Goal: Task Accomplishment & Management: Manage account settings

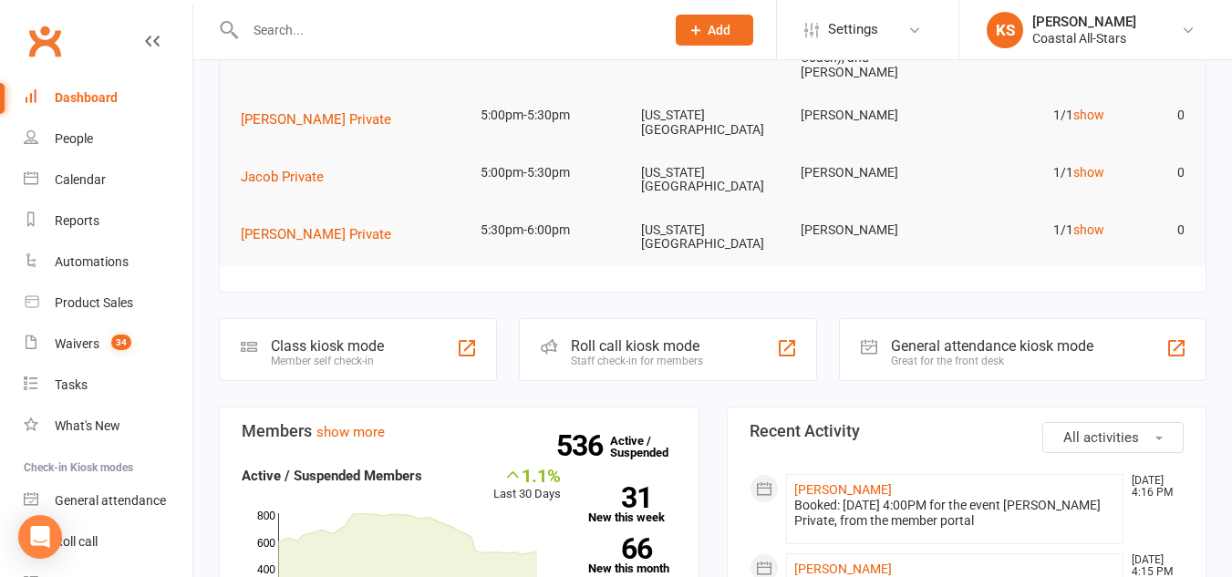
scroll to position [310, 0]
click at [88, 178] on div "Calendar" at bounding box center [80, 179] width 51 height 15
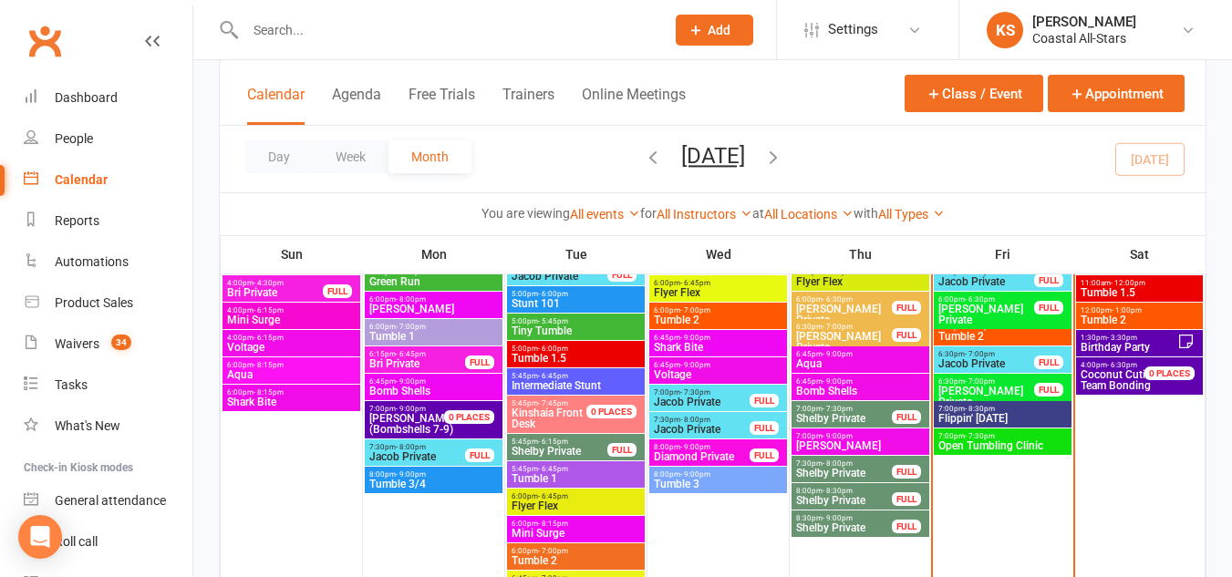
scroll to position [2029, 0]
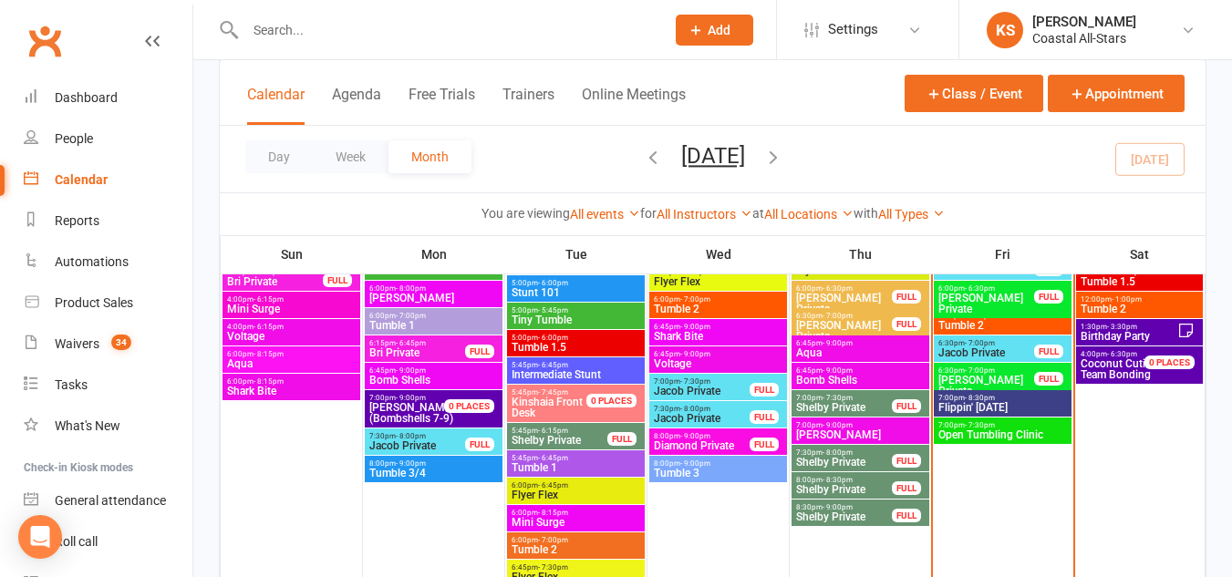
click at [983, 434] on span "Open Tumbling Clinic" at bounding box center [1003, 435] width 130 height 11
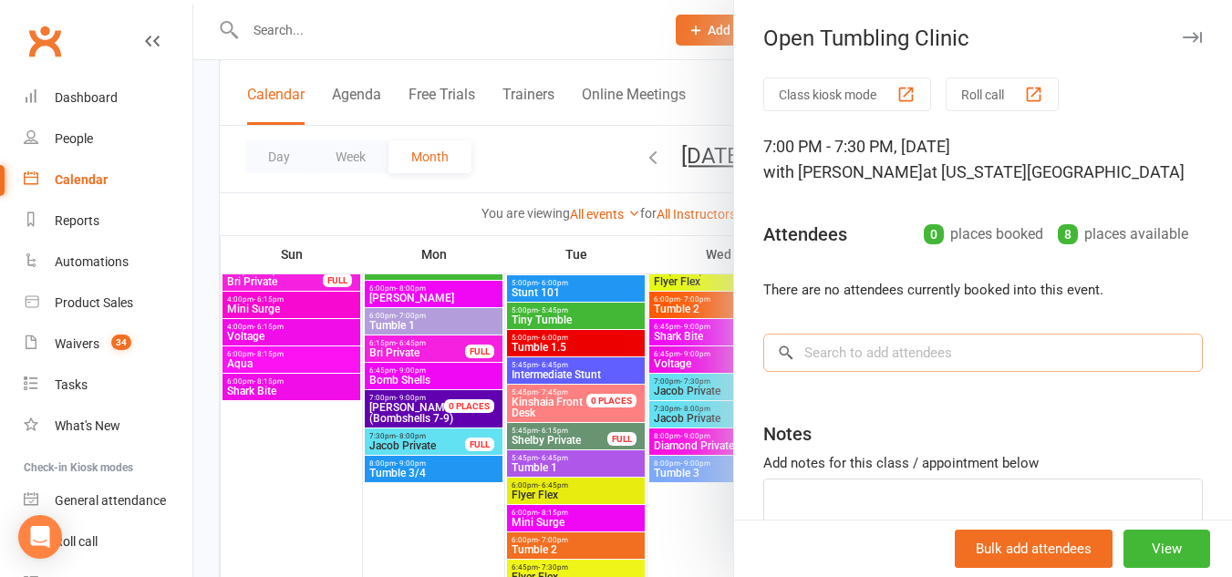
click at [838, 358] on input "search" at bounding box center [983, 353] width 440 height 38
click at [1183, 40] on icon "button" at bounding box center [1192, 37] width 19 height 11
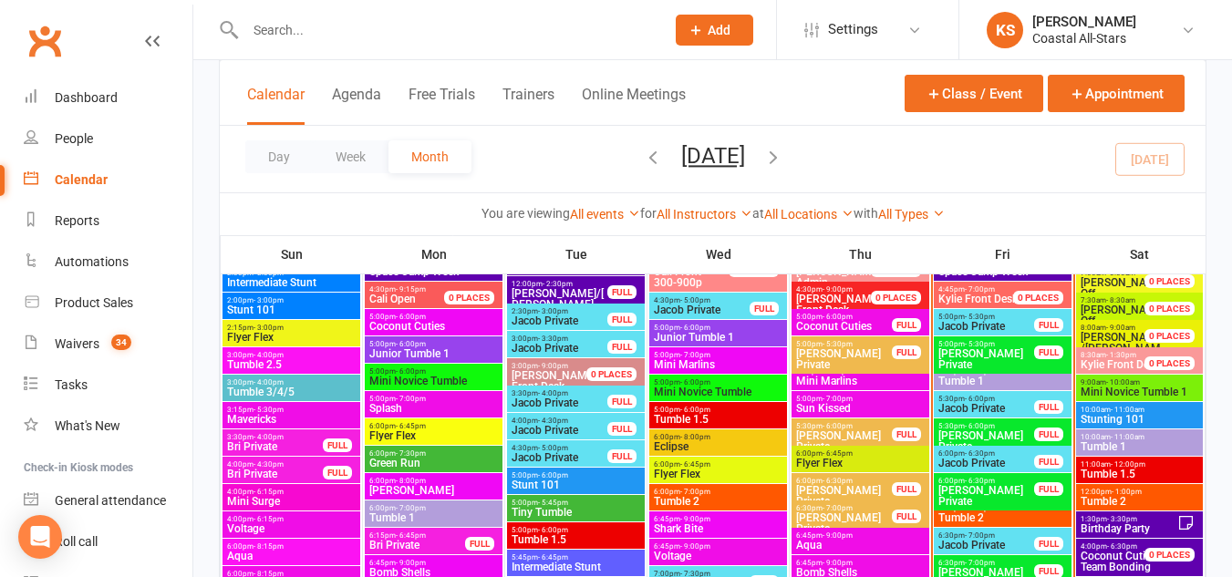
scroll to position [1834, 0]
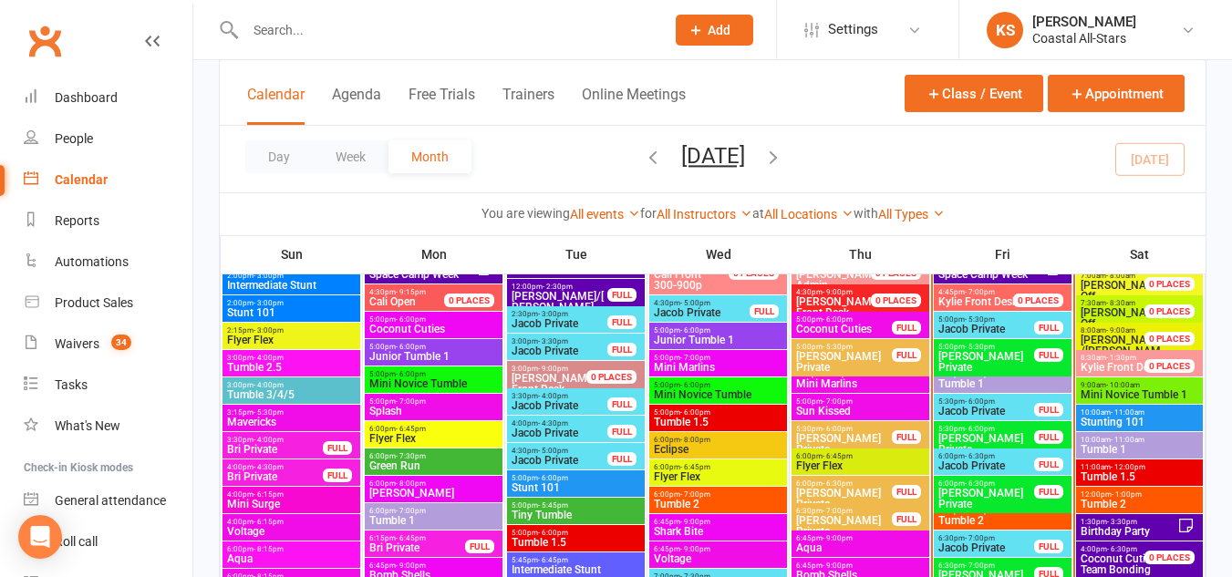
click at [988, 324] on span "Jacob Private" at bounding box center [987, 329] width 98 height 11
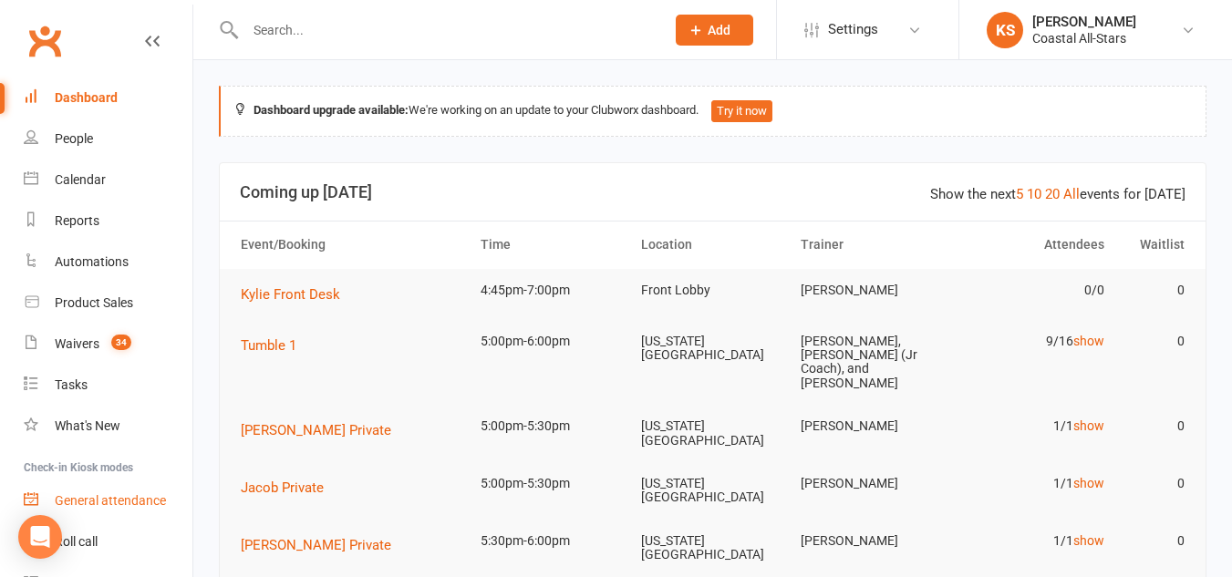
click at [89, 496] on div "General attendance" at bounding box center [110, 500] width 111 height 15
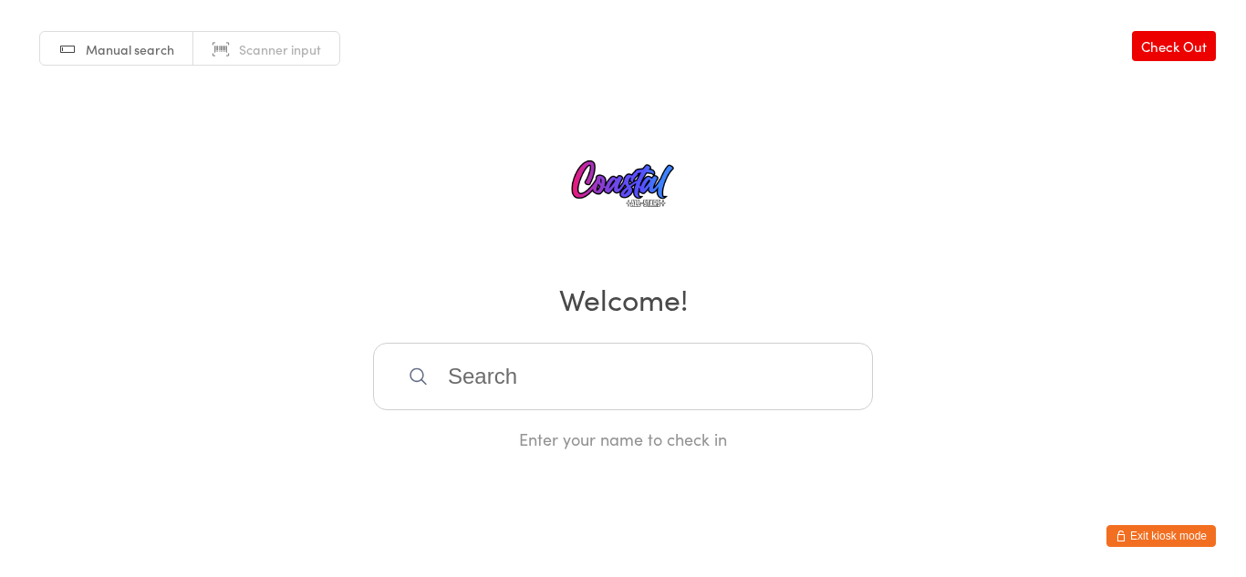
click at [549, 378] on input "search" at bounding box center [623, 376] width 500 height 67
click at [1211, 540] on button "Exit kiosk mode" at bounding box center [1160, 536] width 109 height 22
click at [531, 368] on input "search" at bounding box center [623, 376] width 500 height 67
type input "k"
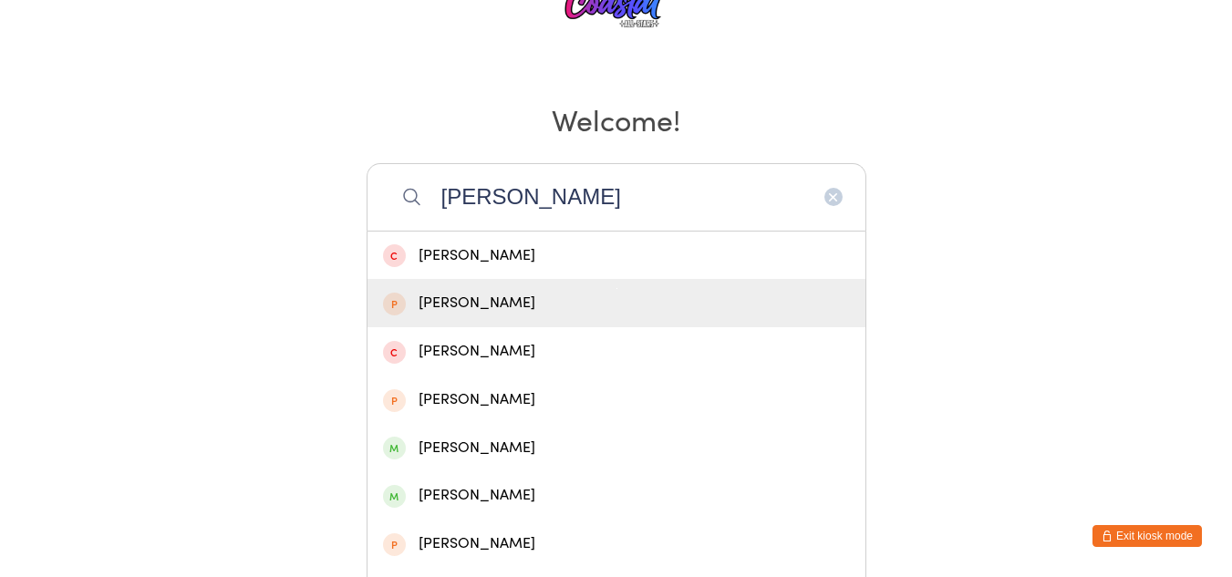
scroll to position [181, 0]
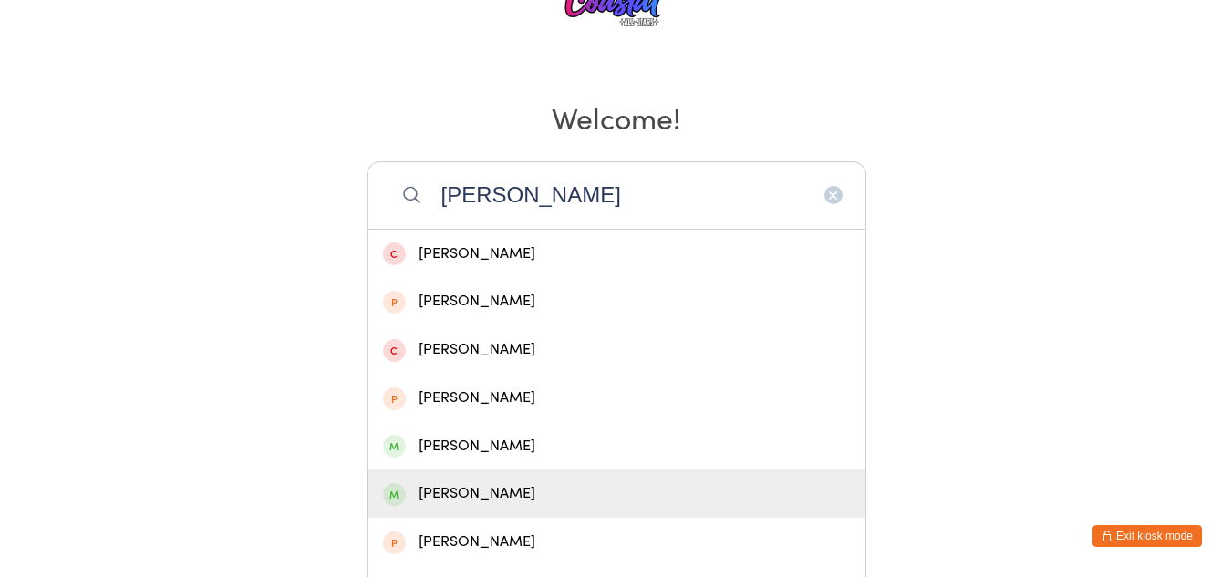
type input "Kylie"
click at [503, 482] on div "[PERSON_NAME]" at bounding box center [616, 494] width 467 height 25
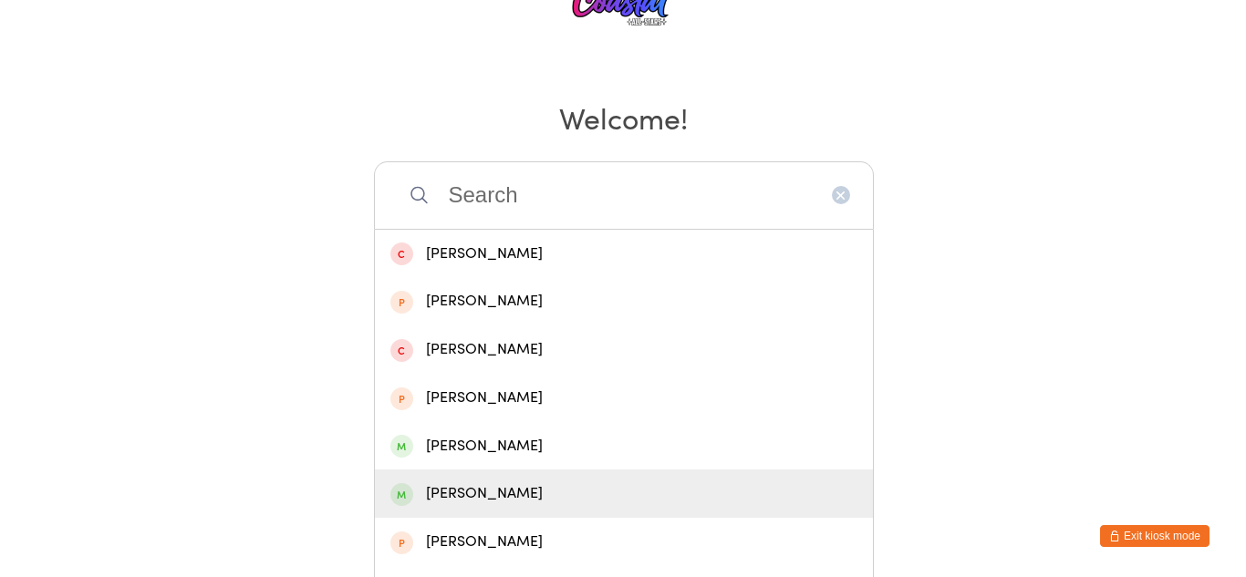
scroll to position [0, 0]
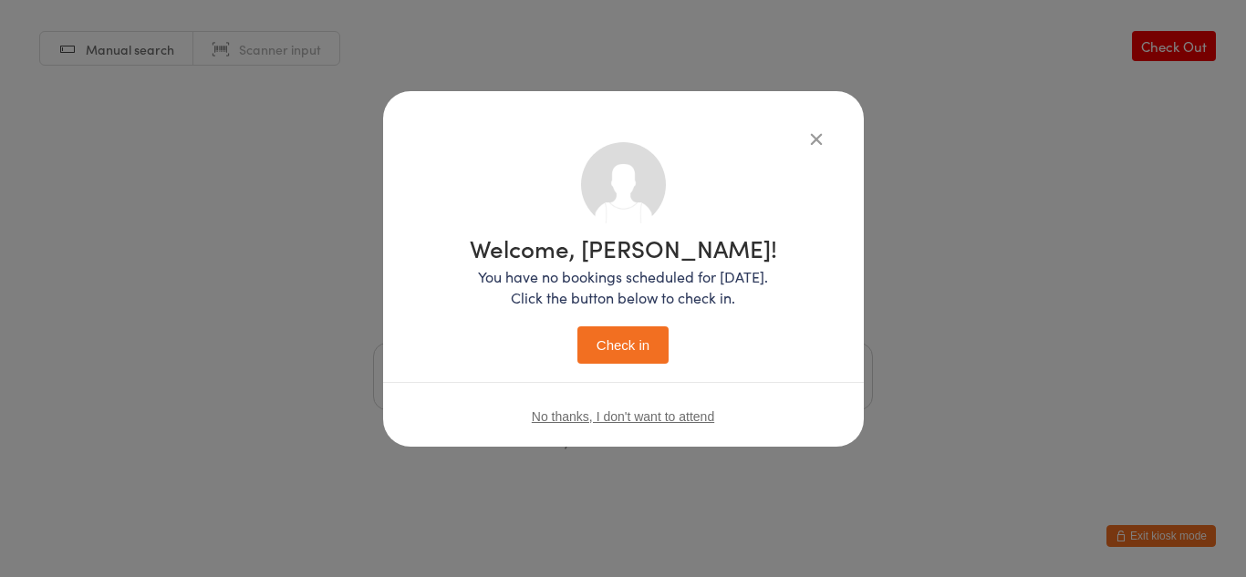
click at [814, 137] on icon "button" at bounding box center [816, 139] width 20 height 20
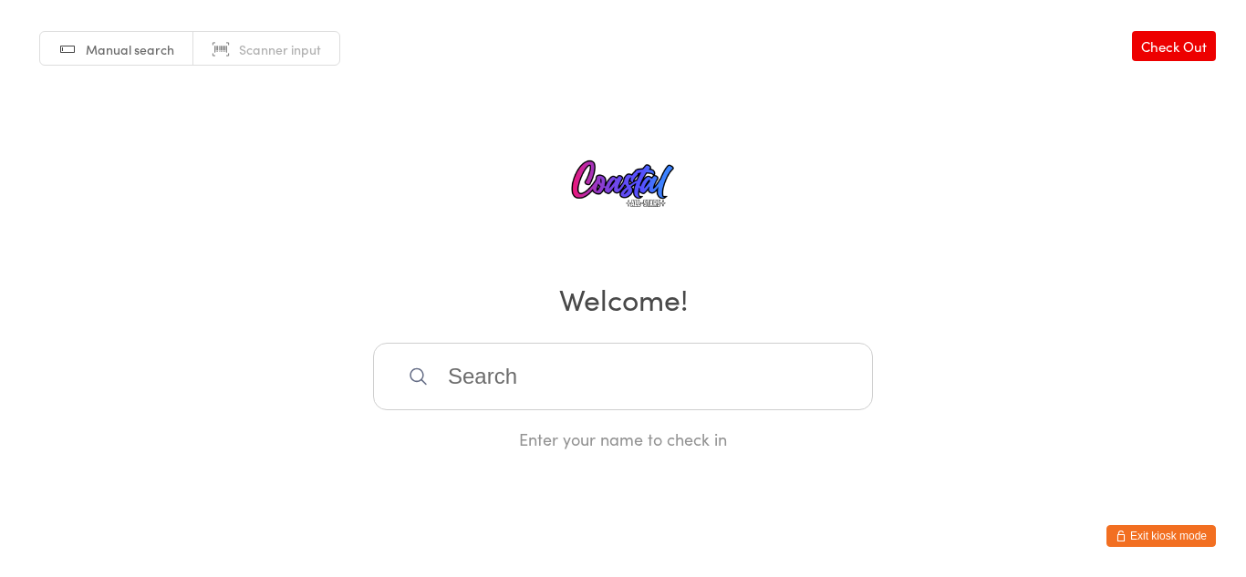
click at [1187, 54] on link "Check Out" at bounding box center [1174, 46] width 84 height 30
click at [1121, 526] on button "Exit kiosk mode" at bounding box center [1160, 536] width 109 height 22
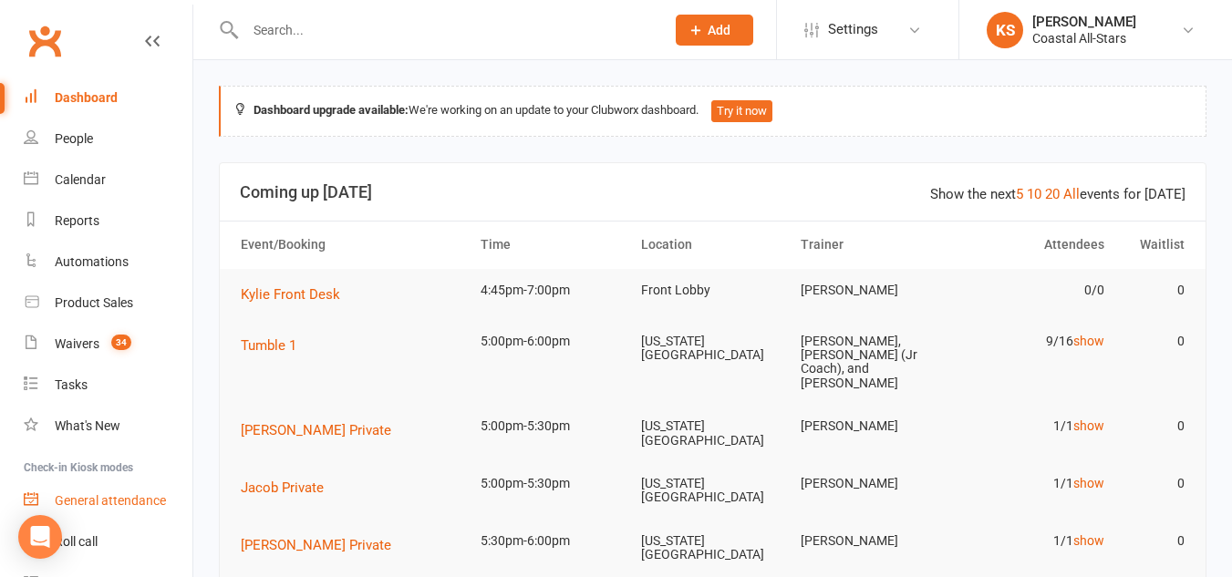
click at [99, 492] on link "General attendance" at bounding box center [108, 501] width 169 height 41
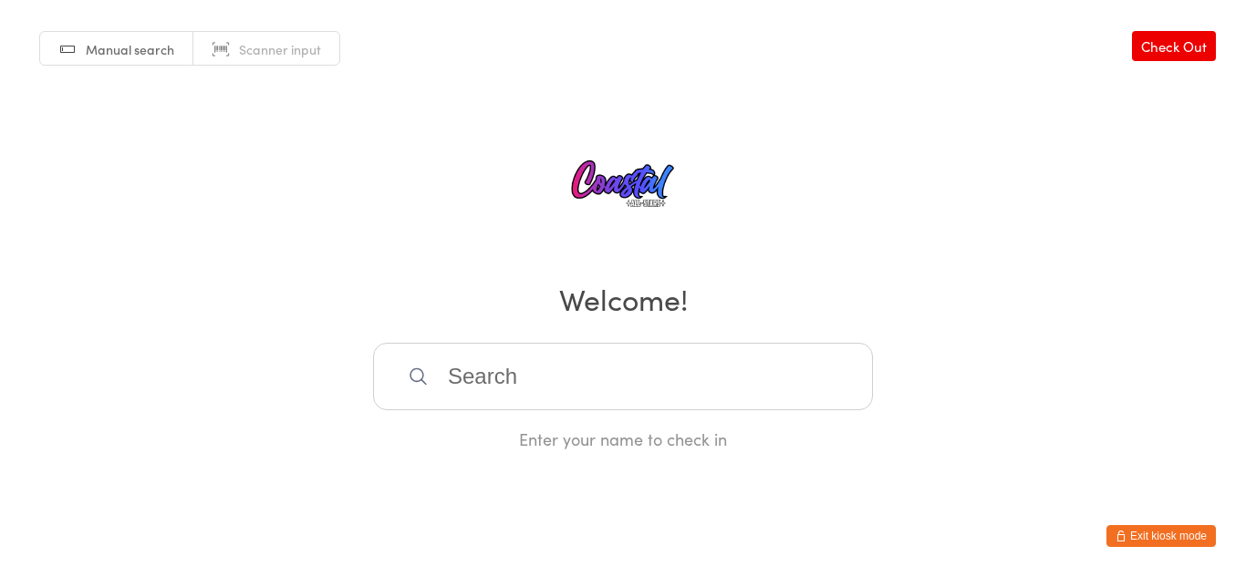
click at [538, 389] on input "search" at bounding box center [623, 376] width 500 height 67
drag, startPoint x: 530, startPoint y: 27, endPoint x: 886, endPoint y: 109, distance: 364.8
click at [886, 109] on div "Manual search Scanner input Check Out Welcome! Enter your name to check in" at bounding box center [623, 225] width 1246 height 451
click at [1198, 528] on button "Exit kiosk mode" at bounding box center [1160, 536] width 109 height 22
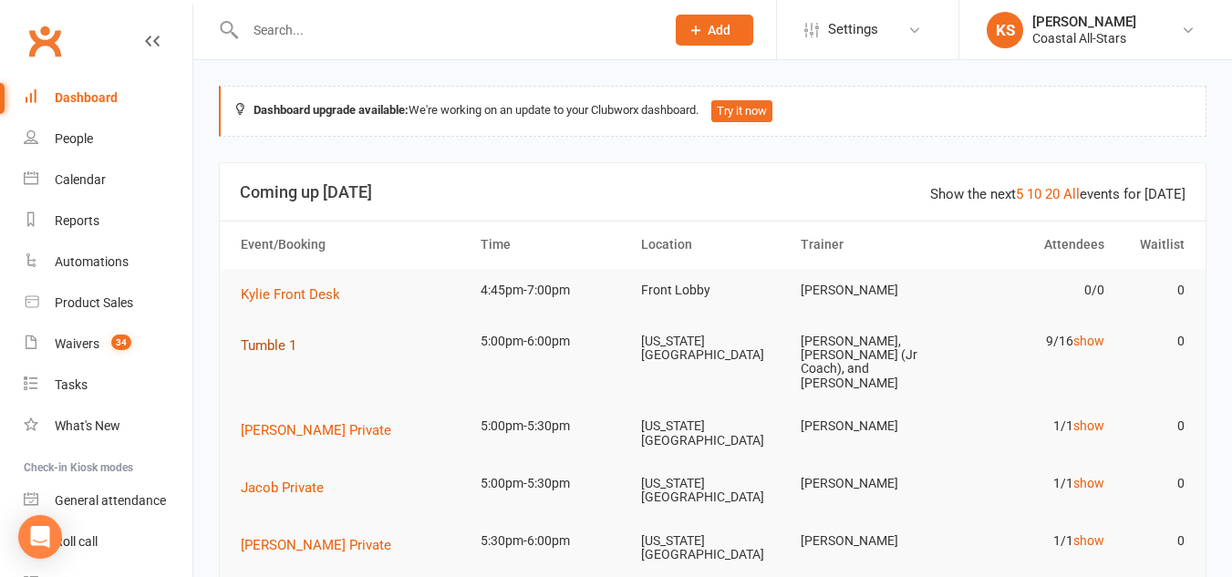
click at [272, 346] on span "Tumble 1" at bounding box center [269, 345] width 56 height 16
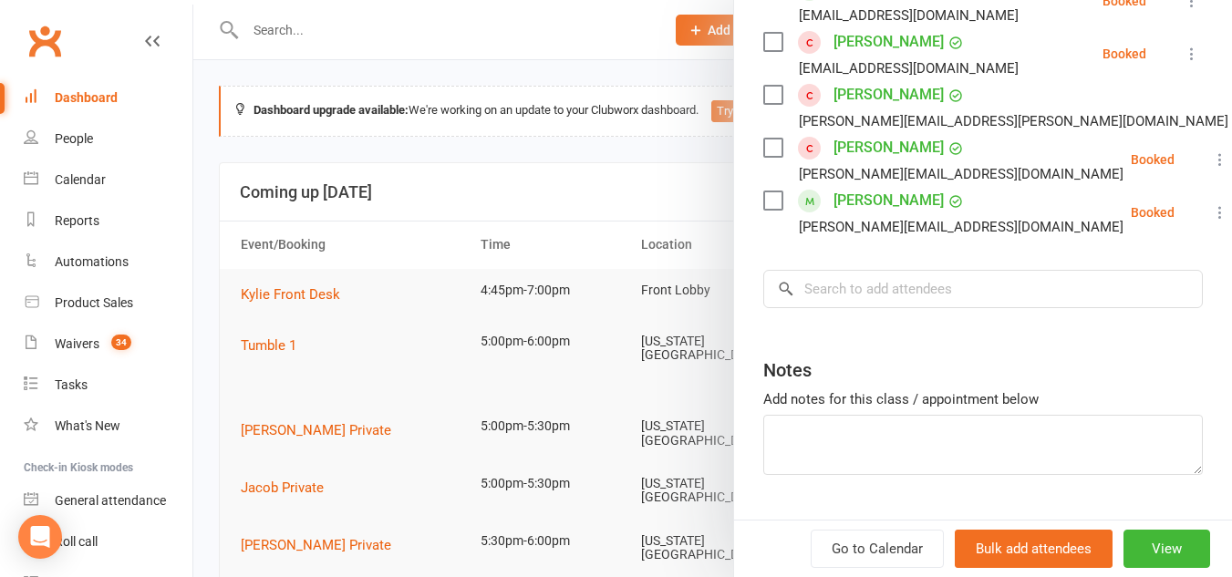
scroll to position [672, 0]
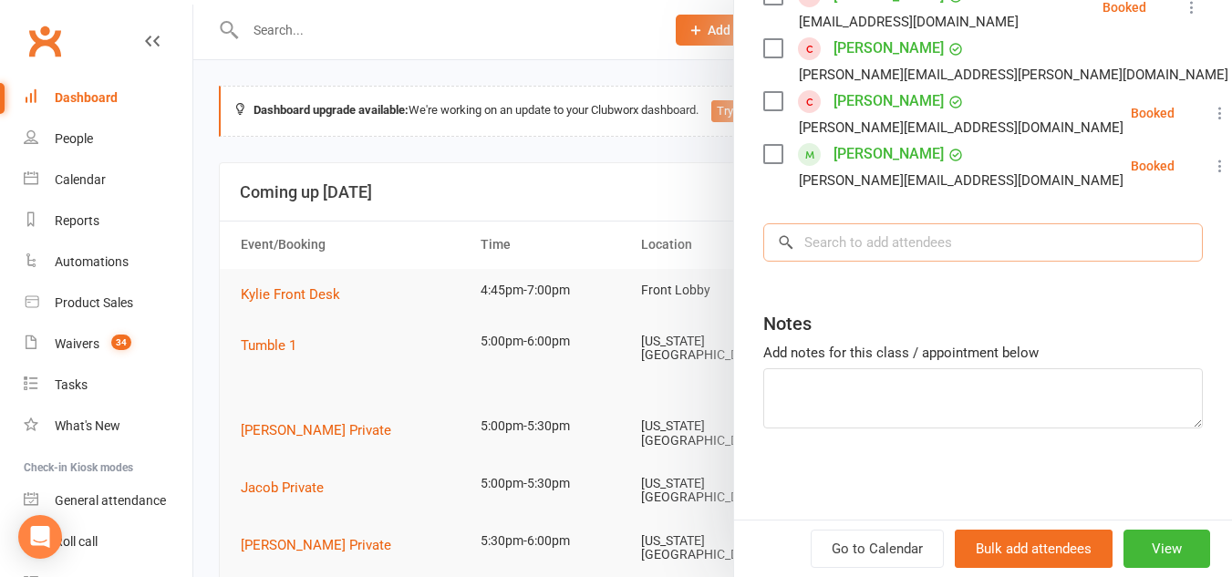
click at [793, 259] on input "search" at bounding box center [983, 242] width 440 height 38
click at [848, 243] on input "search" at bounding box center [983, 242] width 440 height 38
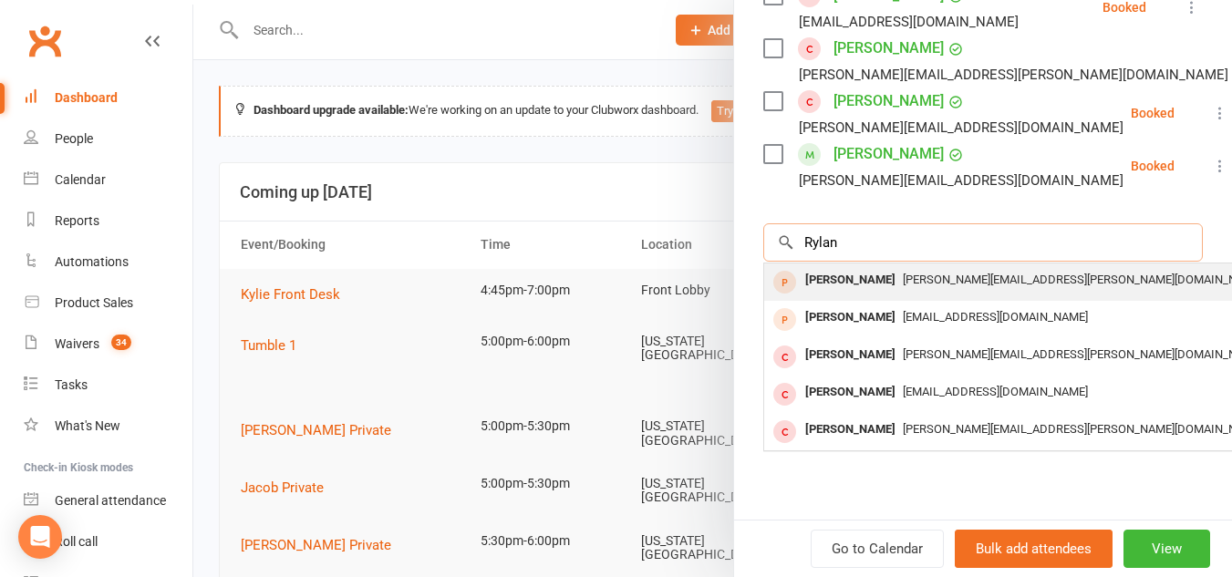
type input "Rylan"
click at [865, 284] on div "Rylan Yates" at bounding box center [850, 280] width 105 height 26
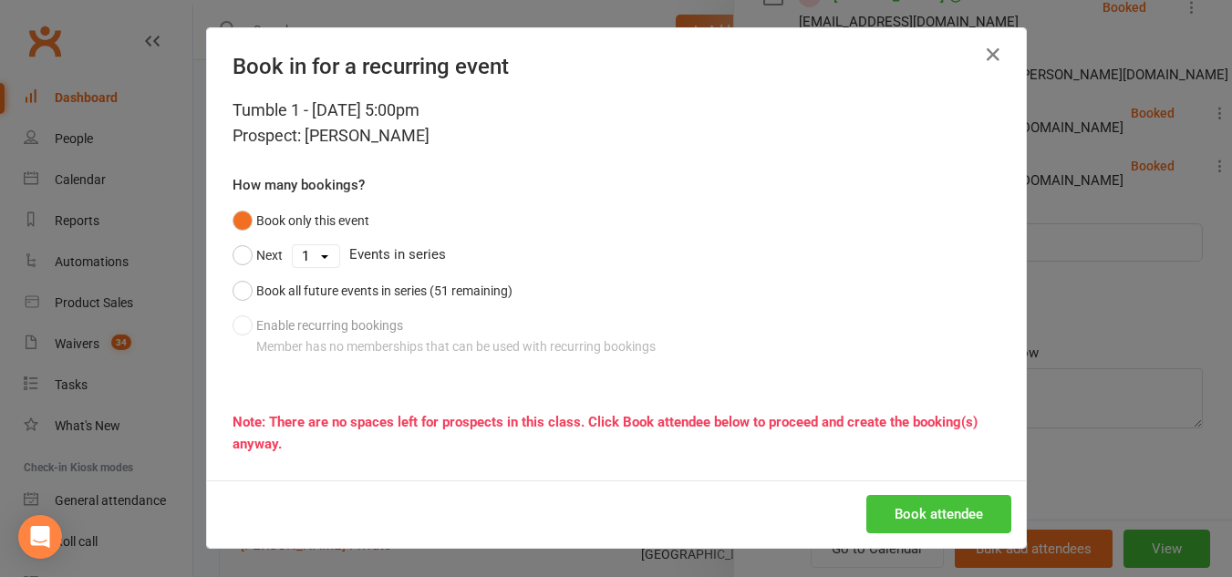
click at [895, 511] on button "Book attendee" at bounding box center [938, 514] width 145 height 38
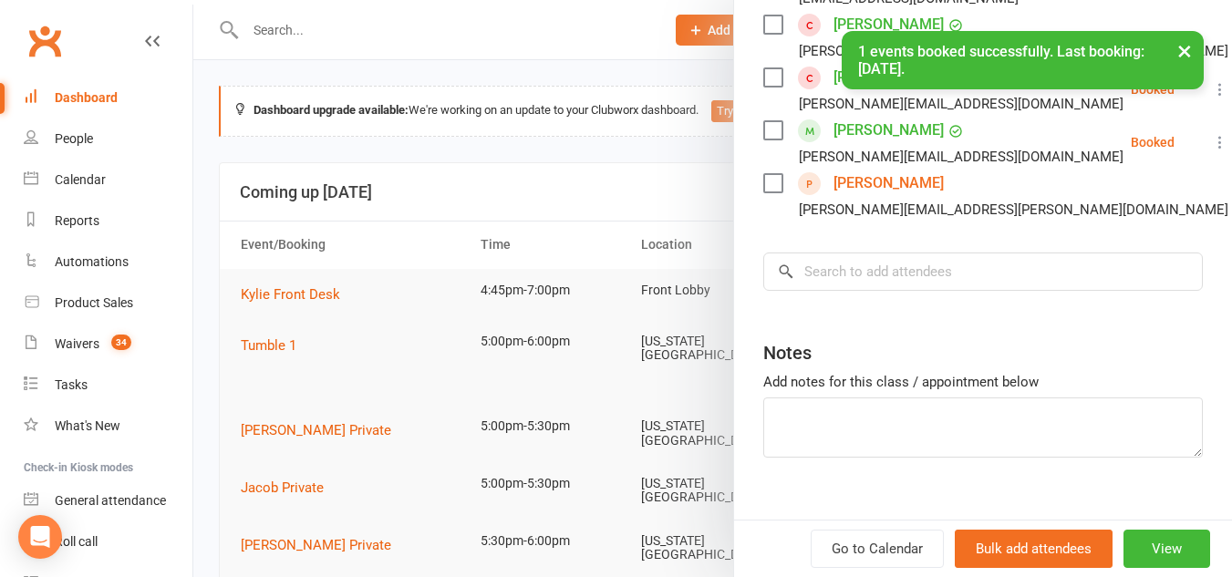
click at [763, 192] on label at bounding box center [772, 183] width 18 height 18
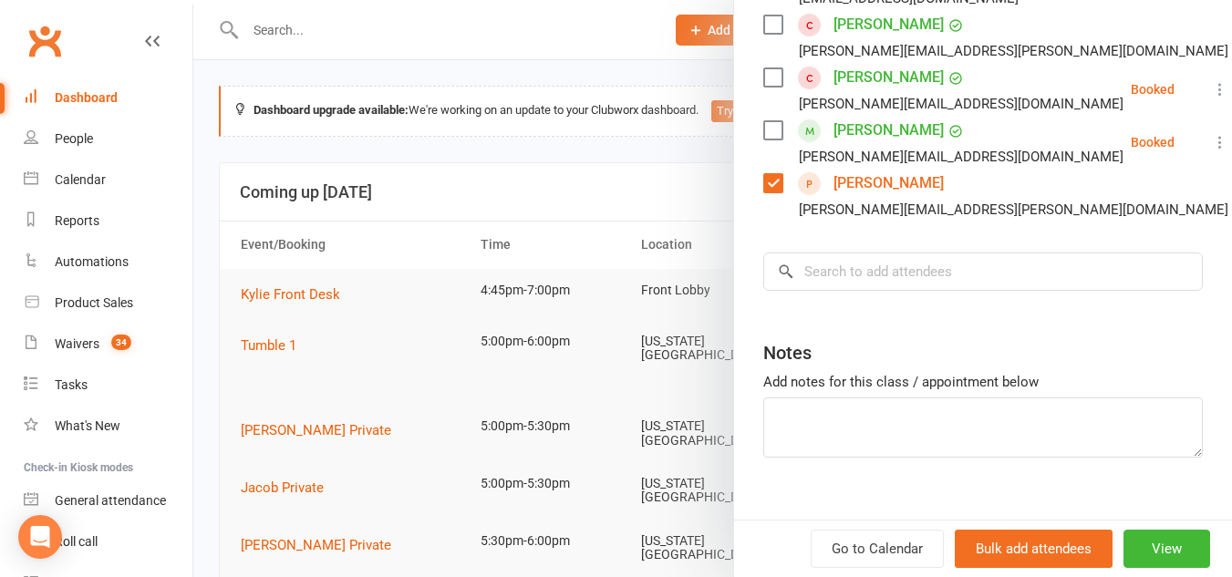
click at [770, 192] on label at bounding box center [772, 183] width 18 height 18
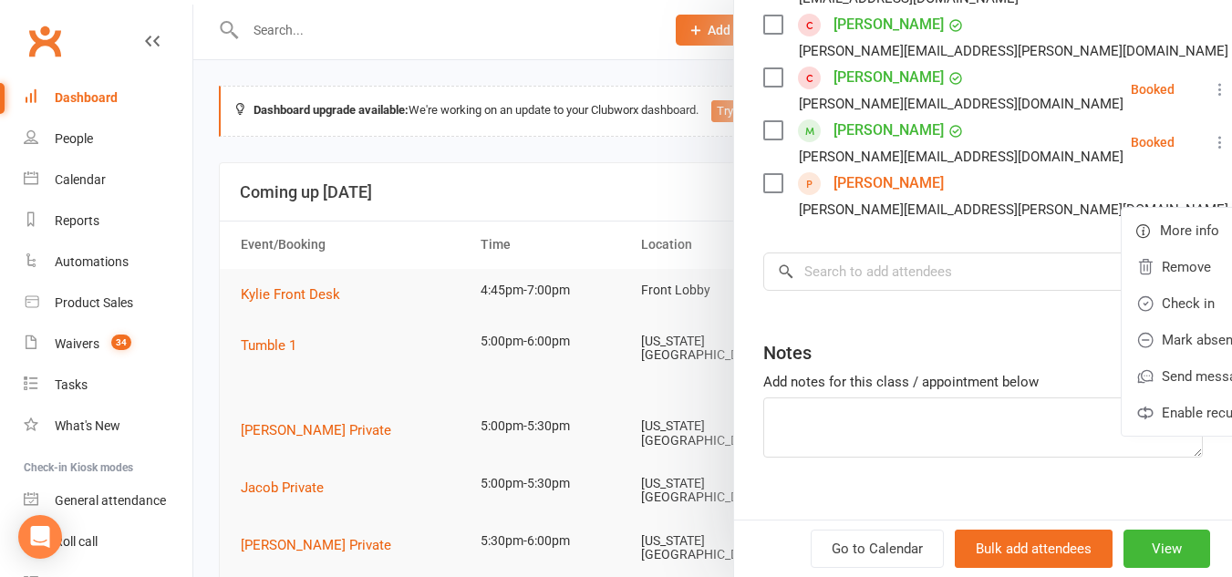
drag, startPoint x: 926, startPoint y: 11, endPoint x: 783, endPoint y: 340, distance: 359.0
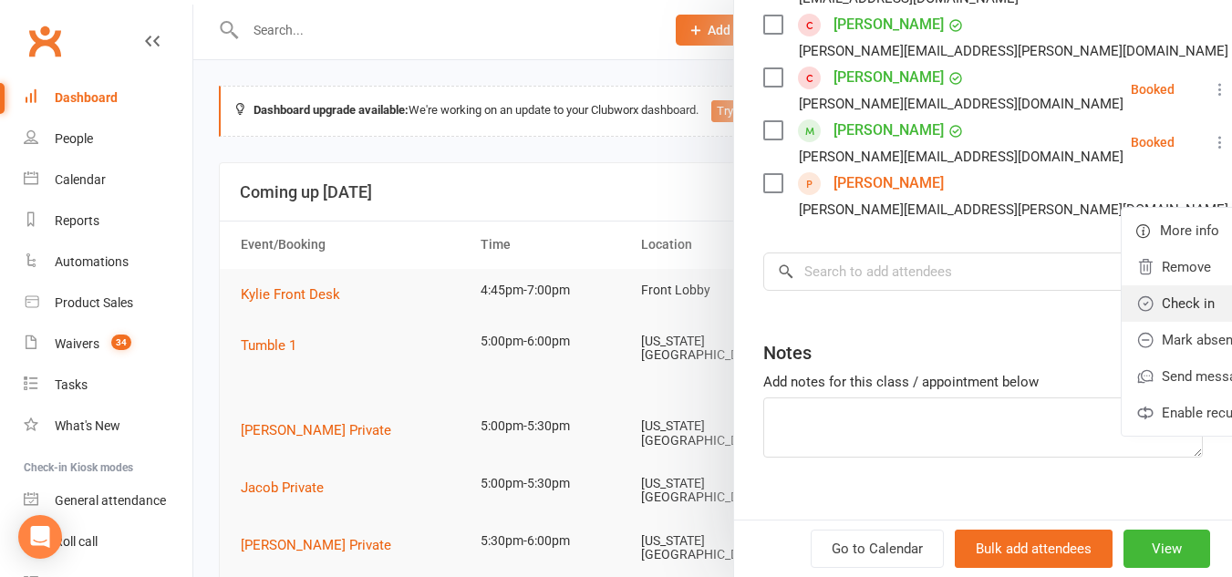
click at [1122, 322] on link "Check in" at bounding box center [1228, 303] width 213 height 36
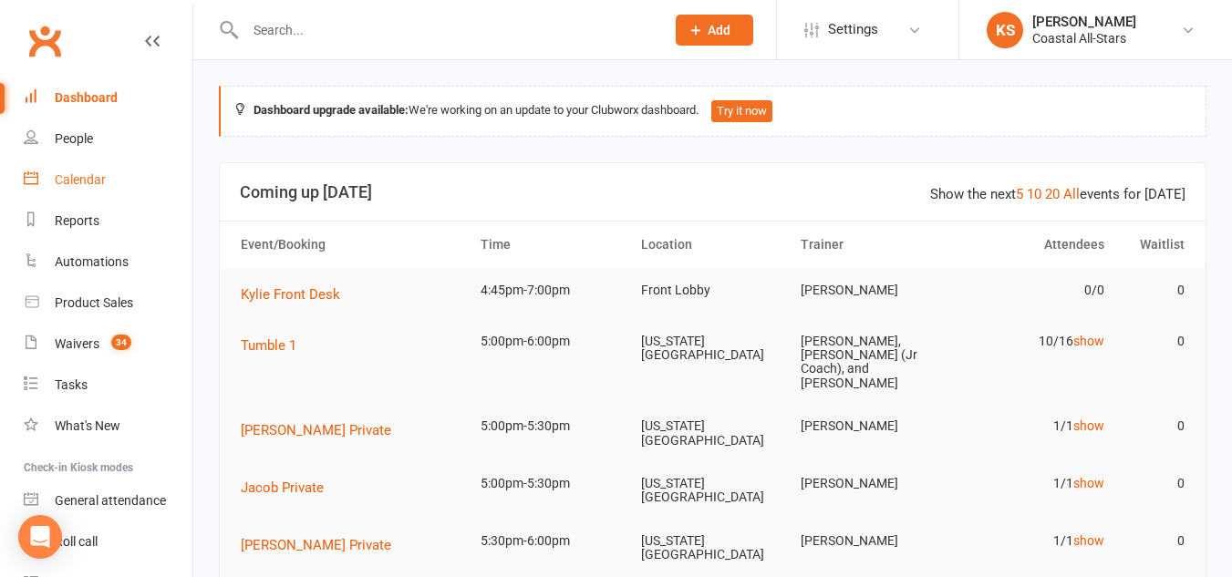
click at [92, 186] on div "Calendar" at bounding box center [80, 179] width 51 height 15
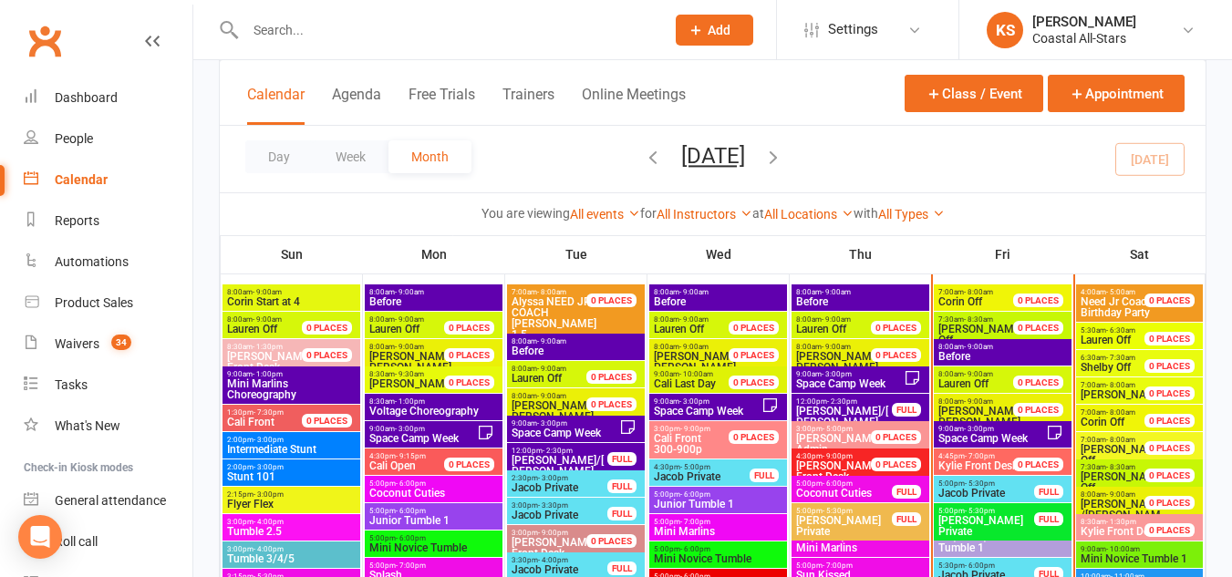
scroll to position [1671, 0]
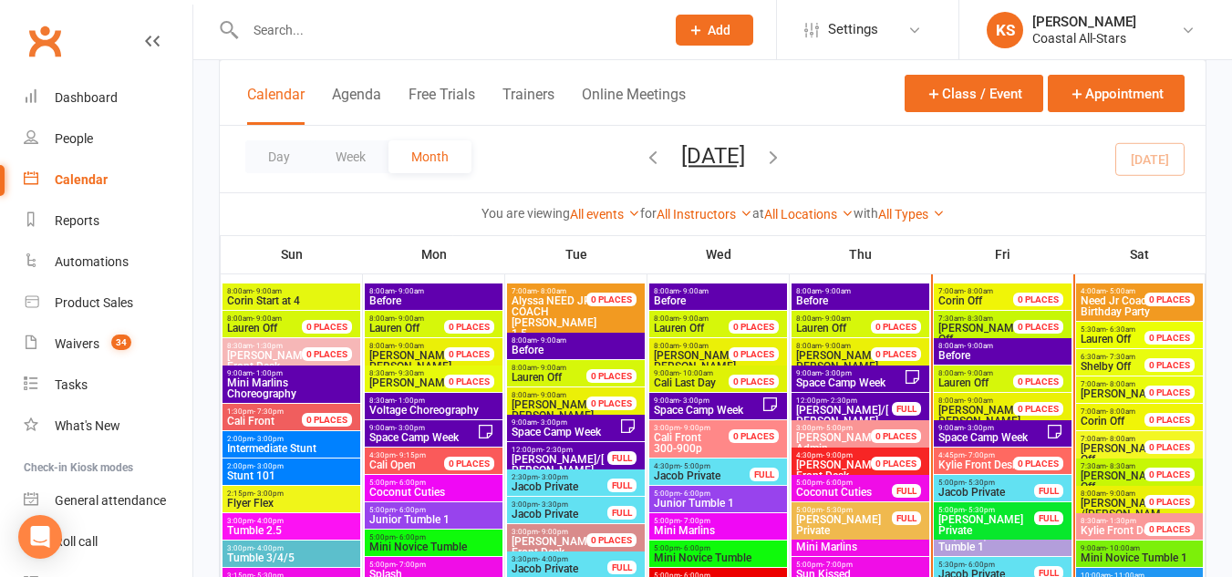
click at [968, 542] on span "Tumble 1" at bounding box center [1003, 547] width 130 height 11
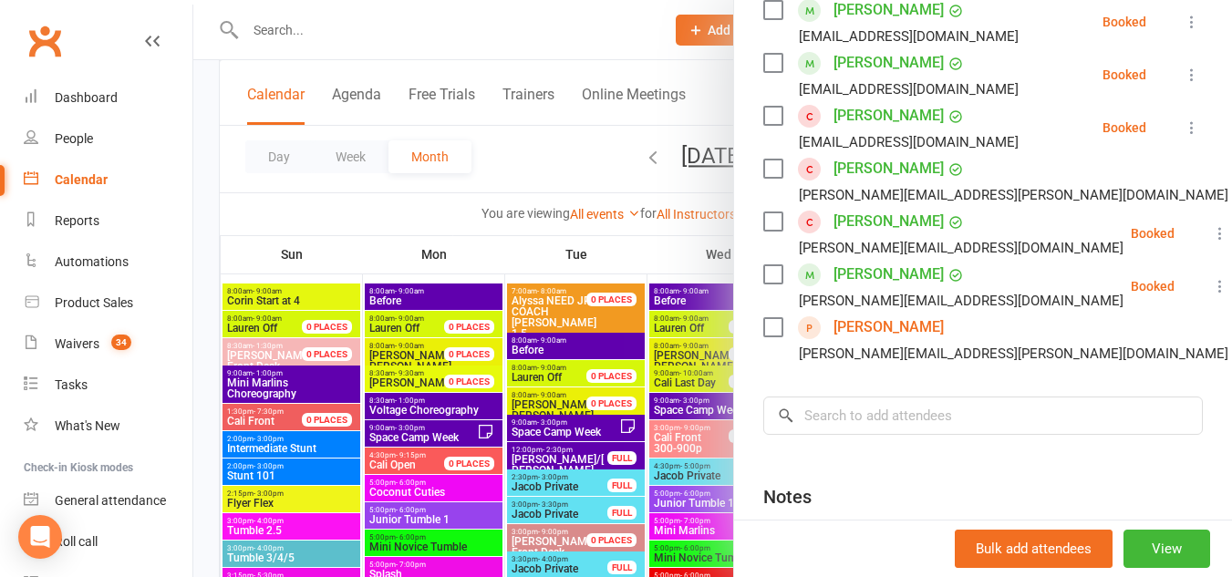
scroll to position [0, 0]
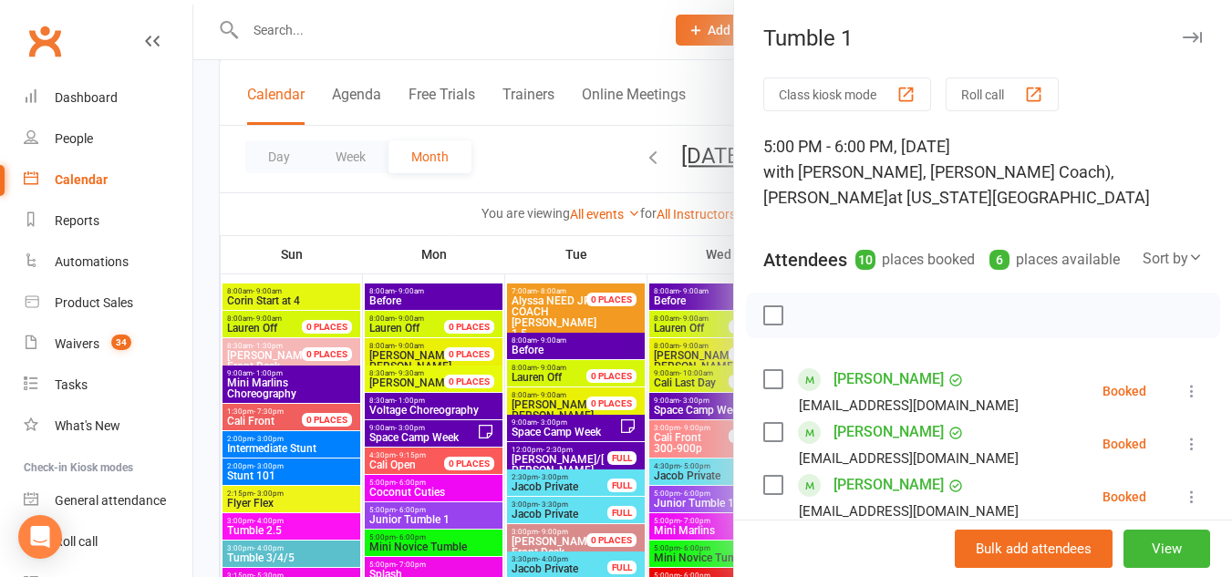
click at [1159, 24] on div "Tumble 1 Class kiosk mode Roll call 5:00 PM - 6:00 PM, Friday, August, 15, 2025…" at bounding box center [982, 288] width 499 height 577
click at [1183, 37] on icon "button" at bounding box center [1192, 37] width 19 height 11
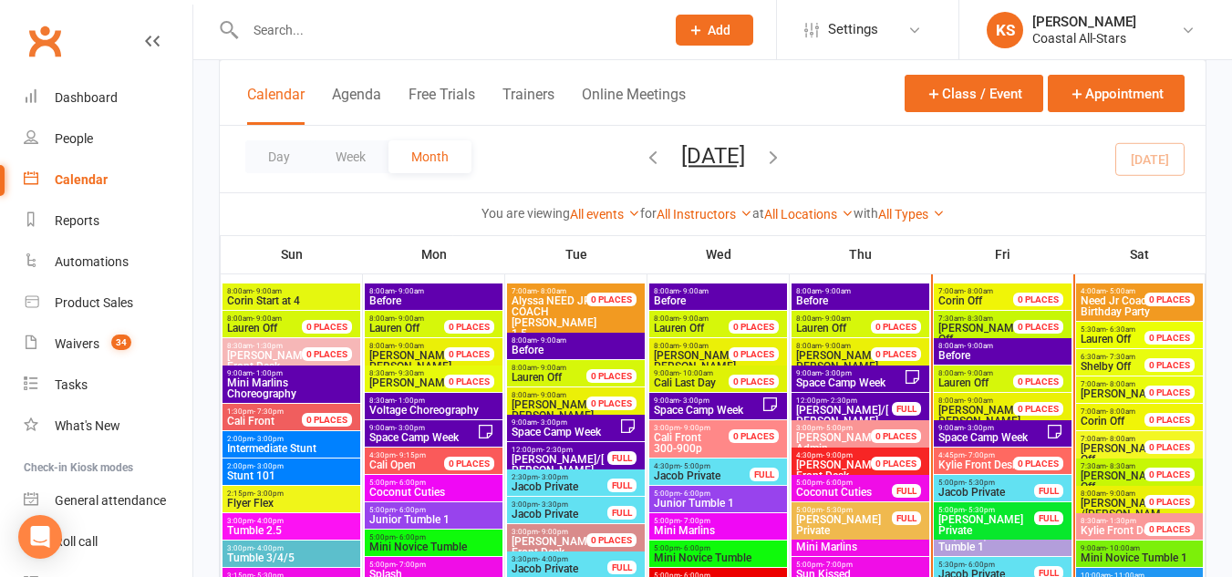
click at [967, 482] on span "- 5:30pm" at bounding box center [980, 483] width 30 height 8
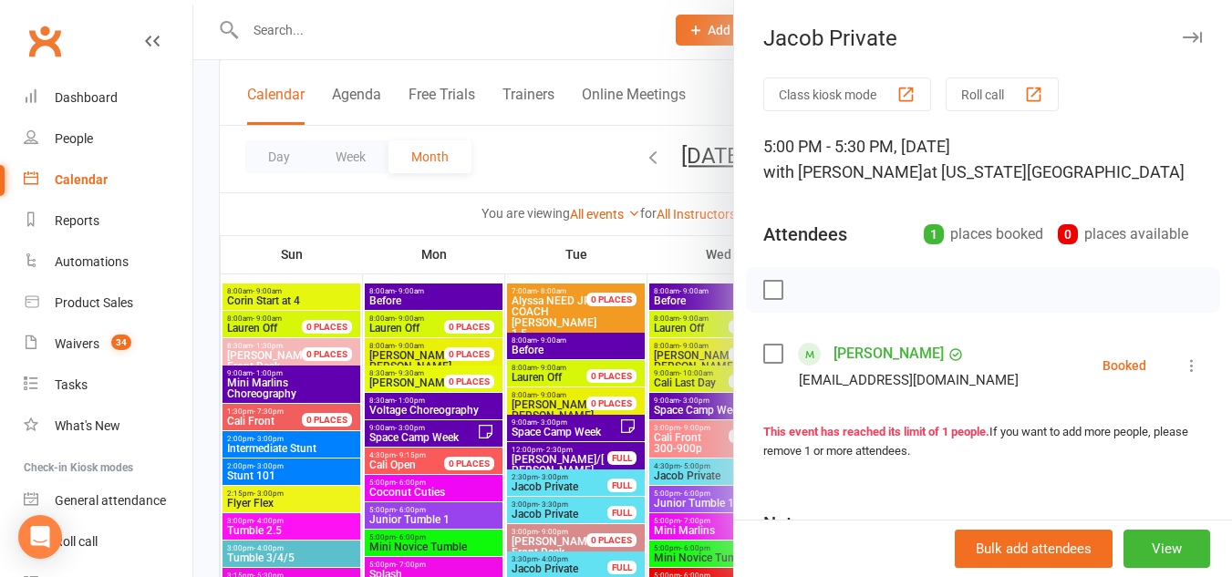
click at [1183, 367] on icon at bounding box center [1192, 366] width 18 height 18
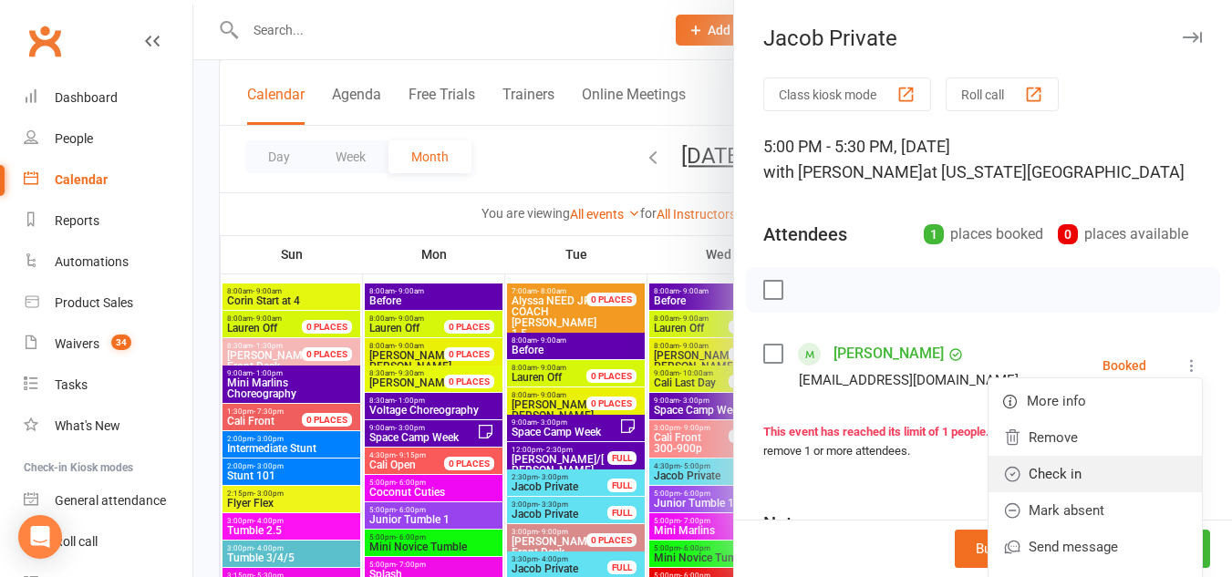
click at [1043, 472] on link "Check in" at bounding box center [1095, 474] width 213 height 36
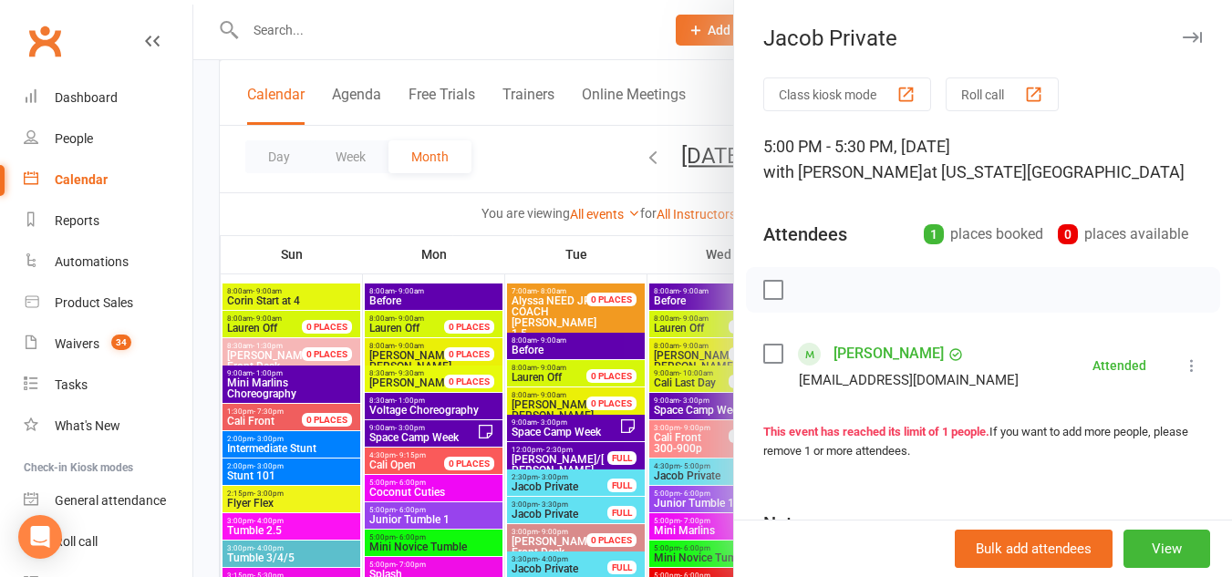
click at [1183, 41] on icon "button" at bounding box center [1192, 37] width 19 height 11
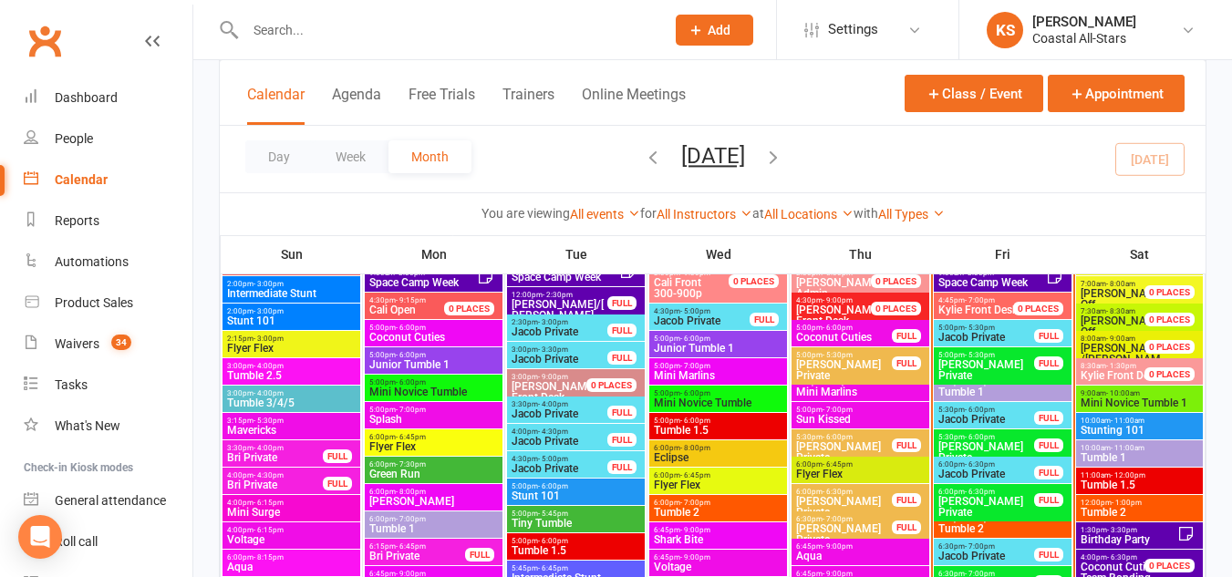
scroll to position [1827, 0]
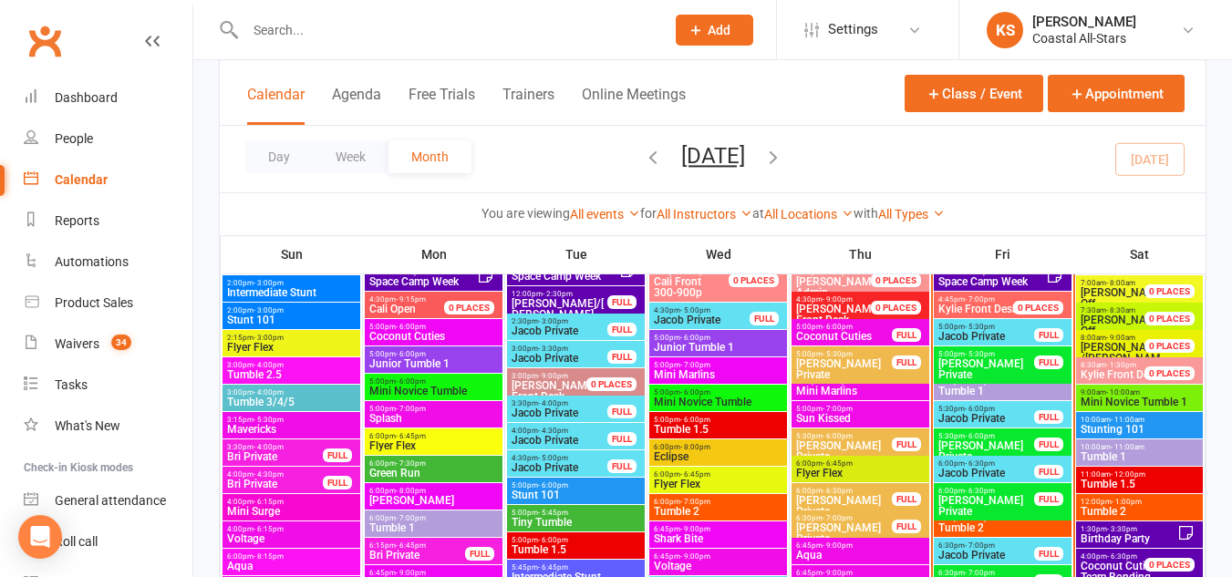
click at [978, 506] on span "Jenny Private" at bounding box center [987, 506] width 98 height 22
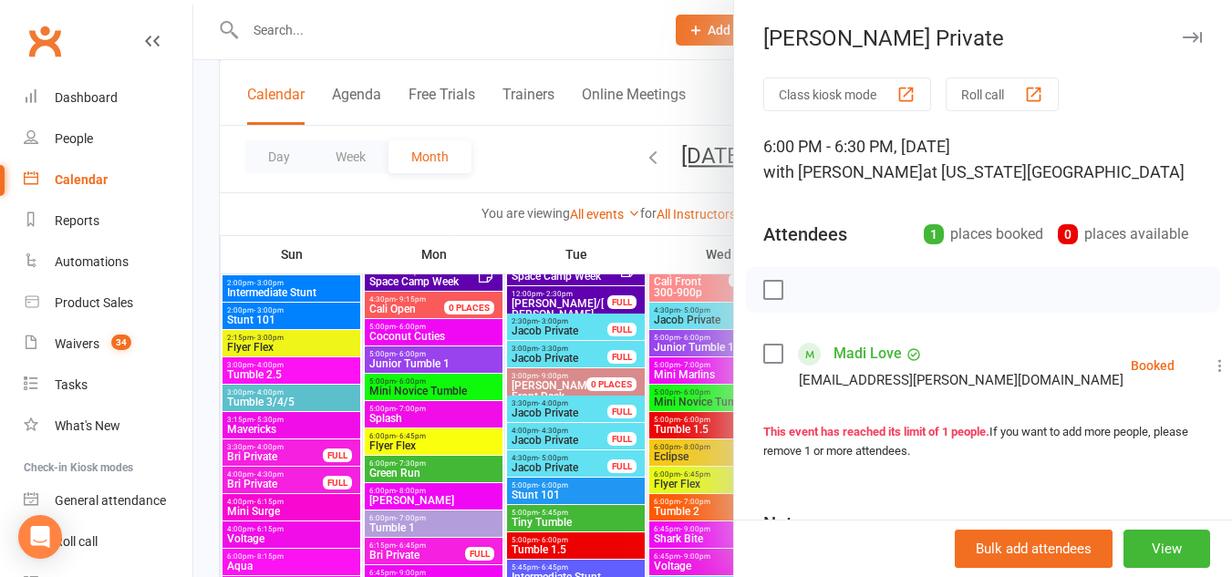
click at [1183, 38] on icon "button" at bounding box center [1192, 37] width 19 height 11
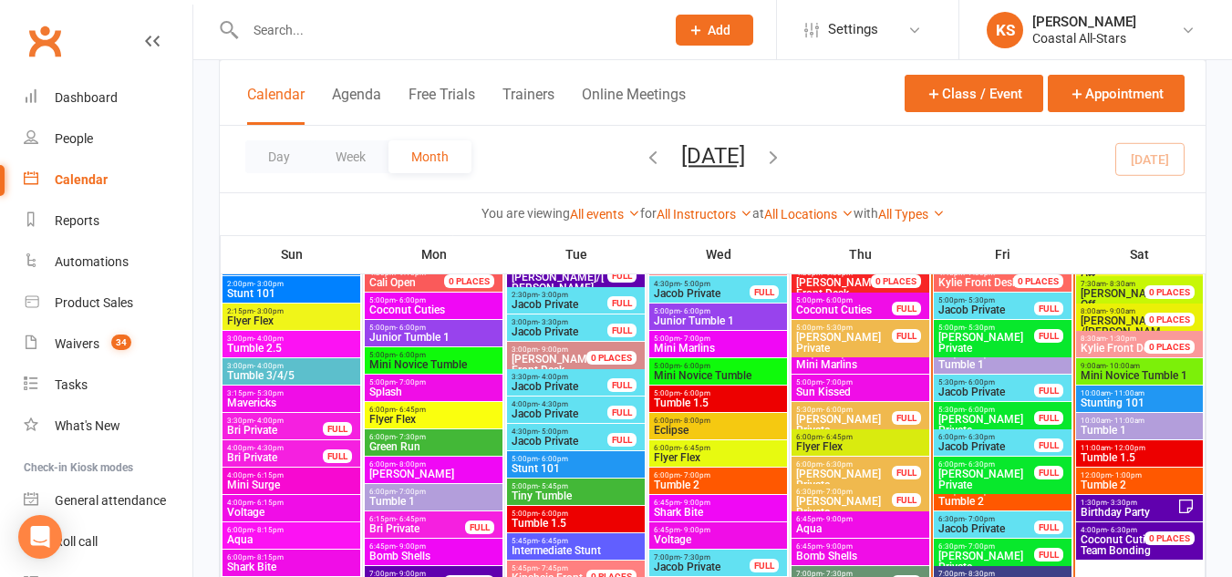
scroll to position [1854, 0]
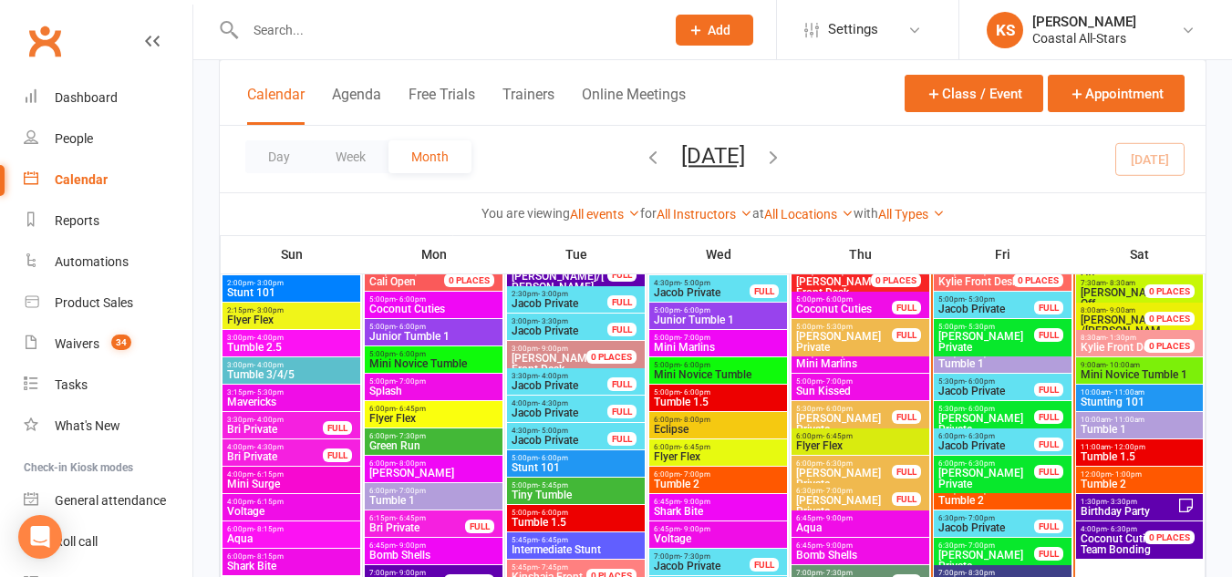
click at [966, 489] on span "- 7:00pm" at bounding box center [980, 491] width 30 height 8
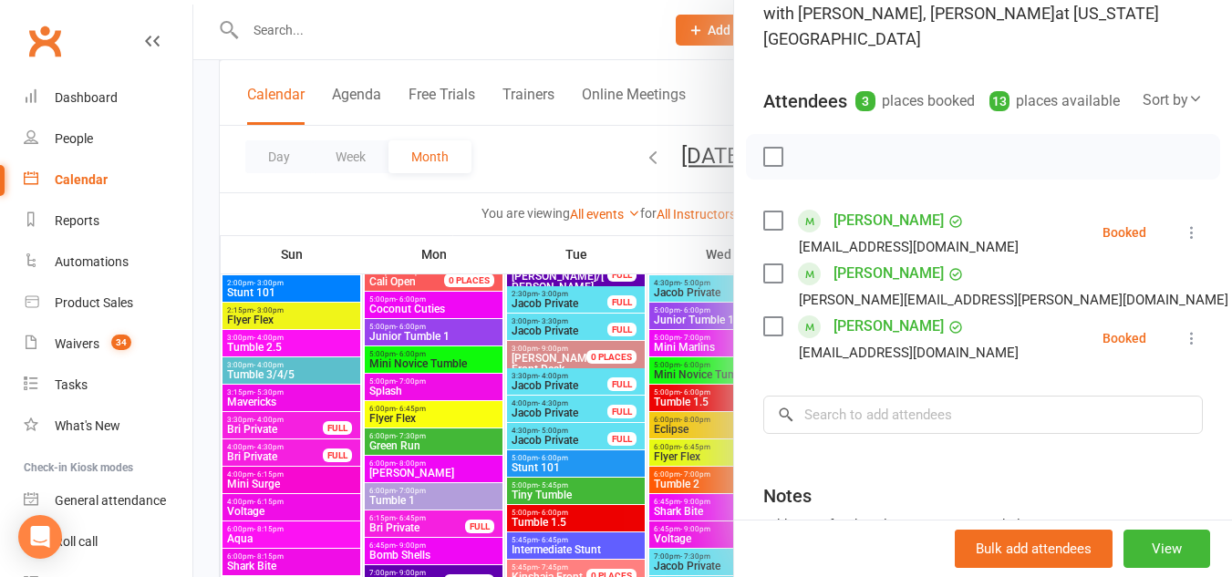
scroll to position [162, 0]
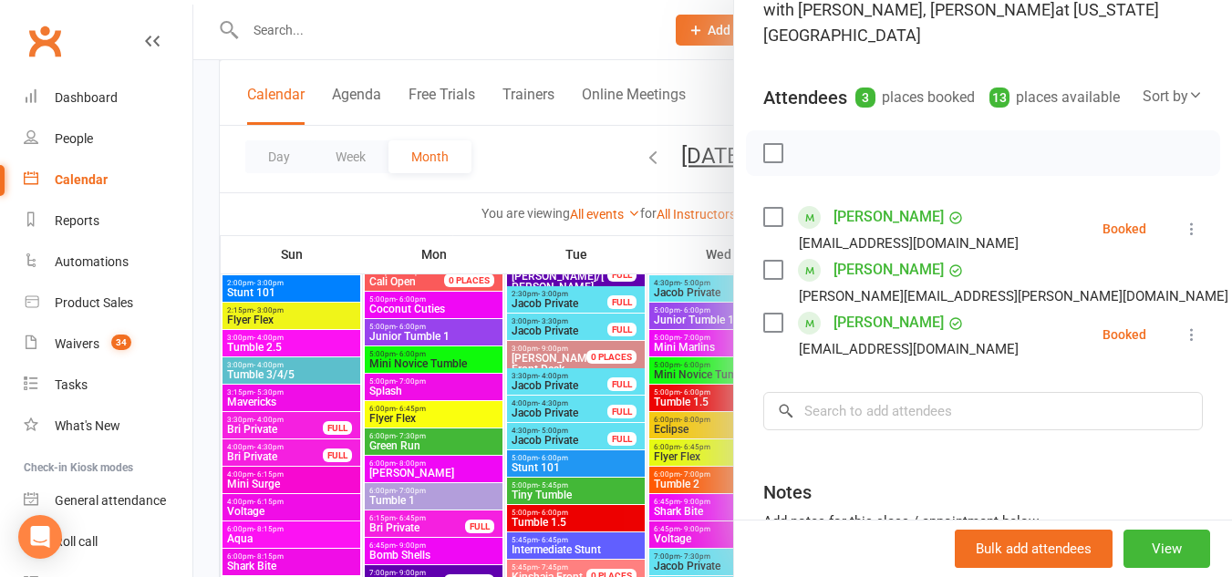
click at [1183, 332] on icon at bounding box center [1192, 335] width 18 height 18
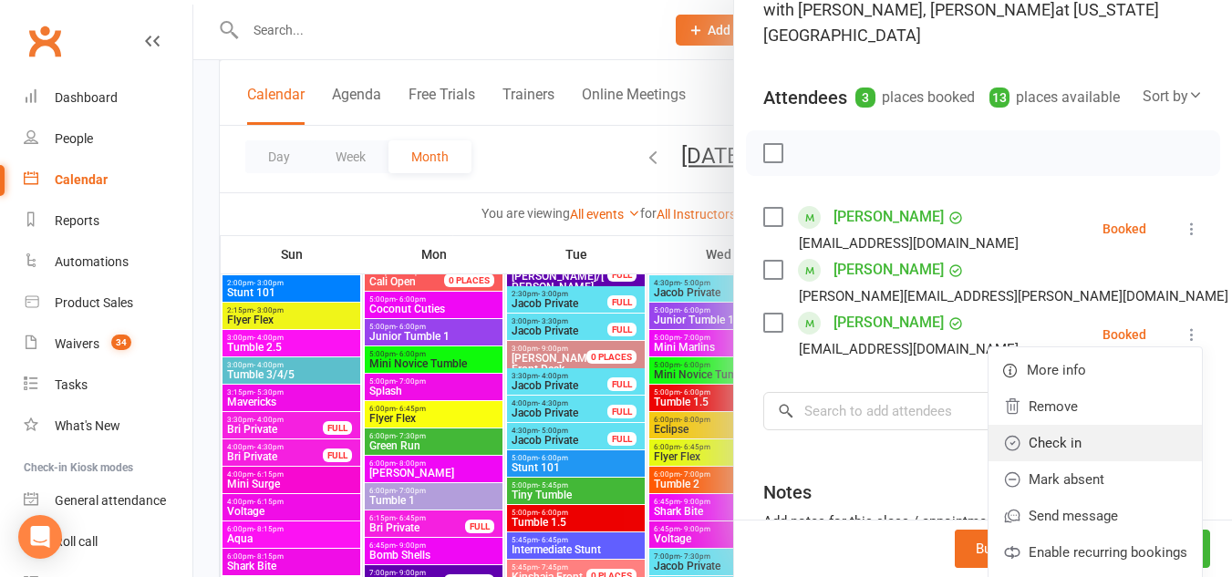
click at [1026, 432] on link "Check in" at bounding box center [1095, 443] width 213 height 36
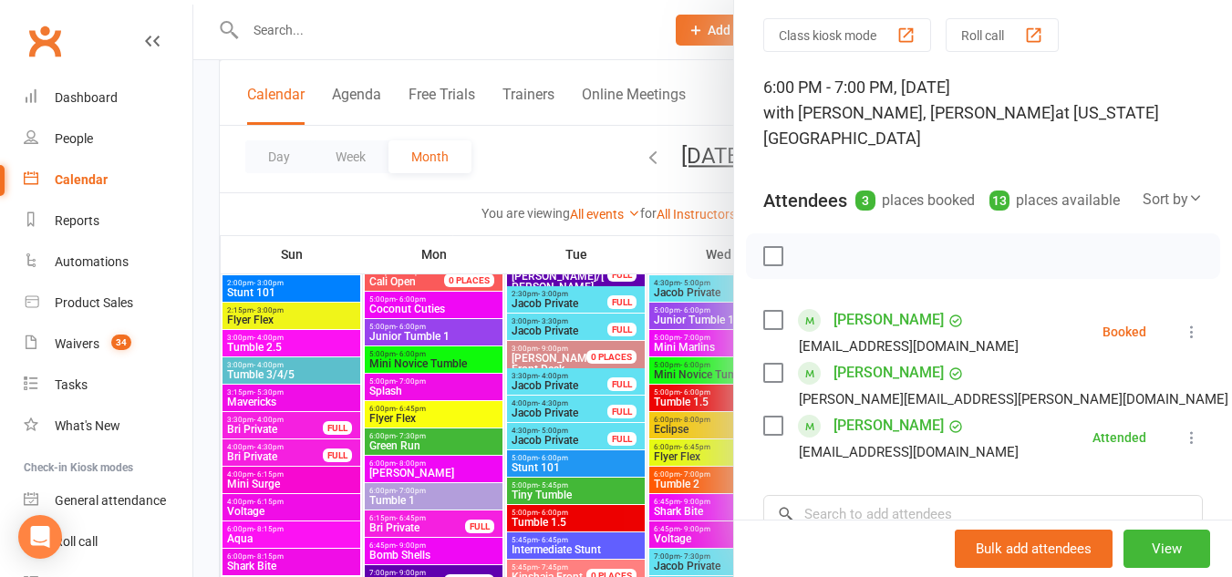
scroll to position [42, 0]
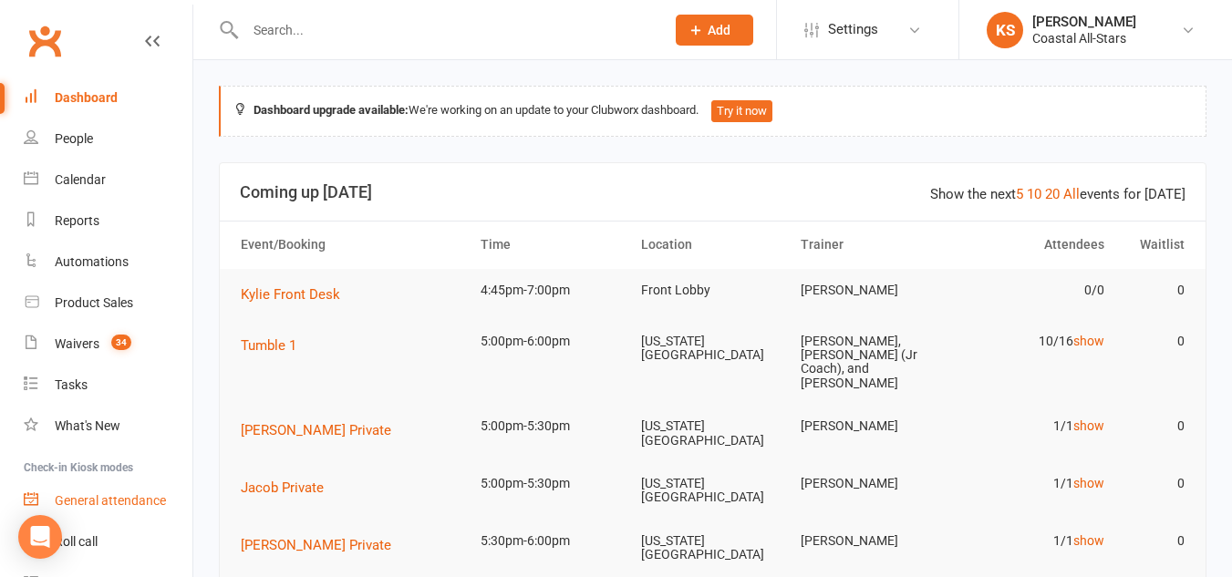
click at [102, 494] on div "General attendance" at bounding box center [110, 500] width 111 height 15
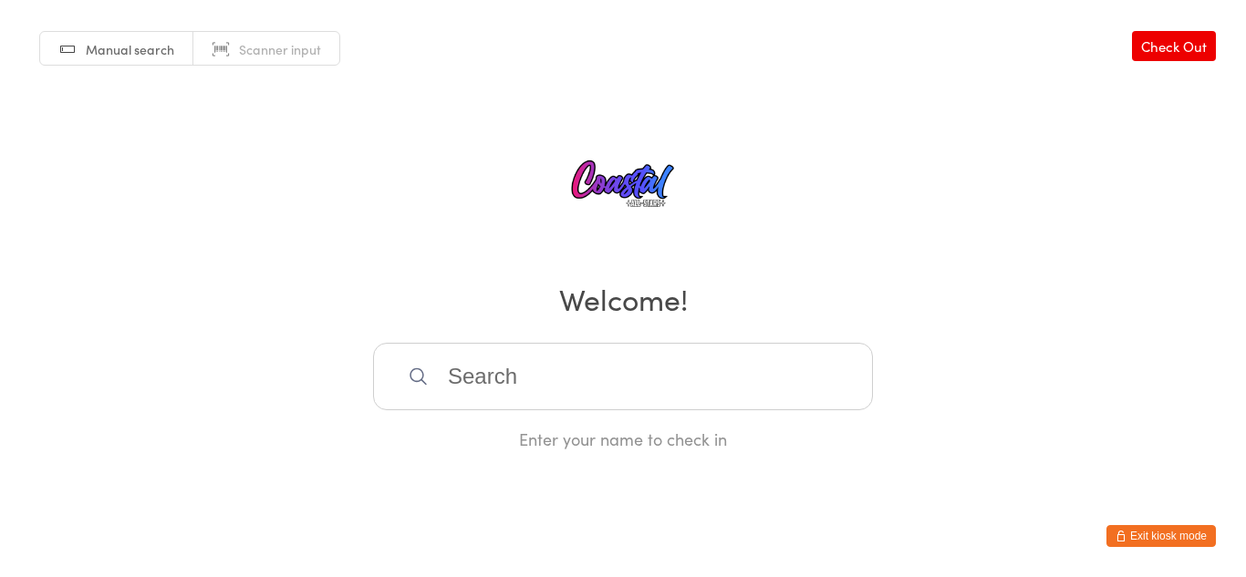
click at [120, 47] on span "Manual search" at bounding box center [130, 49] width 88 height 18
click at [127, 49] on span "Manual search" at bounding box center [130, 49] width 88 height 18
click at [1146, 540] on button "Exit kiosk mode" at bounding box center [1160, 536] width 109 height 22
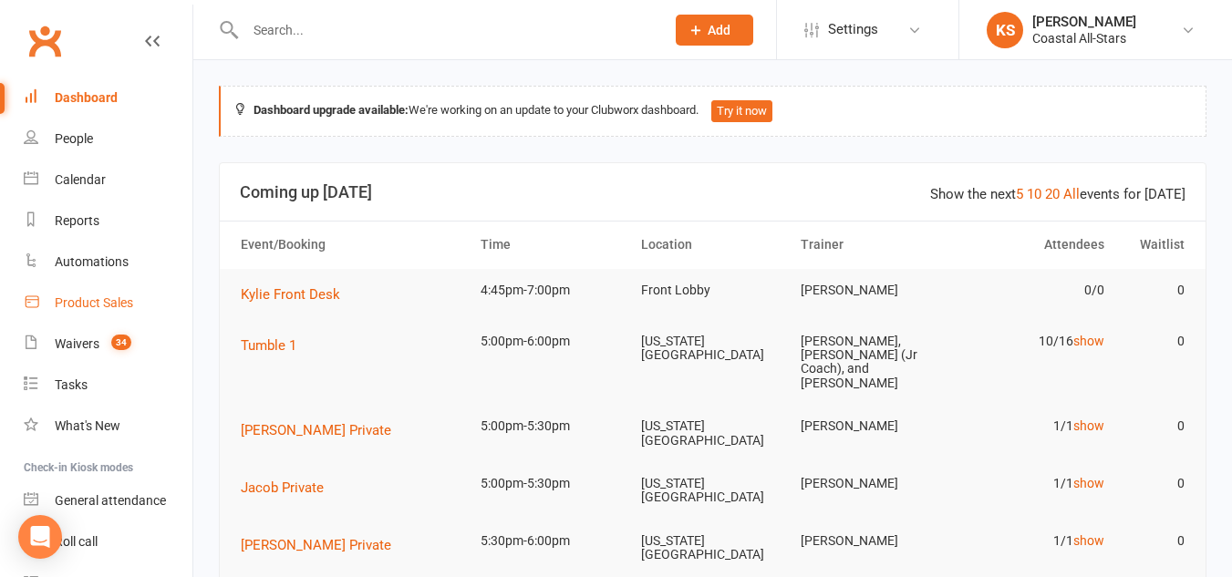
click at [98, 289] on link "Product Sales" at bounding box center [108, 303] width 169 height 41
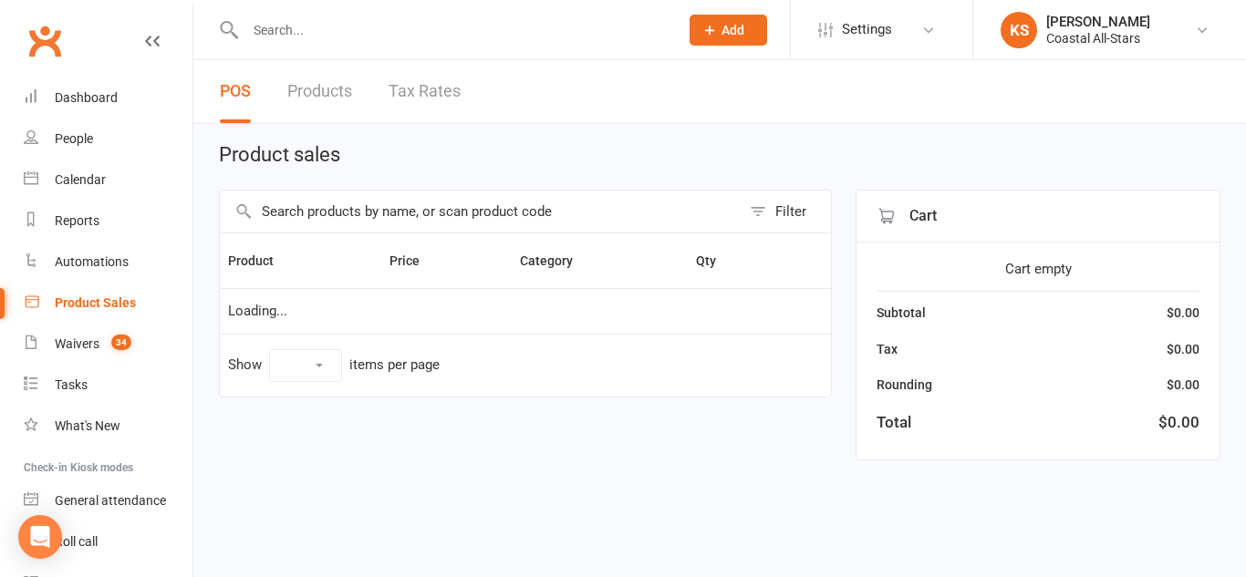
select select "10"
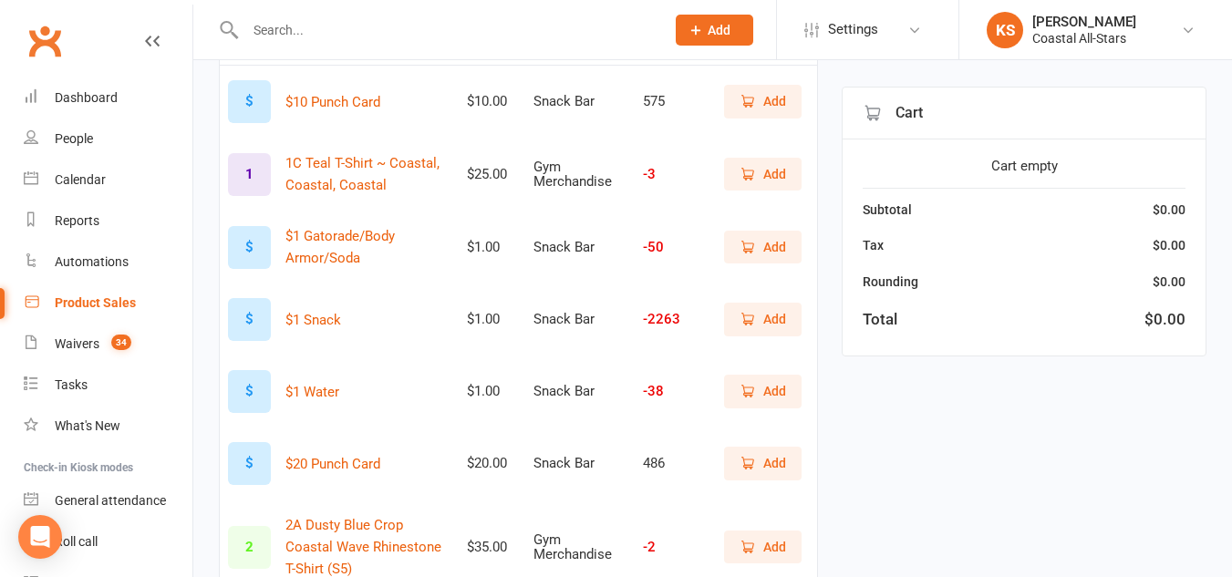
scroll to position [241, 0]
click at [745, 252] on icon "button" at bounding box center [749, 247] width 10 height 9
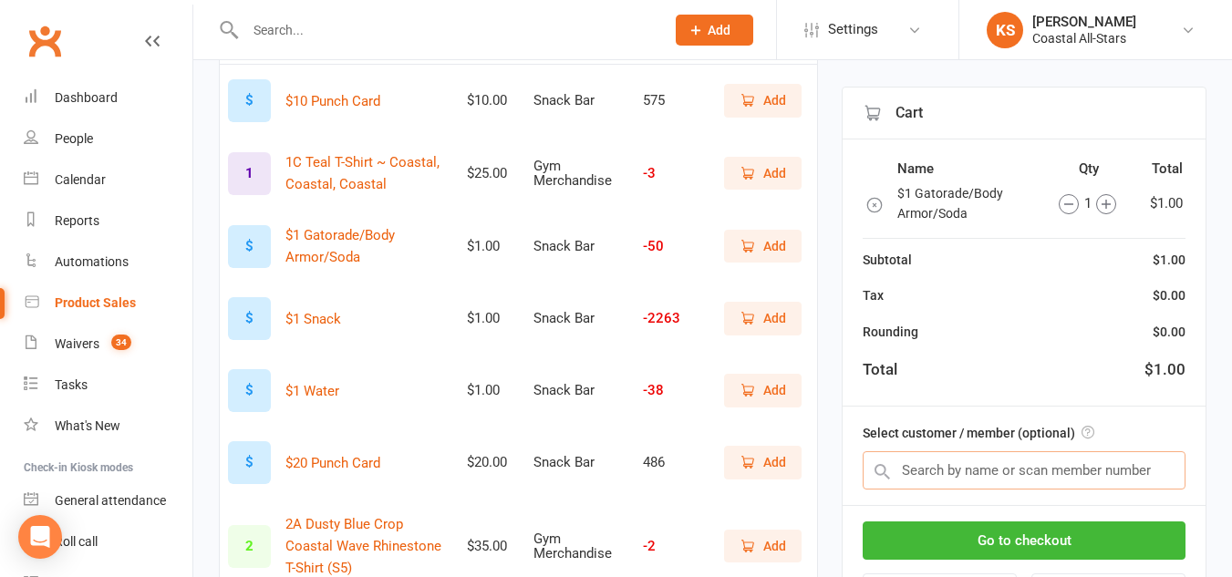
click at [975, 470] on input "text" at bounding box center [1024, 470] width 323 height 38
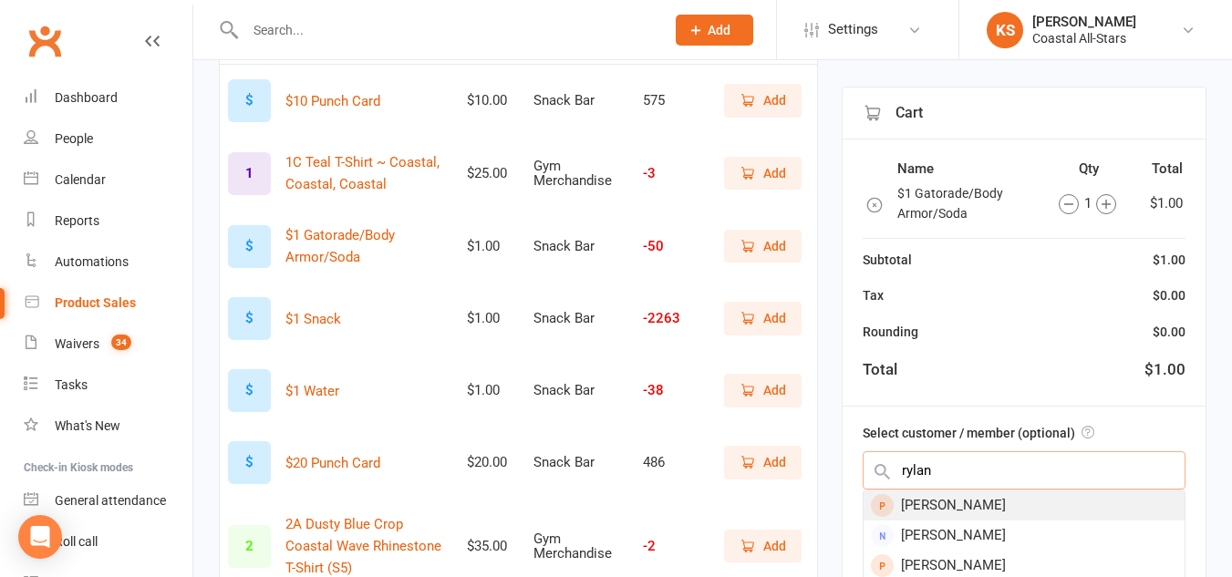
type input "rylan"
click at [930, 504] on div "[PERSON_NAME]" at bounding box center [1024, 506] width 321 height 30
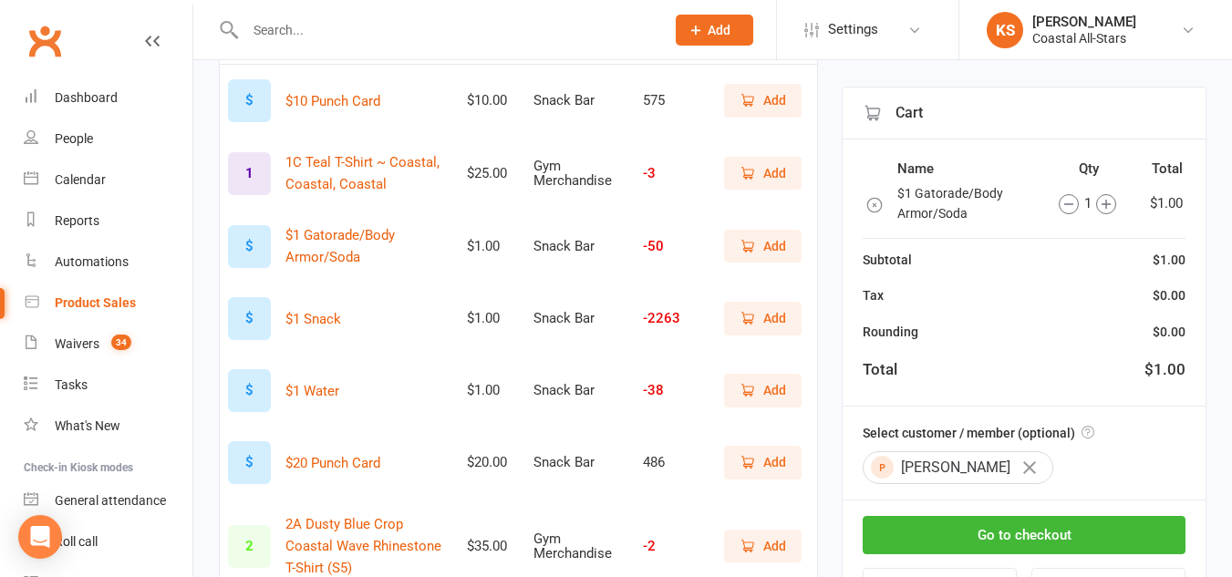
drag, startPoint x: 1042, startPoint y: 528, endPoint x: 1021, endPoint y: 556, distance: 35.8
click at [1021, 556] on div "Go to checkout Park Void" at bounding box center [1024, 561] width 363 height 121
click at [1056, 533] on button "Go to checkout" at bounding box center [1024, 535] width 323 height 38
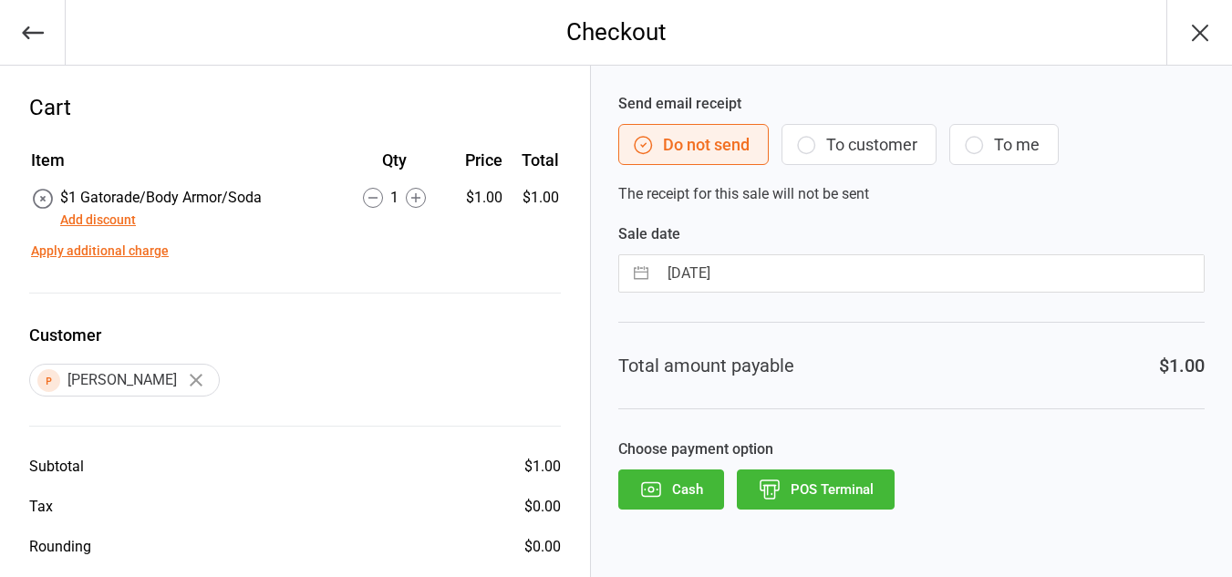
drag, startPoint x: 828, startPoint y: 130, endPoint x: 781, endPoint y: 163, distance: 57.7
click at [781, 163] on div "Do not send To customer To me" at bounding box center [911, 144] width 586 height 41
click at [795, 159] on button "To customer" at bounding box center [859, 144] width 155 height 41
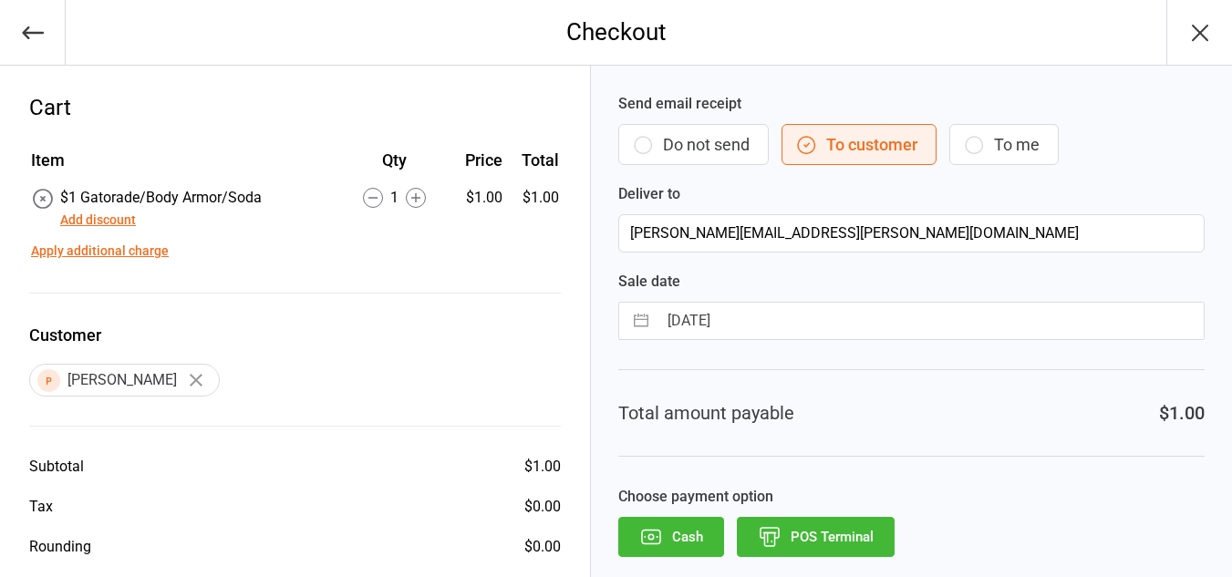
click at [803, 531] on button "POS Terminal" at bounding box center [816, 537] width 158 height 40
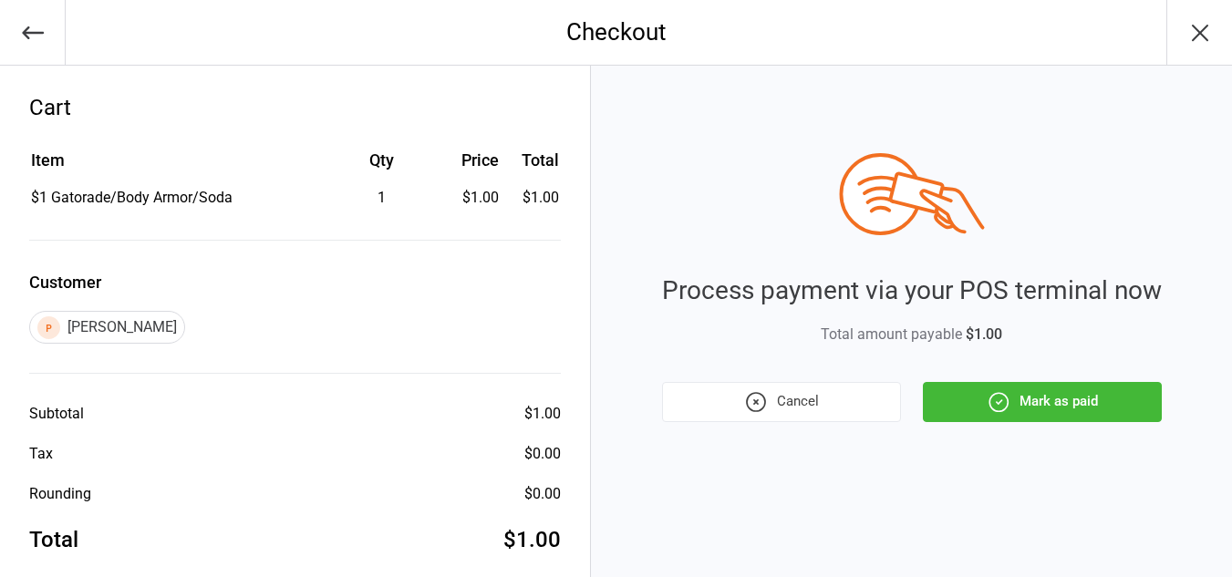
click at [22, 46] on button "button" at bounding box center [33, 32] width 66 height 65
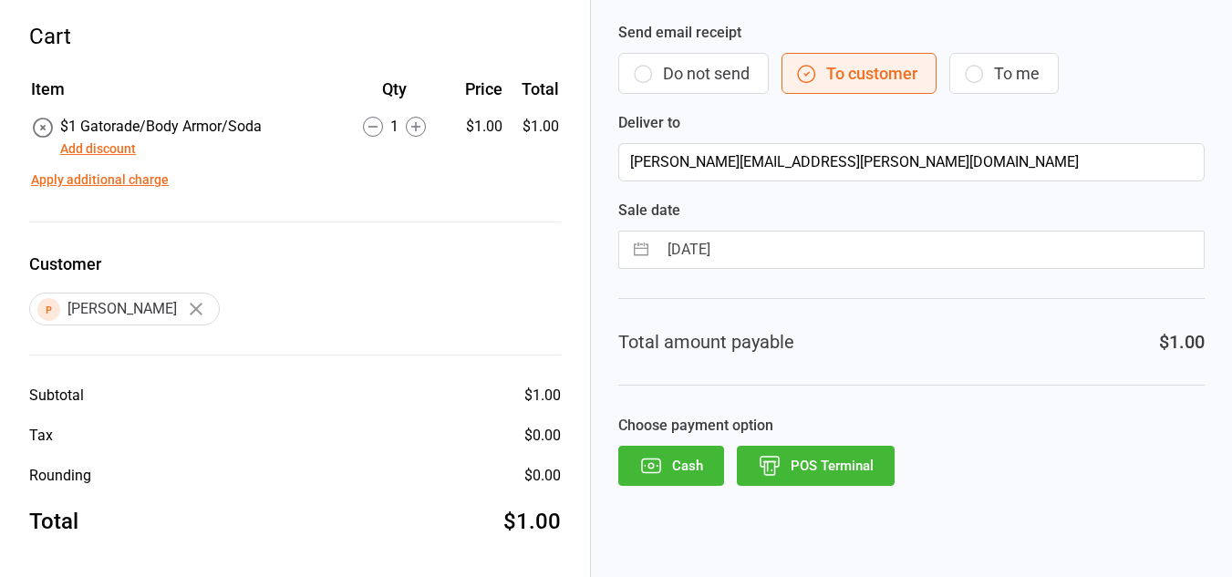
scroll to position [76, 0]
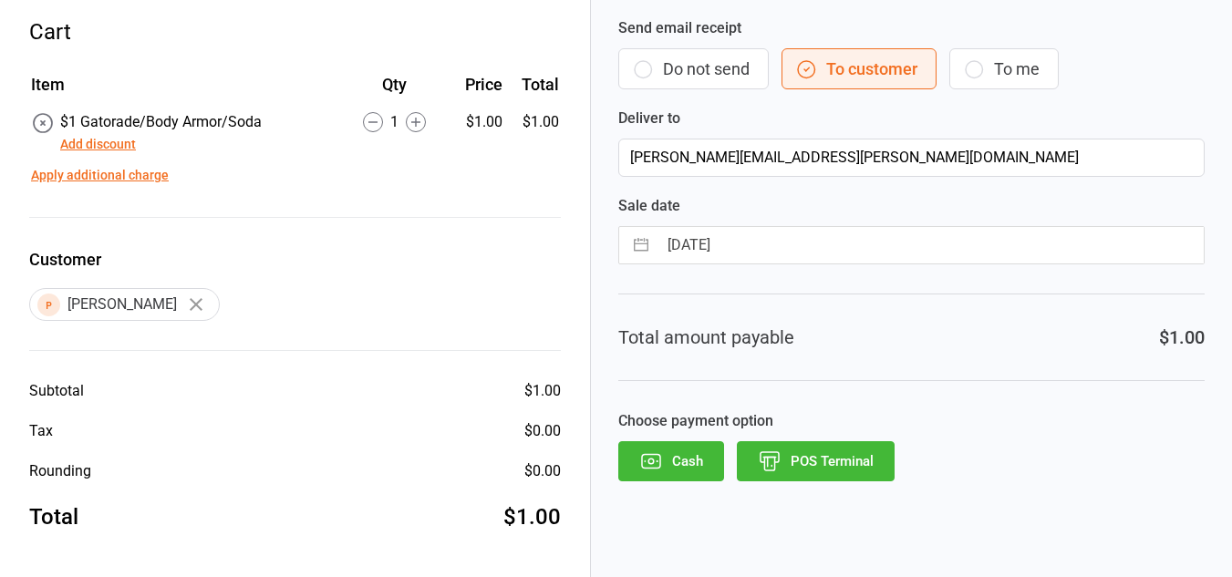
click at [804, 459] on button "POS Terminal" at bounding box center [816, 461] width 158 height 40
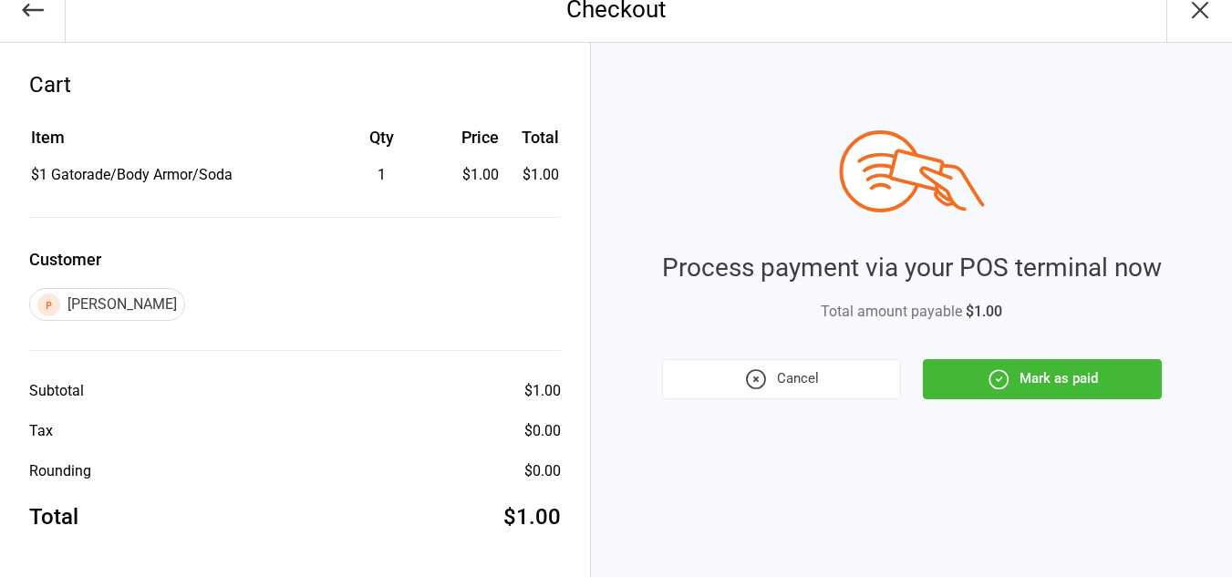
scroll to position [23, 0]
click at [1002, 374] on icon "button" at bounding box center [999, 380] width 24 height 24
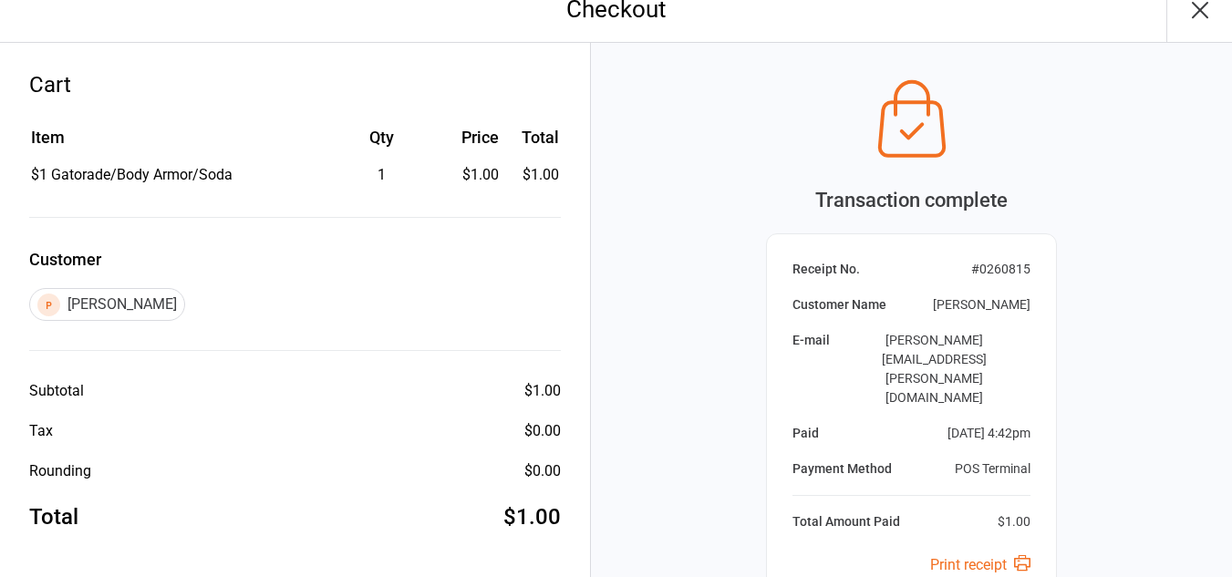
drag, startPoint x: 1202, startPoint y: 5, endPoint x: 1216, endPoint y: 109, distance: 105.8
click at [1216, 109] on div "Transaction complete Receipt No. # 0260815 Customer Name [PERSON_NAME] E-mail […" at bounding box center [911, 429] width 641 height 772
click at [1200, 17] on icon "button" at bounding box center [1200, 9] width 29 height 29
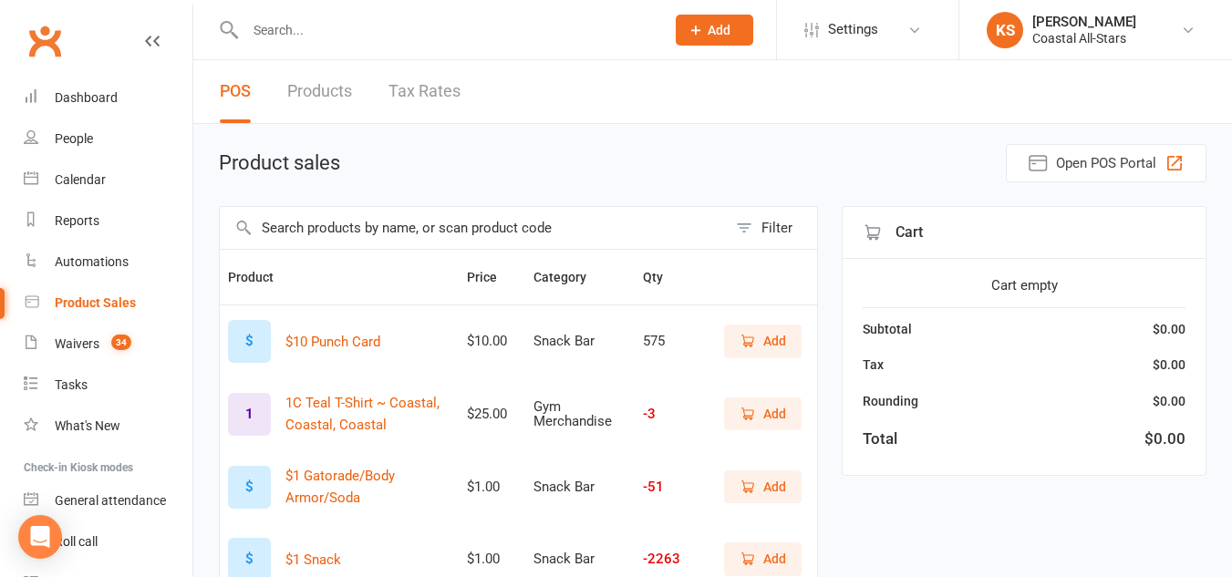
click at [771, 337] on span "Add" at bounding box center [774, 341] width 23 height 20
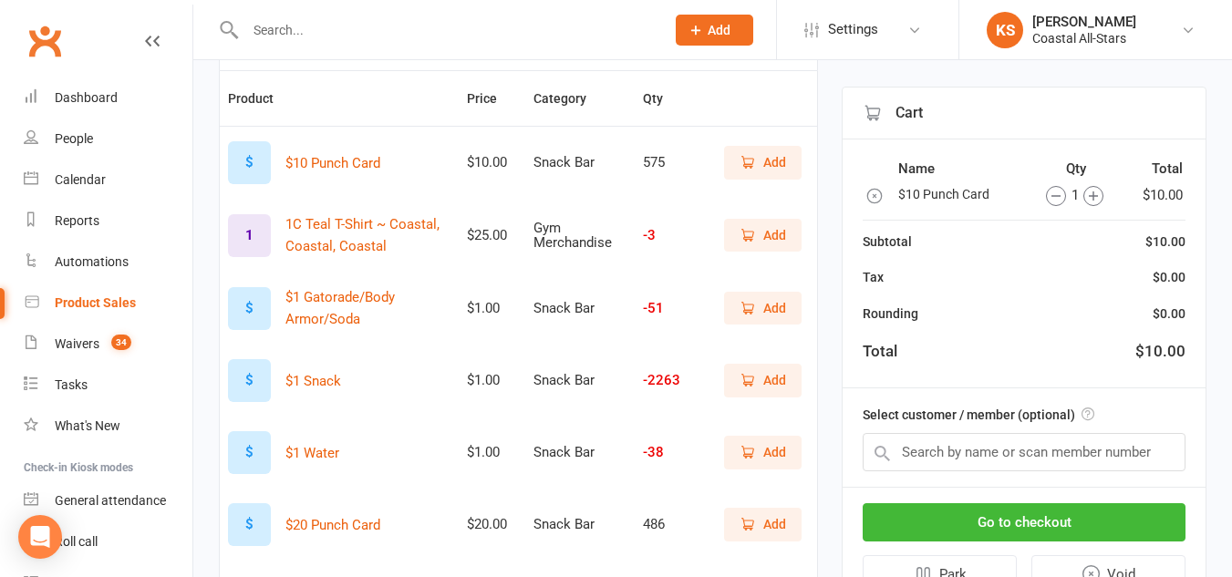
scroll to position [180, 0]
click at [1077, 451] on input "text" at bounding box center [1024, 452] width 323 height 38
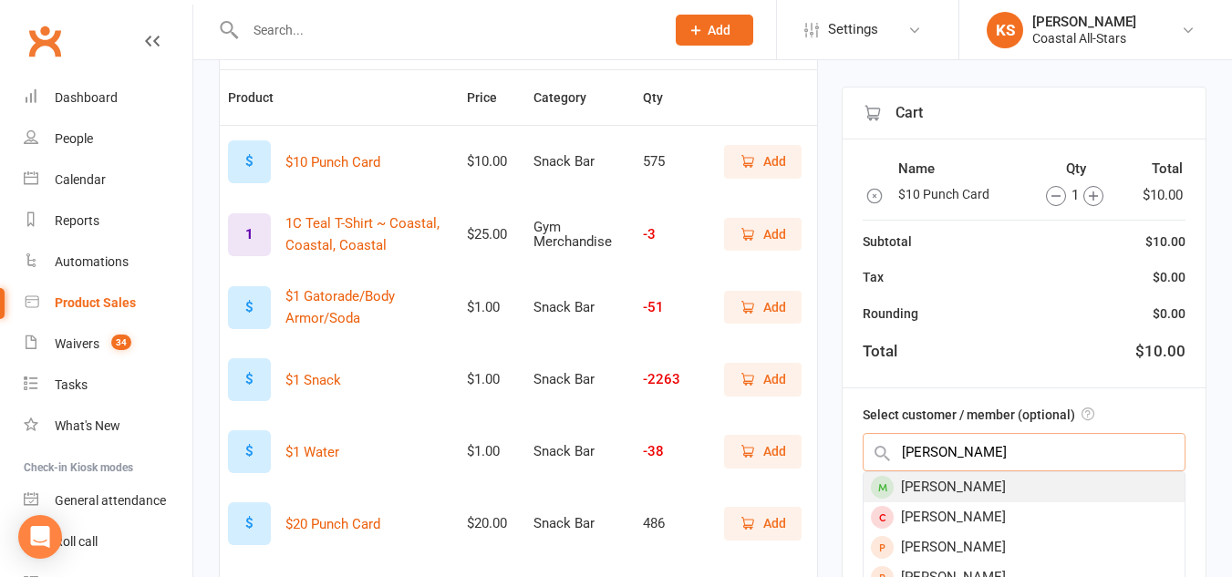
type input "[PERSON_NAME]"
click at [994, 488] on div "[PERSON_NAME]" at bounding box center [1024, 487] width 321 height 30
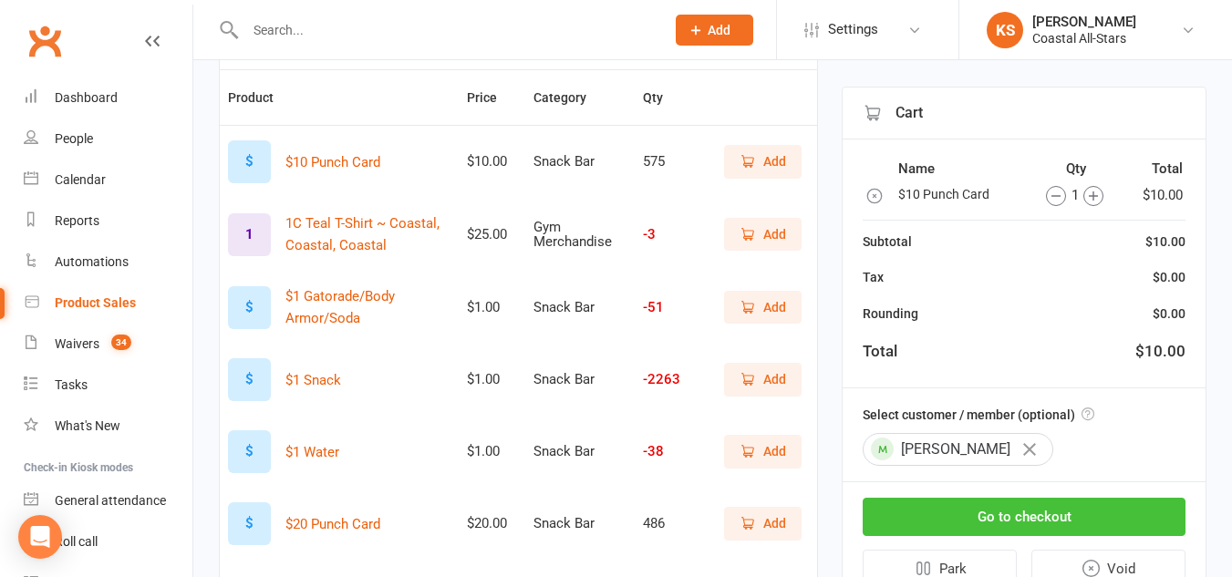
click at [998, 518] on button "Go to checkout" at bounding box center [1024, 517] width 323 height 38
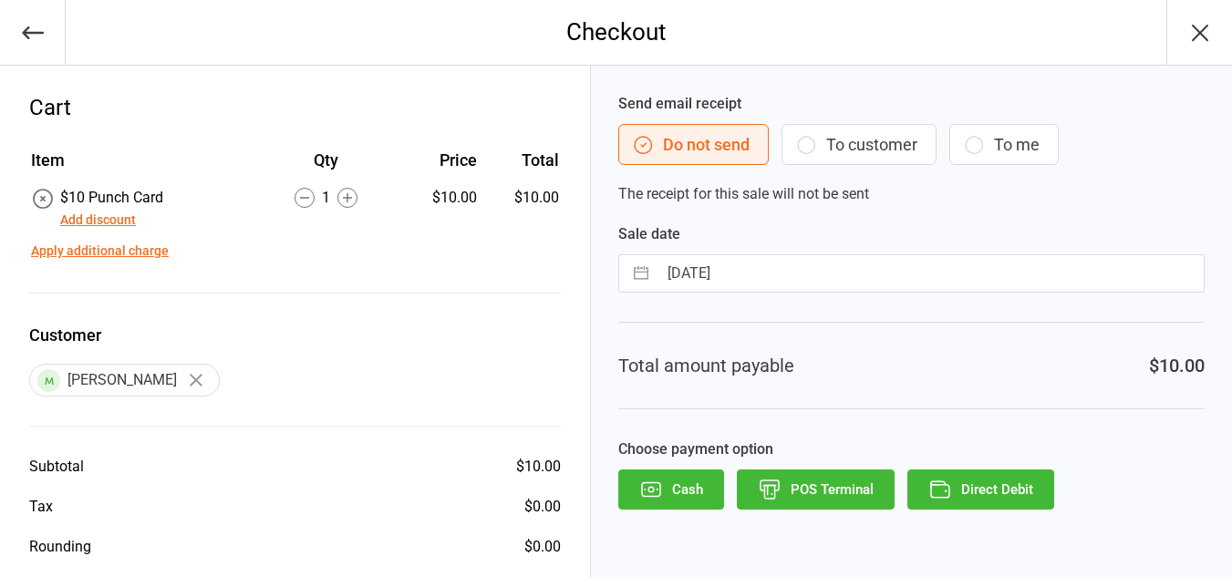
click at [846, 142] on button "To customer" at bounding box center [859, 144] width 155 height 41
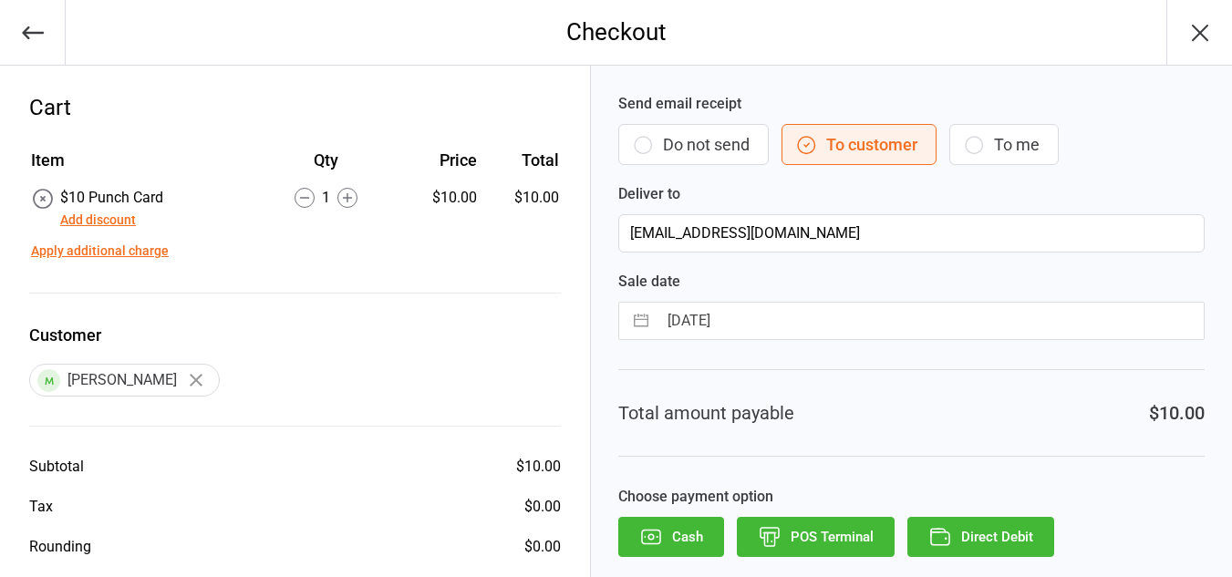
click at [987, 526] on button "Direct Debit" at bounding box center [980, 537] width 147 height 40
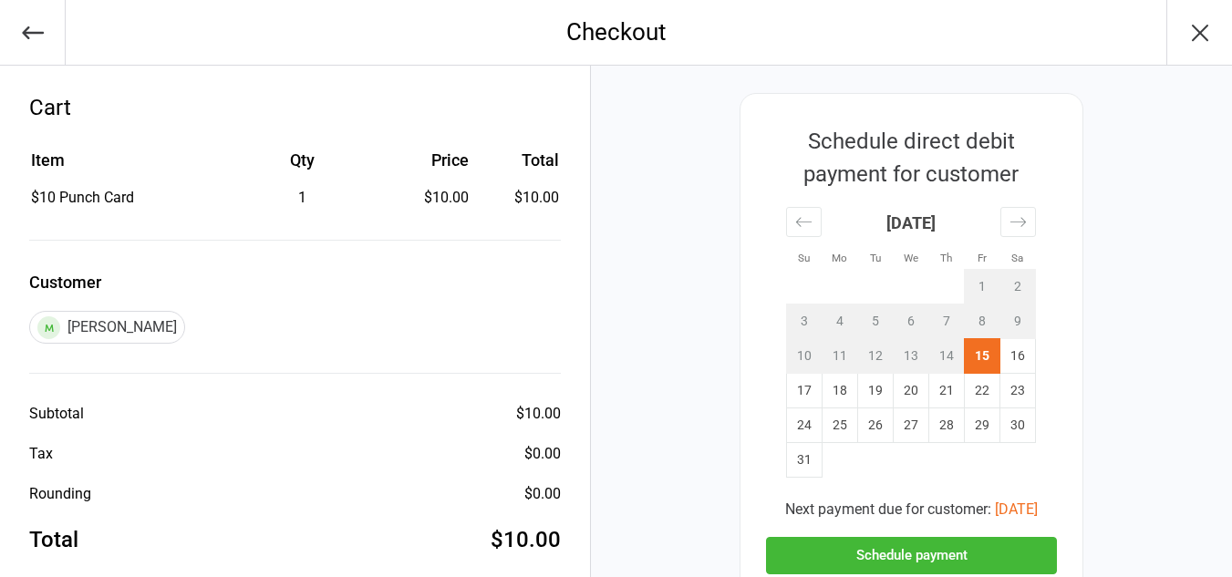
click at [954, 548] on button "Schedule payment" at bounding box center [911, 555] width 291 height 37
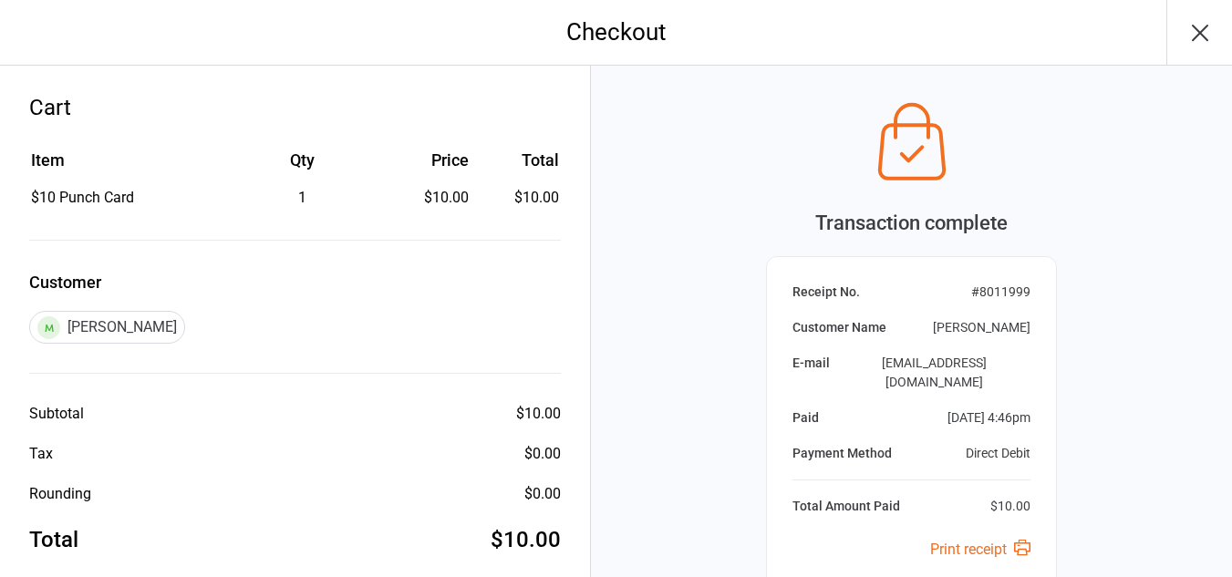
click at [1187, 45] on icon "button" at bounding box center [1200, 32] width 29 height 29
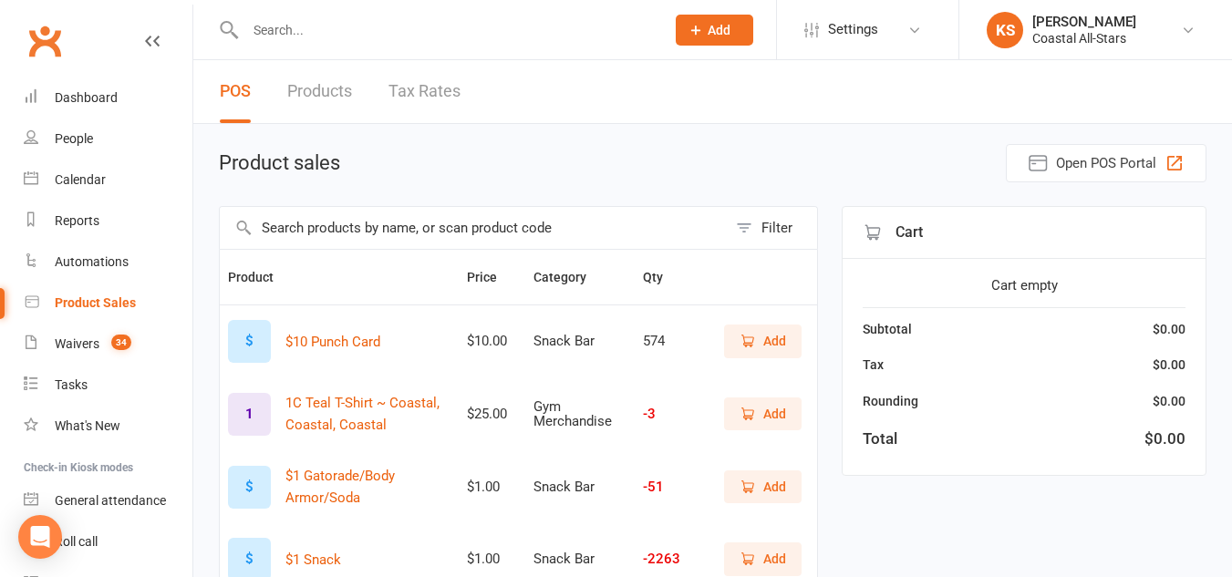
click at [346, 27] on input "text" at bounding box center [446, 30] width 412 height 26
click at [347, 28] on input "text" at bounding box center [446, 30] width 412 height 26
type input "autumn det"
click at [365, 15] on react-component at bounding box center [326, 29] width 652 height 59
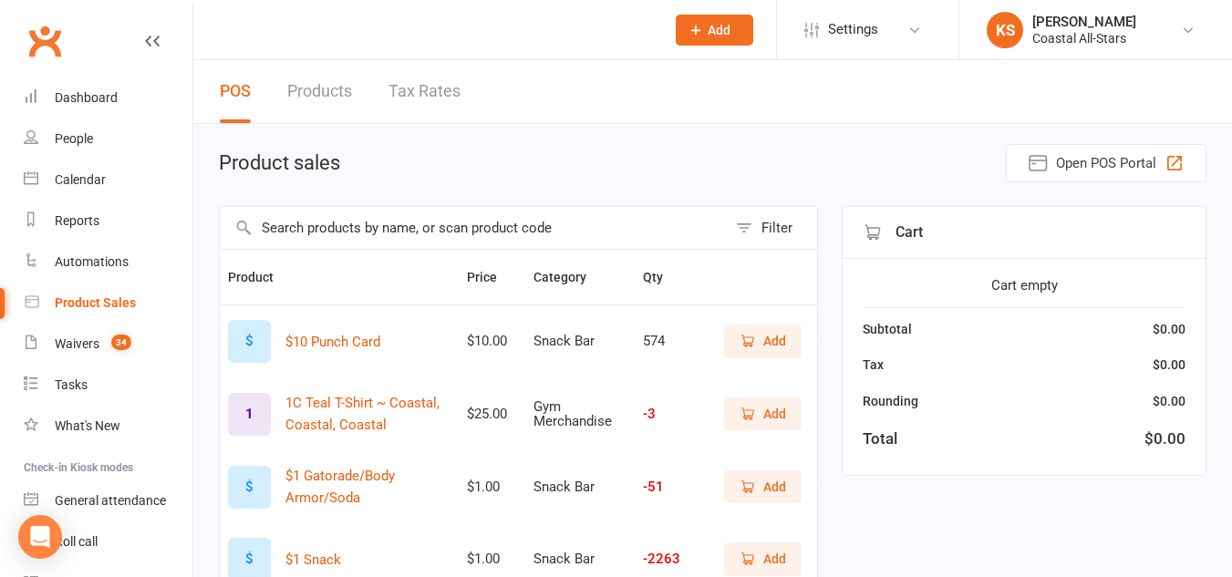
click at [344, 47] on react-component at bounding box center [326, 29] width 652 height 59
click at [112, 104] on div "Dashboard" at bounding box center [86, 97] width 63 height 15
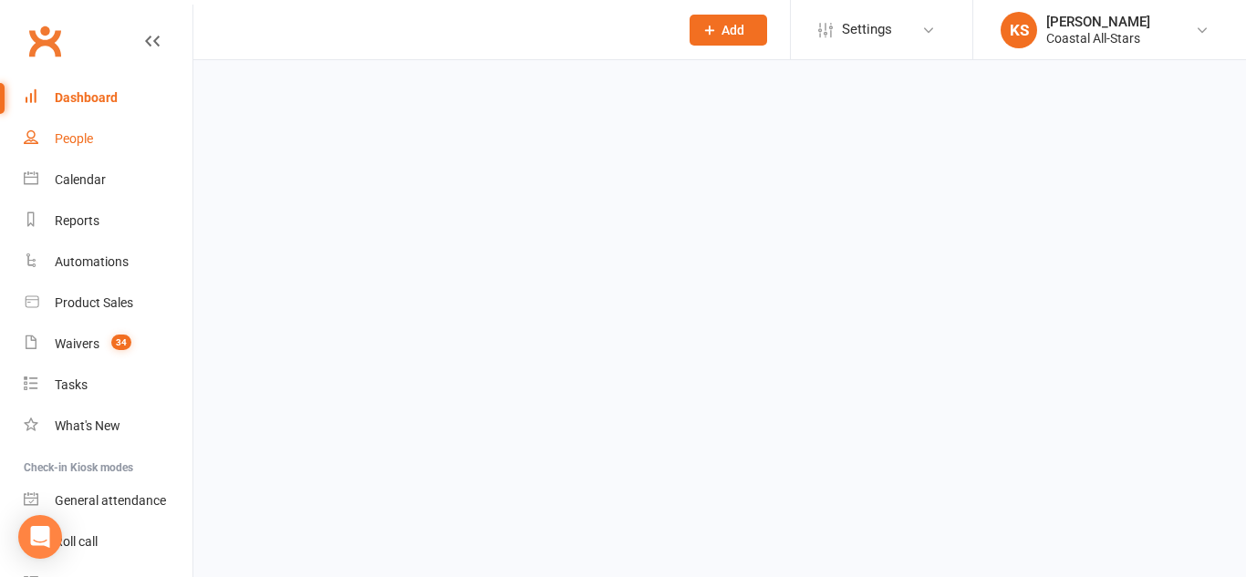
click at [97, 144] on link "People" at bounding box center [108, 139] width 169 height 41
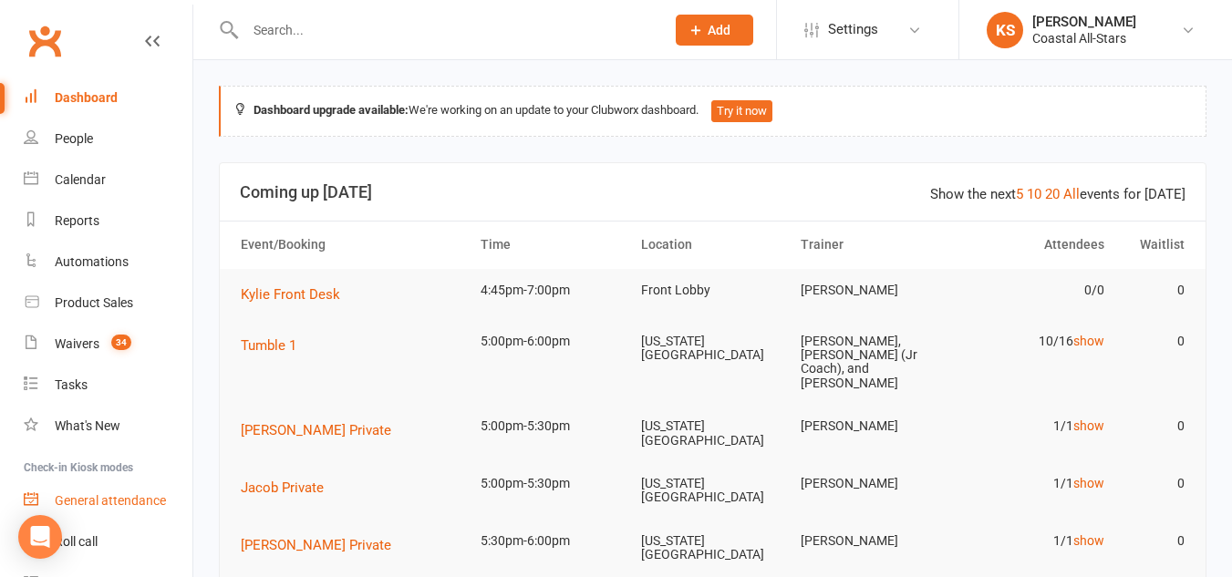
click at [80, 498] on div "General attendance" at bounding box center [110, 500] width 111 height 15
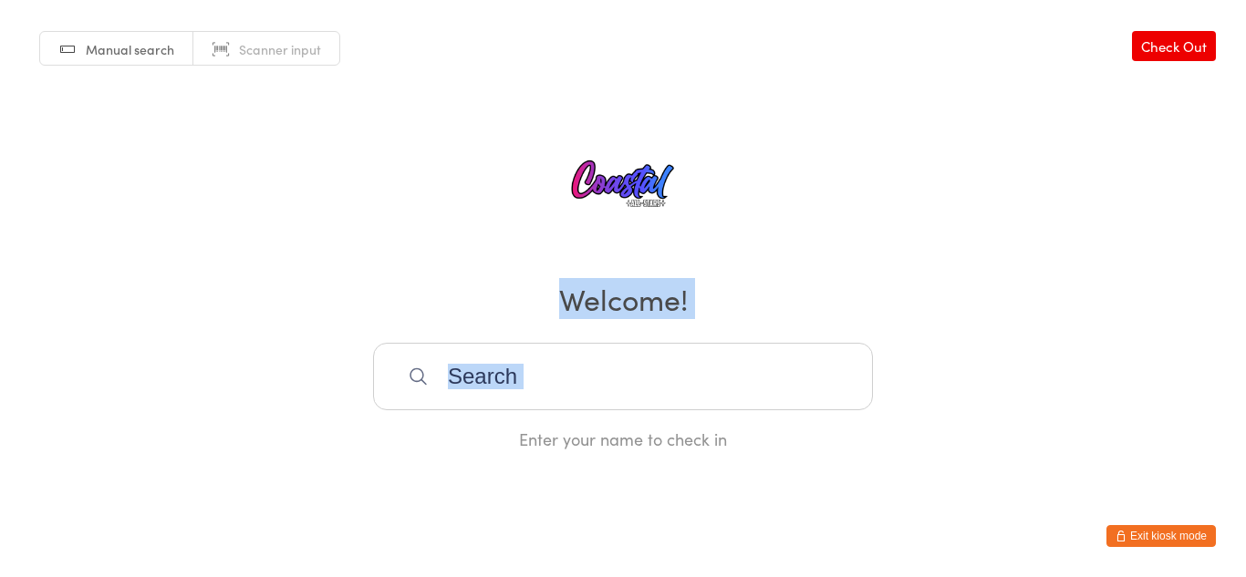
drag, startPoint x: 460, startPoint y: 526, endPoint x: 682, endPoint y: 152, distance: 435.1
click at [682, 152] on html "You have now entered Kiosk Mode. Members will be able to check themselves in us…" at bounding box center [623, 288] width 1246 height 577
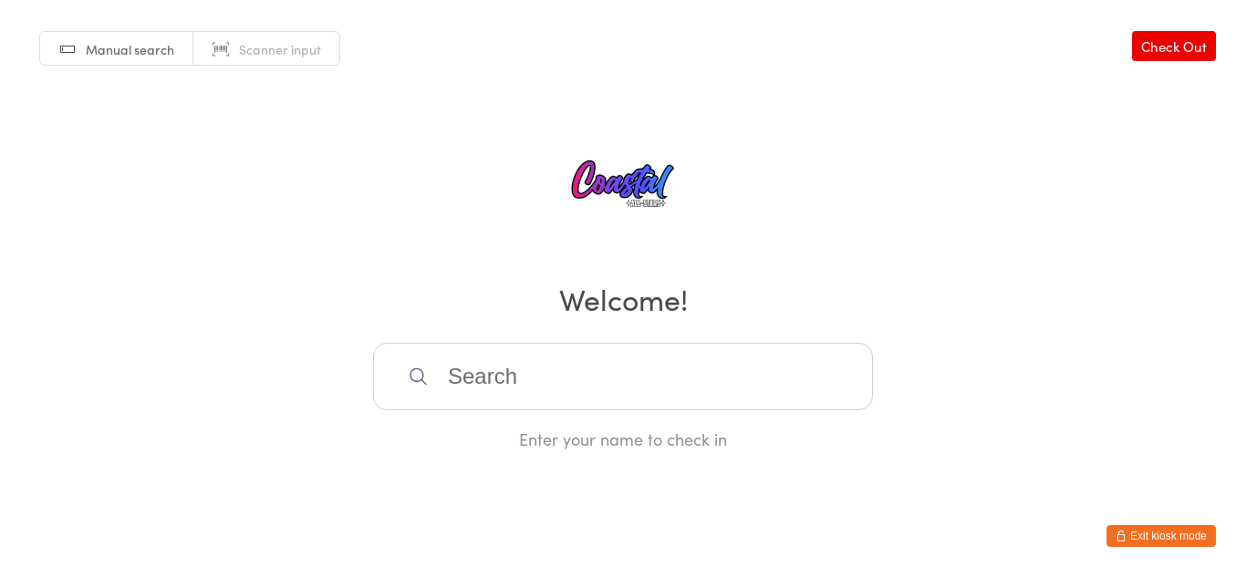
click at [377, 153] on div "Manual search Scanner input Check Out Welcome! Enter your name to check in" at bounding box center [623, 225] width 1246 height 451
click at [728, 387] on input "search" at bounding box center [623, 376] width 500 height 67
click at [932, 376] on div "Manual search Scanner input Check Out Welcome! Enter your name to check in" at bounding box center [623, 225] width 1246 height 451
click at [1128, 525] on button "Exit kiosk mode" at bounding box center [1160, 536] width 109 height 22
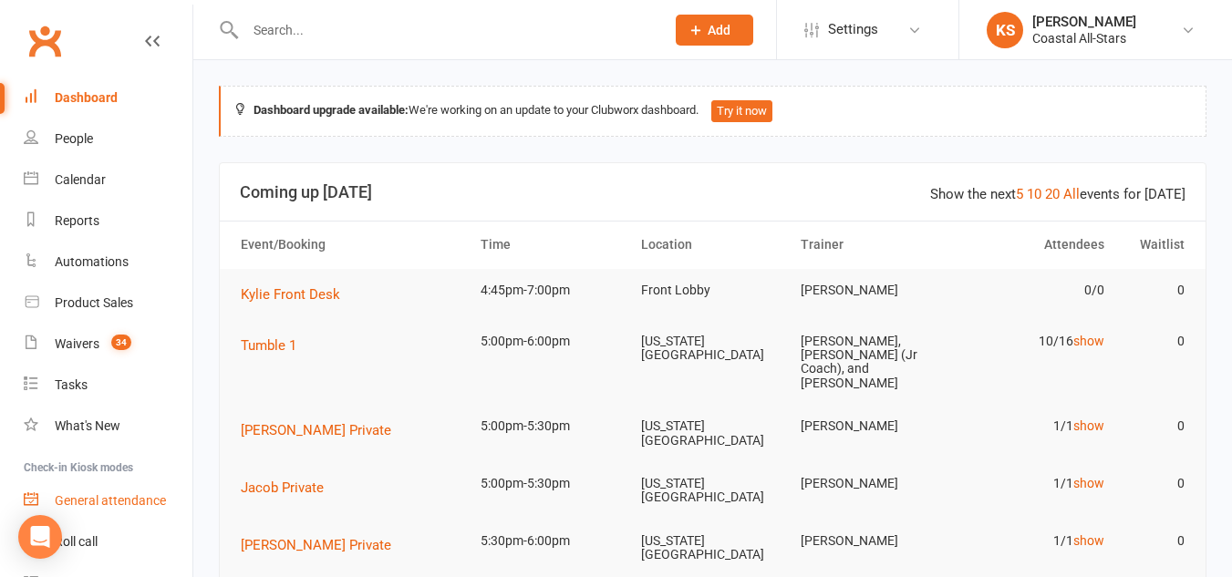
scroll to position [95, 0]
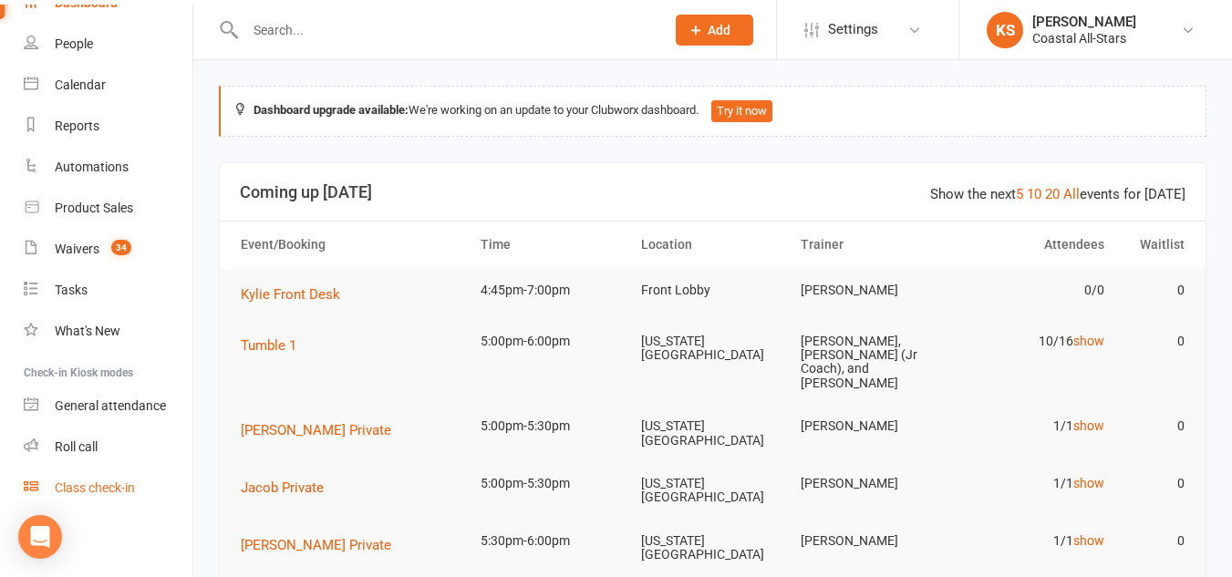
click at [120, 488] on div "Class check-in" at bounding box center [95, 488] width 80 height 15
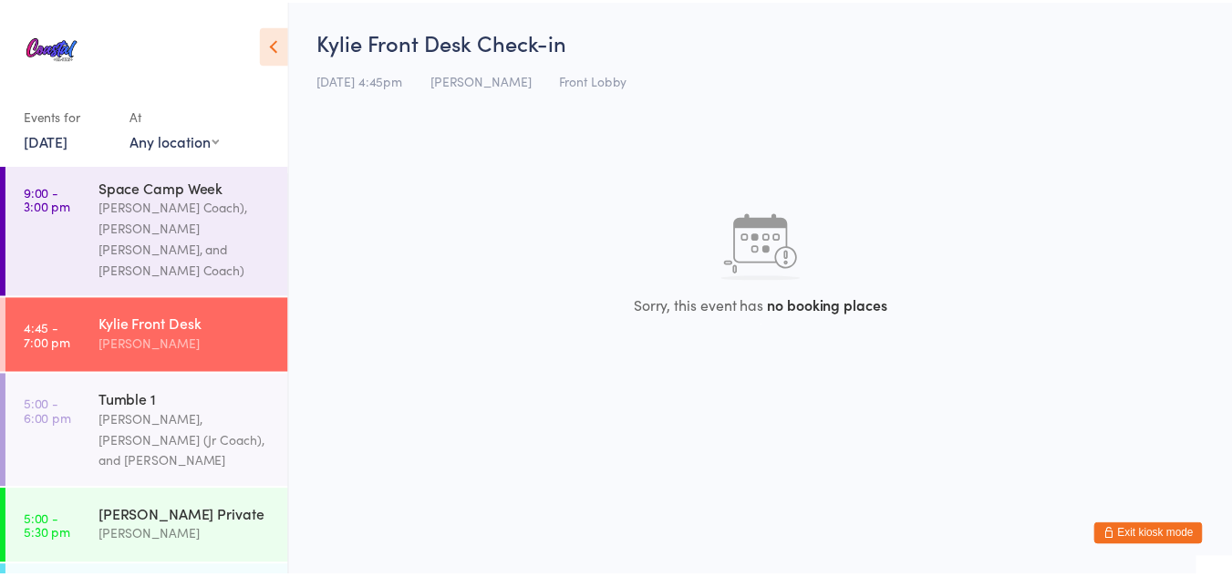
scroll to position [464, 0]
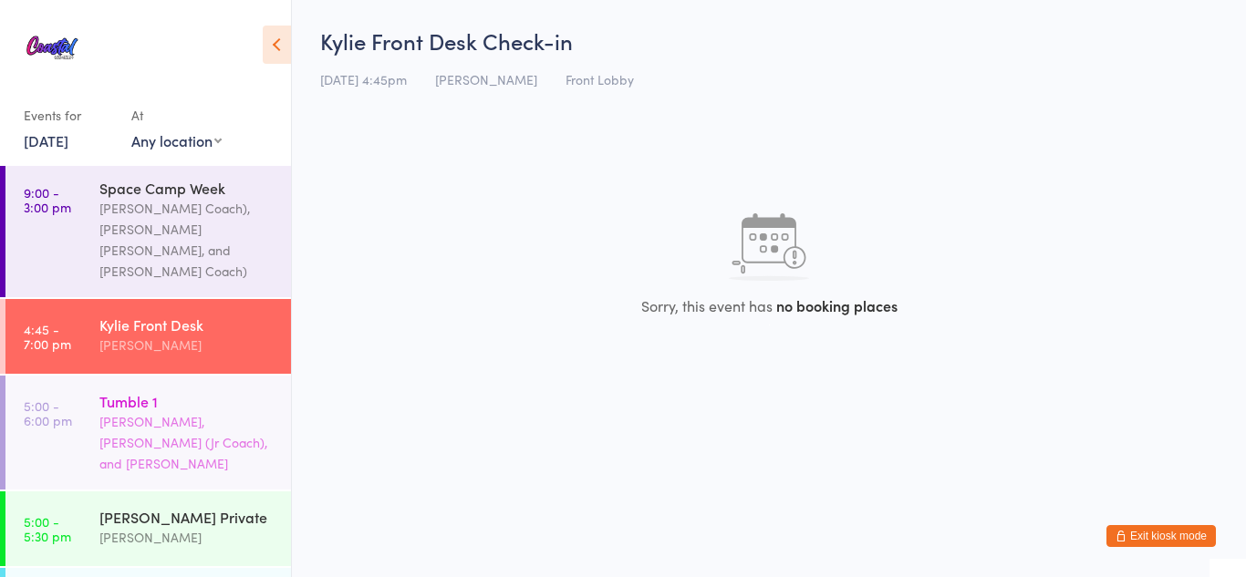
click at [132, 411] on div "[PERSON_NAME], [PERSON_NAME] (Jr Coach), and [PERSON_NAME]" at bounding box center [187, 442] width 176 height 63
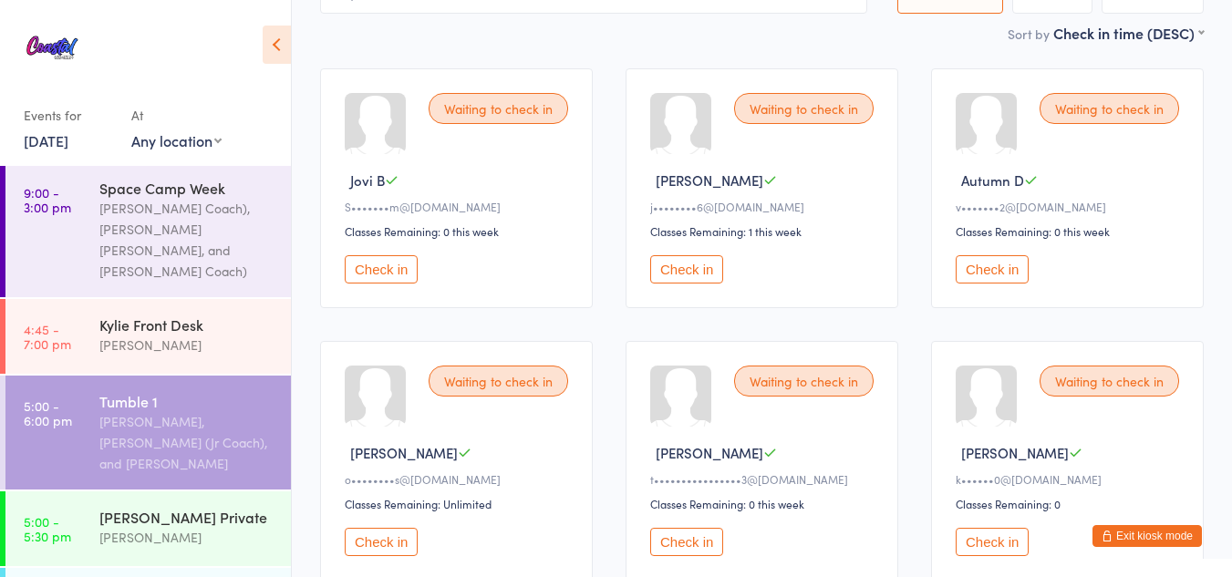
scroll to position [146, 0]
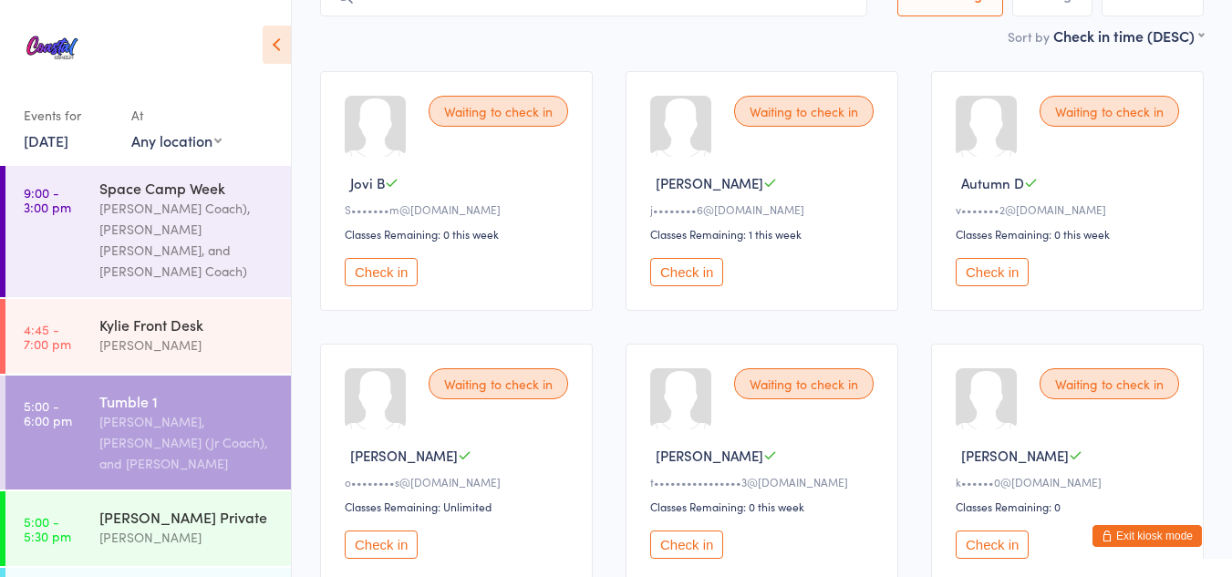
click at [663, 266] on button "Check in" at bounding box center [686, 272] width 73 height 28
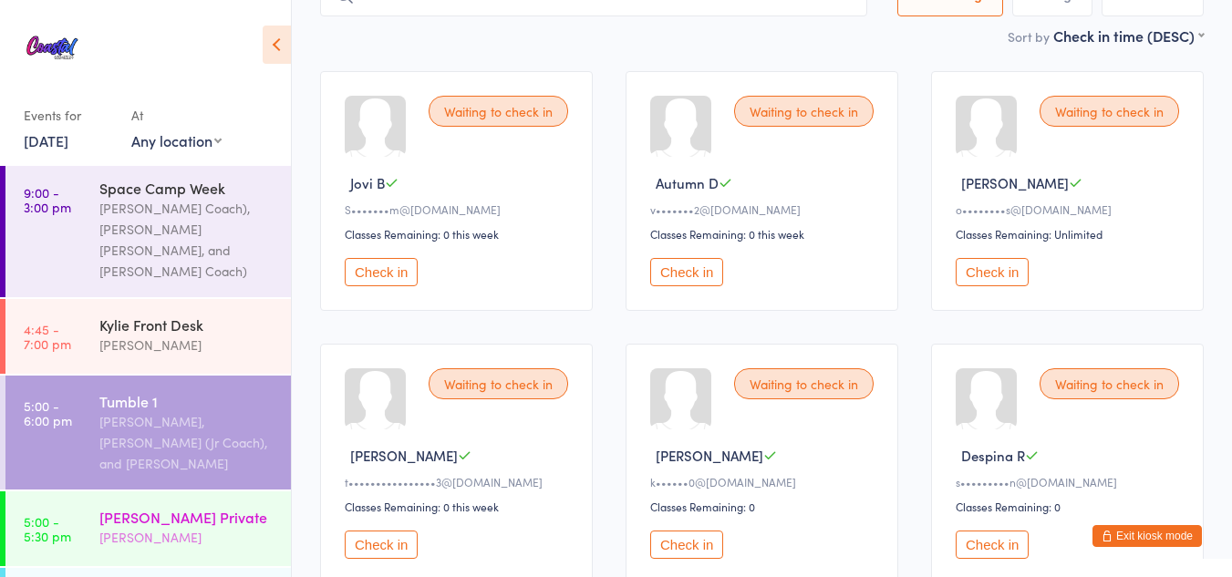
click at [153, 507] on div "[PERSON_NAME] Private" at bounding box center [187, 517] width 176 height 20
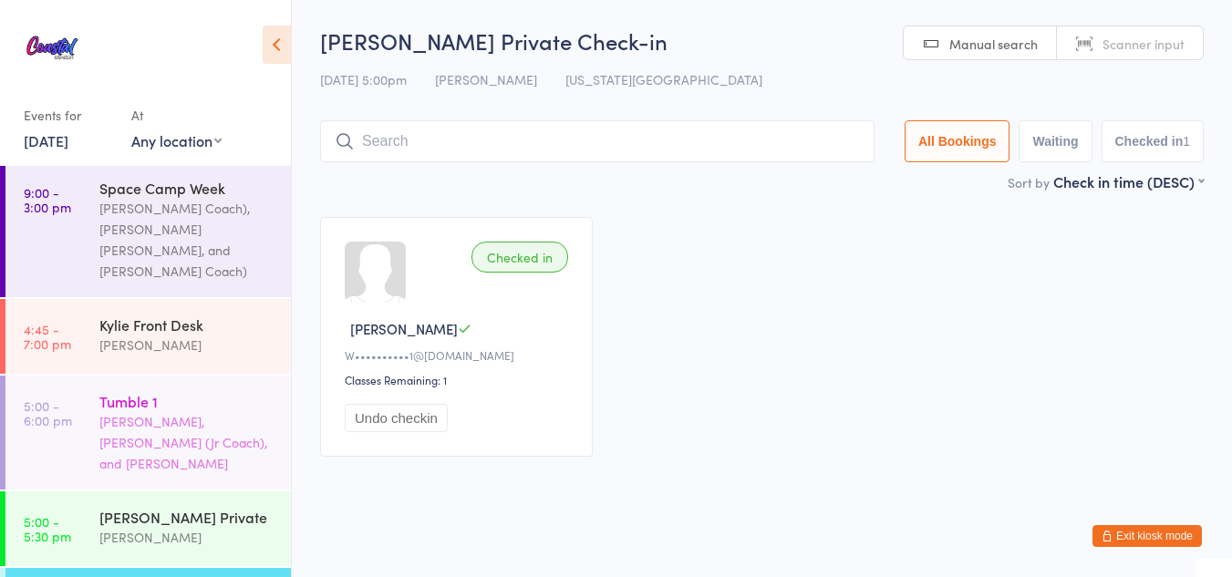
click at [165, 411] on div "[PERSON_NAME], [PERSON_NAME] (Jr Coach), and [PERSON_NAME]" at bounding box center [187, 442] width 176 height 63
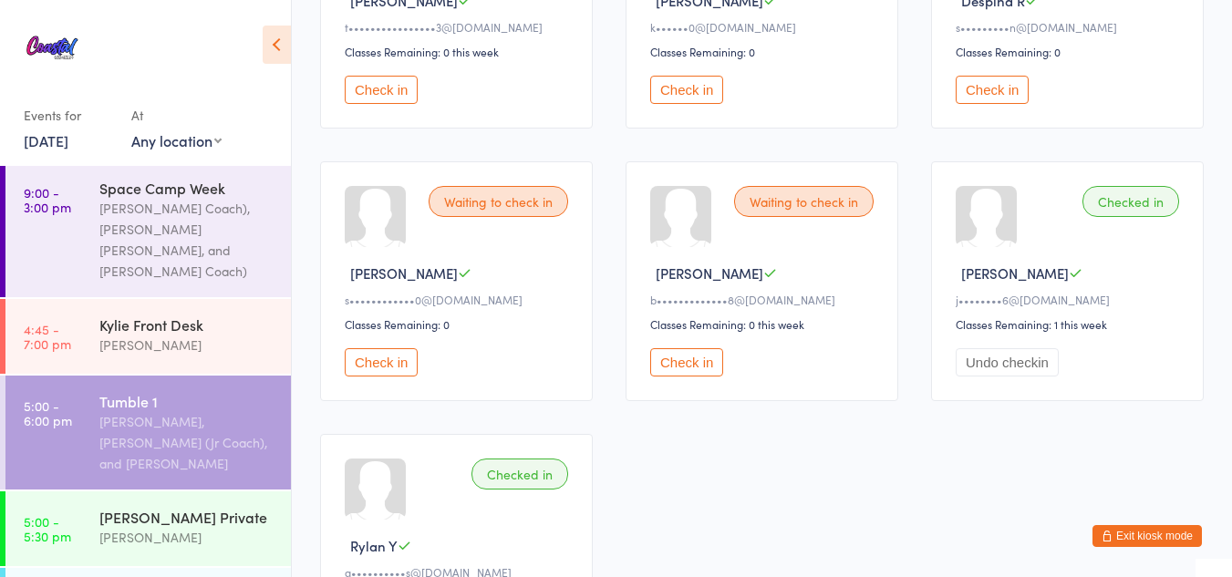
scroll to position [602, 0]
click at [699, 362] on button "Check in" at bounding box center [686, 361] width 73 height 28
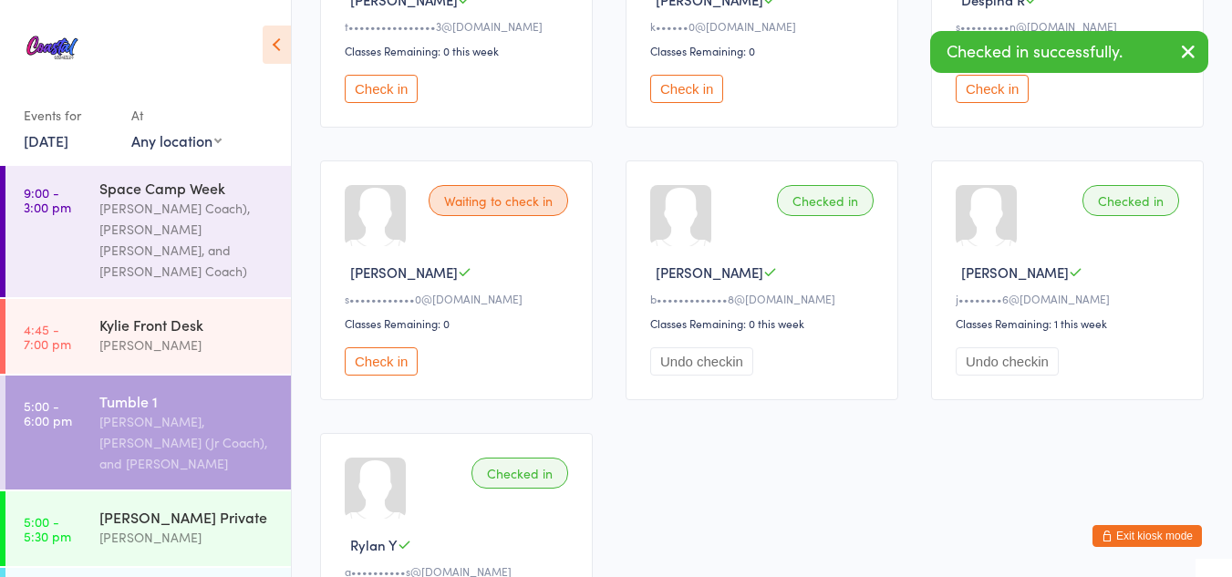
drag, startPoint x: 297, startPoint y: 18, endPoint x: 188, endPoint y: 63, distance: 118.2
click at [188, 63] on div at bounding box center [137, 53] width 226 height 66
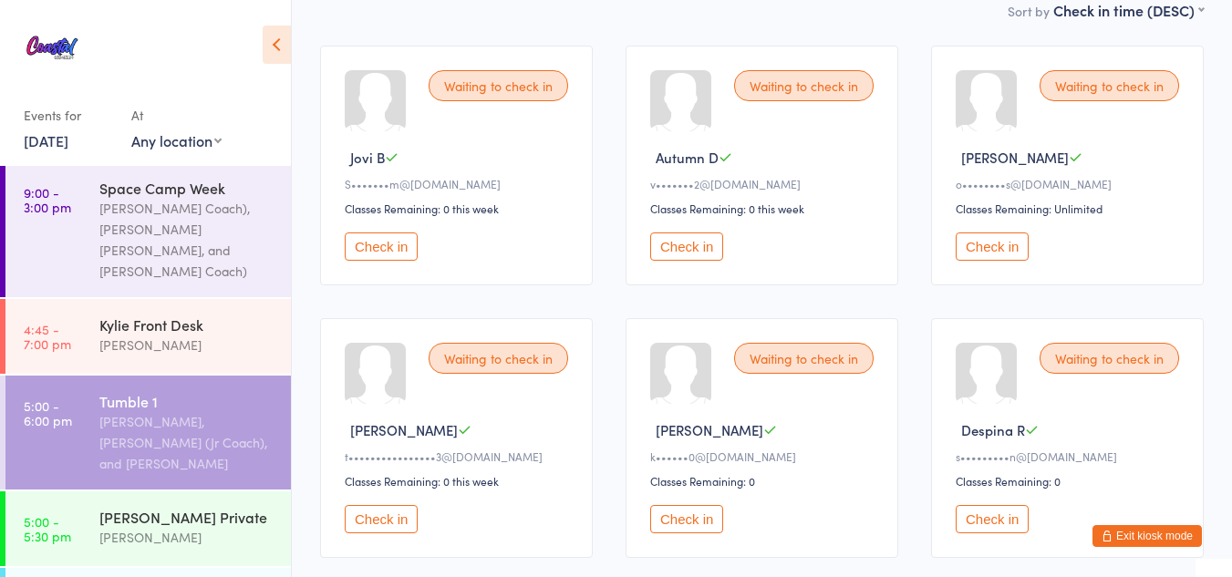
scroll to position [0, 0]
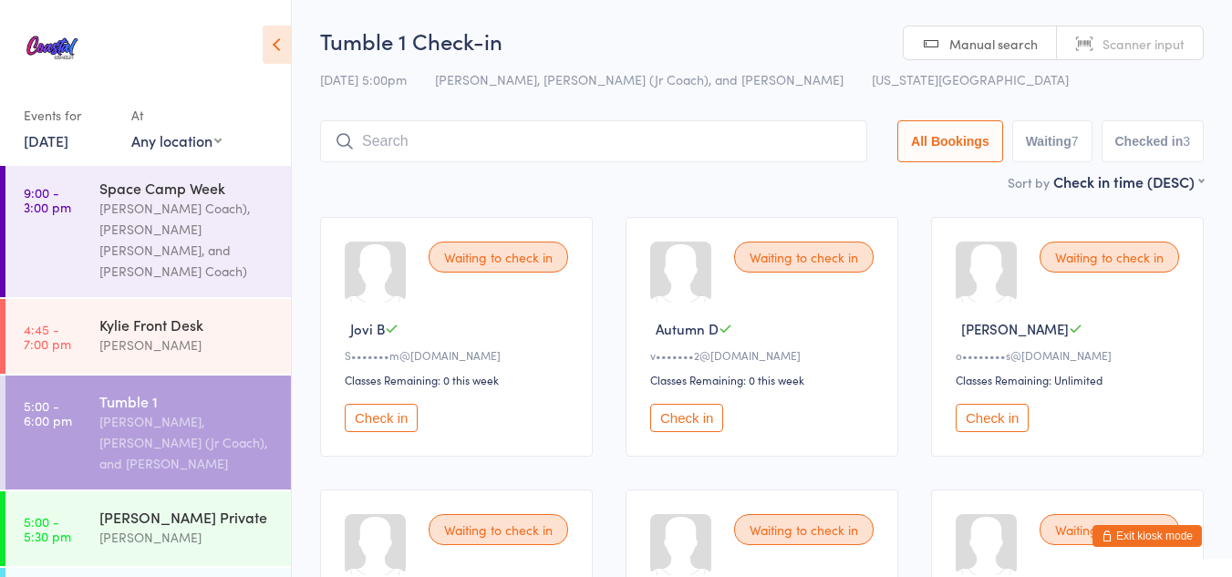
click at [1155, 540] on button "Exit kiosk mode" at bounding box center [1147, 536] width 109 height 22
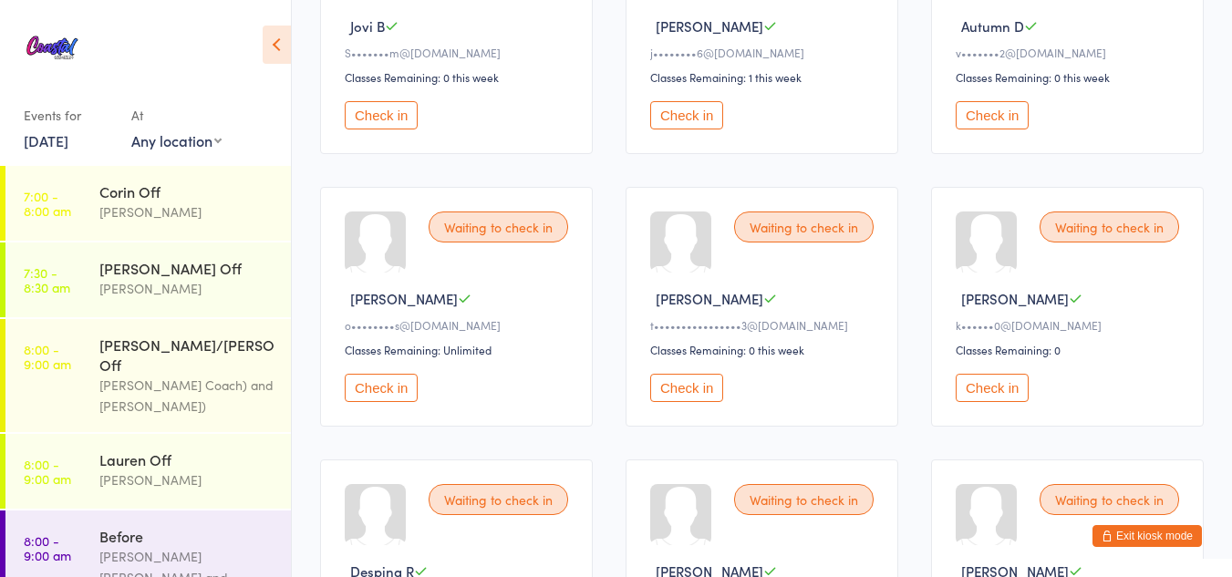
scroll to position [309, 0]
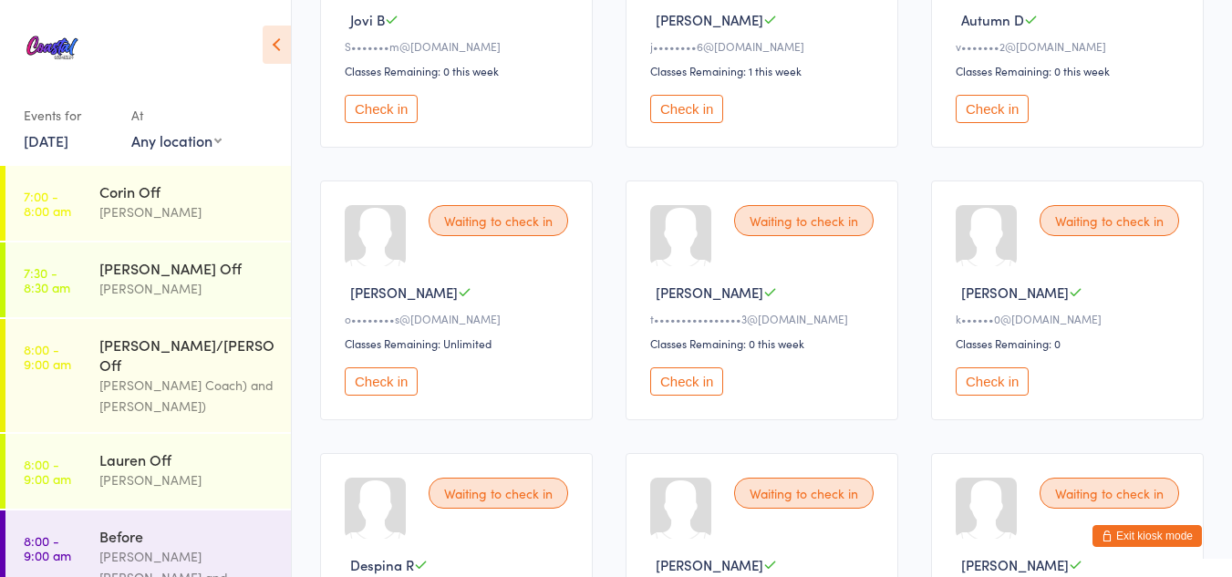
click at [679, 385] on button "Check in" at bounding box center [686, 382] width 73 height 28
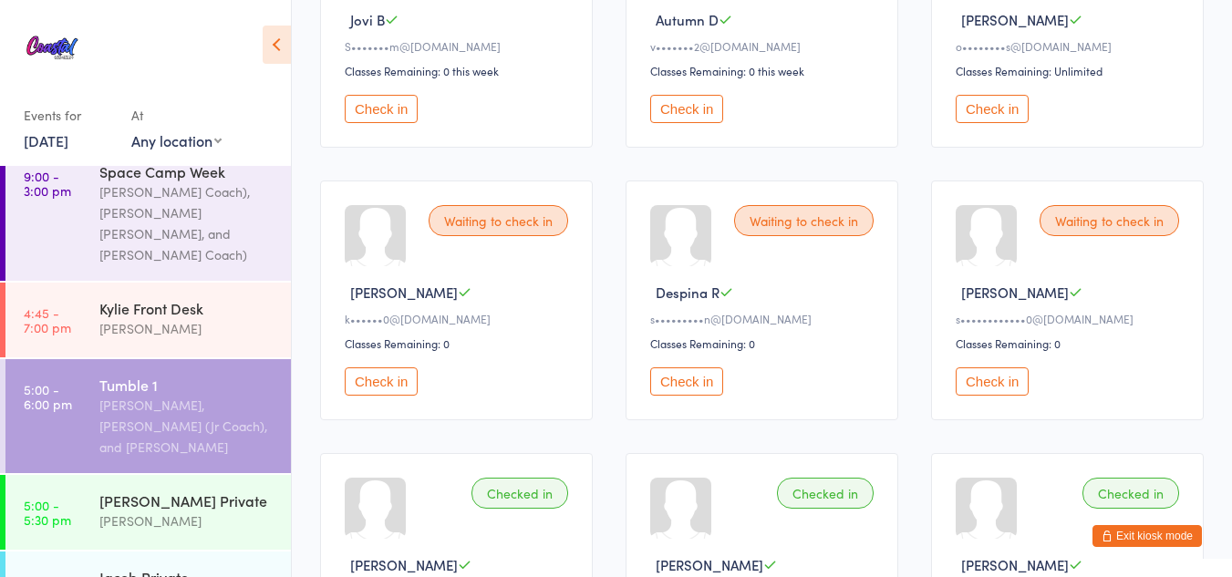
scroll to position [482, 0]
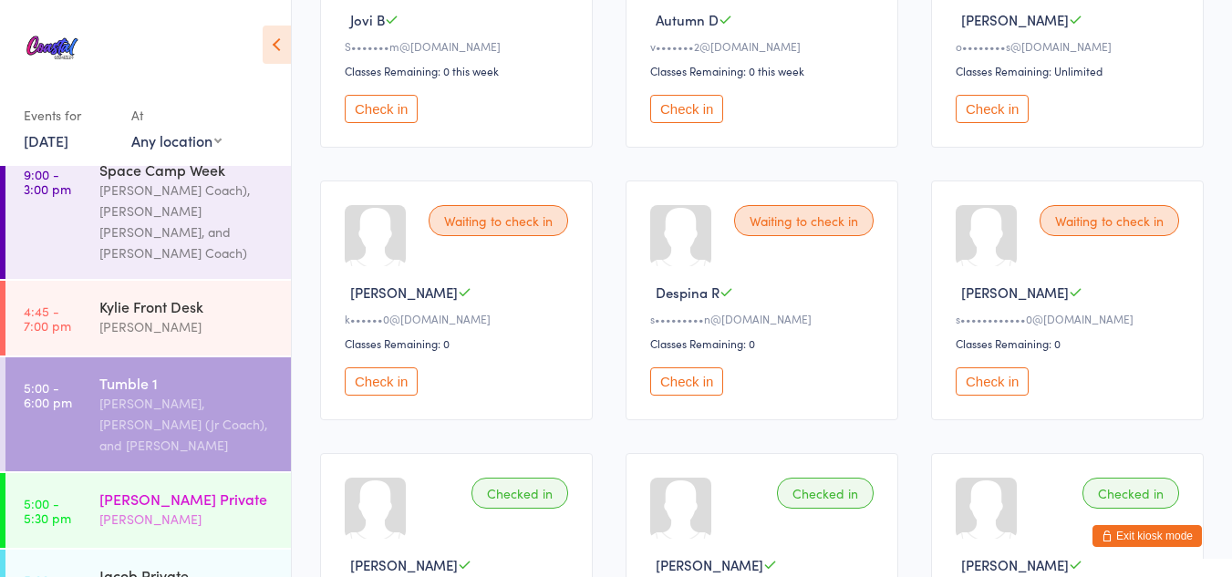
drag, startPoint x: 163, startPoint y: 449, endPoint x: 205, endPoint y: 471, distance: 47.3
click at [205, 473] on div "Jenny Private Jenny Liehr" at bounding box center [195, 509] width 192 height 72
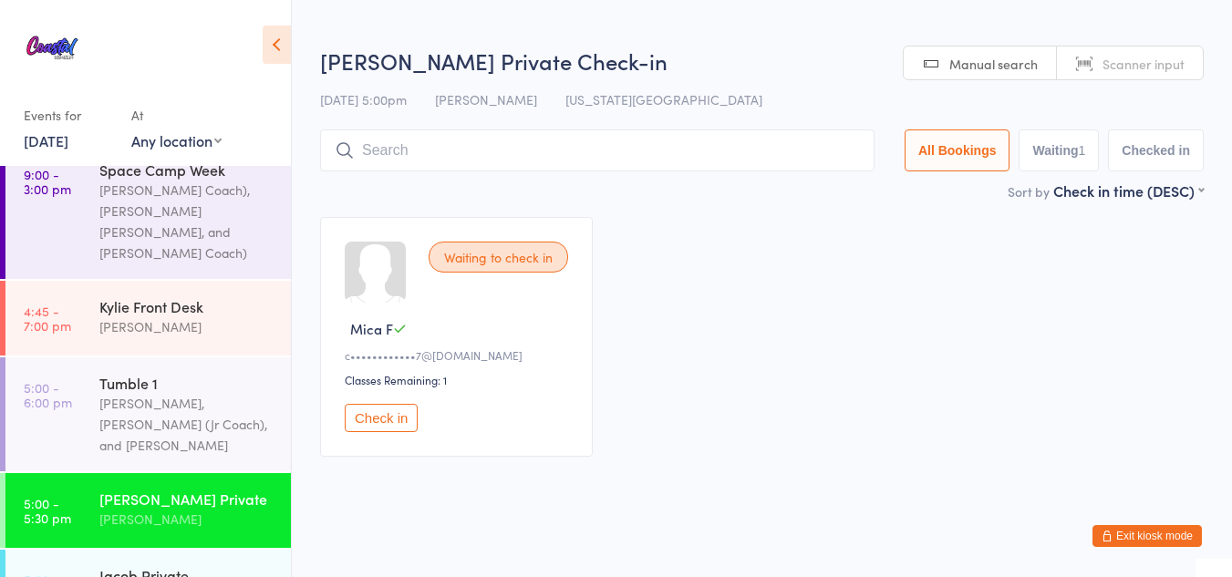
drag, startPoint x: 409, startPoint y: 417, endPoint x: 372, endPoint y: 423, distance: 37.0
click at [372, 423] on button "Check in" at bounding box center [381, 418] width 73 height 28
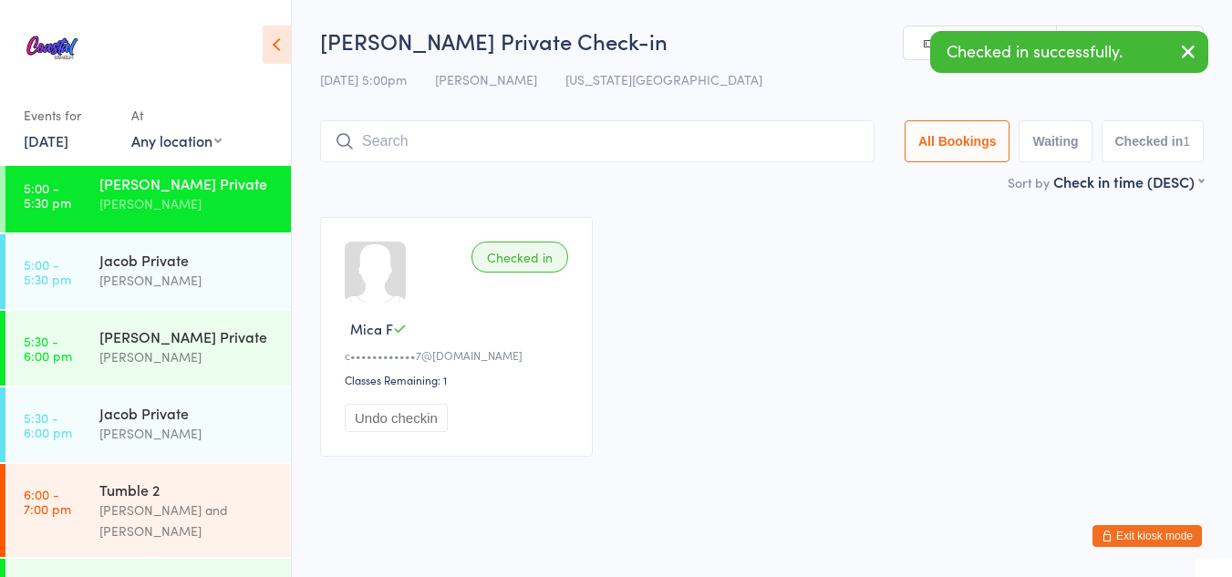
scroll to position [803, 0]
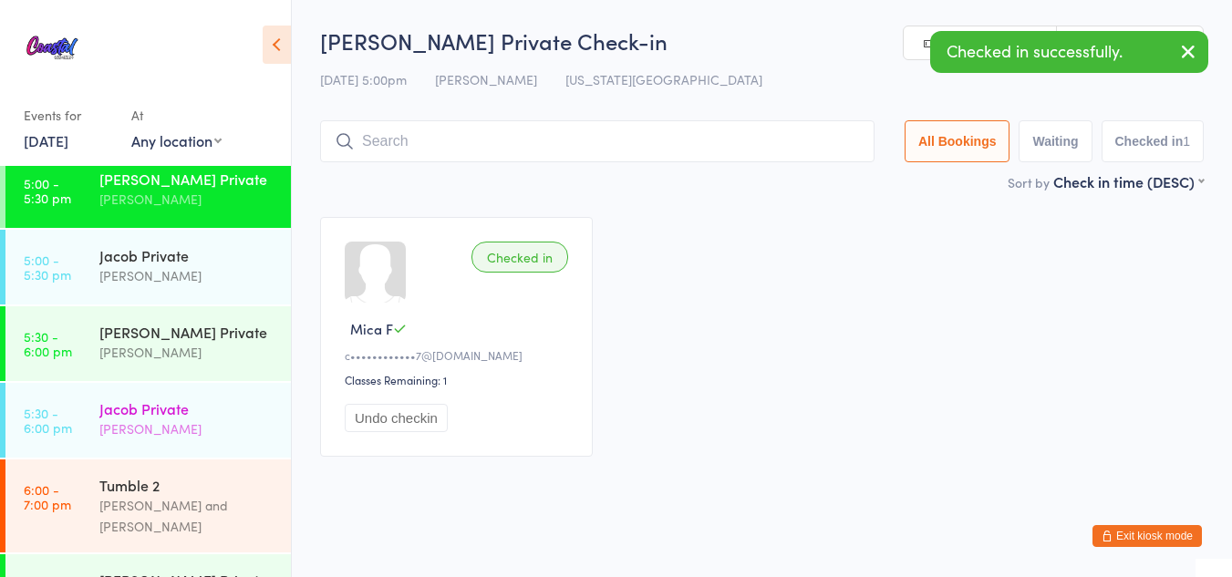
click at [229, 383] on div "Jacob Private Jacob Westbrooks" at bounding box center [195, 419] width 192 height 72
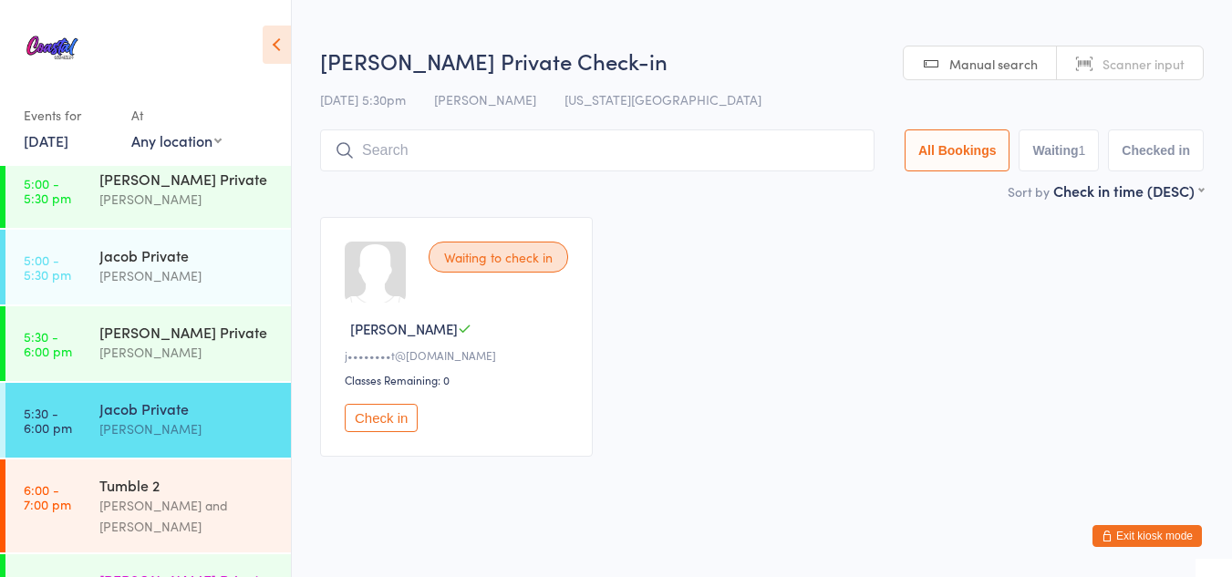
drag, startPoint x: 166, startPoint y: 513, endPoint x: 108, endPoint y: 534, distance: 62.0
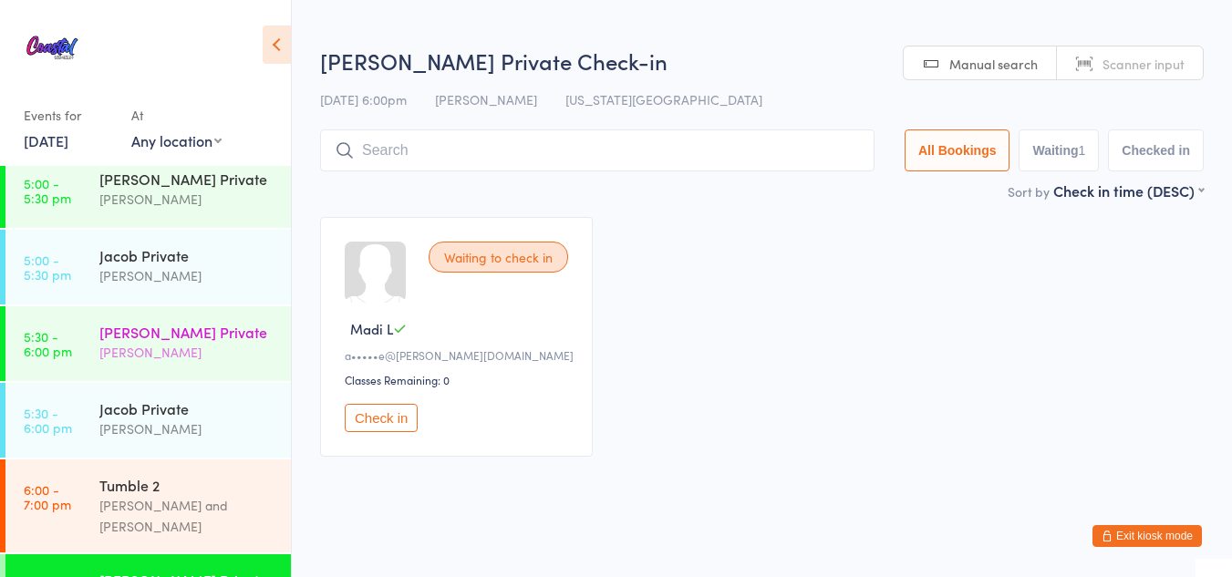
click at [172, 306] on div "Jenny Private Jenny Liehr" at bounding box center [195, 342] width 192 height 72
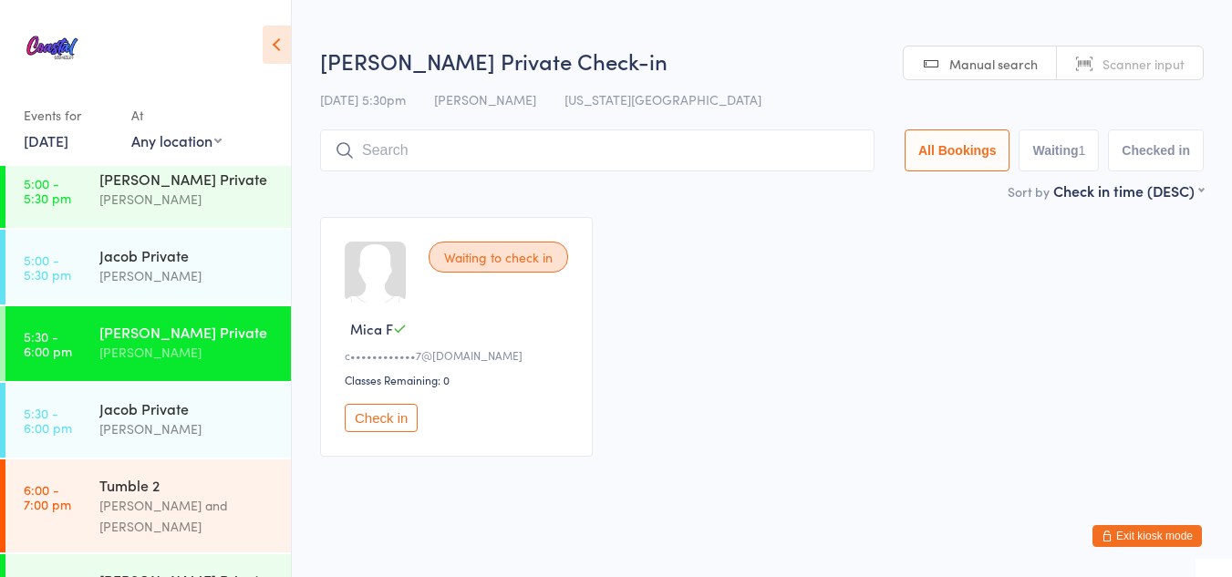
click at [407, 413] on button "Check in" at bounding box center [381, 418] width 73 height 28
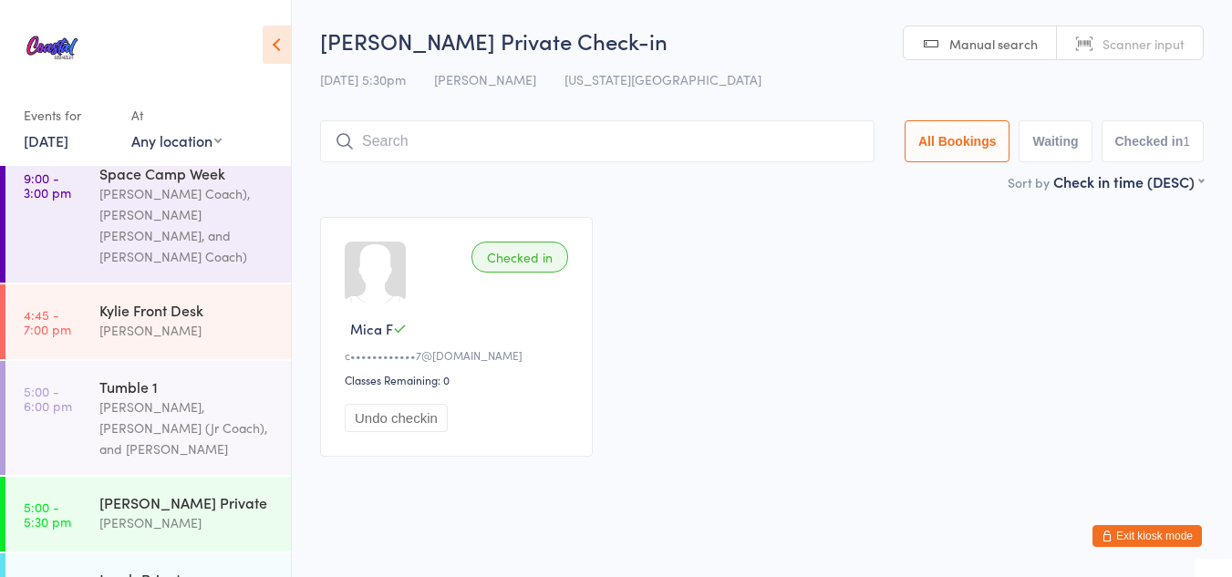
scroll to position [478, 0]
click at [141, 398] on div "[PERSON_NAME], [PERSON_NAME] (Jr Coach), and [PERSON_NAME]" at bounding box center [187, 429] width 176 height 63
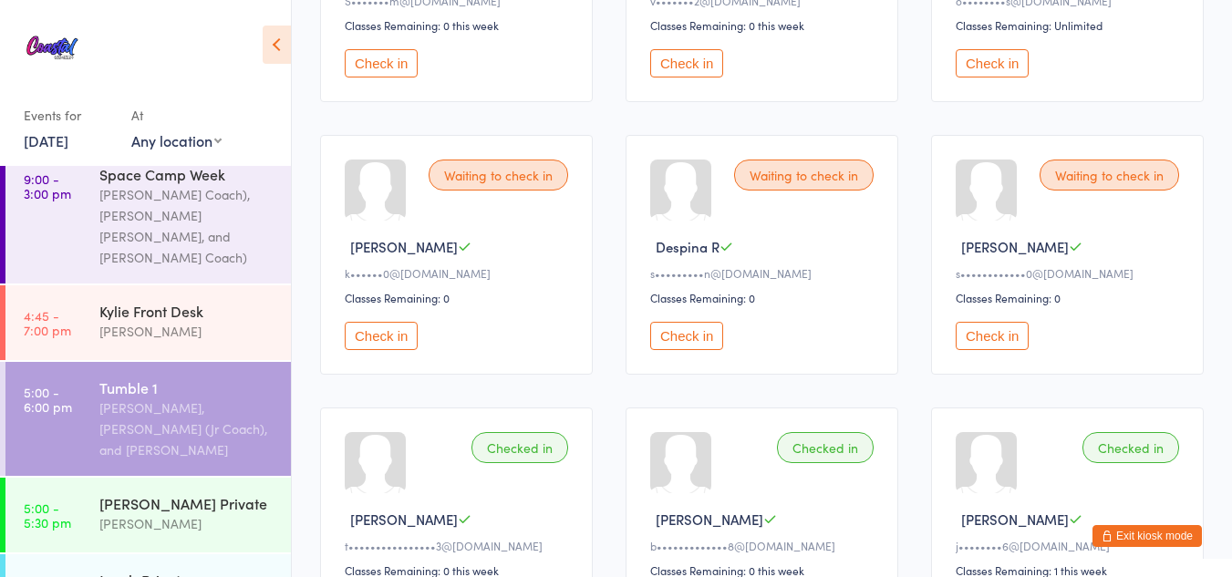
scroll to position [356, 0]
click at [985, 336] on button "Check in" at bounding box center [992, 335] width 73 height 28
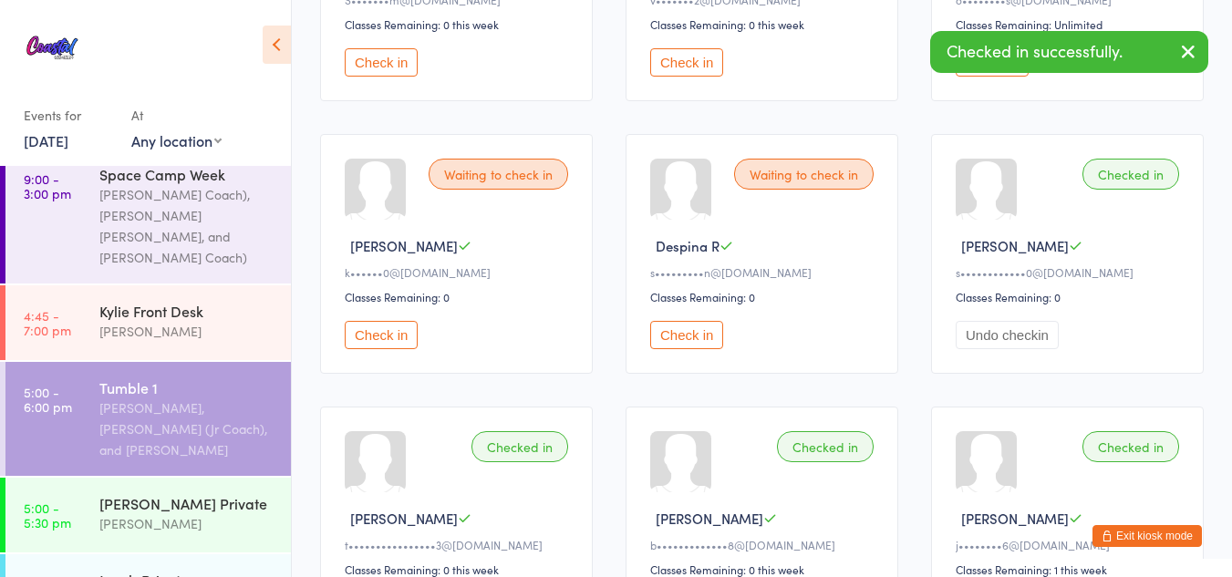
click at [683, 339] on button "Check in" at bounding box center [686, 335] width 73 height 28
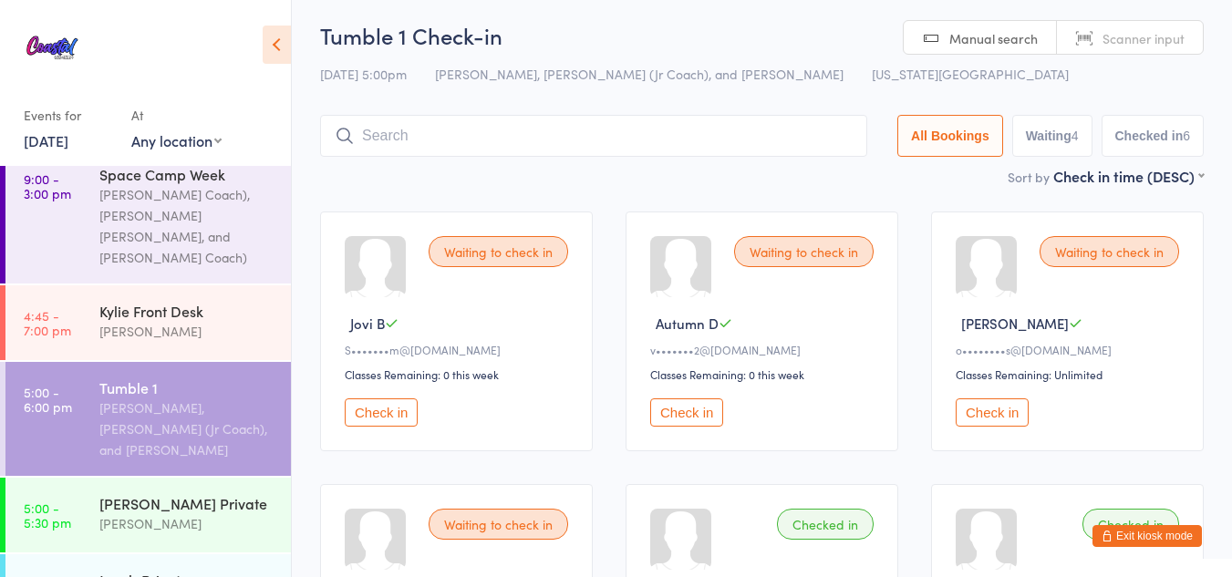
scroll to position [0, 0]
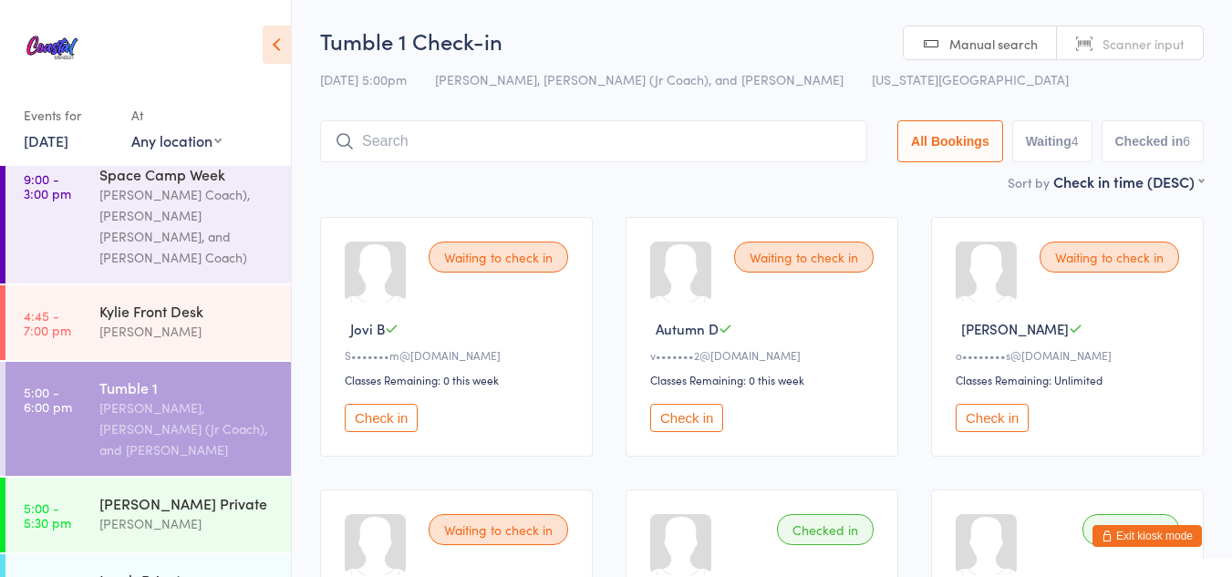
click at [573, 130] on input "search" at bounding box center [593, 141] width 547 height 42
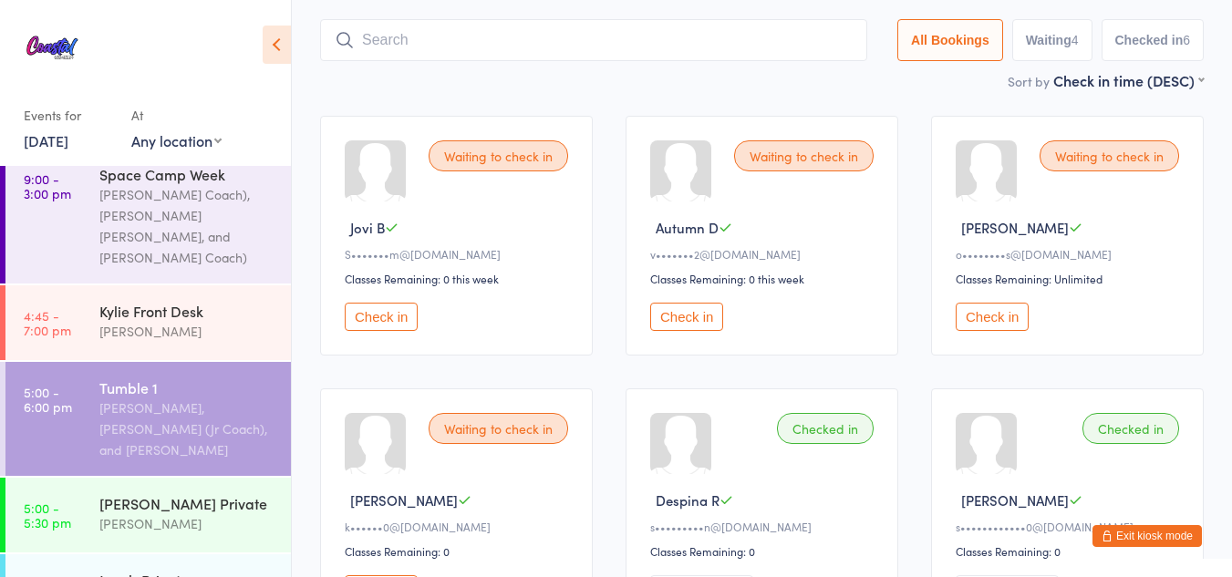
scroll to position [120, 0]
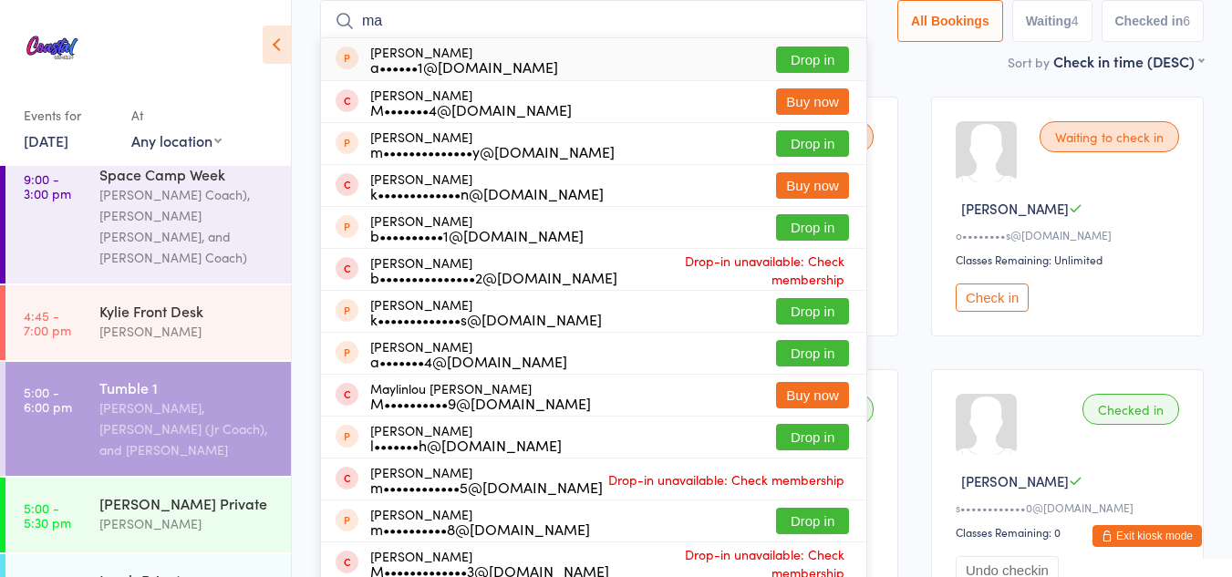
type input "m"
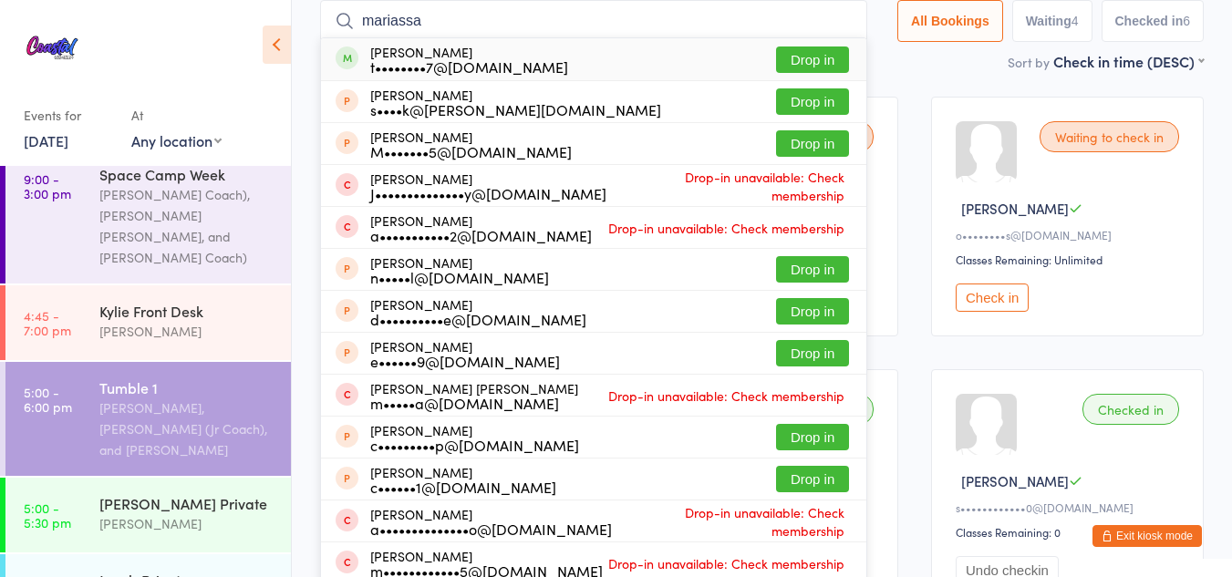
type input "mariassa"
click at [814, 58] on button "Drop in" at bounding box center [812, 60] width 73 height 26
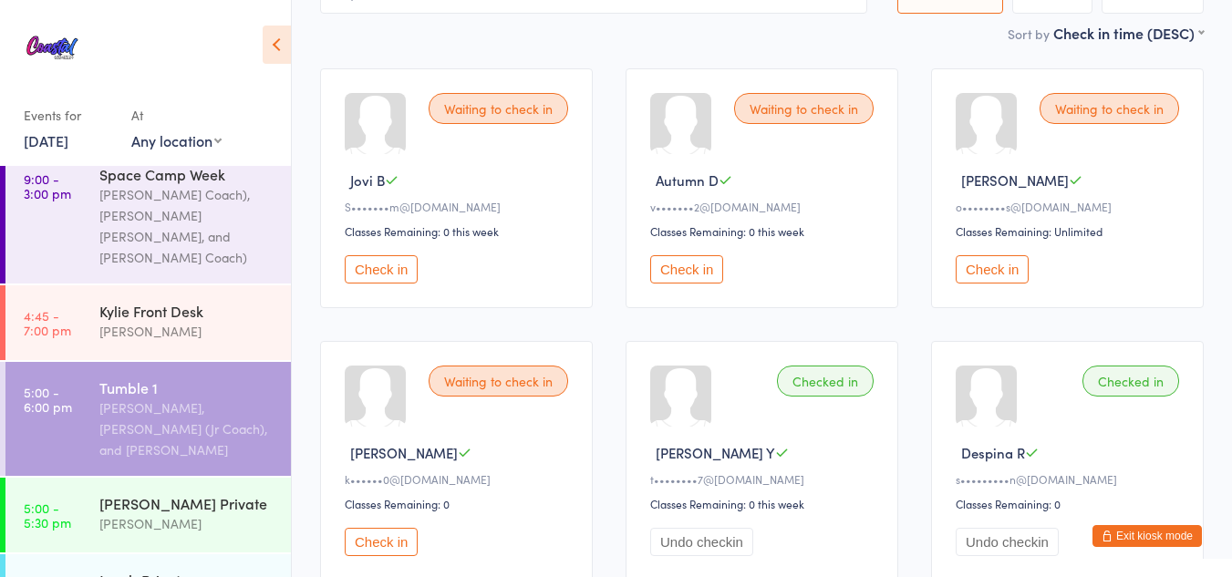
scroll to position [146, 0]
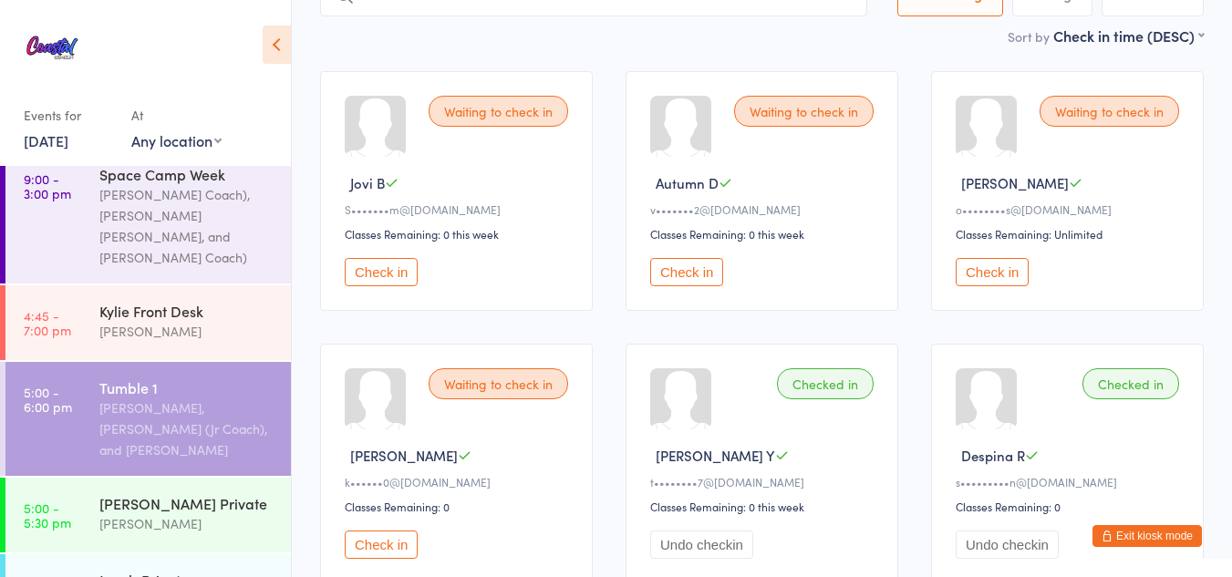
click at [686, 287] on div "Waiting to check in Autumn D v•••••••2@gmail.com Classes Remaining: 0 this week…" at bounding box center [762, 191] width 273 height 240
click at [685, 275] on button "Check in" at bounding box center [686, 272] width 73 height 28
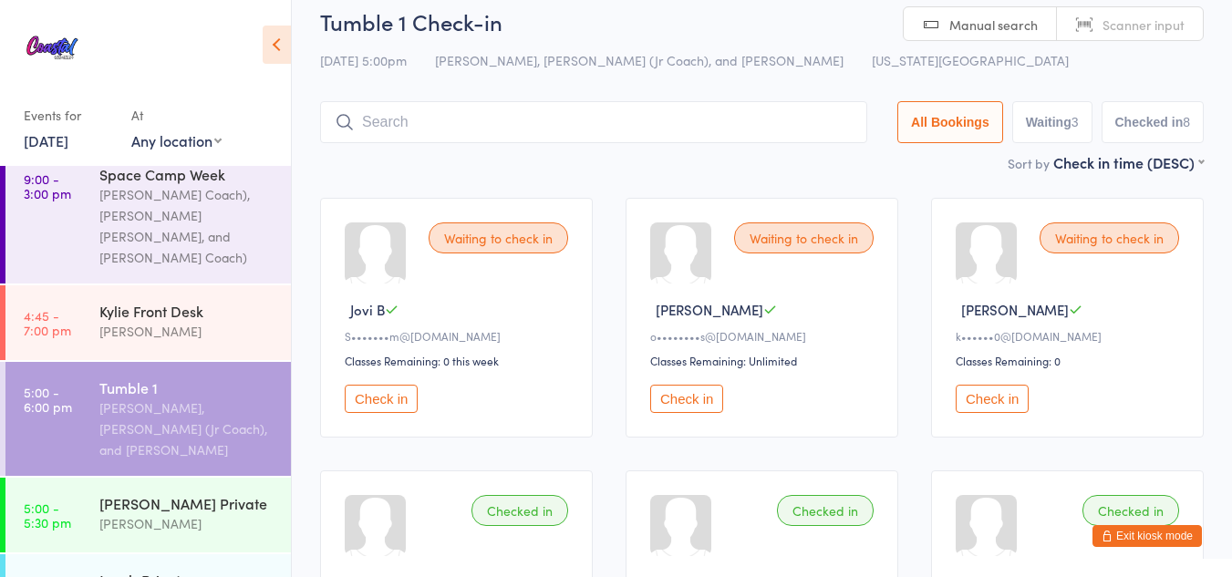
scroll to position [0, 0]
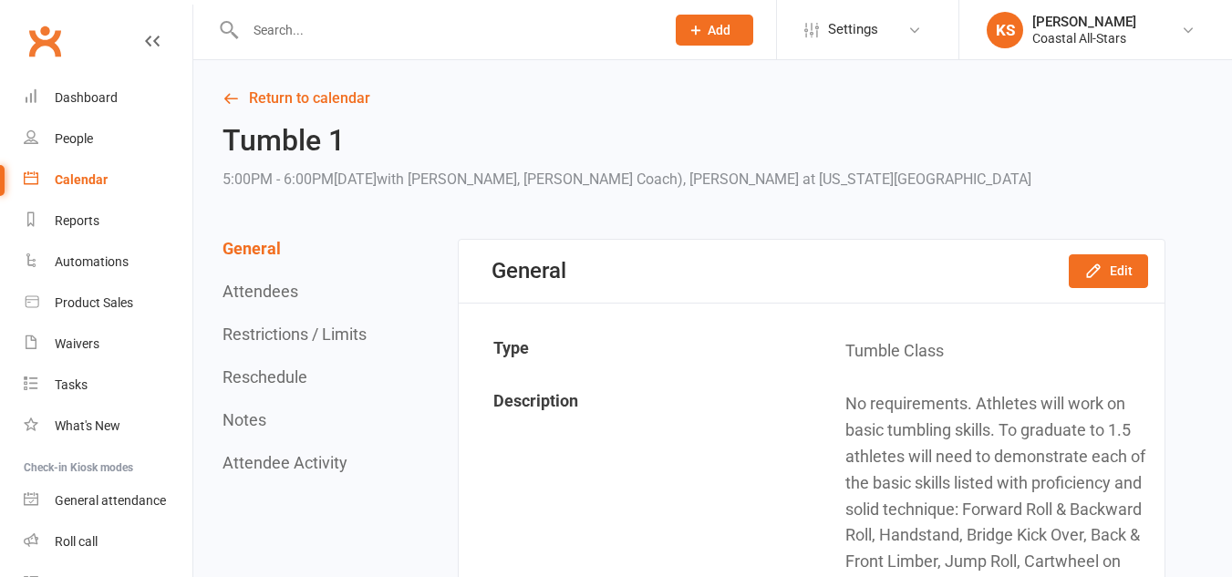
click at [284, 19] on input "text" at bounding box center [446, 30] width 412 height 26
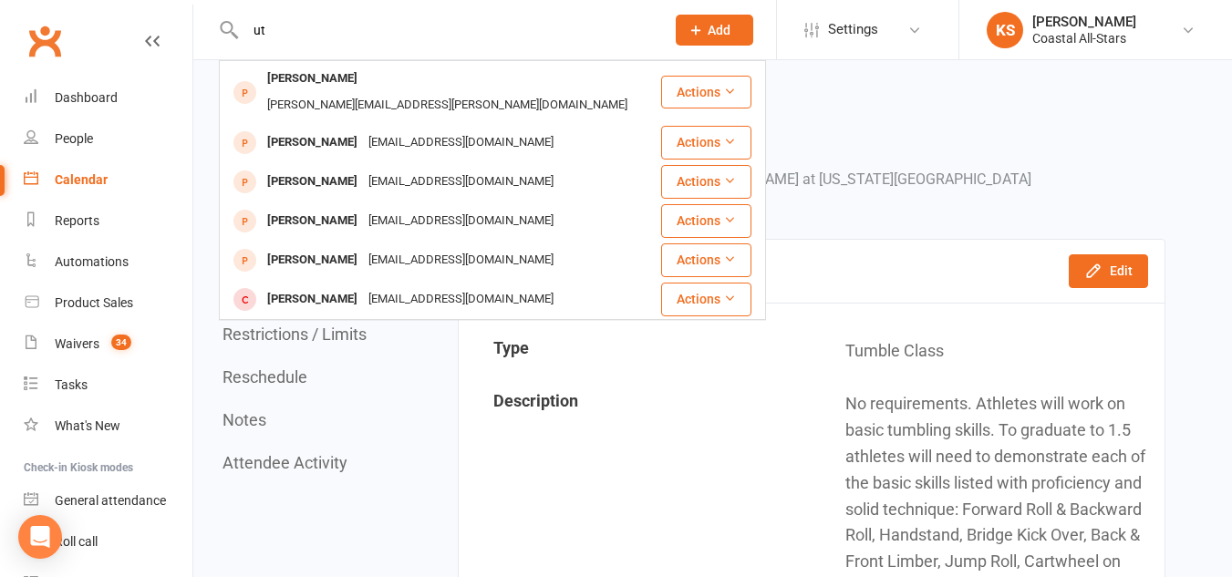
type input "u"
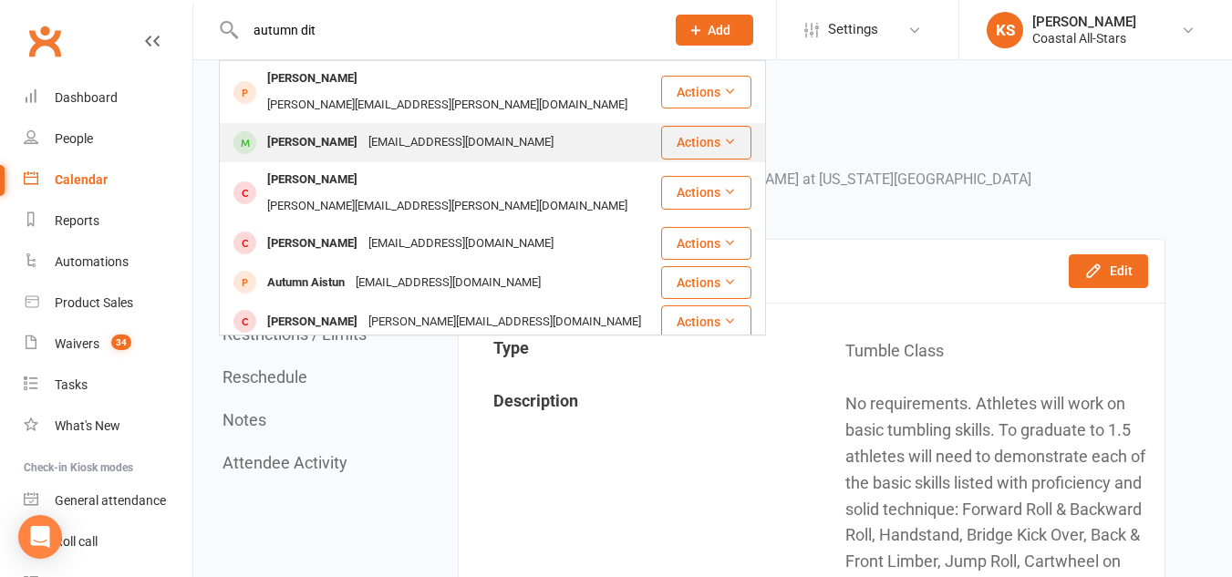
type input "autumn dit"
click at [308, 130] on div "Autumn Dettmer" at bounding box center [312, 143] width 101 height 26
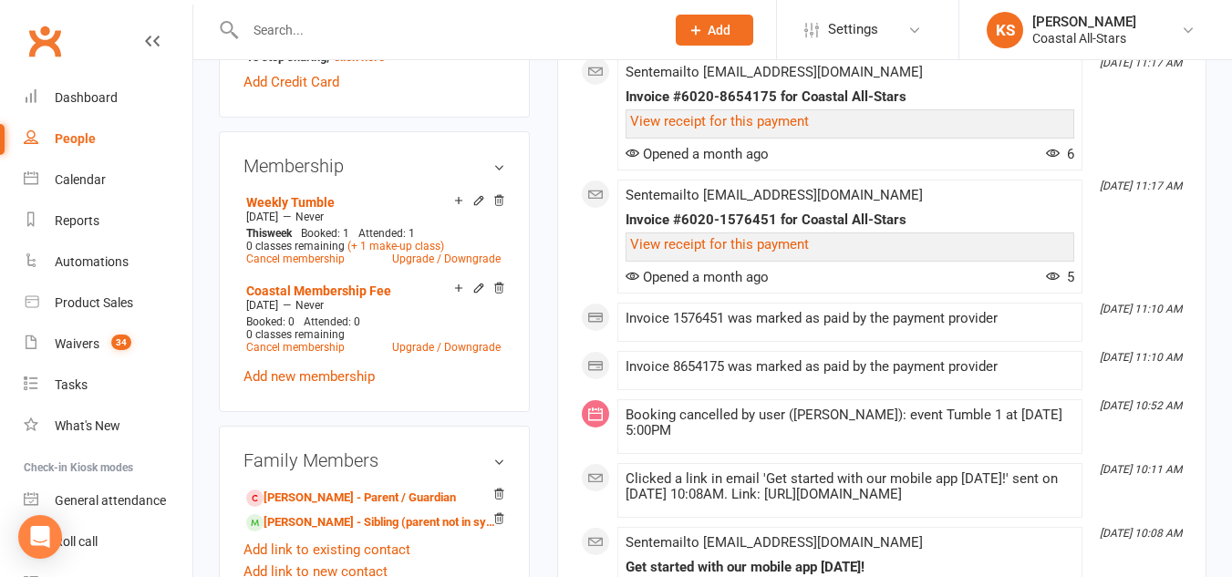
scroll to position [720, 0]
click at [292, 199] on link "Weekly Tumble" at bounding box center [290, 201] width 88 height 15
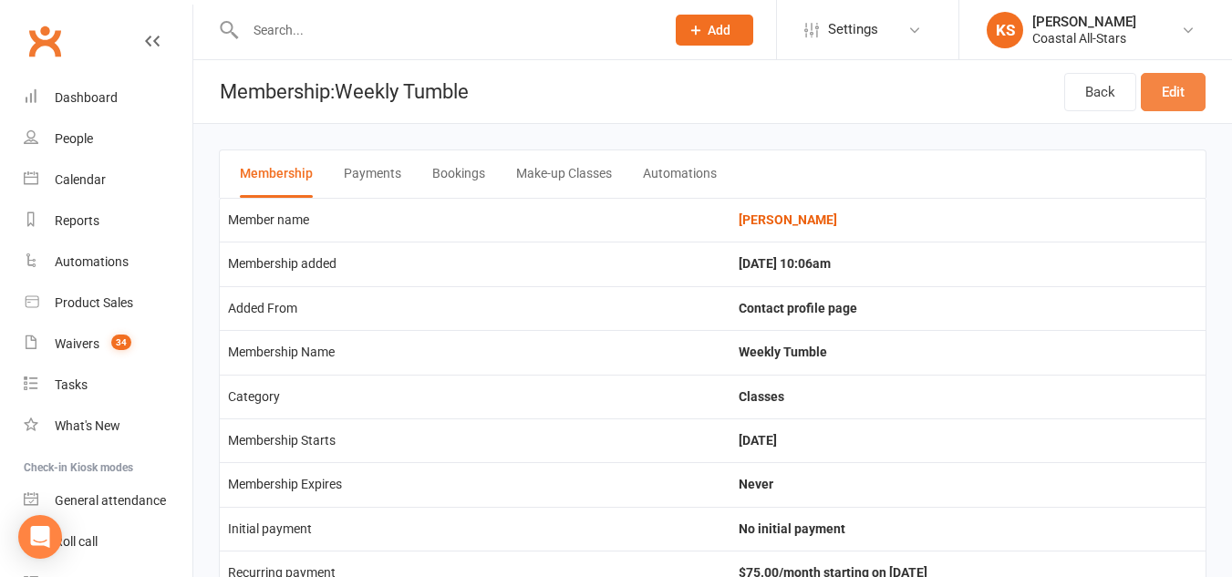
click at [1193, 109] on link "Edit" at bounding box center [1173, 92] width 65 height 38
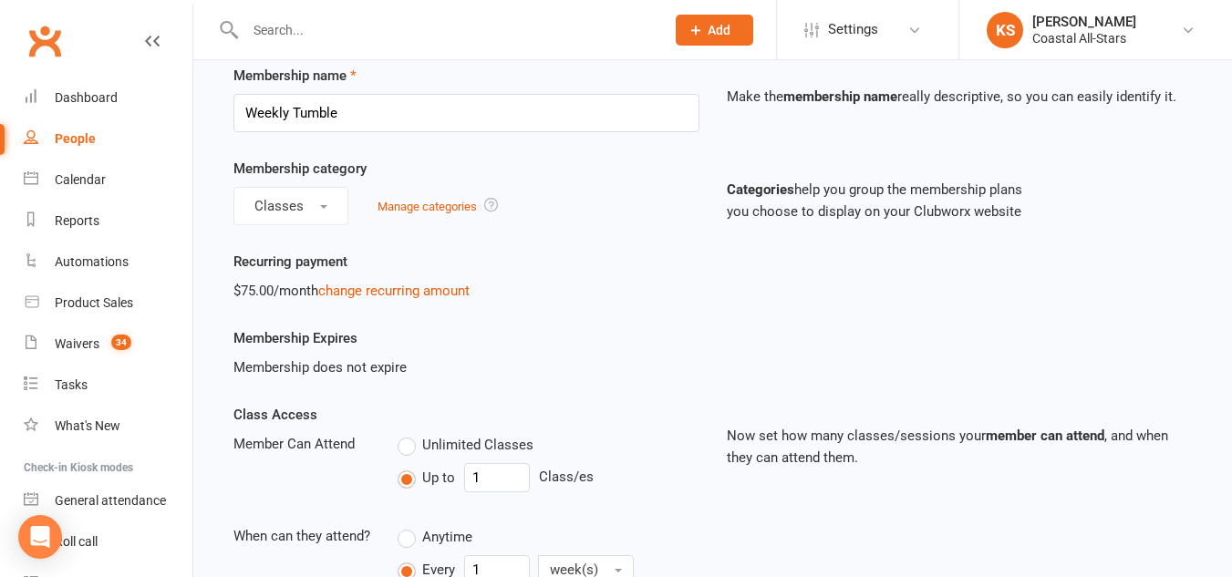
scroll to position [79, 0]
click at [419, 275] on div "Recurring payment $75.00/month change recurring amount" at bounding box center [466, 275] width 493 height 51
click at [424, 288] on link "change recurring amount" at bounding box center [393, 290] width 151 height 16
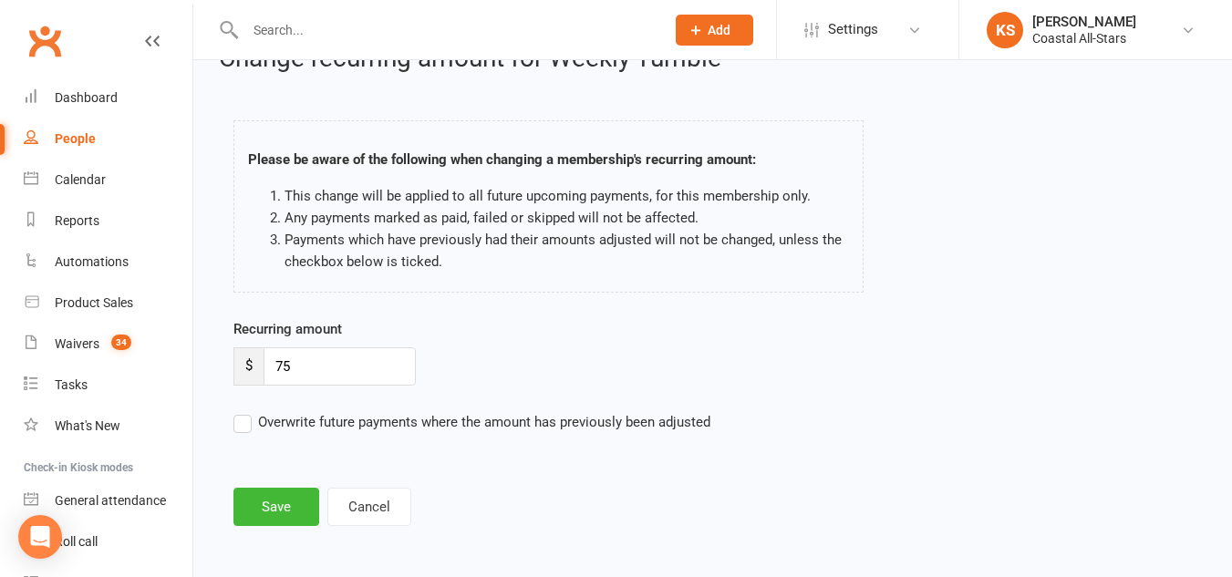
scroll to position [43, 0]
click at [366, 502] on button "Cancel" at bounding box center [369, 505] width 84 height 38
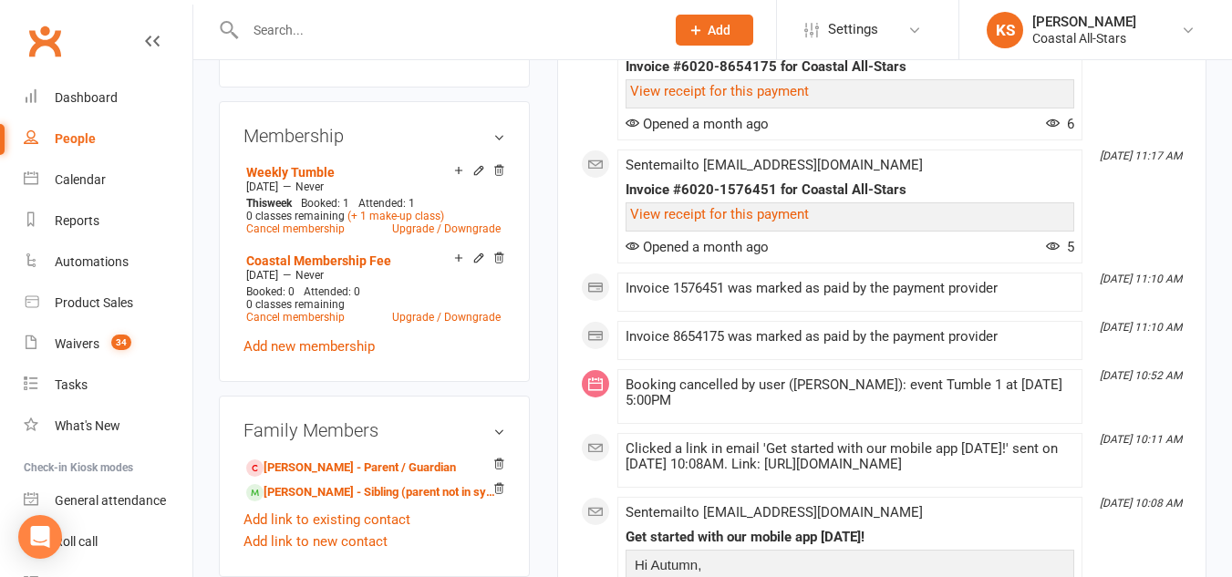
scroll to position [751, 0]
click at [462, 227] on link "Upgrade / Downgrade" at bounding box center [446, 228] width 109 height 13
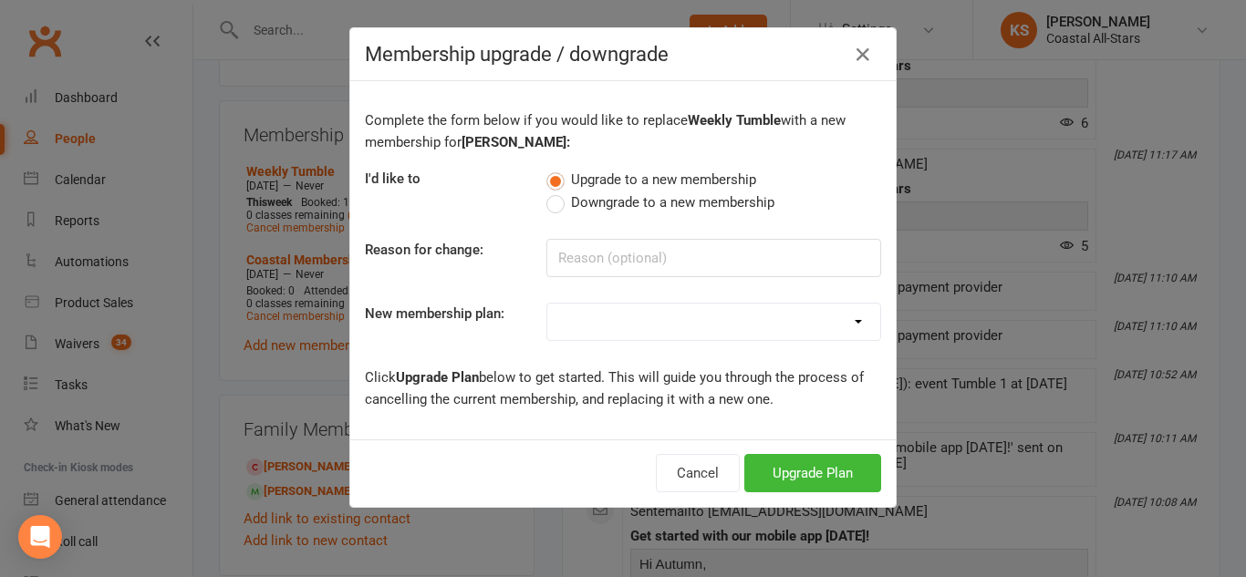
click at [546, 201] on label "Downgrade to a new membership" at bounding box center [660, 203] width 228 height 22
click at [546, 192] on input "Downgrade to a new membership" at bounding box center [552, 192] width 12 height 0
click at [595, 324] on select "Trial Class Coastal Membership Fee Annual Registration Evaluations Fitness Clas…" at bounding box center [713, 322] width 333 height 36
click at [547, 304] on select "Trial Class Coastal Membership Fee Annual Registration Evaluations Fitness Clas…" at bounding box center [713, 322] width 333 height 36
click at [717, 250] on input at bounding box center [713, 258] width 335 height 38
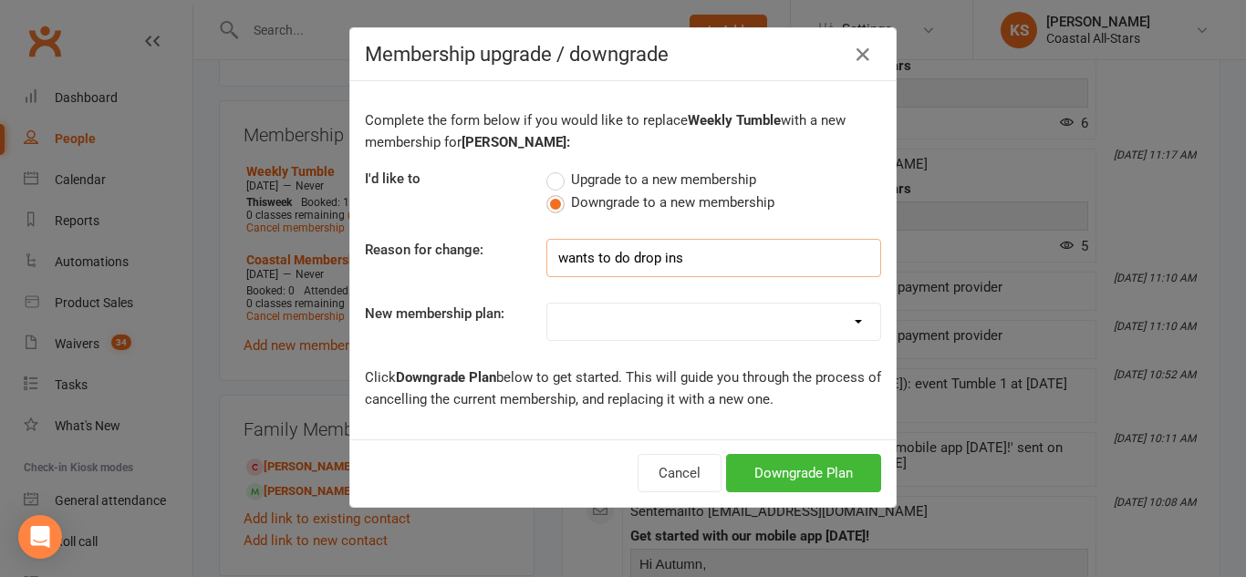
type input "wants to do drop ins"
click at [810, 483] on button "Downgrade Plan" at bounding box center [803, 473] width 155 height 38
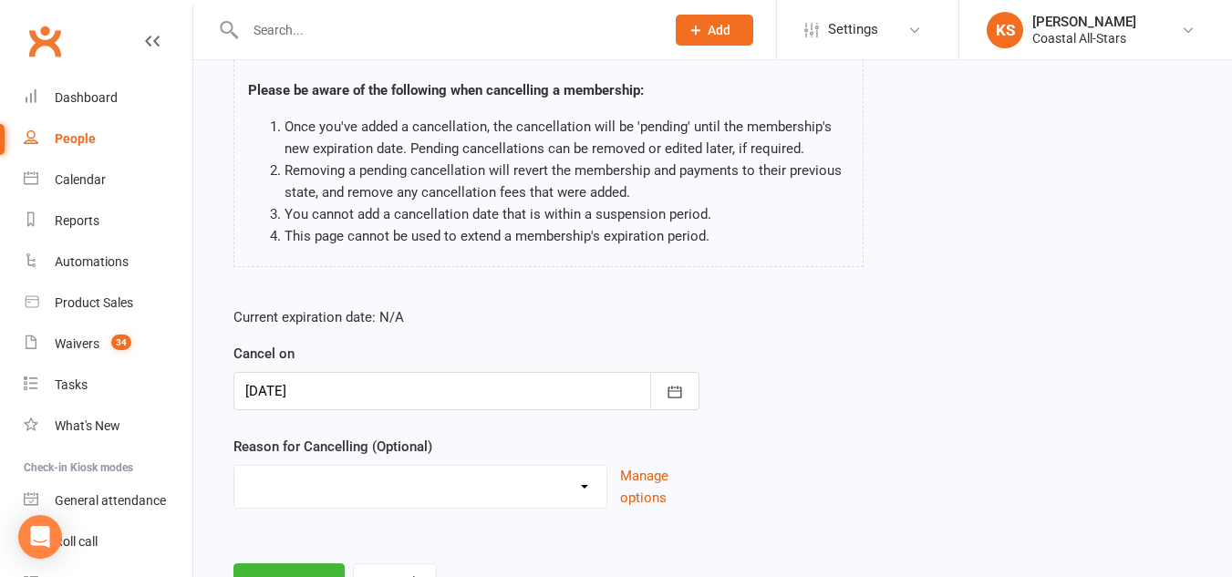
scroll to position [211, 0]
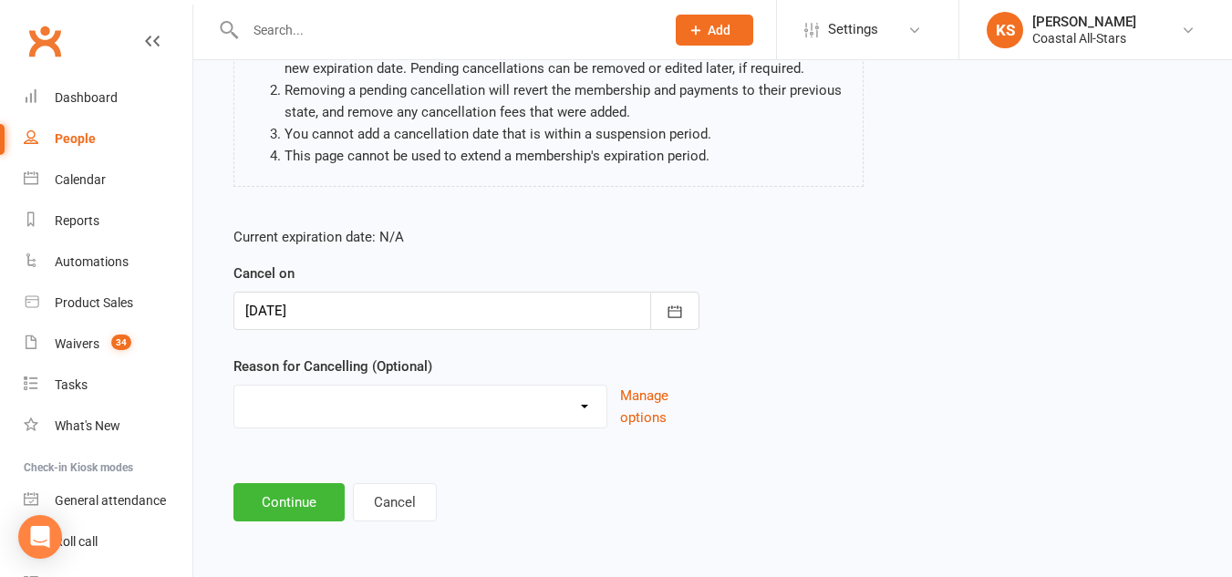
click at [384, 423] on div "Holiday Injury Other reason" at bounding box center [420, 407] width 374 height 44
click at [392, 394] on select "Holiday Injury Other reason" at bounding box center [420, 404] width 372 height 36
select select "2"
click at [234, 386] on select "Holiday Injury Other reason" at bounding box center [420, 404] width 372 height 36
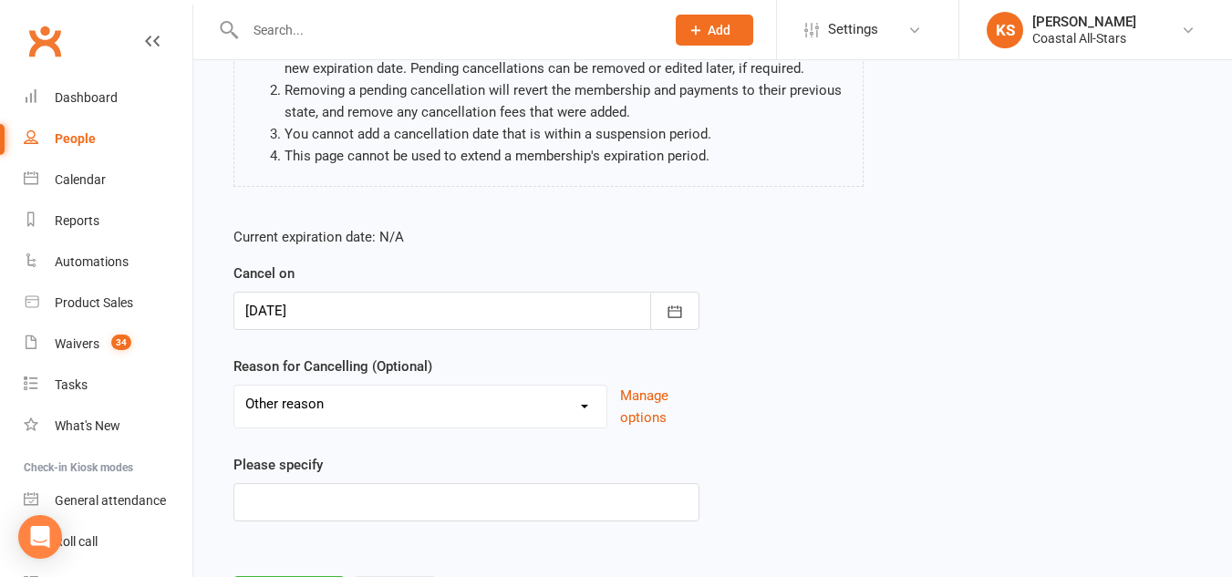
scroll to position [304, 0]
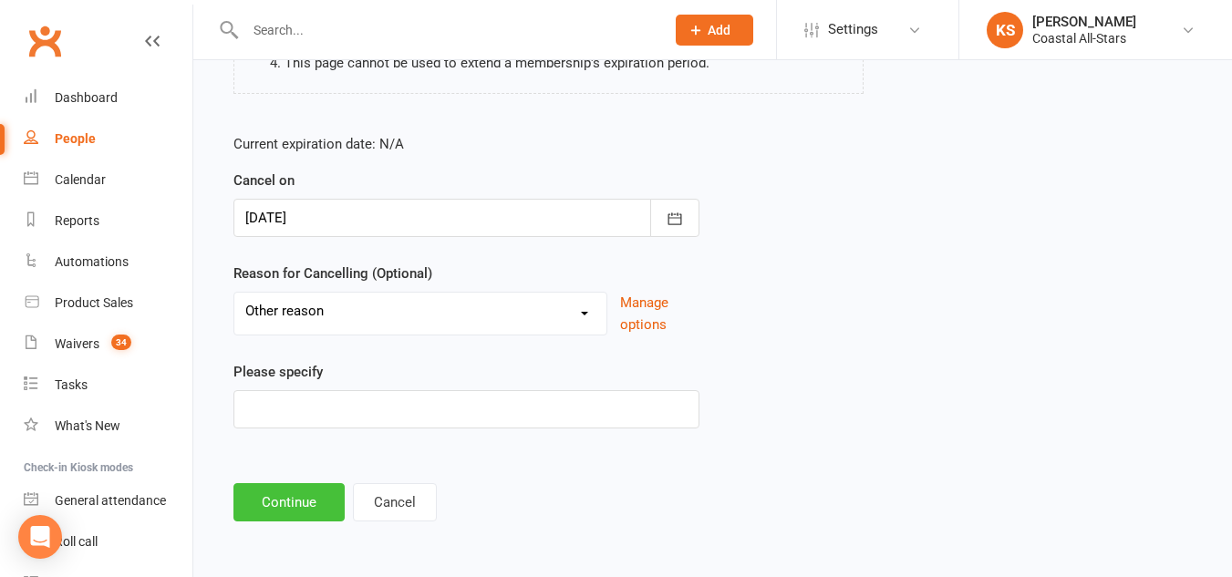
click at [323, 509] on button "Continue" at bounding box center [288, 502] width 111 height 38
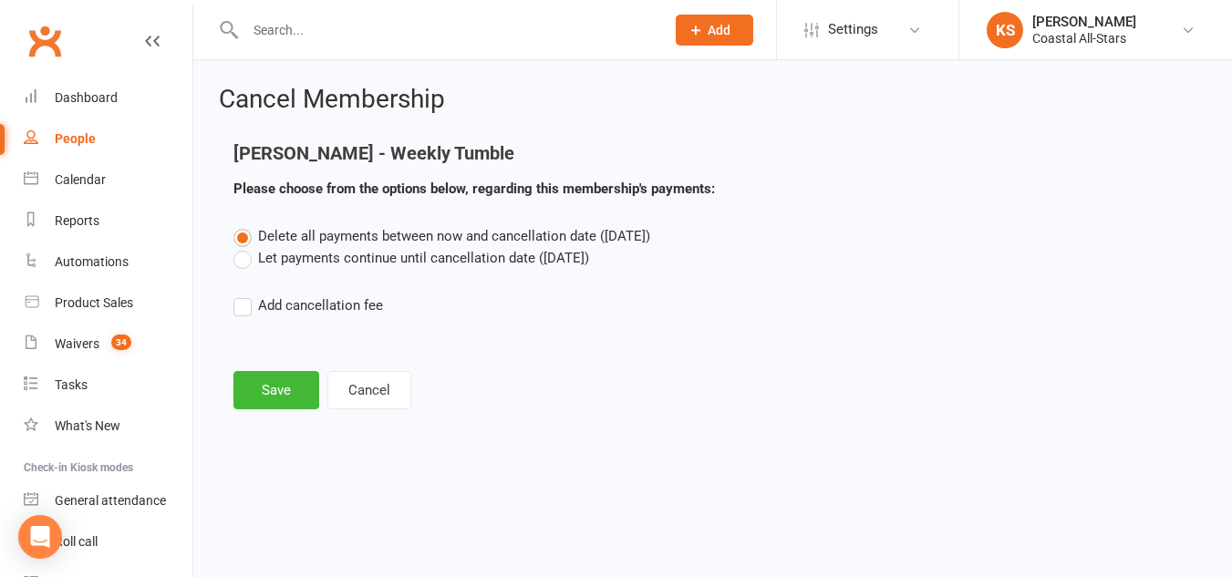
scroll to position [0, 0]
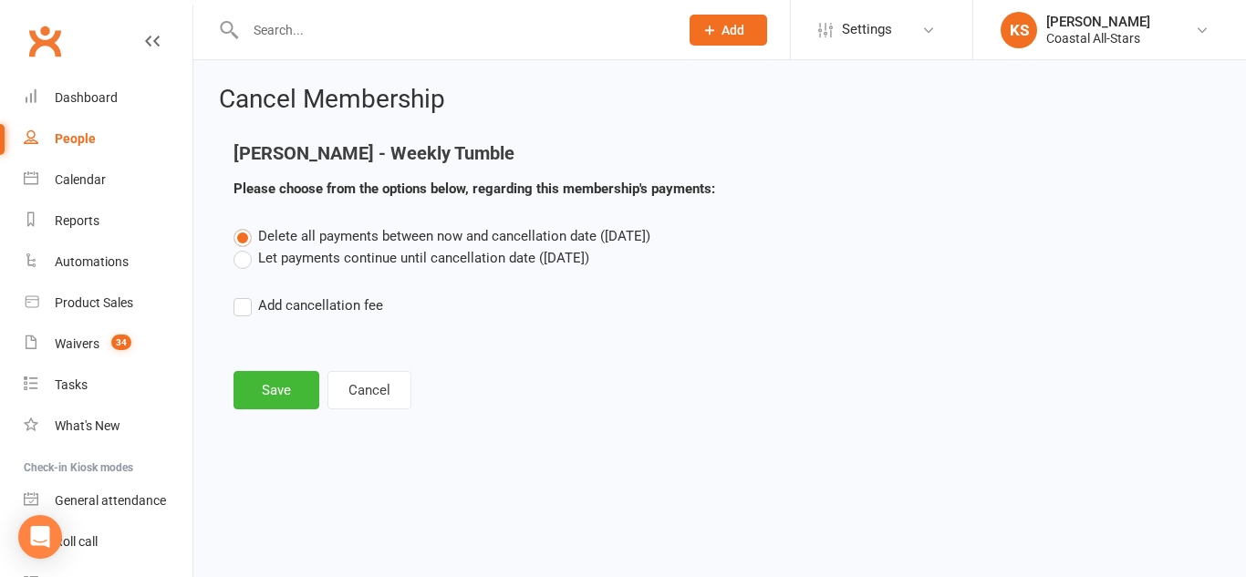
click at [254, 254] on label "Let payments continue until cancellation date (Aug 15, 2025)" at bounding box center [411, 258] width 356 height 22
click at [245, 247] on input "Let payments continue until cancellation date (Aug 15, 2025)" at bounding box center [239, 247] width 12 height 0
click at [295, 395] on button "Save" at bounding box center [276, 390] width 86 height 38
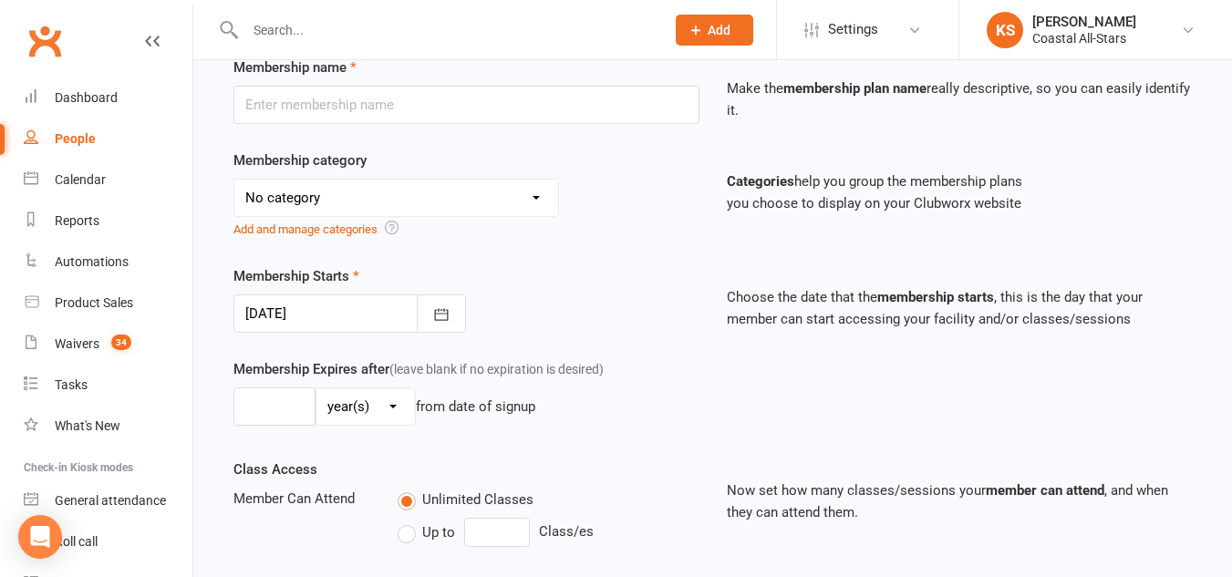
scroll to position [676, 0]
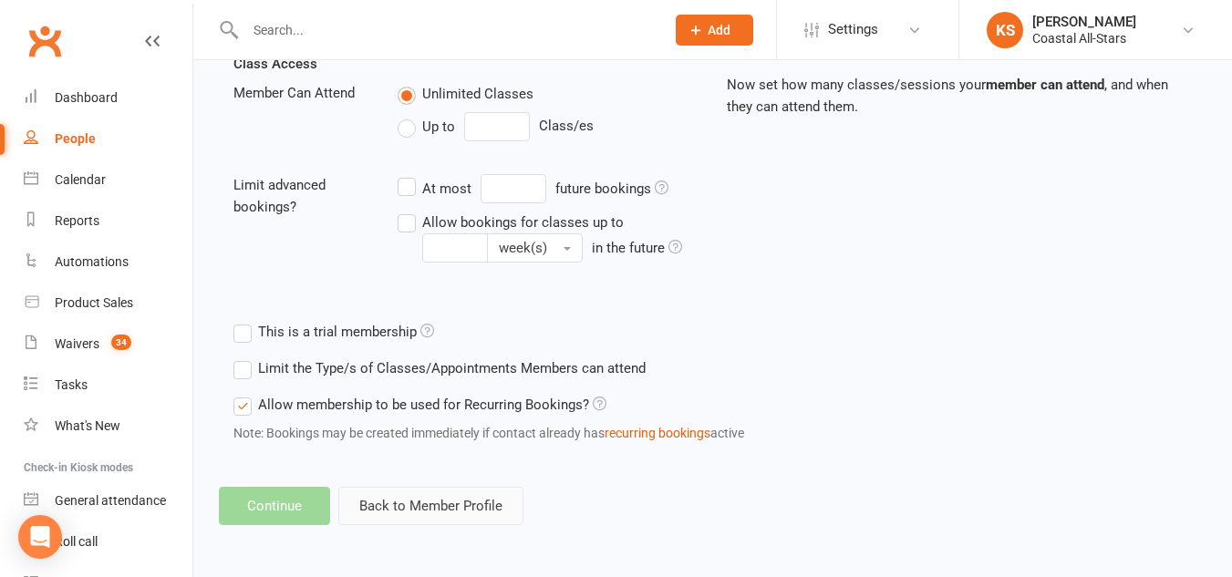
click at [435, 522] on button "Back to Member Profile" at bounding box center [430, 506] width 185 height 38
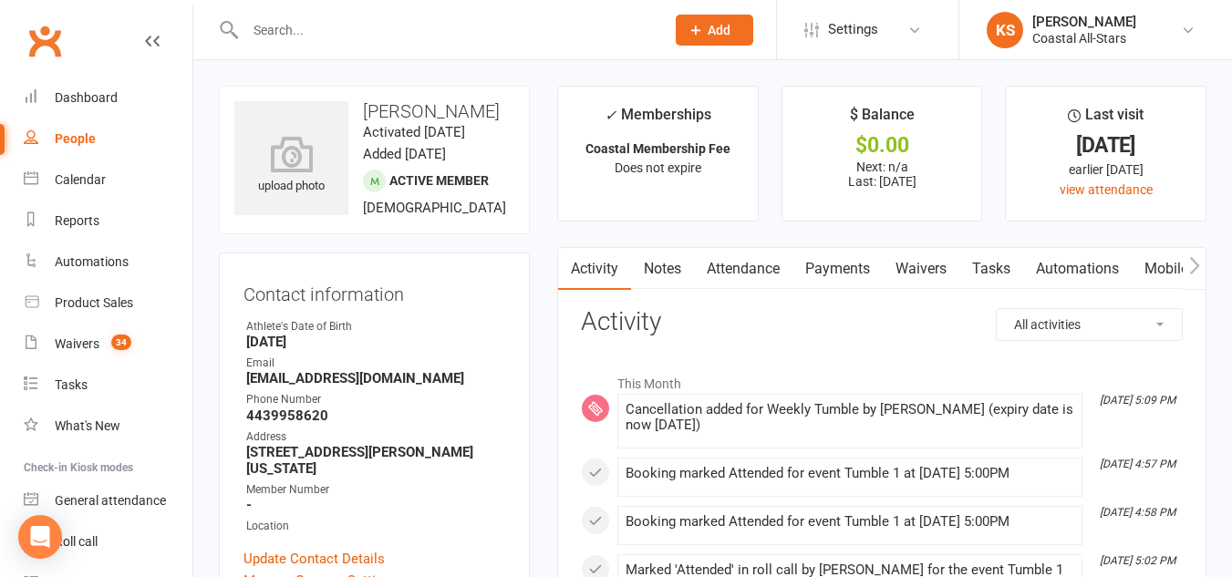
click at [432, 17] on input "text" at bounding box center [446, 30] width 412 height 26
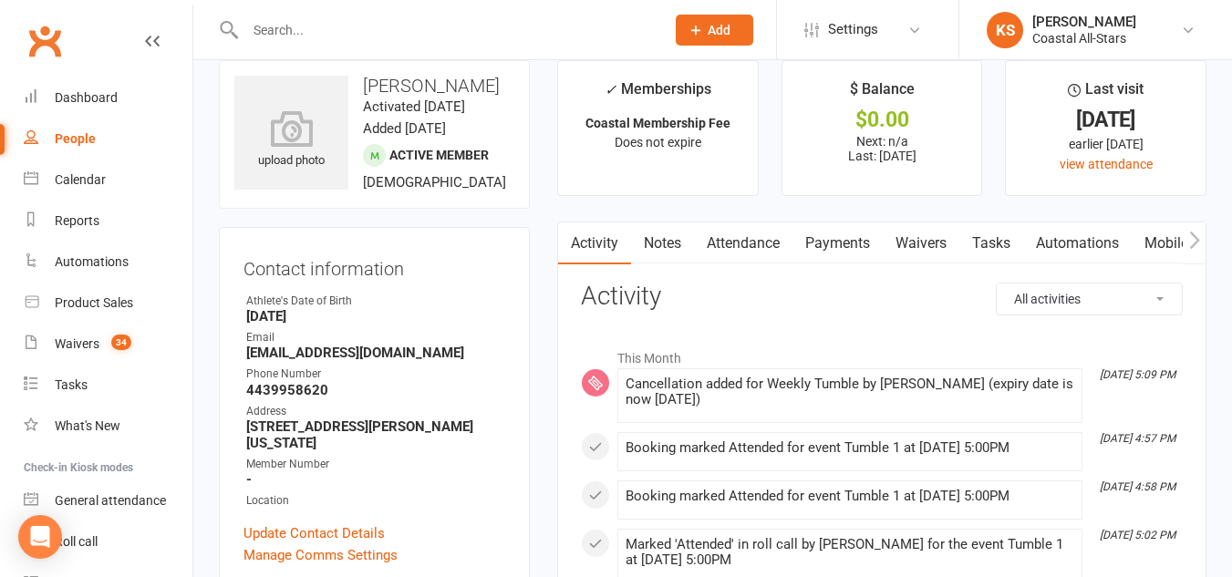
scroll to position [22, 0]
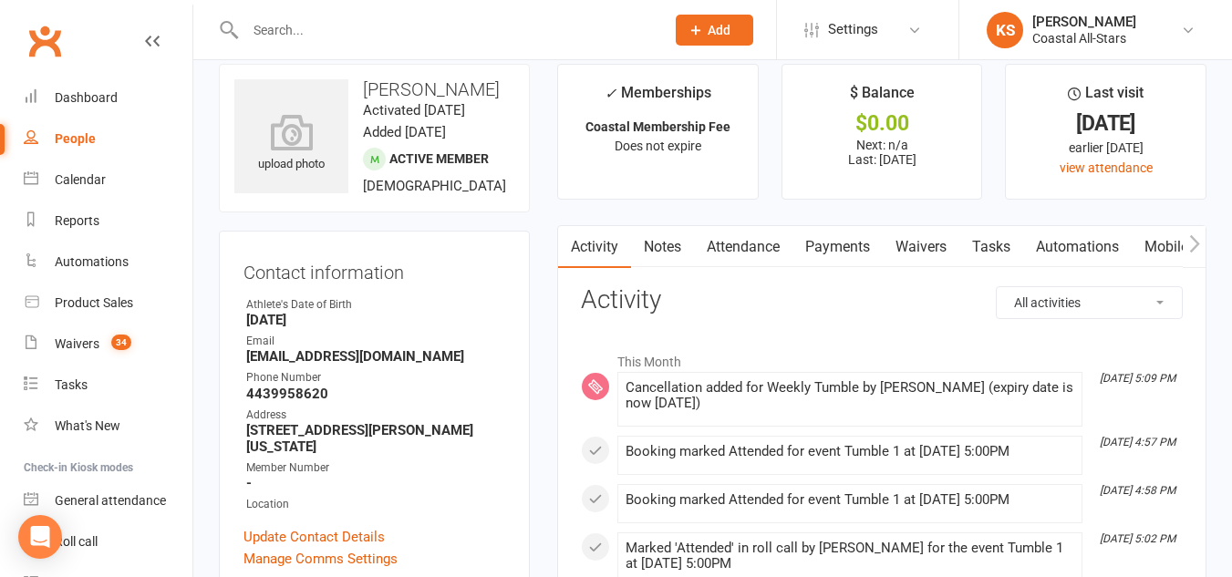
click at [434, 27] on input "text" at bounding box center [446, 30] width 412 height 26
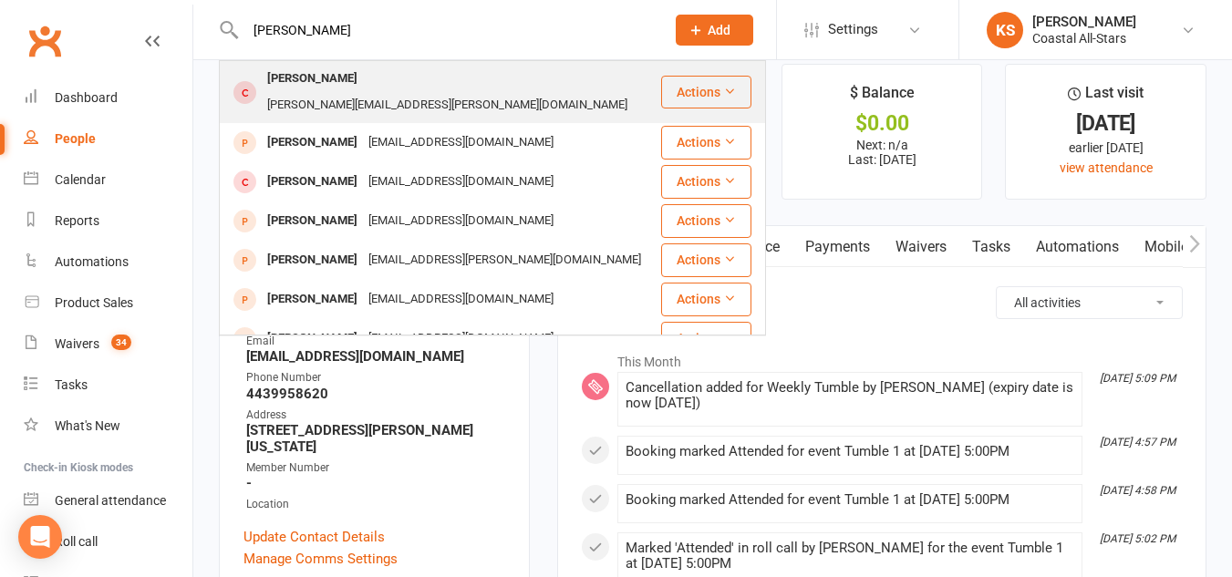
type input "Rachel Sorensen"
click at [374, 92] on div "Rachel.sorenson@outlook.com" at bounding box center [447, 105] width 371 height 26
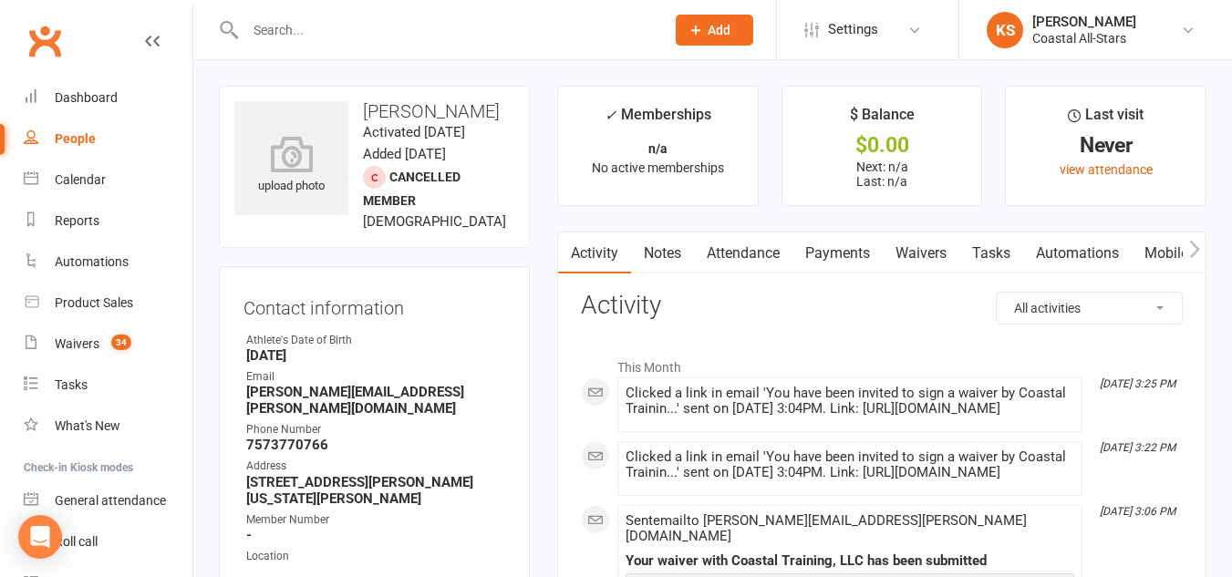
scroll to position [2, 0]
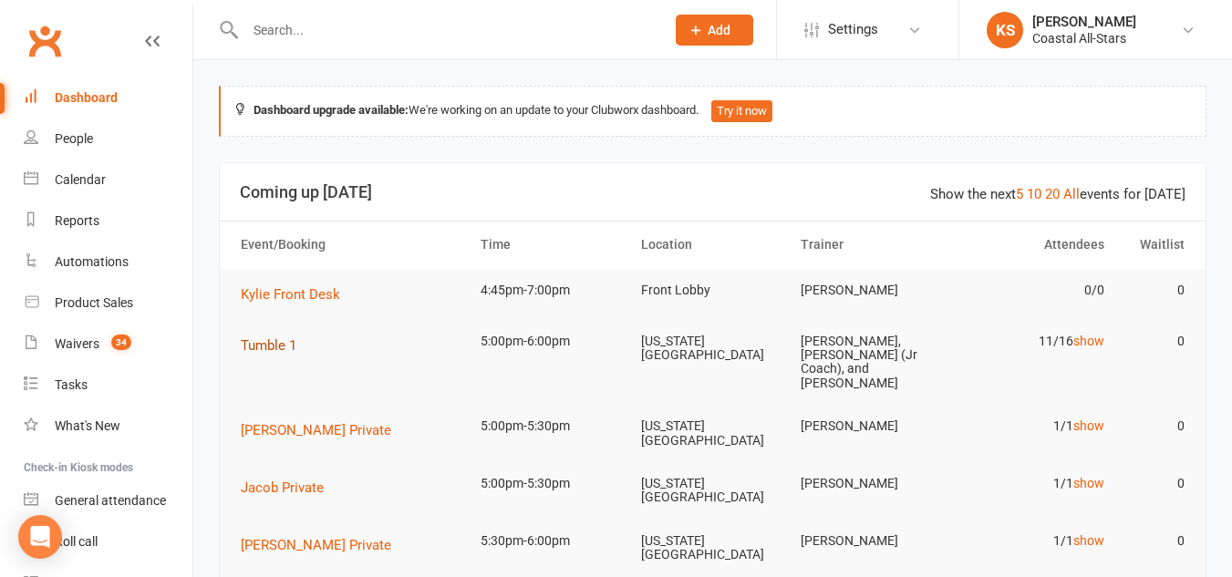
click at [271, 344] on span "Tumble 1" at bounding box center [269, 345] width 56 height 16
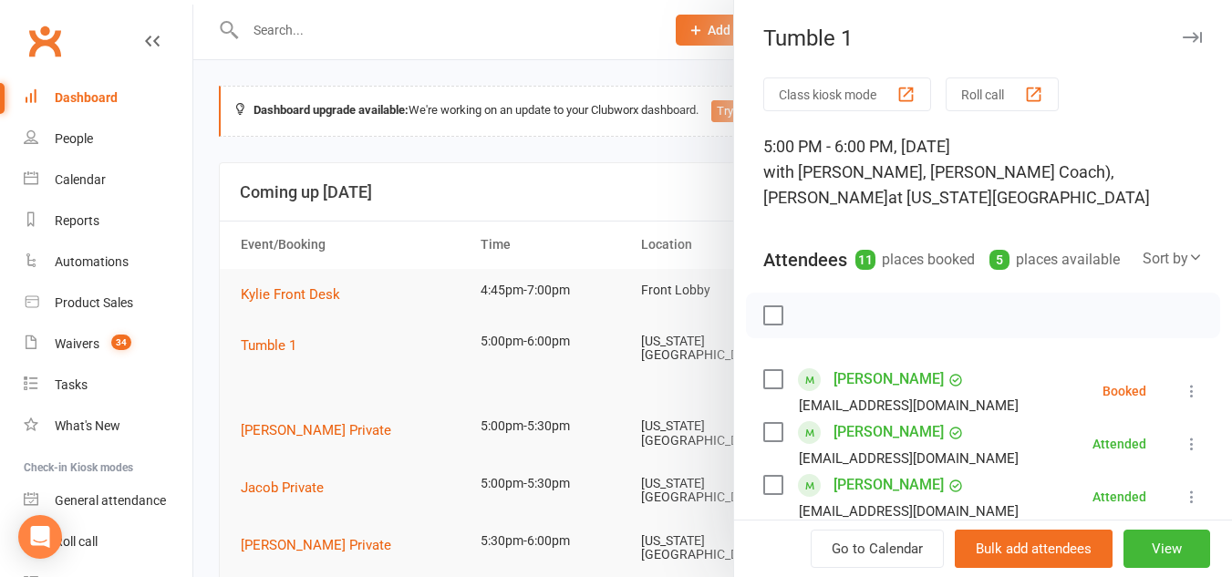
click at [1183, 34] on icon "button" at bounding box center [1192, 37] width 19 height 11
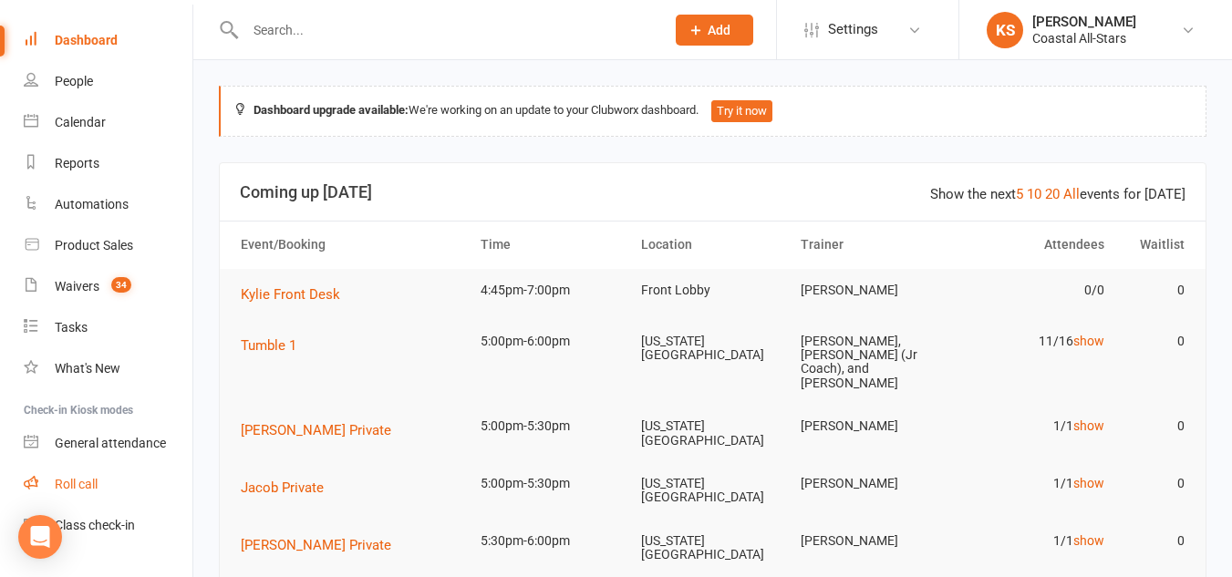
scroll to position [78, 0]
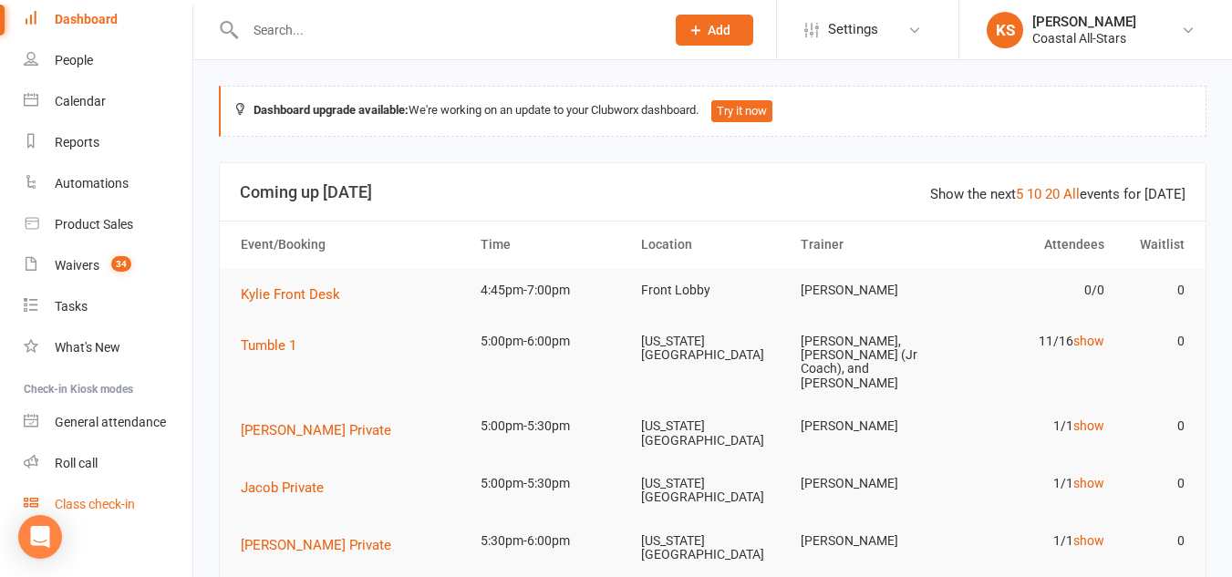
click at [109, 512] on div "Class check-in" at bounding box center [95, 504] width 80 height 15
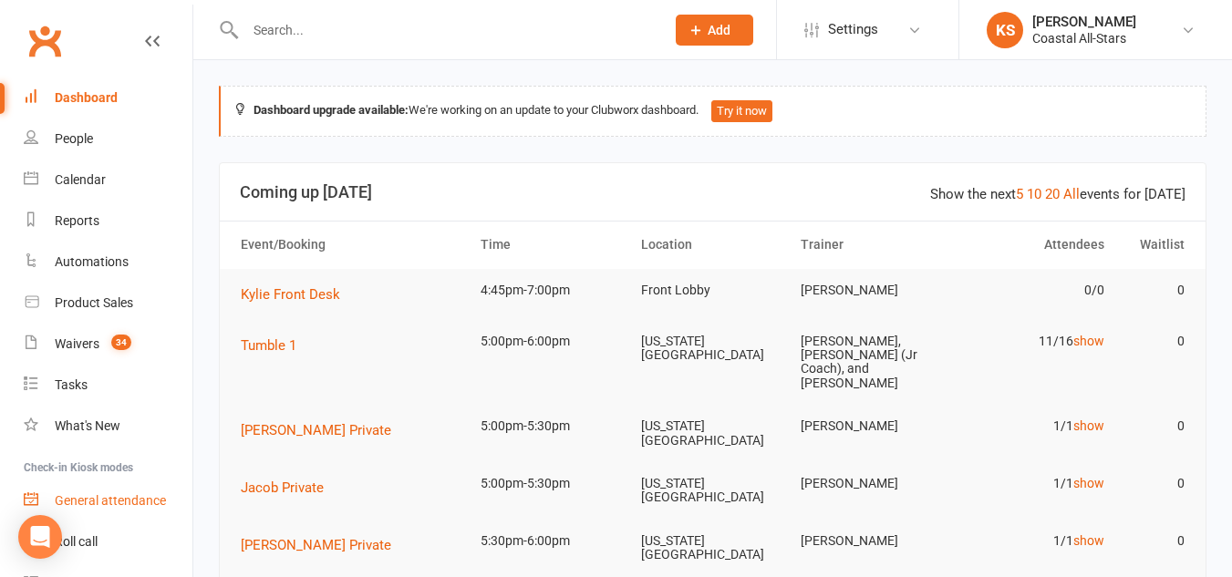
click at [140, 513] on link "General attendance" at bounding box center [108, 501] width 169 height 41
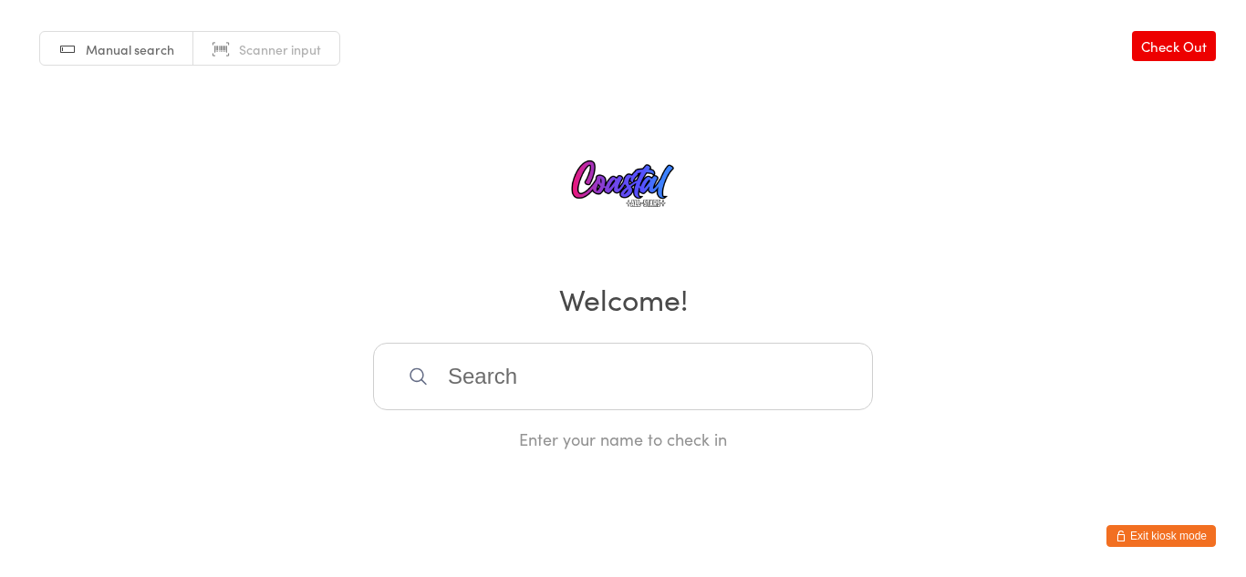
click at [1154, 534] on button "Exit kiosk mode" at bounding box center [1160, 536] width 109 height 22
click at [1146, 534] on button "Exit kiosk mode" at bounding box center [1160, 536] width 109 height 22
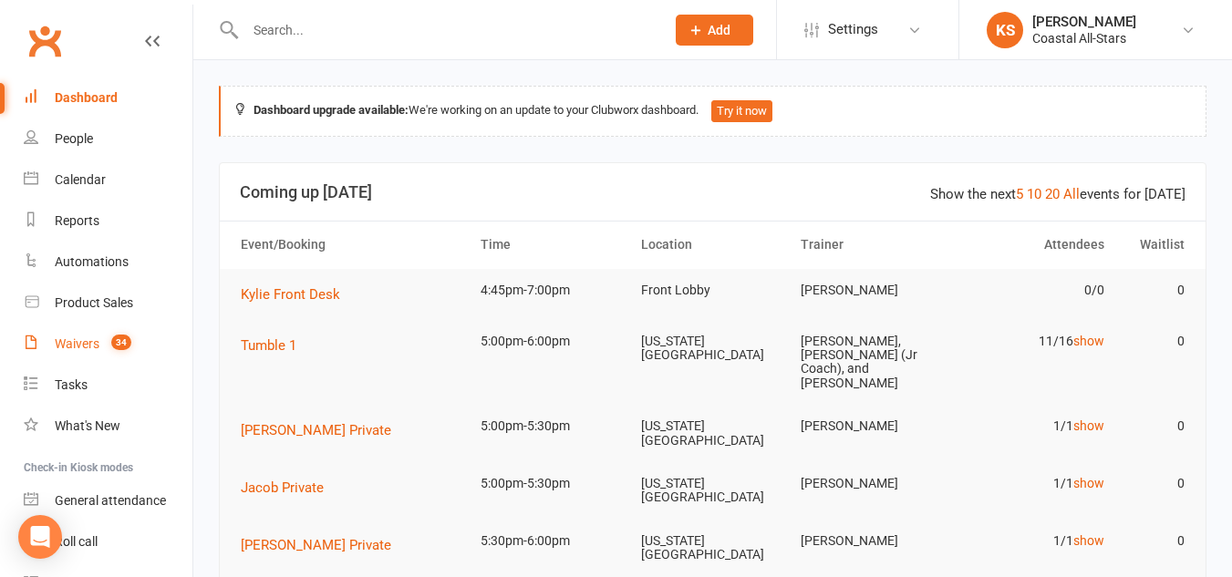
scroll to position [95, 0]
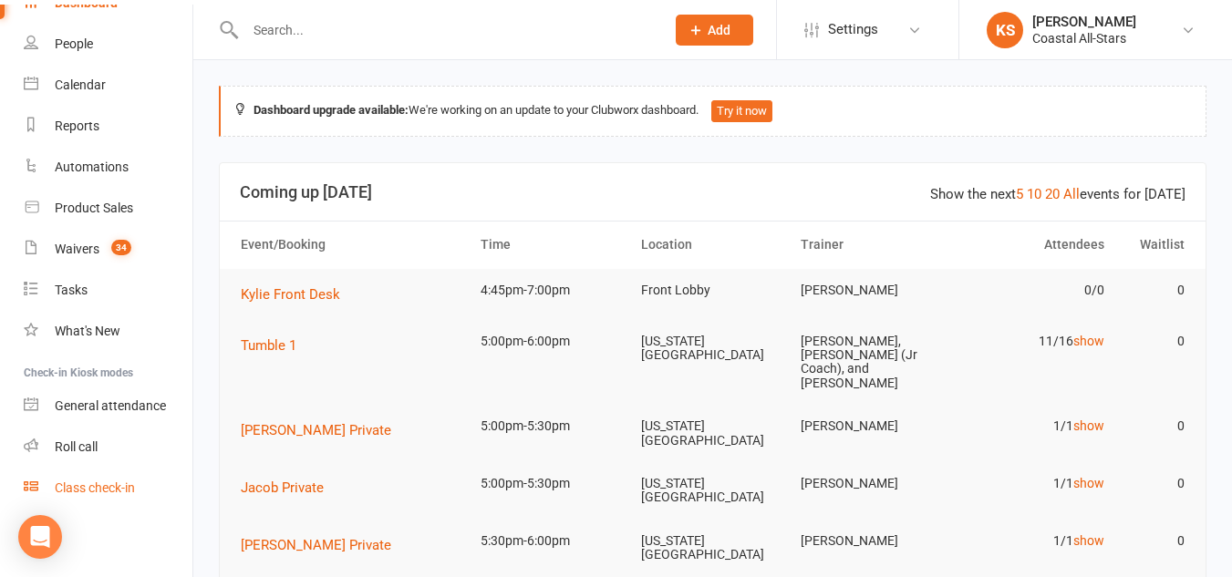
click at [78, 480] on link "Class check-in" at bounding box center [108, 488] width 169 height 41
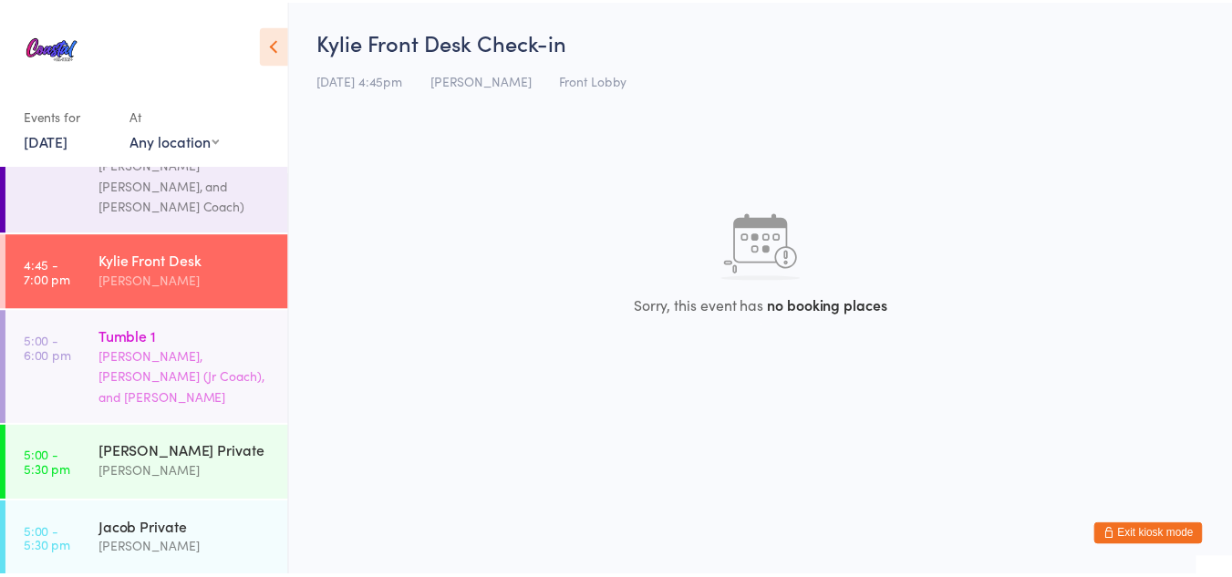
scroll to position [513, 0]
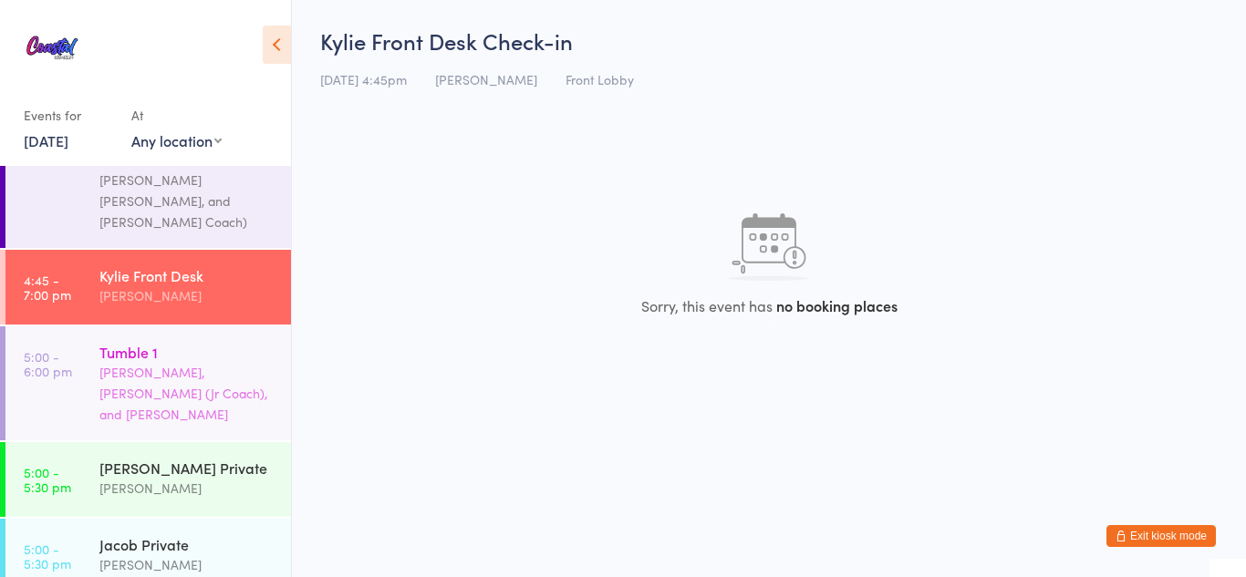
click at [216, 362] on div "[PERSON_NAME], [PERSON_NAME] (Jr Coach), and [PERSON_NAME]" at bounding box center [187, 393] width 176 height 63
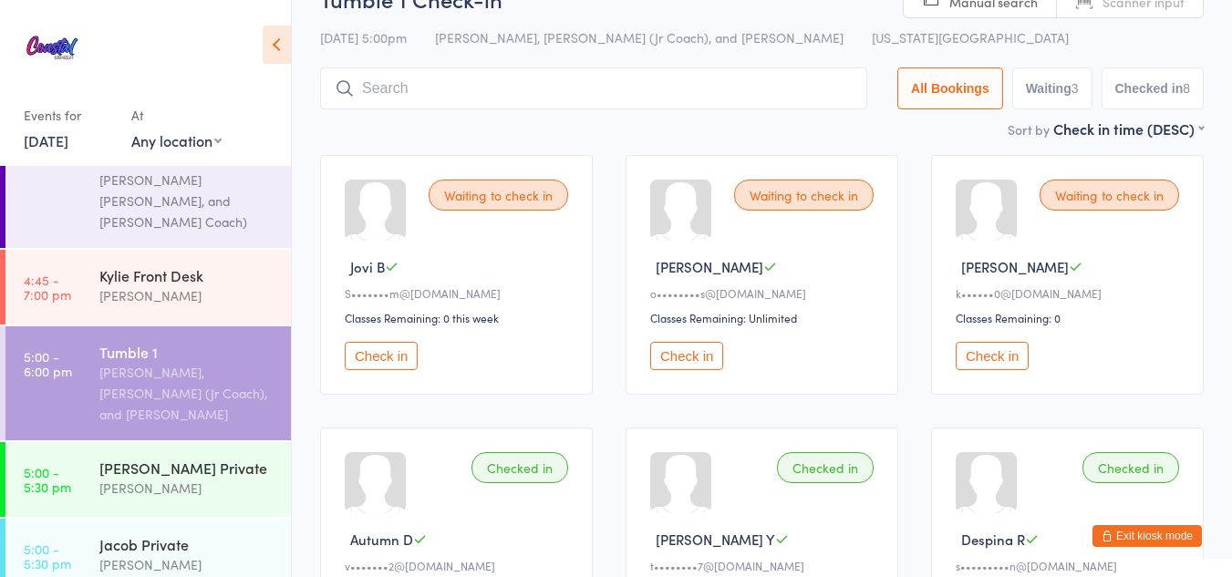
scroll to position [63, 0]
click at [524, 249] on div "Waiting to check in [PERSON_NAME] B S•••••••m@[DOMAIN_NAME] Classes Remaining: …" at bounding box center [456, 274] width 273 height 240
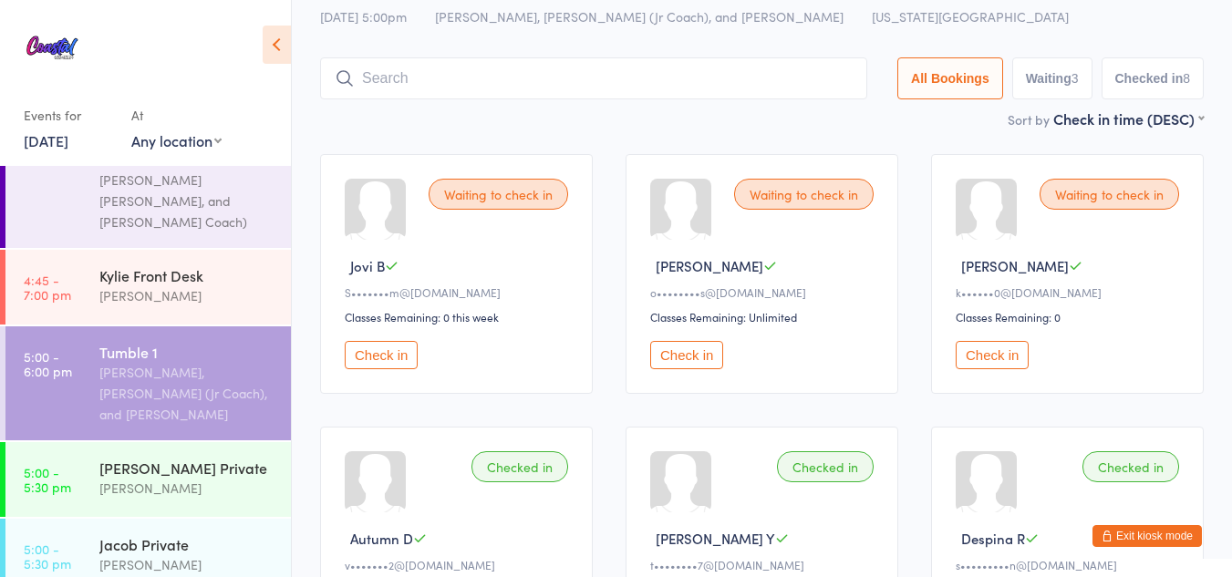
click at [1052, 74] on button "Waiting 3" at bounding box center [1052, 78] width 80 height 42
select select "0"
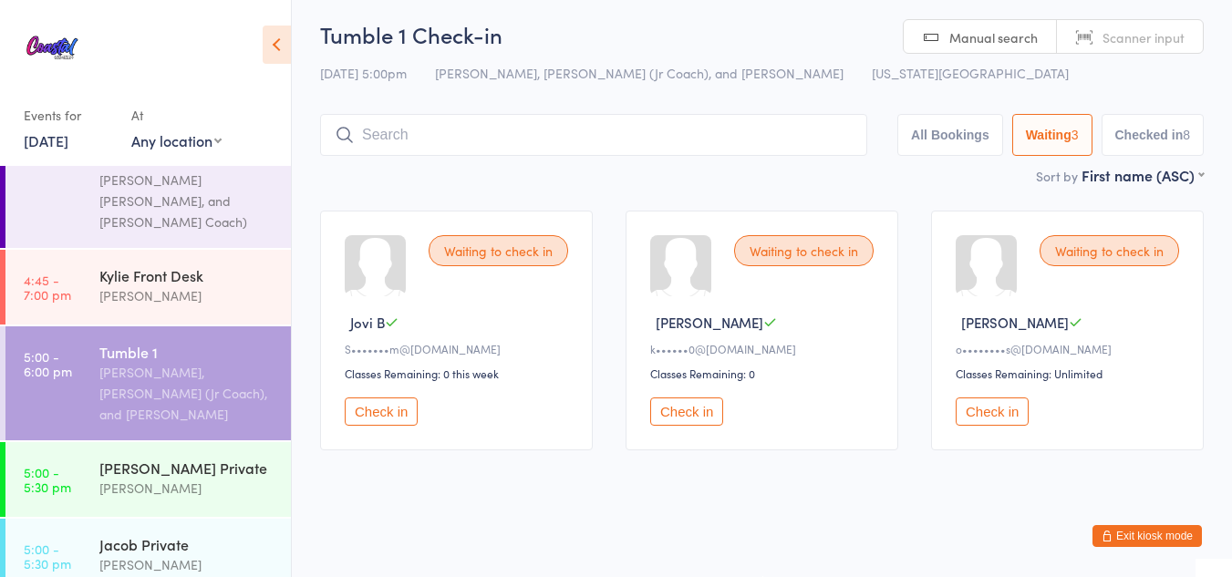
click at [832, 254] on div "Waiting to check in" at bounding box center [804, 250] width 140 height 31
click at [170, 342] on div "Tumble 1" at bounding box center [187, 352] width 176 height 20
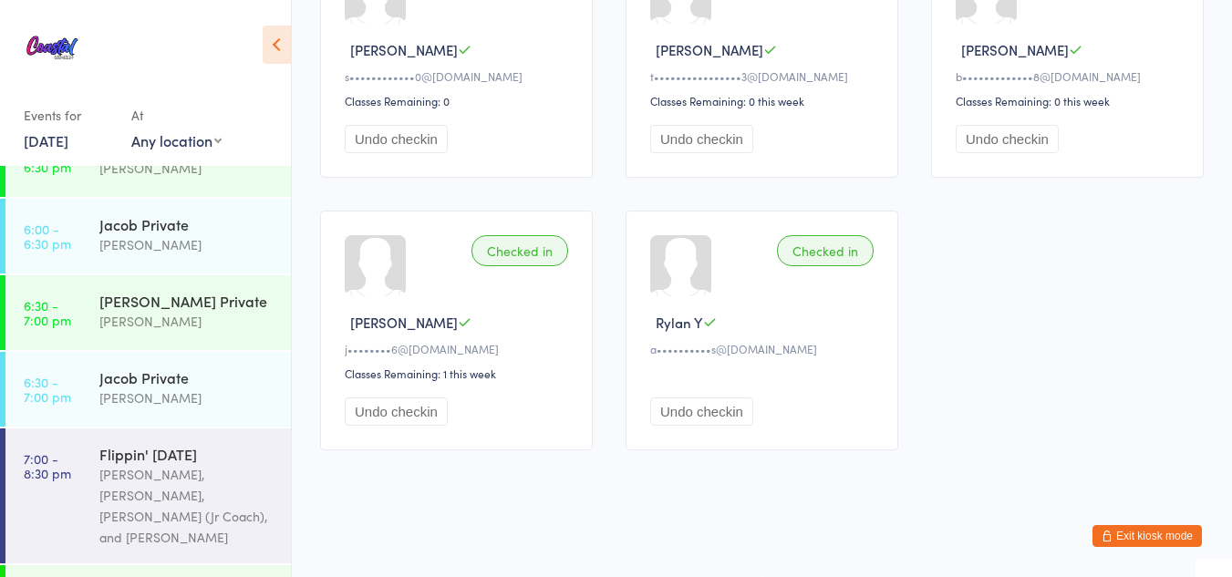
scroll to position [1238, 0]
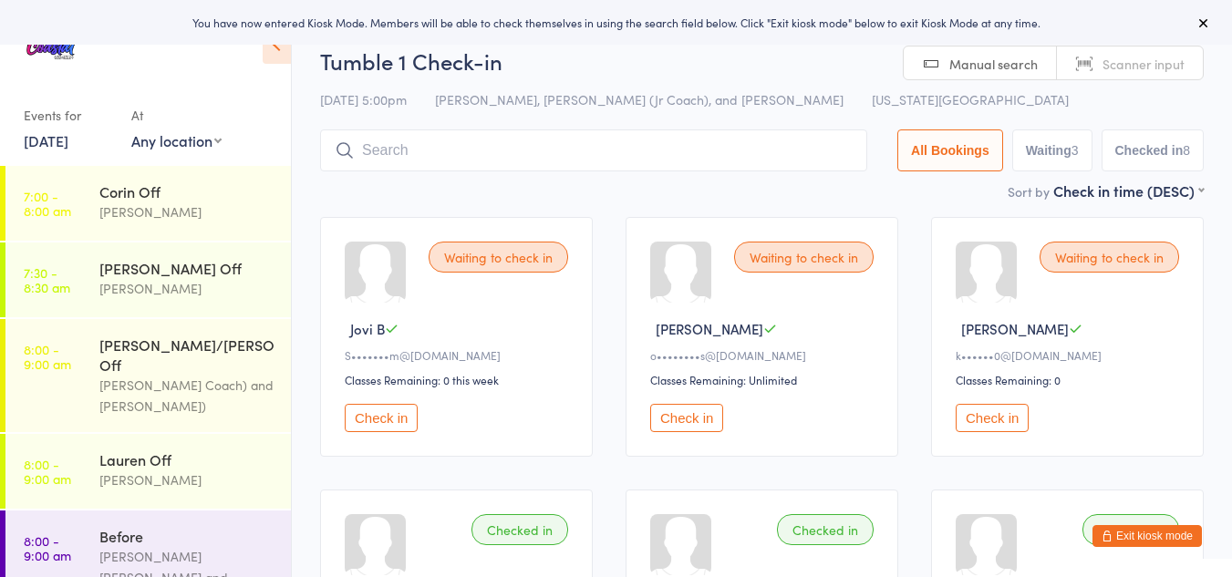
click at [1178, 534] on button "Exit kiosk mode" at bounding box center [1147, 536] width 109 height 22
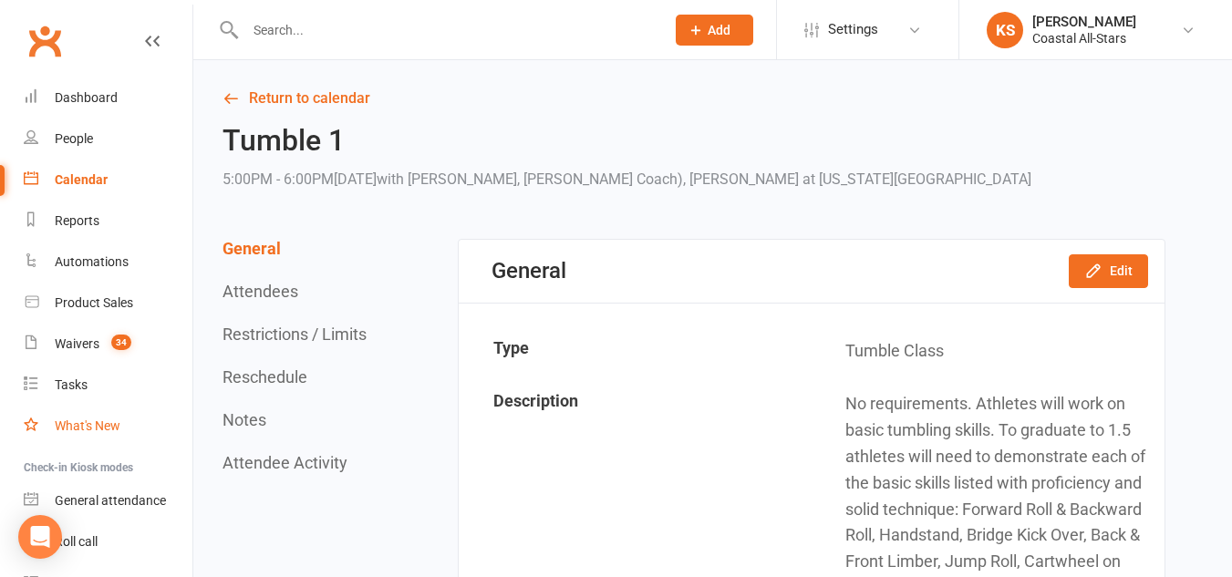
scroll to position [95, 0]
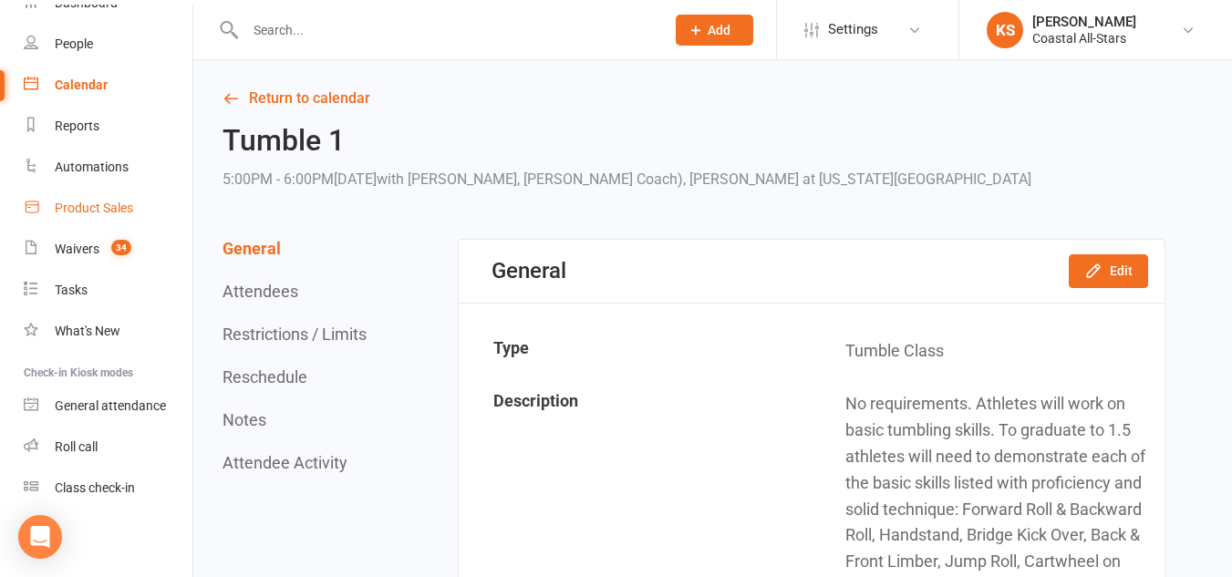
click at [84, 204] on div "Product Sales" at bounding box center [94, 208] width 78 height 15
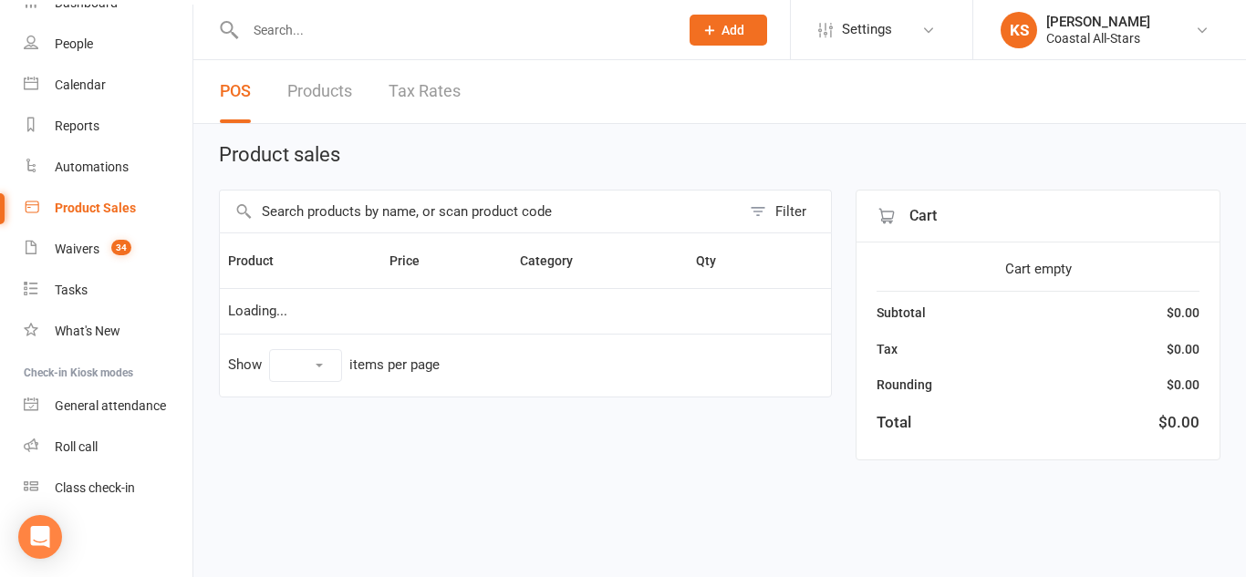
select select "10"
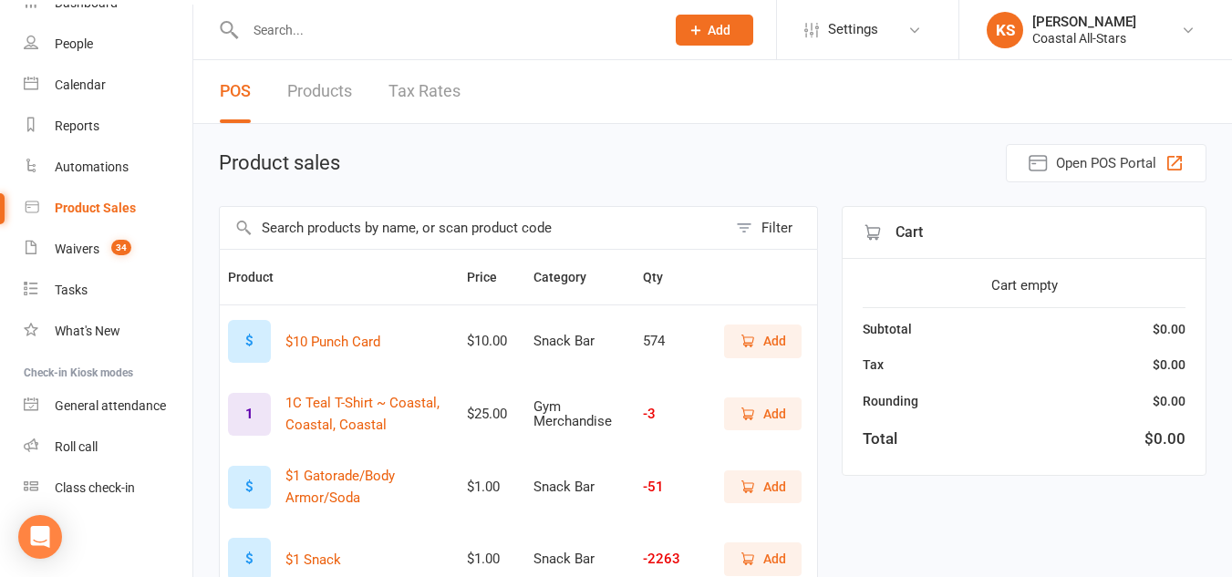
drag, startPoint x: 773, startPoint y: 332, endPoint x: 691, endPoint y: 350, distance: 84.1
click at [691, 350] on td "Add" at bounding box center [754, 341] width 126 height 73
click at [756, 350] on span "Add" at bounding box center [763, 341] width 47 height 20
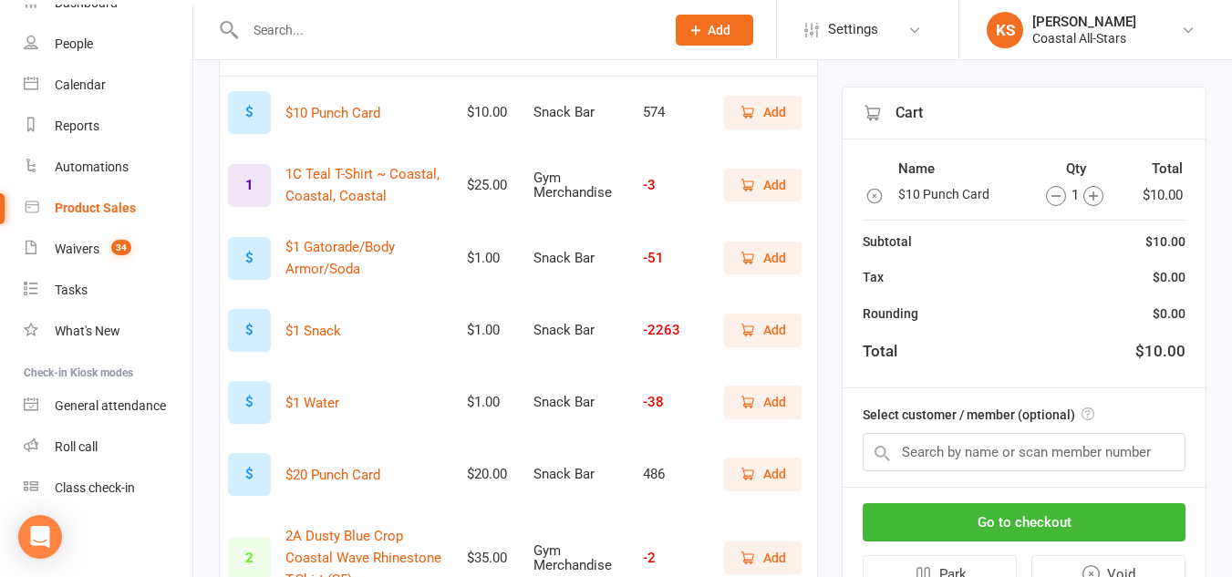
scroll to position [230, 0]
click at [1092, 521] on button "Go to checkout" at bounding box center [1024, 522] width 323 height 38
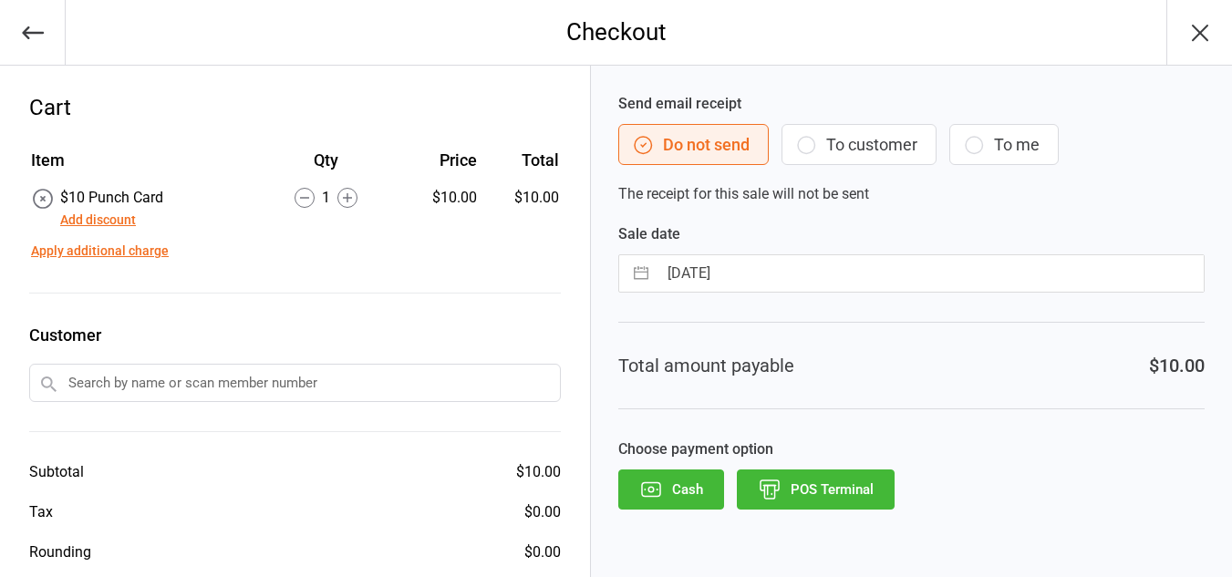
click at [202, 379] on input "text" at bounding box center [295, 383] width 532 height 38
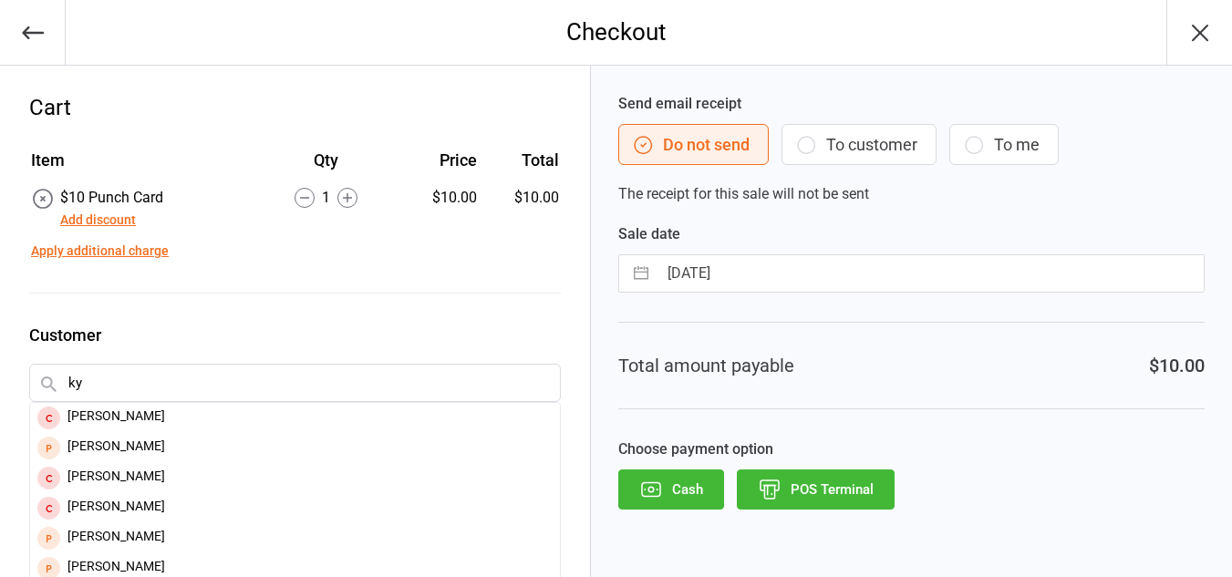
type input "k"
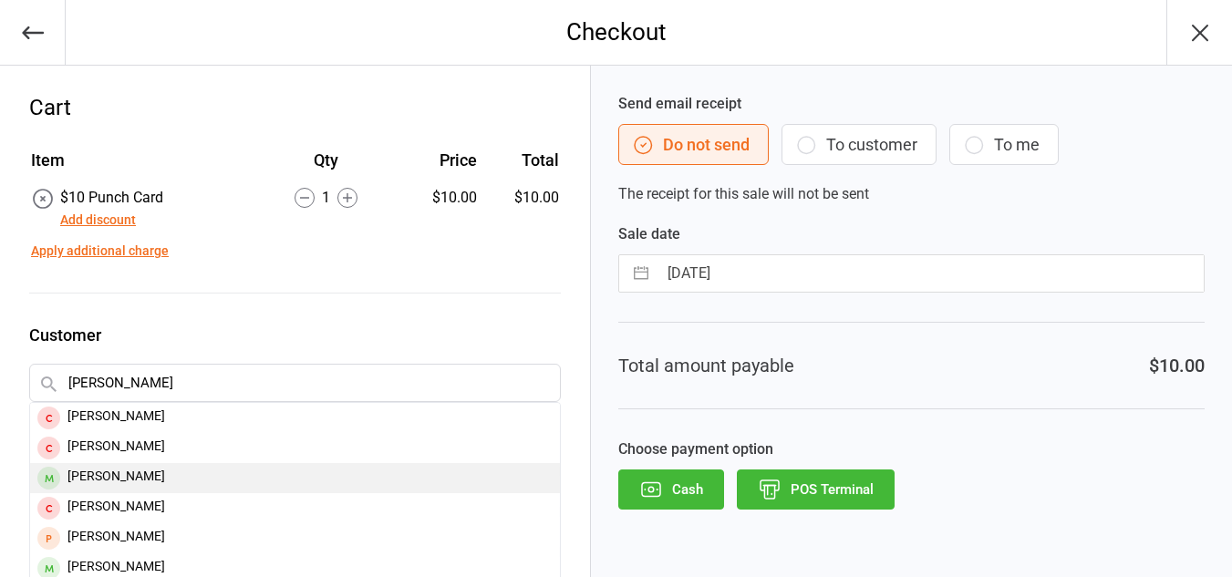
type input "[PERSON_NAME]"
click at [119, 472] on div "[PERSON_NAME]" at bounding box center [295, 478] width 530 height 30
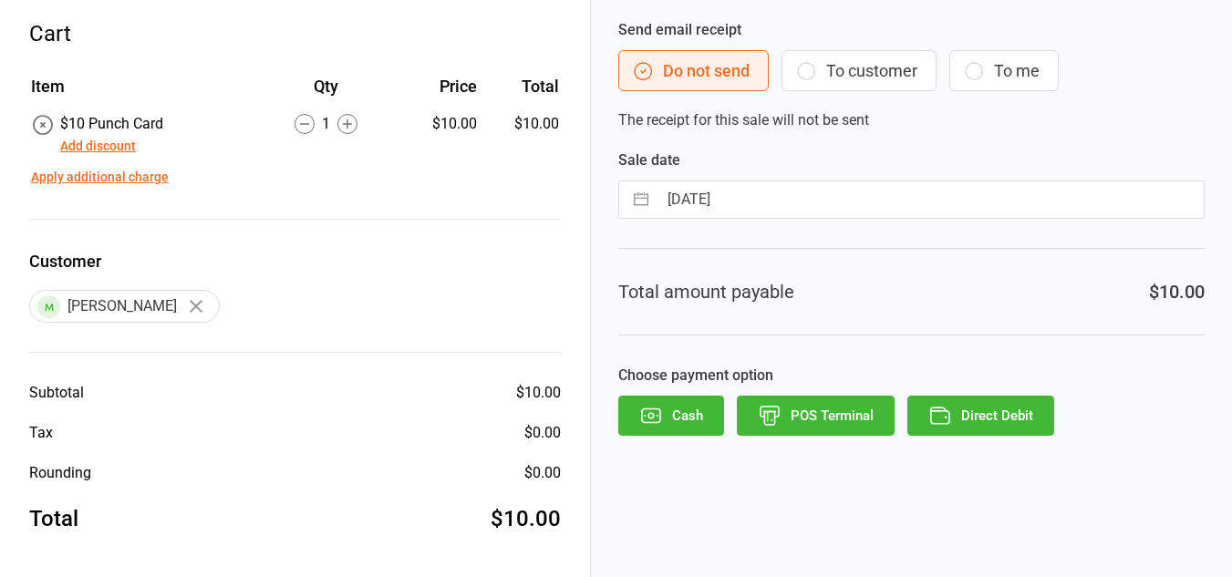
scroll to position [76, 0]
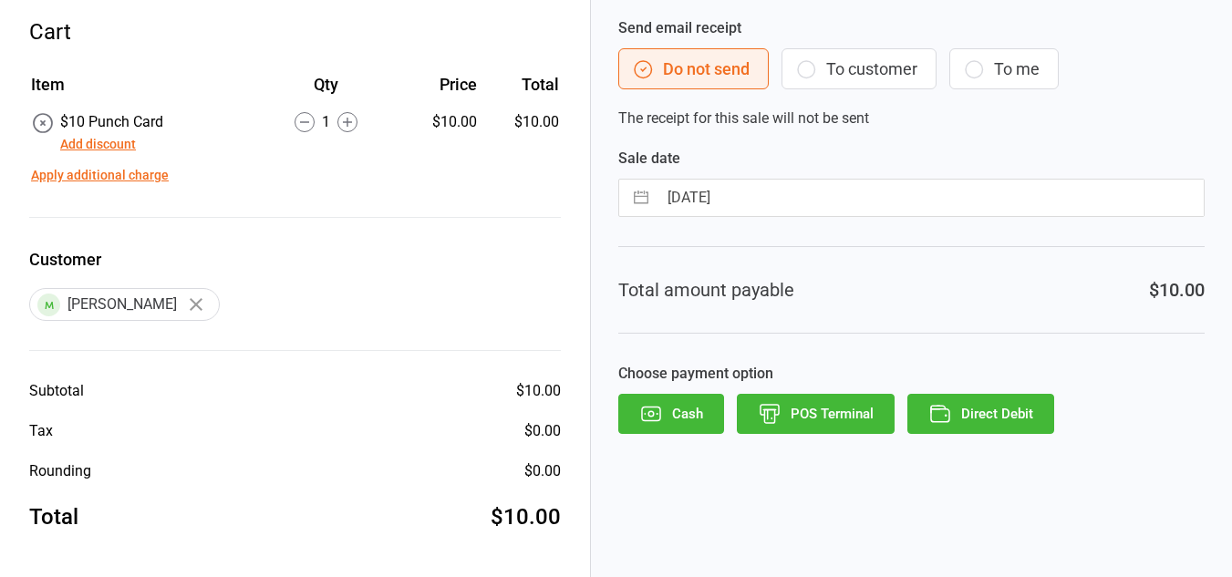
drag, startPoint x: 900, startPoint y: 70, endPoint x: 845, endPoint y: 58, distance: 56.9
click at [845, 58] on button "To customer" at bounding box center [859, 68] width 155 height 41
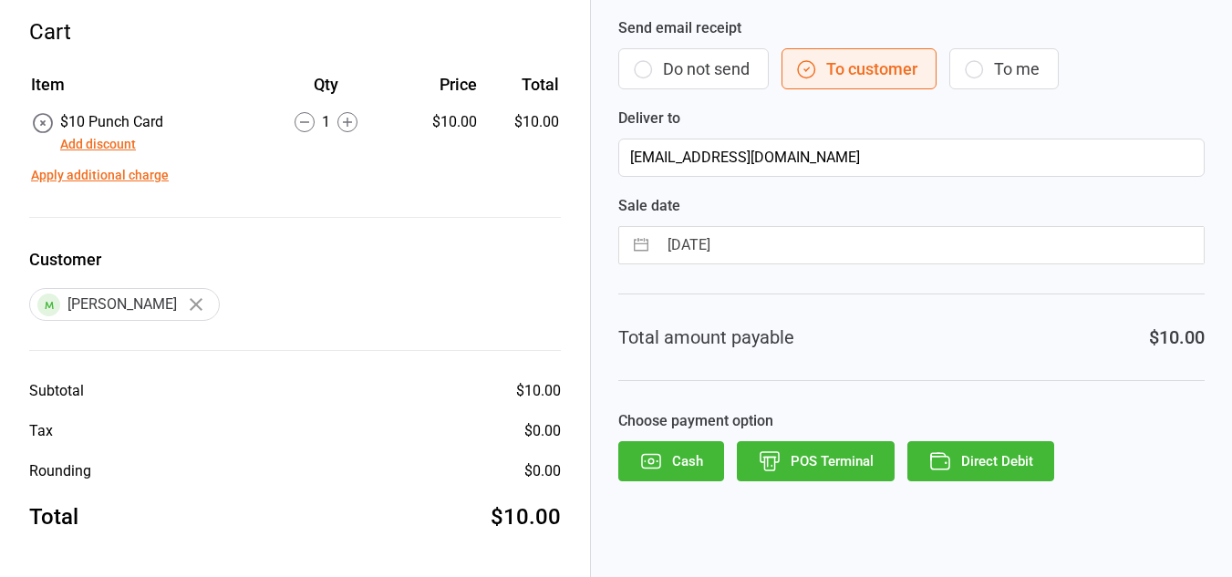
click at [960, 456] on button "Direct Debit" at bounding box center [980, 461] width 147 height 40
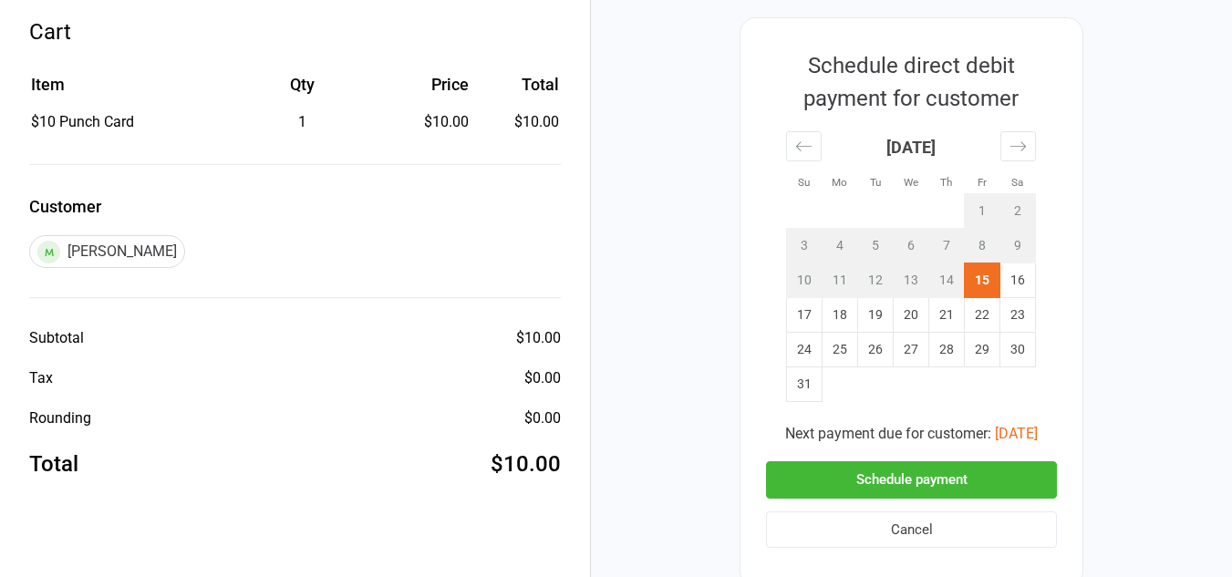
click at [912, 482] on button "Schedule payment" at bounding box center [911, 479] width 291 height 37
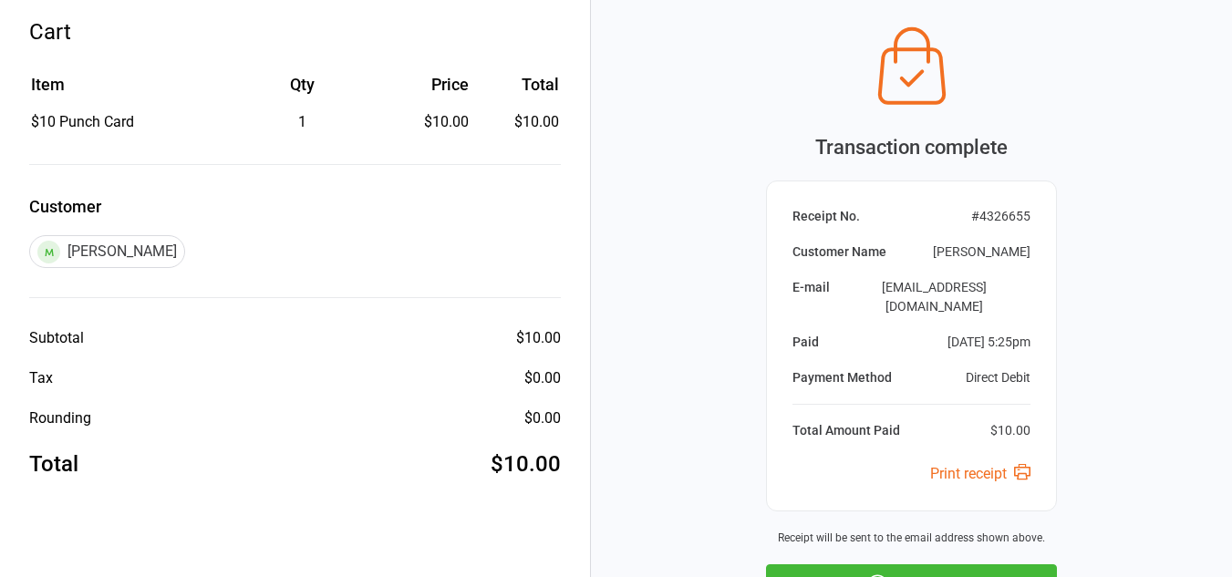
click at [922, 565] on button "Next Sale" at bounding box center [911, 585] width 291 height 40
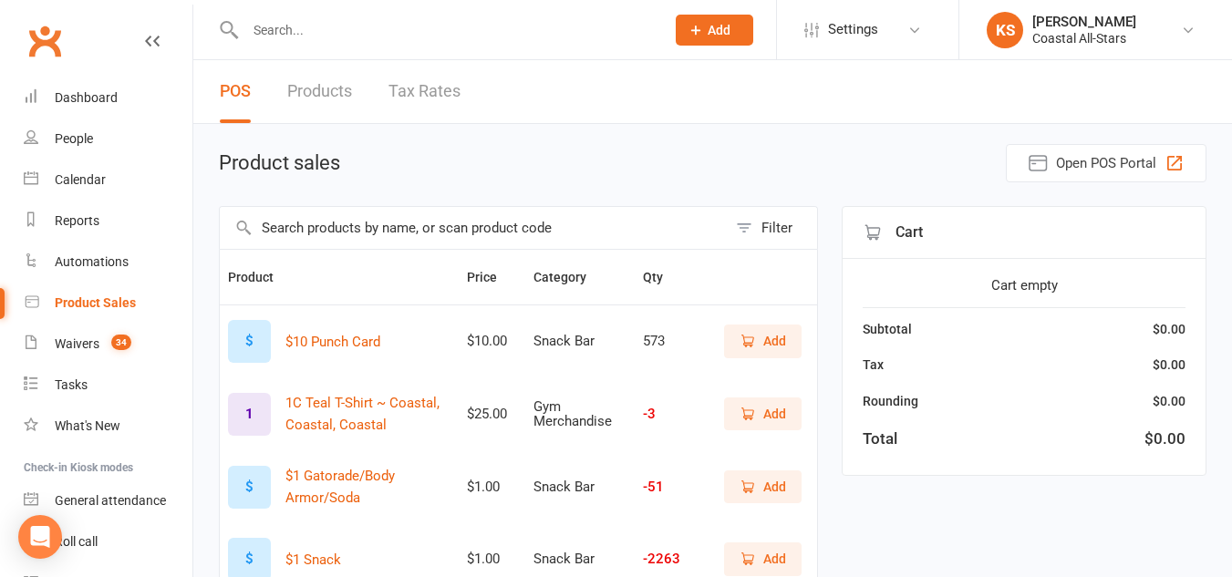
click at [316, 235] on input "text" at bounding box center [473, 228] width 507 height 42
type input "kyl"
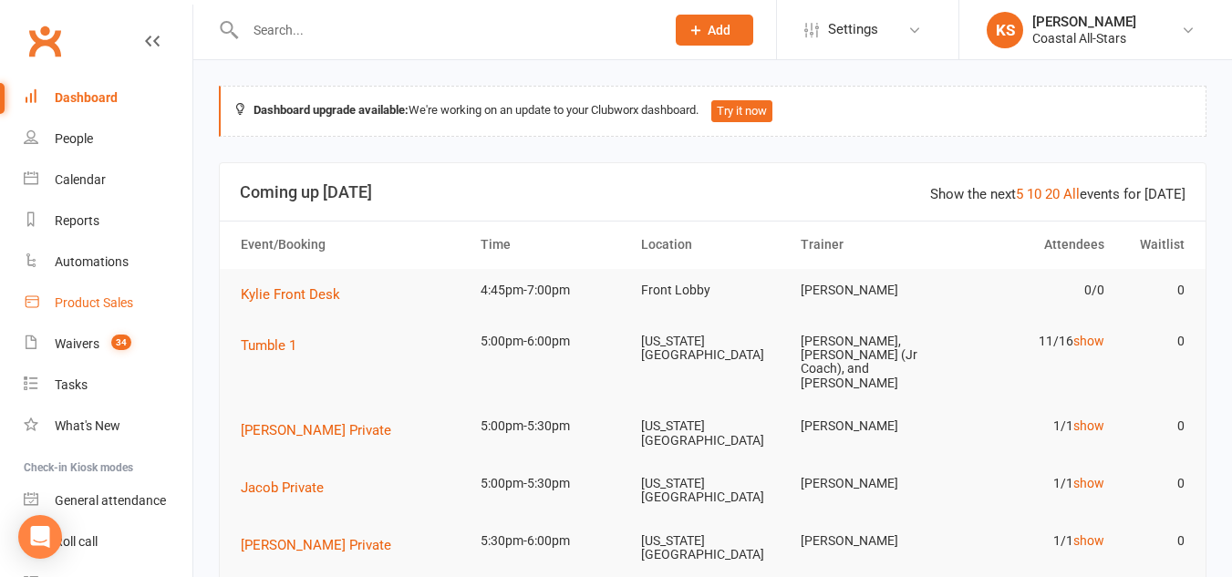
click at [94, 288] on link "Product Sales" at bounding box center [108, 303] width 169 height 41
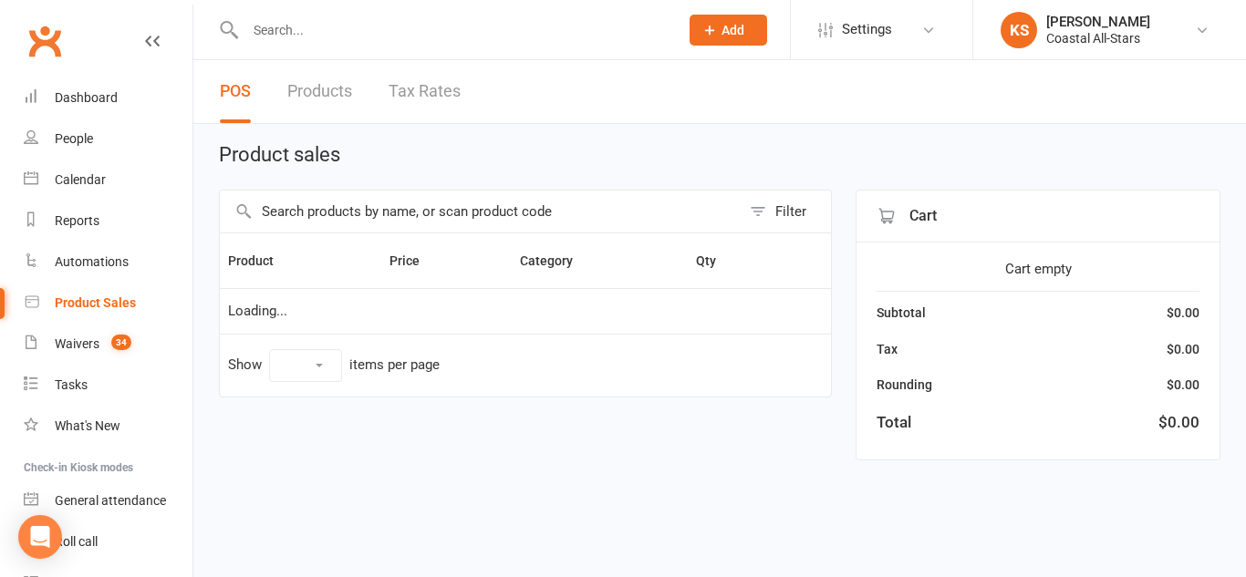
click at [355, 218] on input "text" at bounding box center [480, 212] width 521 height 42
type input "keychain"
click at [68, 178] on div "Calendar" at bounding box center [80, 179] width 51 height 15
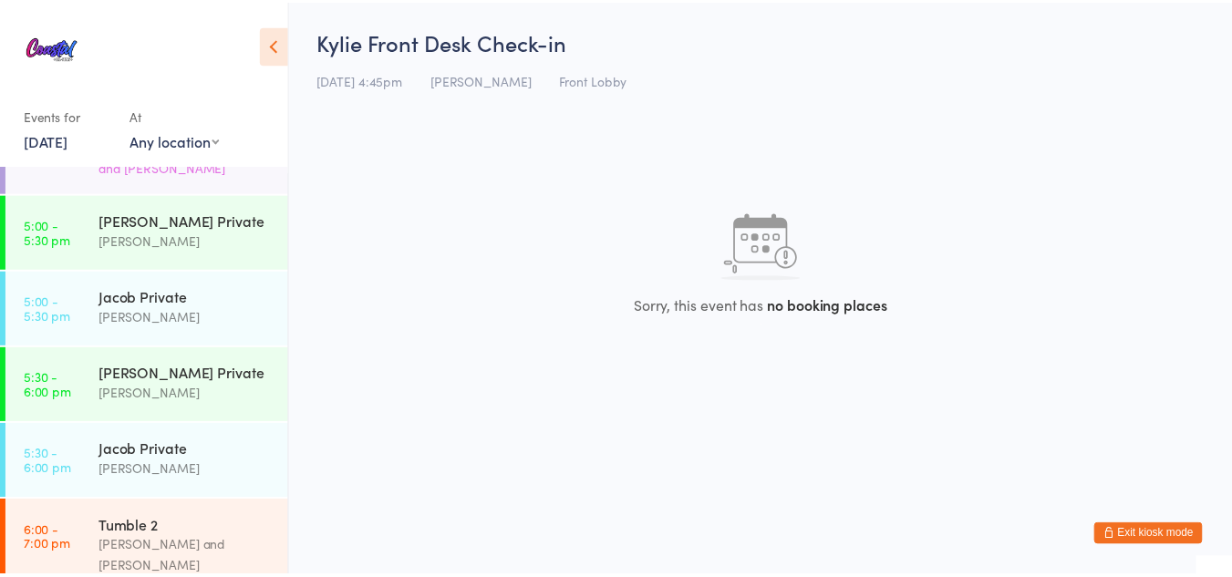
scroll to position [762, 0]
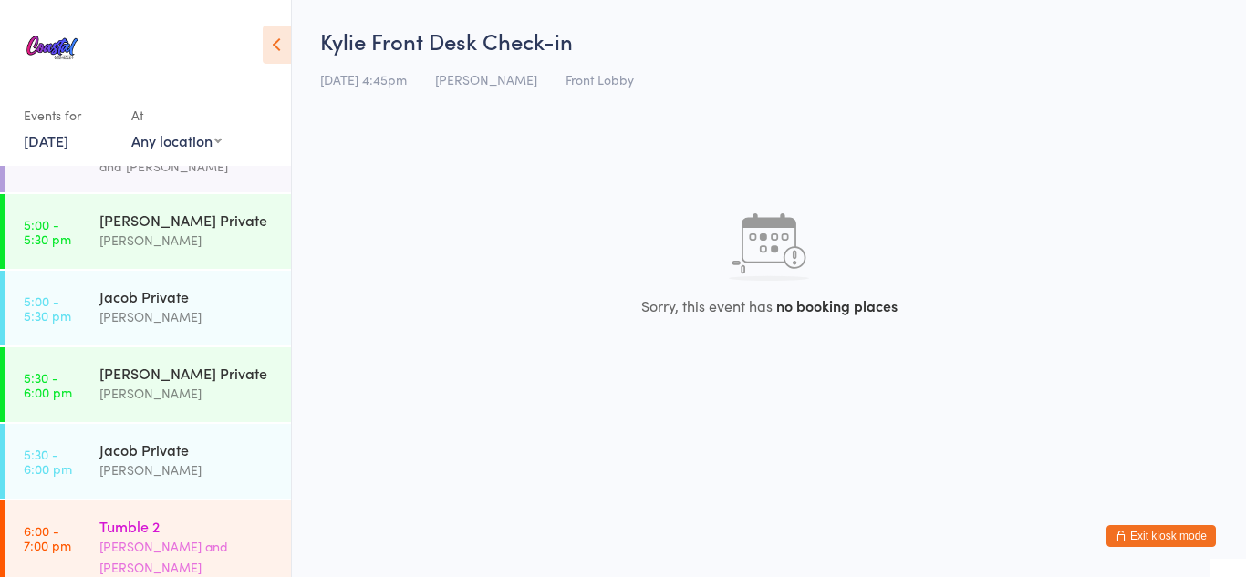
click at [166, 536] on div "[PERSON_NAME] and [PERSON_NAME]" at bounding box center [187, 557] width 176 height 42
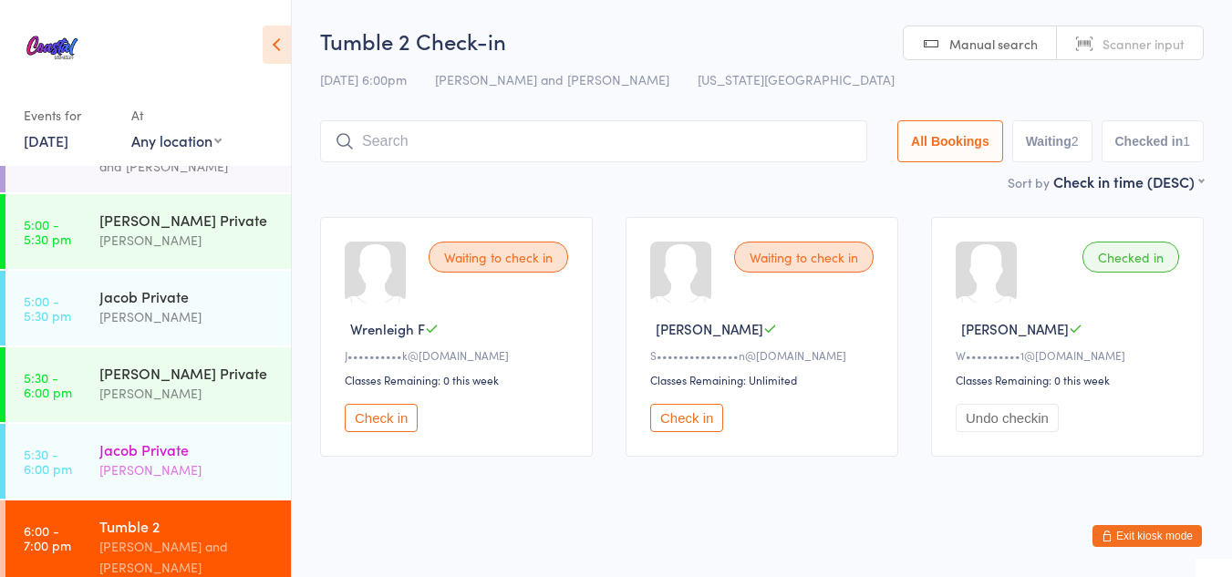
click at [83, 424] on link "5:30 - 6:00 pm Jacob Private Jacob Westbrooks" at bounding box center [147, 461] width 285 height 75
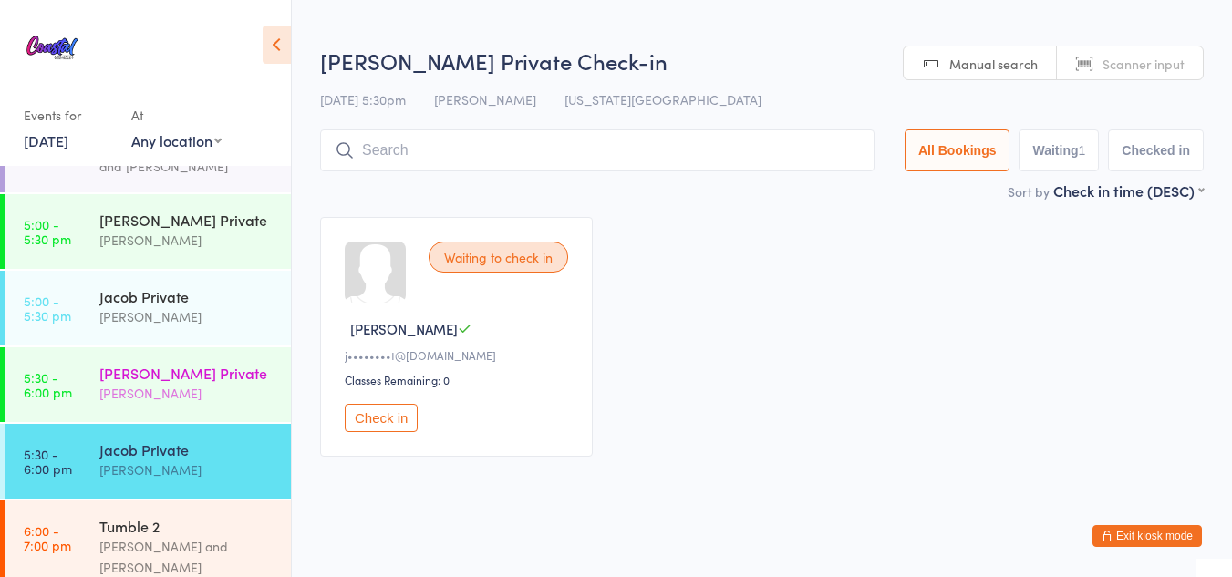
click at [150, 383] on div "[PERSON_NAME]" at bounding box center [187, 393] width 176 height 21
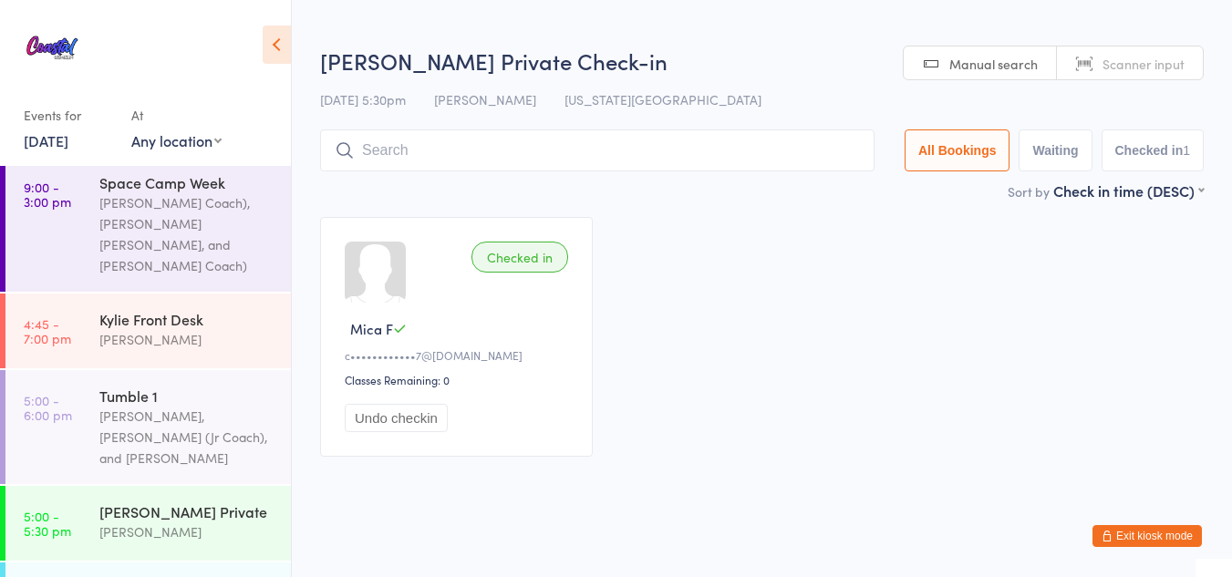
scroll to position [469, 0]
click at [159, 407] on div "Kat Timothy, Kinshaia (Jr Coach), and Harper Webster" at bounding box center [187, 438] width 176 height 63
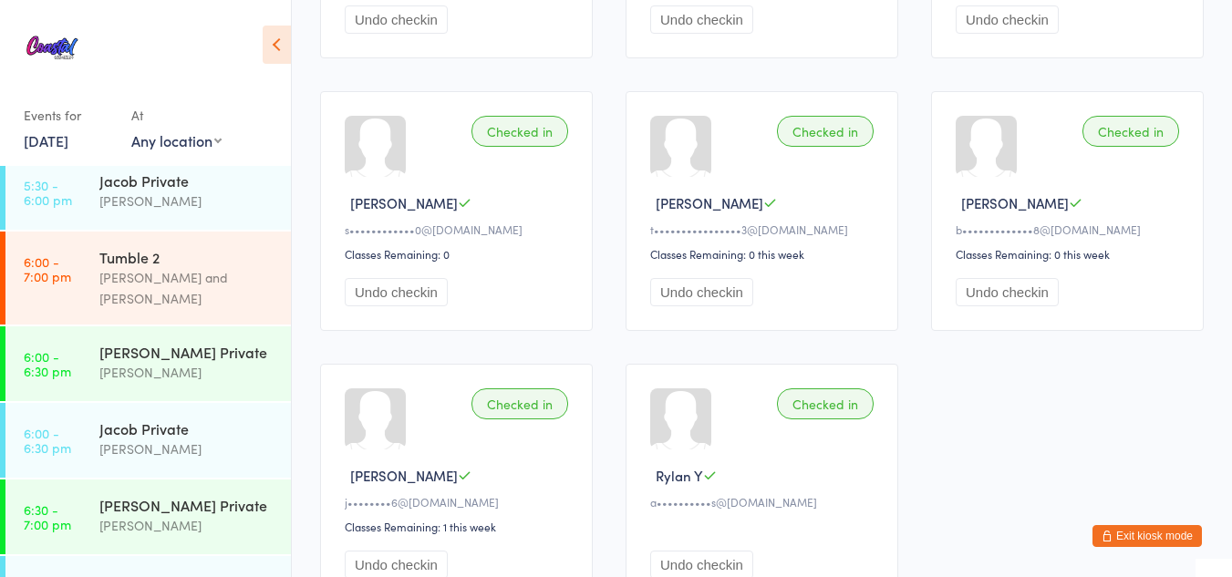
scroll to position [1025, 0]
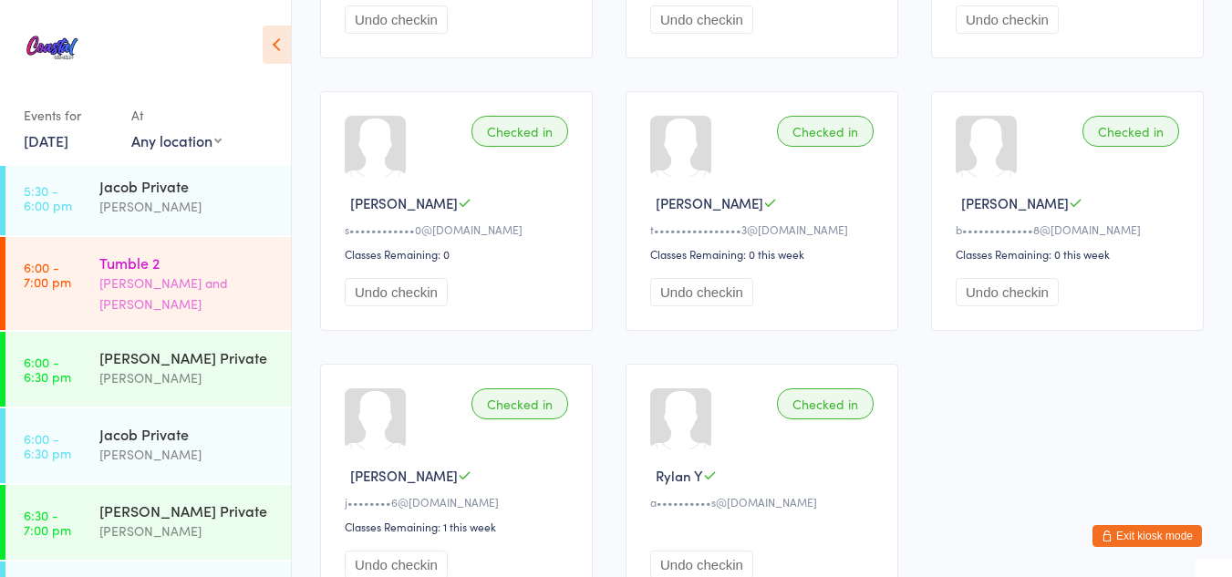
drag, startPoint x: 178, startPoint y: 238, endPoint x: 117, endPoint y: 206, distance: 68.9
click at [117, 253] on div "Tumble 2" at bounding box center [187, 263] width 176 height 20
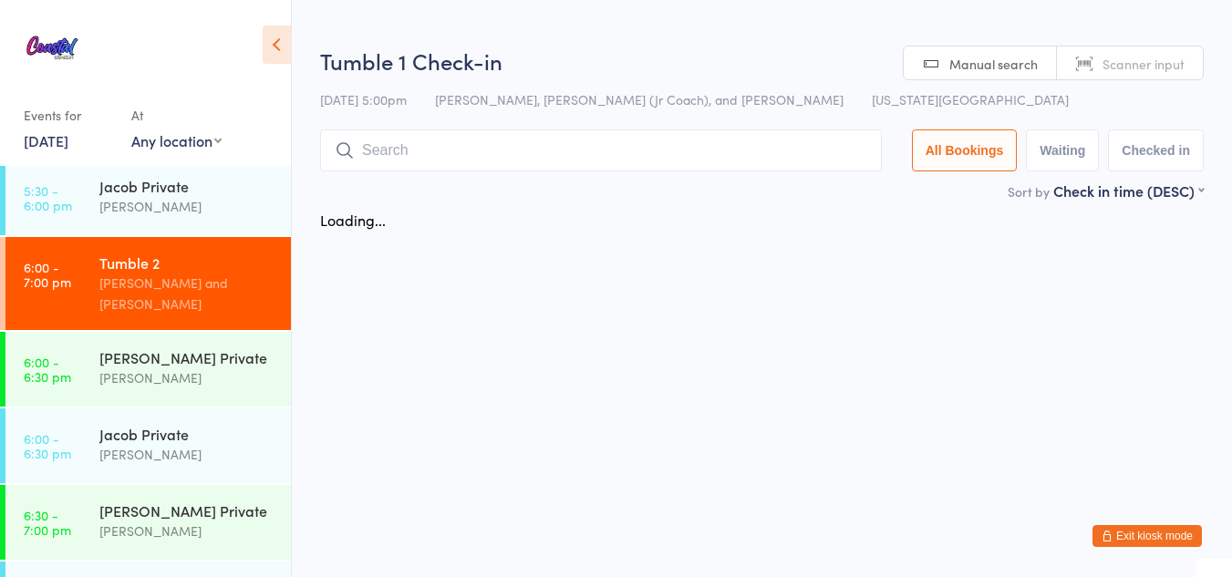
click at [117, 253] on div "Tumble 2" at bounding box center [187, 263] width 176 height 20
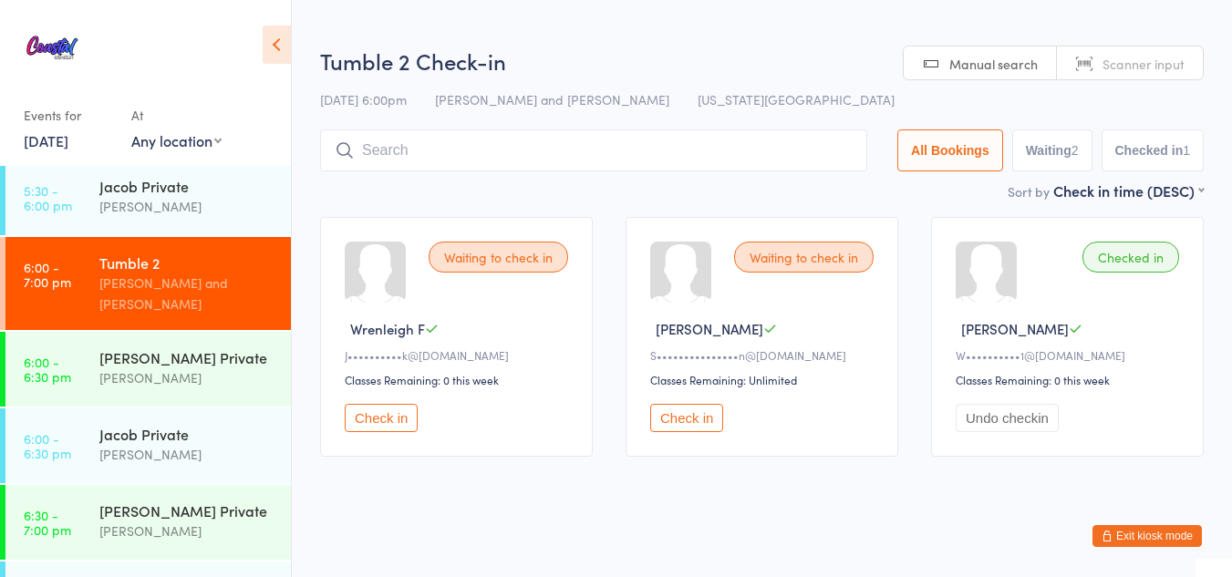
click at [688, 420] on button "Check in" at bounding box center [686, 418] width 73 height 28
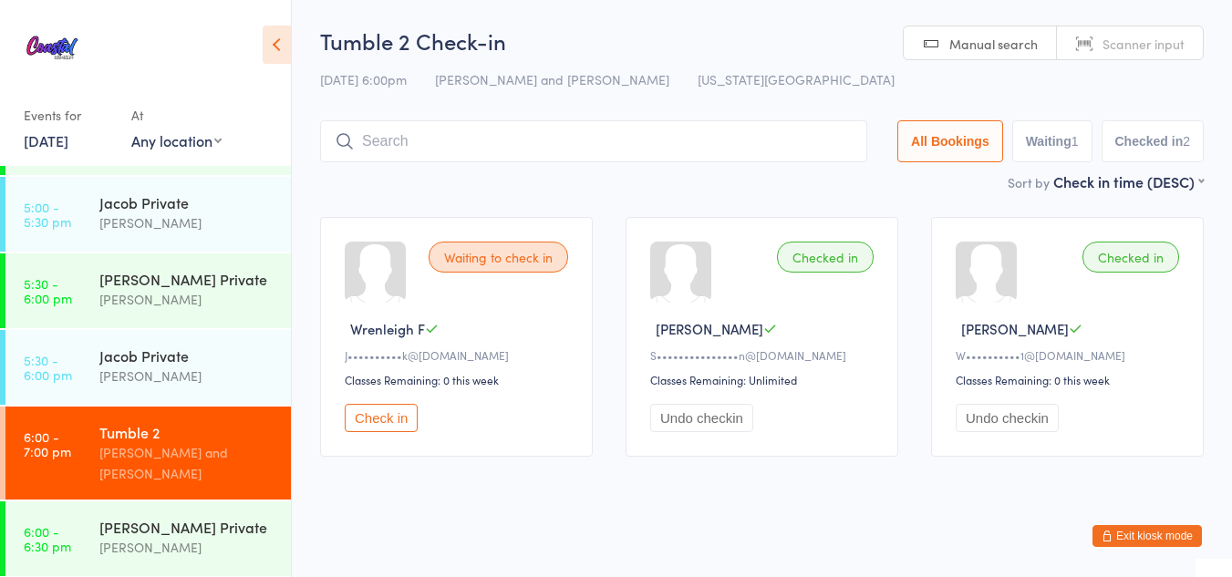
scroll to position [855, 0]
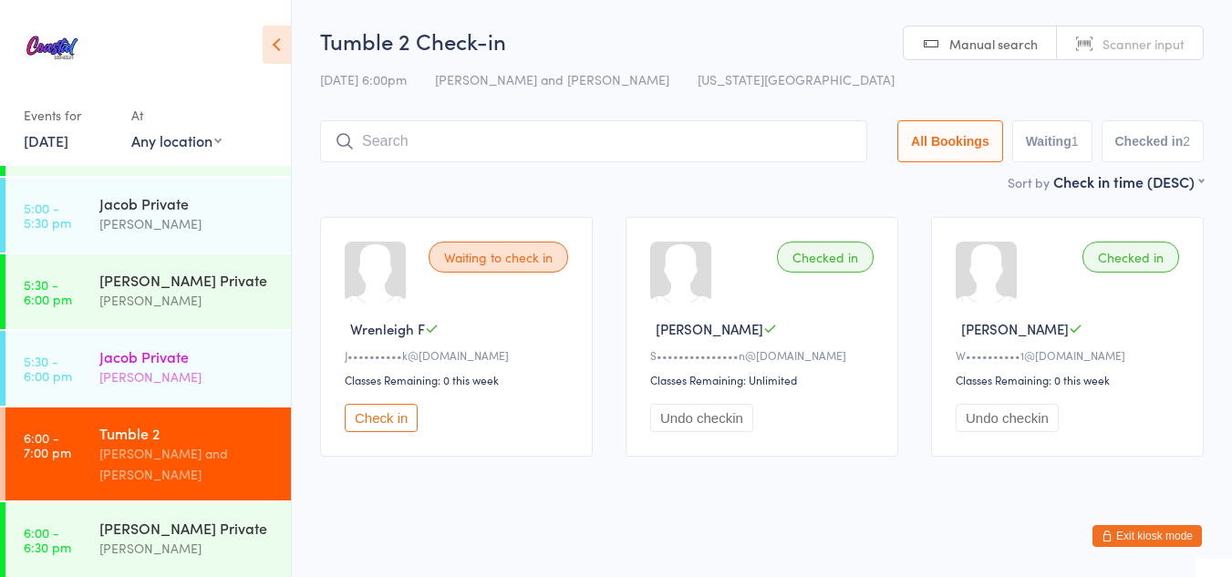
click at [205, 331] on div "Jacob Private Jacob Westbrooks" at bounding box center [195, 367] width 192 height 72
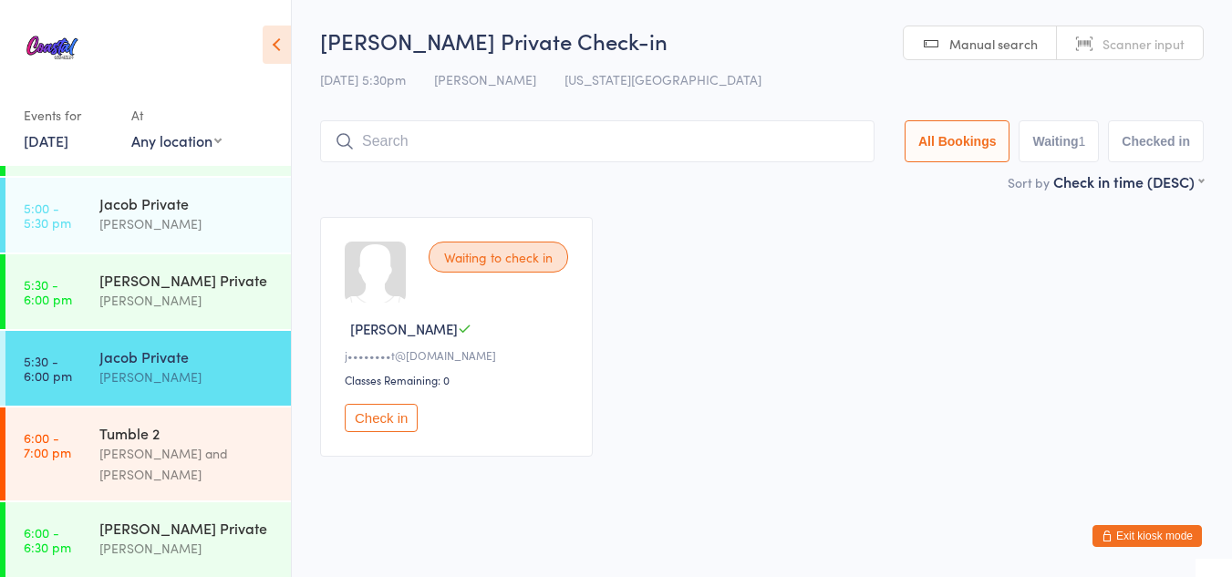
click at [383, 418] on button "Check in" at bounding box center [381, 418] width 73 height 28
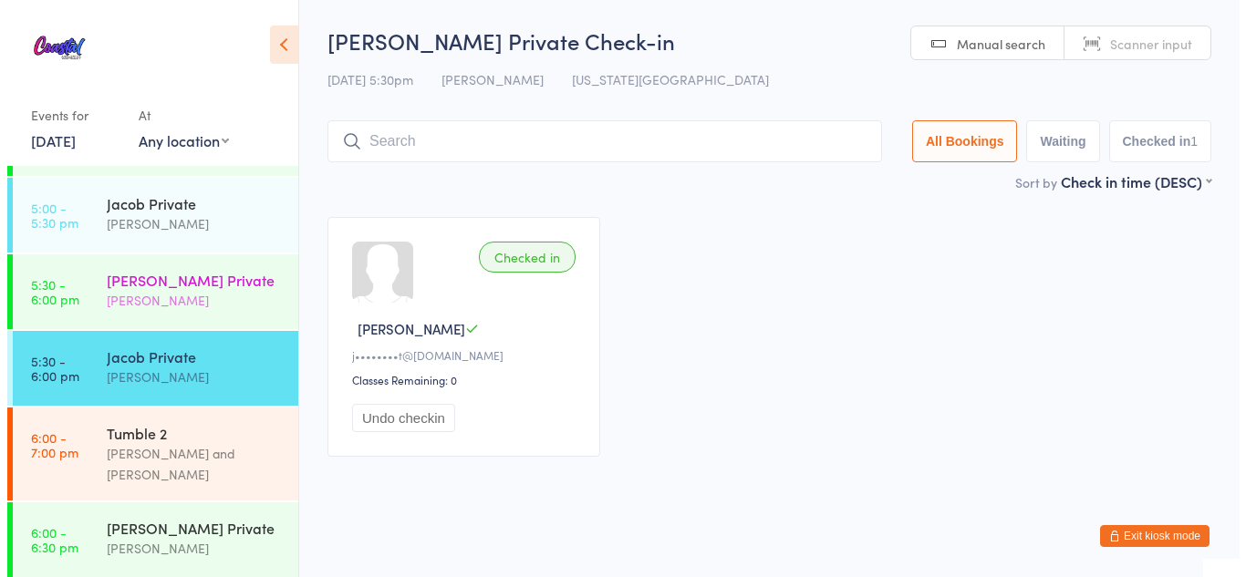
scroll to position [1238, 0]
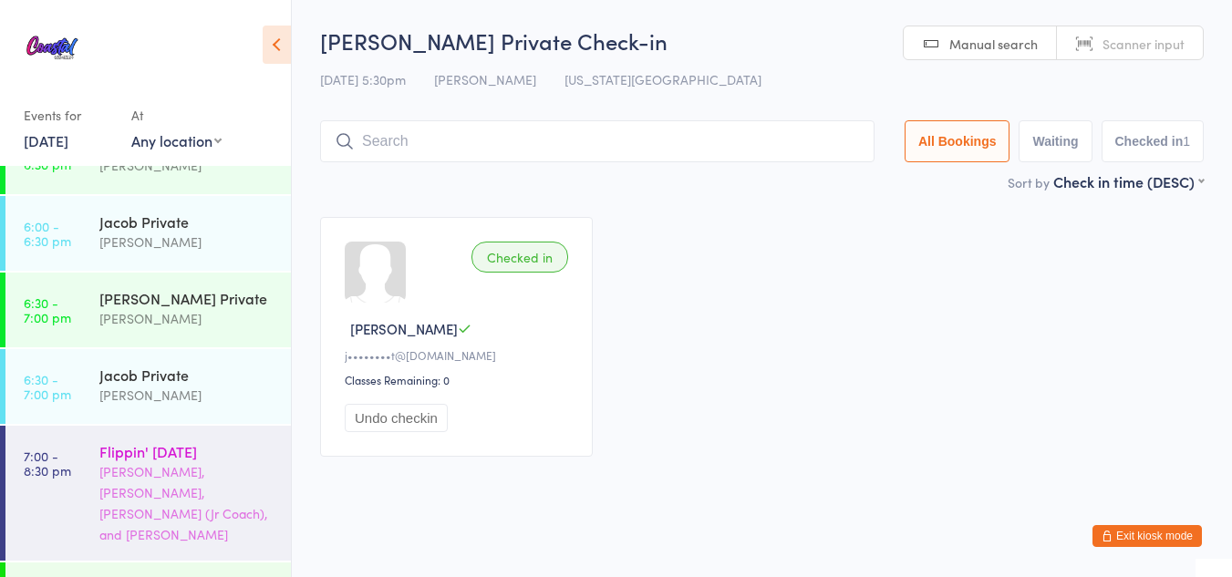
click at [167, 461] on div "Kat Timothy, Jacob Westbrooks, Kinshaia (Jr Coach), and Harper Webster" at bounding box center [187, 503] width 176 height 84
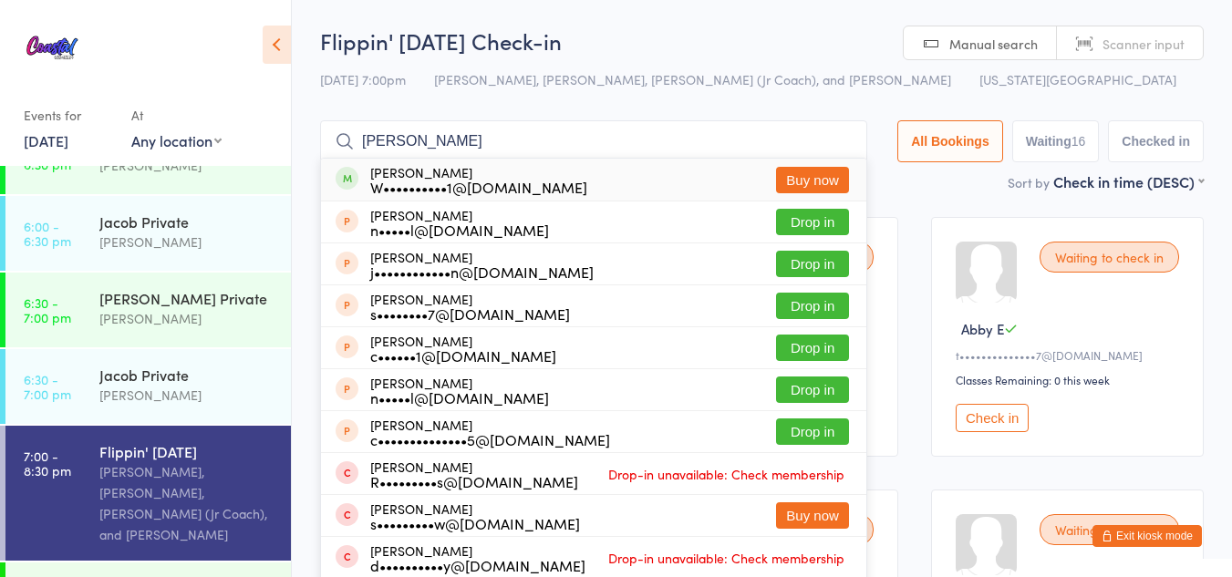
type input "chloe wil"
click at [807, 179] on button "Buy now" at bounding box center [812, 180] width 73 height 26
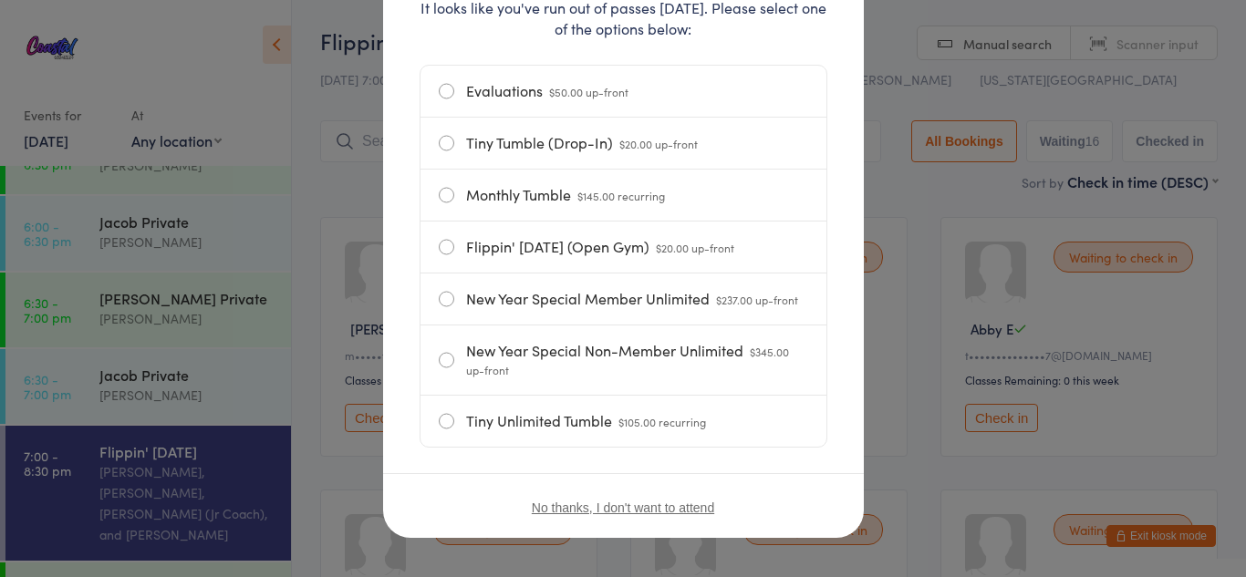
scroll to position [273, 0]
click at [481, 245] on label "Flippin' Friday (Open Gym) $20.00 up-front" at bounding box center [623, 246] width 369 height 51
click at [0, 0] on input "Flippin' Friday (Open Gym) $20.00 up-front" at bounding box center [0, 0] width 0 height 0
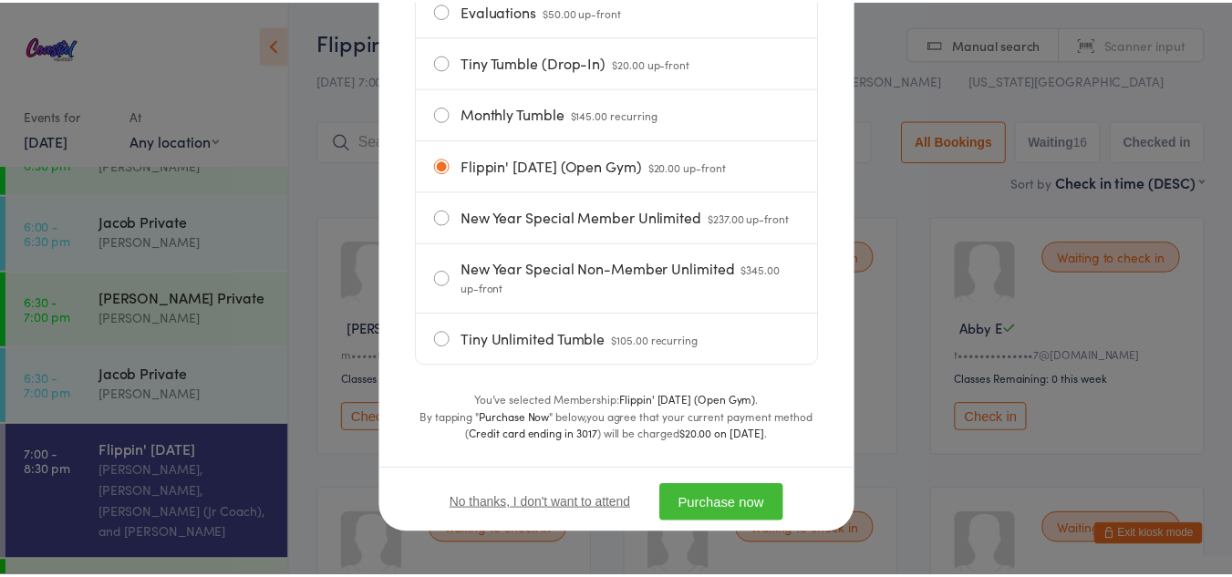
scroll to position [356, 0]
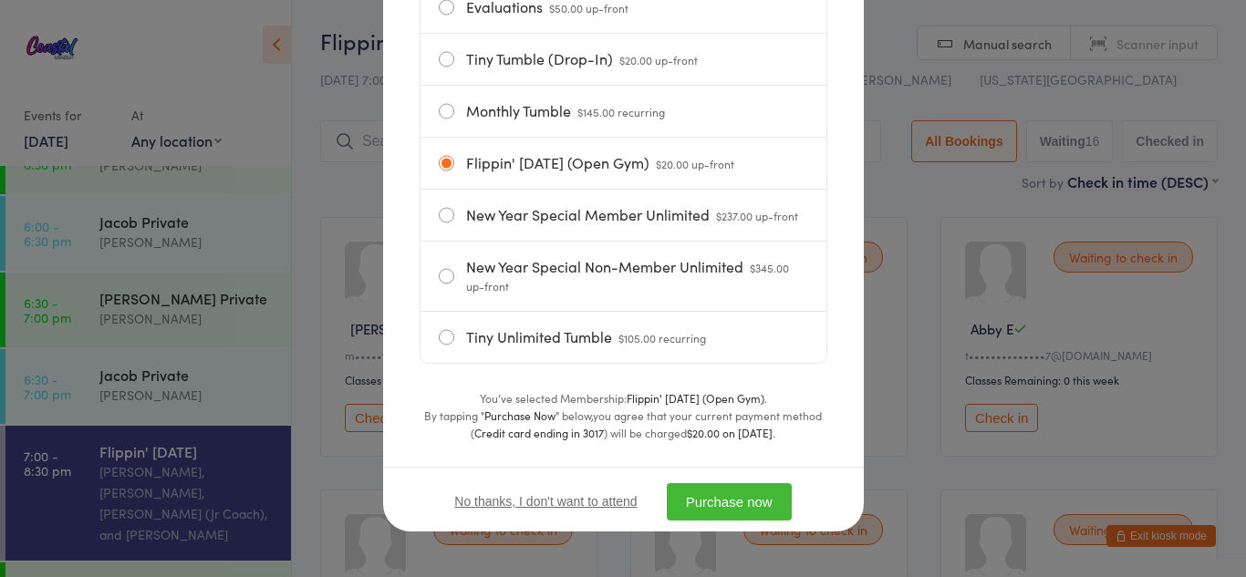
click at [729, 493] on button "Purchase now" at bounding box center [729, 501] width 125 height 37
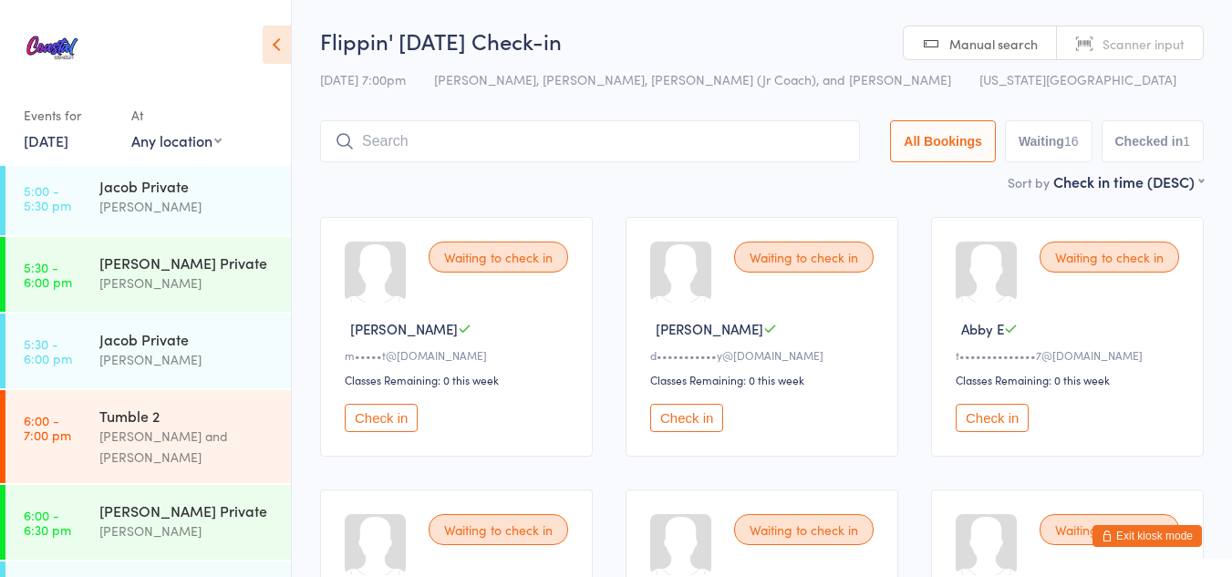
scroll to position [873, 0]
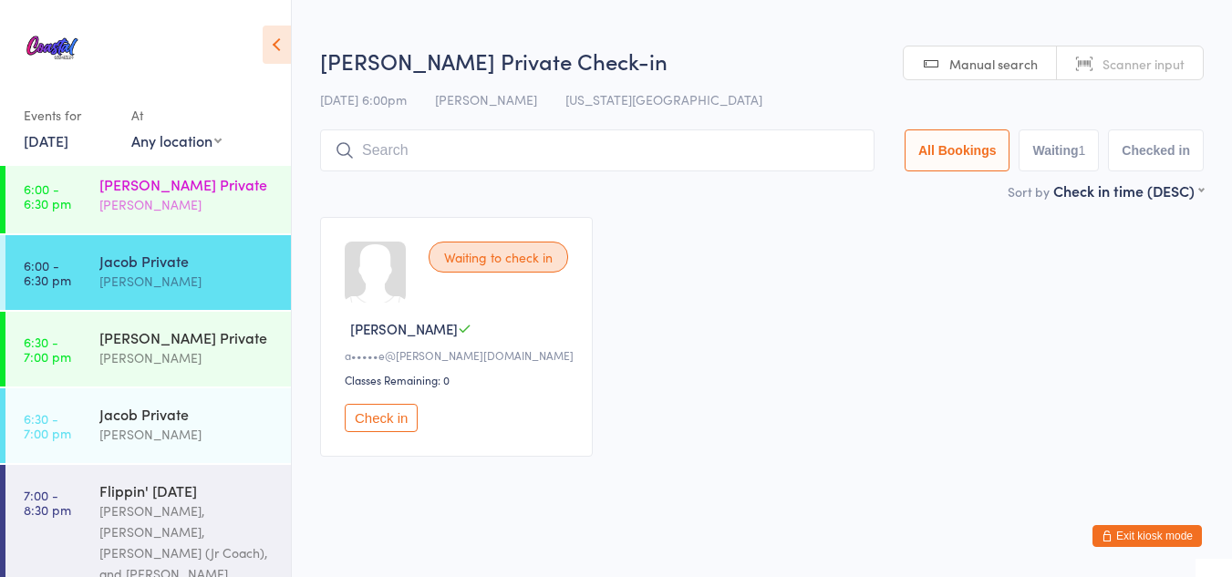
scroll to position [1199, 0]
click at [213, 423] on div "Jacob Westbrooks" at bounding box center [187, 433] width 176 height 21
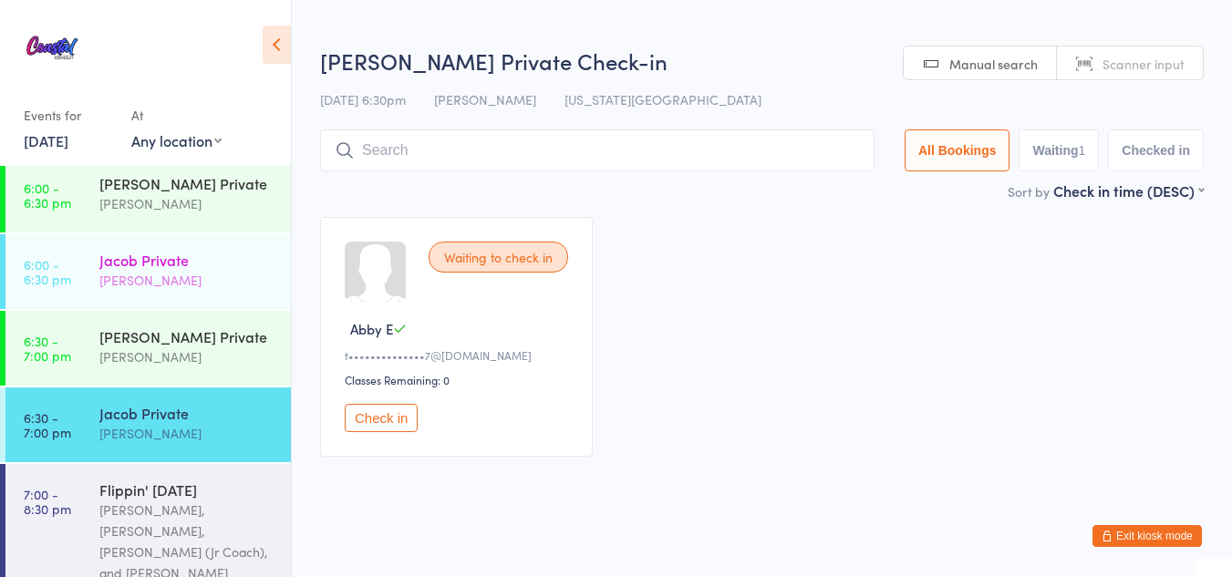
click at [112, 270] on div "Jacob Westbrooks" at bounding box center [187, 280] width 176 height 21
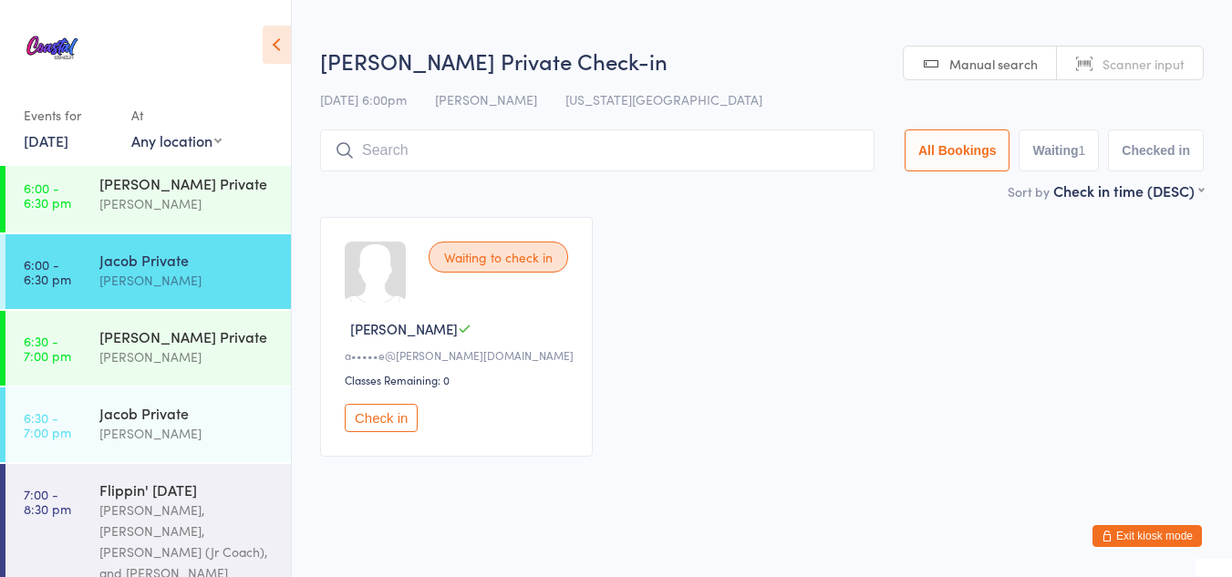
click at [367, 418] on button "Check in" at bounding box center [381, 418] width 73 height 28
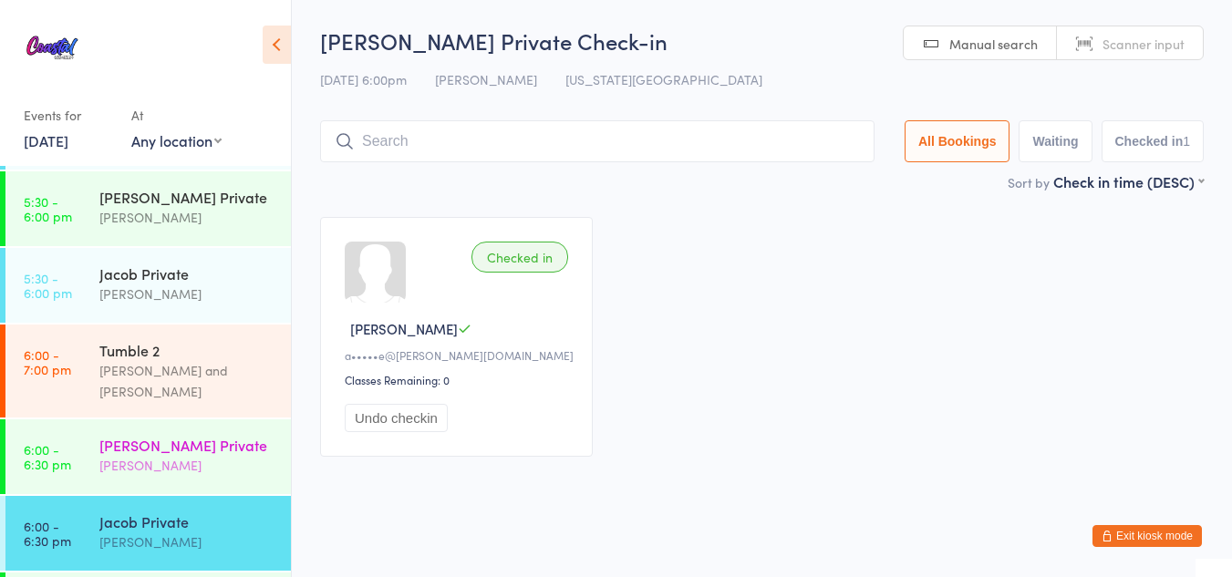
scroll to position [941, 0]
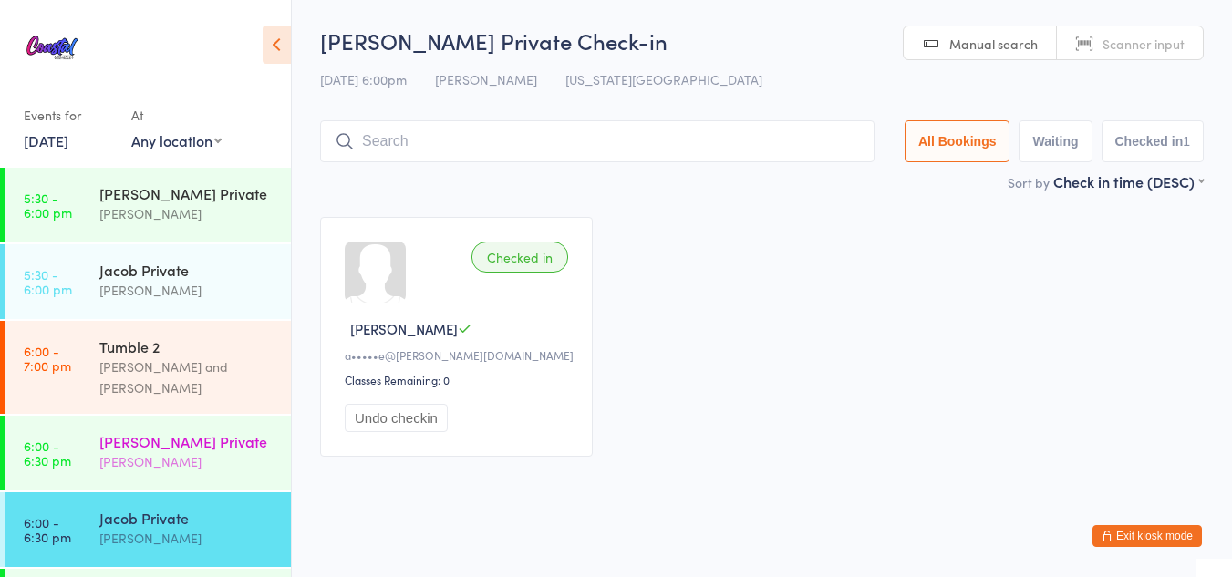
click at [204, 431] on div "Jenny Private" at bounding box center [187, 441] width 176 height 20
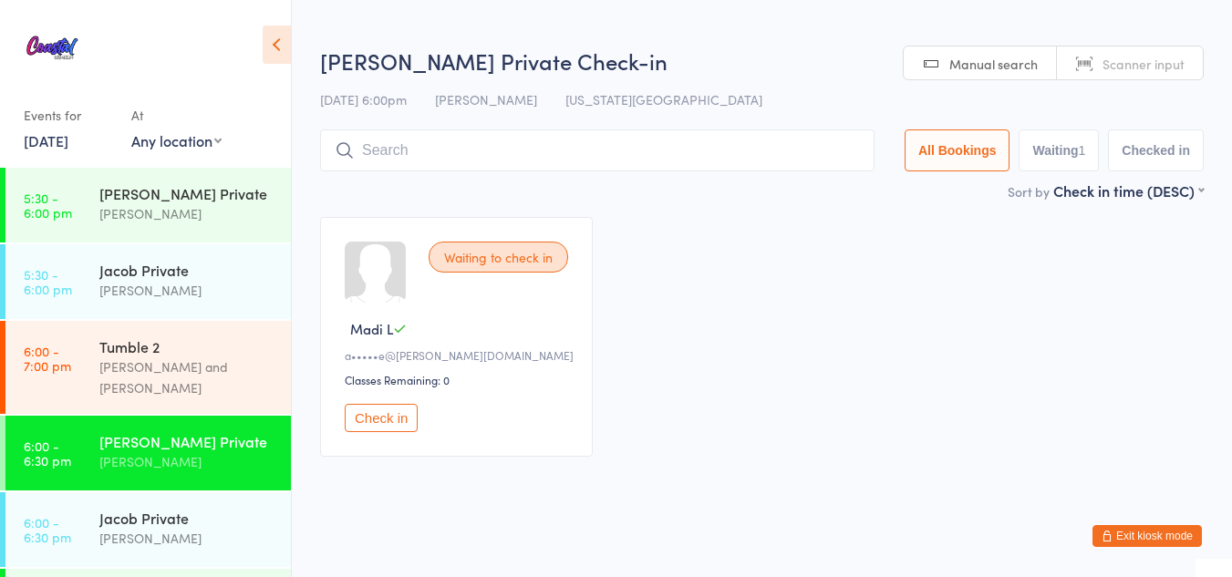
click at [378, 417] on button "Check in" at bounding box center [381, 418] width 73 height 28
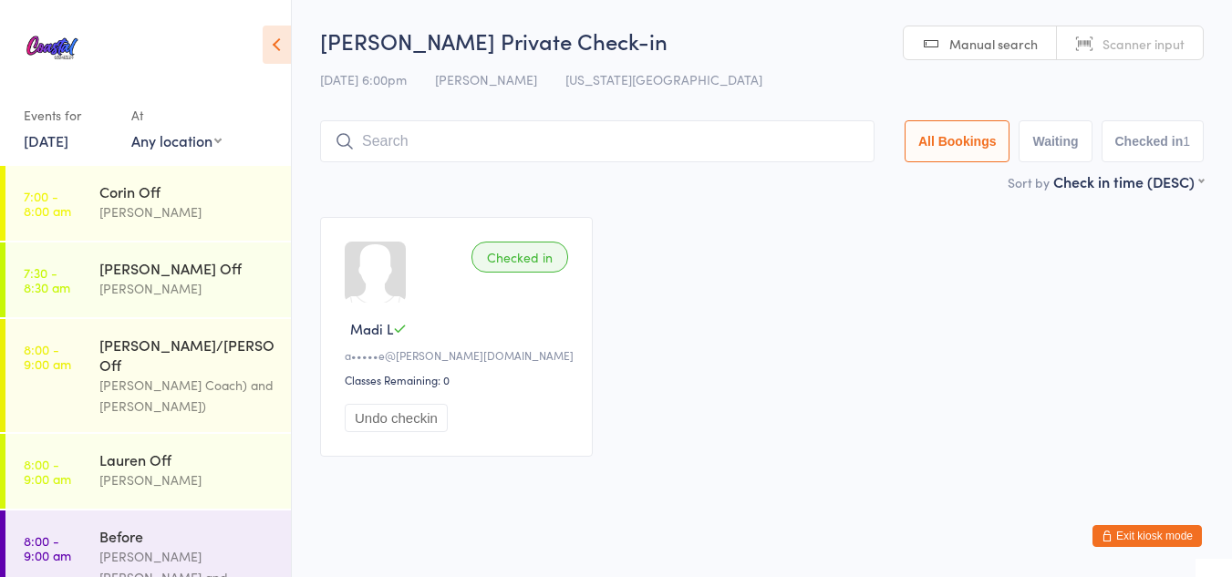
drag, startPoint x: 416, startPoint y: 0, endPoint x: 803, endPoint y: 375, distance: 538.6
click at [803, 375] on div "Checked in Madi L a•••••e@cox.net Classes Remaining: 0 Undo checkin" at bounding box center [762, 337] width 917 height 273
click at [266, 60] on icon at bounding box center [277, 45] width 28 height 38
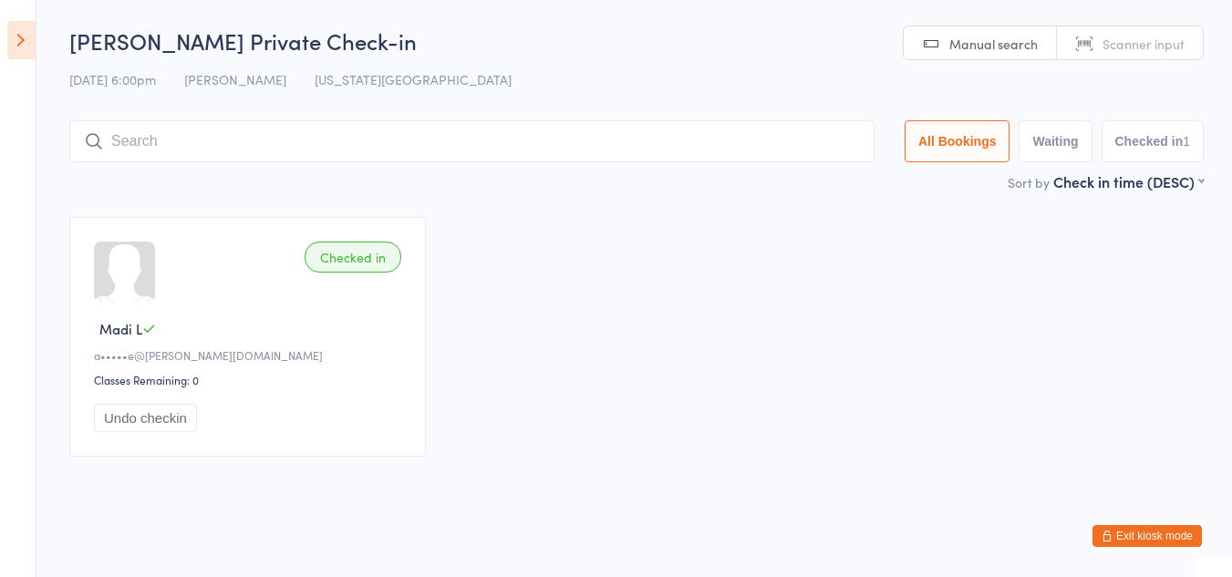
click at [1146, 537] on button "Exit kiosk mode" at bounding box center [1147, 536] width 109 height 22
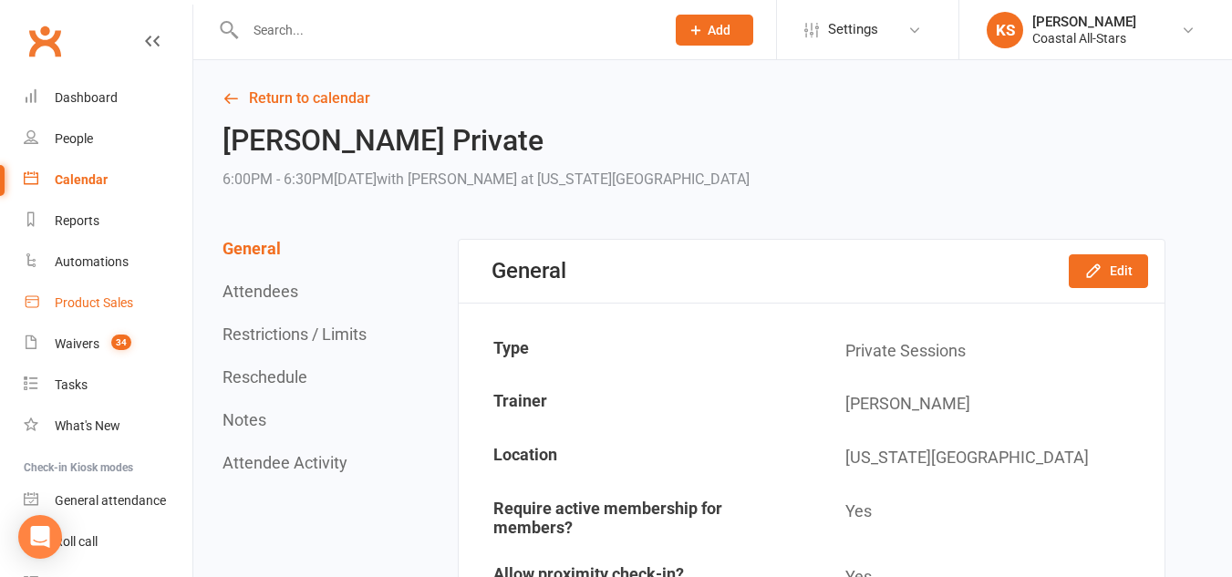
click at [110, 295] on div "Product Sales" at bounding box center [94, 302] width 78 height 15
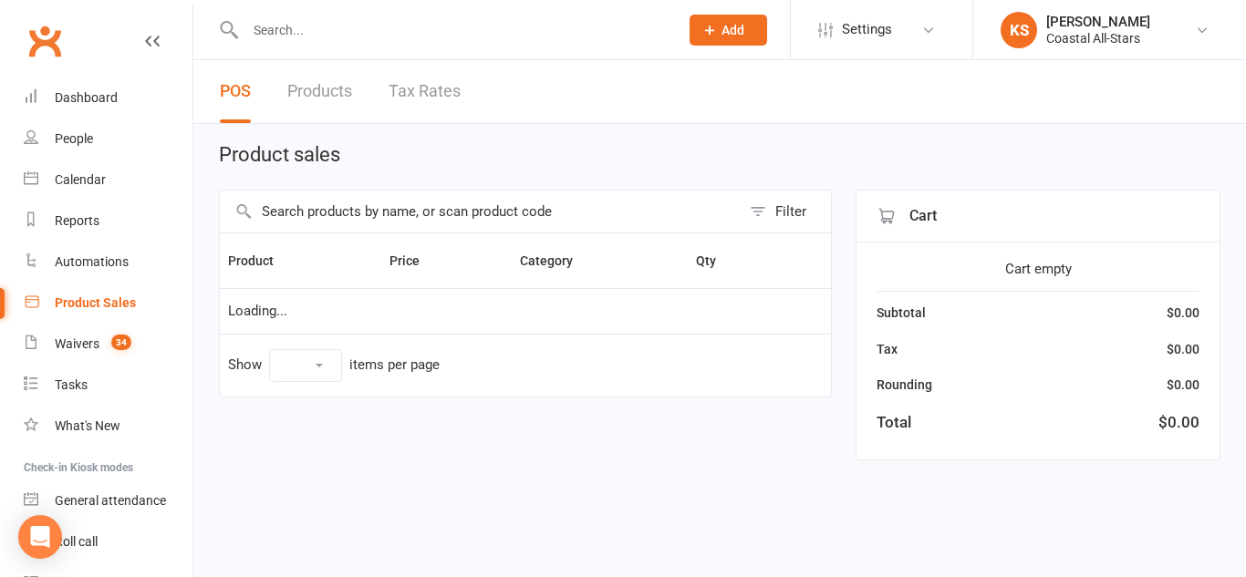
select select "10"
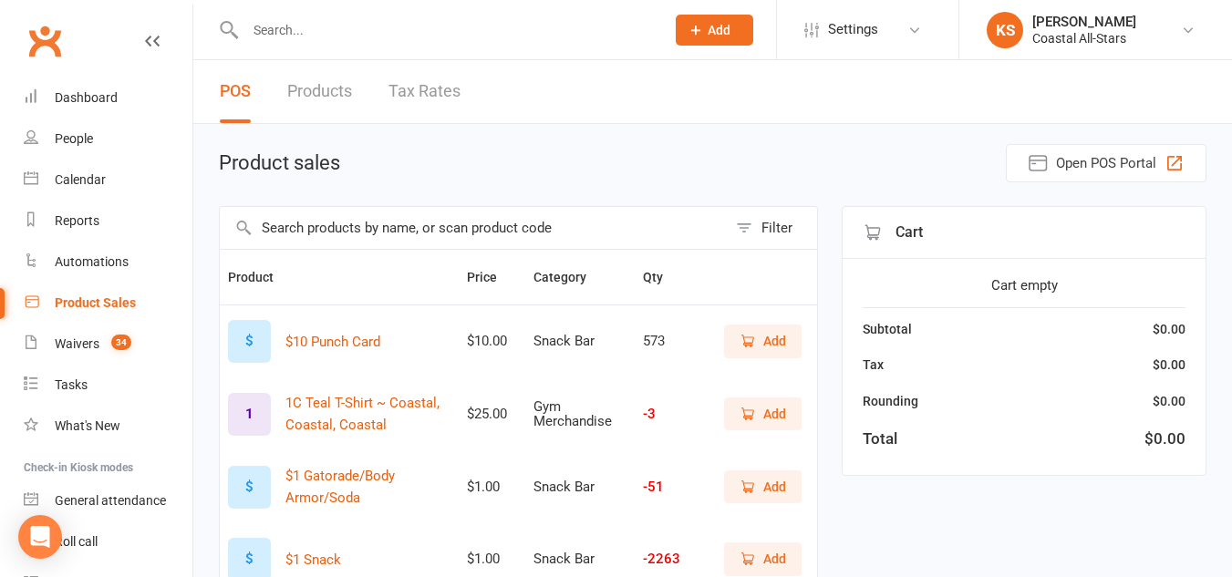
scroll to position [8, 0]
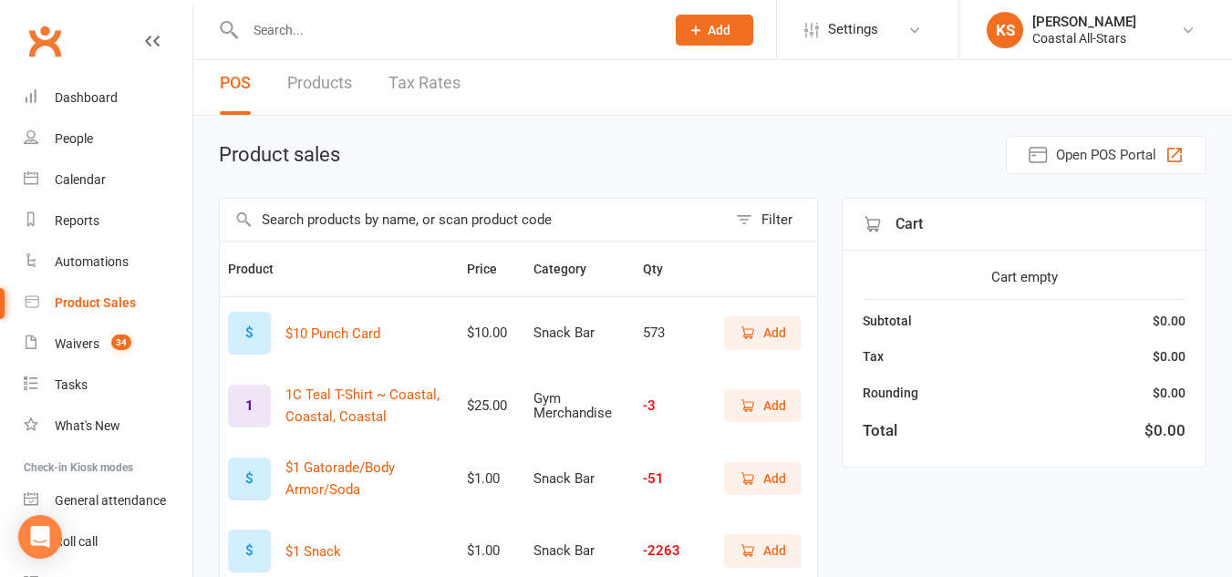
click at [257, 212] on input "text" at bounding box center [473, 220] width 507 height 42
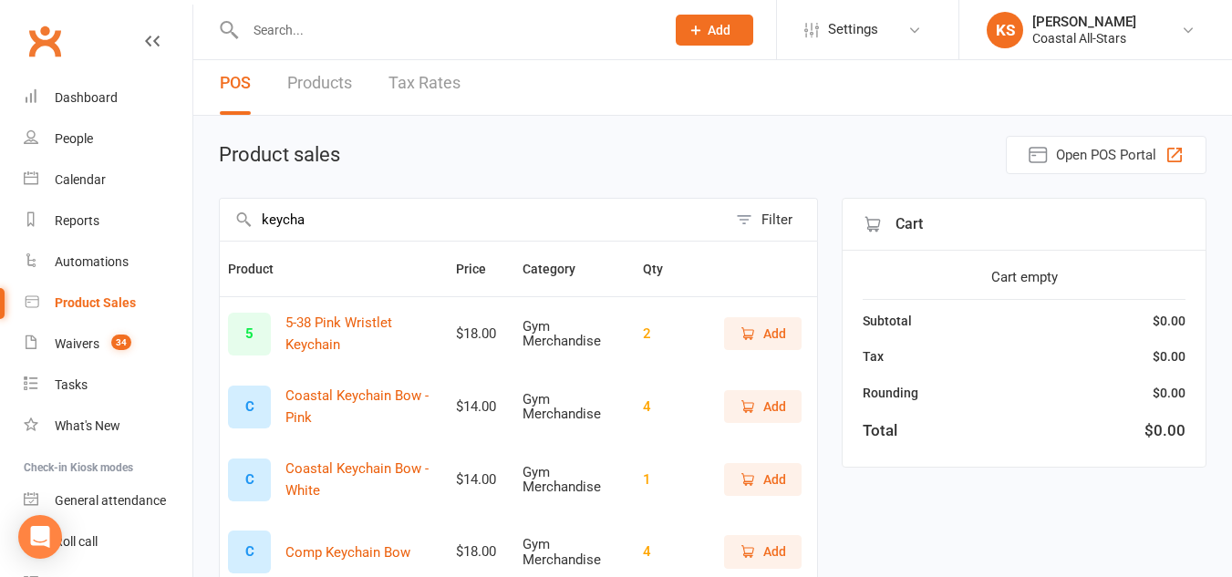
type input "keycha"
click at [744, 329] on icon "button" at bounding box center [748, 334] width 16 height 16
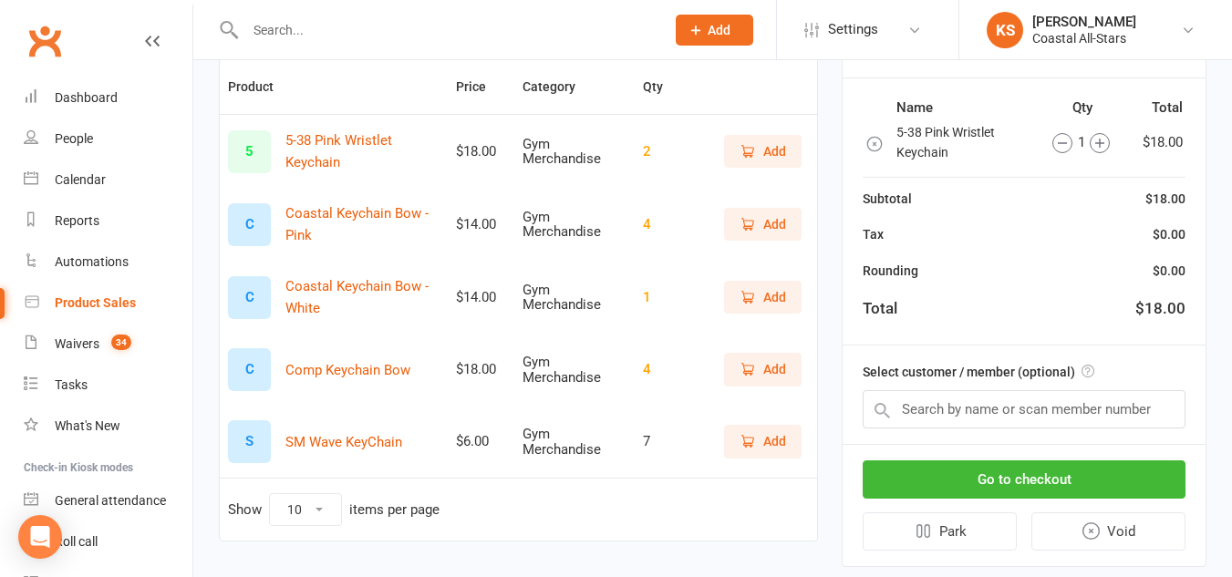
scroll to position [192, 0]
click at [1012, 419] on input "text" at bounding box center [1024, 408] width 323 height 38
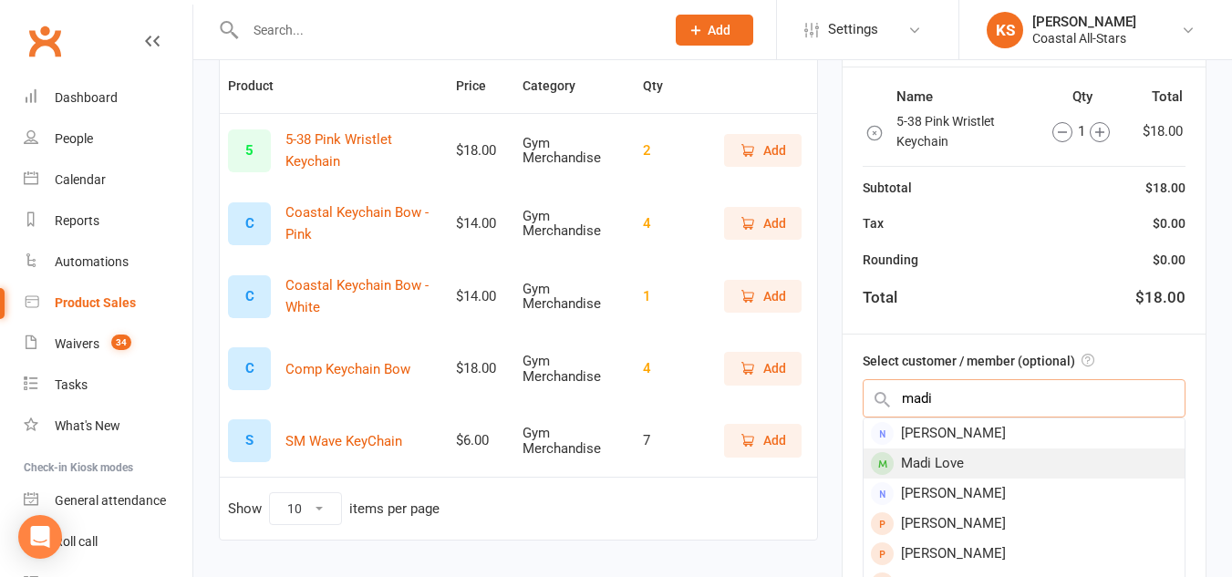
type input "madi"
click at [991, 456] on div "Madi Love" at bounding box center [1024, 464] width 321 height 30
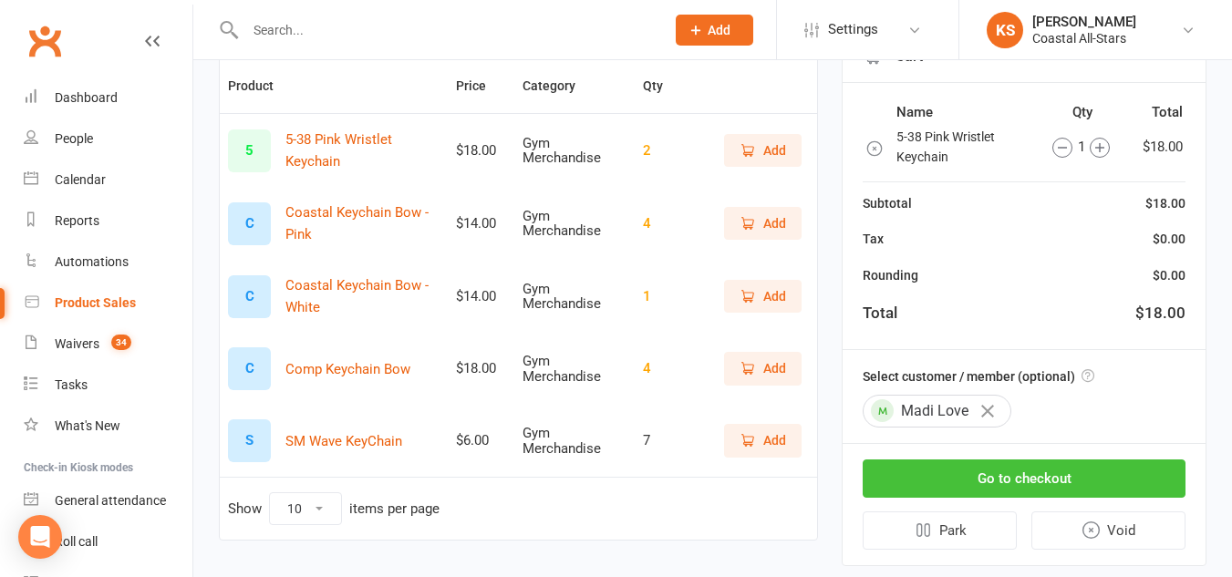
click at [996, 475] on button "Go to checkout" at bounding box center [1024, 479] width 323 height 38
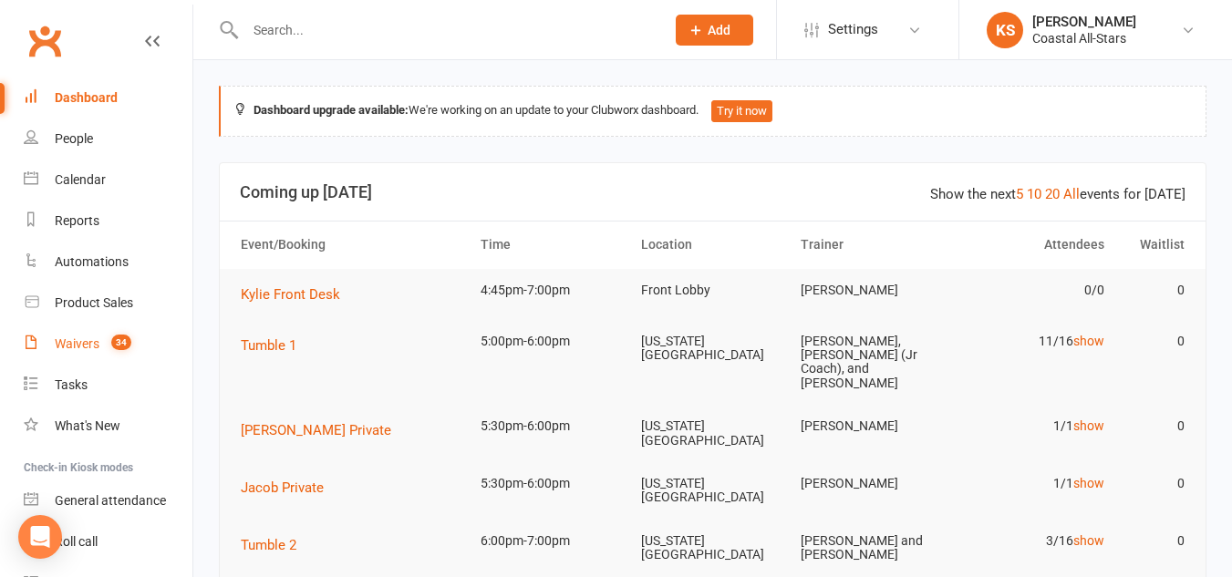
scroll to position [95, 0]
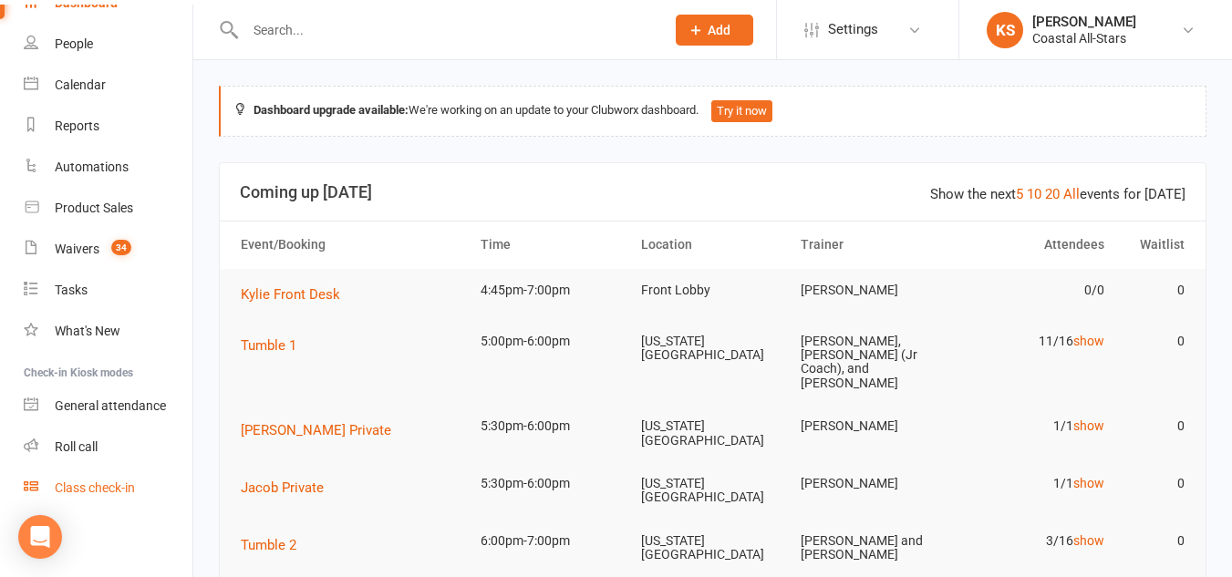
click at [115, 495] on div "Class check-in" at bounding box center [95, 488] width 80 height 15
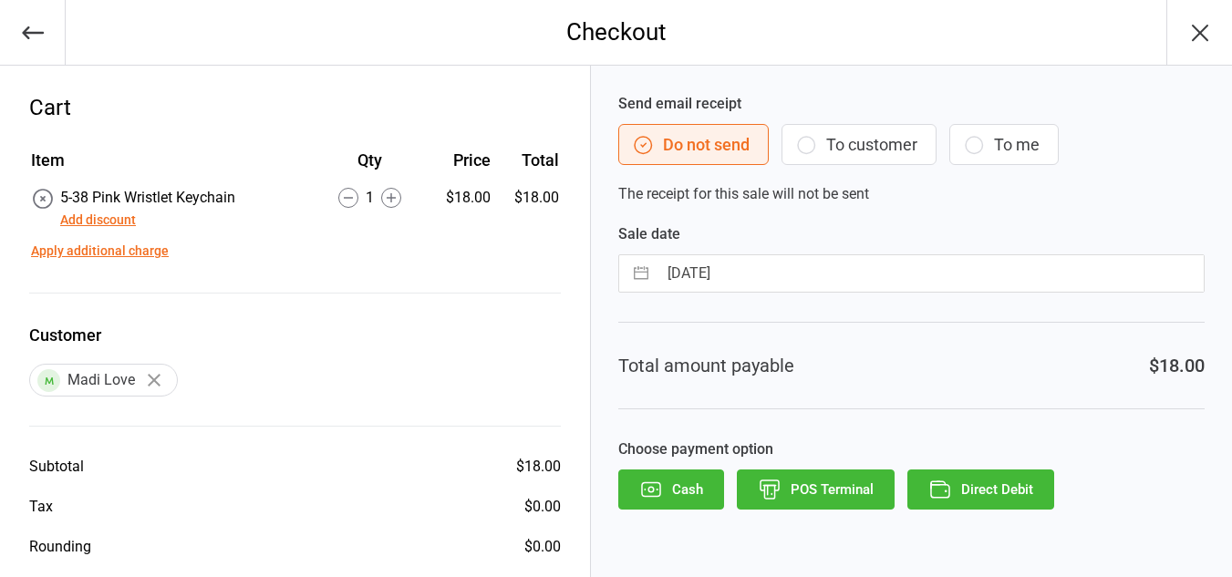
click at [906, 156] on button "To customer" at bounding box center [859, 144] width 155 height 41
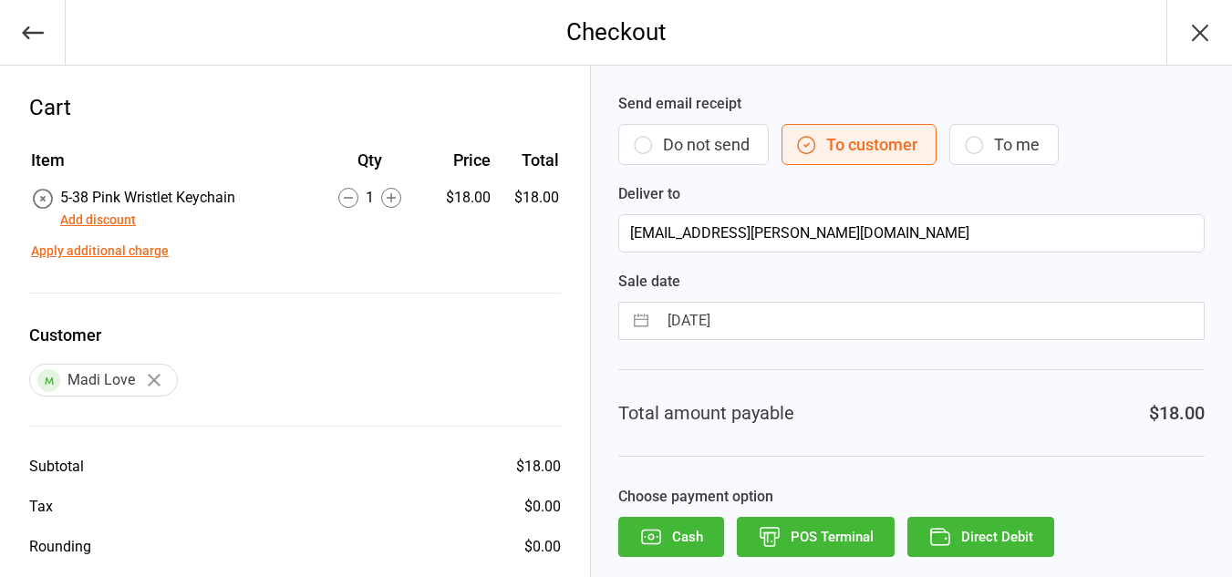
click at [1010, 524] on button "Direct Debit" at bounding box center [980, 537] width 147 height 40
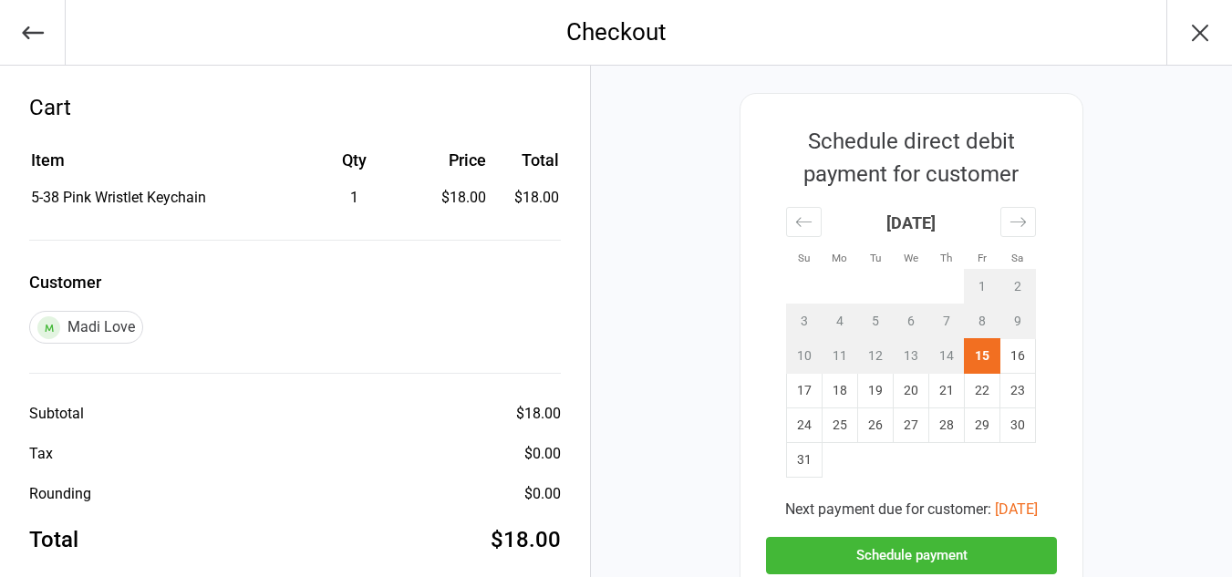
click at [926, 556] on button "Schedule payment" at bounding box center [911, 555] width 291 height 37
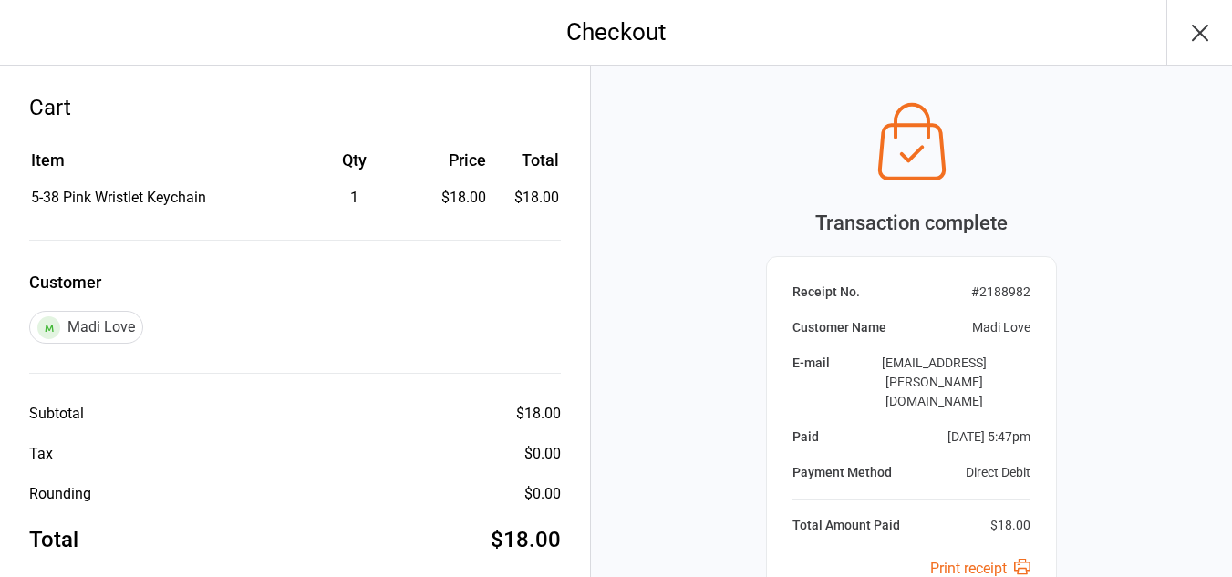
click at [1200, 38] on icon "button" at bounding box center [1200, 32] width 29 height 29
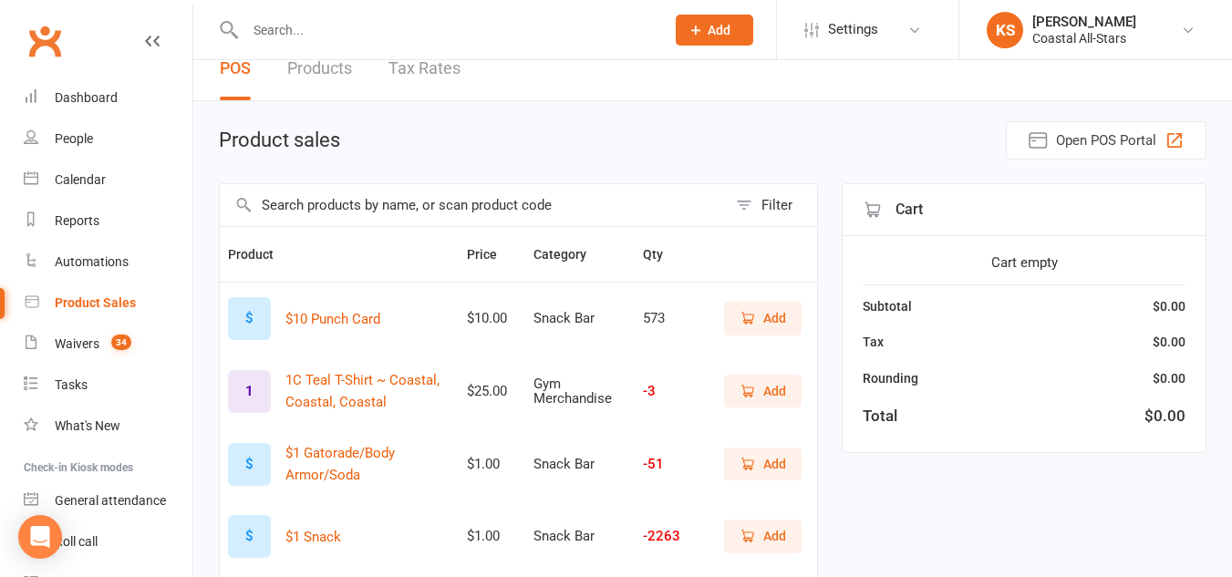
scroll to position [22, 0]
click at [303, 204] on input "text" at bounding box center [473, 206] width 507 height 42
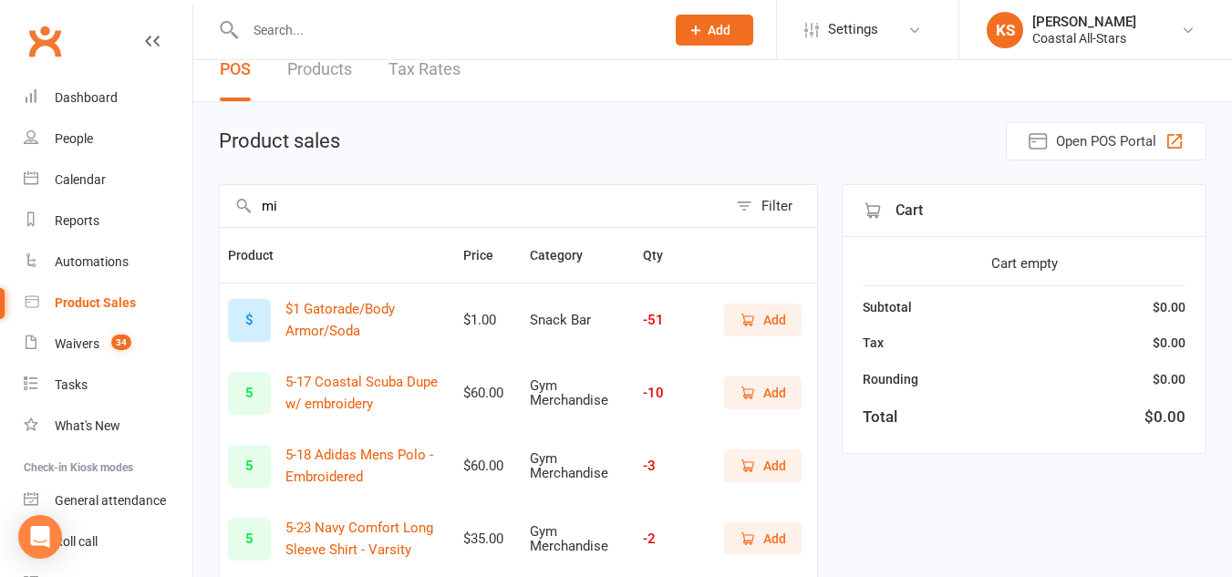
scroll to position [15, 0]
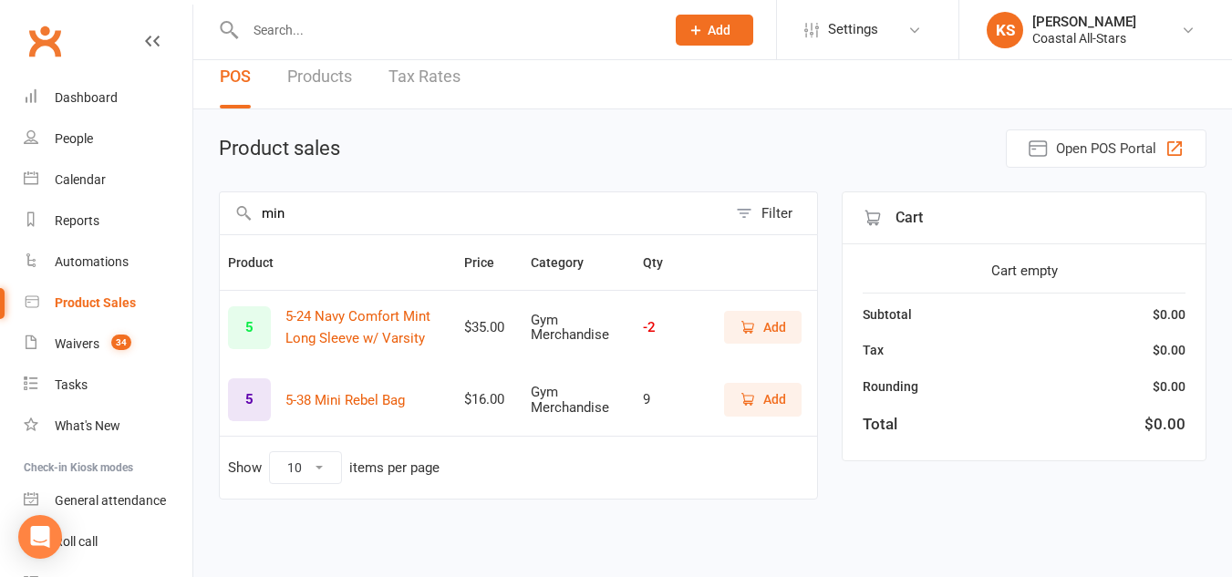
type input "min"
drag, startPoint x: 753, startPoint y: 403, endPoint x: 767, endPoint y: 465, distance: 63.5
click at [767, 465] on td "Show 10 25 50 100 items per page" at bounding box center [518, 467] width 597 height 63
click at [758, 389] on button "Add" at bounding box center [763, 399] width 78 height 33
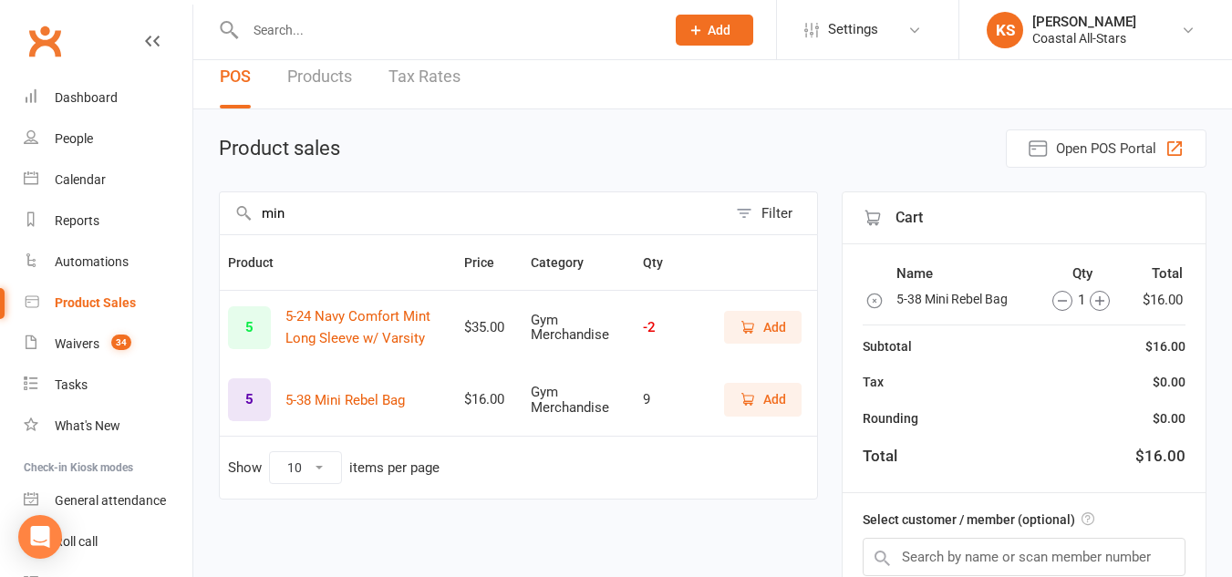
scroll to position [205, 0]
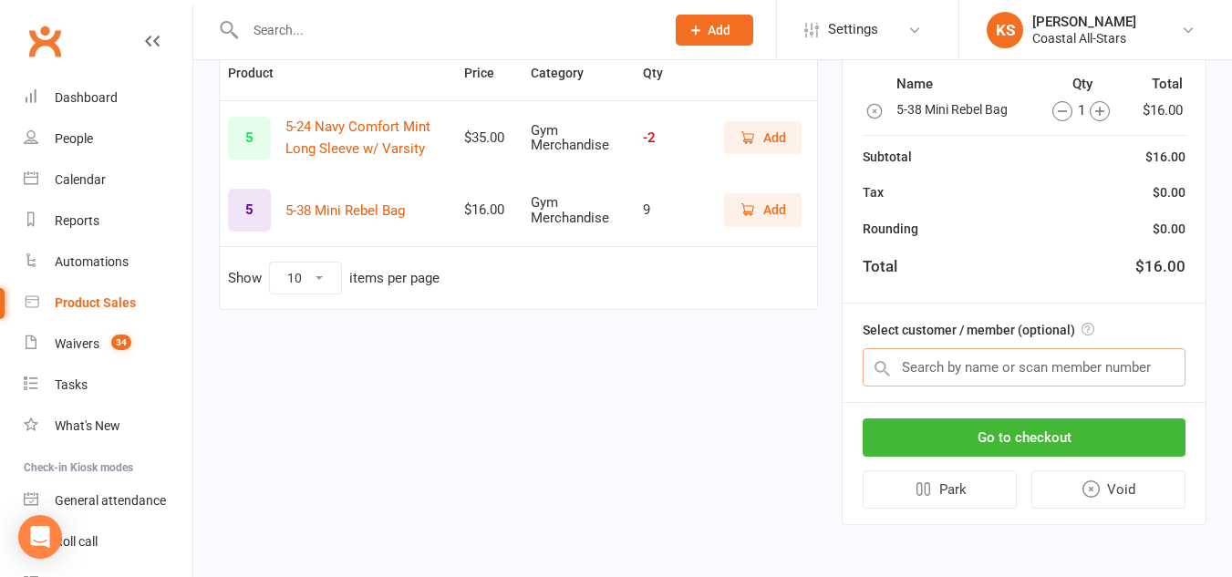
drag, startPoint x: 1067, startPoint y: 359, endPoint x: 1069, endPoint y: 372, distance: 12.9
click at [1069, 372] on input "text" at bounding box center [1024, 367] width 323 height 38
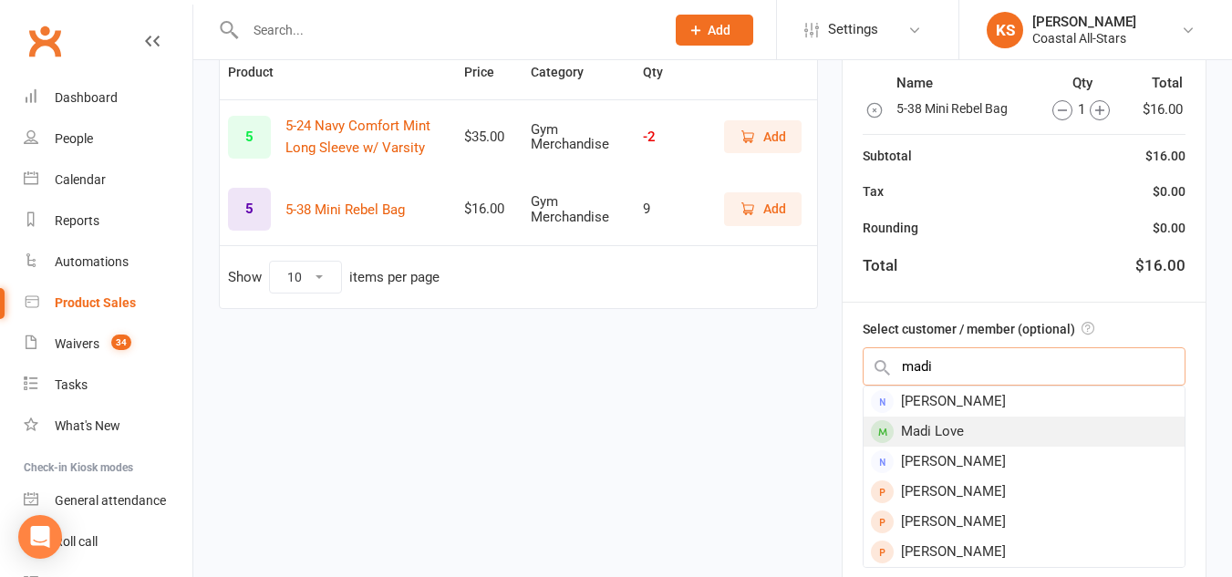
type input "madi"
click at [1036, 427] on div "Madi Love" at bounding box center [1024, 432] width 321 height 30
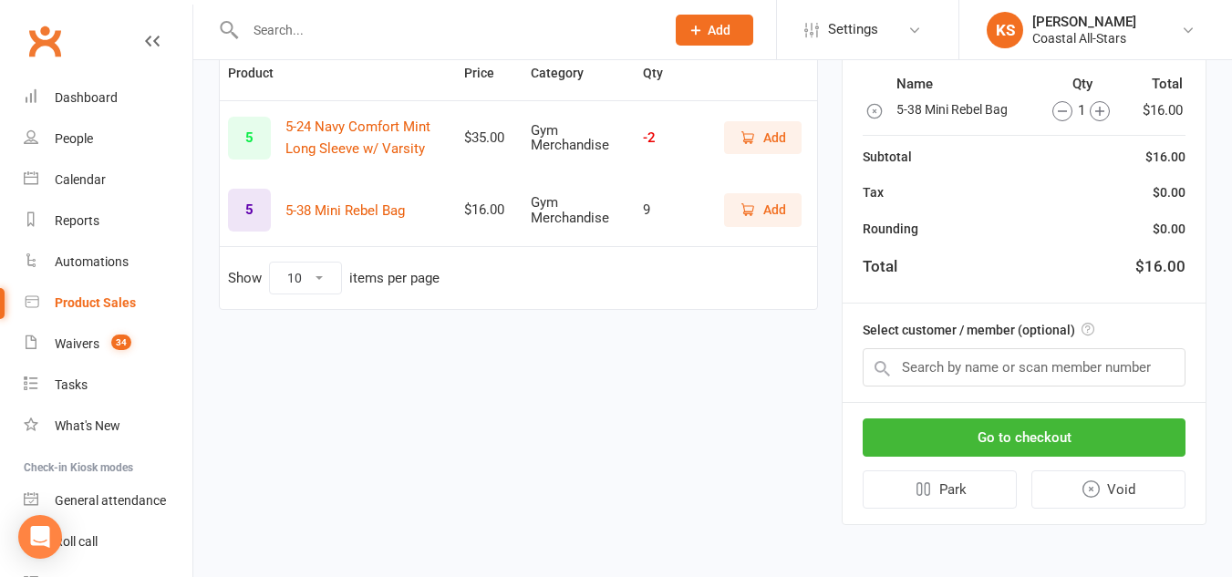
scroll to position [200, 0]
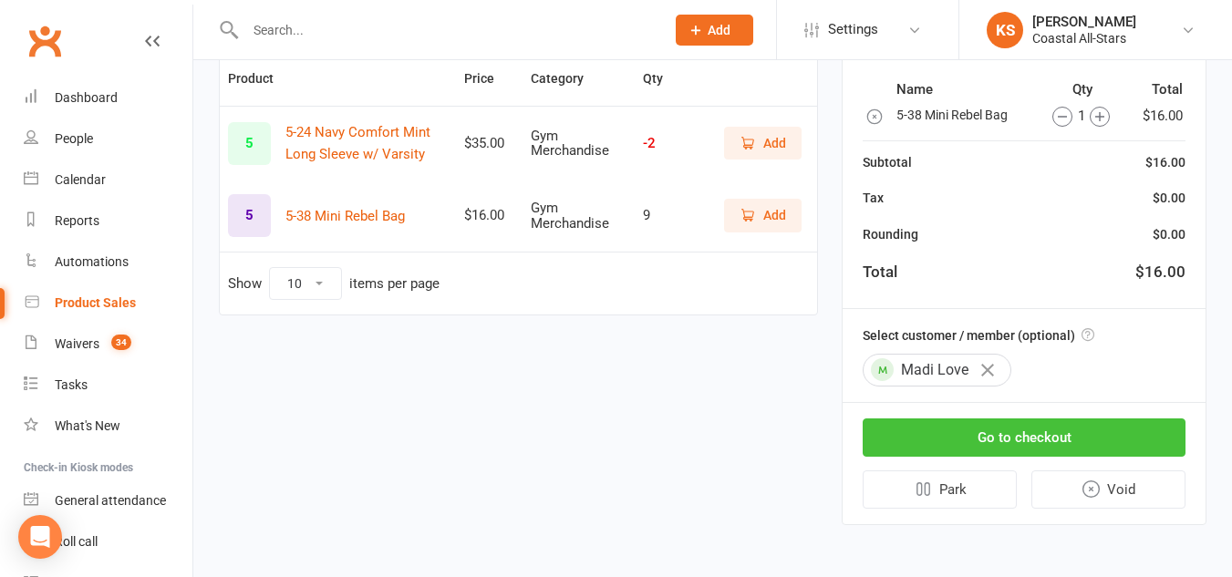
drag, startPoint x: 1035, startPoint y: 431, endPoint x: 1038, endPoint y: 455, distance: 23.9
click at [1038, 455] on button "Go to checkout" at bounding box center [1024, 438] width 323 height 38
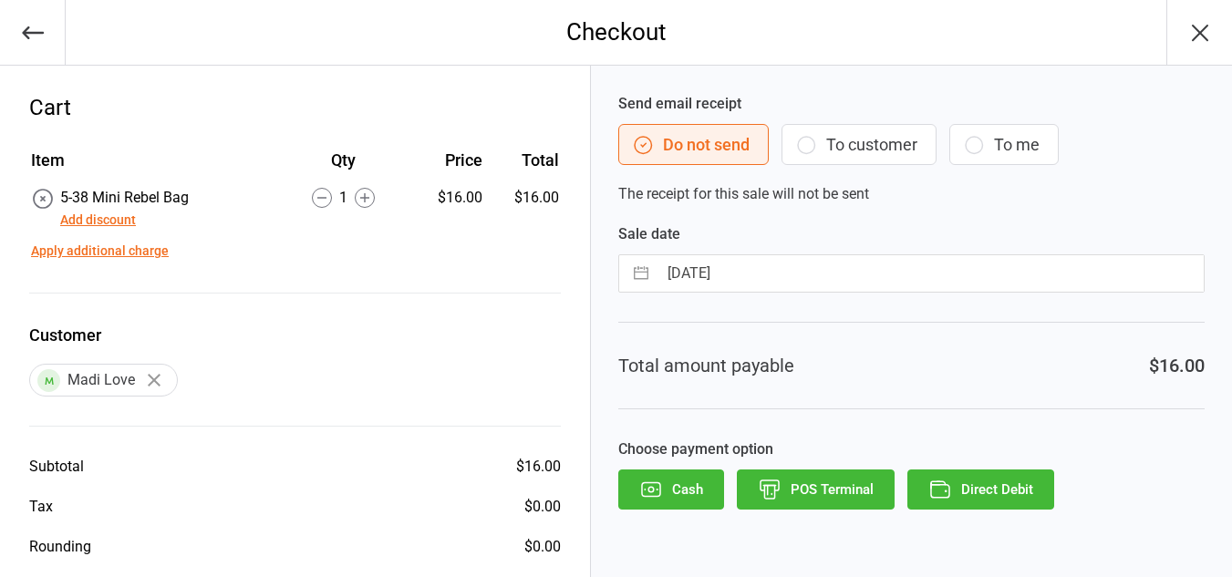
click at [911, 140] on button "To customer" at bounding box center [859, 144] width 155 height 41
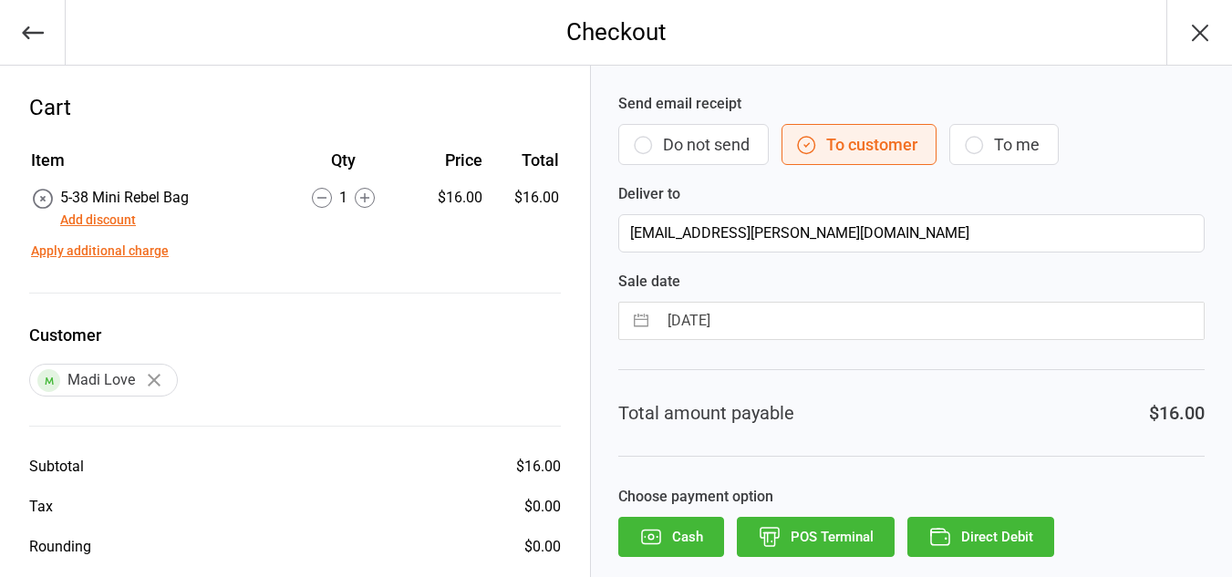
click at [997, 553] on button "Direct Debit" at bounding box center [980, 537] width 147 height 40
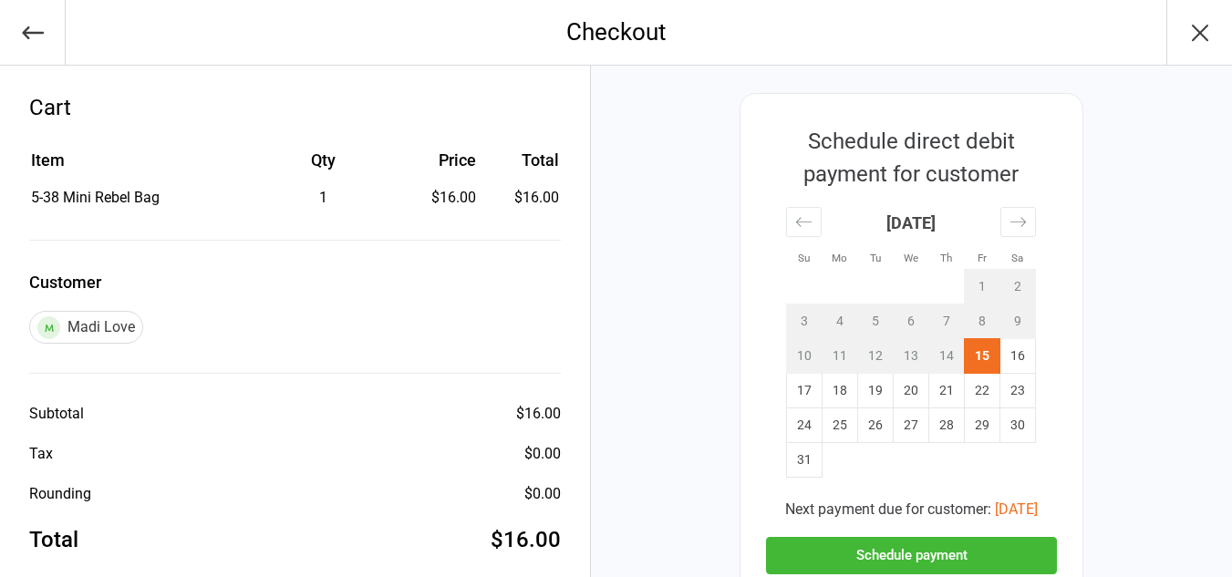
click at [897, 544] on button "Schedule payment" at bounding box center [911, 555] width 291 height 37
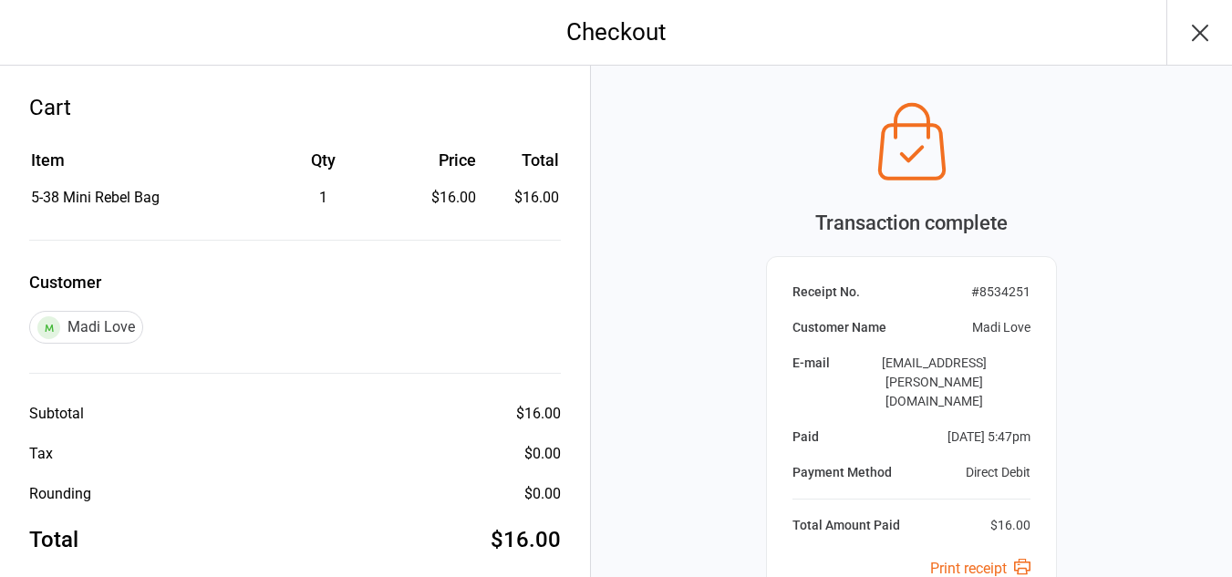
click at [1203, 21] on icon "button" at bounding box center [1200, 32] width 29 height 29
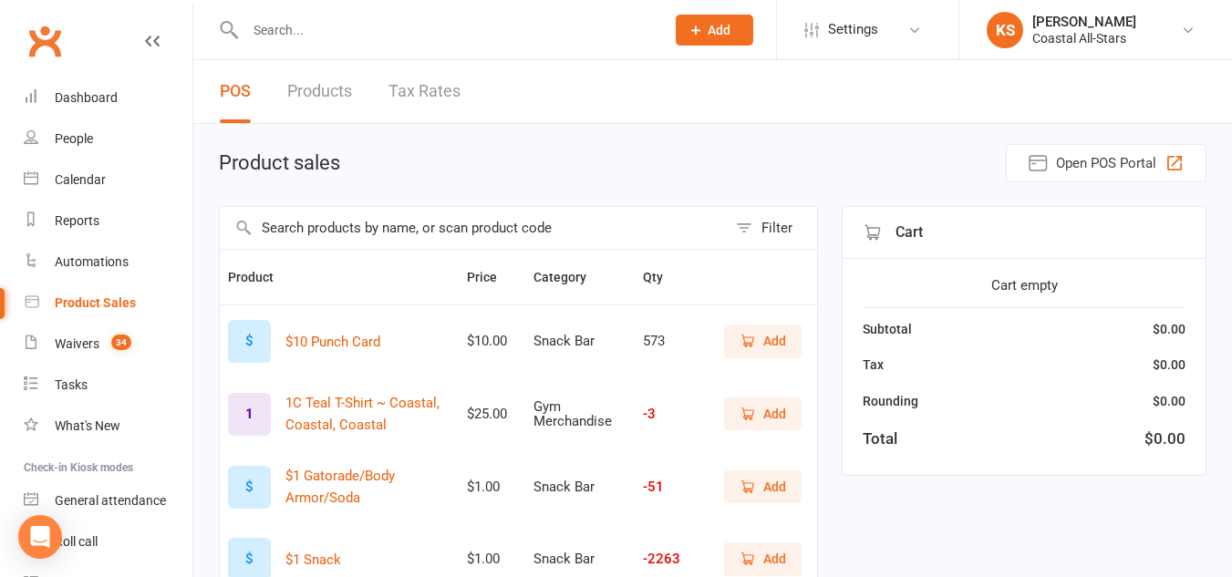
drag, startPoint x: 1197, startPoint y: 11, endPoint x: 424, endPoint y: 42, distance: 773.1
click at [424, 42] on input "text" at bounding box center [446, 30] width 412 height 26
click at [327, 32] on input "text" at bounding box center [446, 30] width 412 height 26
type input "de["
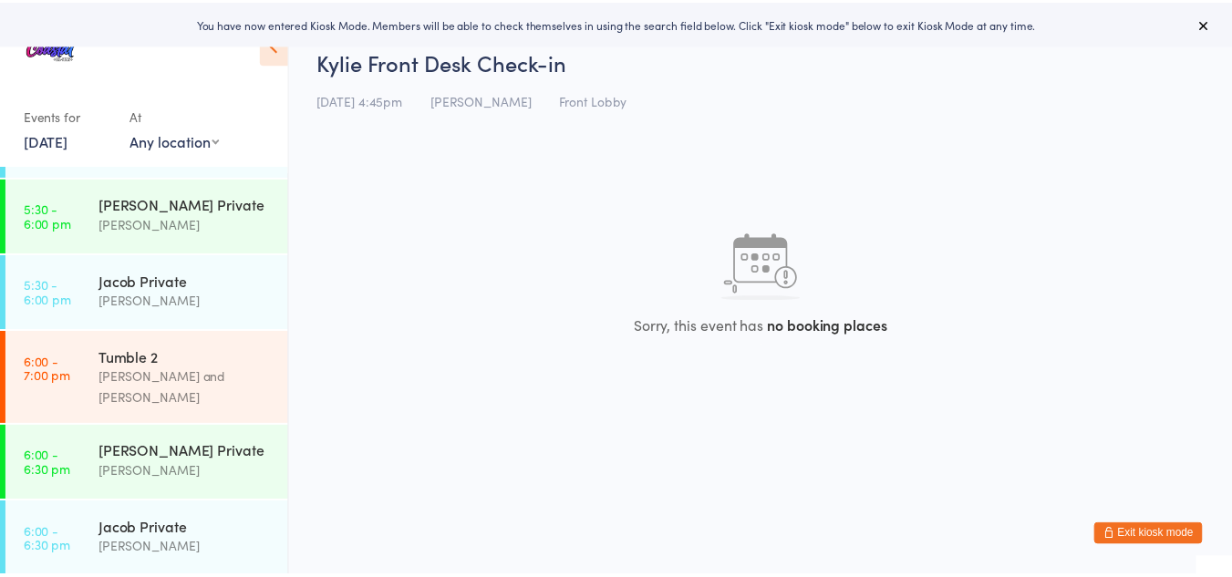
scroll to position [931, 0]
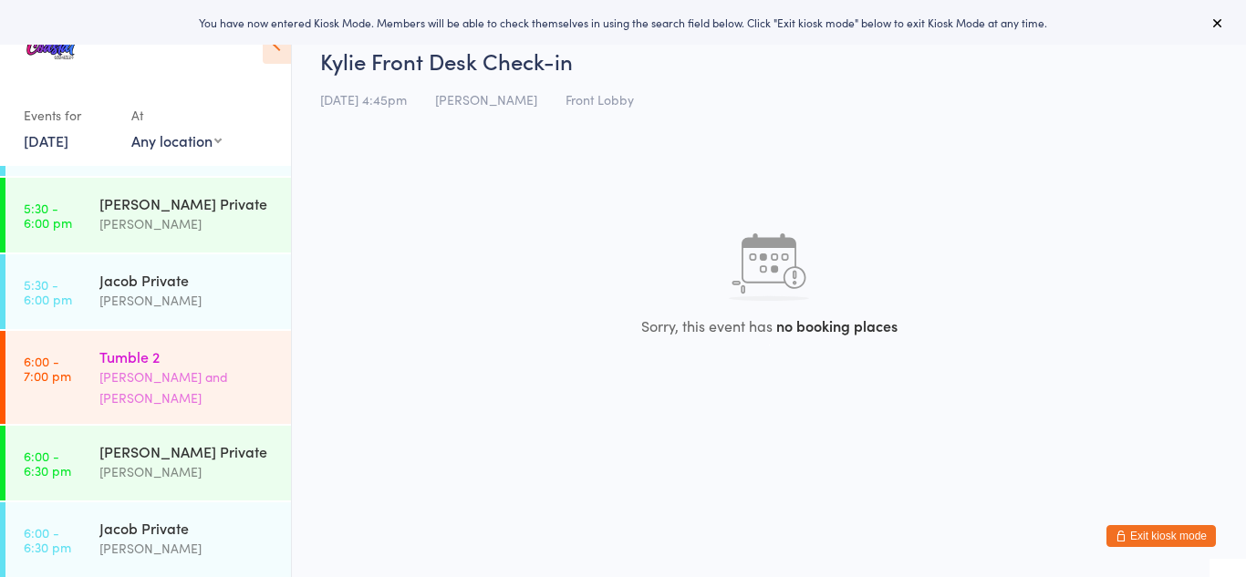
click at [209, 367] on div "[PERSON_NAME] and [PERSON_NAME]" at bounding box center [187, 388] width 176 height 42
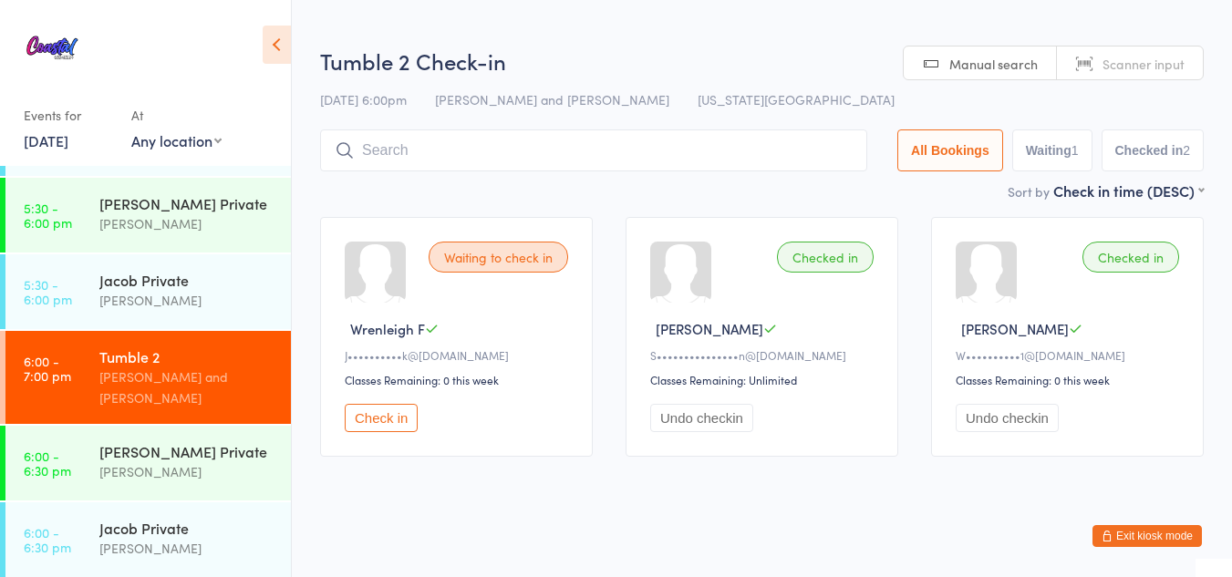
click at [398, 413] on button "Check in" at bounding box center [381, 418] width 73 height 28
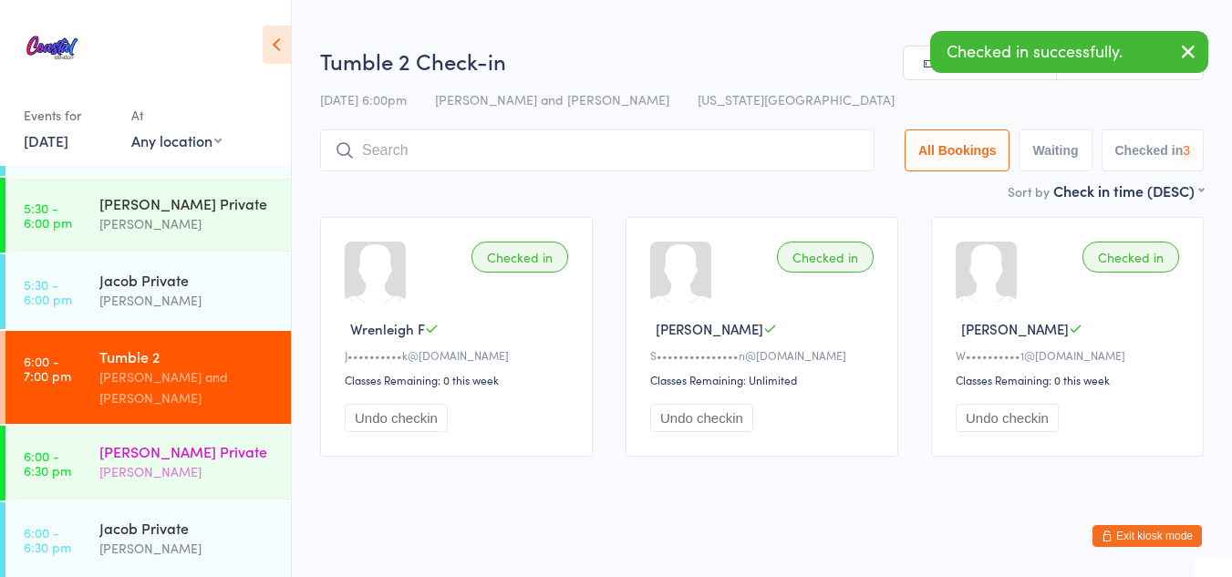
scroll to position [1238, 0]
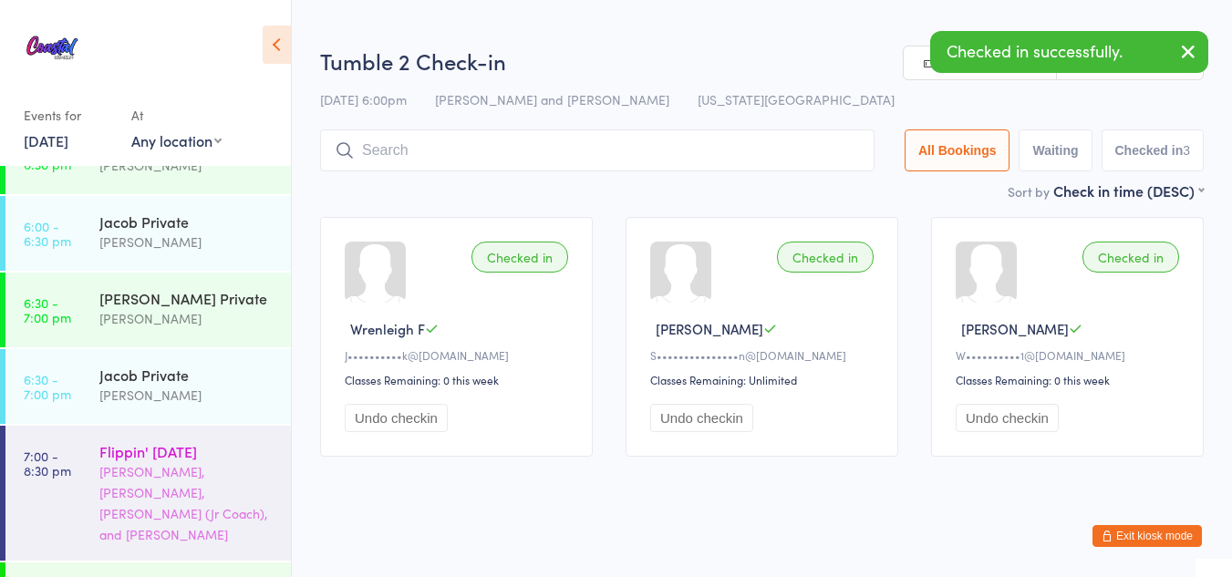
click at [138, 461] on div "[PERSON_NAME], [PERSON_NAME], [PERSON_NAME] (Jr Coach), and [PERSON_NAME]" at bounding box center [187, 503] width 176 height 84
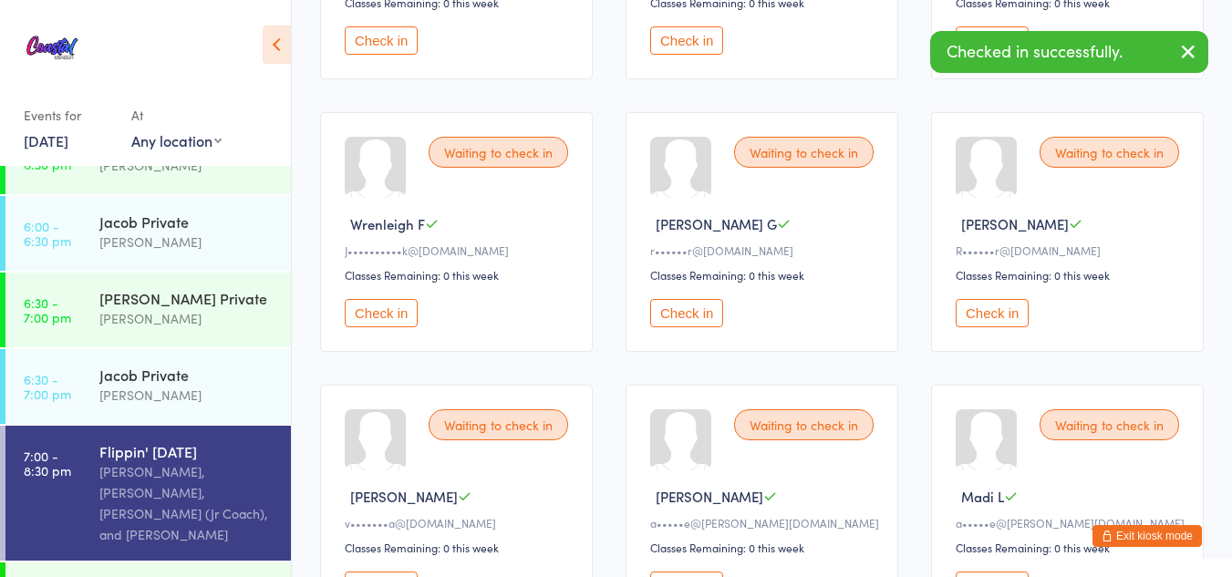
scroll to position [381, 0]
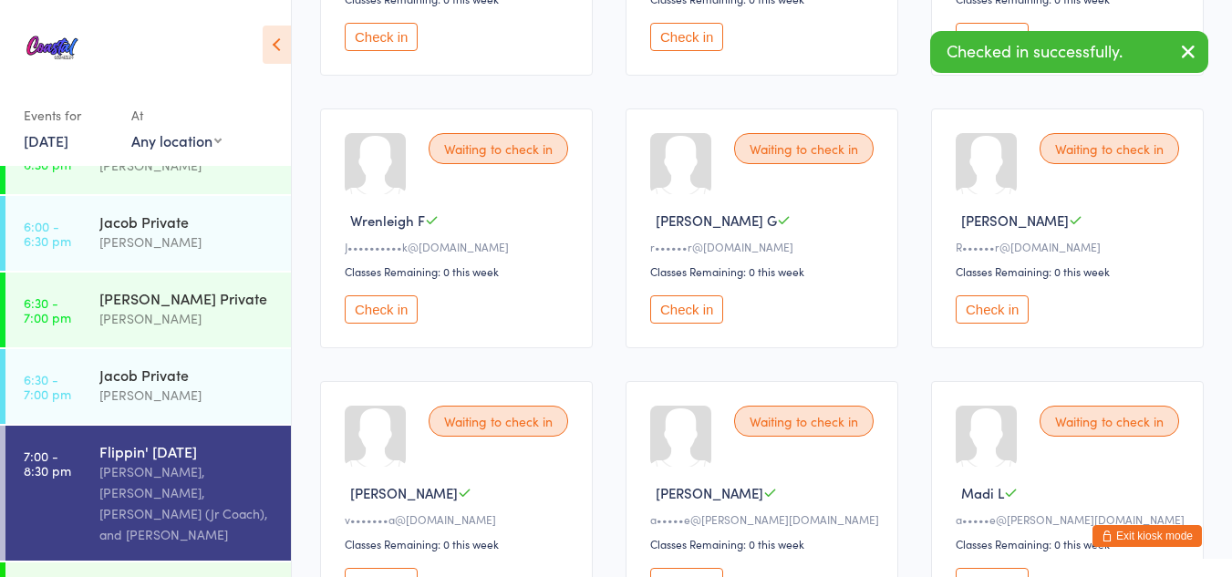
click at [370, 309] on button "Check in" at bounding box center [381, 309] width 73 height 28
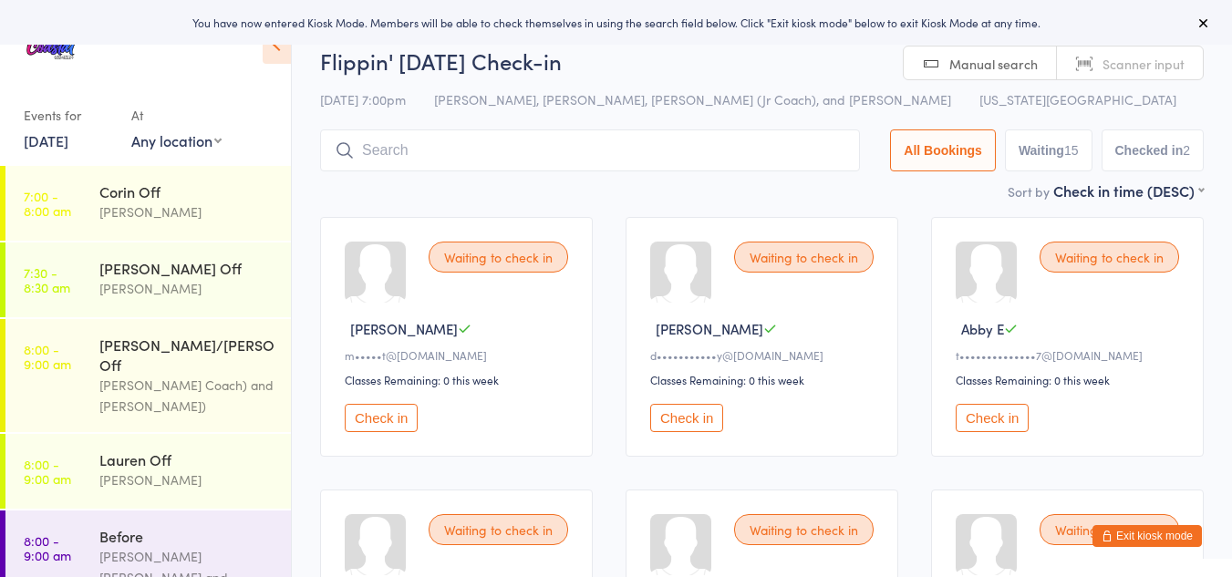
click at [1166, 524] on div "Waiting to check in" at bounding box center [1110, 529] width 140 height 31
click at [1166, 529] on button "Exit kiosk mode" at bounding box center [1147, 536] width 109 height 22
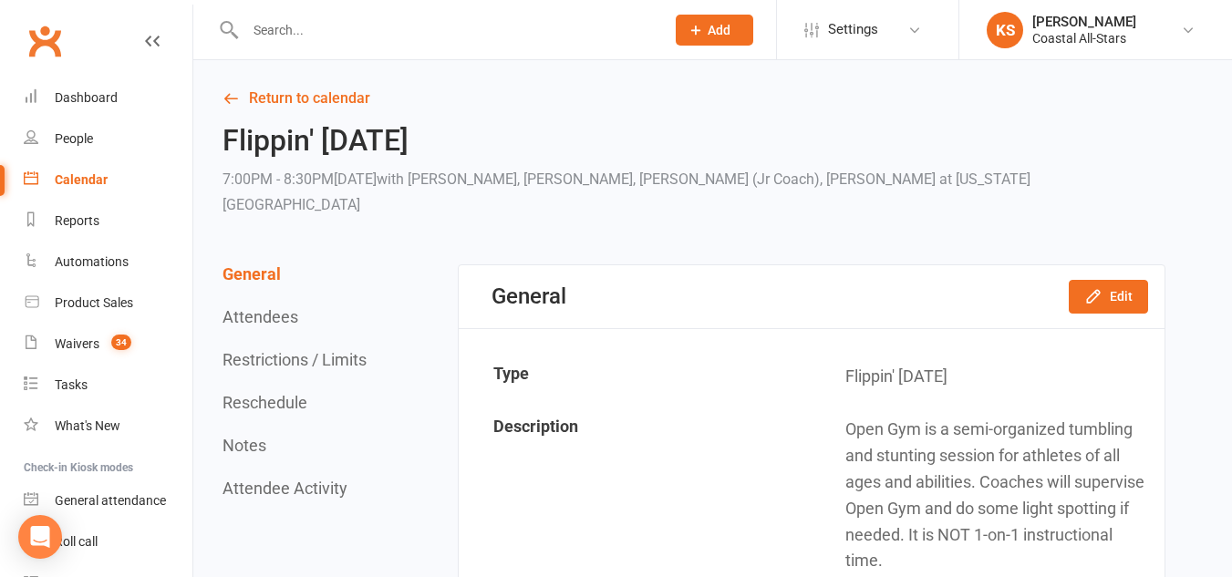
click at [74, 171] on link "Calendar" at bounding box center [108, 180] width 169 height 41
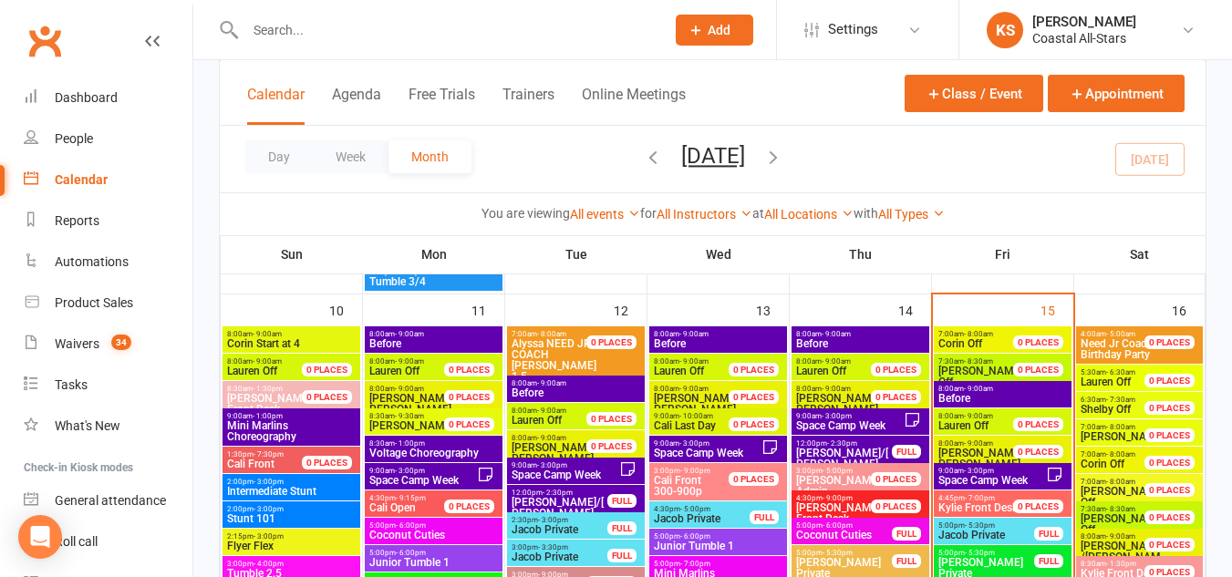
scroll to position [1629, 0]
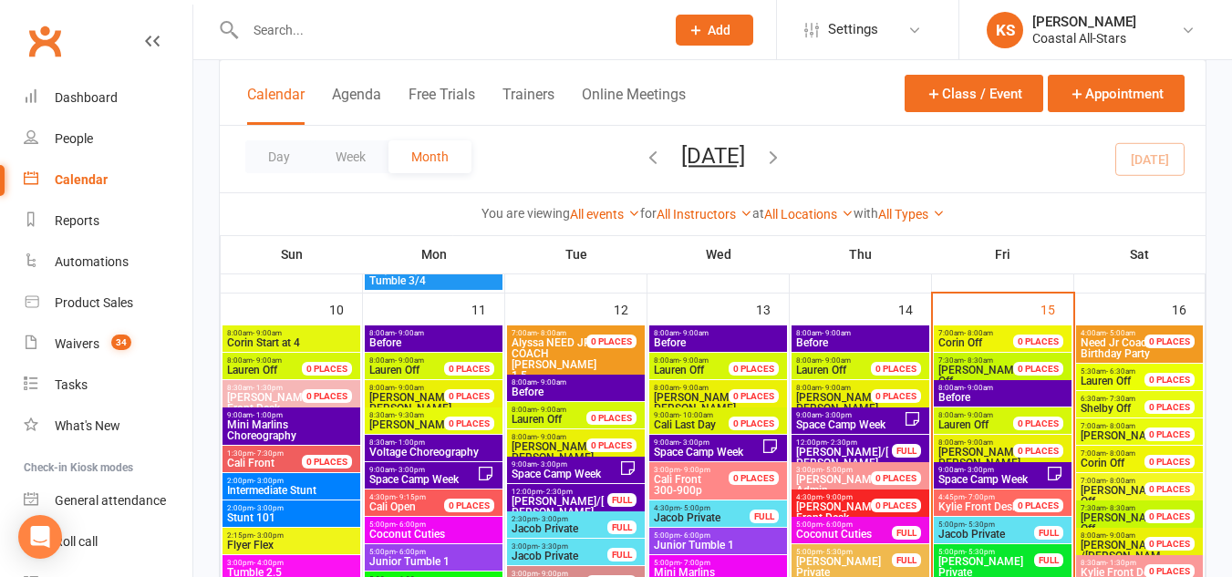
click at [1103, 339] on span "Need Jr Coach" at bounding box center [1117, 343] width 72 height 13
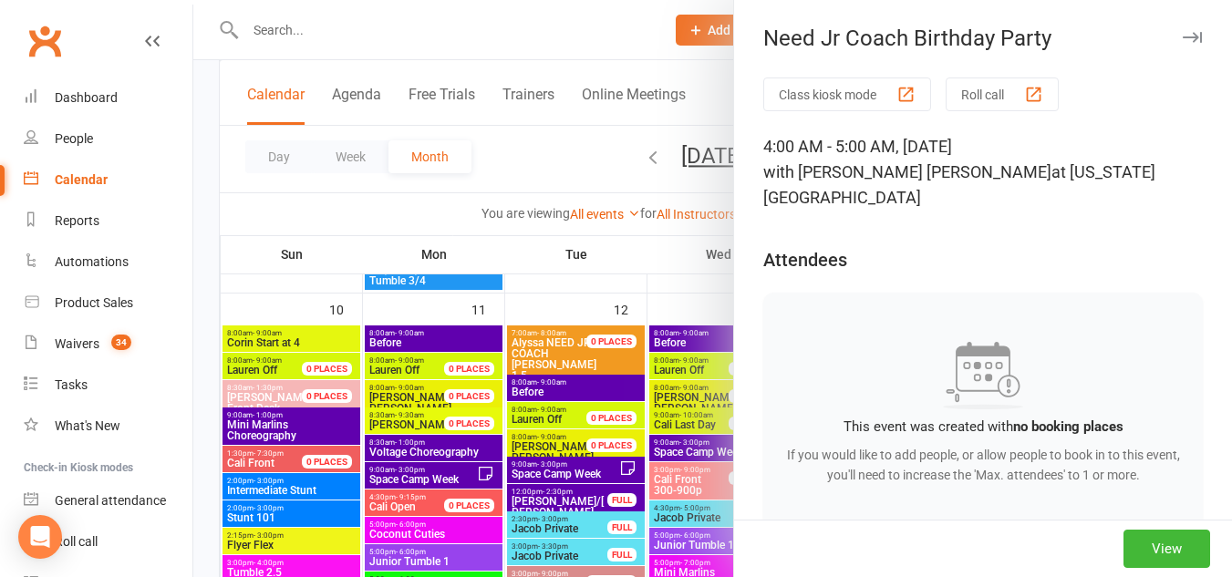
click at [1183, 34] on icon "button" at bounding box center [1192, 37] width 19 height 11
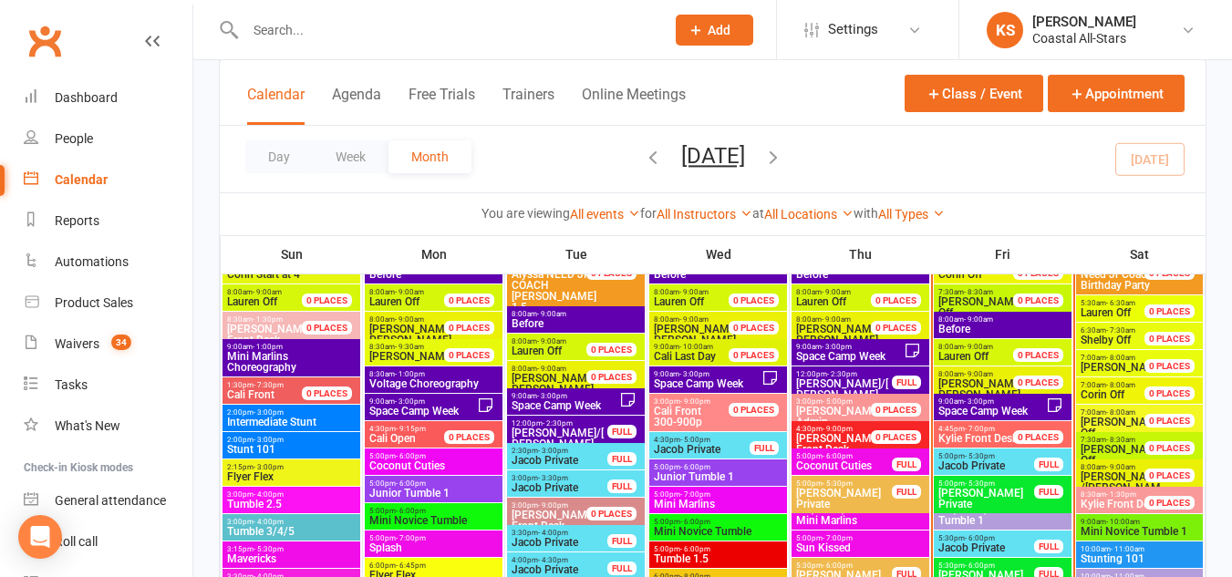
scroll to position [1694, 0]
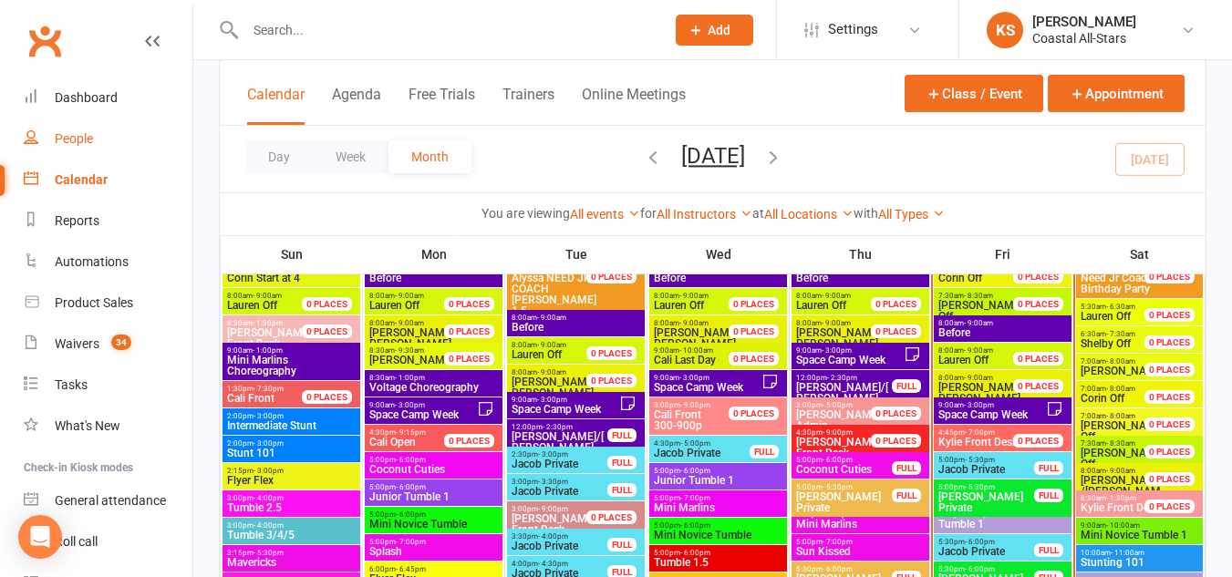
click at [54, 135] on link "People" at bounding box center [108, 139] width 169 height 41
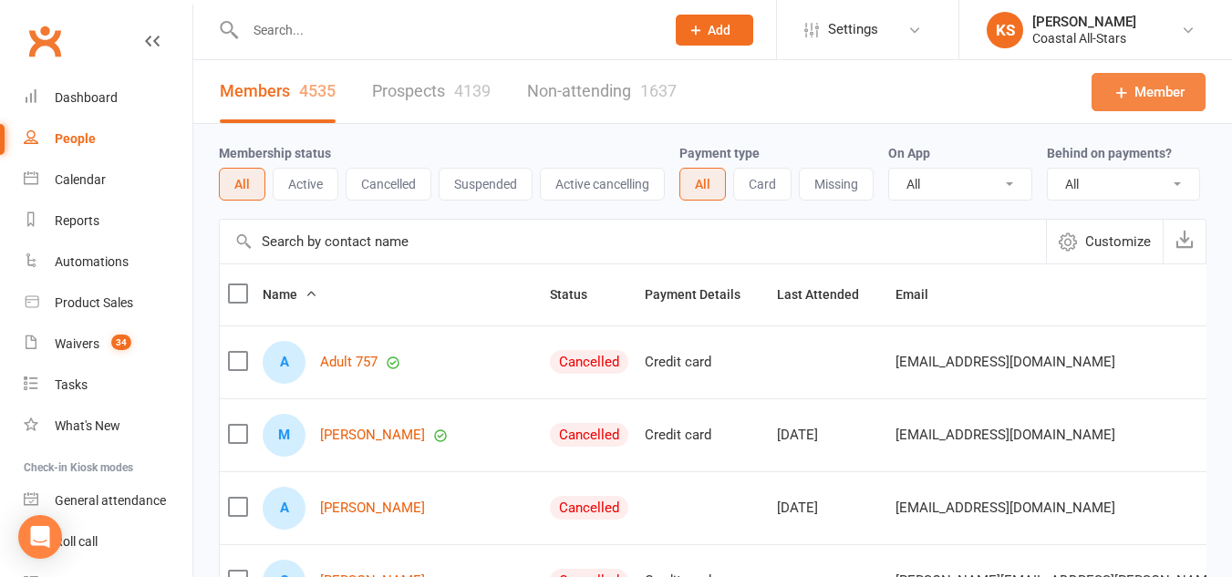
click at [1157, 89] on span "Member" at bounding box center [1160, 92] width 50 height 22
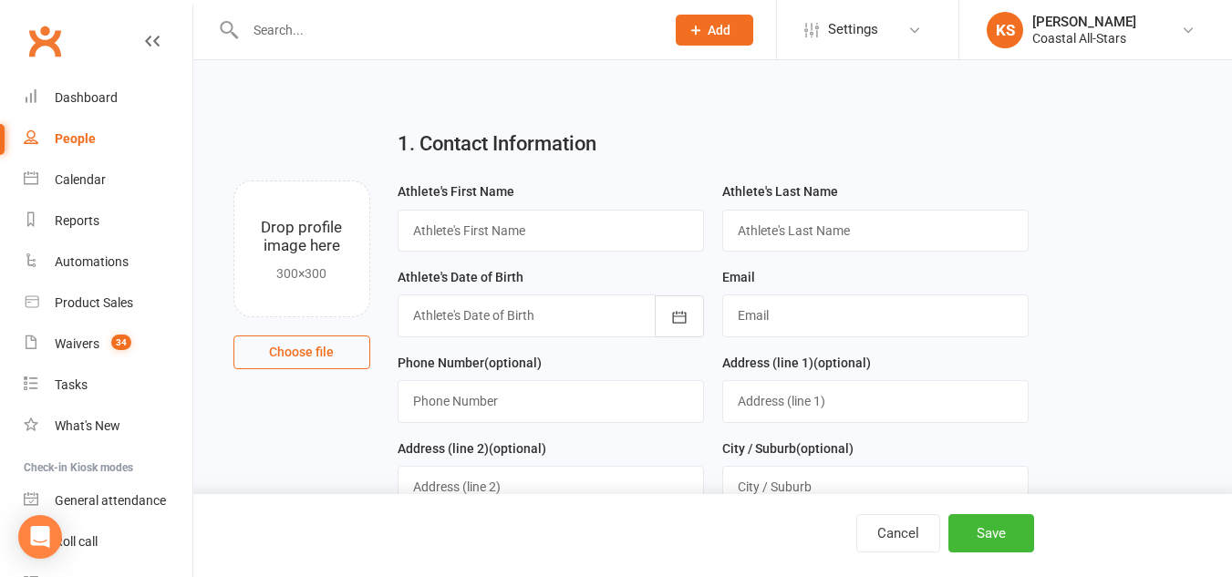
click at [519, 253] on div "Athlete's First Name" at bounding box center [551, 224] width 325 height 86
click at [516, 230] on input "text" at bounding box center [551, 231] width 306 height 42
click at [416, 234] on input "penelope" at bounding box center [551, 231] width 306 height 42
click at [494, 242] on input "Penelope" at bounding box center [551, 231] width 306 height 42
drag, startPoint x: 531, startPoint y: 234, endPoint x: 491, endPoint y: 253, distance: 44.1
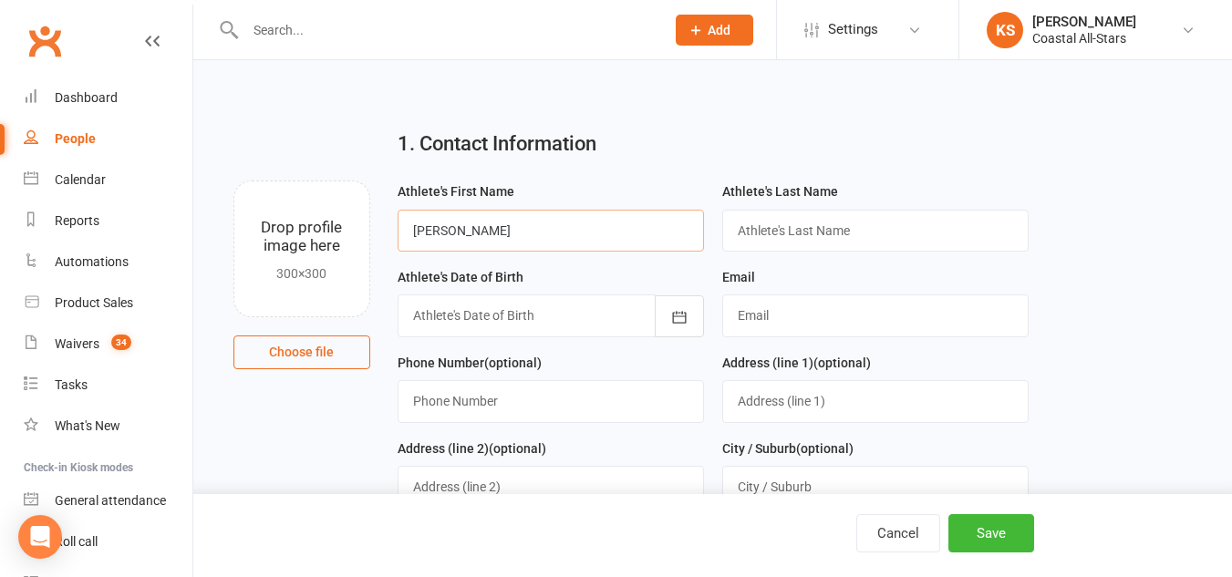
drag, startPoint x: 491, startPoint y: 253, endPoint x: 476, endPoint y: 223, distance: 33.4
click at [476, 223] on input "Penelope Kreckman" at bounding box center [551, 231] width 306 height 42
type input "Penelope Kreckman"
click at [826, 228] on input "text" at bounding box center [875, 231] width 306 height 42
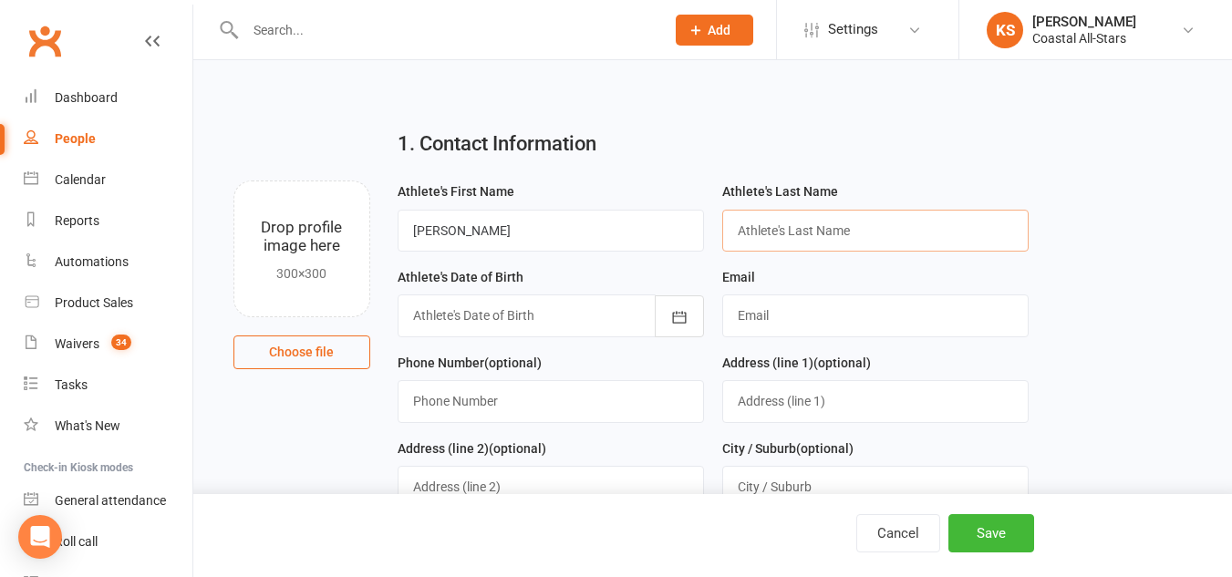
paste input "Kreckman"
type input "Kreckman"
click at [525, 238] on input "Penelope Kreckman" at bounding box center [551, 231] width 306 height 42
type input "Penelope"
click at [410, 337] on div at bounding box center [551, 316] width 306 height 42
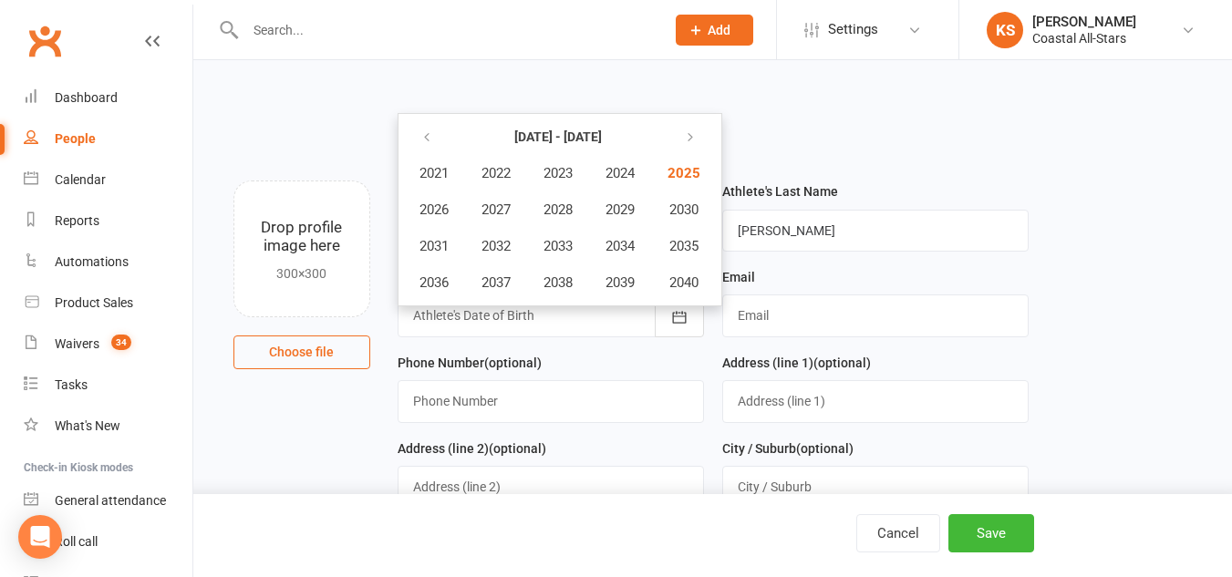
click at [590, 346] on div "Athlete's Date of Birth 2021 - 2040 2021 2022 2023 2024 2025 2026 2027 2028 202…" at bounding box center [551, 309] width 325 height 86
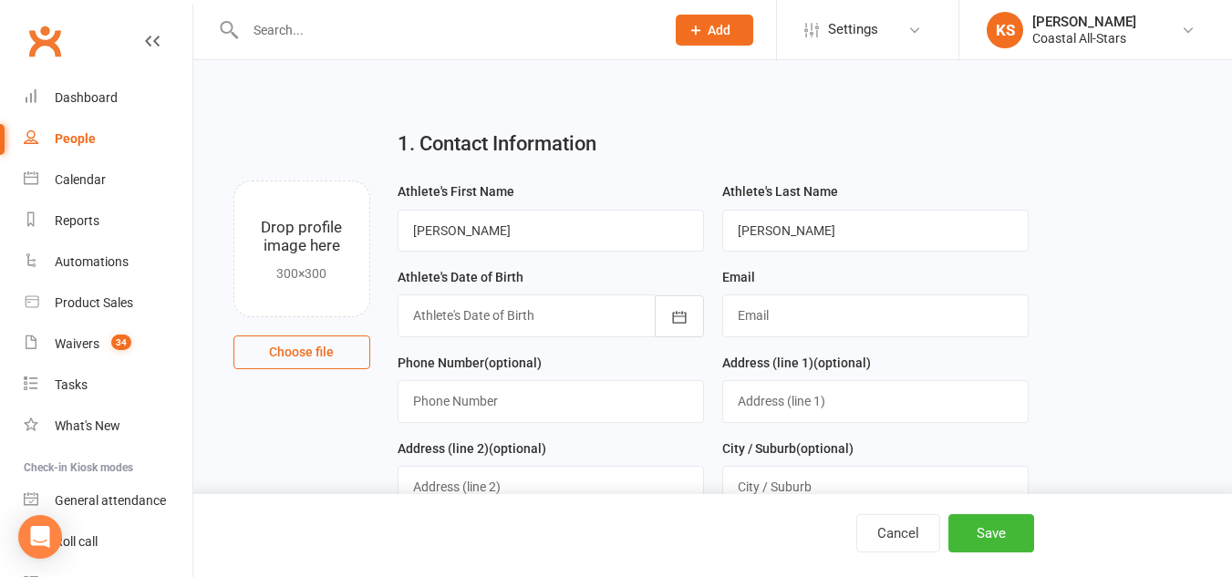
click at [582, 312] on div at bounding box center [551, 316] width 306 height 42
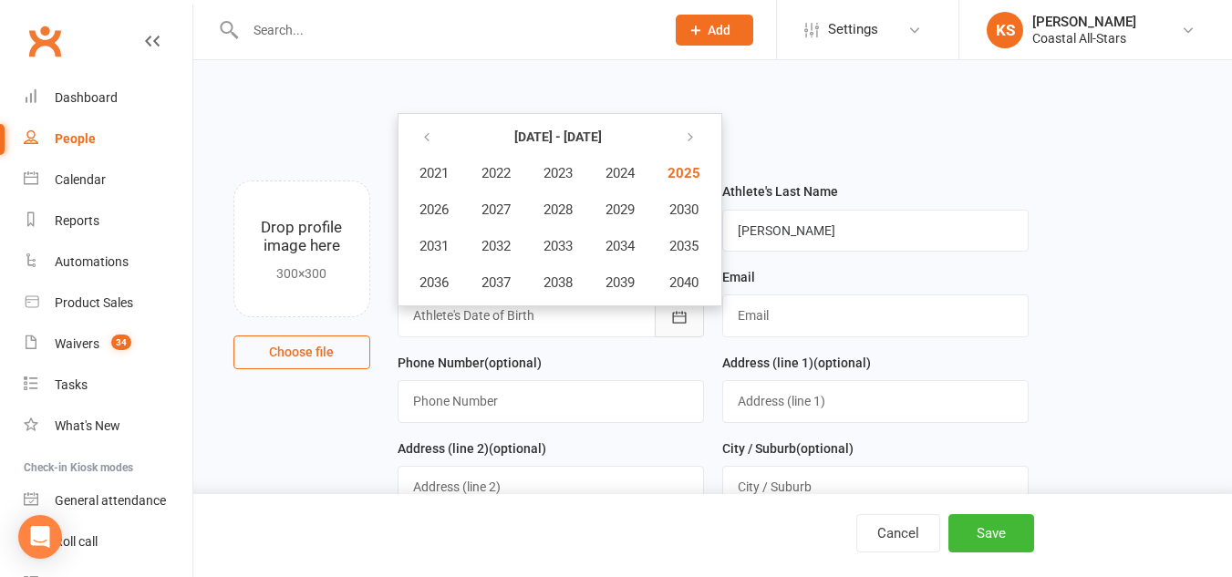
click at [687, 326] on icon "button" at bounding box center [679, 317] width 18 height 18
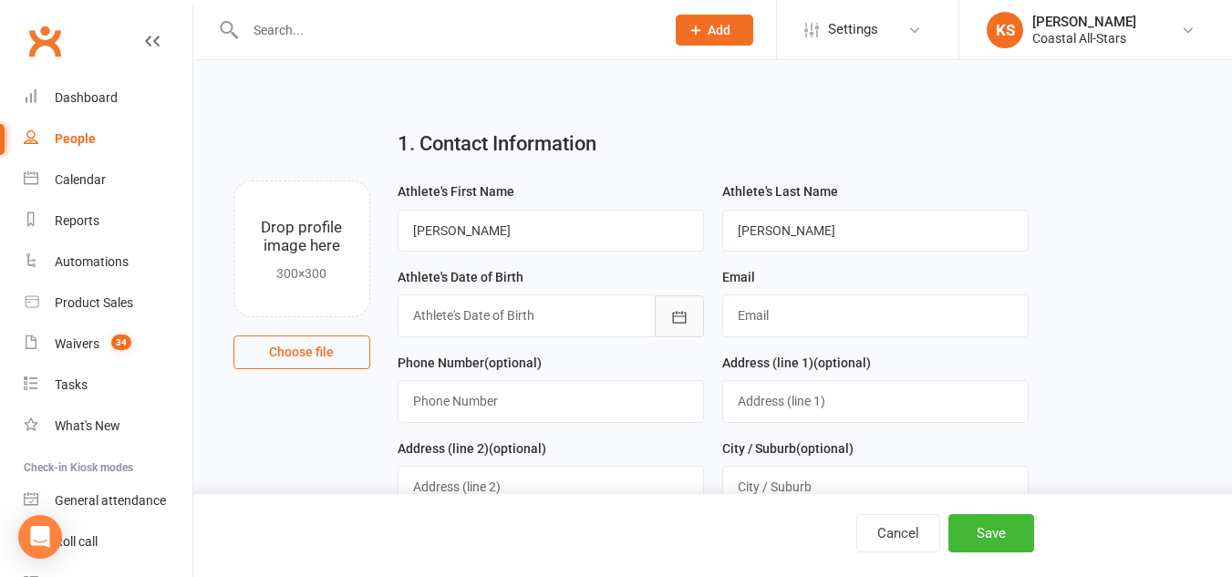
drag, startPoint x: 687, startPoint y: 326, endPoint x: 666, endPoint y: 313, distance: 24.6
click at [666, 313] on button "button" at bounding box center [679, 316] width 49 height 42
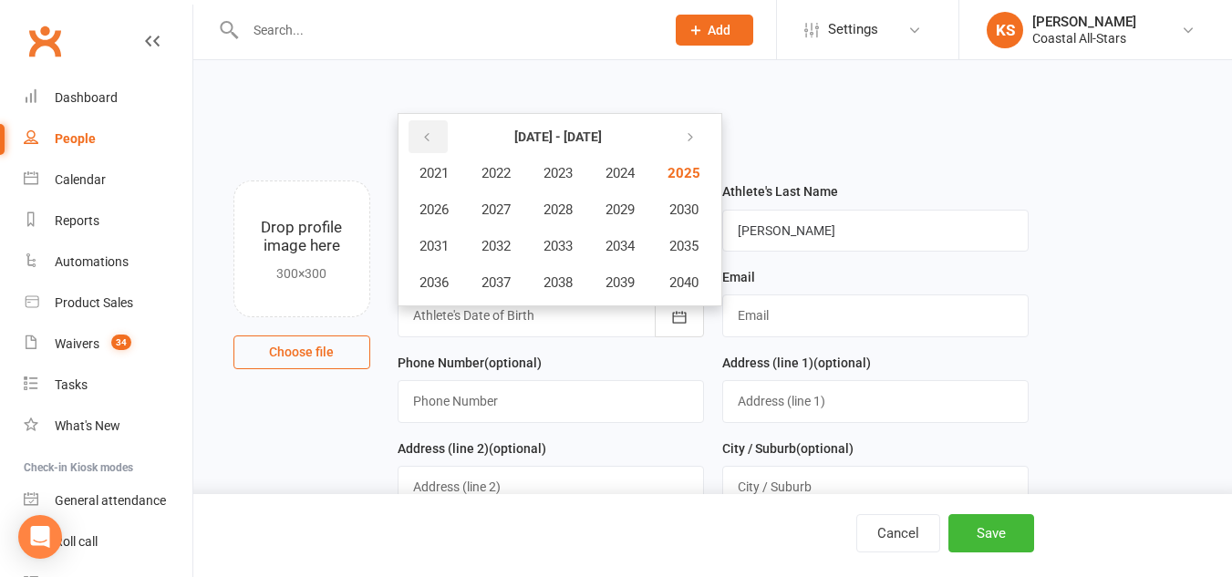
click at [427, 143] on icon "button" at bounding box center [426, 137] width 13 height 15
click at [495, 272] on button "2017" at bounding box center [496, 282] width 60 height 35
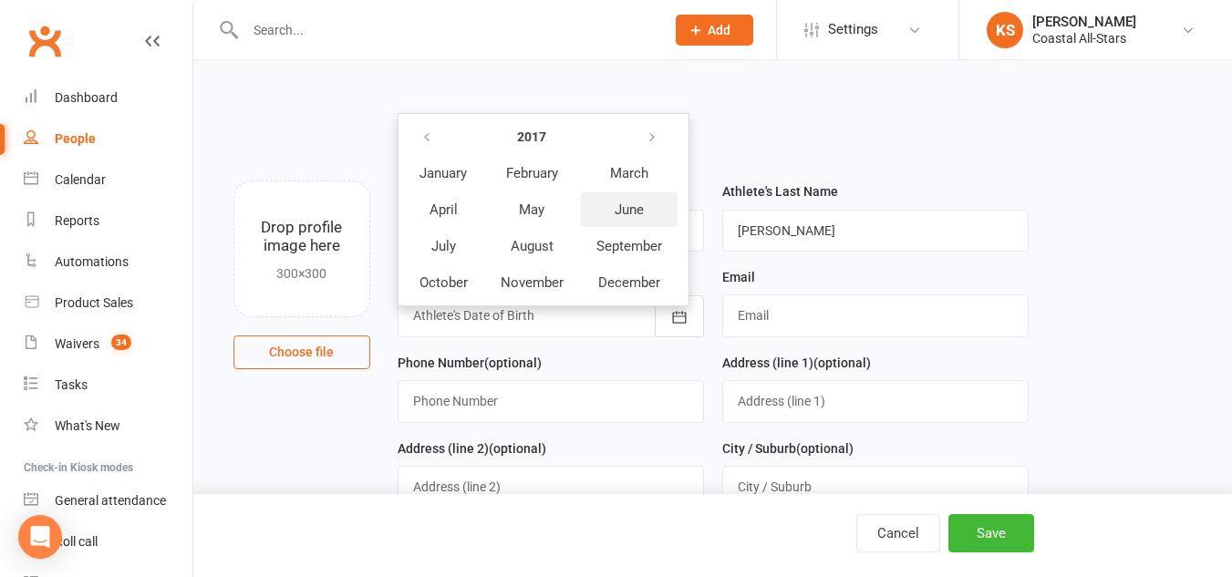
click at [623, 213] on span "June" at bounding box center [629, 210] width 29 height 16
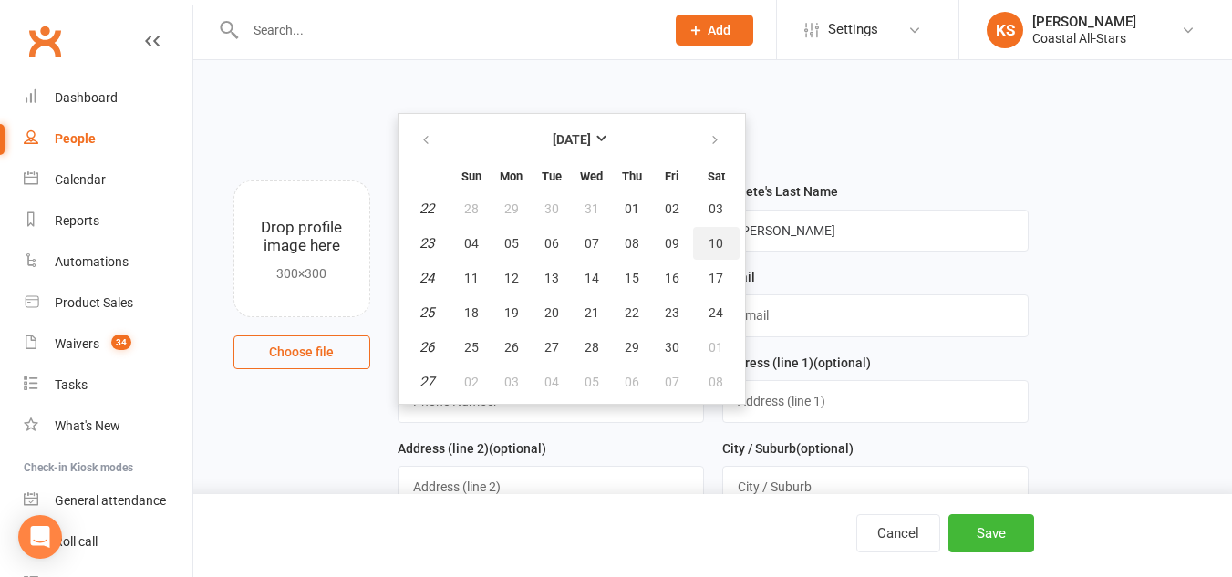
click at [714, 238] on span "10" at bounding box center [716, 243] width 15 height 15
type input "10 Jun 2017"
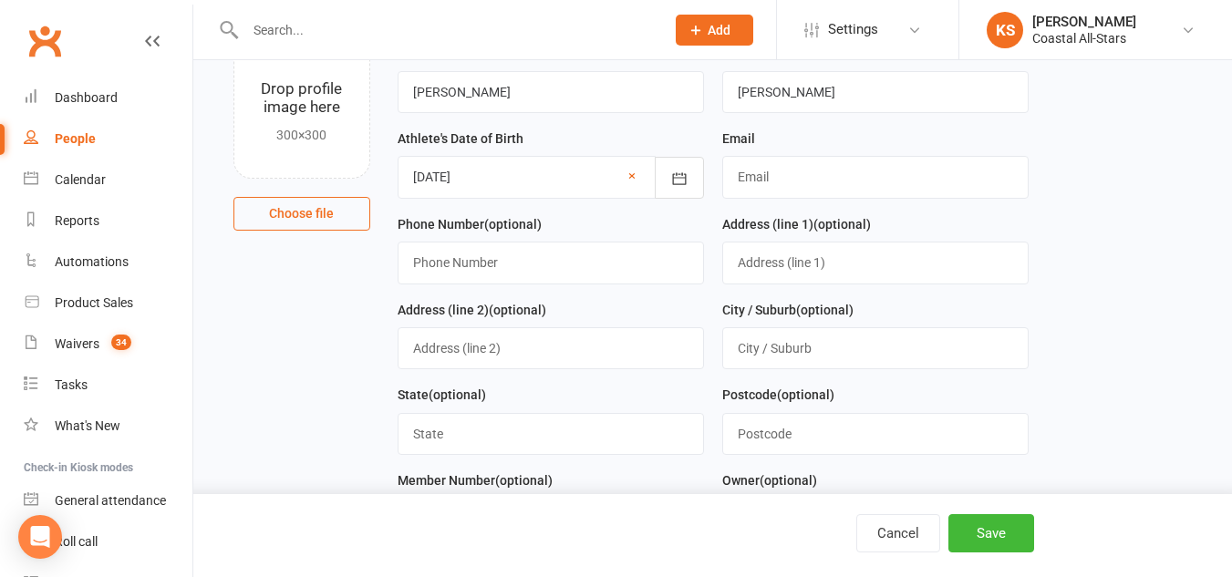
scroll to position [138, 0]
click at [523, 262] on input "text" at bounding box center [551, 264] width 306 height 42
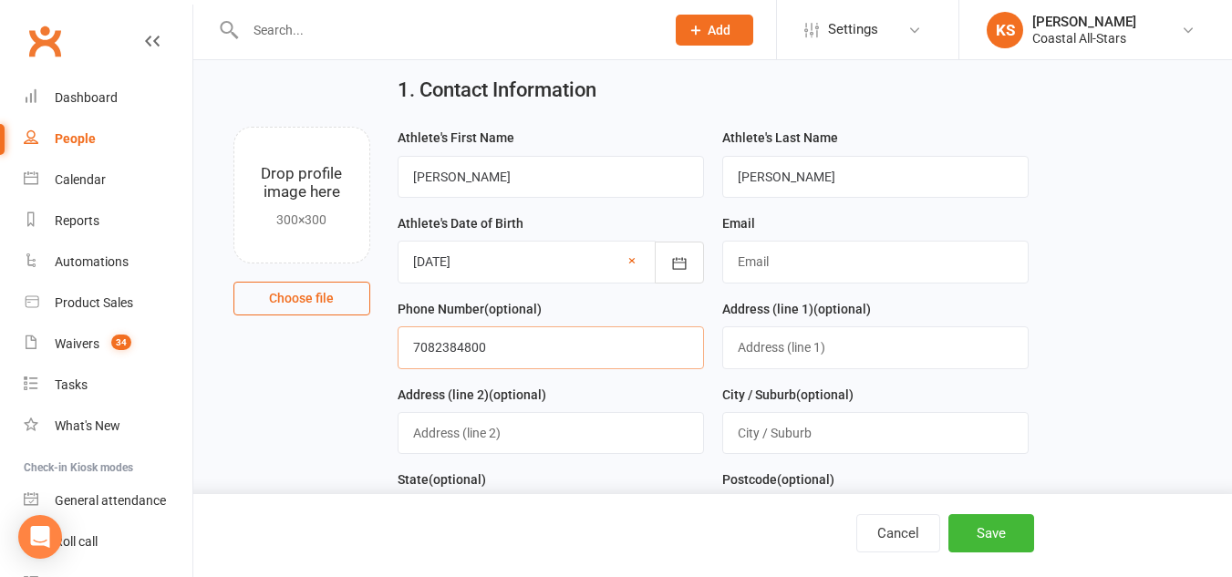
scroll to position [51, 0]
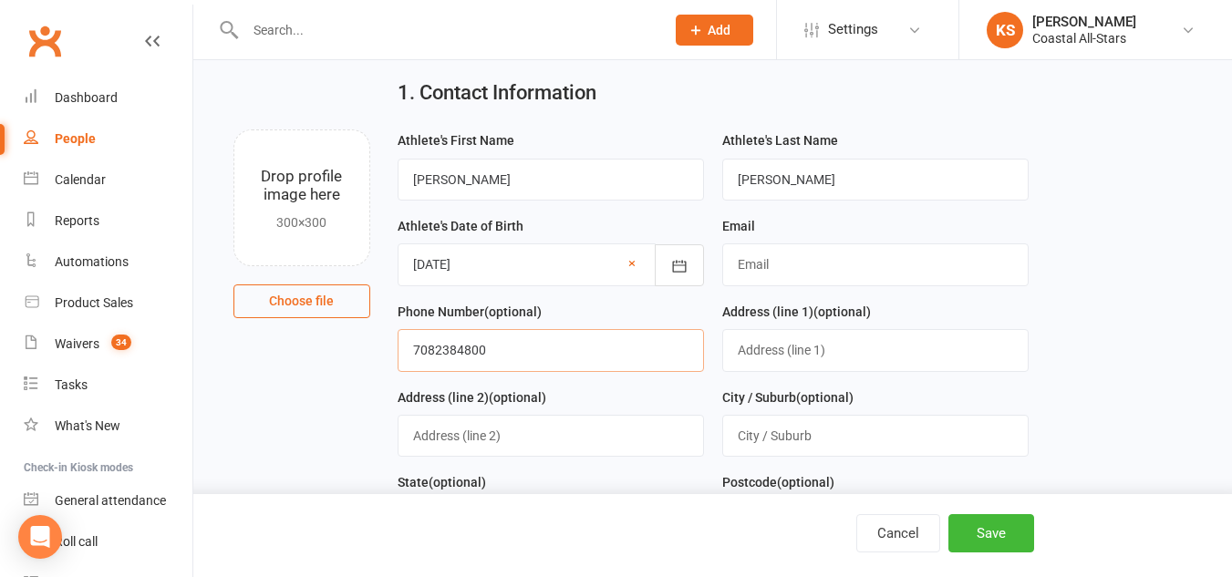
type input "7082384800"
click at [820, 257] on input "text" at bounding box center [875, 265] width 306 height 42
type input "karav"
click at [288, 28] on input "text" at bounding box center [446, 30] width 412 height 26
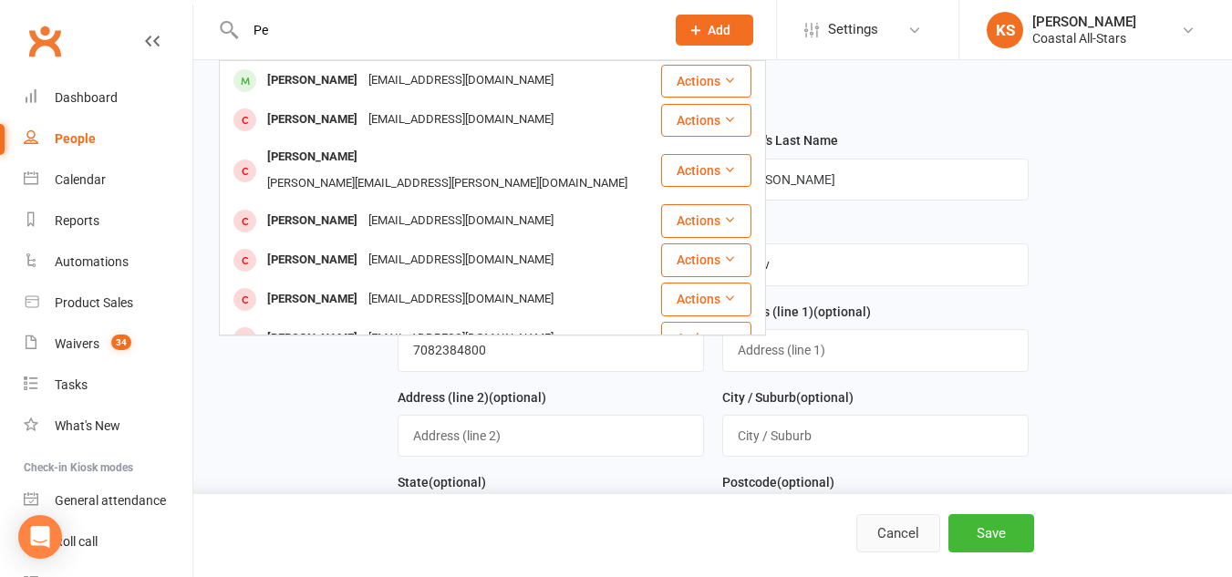
type input "Pe"
click at [928, 545] on button "Cancel" at bounding box center [898, 533] width 84 height 38
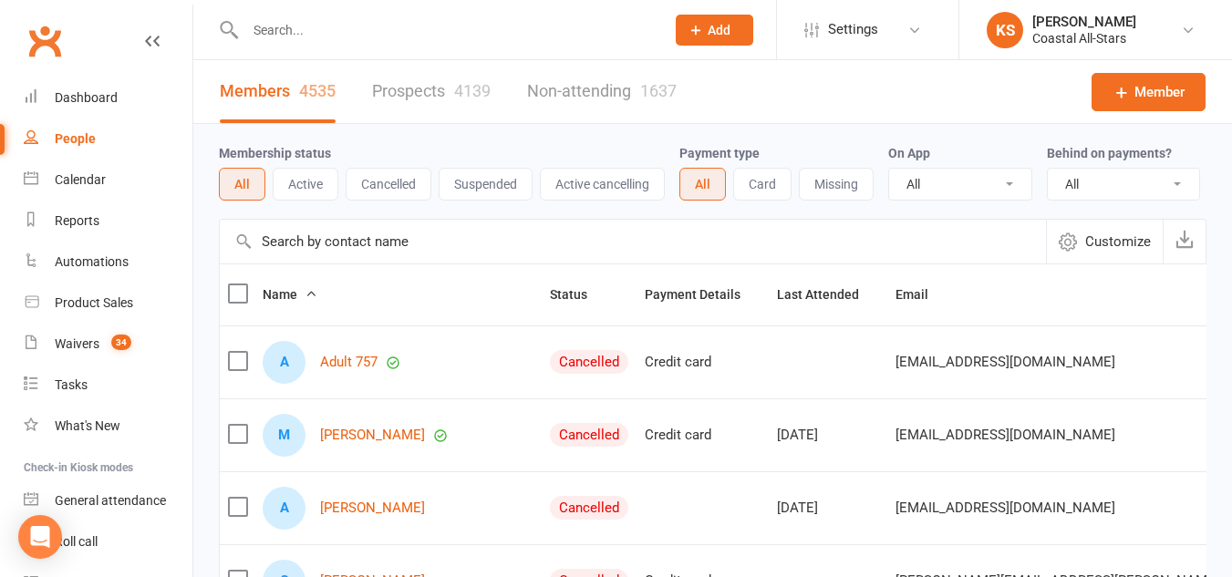
click at [378, 18] on input "text" at bounding box center [446, 30] width 412 height 26
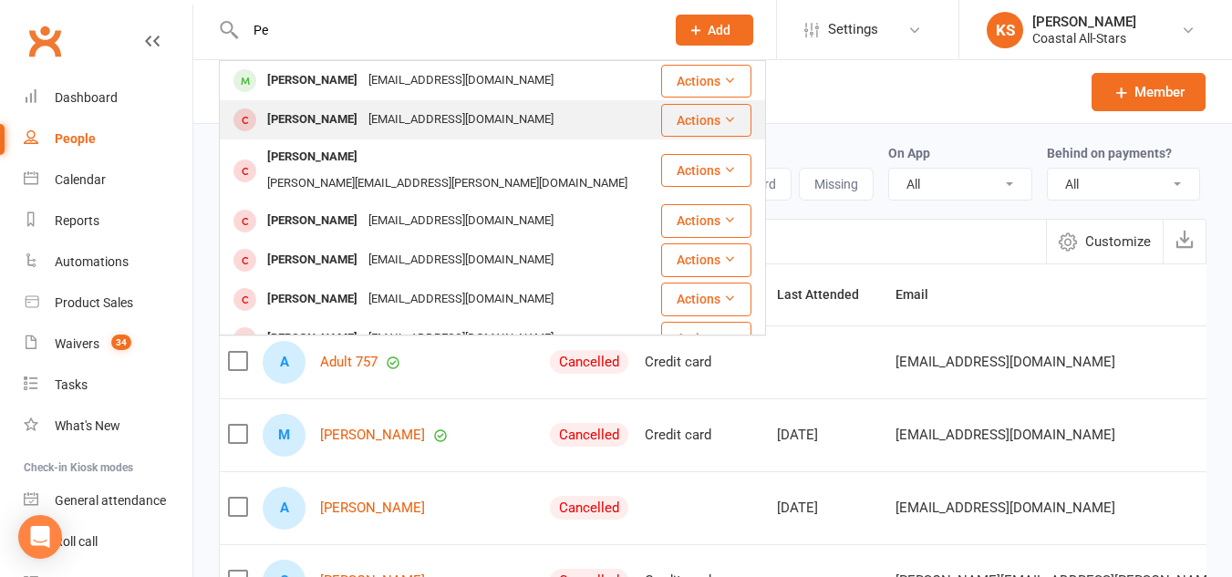
type input "Pe"
click at [363, 111] on div "[PERSON_NAME]" at bounding box center [312, 120] width 101 height 26
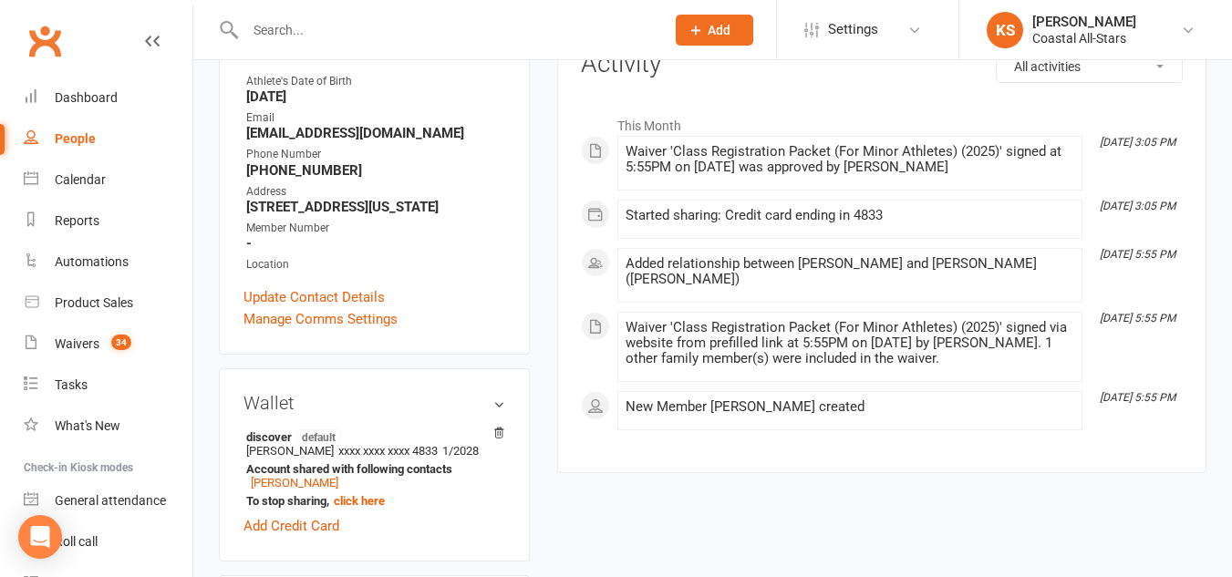
scroll to position [232, 0]
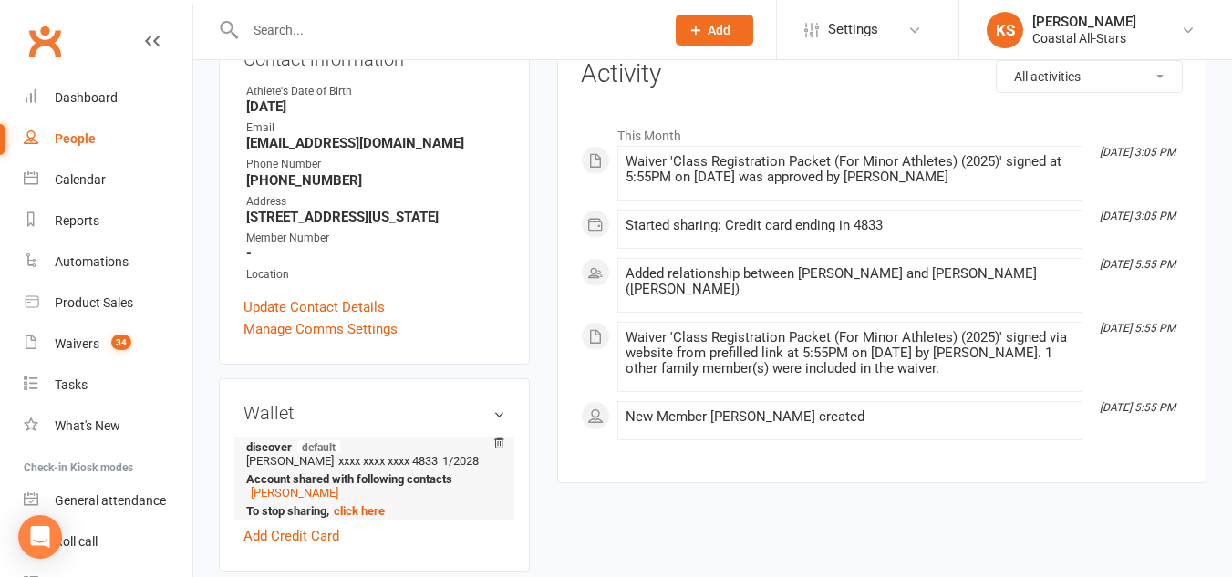
click at [318, 486] on strong "Account shared with following contacts" at bounding box center [371, 479] width 250 height 14
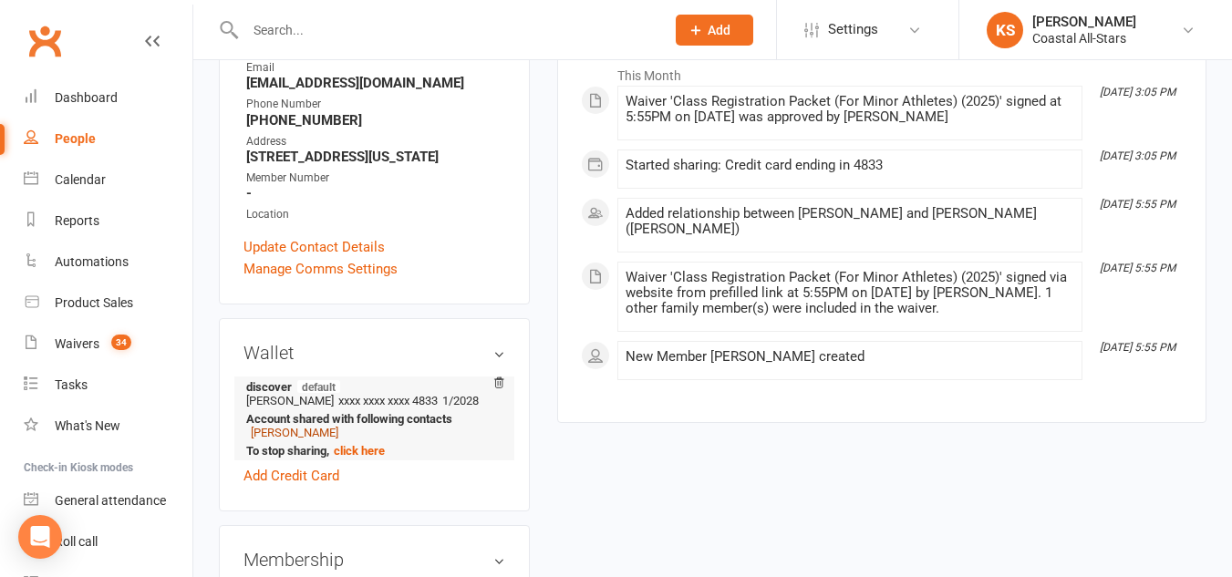
scroll to position [300, 0]
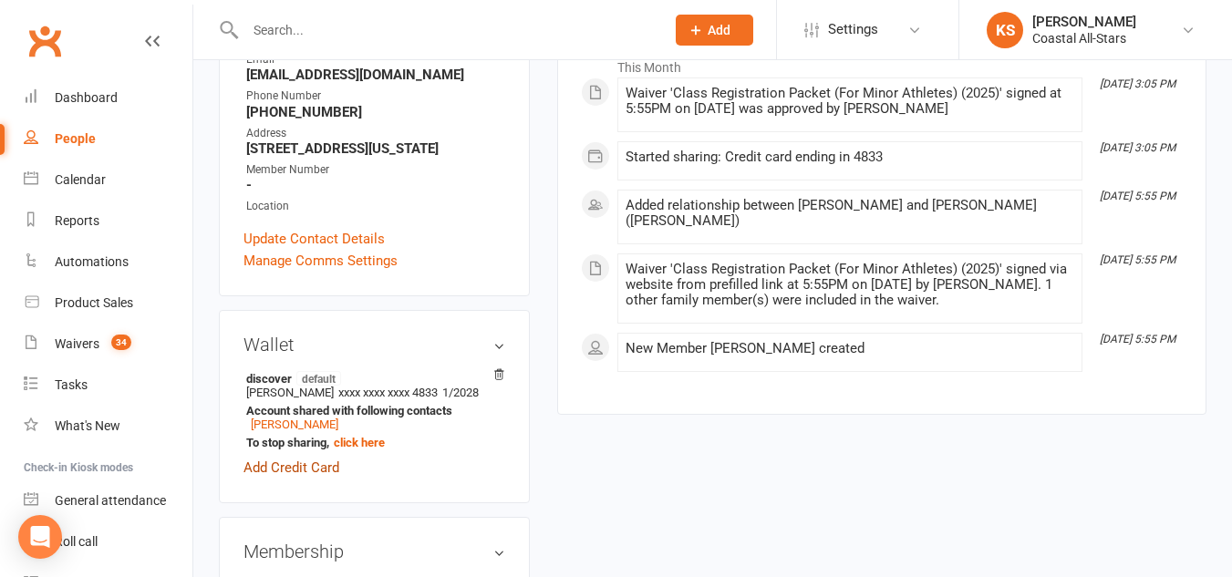
click at [283, 475] on link "Add Credit Card" at bounding box center [292, 468] width 96 height 22
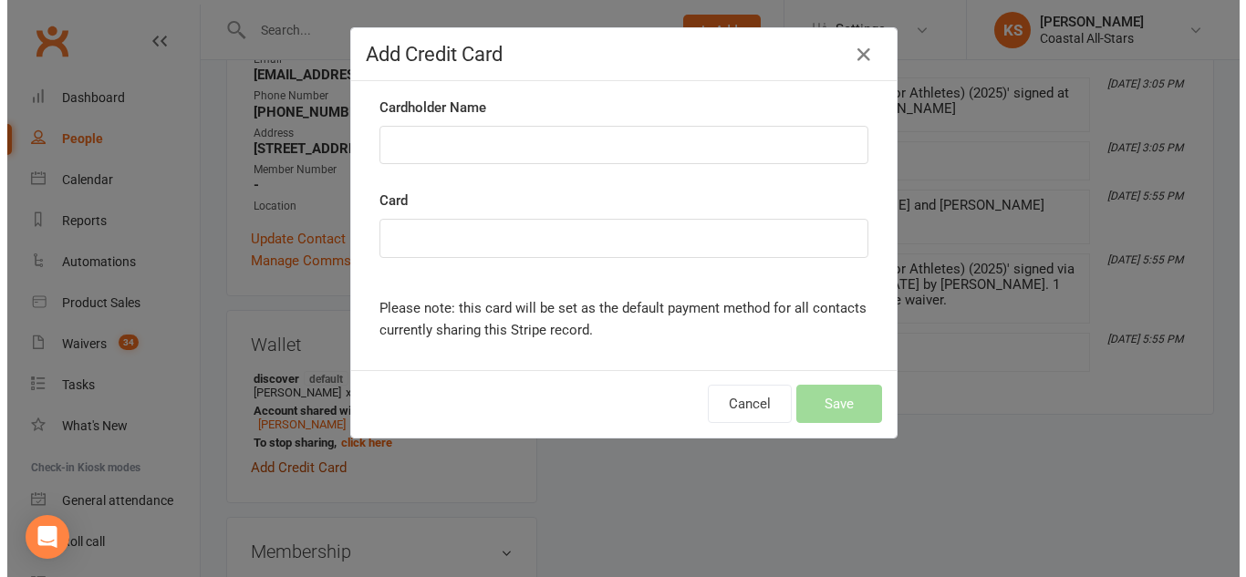
scroll to position [285, 0]
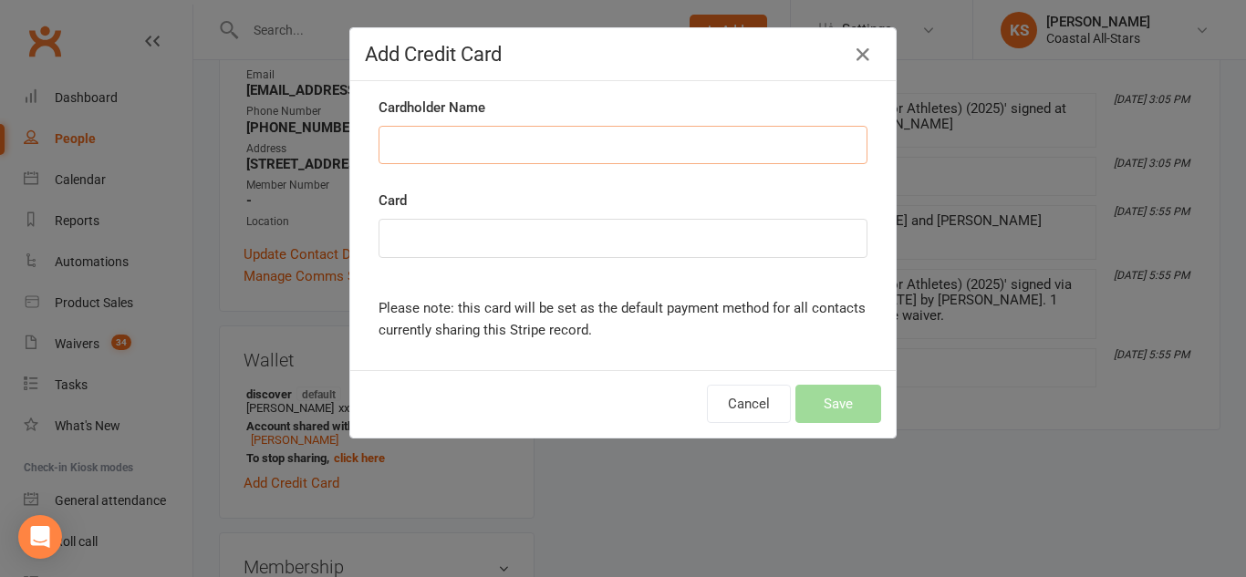
click at [529, 145] on input "Cardholder Name" at bounding box center [622, 145] width 489 height 38
type input "n"
type input "Nicholas A Kreckman"
click at [554, 250] on div at bounding box center [622, 238] width 489 height 39
click at [672, 176] on div "Cardholder Name Nicholas A Kreckman" at bounding box center [623, 143] width 516 height 93
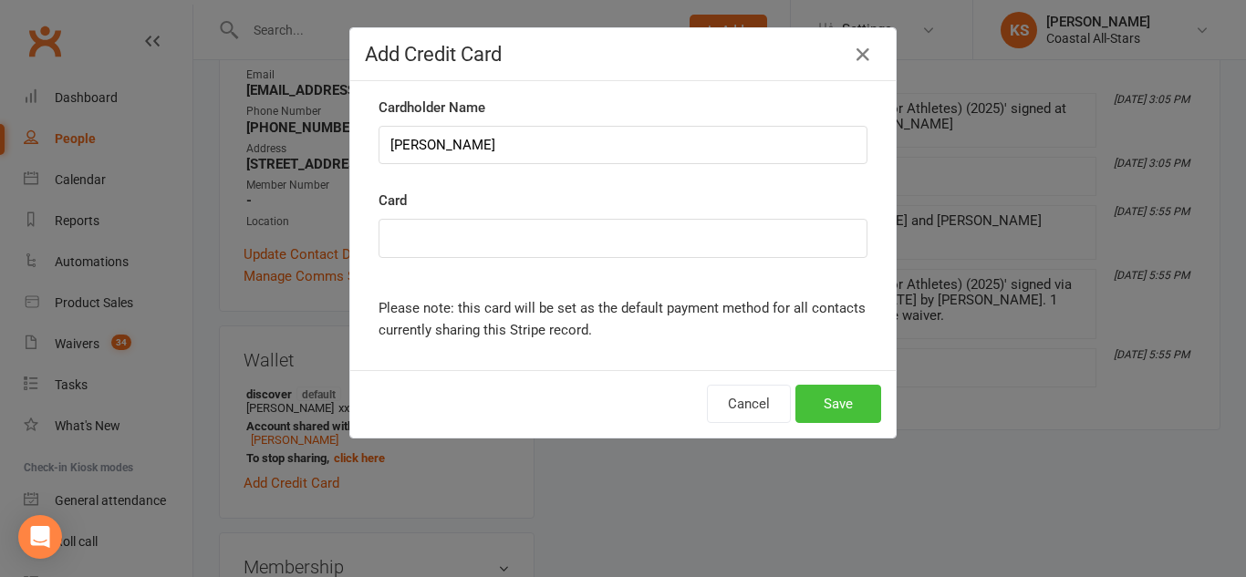
drag, startPoint x: 858, startPoint y: 405, endPoint x: 828, endPoint y: 400, distance: 30.4
click at [828, 400] on button "Save" at bounding box center [838, 404] width 86 height 38
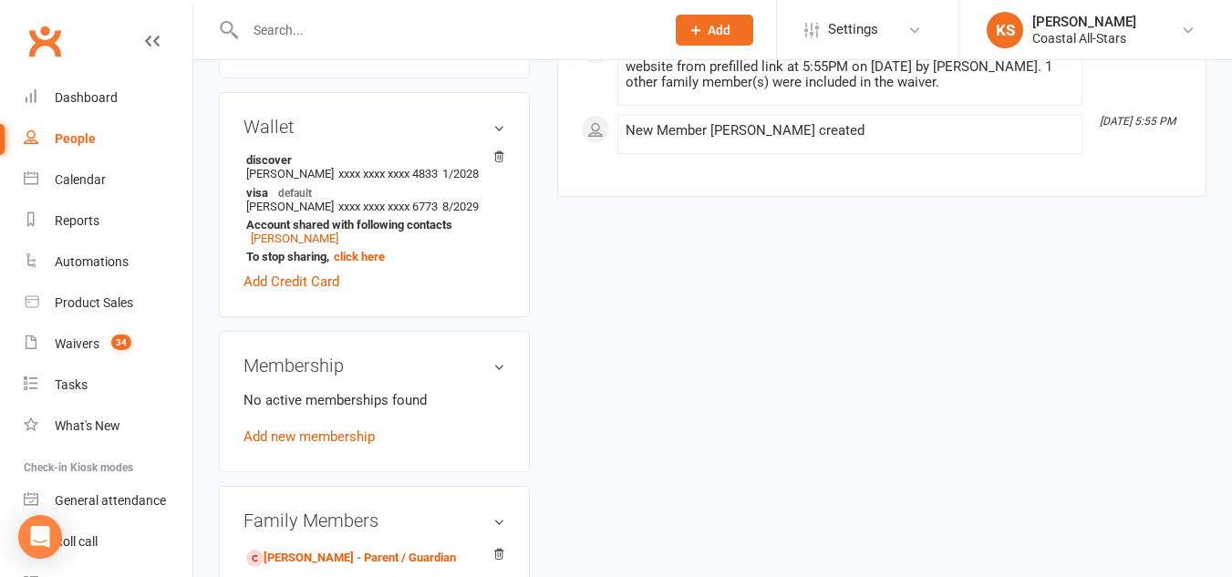
scroll to position [519, 0]
click at [329, 444] on link "Add new membership" at bounding box center [309, 436] width 131 height 16
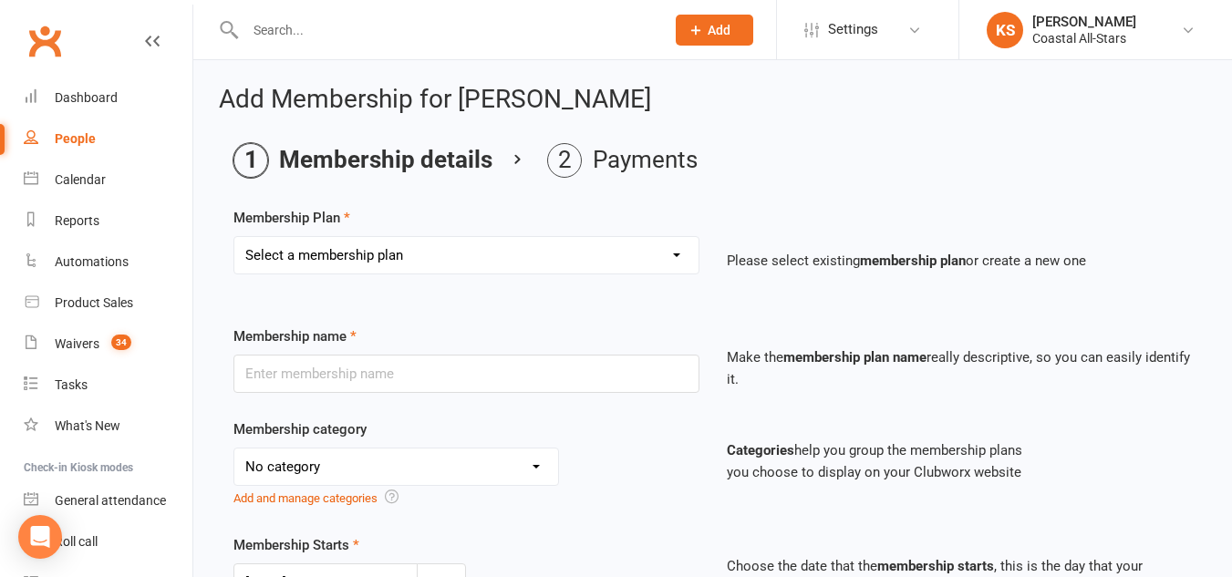
click at [491, 237] on select "Select a membership plan Trial Class Coastal Membership Fee Annual Registration…" at bounding box center [466, 255] width 464 height 36
select select "11"
click at [234, 237] on select "Select a membership plan Trial Class Coastal Membership Fee Annual Registration…" at bounding box center [466, 255] width 464 height 36
type input "Weekly Tumble"
select select "3"
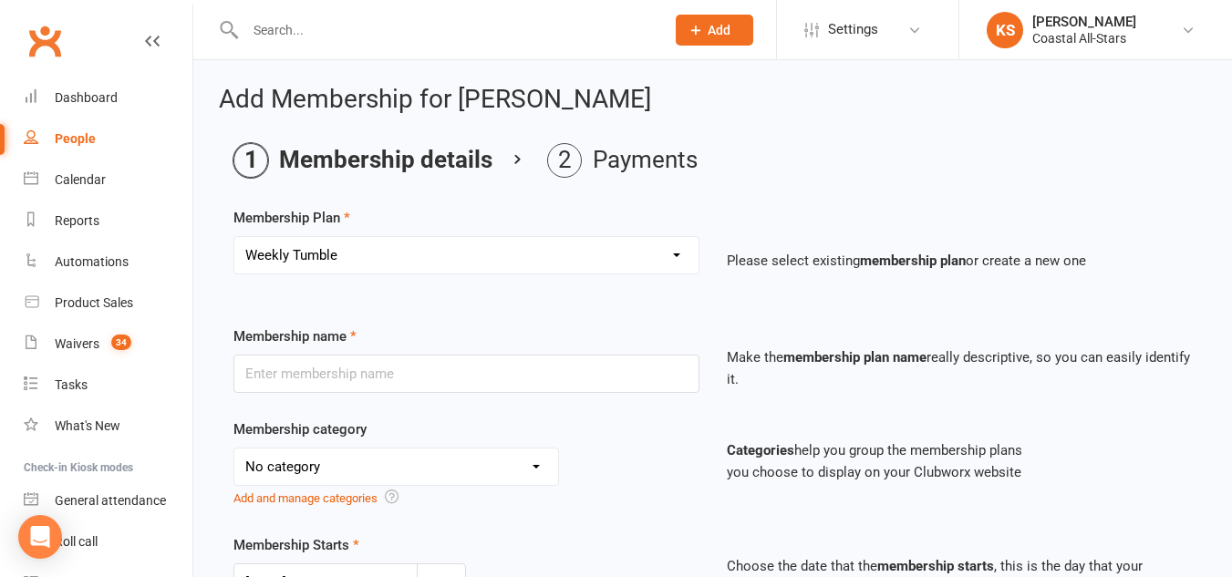
type input "0"
type input "1"
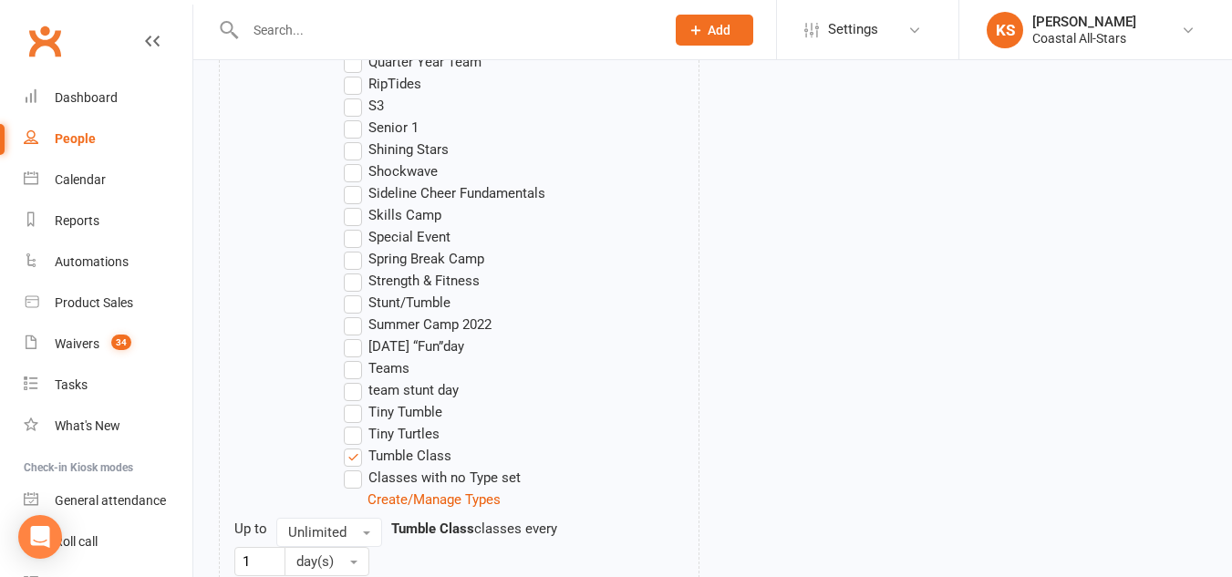
scroll to position [2090, 0]
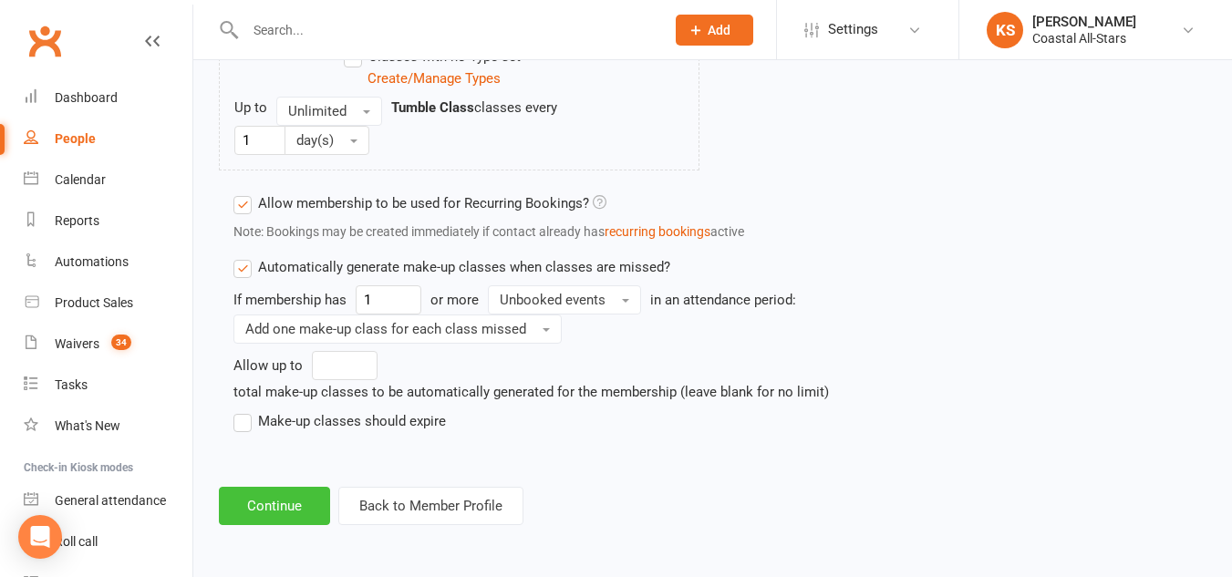
click at [270, 506] on button "Continue" at bounding box center [274, 506] width 111 height 38
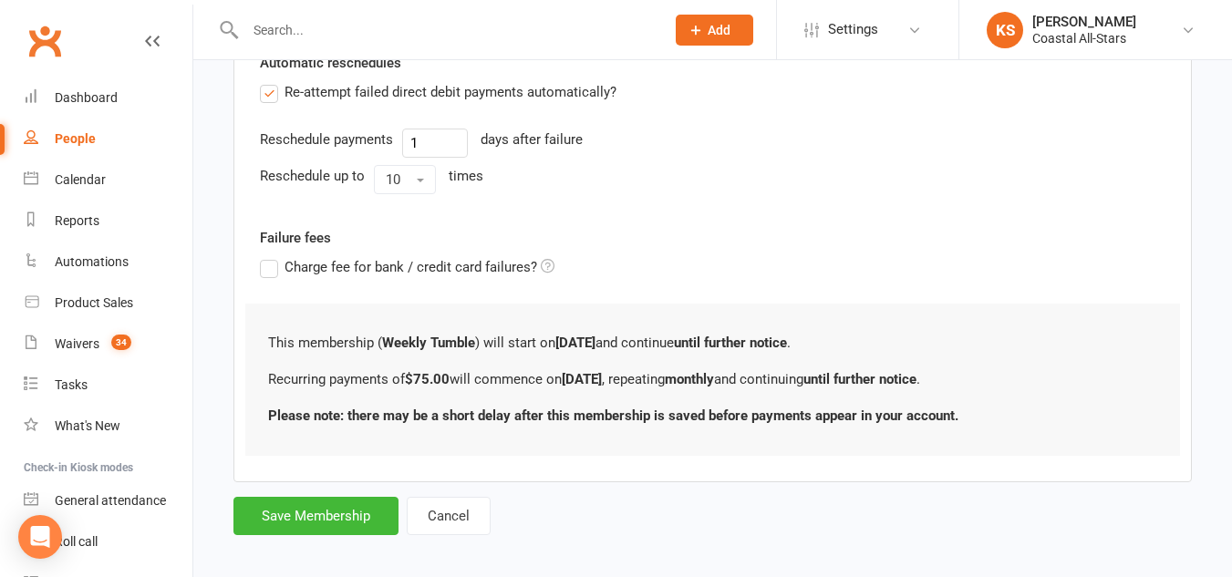
scroll to position [749, 0]
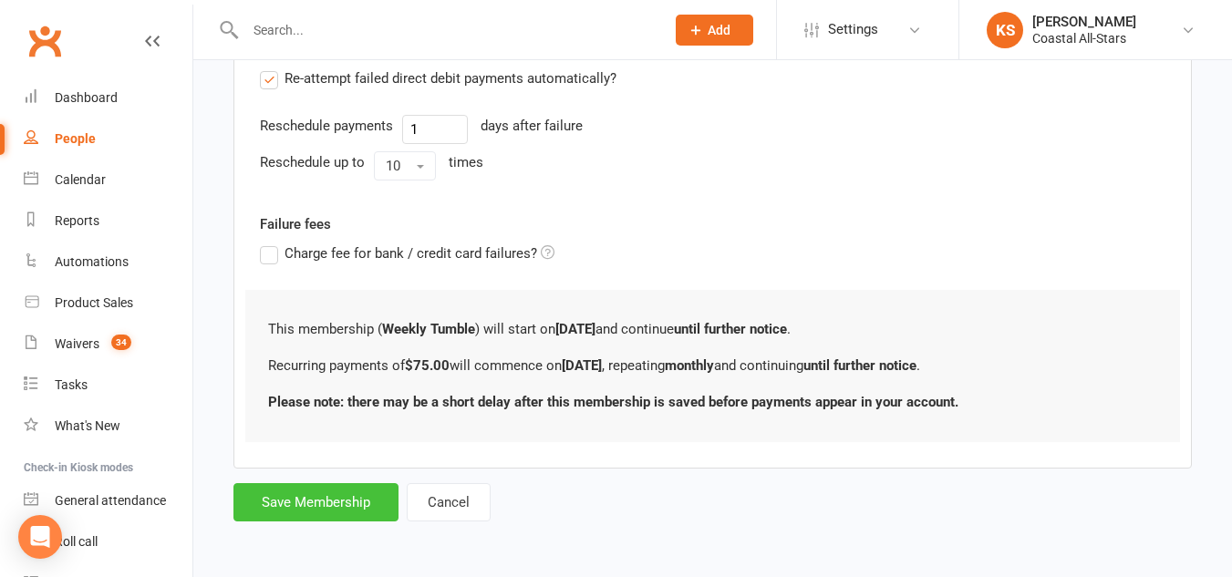
click at [281, 506] on button "Save Membership" at bounding box center [315, 502] width 165 height 38
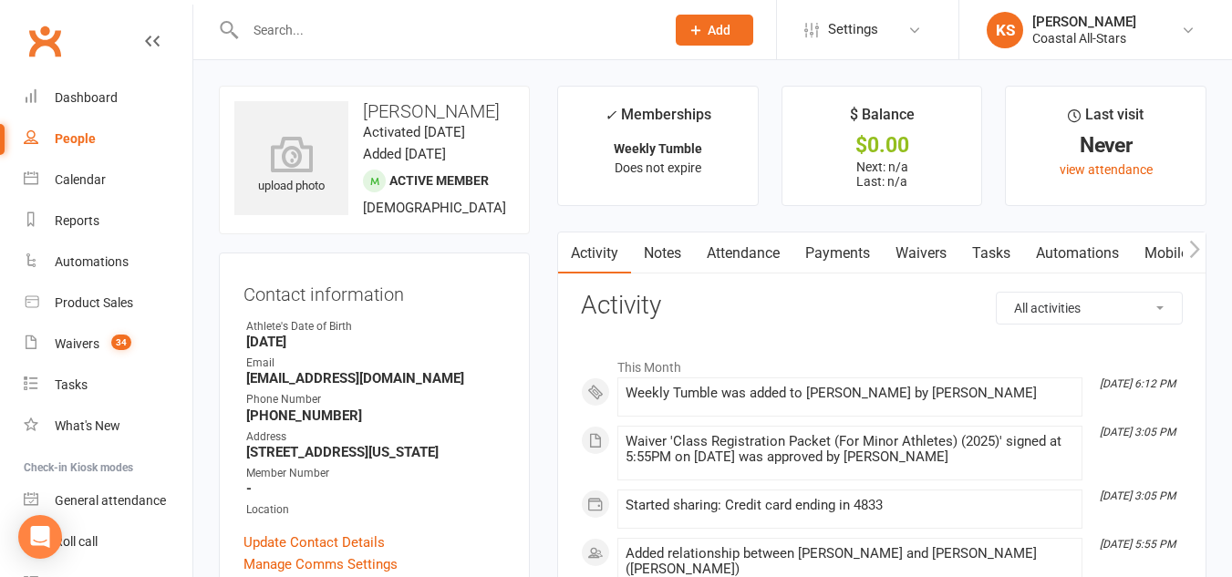
click at [1192, 248] on icon "button" at bounding box center [1194, 249] width 11 height 19
click at [917, 267] on link "Mobile App" at bounding box center [927, 254] width 98 height 42
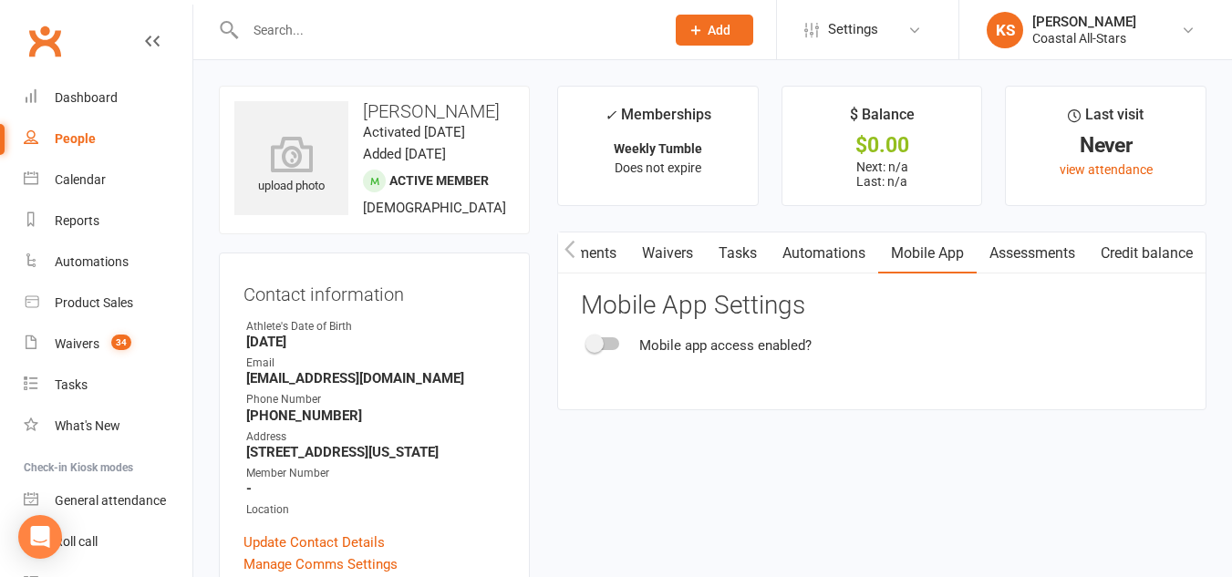
click at [610, 347] on div at bounding box center [603, 343] width 31 height 13
click at [588, 341] on input "checkbox" at bounding box center [588, 341] width 0 height 0
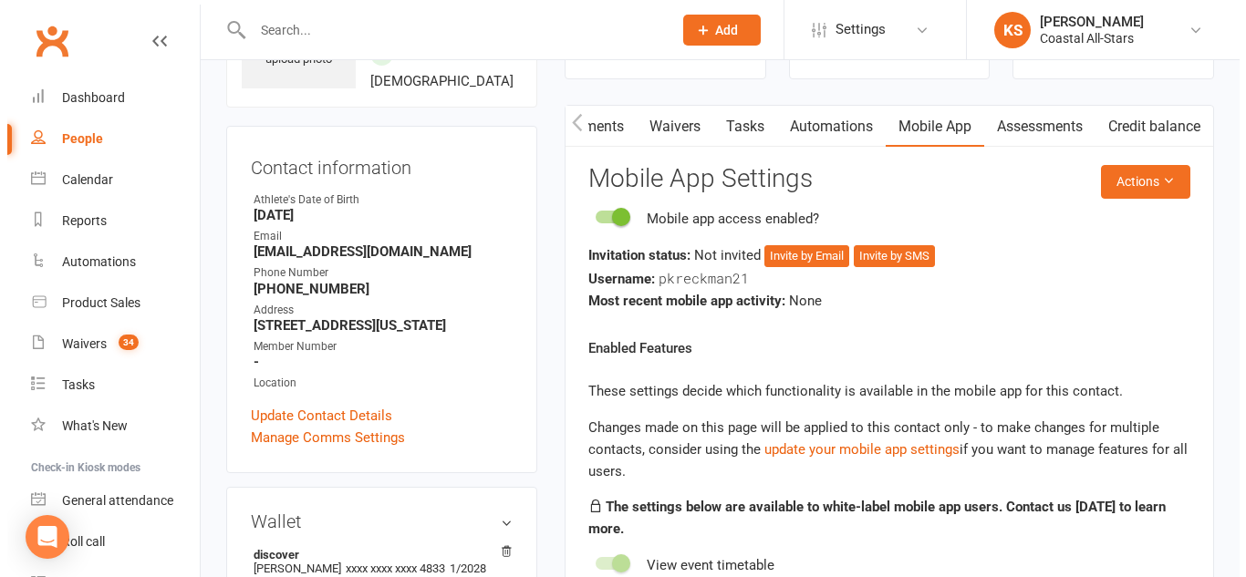
scroll to position [128, 0]
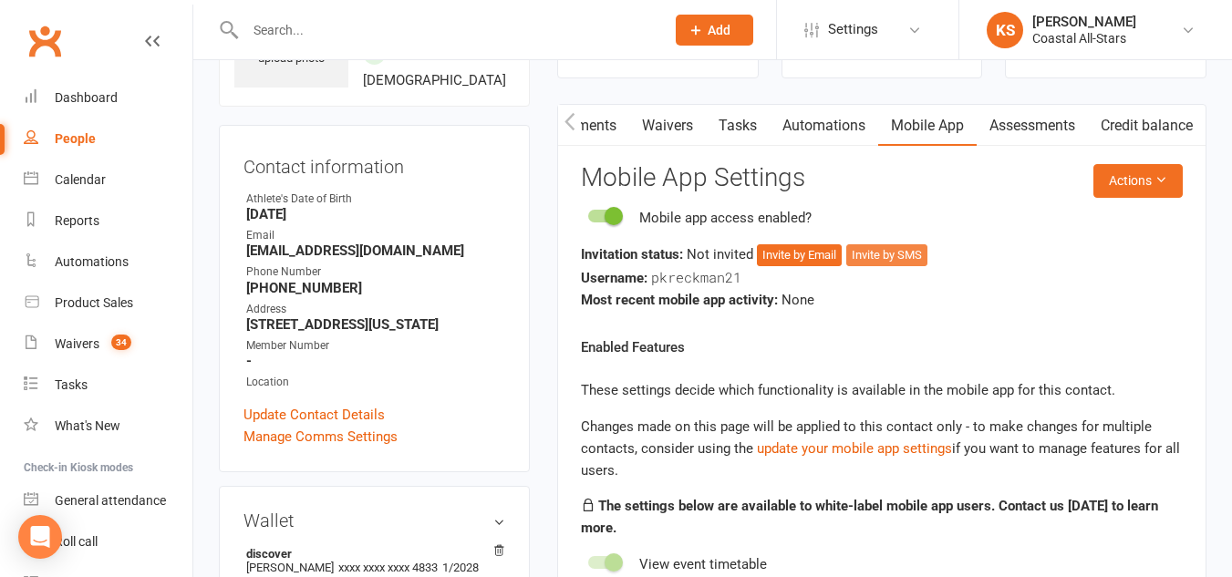
click at [906, 257] on button "Invite by SMS" at bounding box center [886, 255] width 81 height 22
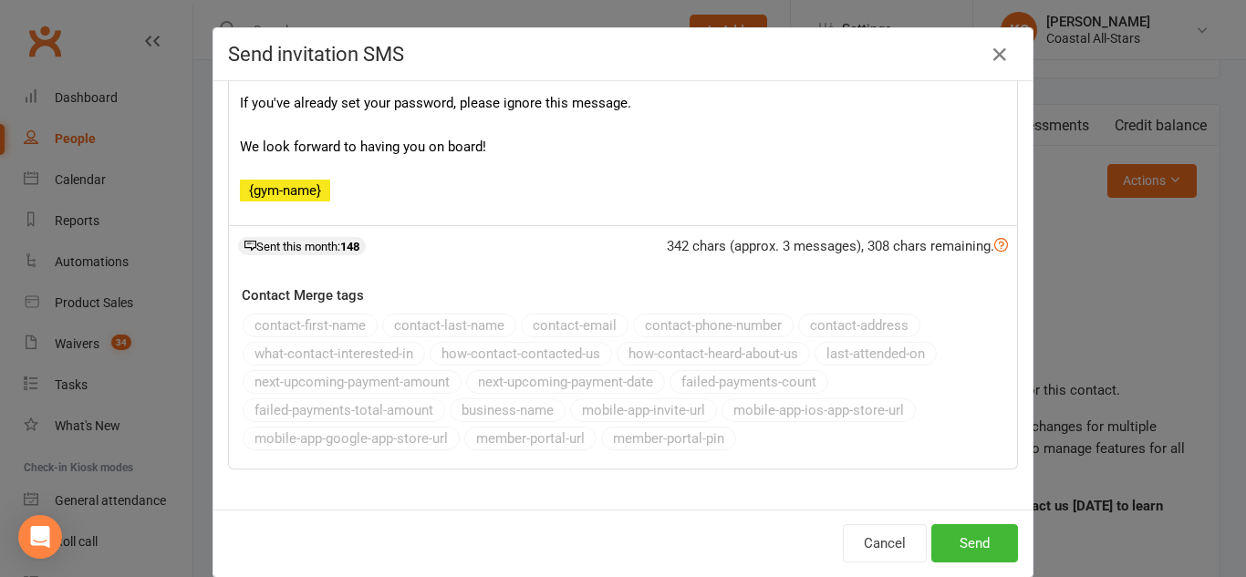
scroll to position [0, 0]
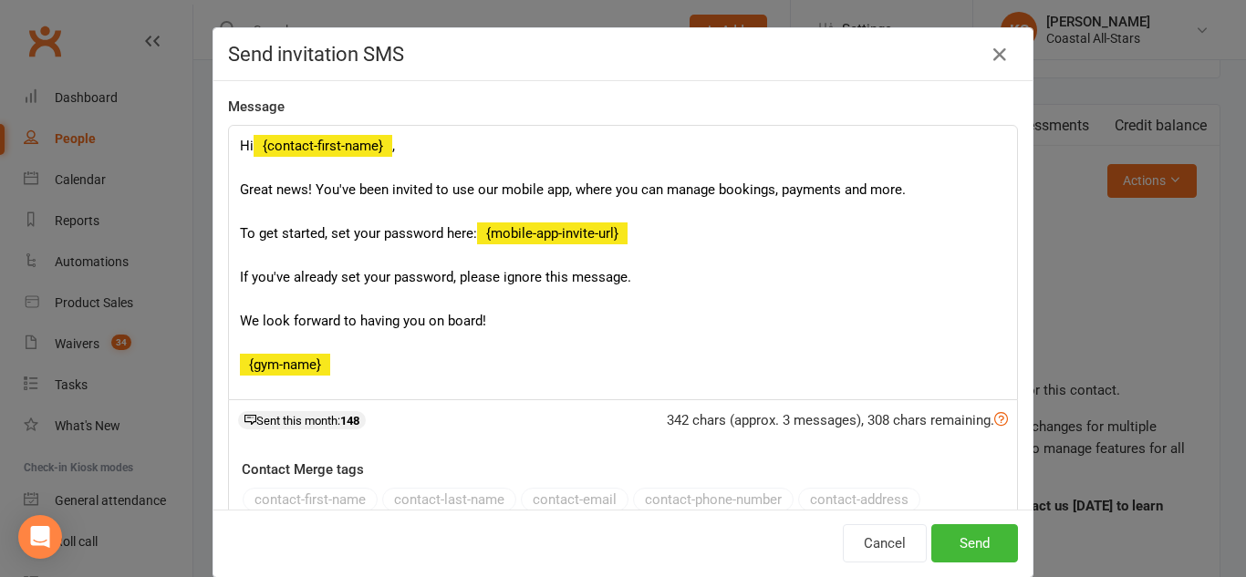
click at [344, 147] on div "Hi {contact-first-name} , Great news! You've been invited to use our mobile app…" at bounding box center [623, 263] width 788 height 274
click at [542, 439] on div "342 chars (approx. 3 messages), 308 chars remaining. Sent this month: 148" at bounding box center [623, 424] width 790 height 49
click at [375, 147] on div "Hi {contact-first-name} , Great news! You've been invited to use our mobile app…" at bounding box center [623, 263] width 788 height 274
click at [307, 361] on div "Hi {Kara} , Great news! You've been invited to use our mobile app, where you ca…" at bounding box center [623, 263] width 788 height 274
click at [989, 55] on icon "button" at bounding box center [1000, 55] width 22 height 22
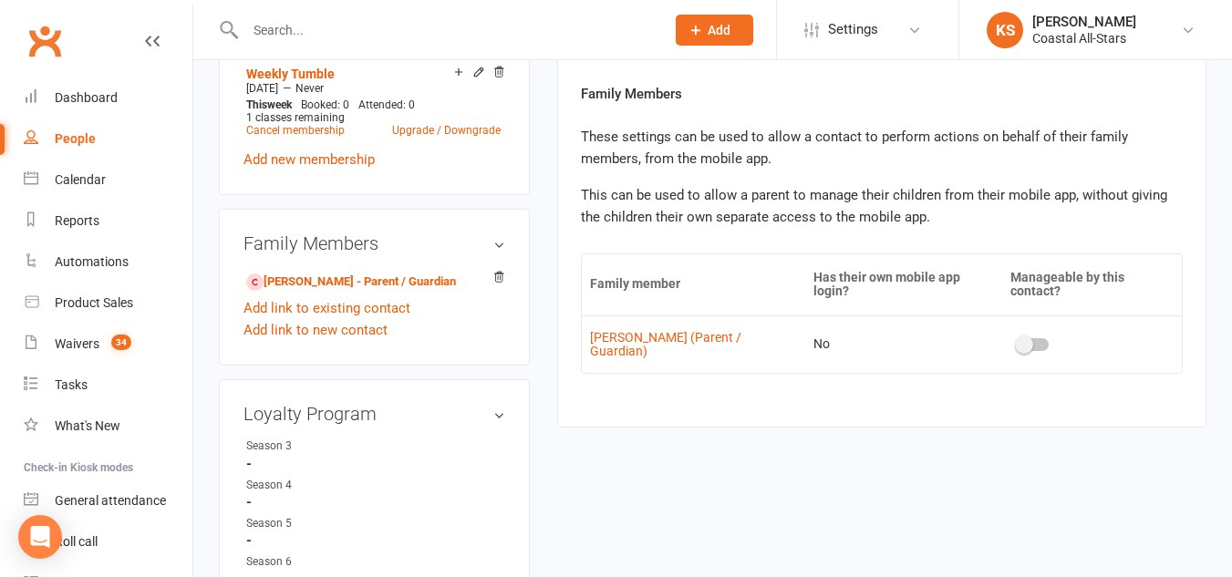
scroll to position [846, 0]
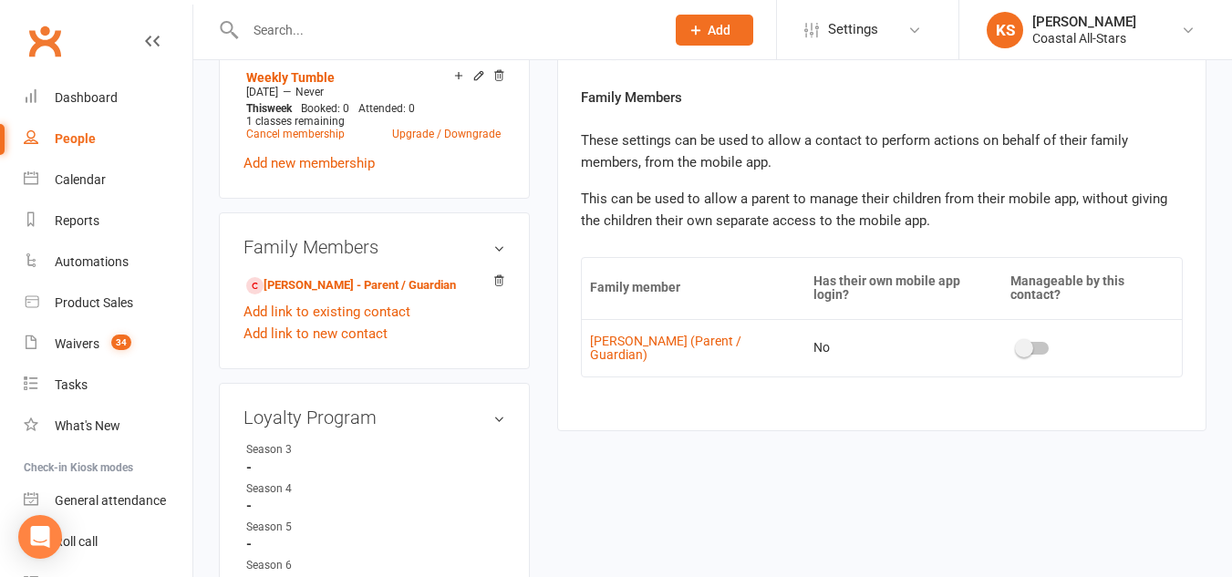
click at [1022, 339] on span at bounding box center [1024, 348] width 18 height 18
click at [1018, 346] on input "checkbox" at bounding box center [1018, 346] width 0 height 0
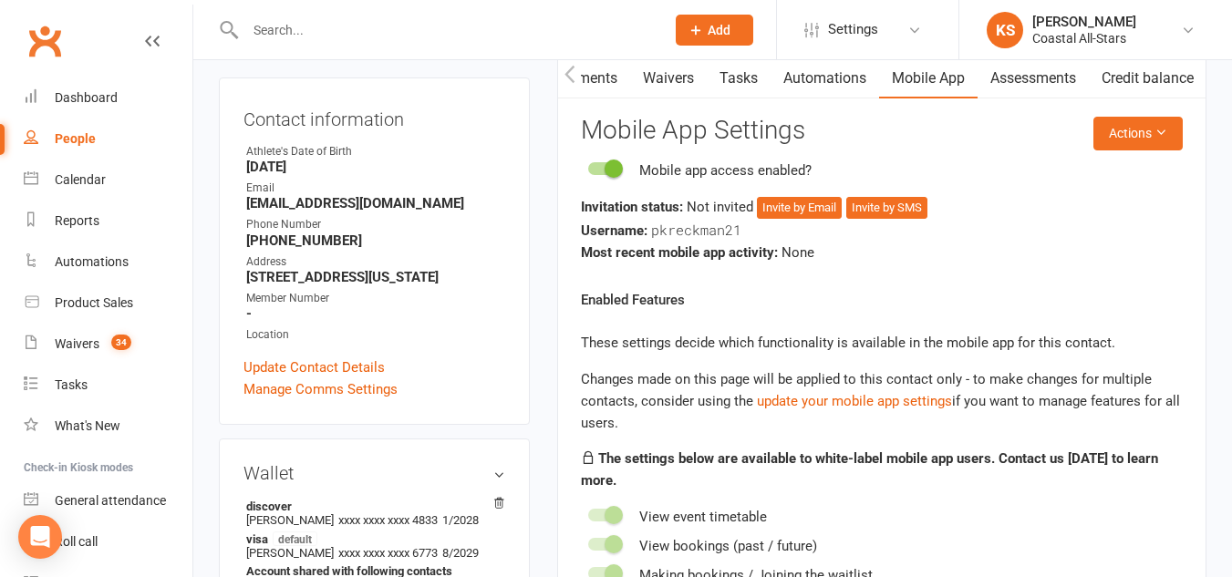
scroll to position [170, 0]
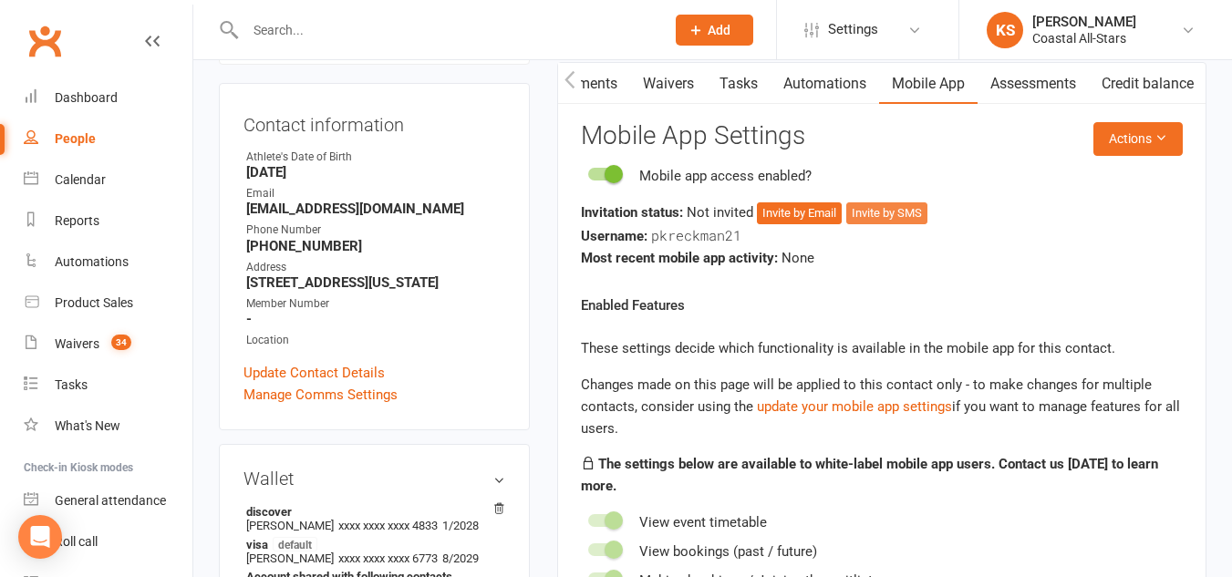
click at [897, 216] on button "Invite by SMS" at bounding box center [886, 213] width 81 height 22
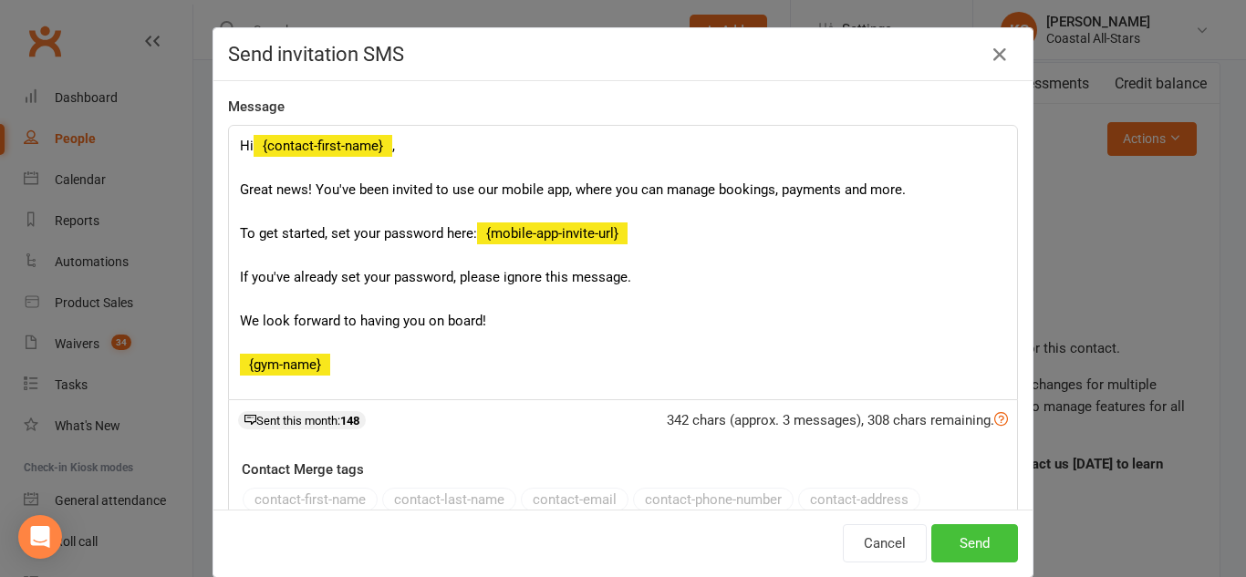
click at [971, 530] on button "Send" at bounding box center [974, 543] width 87 height 38
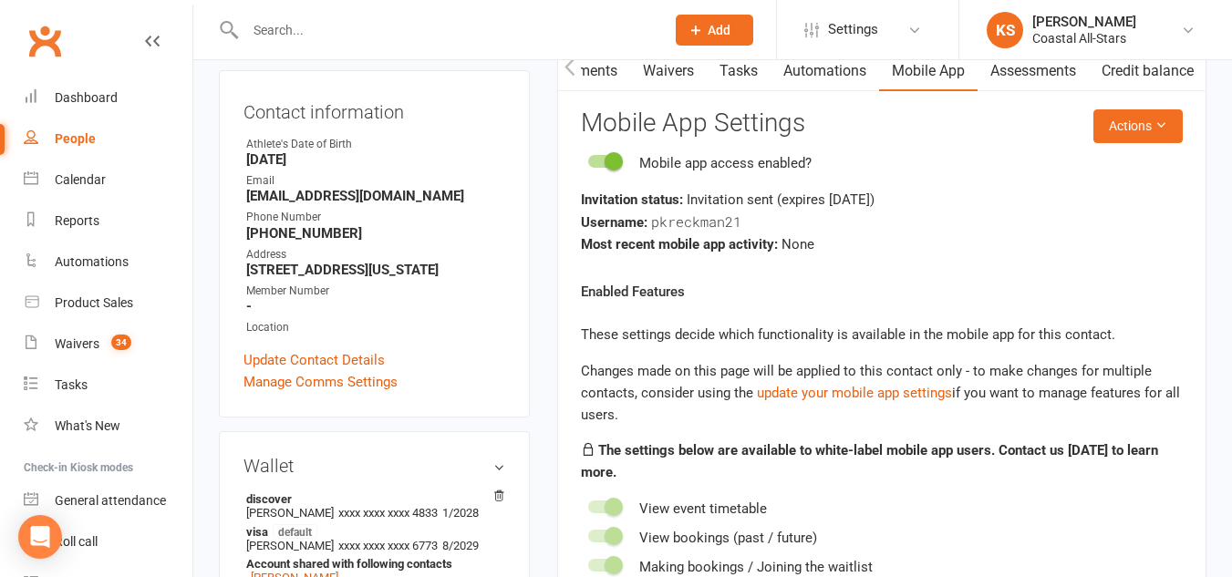
scroll to position [183, 0]
click at [1128, 149] on react-component "Actions Mobile App Settings Mobile app access enabled? Invitation status: Invit…" at bounding box center [882, 574] width 602 height 931
click at [1126, 137] on button "Actions" at bounding box center [1138, 125] width 89 height 33
click at [973, 313] on div "Enabled Features These settings decide which functionality is available in the …" at bounding box center [882, 501] width 602 height 443
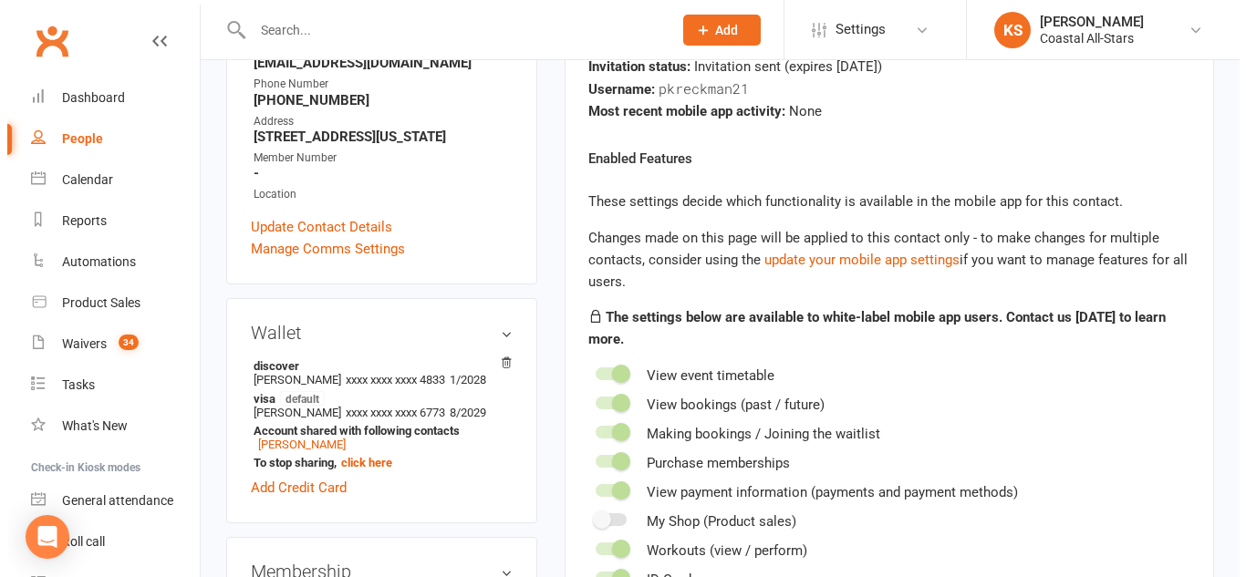
scroll to position [0, 0]
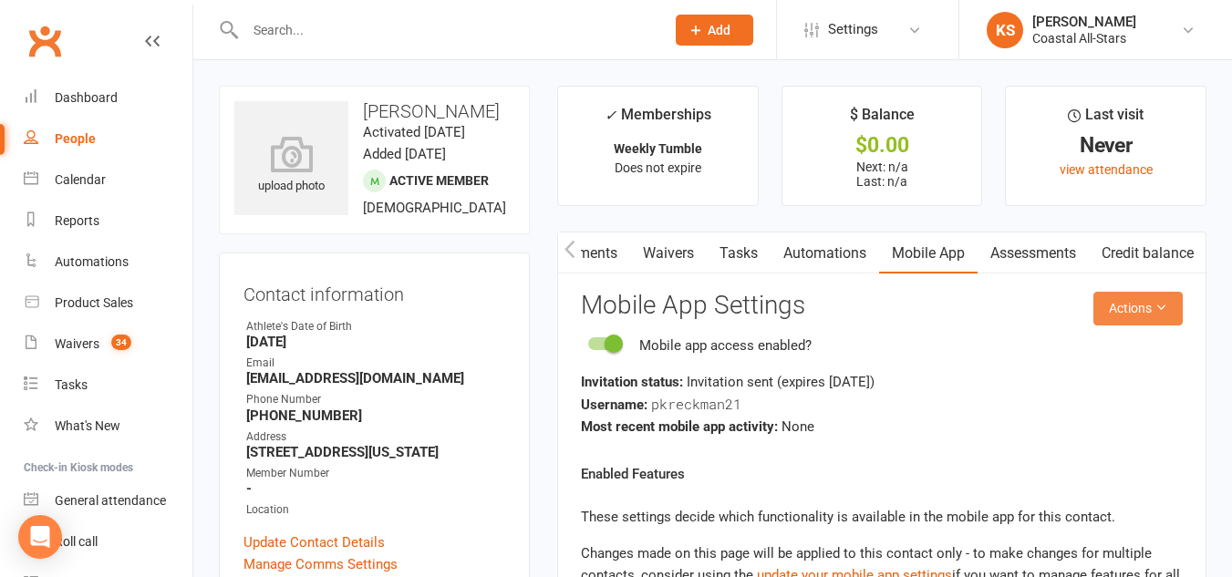
click at [1123, 307] on button "Actions" at bounding box center [1138, 308] width 89 height 33
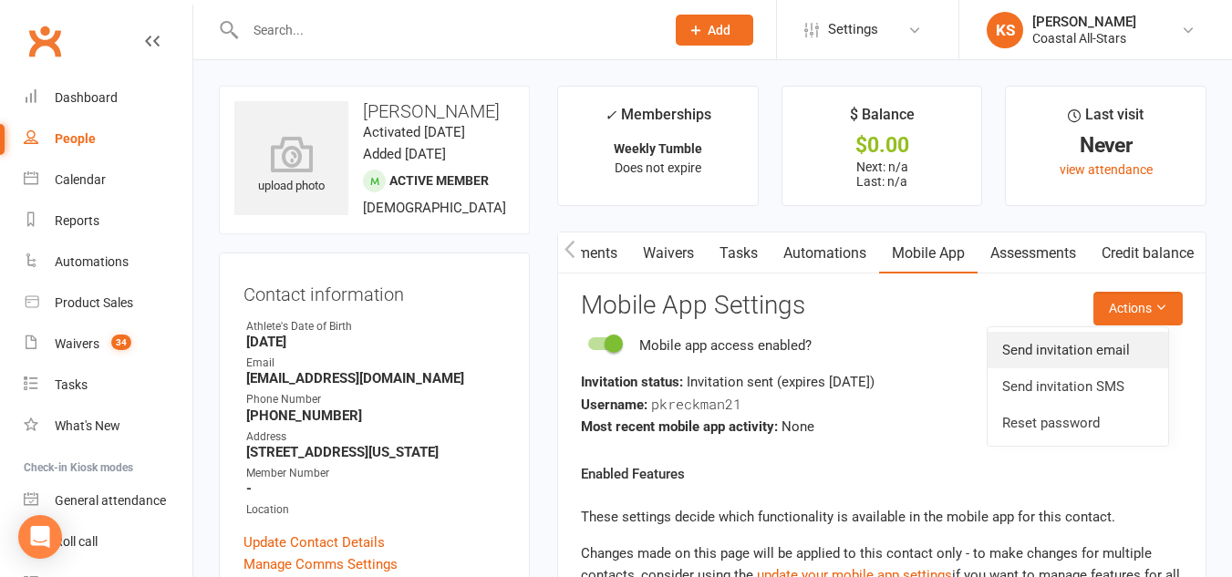
click at [1032, 348] on link "Send invitation email" at bounding box center [1078, 350] width 181 height 36
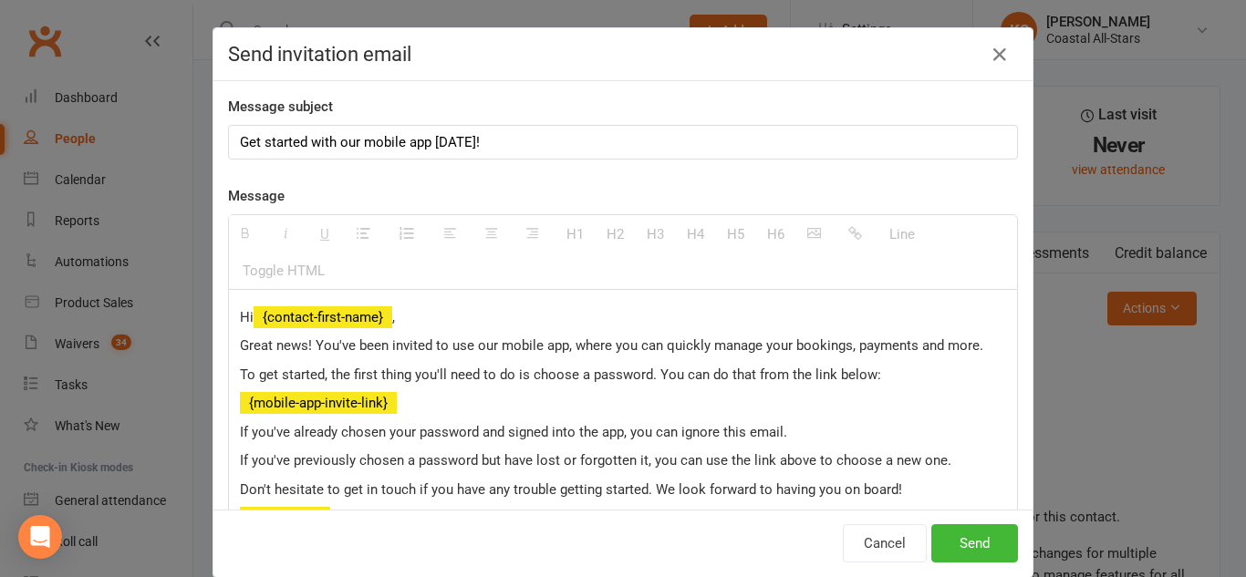
click at [369, 316] on p "Hi {contact-first-name} ," at bounding box center [623, 317] width 766 height 22
click at [989, 57] on icon "button" at bounding box center [1000, 55] width 22 height 22
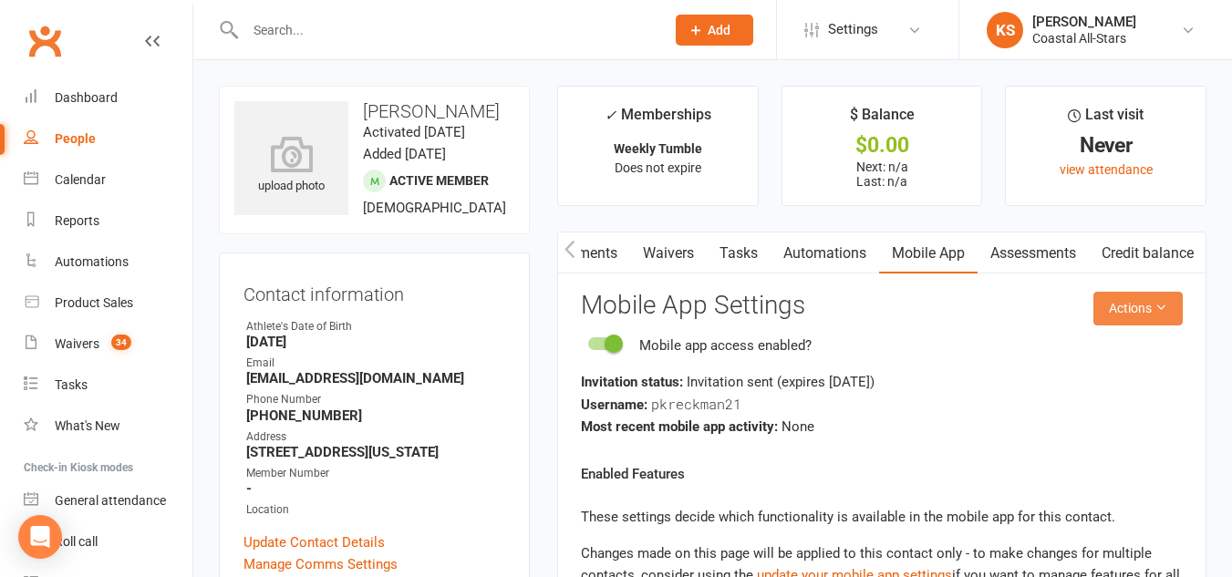
click at [1164, 309] on icon at bounding box center [1161, 307] width 13 height 13
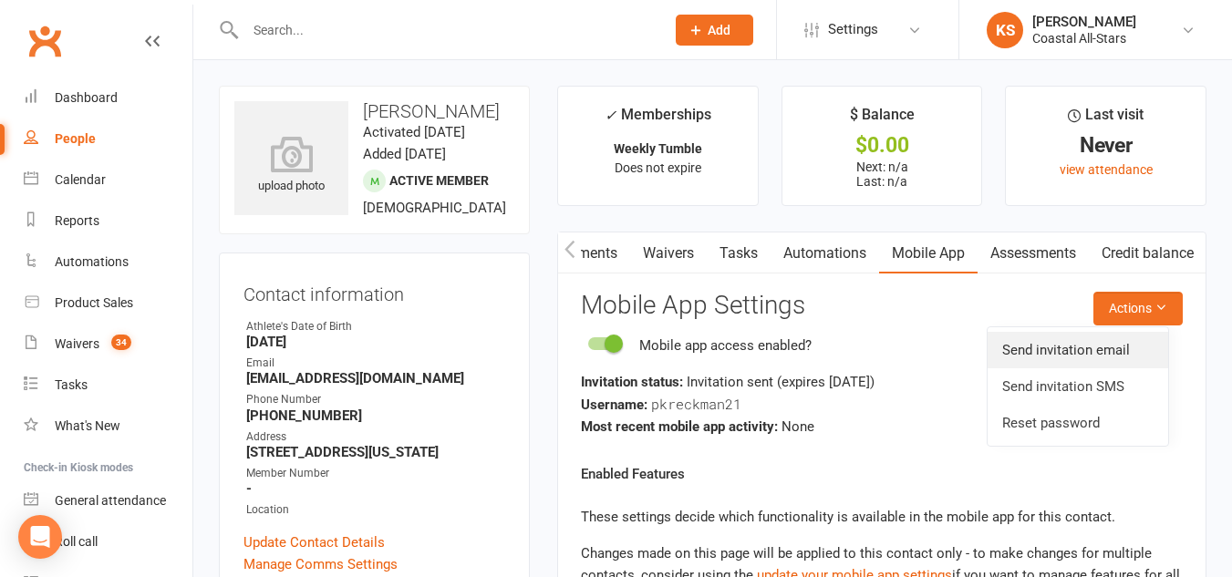
click at [1058, 347] on link "Send invitation email" at bounding box center [1078, 350] width 181 height 36
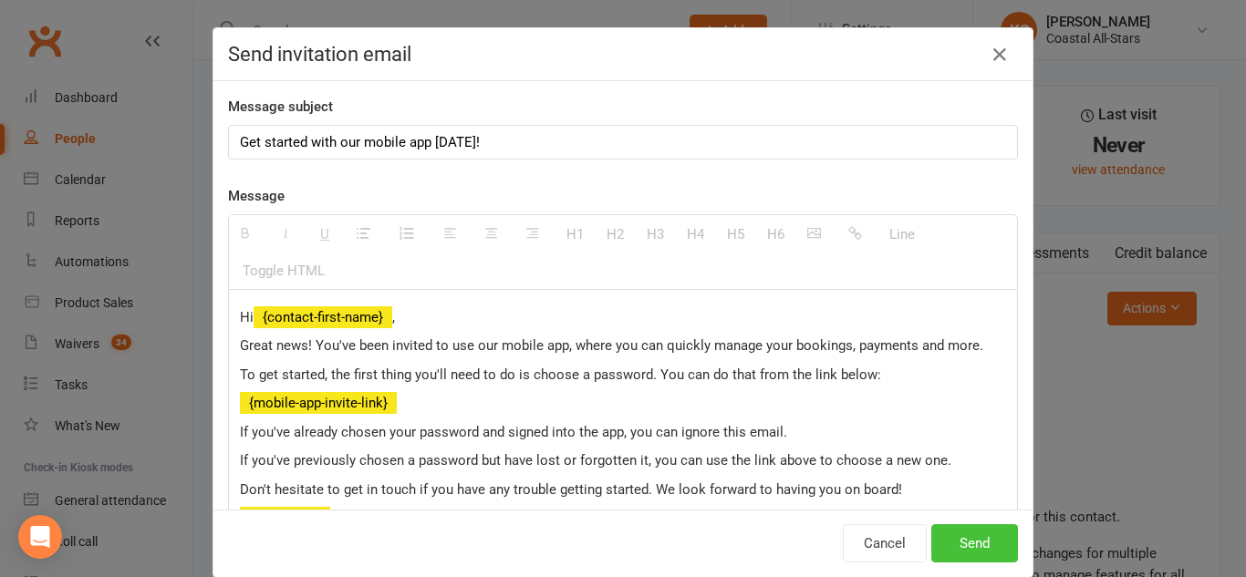
click at [976, 547] on button "Send" at bounding box center [974, 543] width 87 height 38
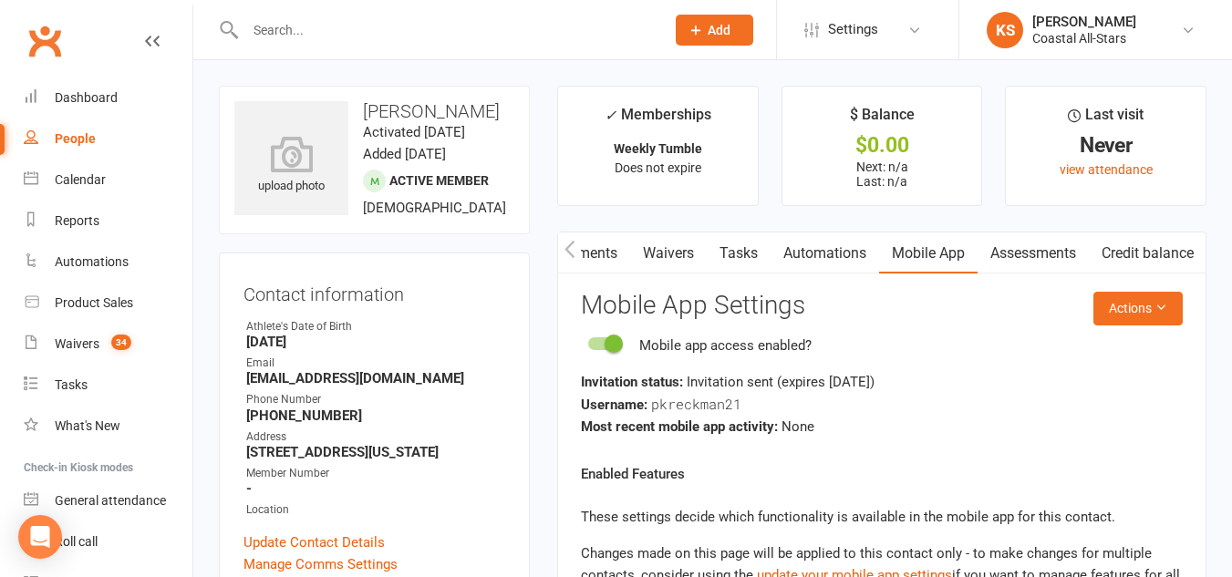
scroll to position [131, 0]
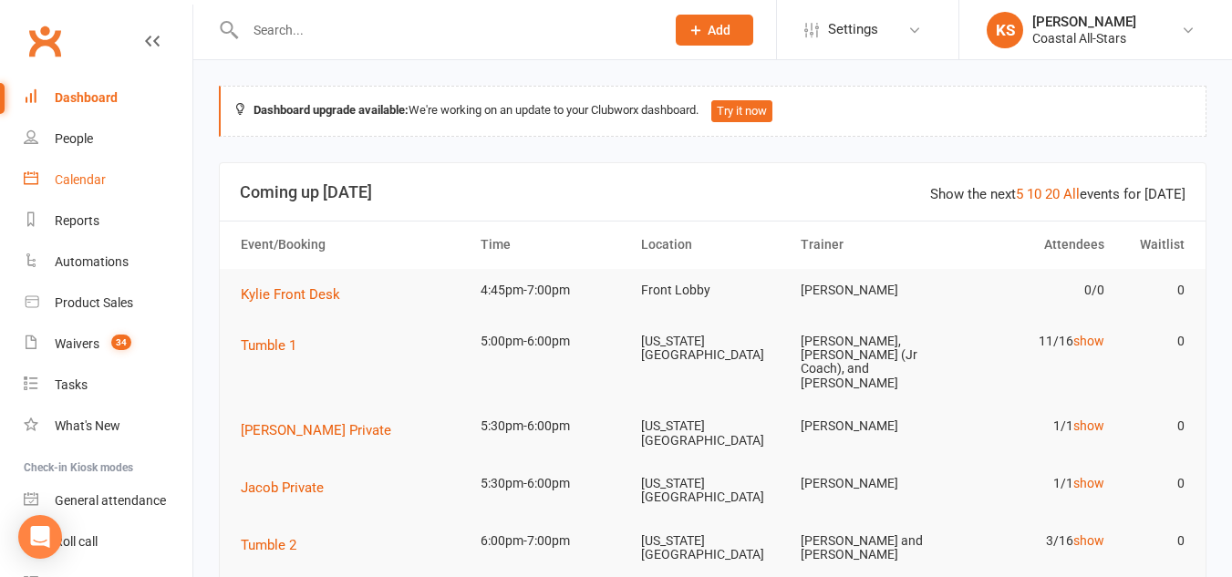
click at [70, 189] on link "Calendar" at bounding box center [108, 180] width 169 height 41
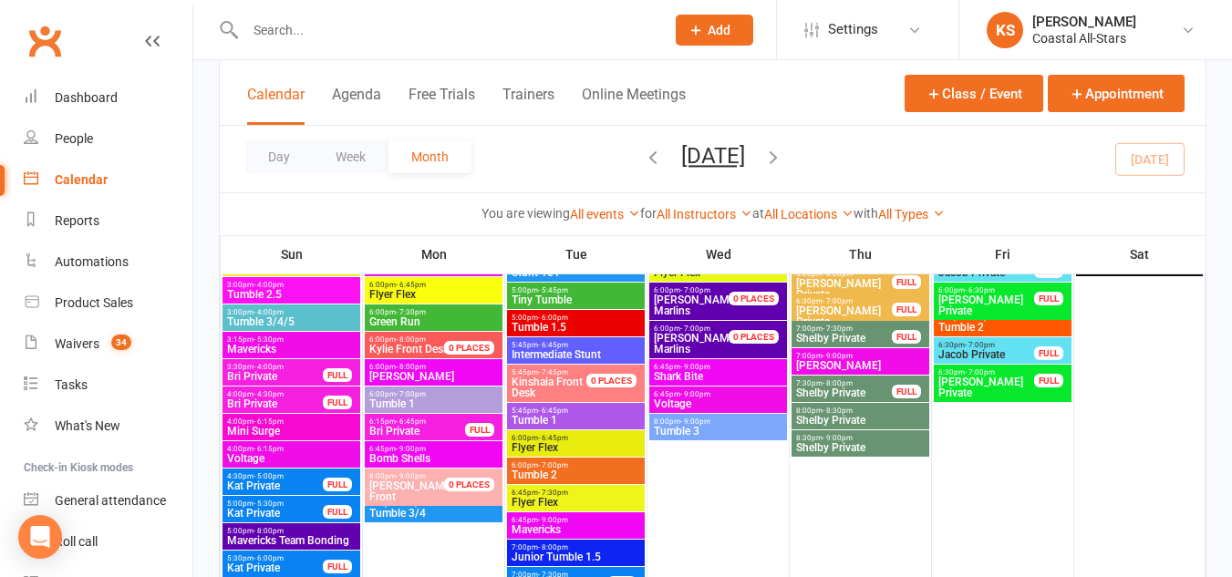
scroll to position [2841, 0]
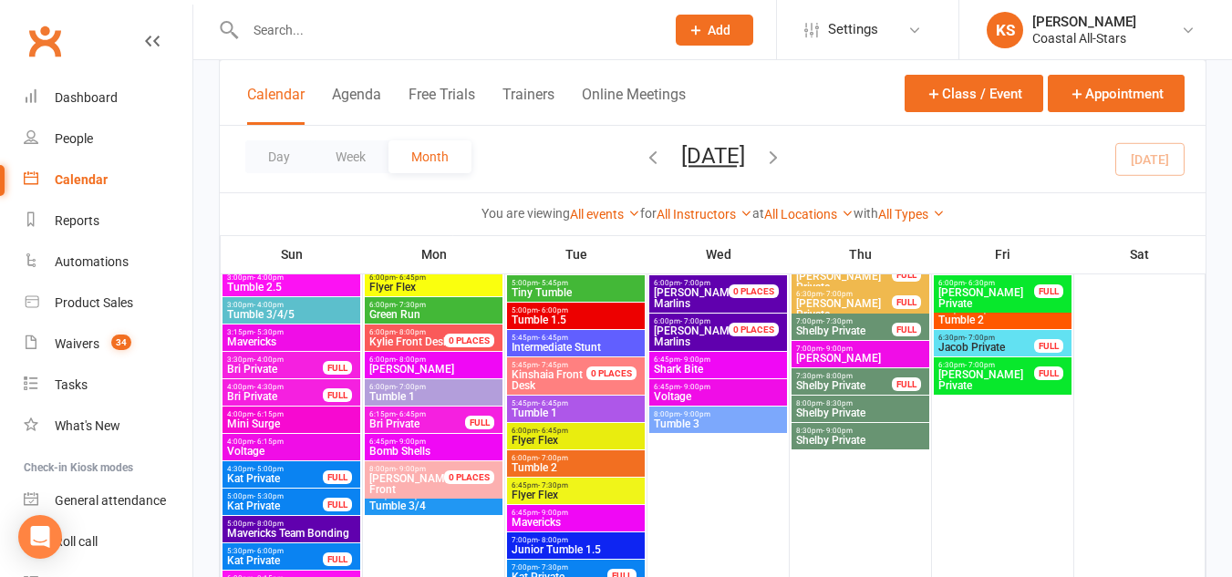
drag, startPoint x: 578, startPoint y: 402, endPoint x: 524, endPoint y: 421, distance: 57.1
click at [524, 421] on div "5:45pm - 6:45pm Tumble 1" at bounding box center [576, 409] width 138 height 26
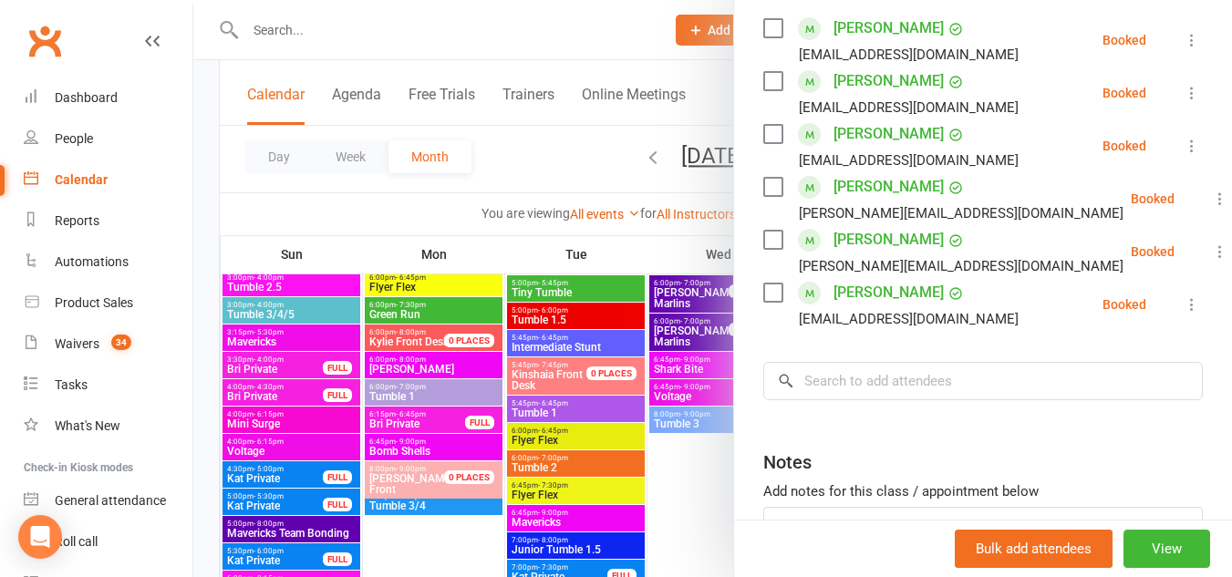
scroll to position [352, 0]
drag, startPoint x: 1053, startPoint y: 427, endPoint x: 1120, endPoint y: 378, distance: 82.3
click at [1120, 378] on input "search" at bounding box center [983, 380] width 440 height 38
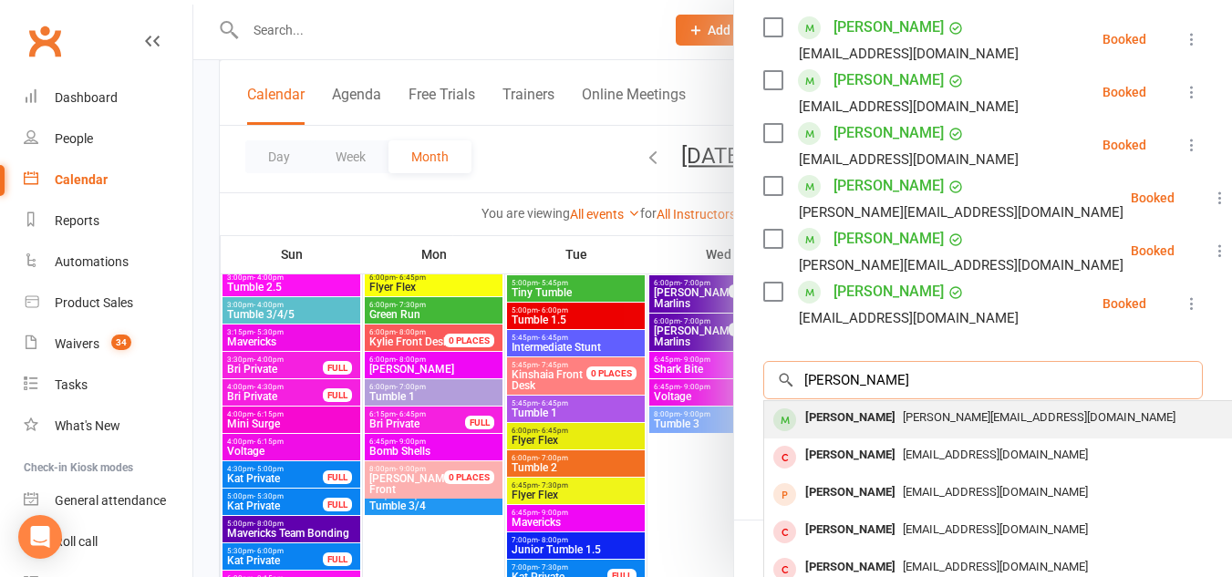
type input "stella routis"
click at [922, 428] on div "[PERSON_NAME][EMAIL_ADDRESS][DOMAIN_NAME]" at bounding box center [1037, 418] width 531 height 26
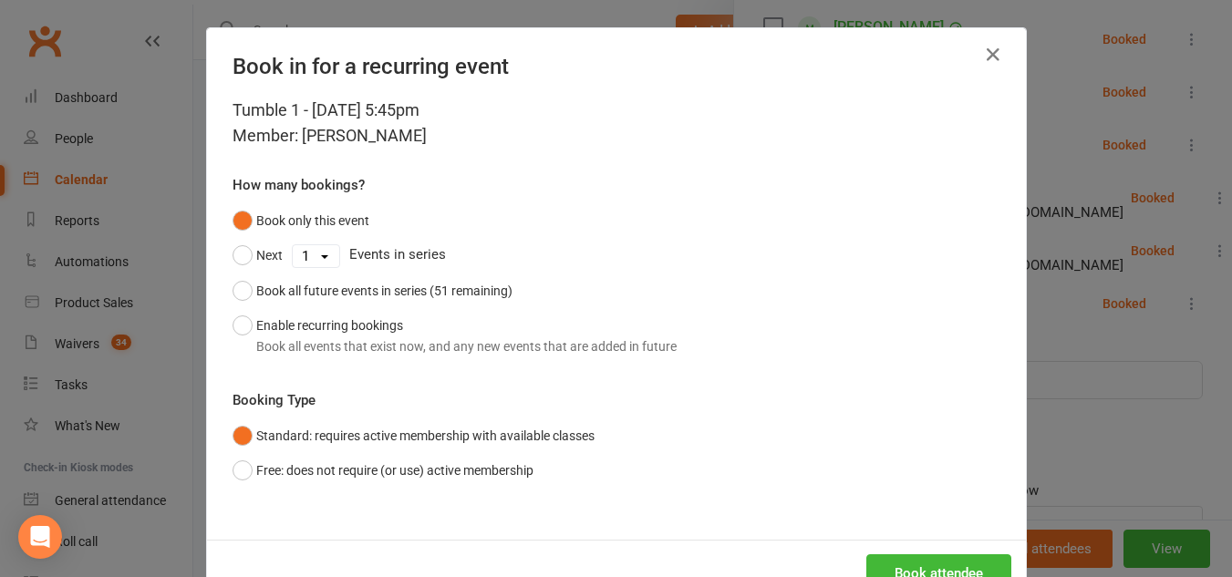
scroll to position [58, 0]
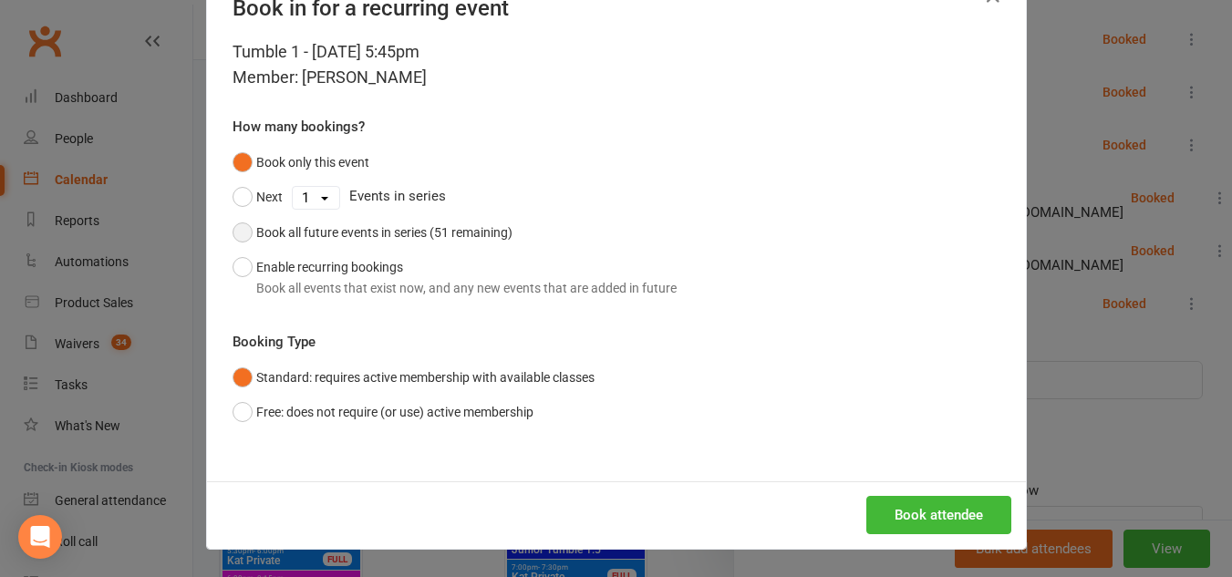
click at [238, 236] on button "Book all future events in series (51 remaining)" at bounding box center [373, 232] width 280 height 35
click at [953, 508] on button "Book attendee" at bounding box center [938, 515] width 145 height 38
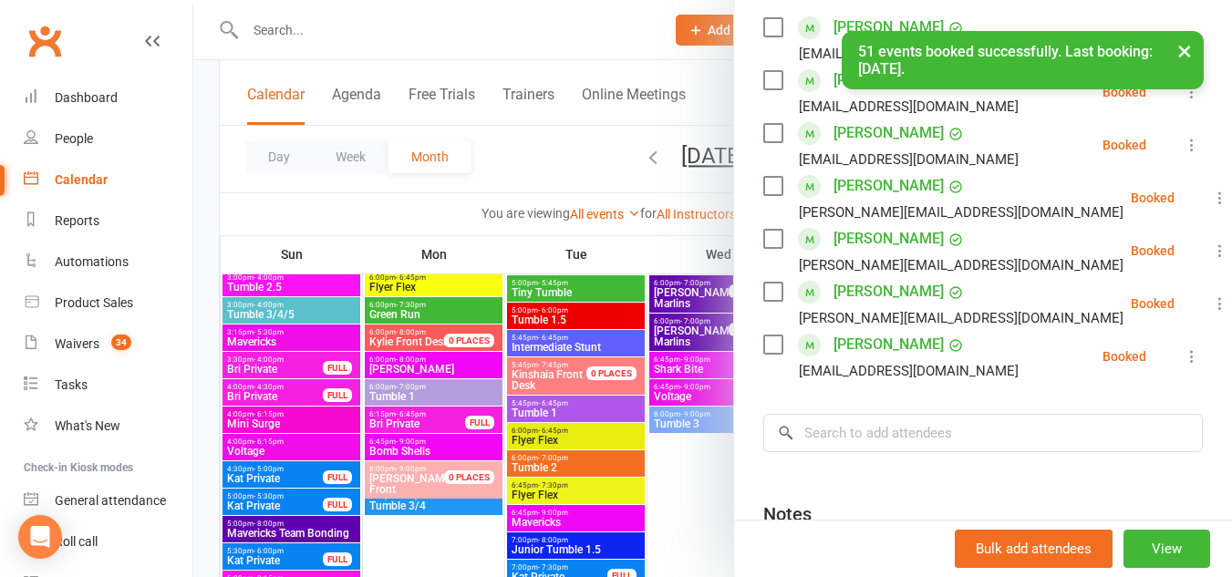
drag, startPoint x: 970, startPoint y: 288, endPoint x: 580, endPoint y: 159, distance: 411.3
click at [580, 159] on div at bounding box center [712, 288] width 1039 height 577
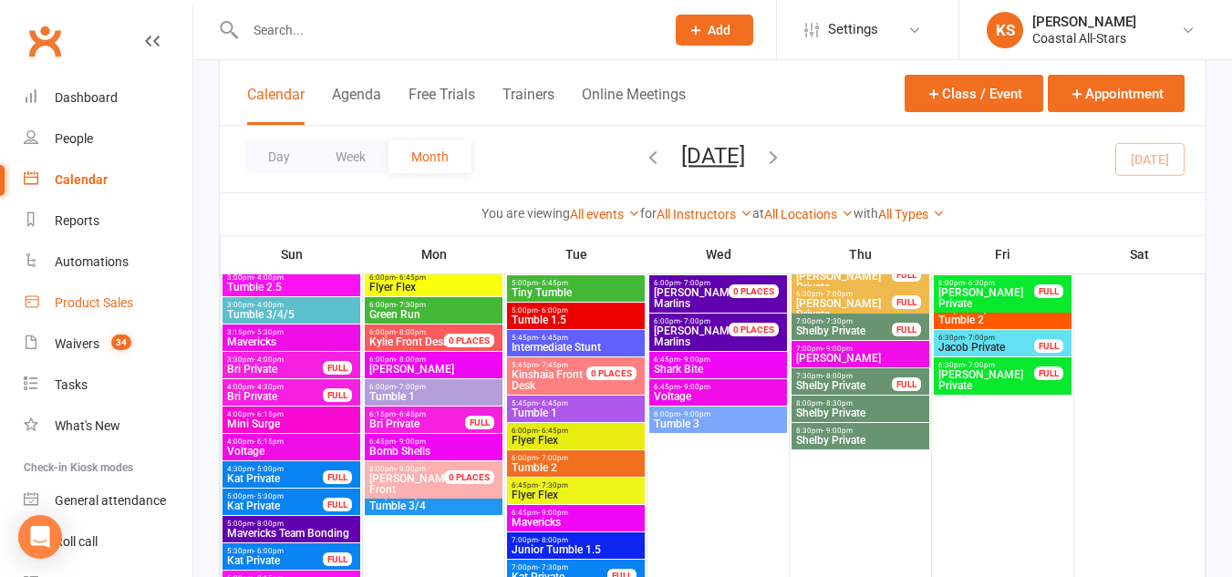
scroll to position [95, 0]
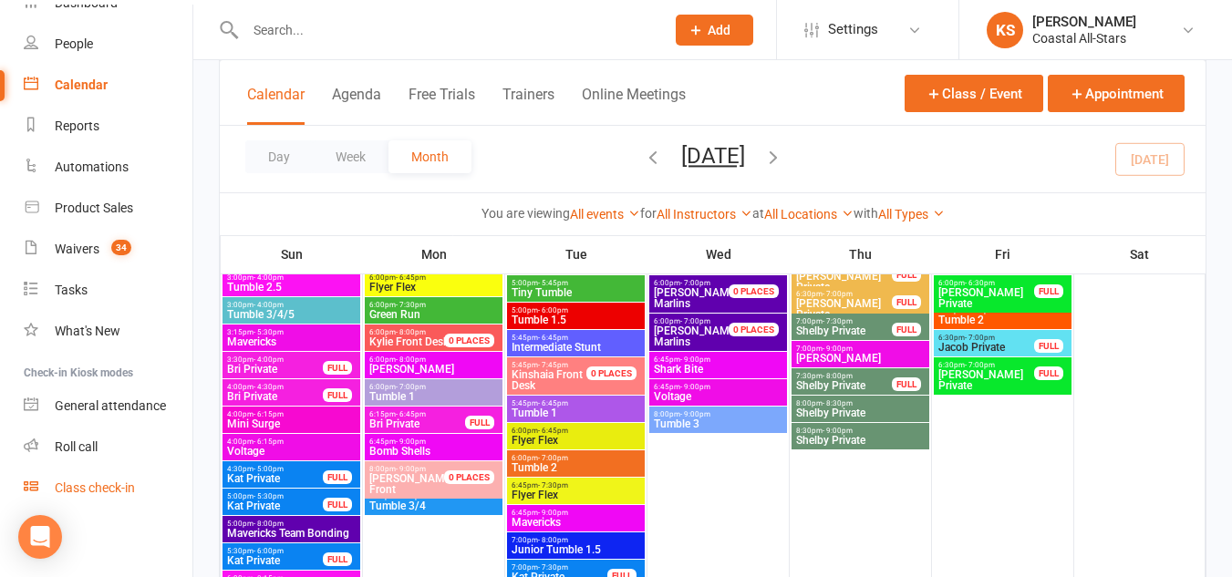
click at [79, 482] on div "Class check-in" at bounding box center [95, 488] width 80 height 15
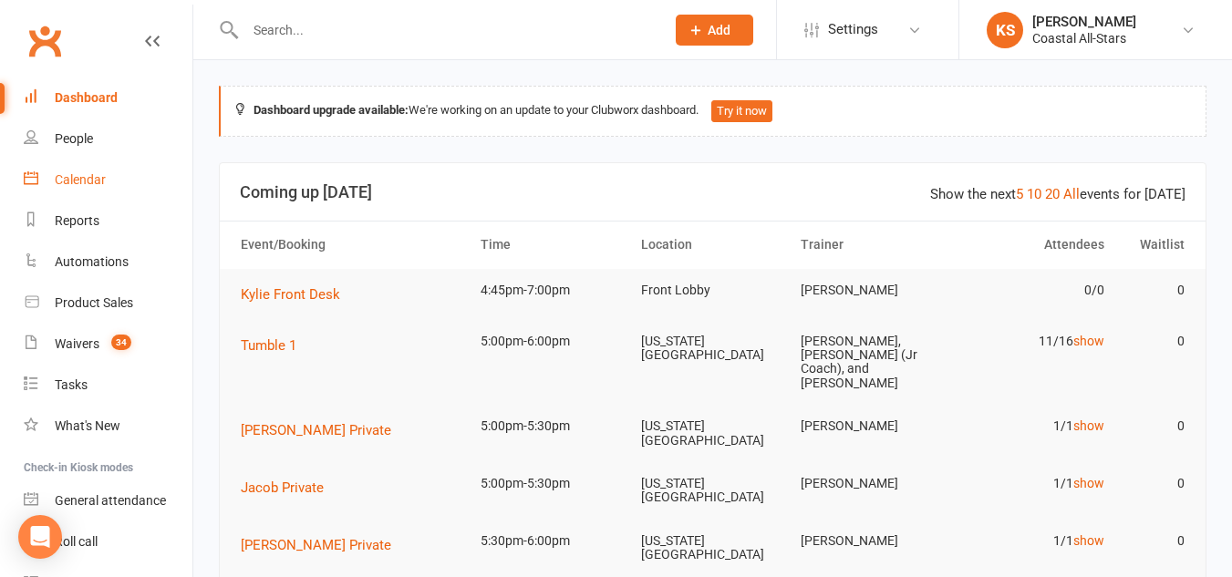
click at [85, 186] on div "Calendar" at bounding box center [80, 179] width 51 height 15
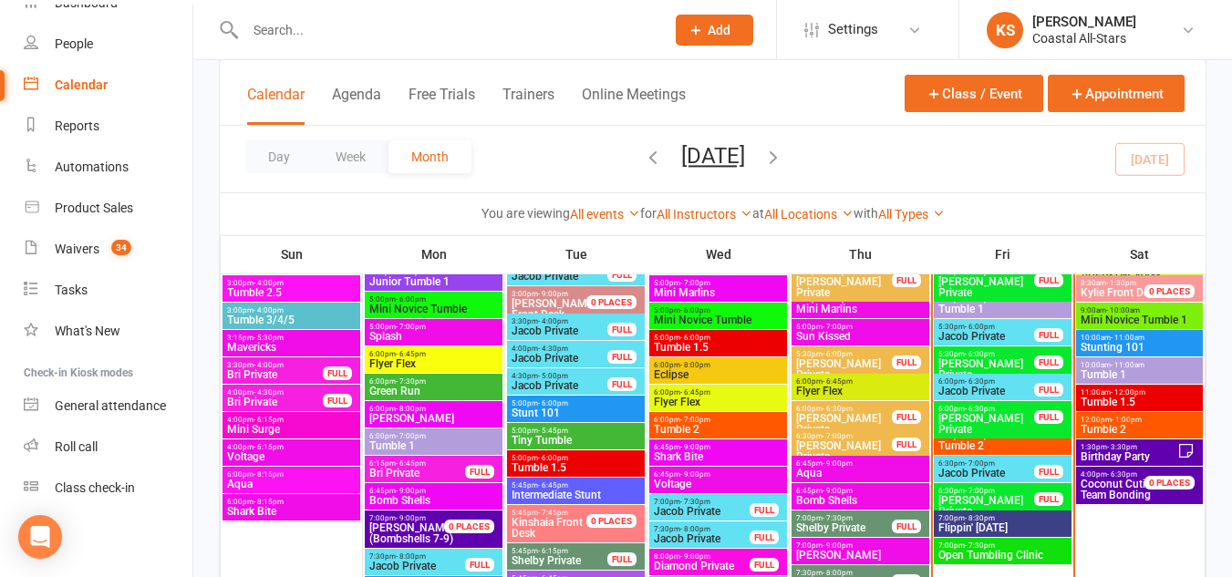
scroll to position [1907, 0]
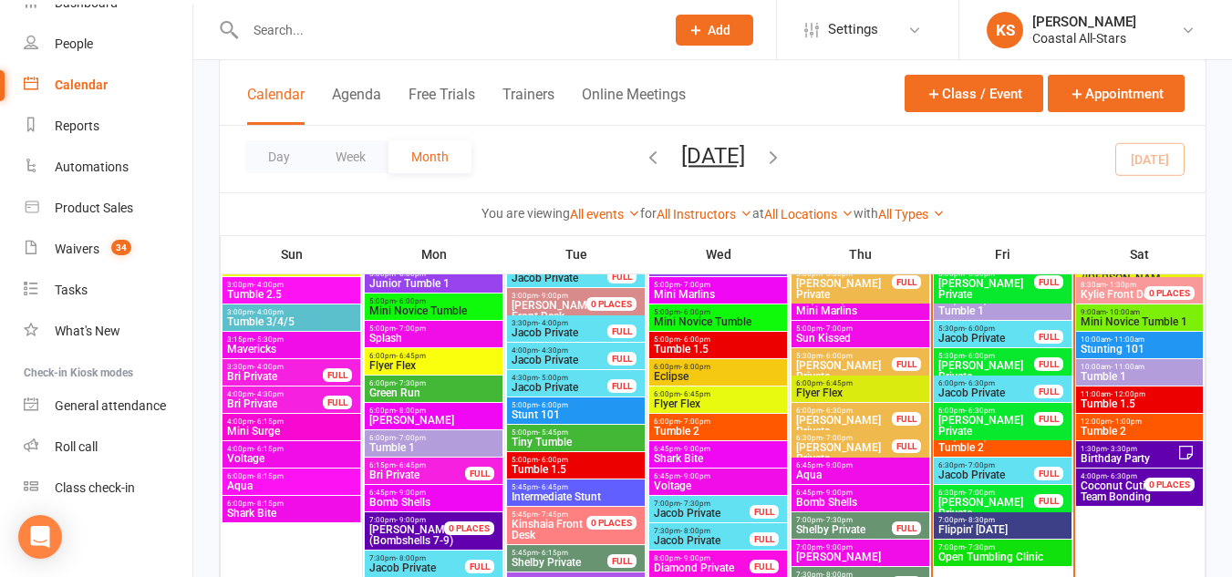
click at [974, 306] on span "Tumble 1" at bounding box center [1003, 311] width 130 height 11
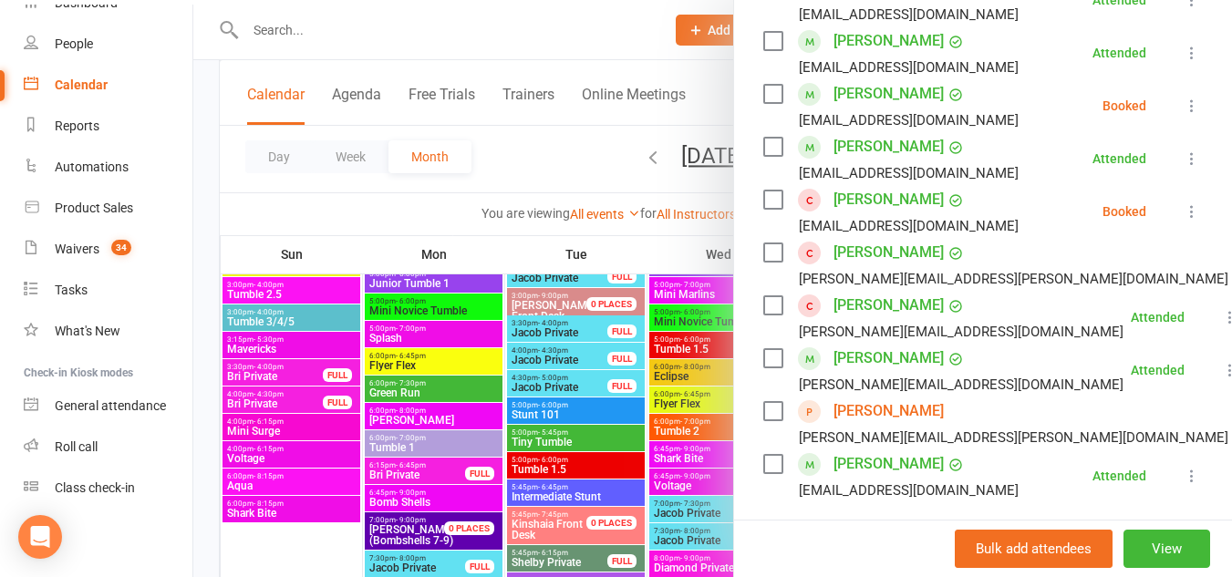
scroll to position [446, 0]
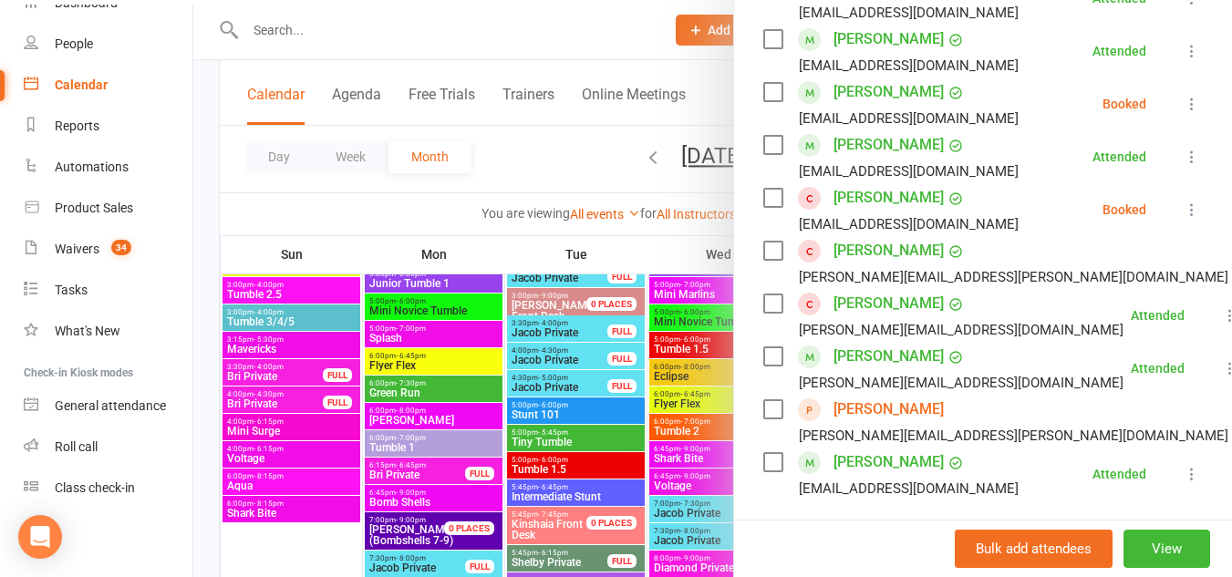
click at [882, 318] on link "Stella Routsis" at bounding box center [889, 303] width 110 height 29
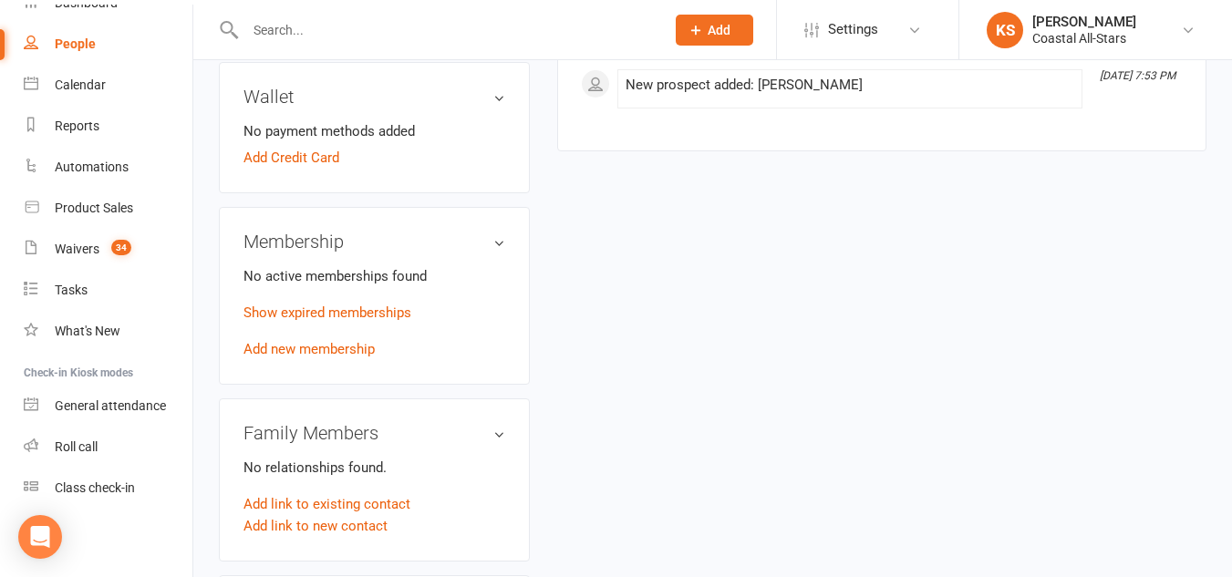
scroll to position [583, 0]
click at [310, 356] on link "Add new membership" at bounding box center [309, 348] width 131 height 16
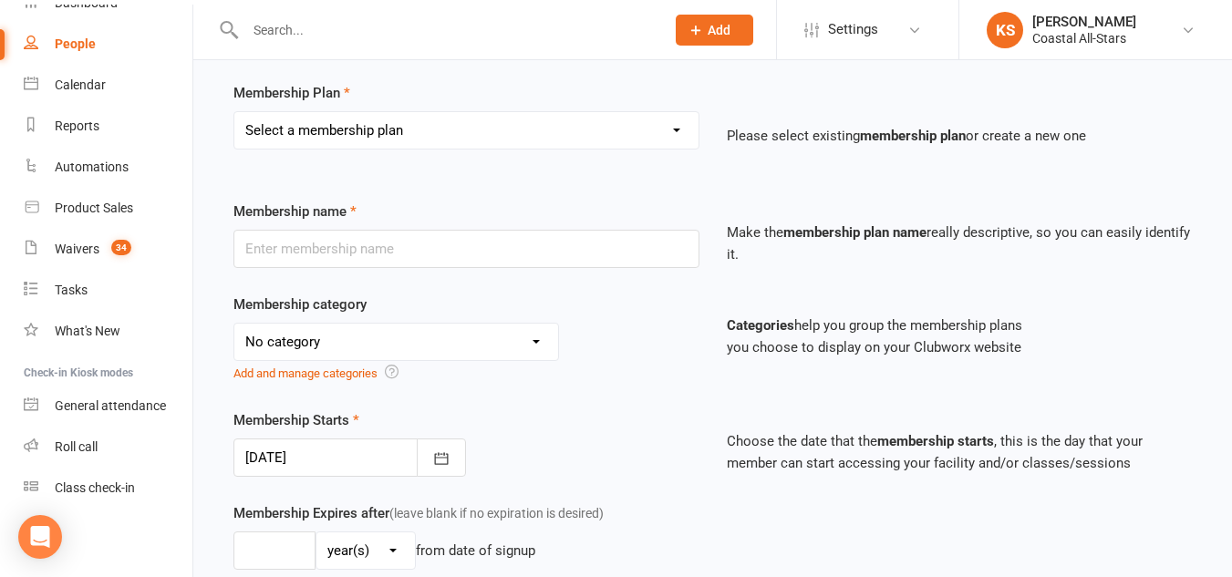
scroll to position [124, 0]
click at [462, 132] on select "Select a membership plan Trial Class Coastal Membership Fee Annual Registration…" at bounding box center [466, 131] width 464 height 36
select select "11"
click at [234, 113] on select "Select a membership plan Trial Class Coastal Membership Fee Annual Registration…" at bounding box center [466, 131] width 464 height 36
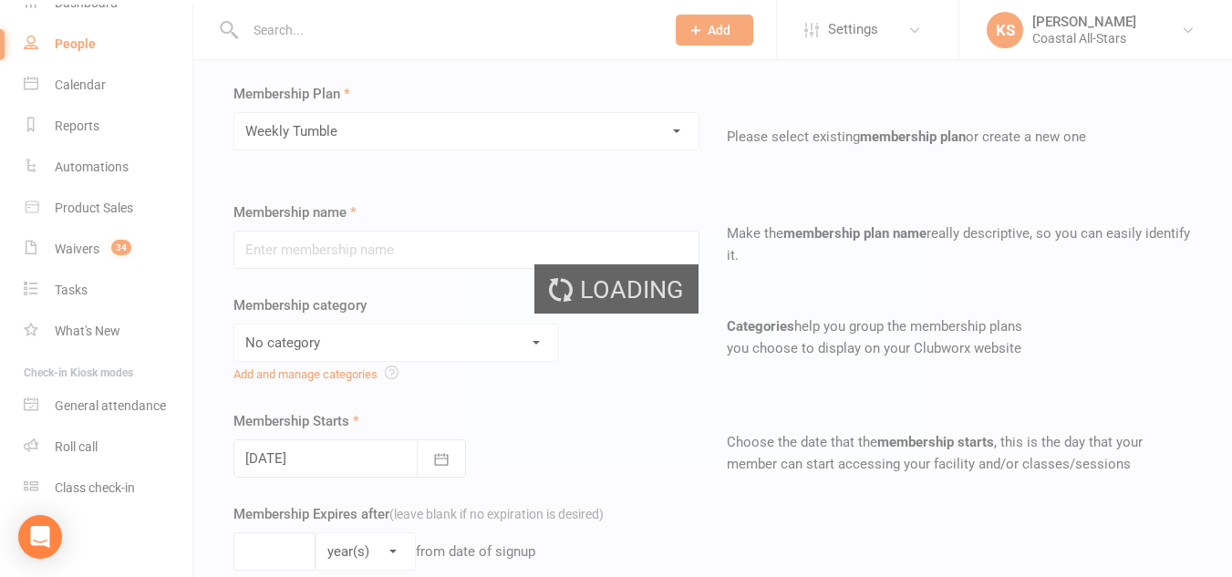
type input "Weekly Tumble"
select select "3"
type input "0"
type input "1"
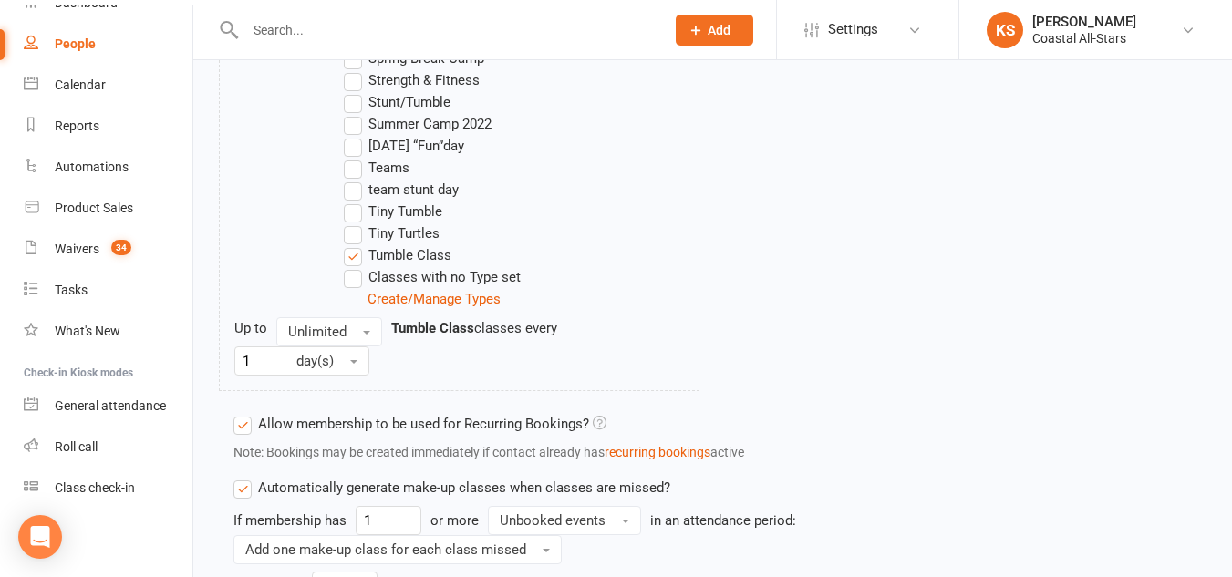
scroll to position [2090, 0]
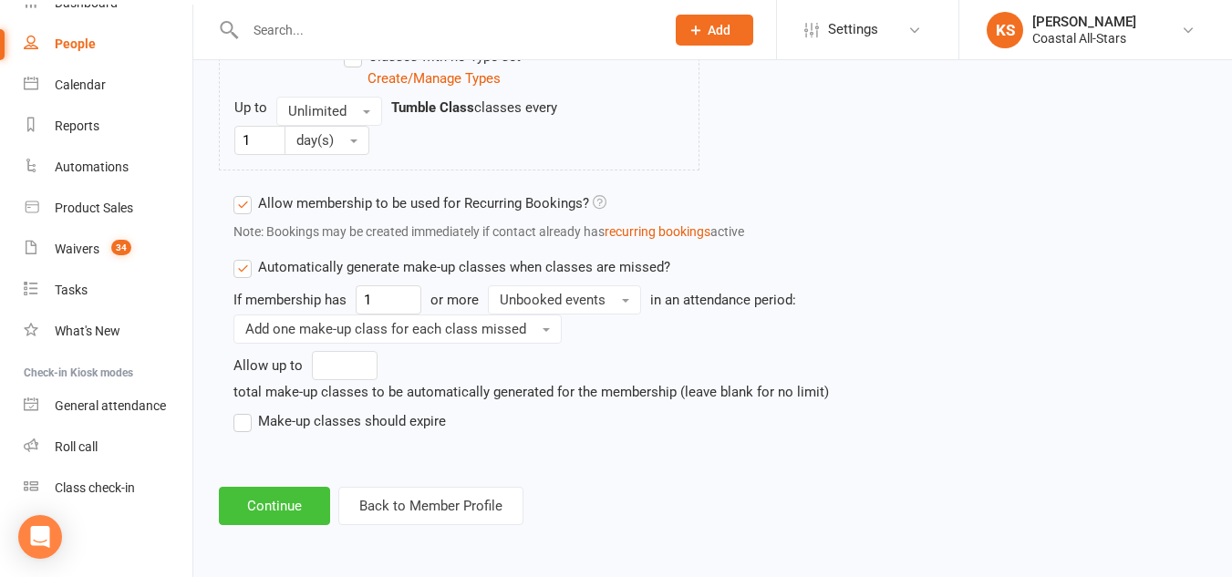
click at [243, 501] on button "Continue" at bounding box center [274, 506] width 111 height 38
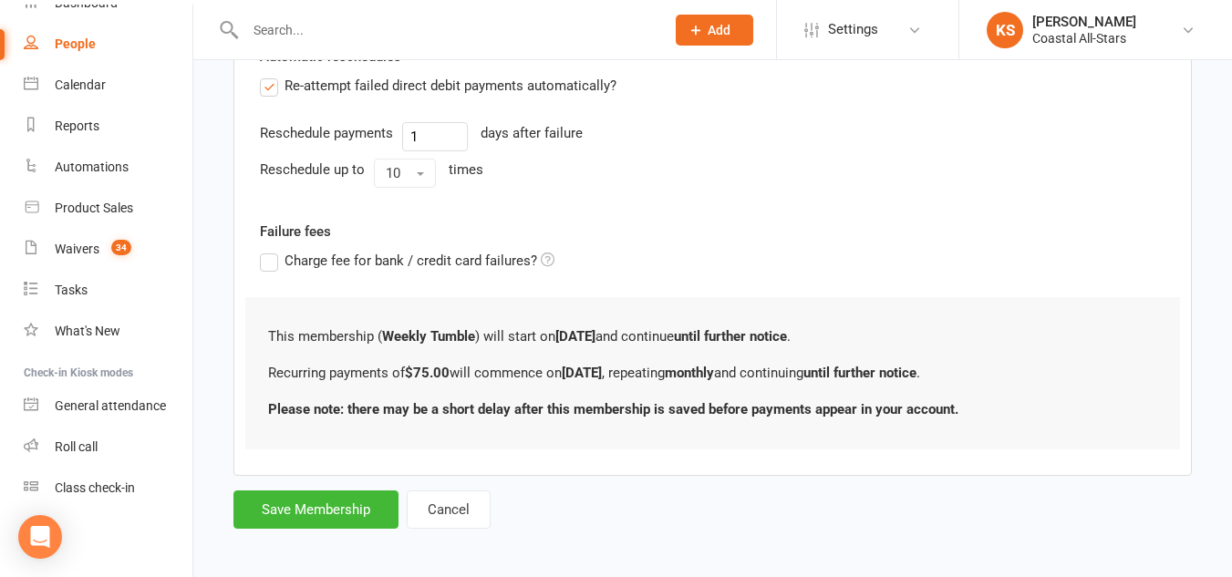
scroll to position [749, 0]
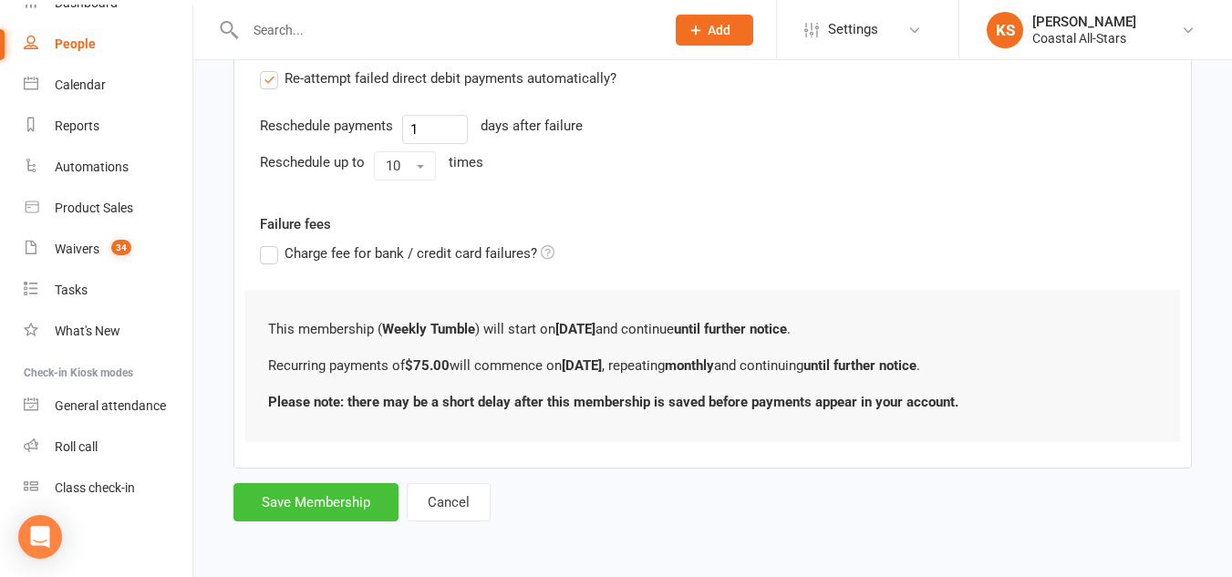
click at [314, 503] on button "Save Membership" at bounding box center [315, 502] width 165 height 38
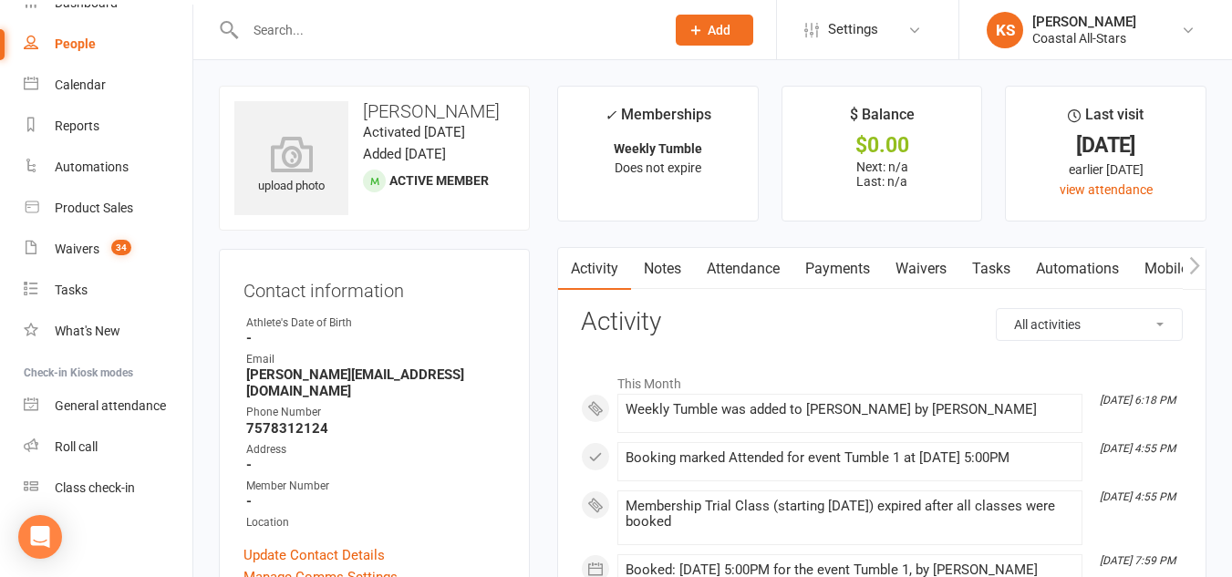
click at [1164, 260] on link "Mobile App" at bounding box center [1181, 269] width 98 height 42
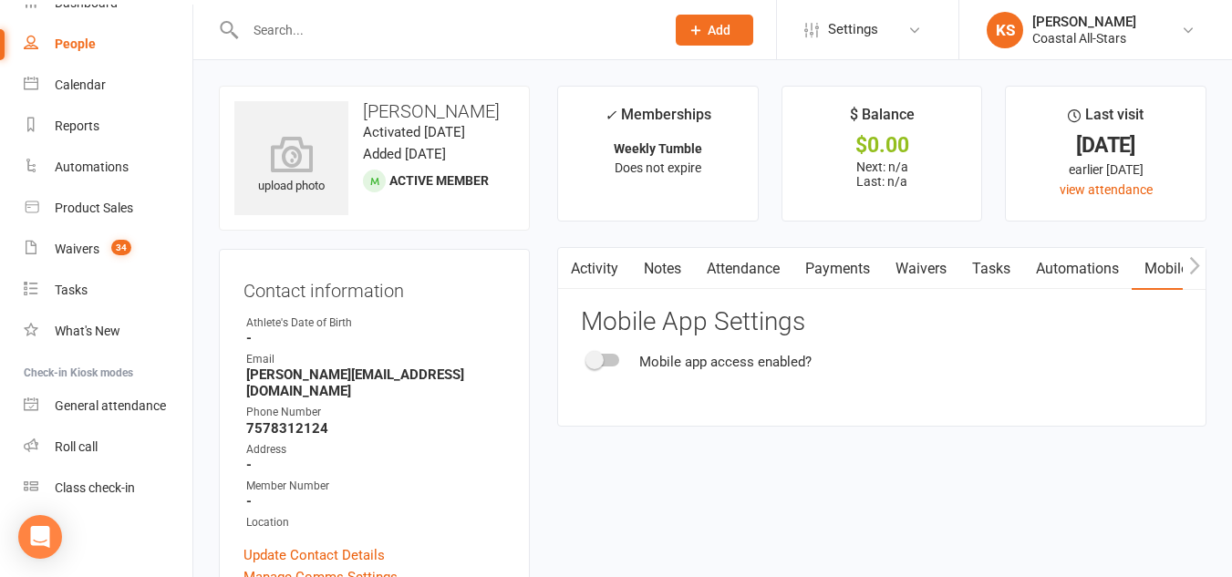
click at [1201, 266] on button "button" at bounding box center [1194, 268] width 23 height 41
click at [638, 361] on div "Mobile app access enabled?" at bounding box center [882, 362] width 602 height 22
click at [617, 362] on div at bounding box center [603, 360] width 31 height 13
click at [588, 358] on input "checkbox" at bounding box center [588, 358] width 0 height 0
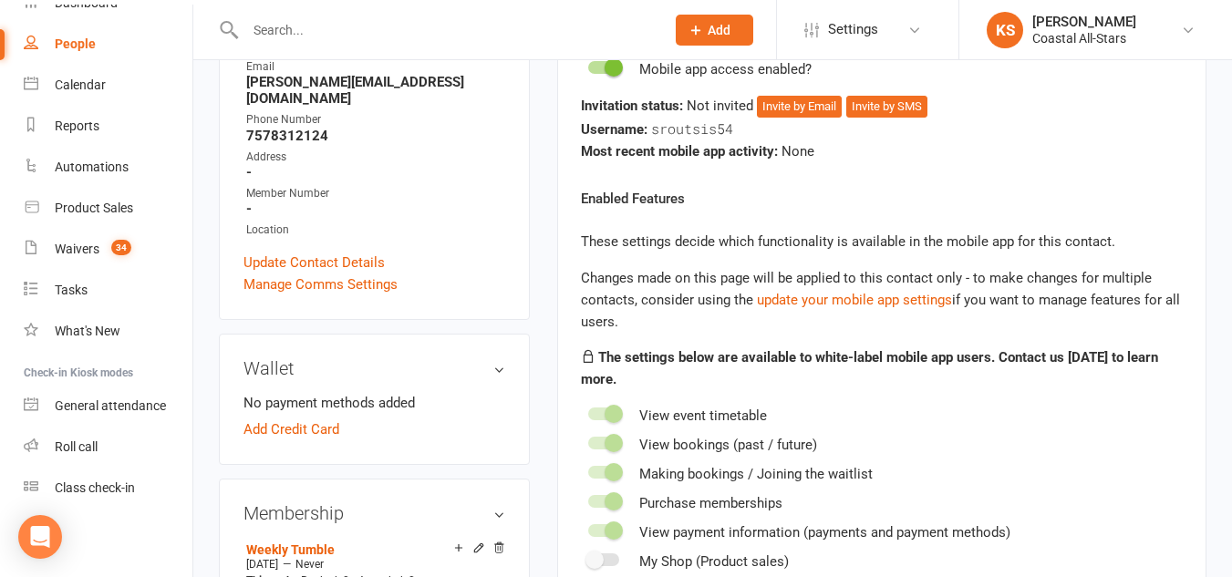
scroll to position [292, 0]
click at [793, 109] on button "Invite by Email" at bounding box center [799, 108] width 85 height 22
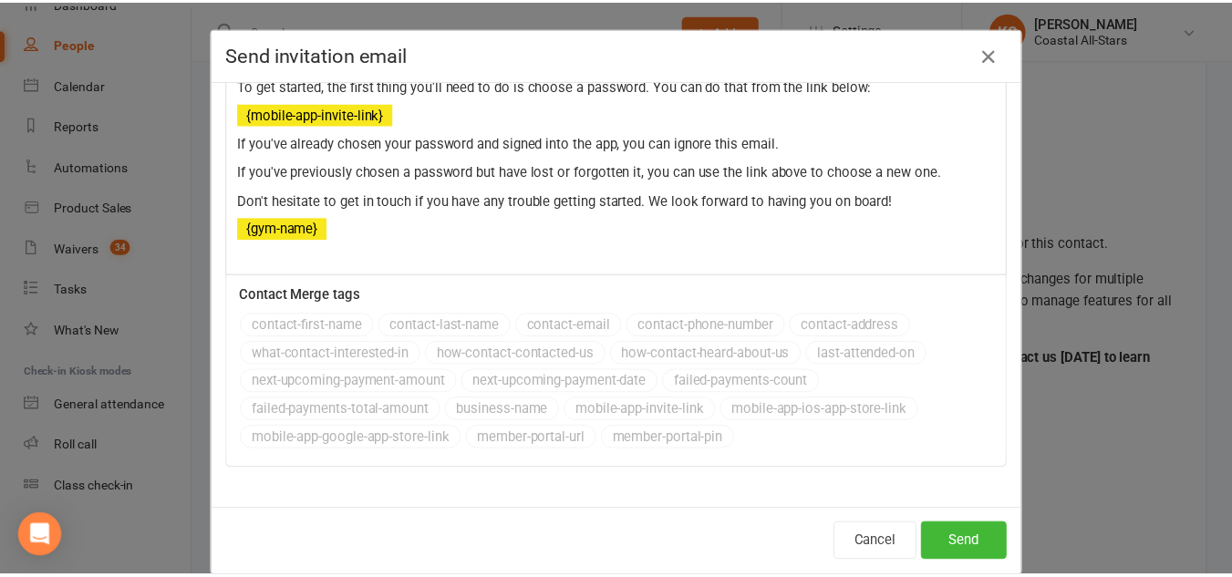
scroll to position [0, 0]
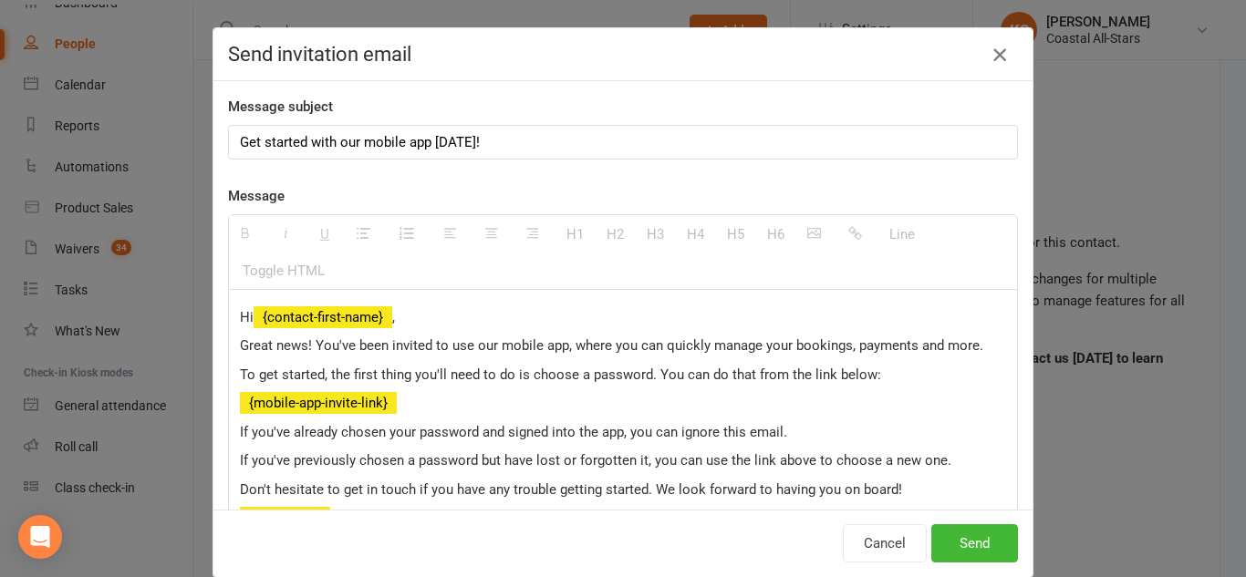
click at [990, 54] on icon "button" at bounding box center [1000, 55] width 22 height 22
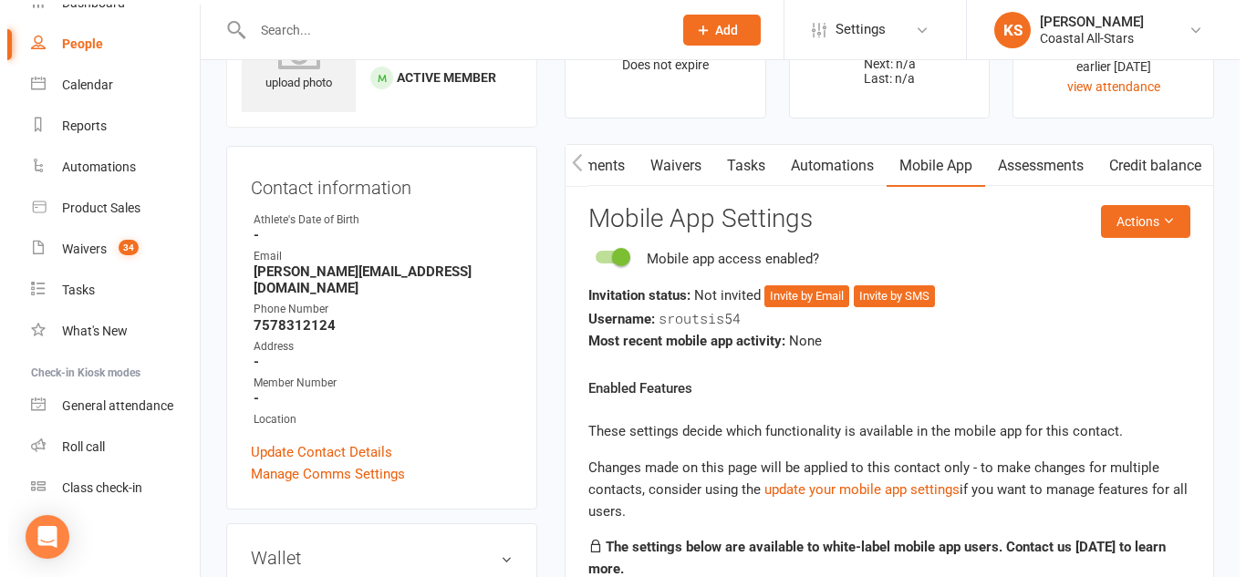
scroll to position [104, 0]
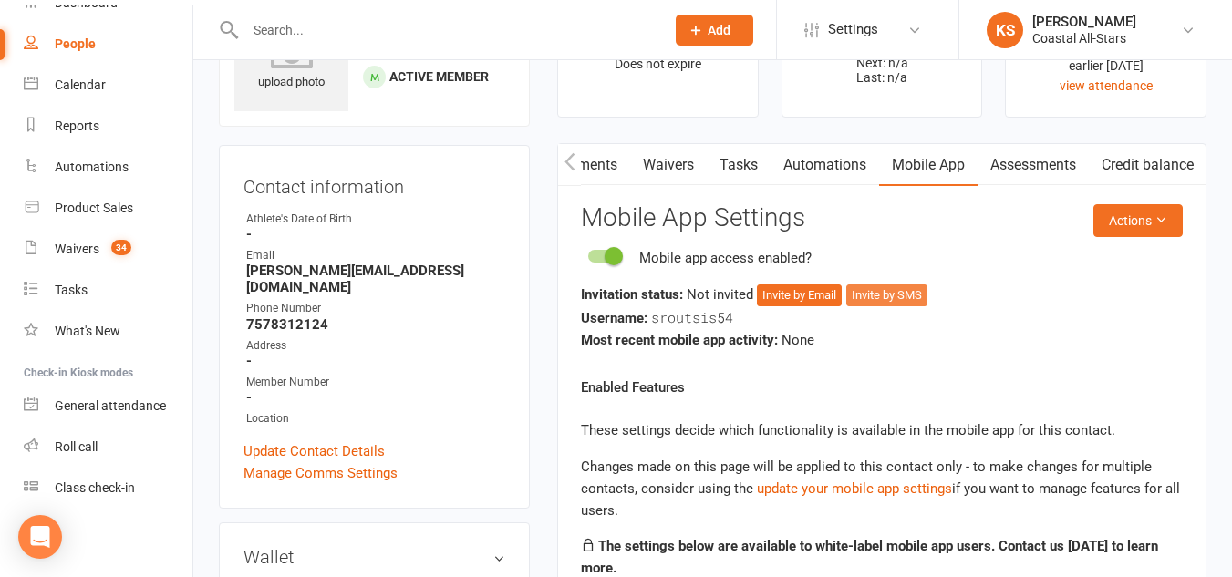
click at [914, 300] on button "Invite by SMS" at bounding box center [886, 296] width 81 height 22
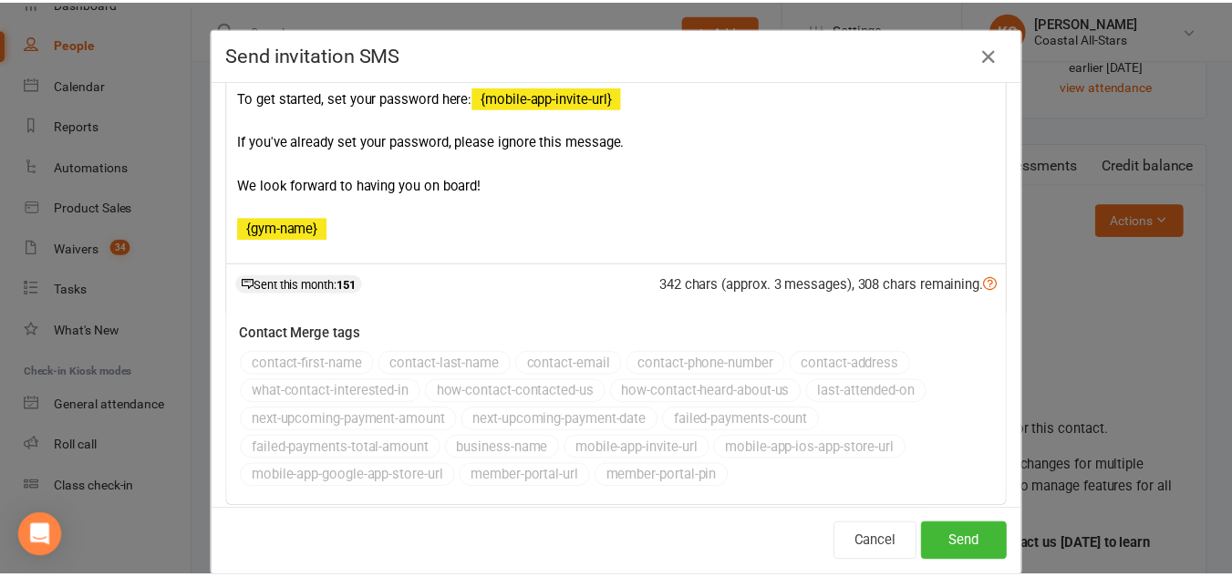
scroll to position [0, 0]
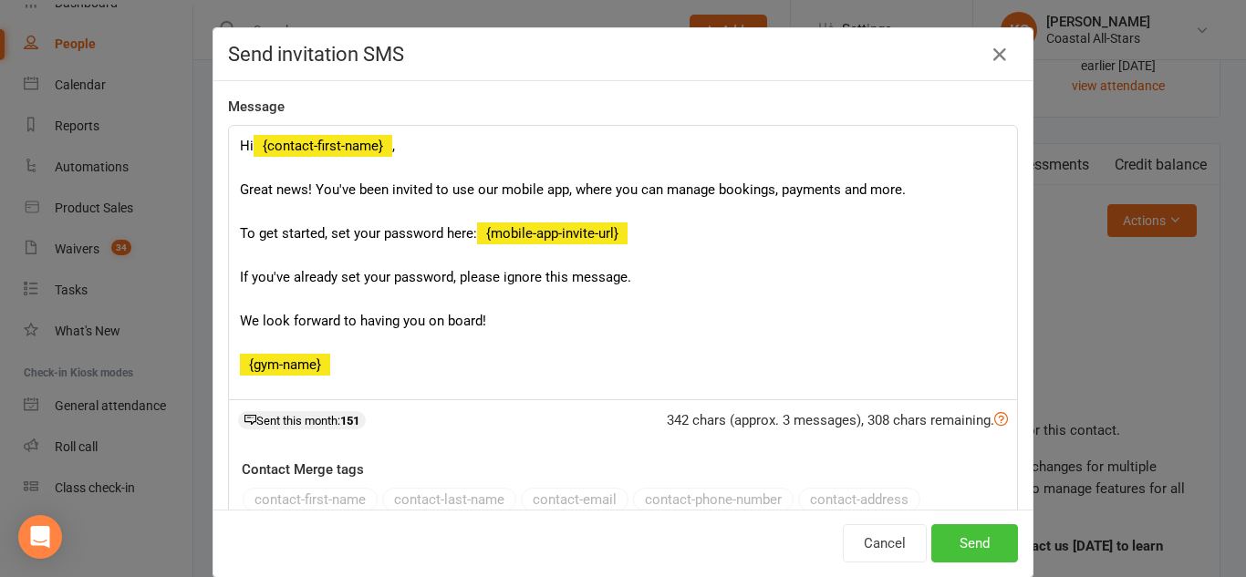
click at [951, 531] on button "Send" at bounding box center [974, 543] width 87 height 38
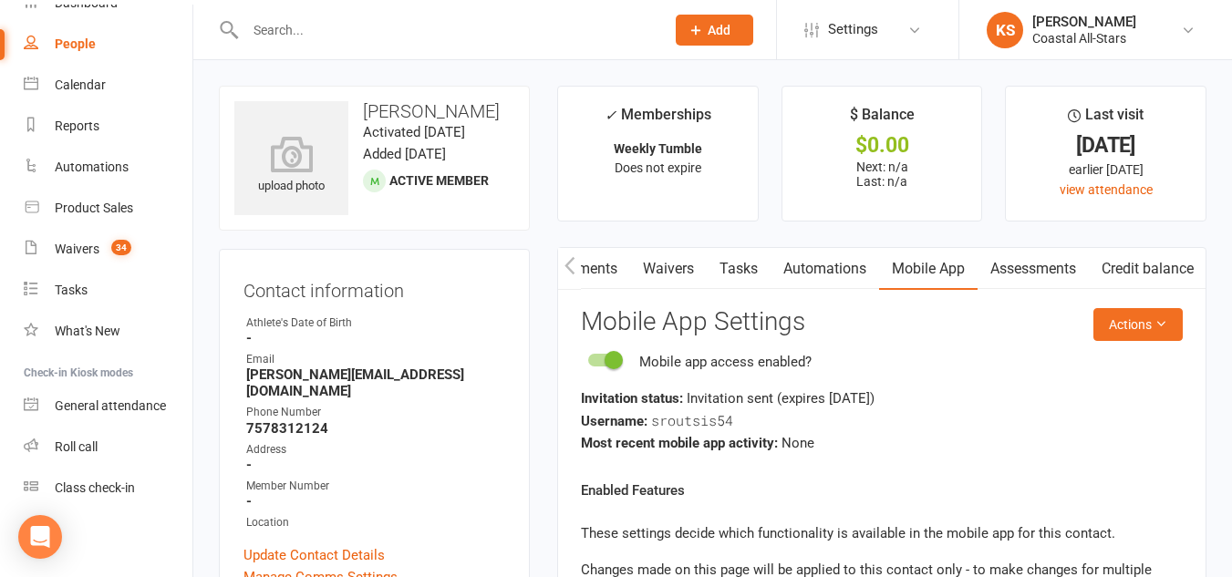
click at [432, 36] on input "text" at bounding box center [446, 30] width 412 height 26
click at [432, 29] on input "text" at bounding box center [446, 30] width 412 height 26
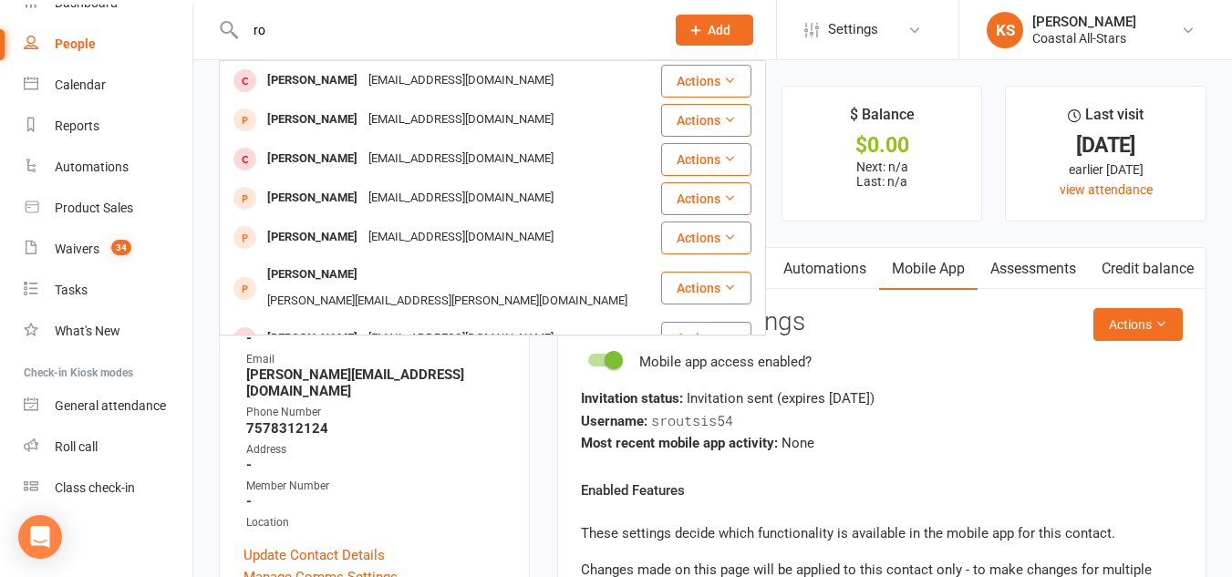
type input "r"
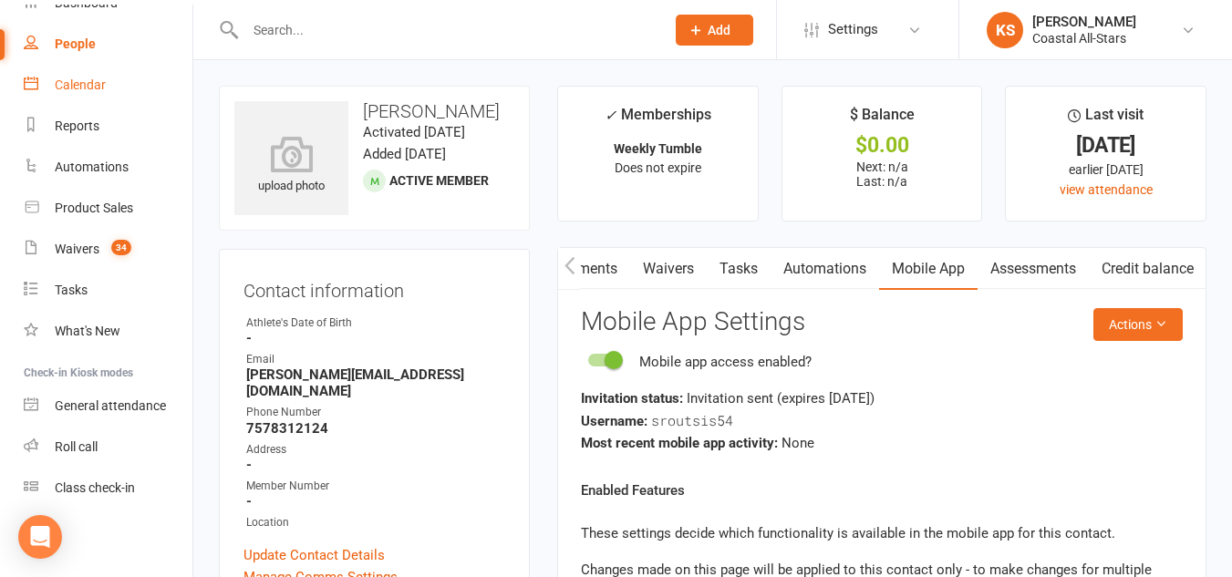
click at [98, 77] on link "Calendar" at bounding box center [108, 85] width 169 height 41
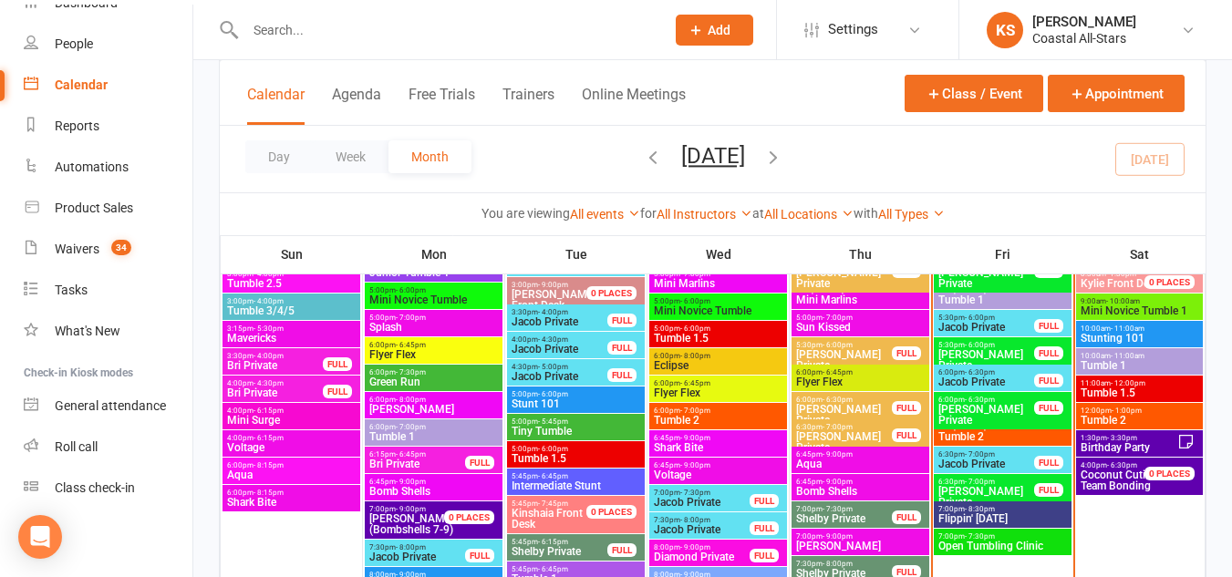
scroll to position [1919, 0]
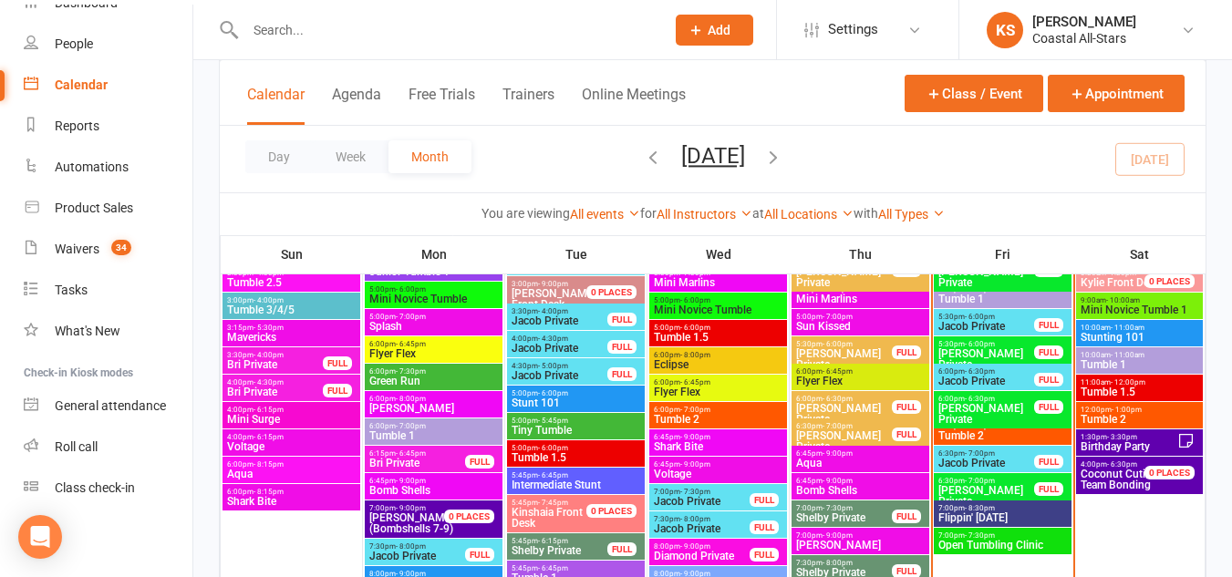
click at [996, 537] on span "7:00pm - 7:30pm" at bounding box center [1003, 536] width 130 height 8
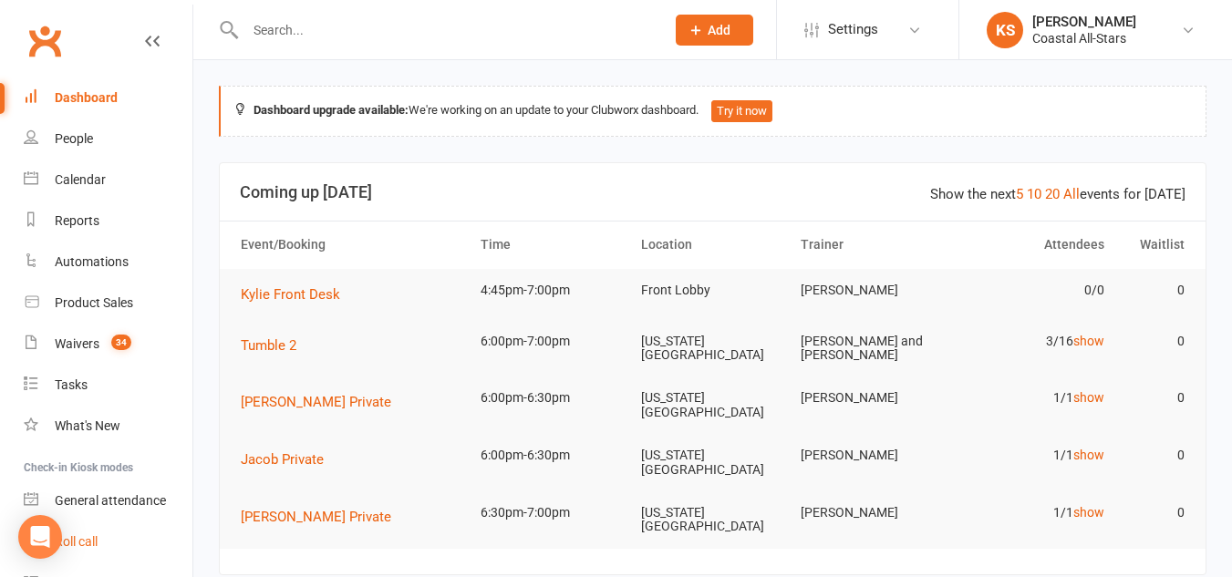
scroll to position [95, 0]
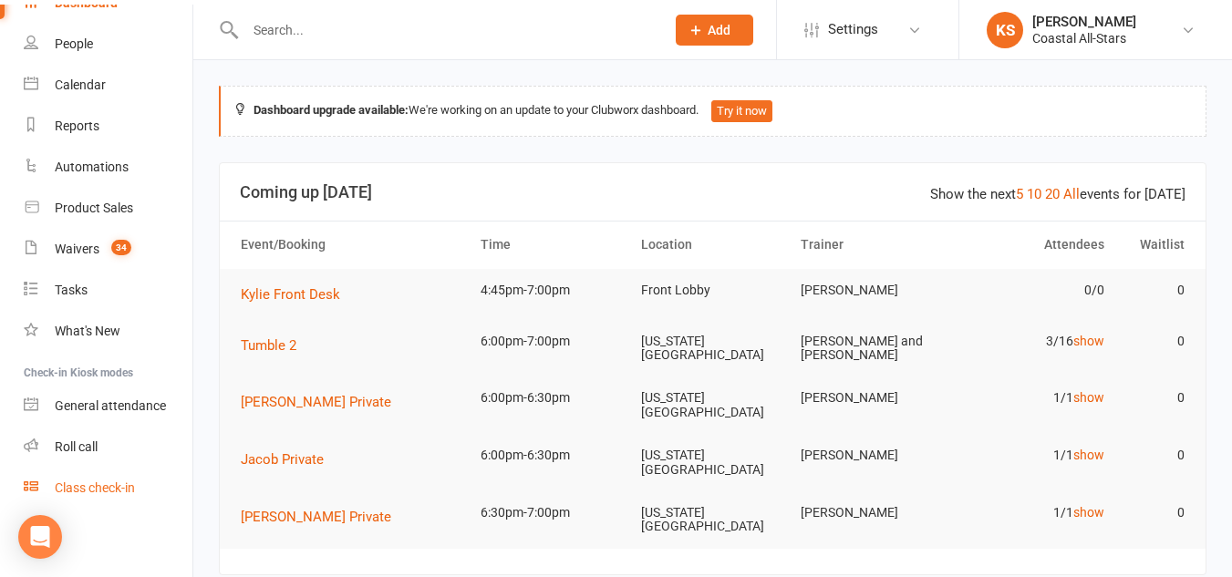
click at [93, 497] on link "Class check-in" at bounding box center [108, 488] width 169 height 41
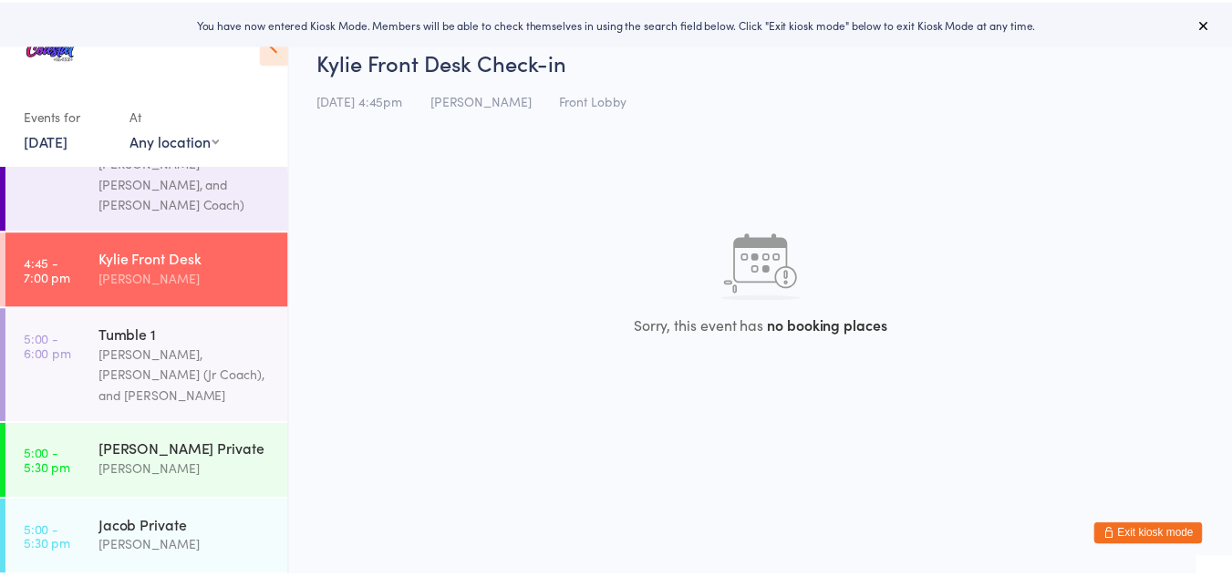
scroll to position [529, 0]
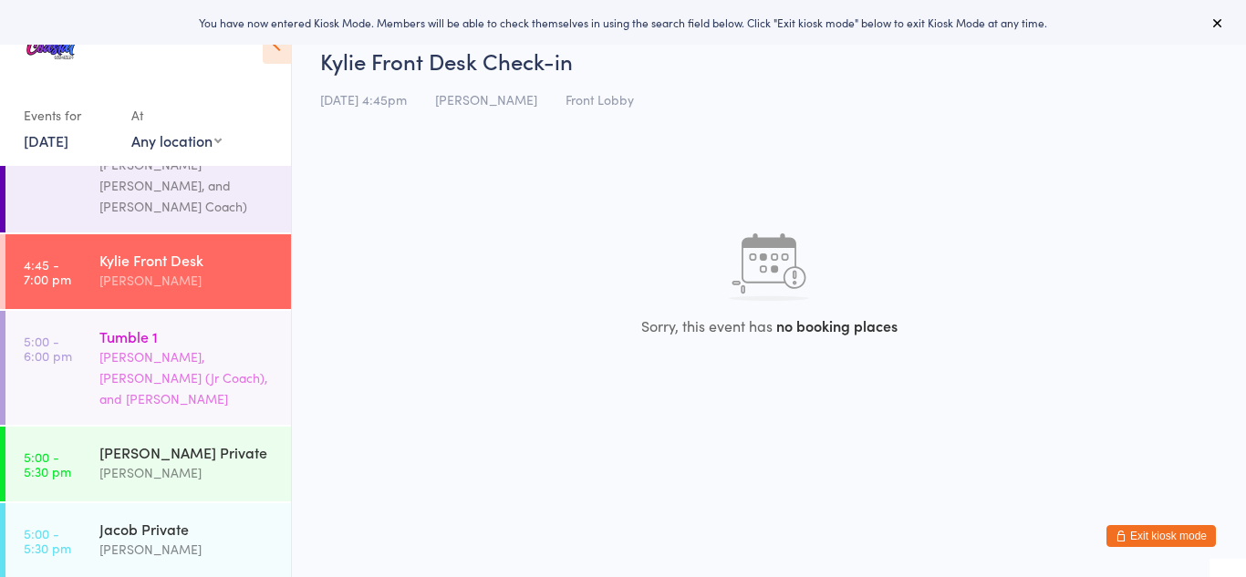
click at [188, 327] on div "Tumble 1" at bounding box center [187, 337] width 176 height 20
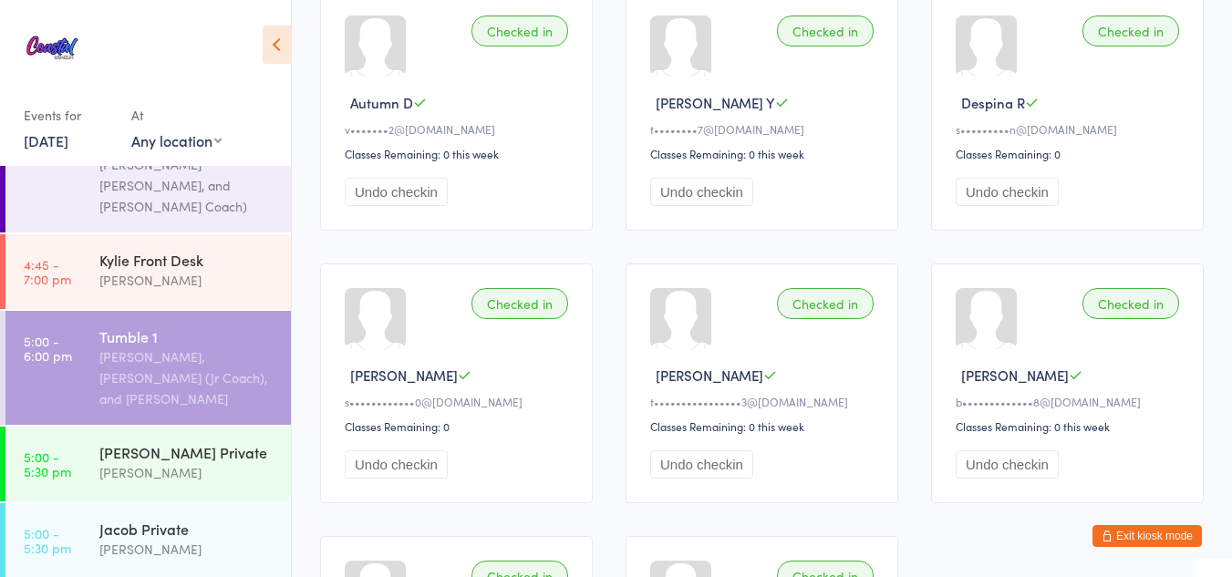
scroll to position [378, 0]
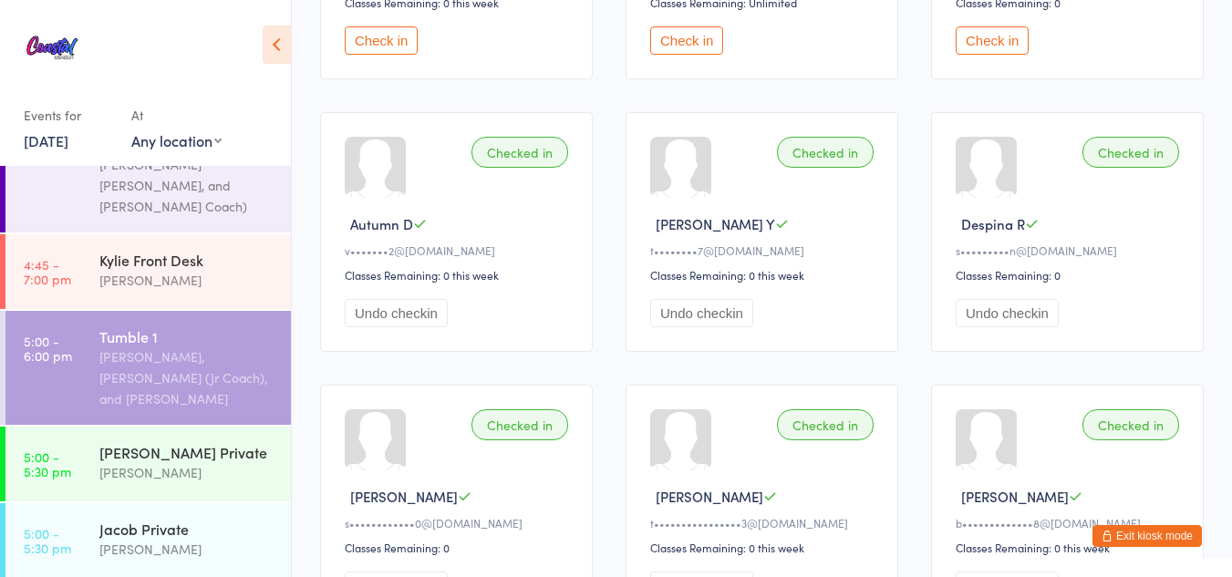
click at [975, 198] on div "Checked in Despina R s•••••••••n@gmail.com Classes Remaining: 0 Undo checkin" at bounding box center [1067, 232] width 273 height 240
click at [990, 232] on span "Despina R" at bounding box center [993, 223] width 64 height 19
click at [1130, 249] on div "s•••••••••n@gmail.com" at bounding box center [1070, 251] width 229 height 16
click at [952, 158] on div "Checked in Despina R s•••••••••n@gmail.com Classes Remaining: 0 Undo checkin" at bounding box center [1067, 232] width 273 height 240
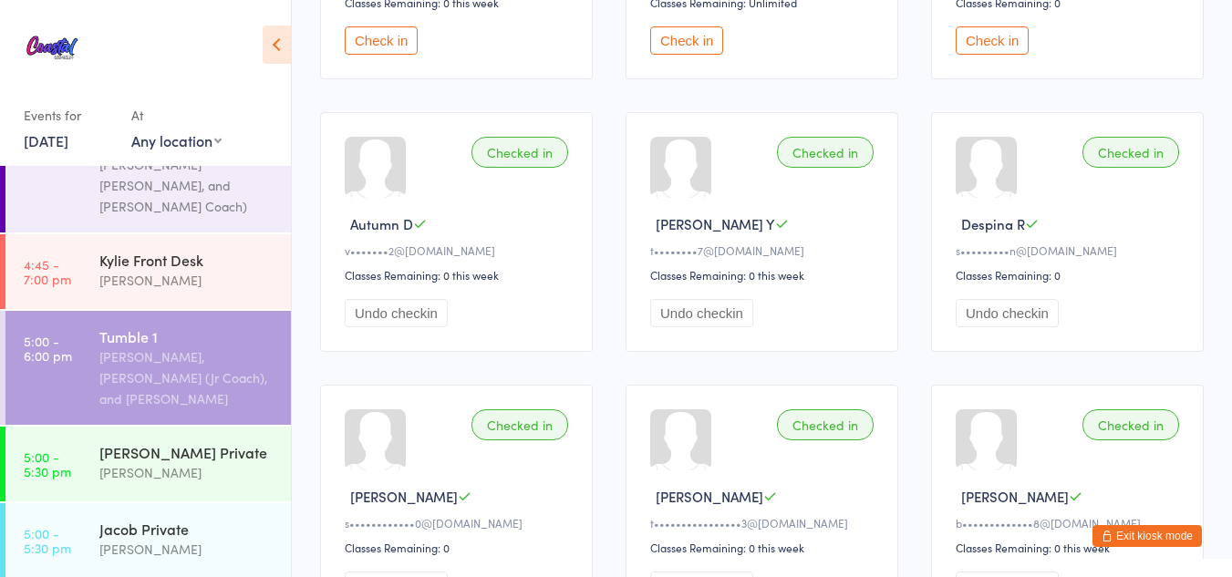
click at [952, 158] on div "Checked in Despina R s•••••••••n@gmail.com Classes Remaining: 0 Undo checkin" at bounding box center [1067, 232] width 273 height 240
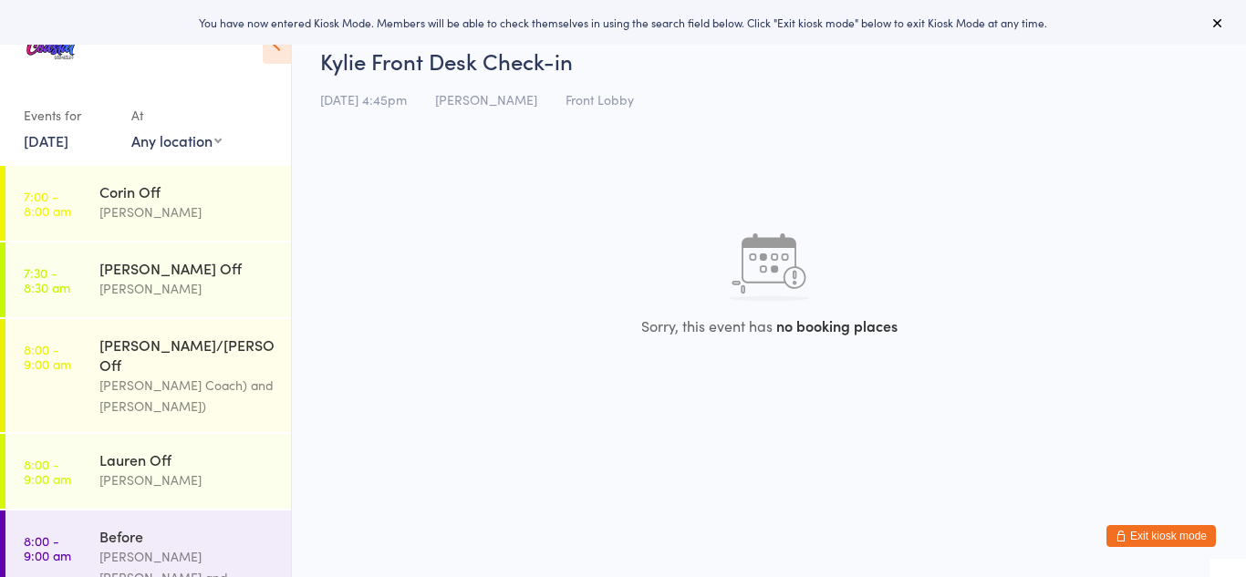
click at [1153, 524] on html "You have now entered Kiosk Mode. Members will be able to check themselves in us…" at bounding box center [623, 288] width 1246 height 577
click at [1153, 530] on button "Exit kiosk mode" at bounding box center [1160, 536] width 109 height 22
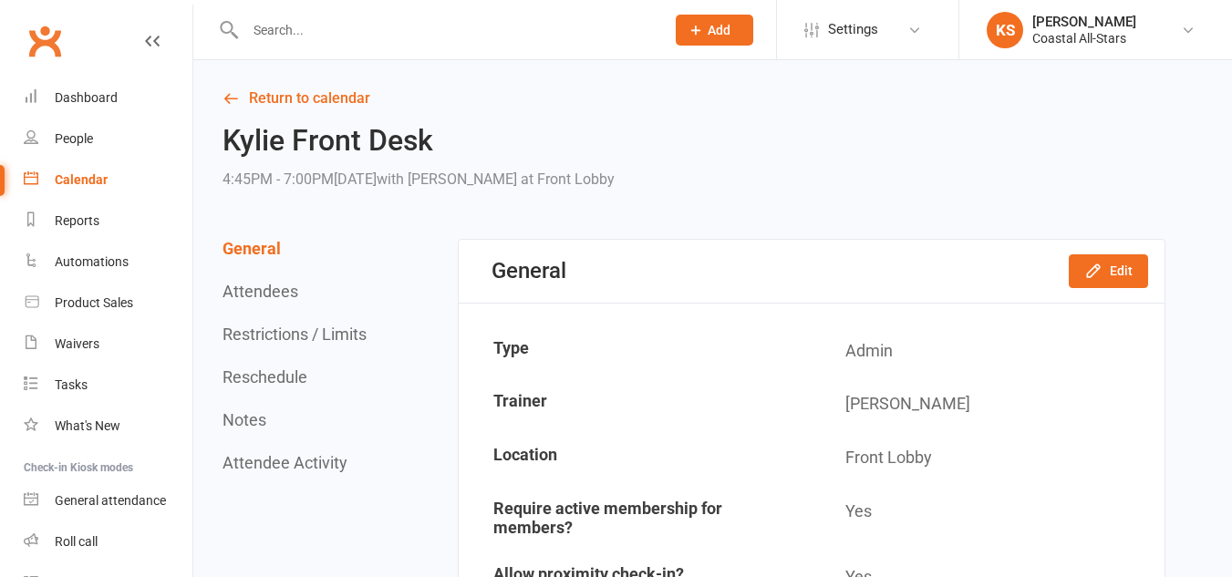
click at [270, 31] on input "text" at bounding box center [446, 30] width 412 height 26
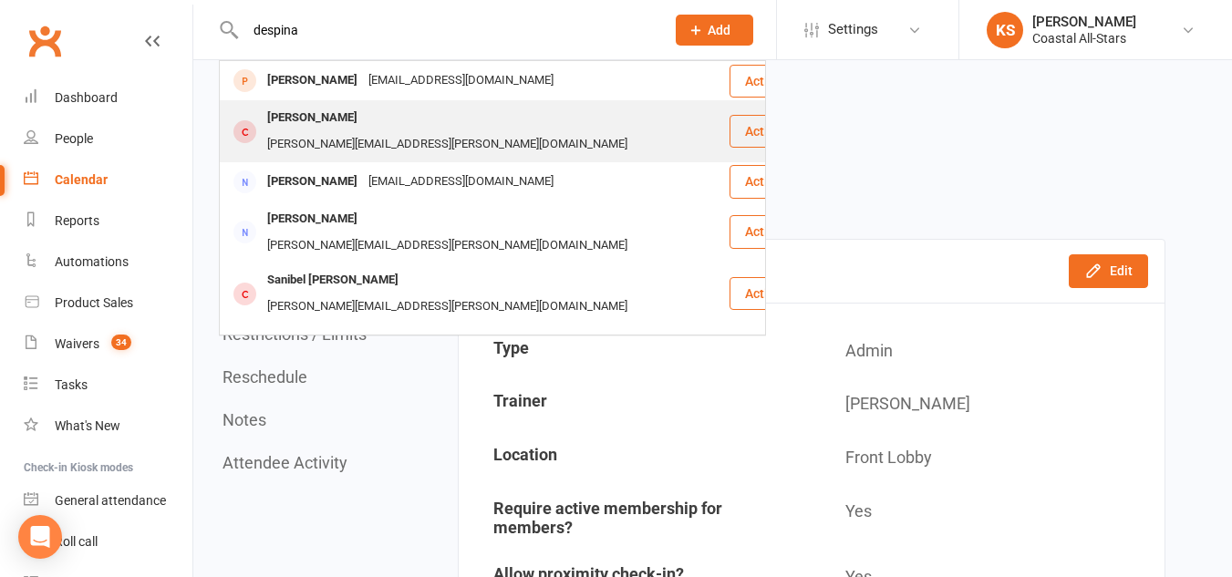
type input "despina"
click at [586, 114] on div "[PERSON_NAME] [PERSON_NAME][EMAIL_ADDRESS][PERSON_NAME][DOMAIN_NAME]" at bounding box center [474, 131] width 507 height 60
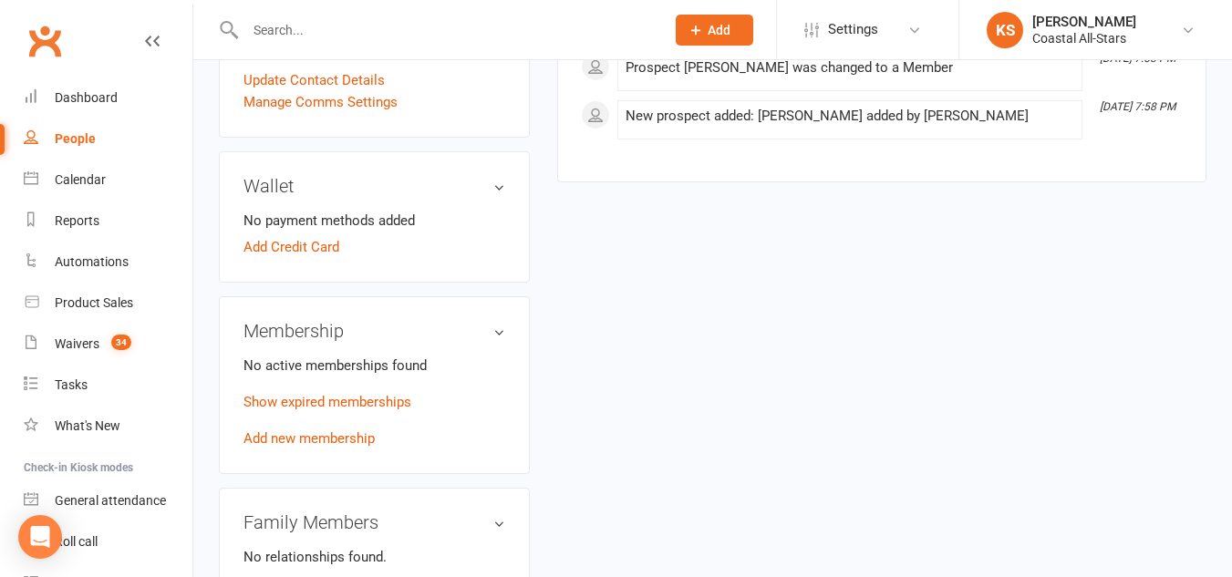
scroll to position [553, 0]
click at [312, 445] on link "Add new membership" at bounding box center [309, 437] width 131 height 16
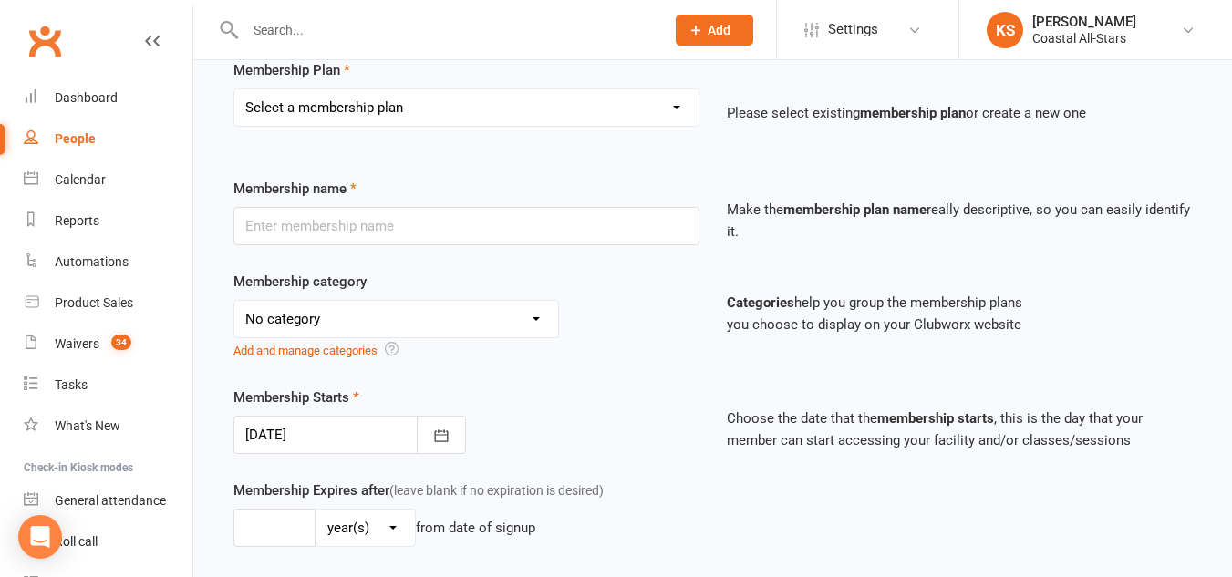
scroll to position [150, 0]
click at [338, 118] on select "Select a membership plan Trial Class Coastal Membership Fee Annual Registration…" at bounding box center [466, 106] width 464 height 36
select select "11"
click at [234, 88] on select "Select a membership plan Trial Class Coastal Membership Fee Annual Registration…" at bounding box center [466, 106] width 464 height 36
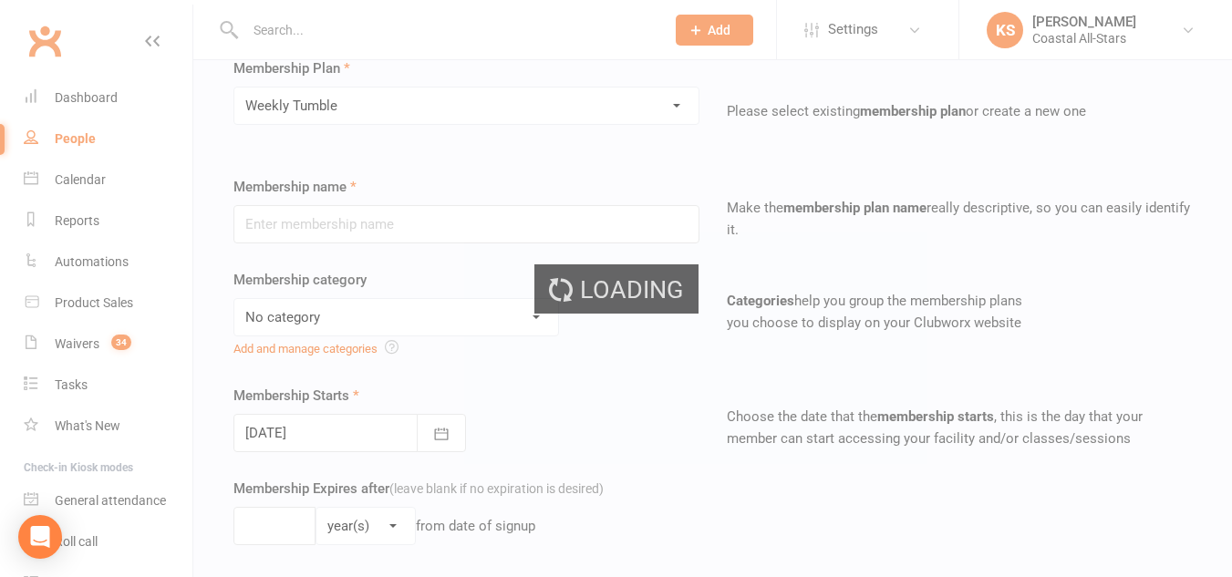
type input "Weekly Tumble"
select select "3"
type input "0"
type input "1"
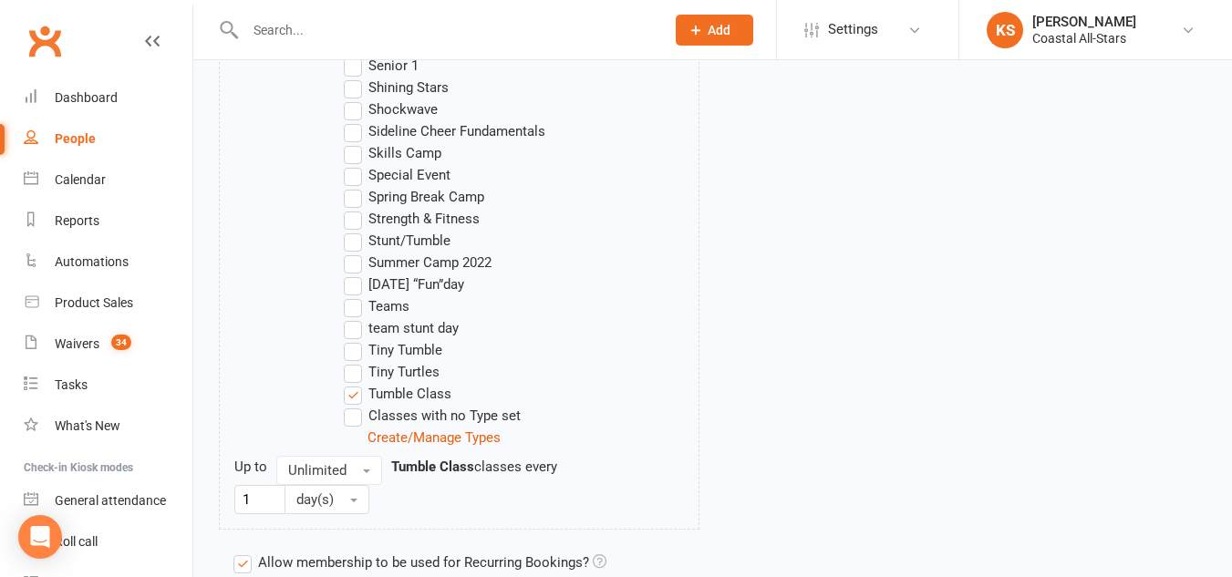
scroll to position [2090, 0]
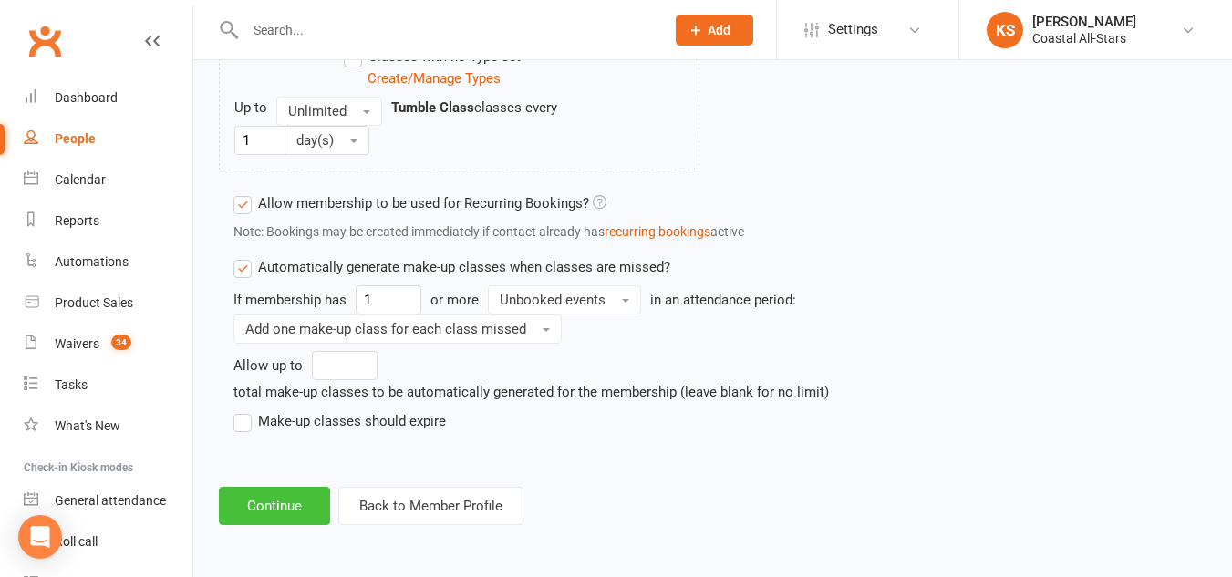
click at [279, 501] on button "Continue" at bounding box center [274, 506] width 111 height 38
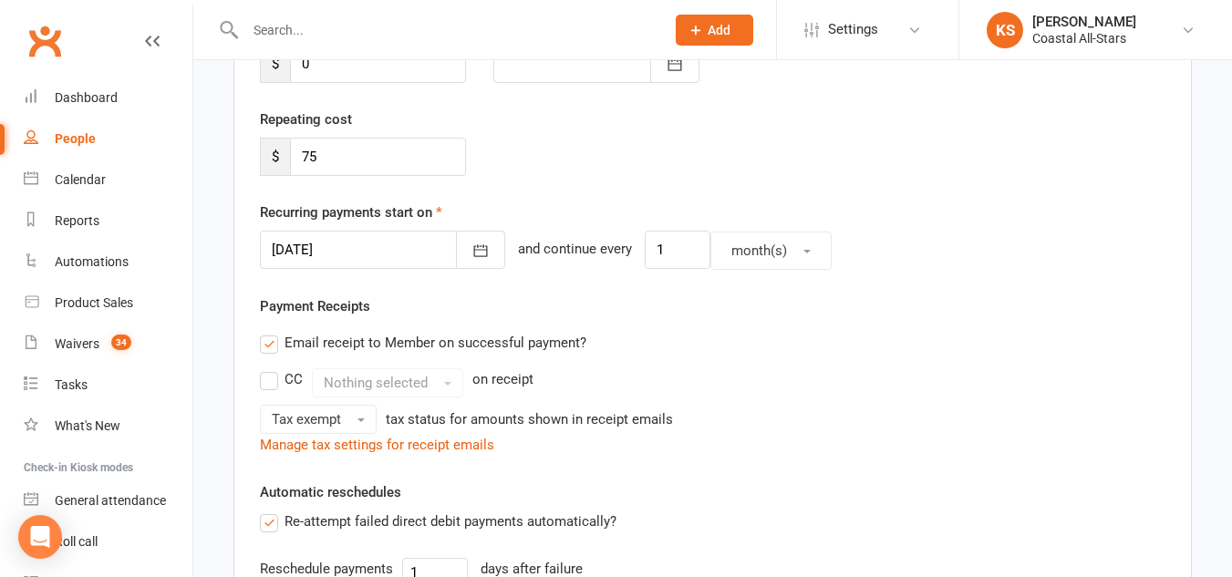
scroll to position [749, 0]
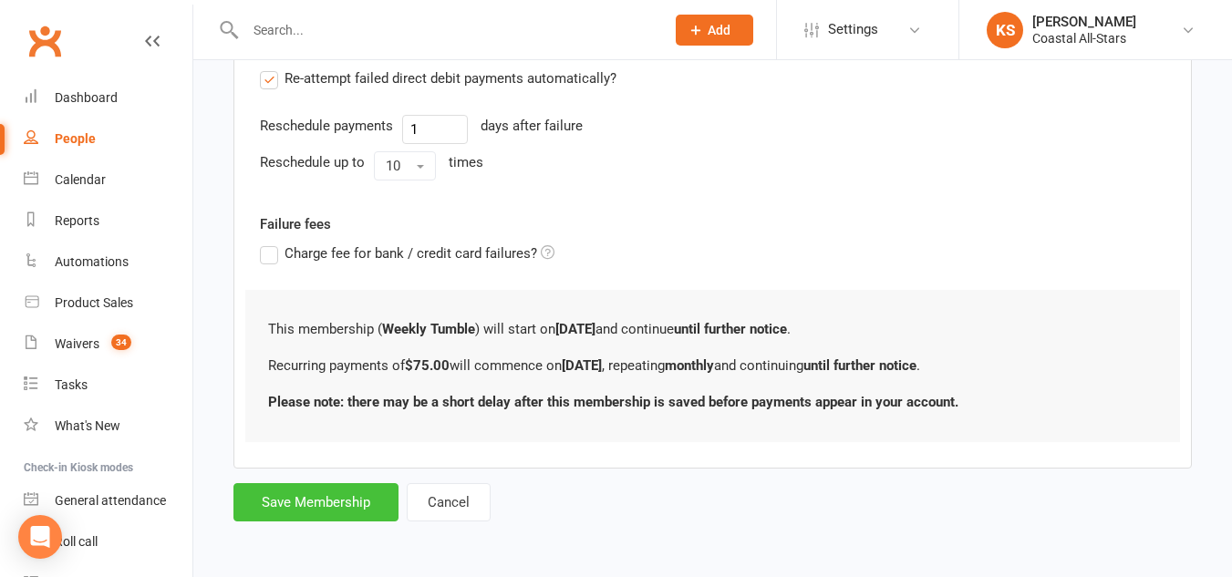
click at [357, 496] on button "Save Membership" at bounding box center [315, 502] width 165 height 38
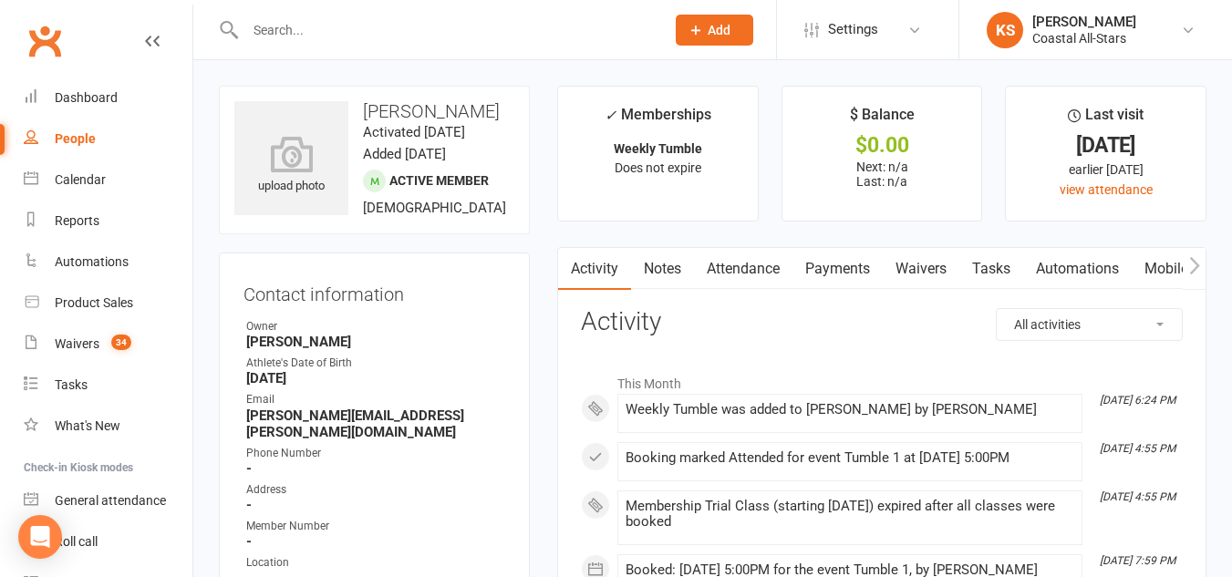
click at [1176, 264] on link "Mobile App" at bounding box center [1181, 269] width 98 height 42
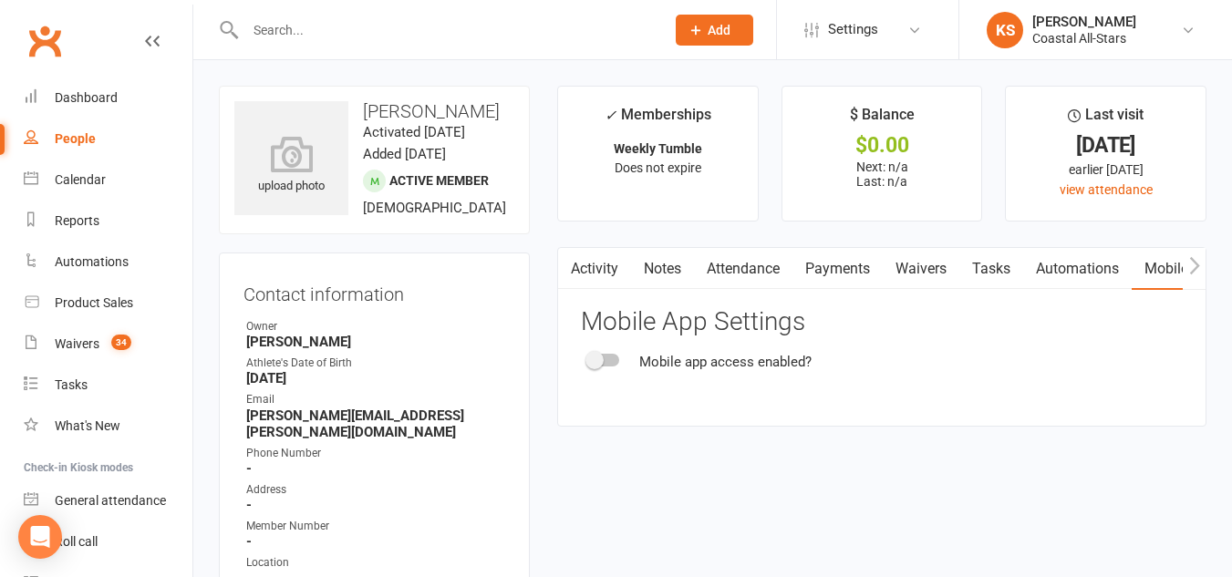
click at [744, 362] on div "Mobile app access enabled?" at bounding box center [725, 362] width 172 height 22
click at [593, 356] on span at bounding box center [595, 360] width 18 height 18
click at [588, 358] on input "checkbox" at bounding box center [588, 358] width 0 height 0
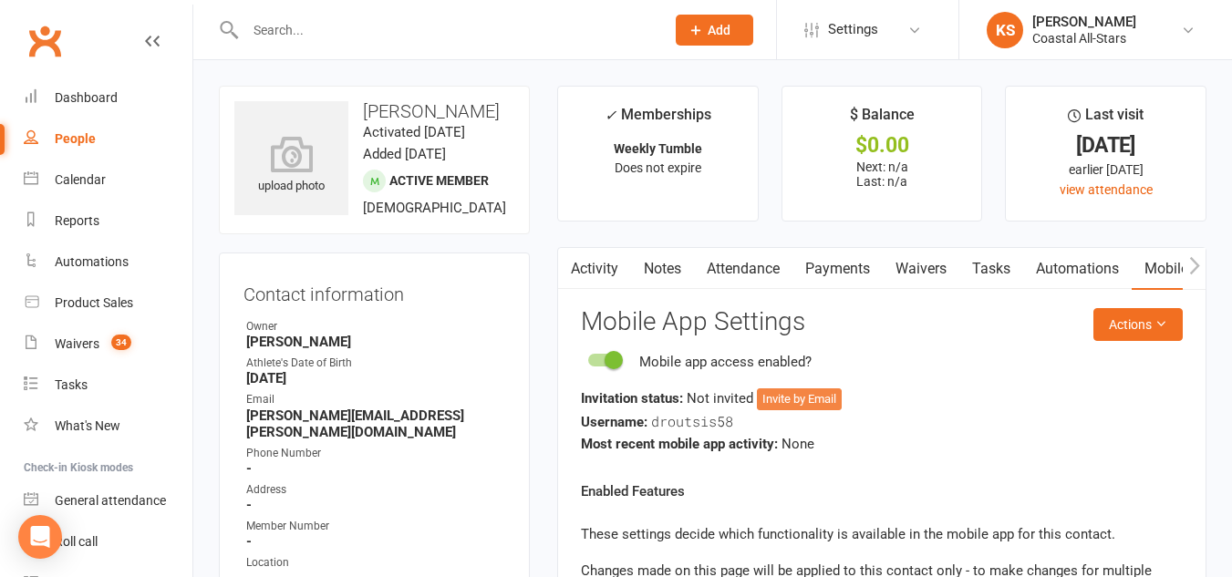
click at [794, 397] on button "Invite by Email" at bounding box center [799, 400] width 85 height 22
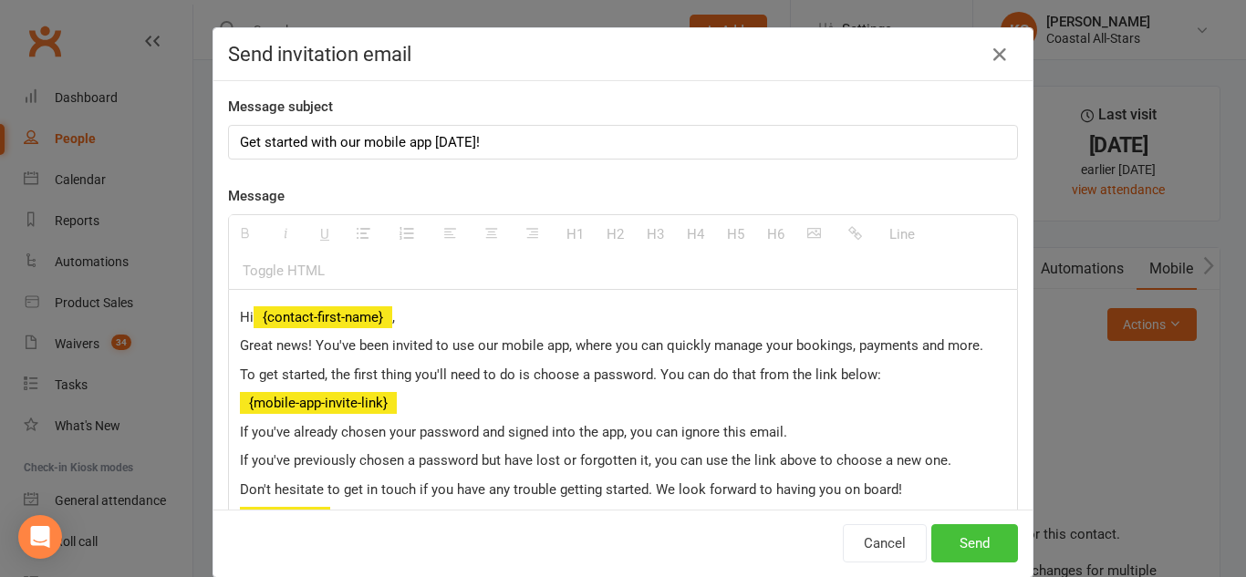
click at [931, 536] on button "Send" at bounding box center [974, 543] width 87 height 38
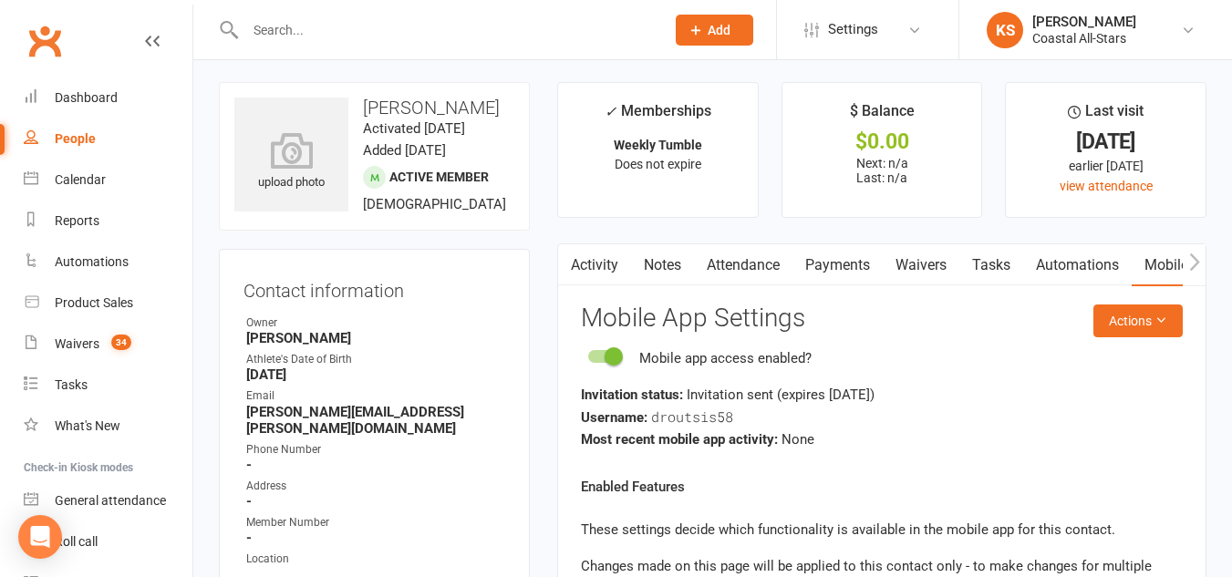
scroll to position [3, 0]
click at [95, 174] on div "Calendar" at bounding box center [80, 179] width 51 height 15
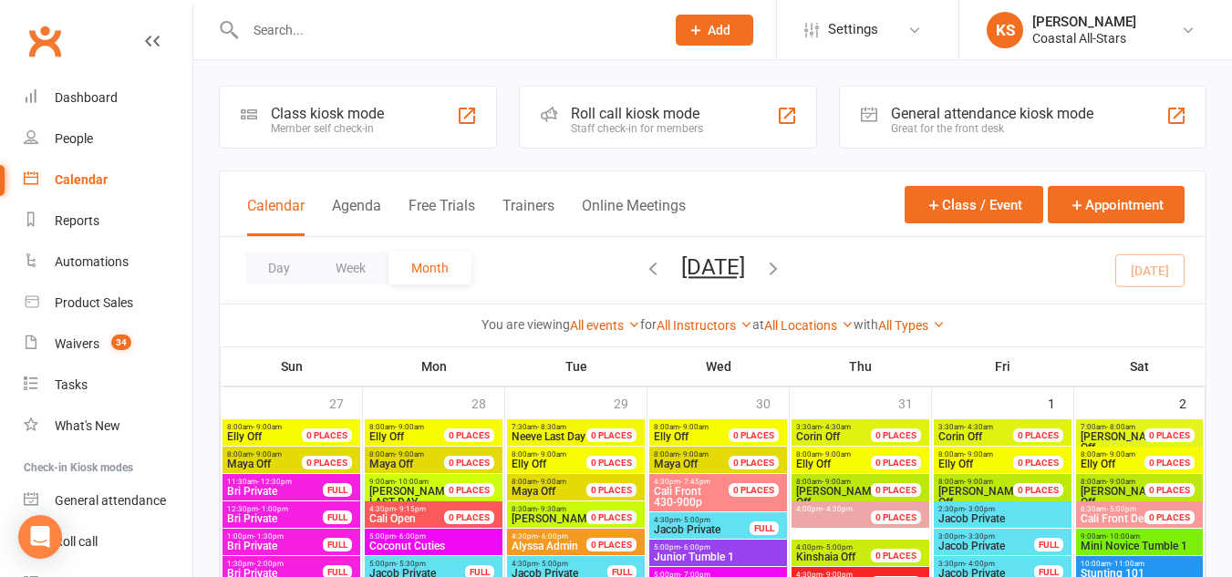
scroll to position [95, 0]
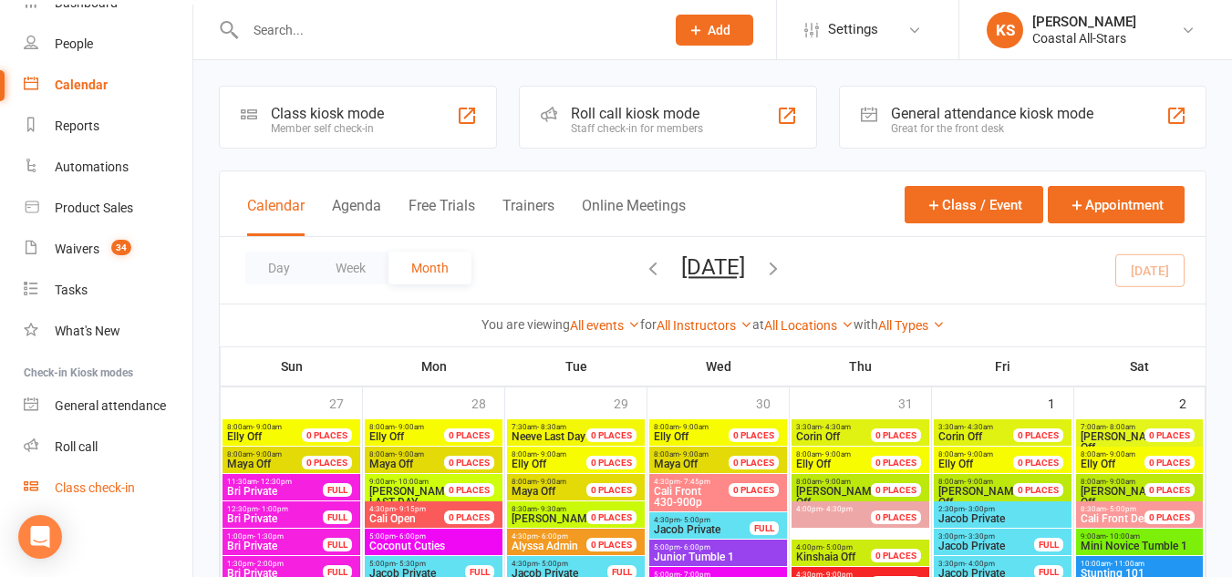
click at [93, 489] on div "Class check-in" at bounding box center [95, 488] width 80 height 15
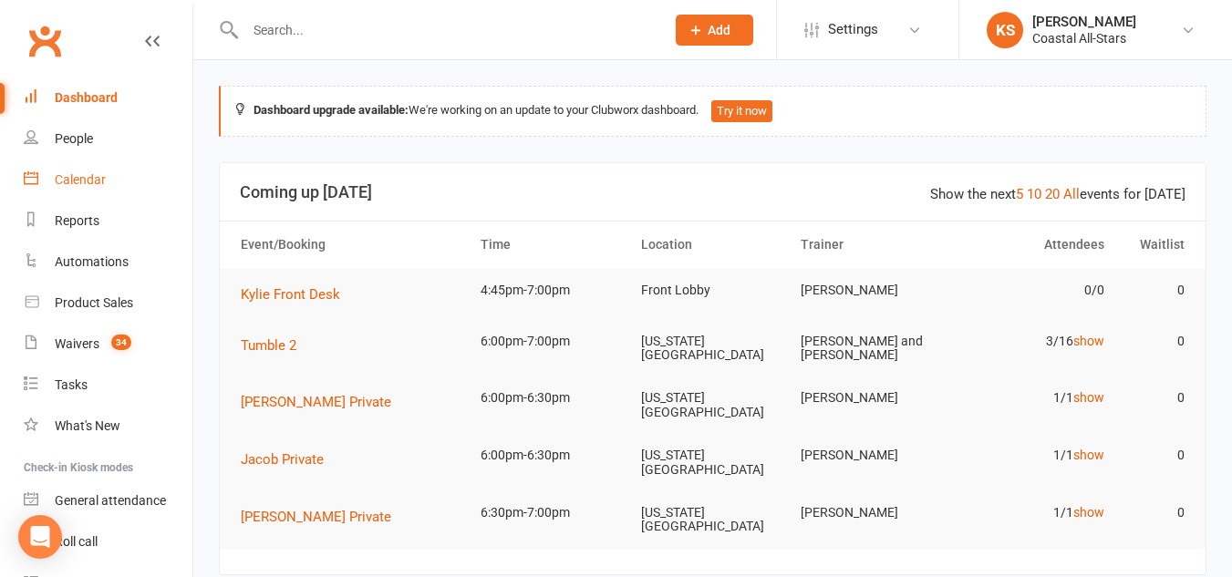
click at [71, 173] on div "Calendar" at bounding box center [80, 179] width 51 height 15
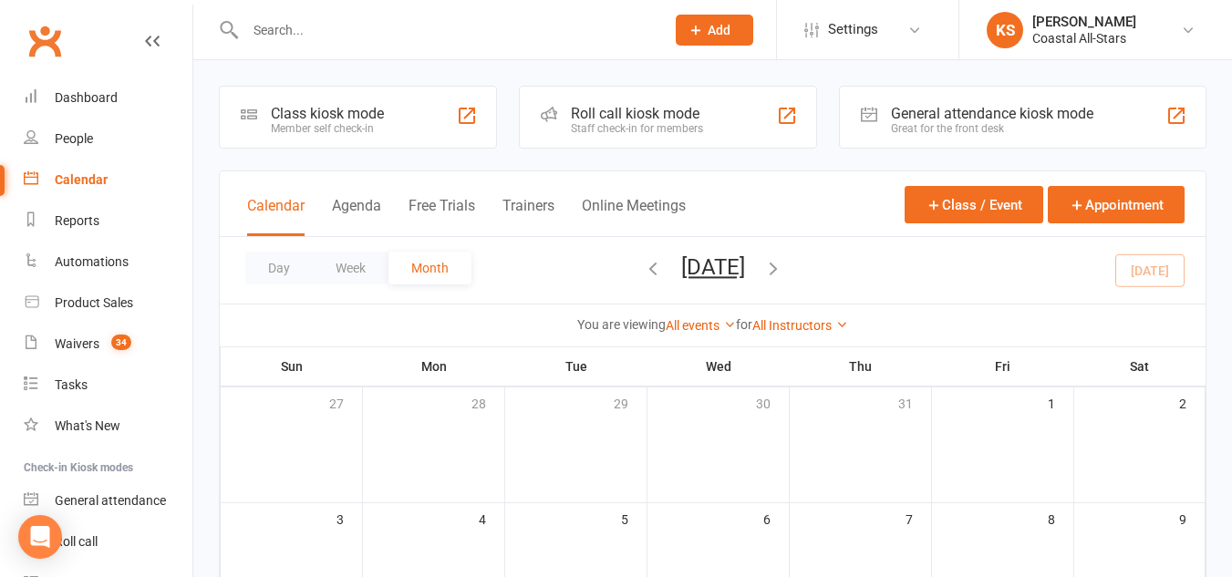
scroll to position [244, 0]
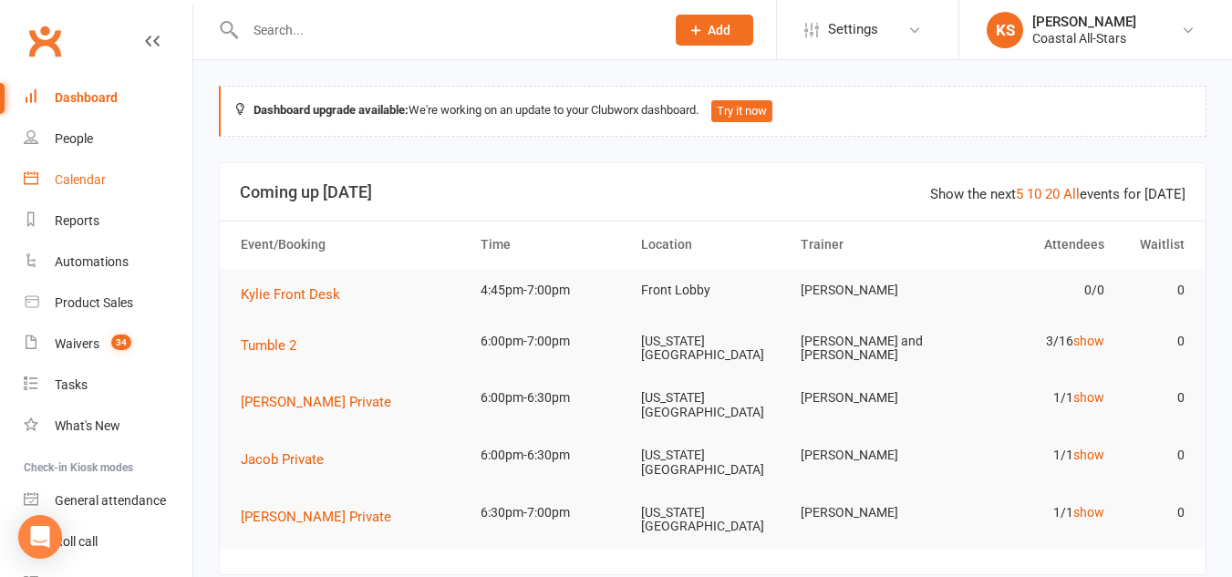
click at [99, 177] on div "Calendar" at bounding box center [80, 179] width 51 height 15
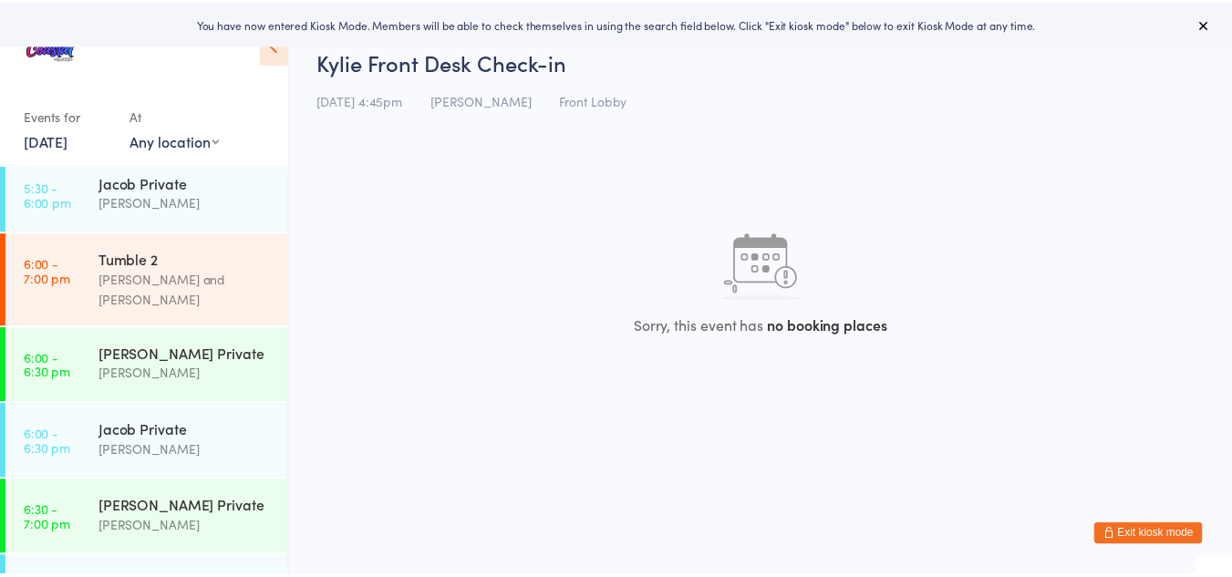
scroll to position [1045, 0]
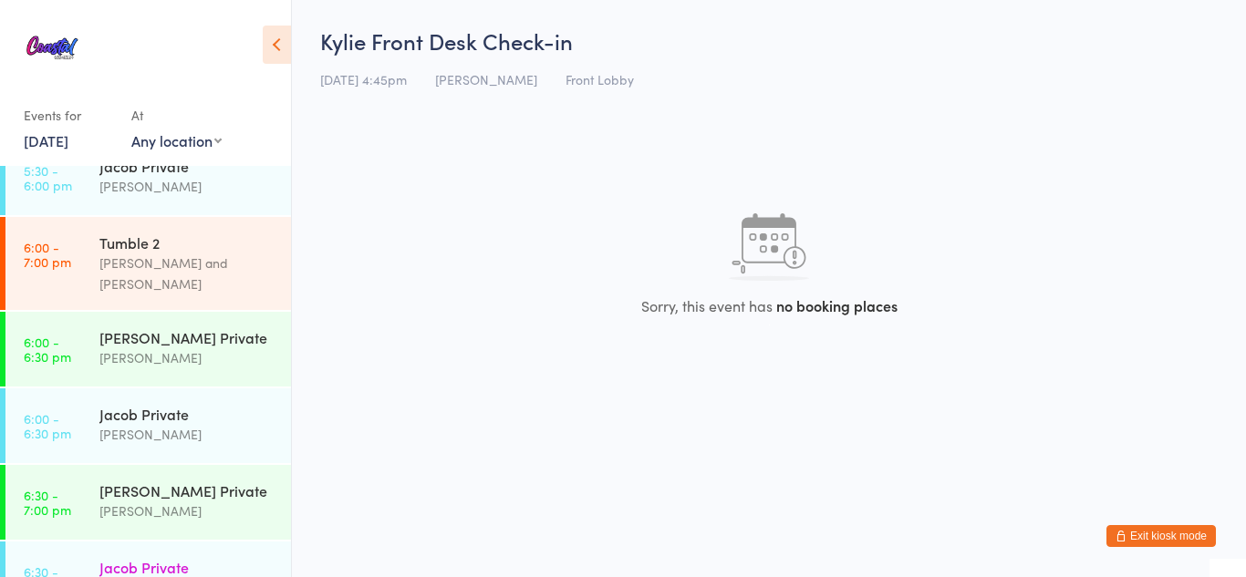
click at [126, 557] on div "Jacob Private" at bounding box center [187, 567] width 176 height 20
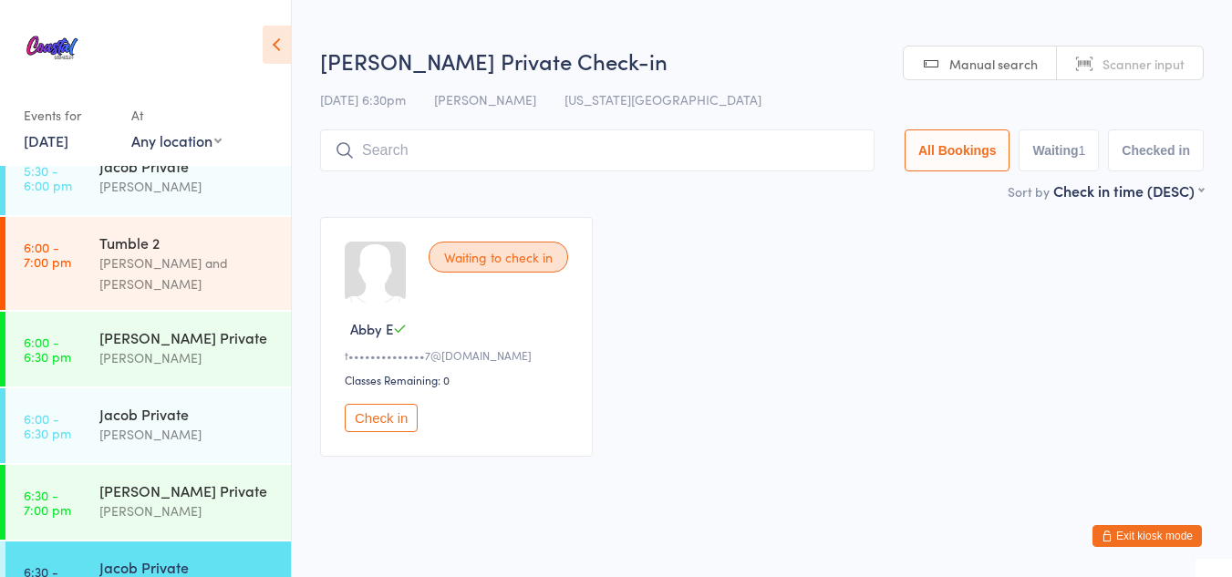
click at [393, 420] on button "Check in" at bounding box center [381, 418] width 73 height 28
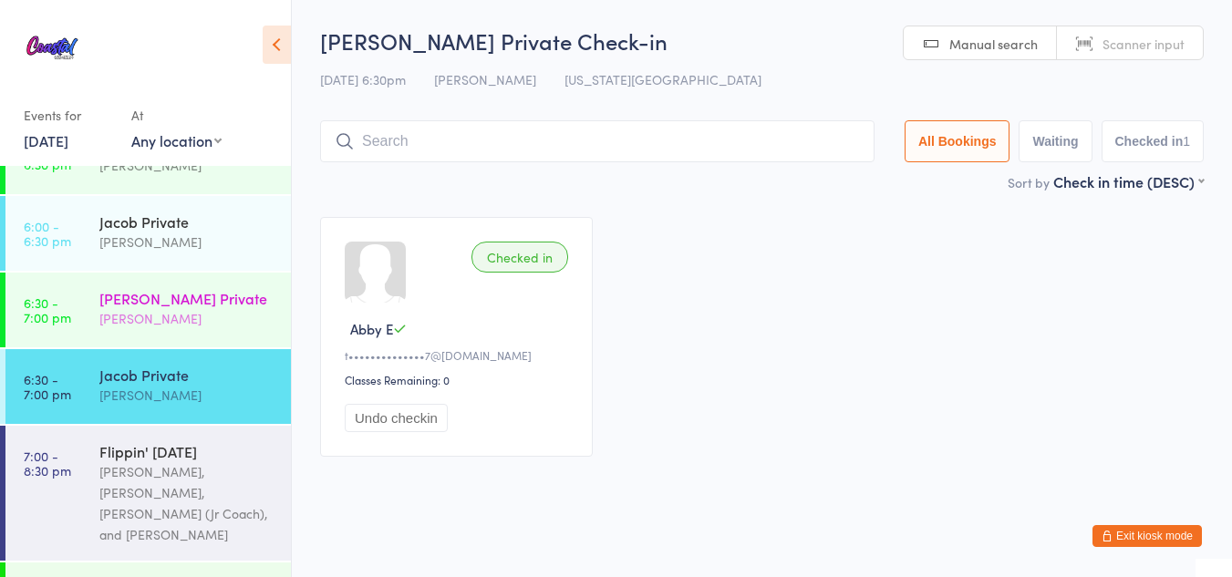
scroll to position [6, 0]
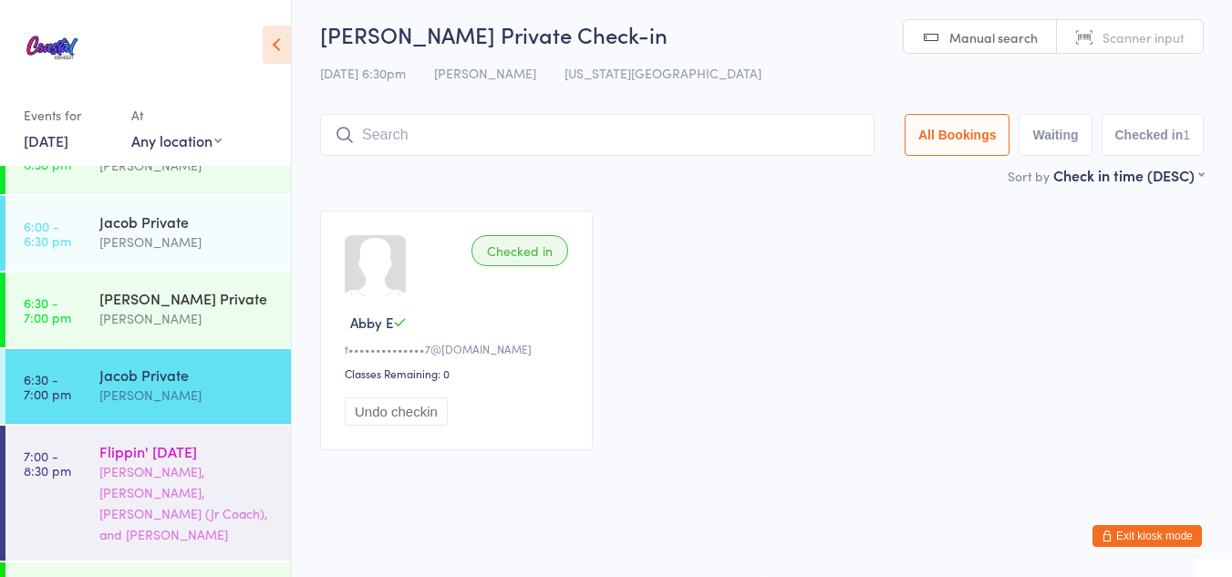
click at [181, 461] on div "[PERSON_NAME], [PERSON_NAME], [PERSON_NAME] (Jr Coach), and [PERSON_NAME]" at bounding box center [187, 503] width 176 height 84
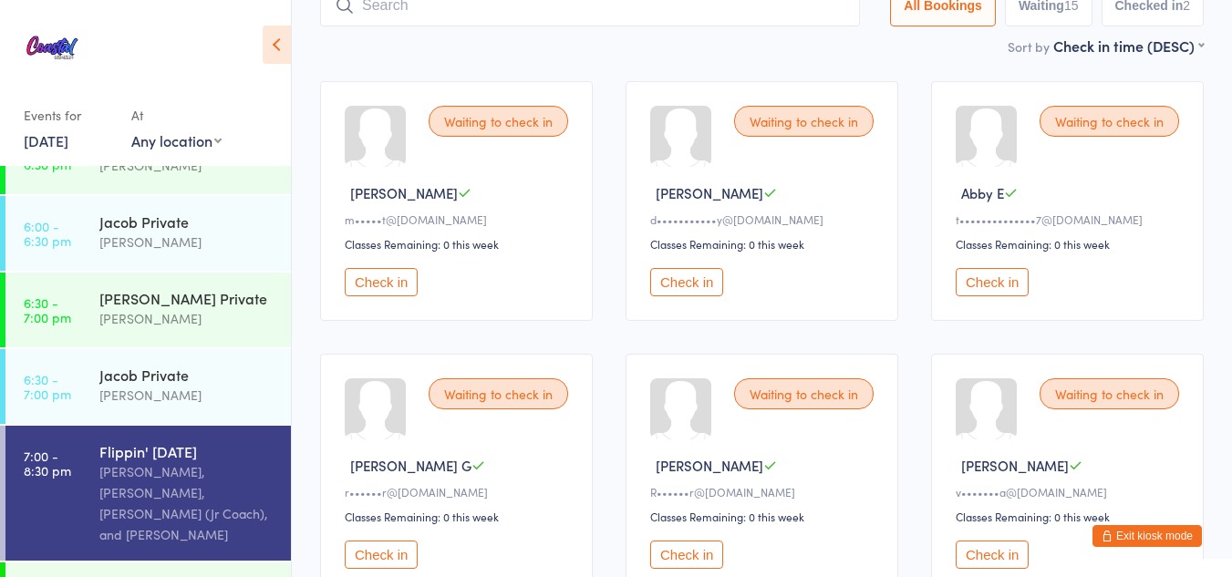
scroll to position [137, 0]
click at [997, 296] on div "Waiting to check in Abby E t••••••••••••••7@[DOMAIN_NAME] Classes Remaining: 0 …" at bounding box center [1067, 200] width 273 height 240
click at [978, 285] on button "Check in" at bounding box center [992, 281] width 73 height 28
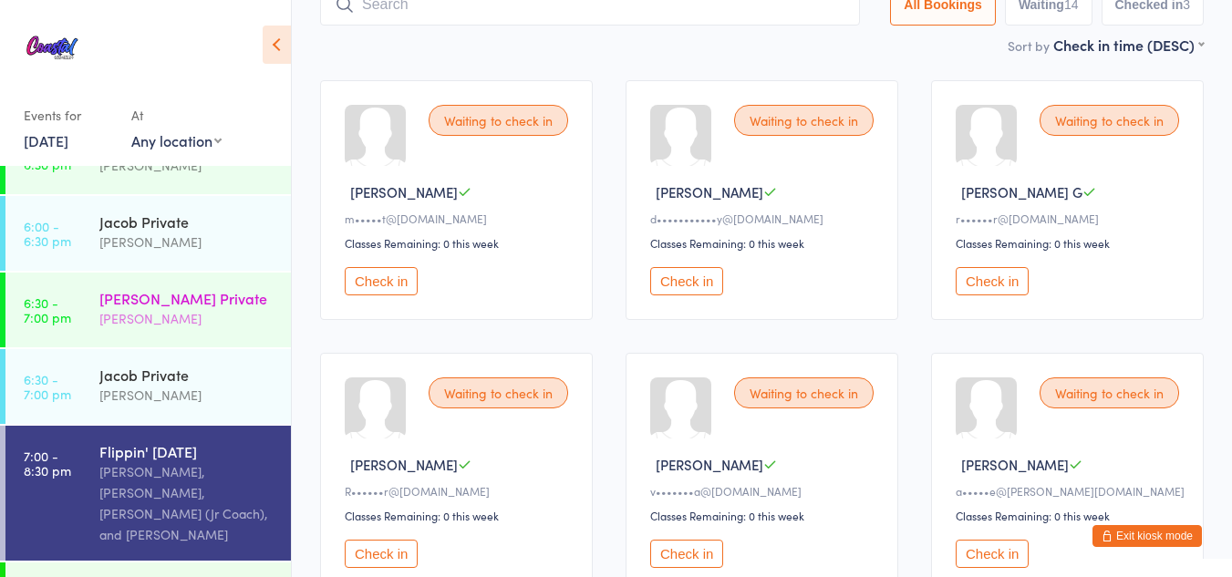
click at [170, 288] on div "[PERSON_NAME] Private" at bounding box center [187, 298] width 176 height 20
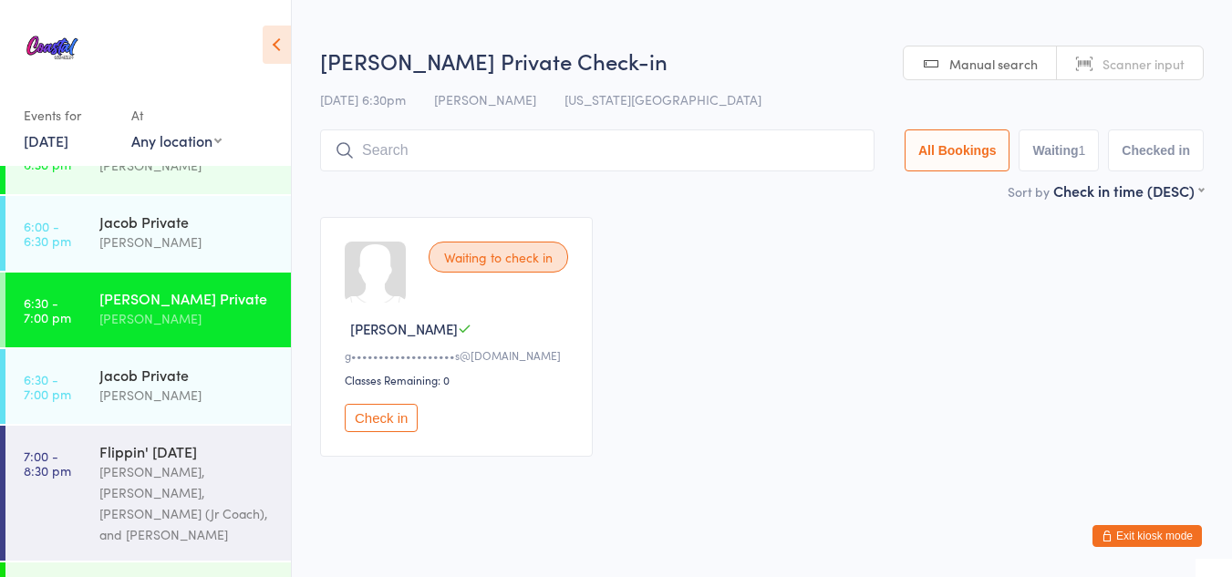
click at [383, 420] on button "Check in" at bounding box center [381, 418] width 73 height 28
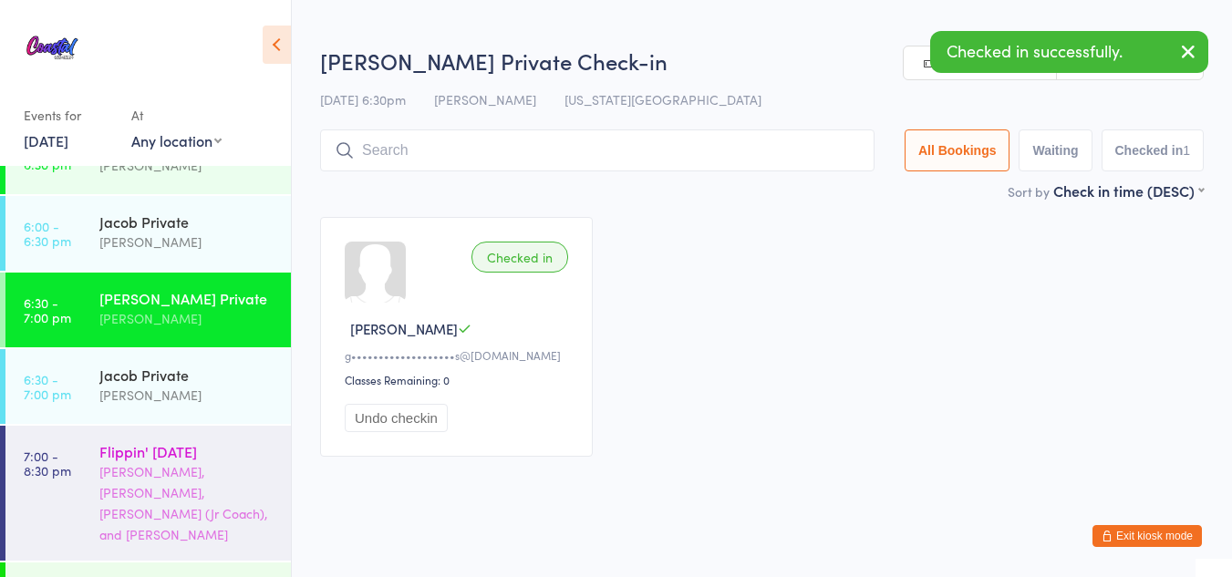
click at [180, 461] on div "[PERSON_NAME], [PERSON_NAME], [PERSON_NAME] (Jr Coach), and [PERSON_NAME]" at bounding box center [187, 503] width 176 height 84
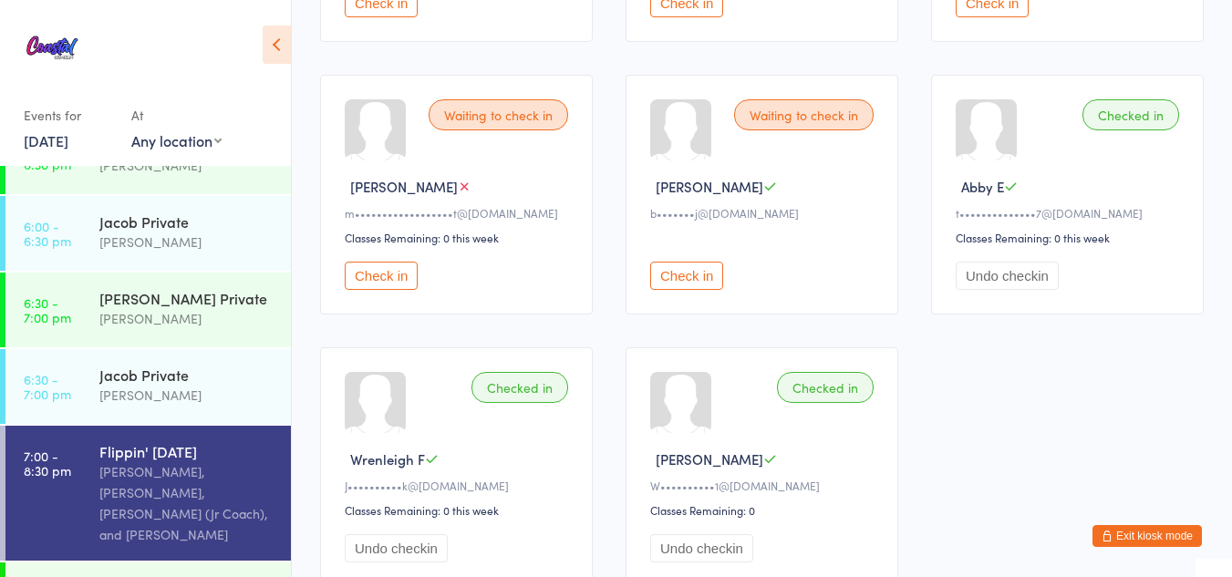
scroll to position [1257, 0]
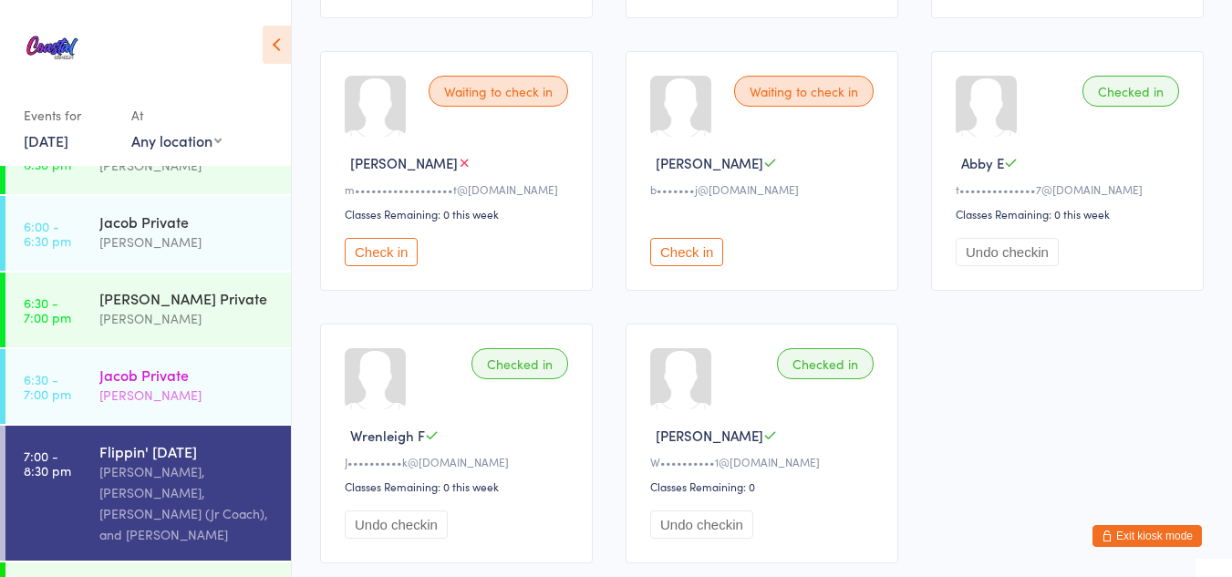
click at [166, 385] on div "[PERSON_NAME]" at bounding box center [187, 395] width 176 height 21
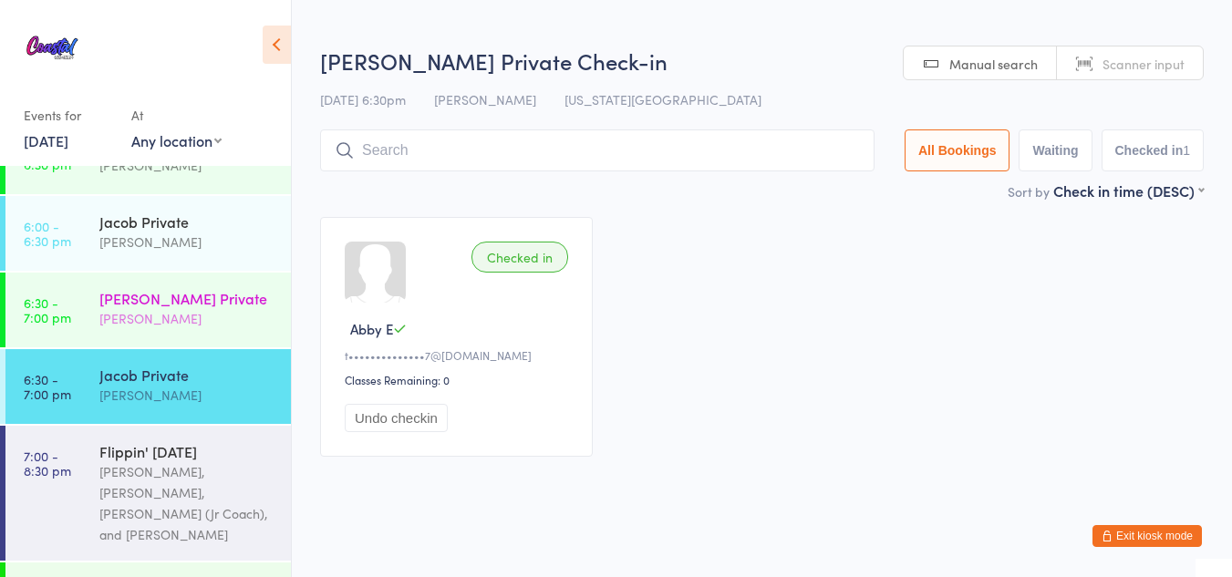
click at [174, 308] on div "[PERSON_NAME]" at bounding box center [187, 318] width 176 height 21
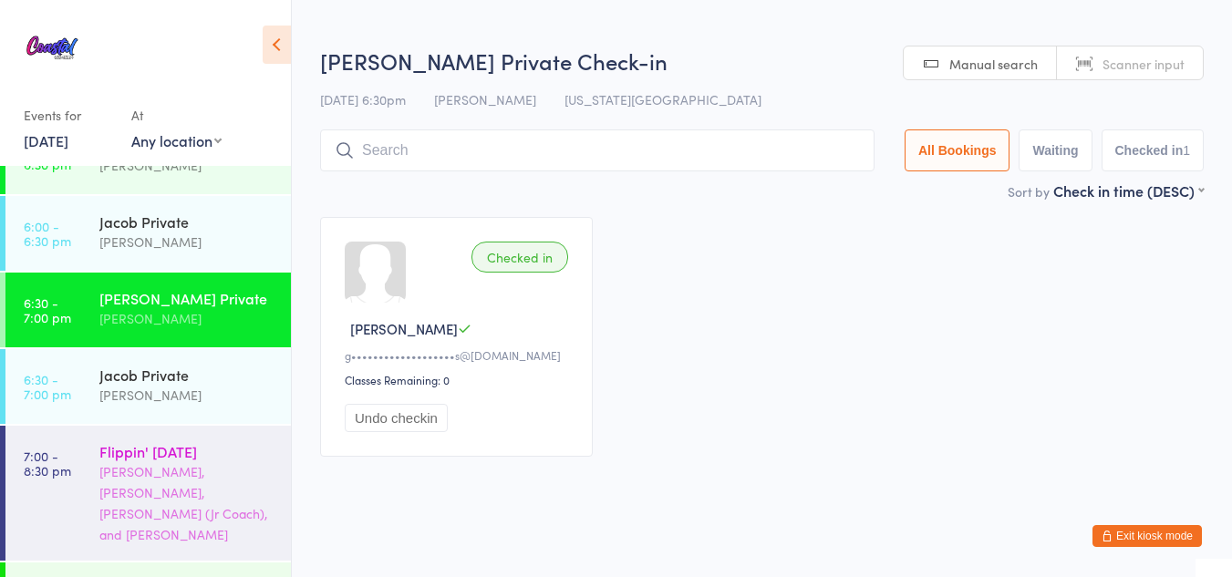
click at [115, 461] on div "[PERSON_NAME], [PERSON_NAME], [PERSON_NAME] (Jr Coach), and [PERSON_NAME]" at bounding box center [187, 503] width 176 height 84
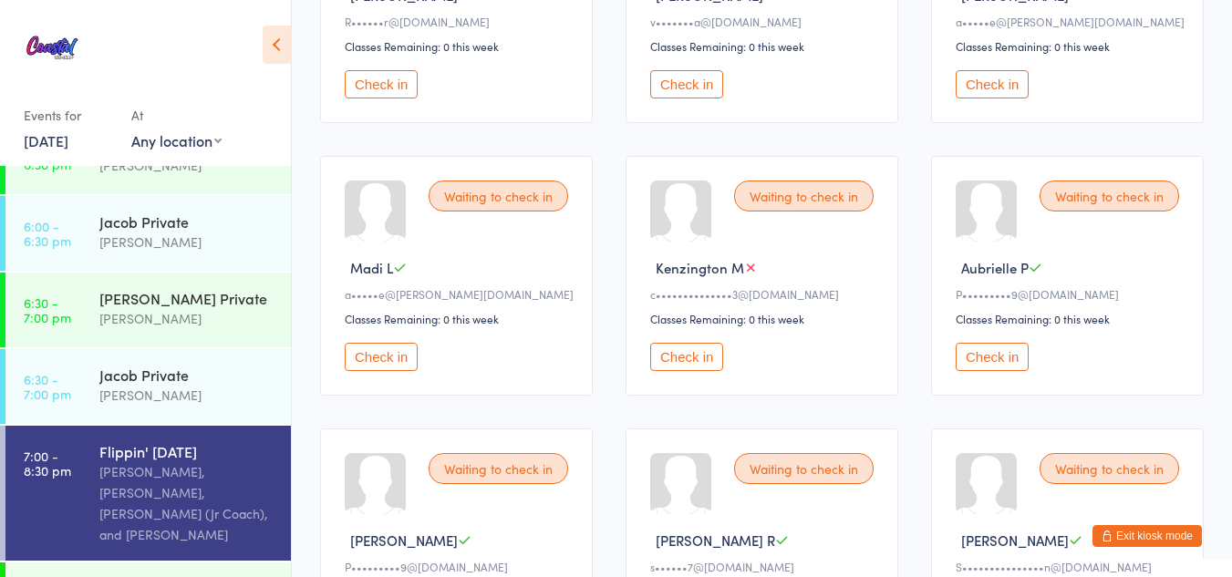
scroll to position [607, 0]
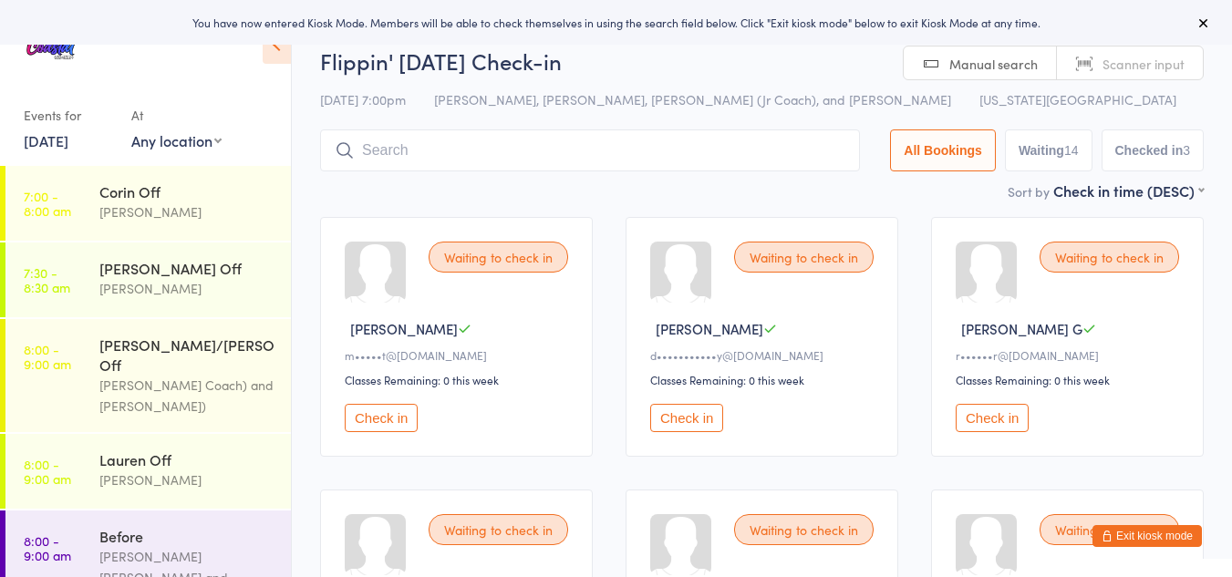
scroll to position [1, 0]
click at [1126, 536] on button "Exit kiosk mode" at bounding box center [1147, 536] width 109 height 22
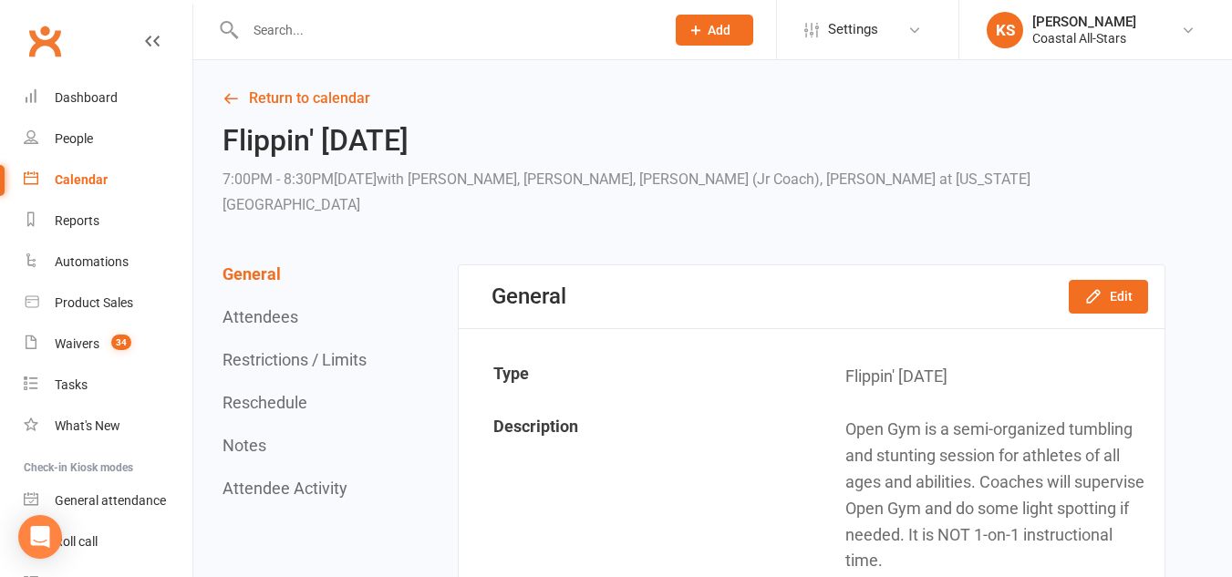
click at [88, 171] on link "Calendar" at bounding box center [108, 180] width 169 height 41
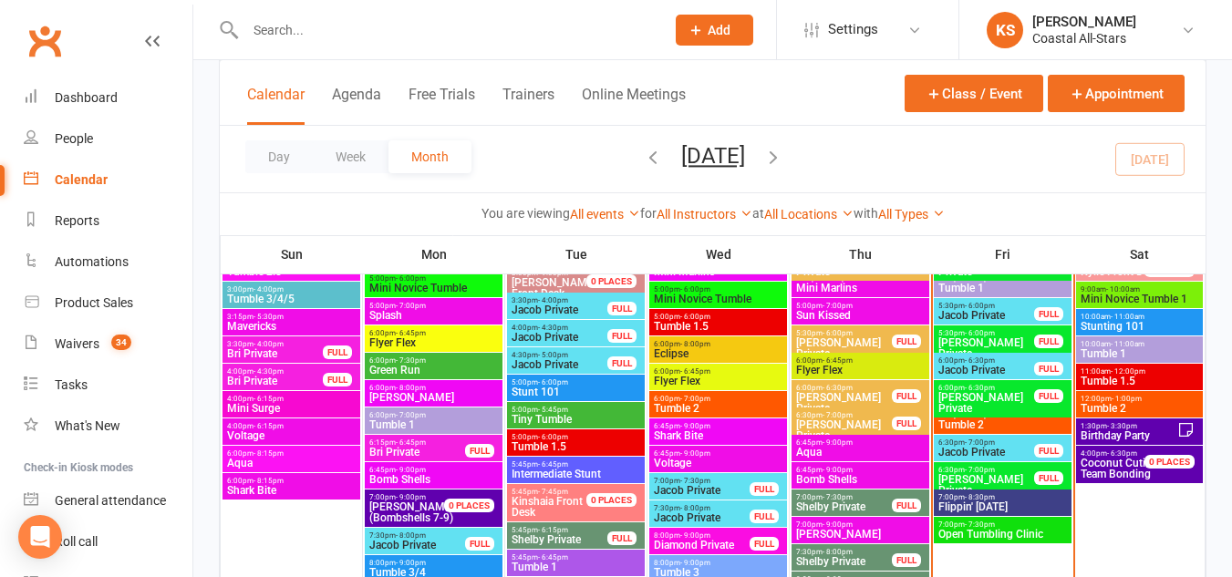
scroll to position [1931, 0]
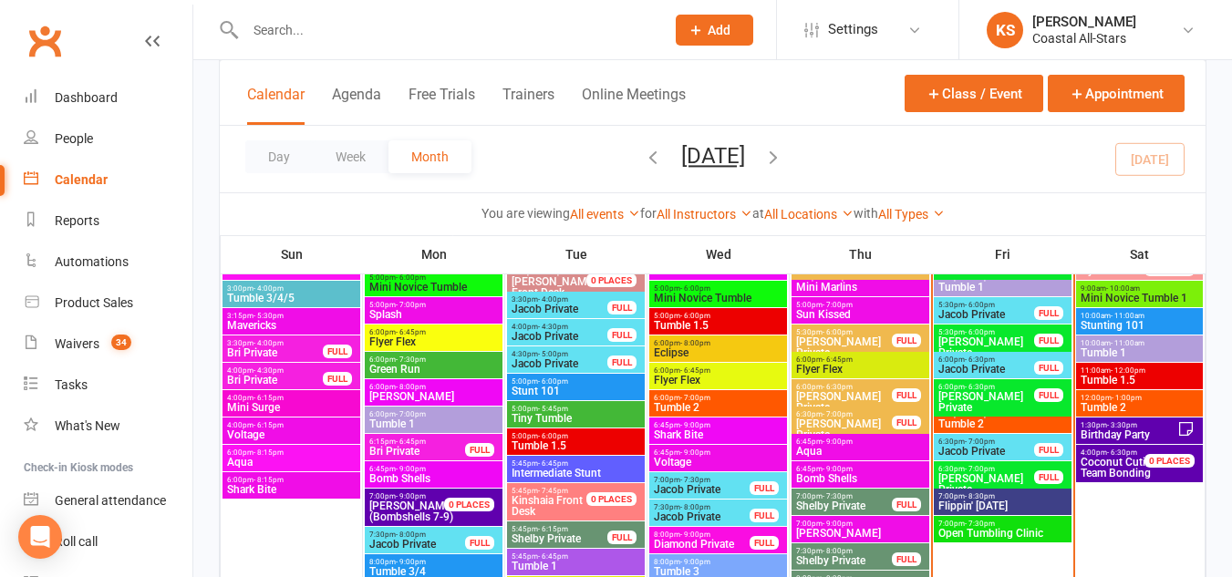
click at [1163, 421] on span "1:30pm - 3:30pm" at bounding box center [1129, 425] width 98 height 8
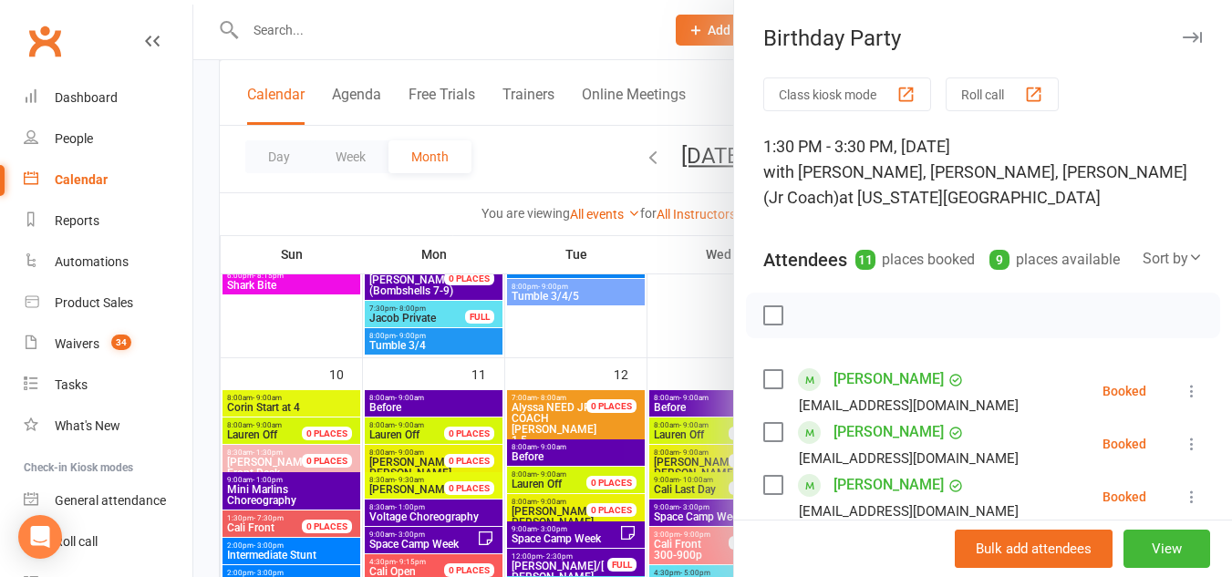
scroll to position [1452, 0]
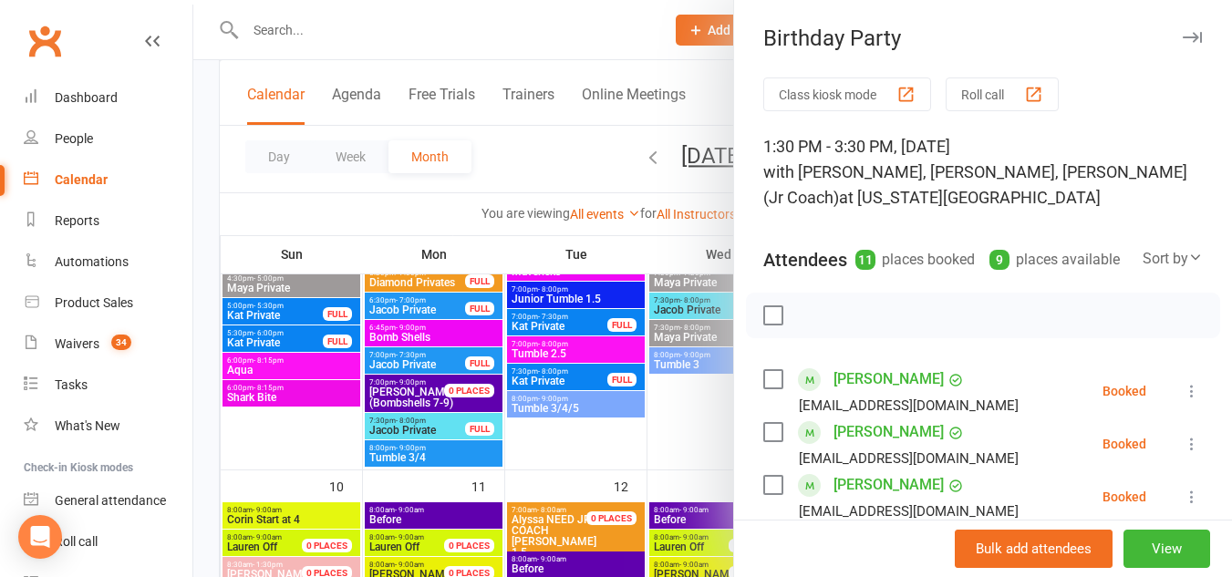
click at [1183, 34] on icon "button" at bounding box center [1192, 37] width 19 height 11
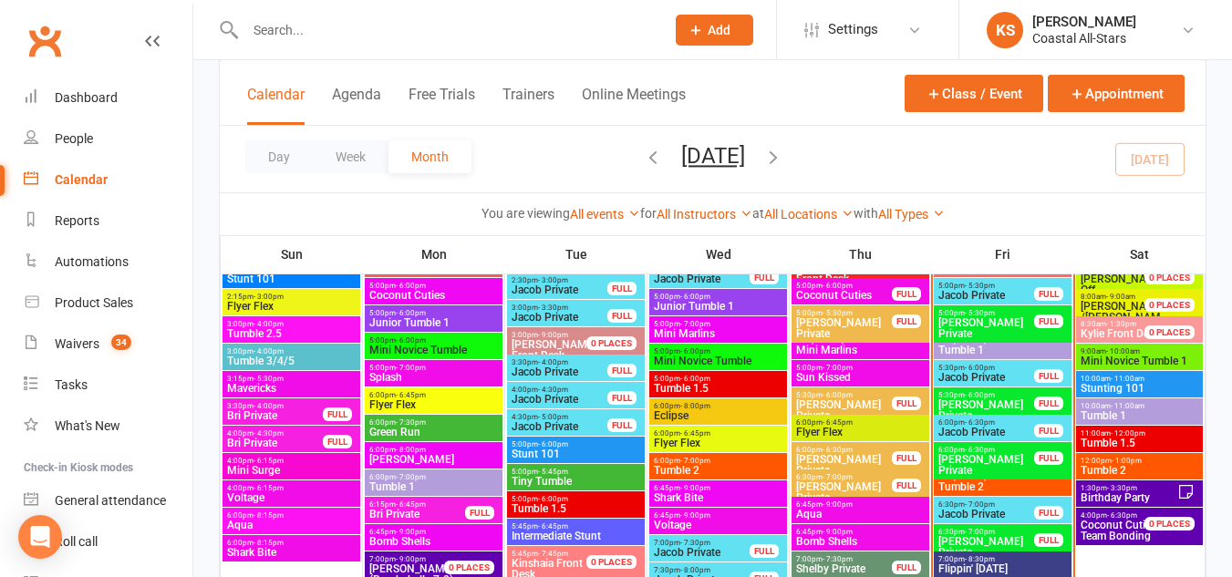
scroll to position [1869, 0]
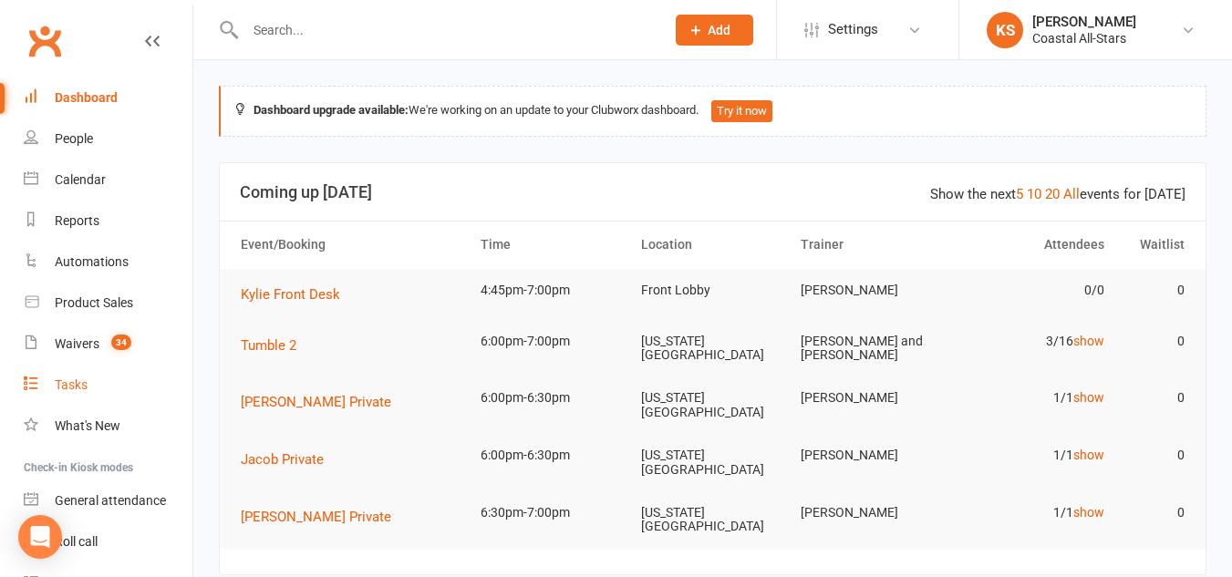
scroll to position [95, 0]
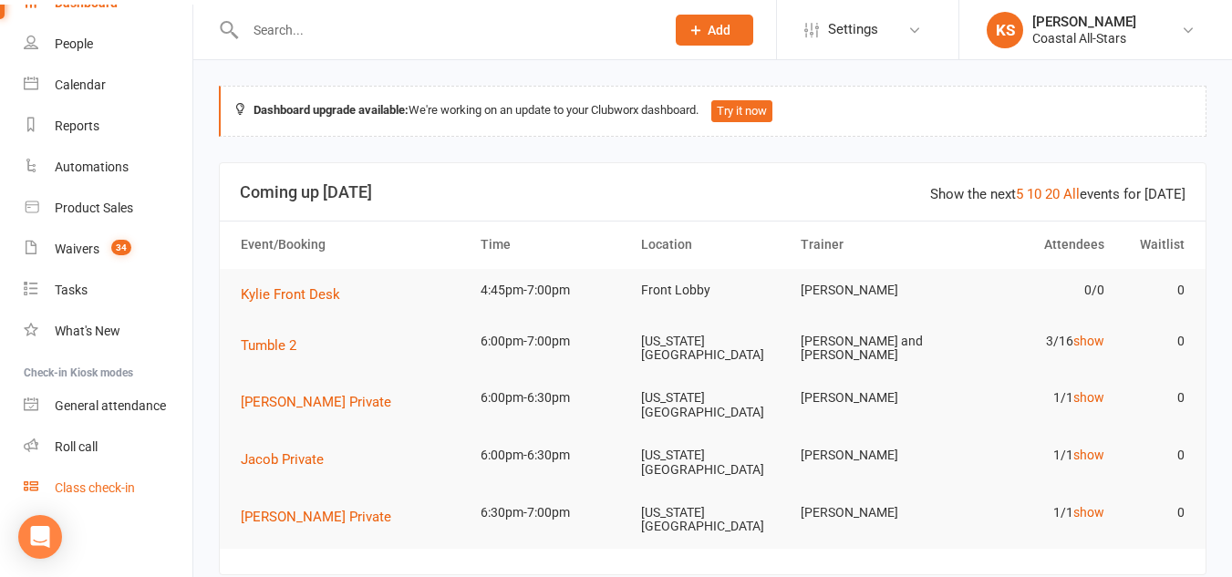
click at [101, 484] on div "Class check-in" at bounding box center [95, 488] width 80 height 15
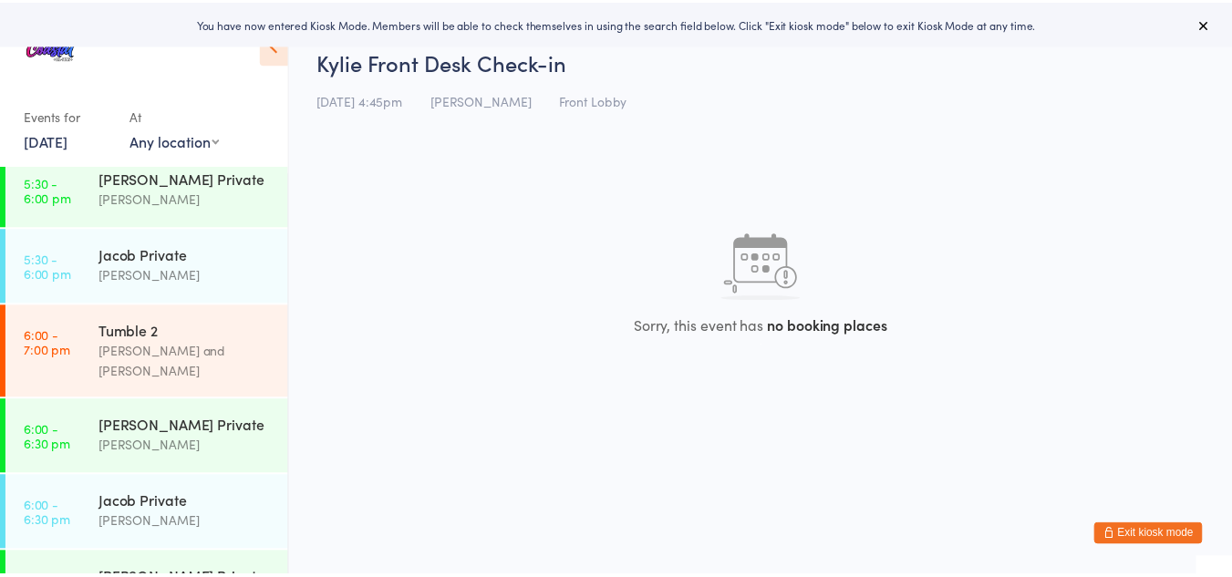
scroll to position [1238, 0]
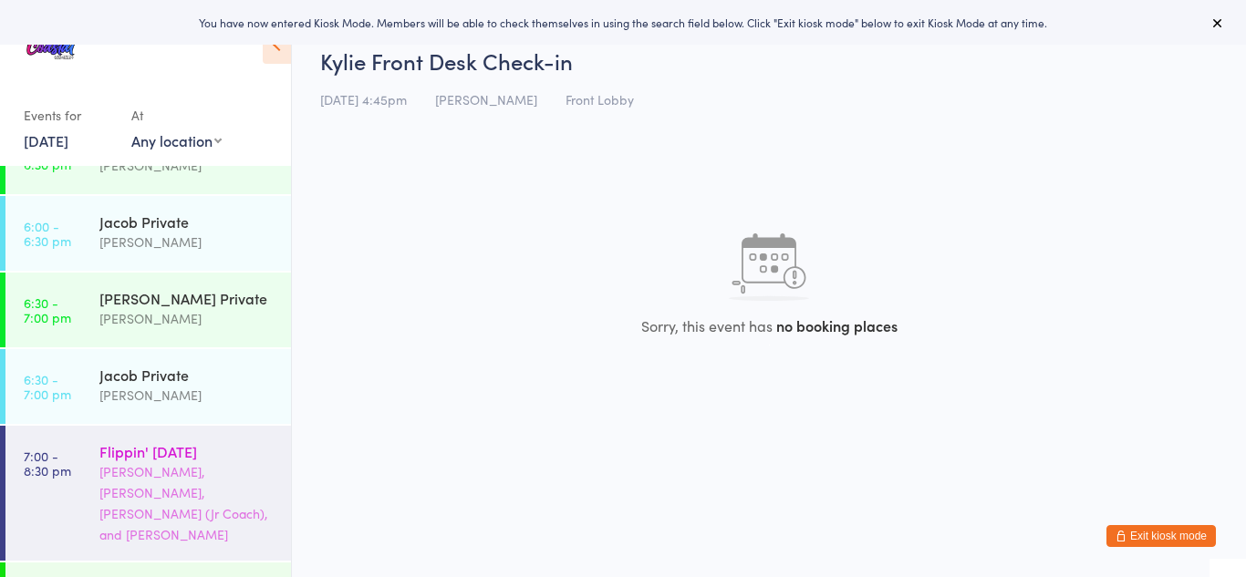
click at [177, 461] on div "[PERSON_NAME], [PERSON_NAME], [PERSON_NAME] (Jr Coach), and [PERSON_NAME]" at bounding box center [187, 503] width 176 height 84
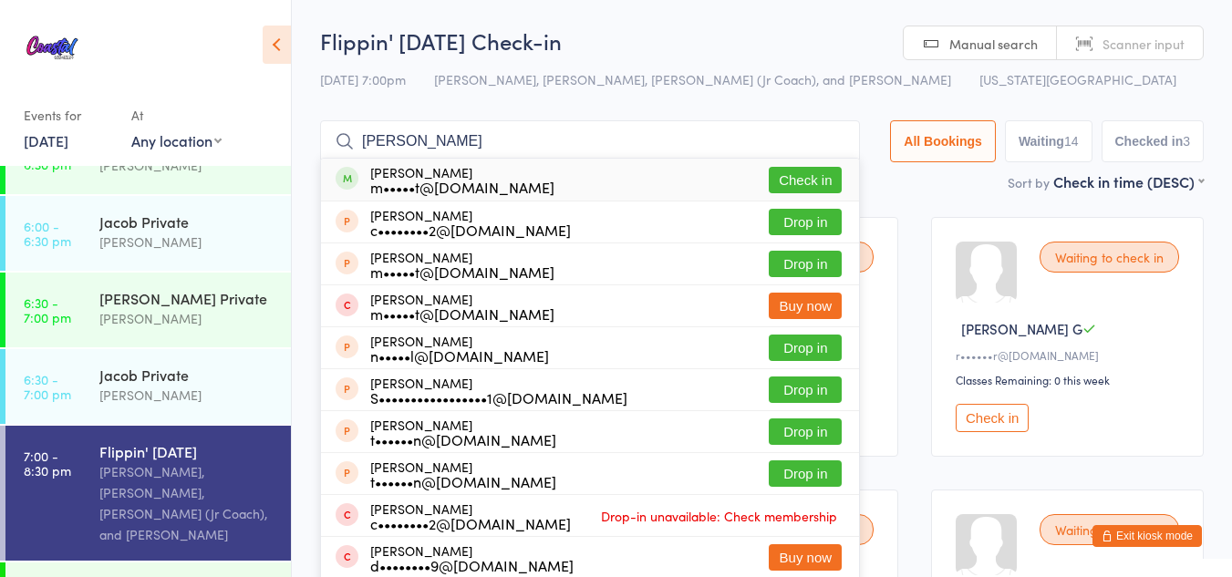
type input "[PERSON_NAME]"
click at [822, 172] on button "Check in" at bounding box center [805, 180] width 73 height 26
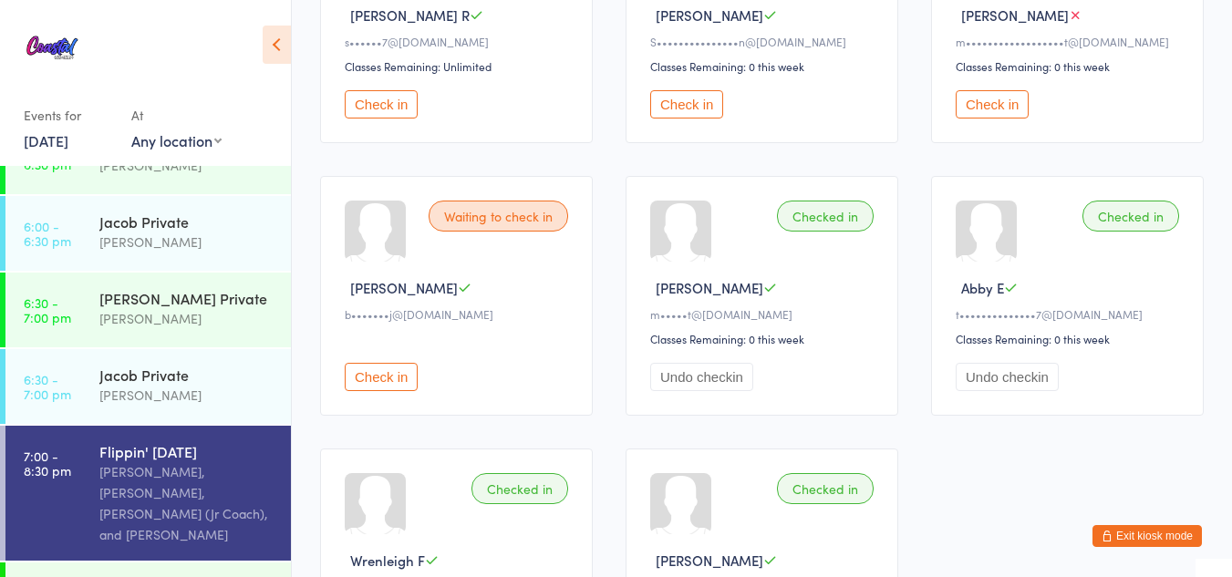
scroll to position [1133, 0]
click at [382, 376] on button "Check in" at bounding box center [381, 376] width 73 height 28
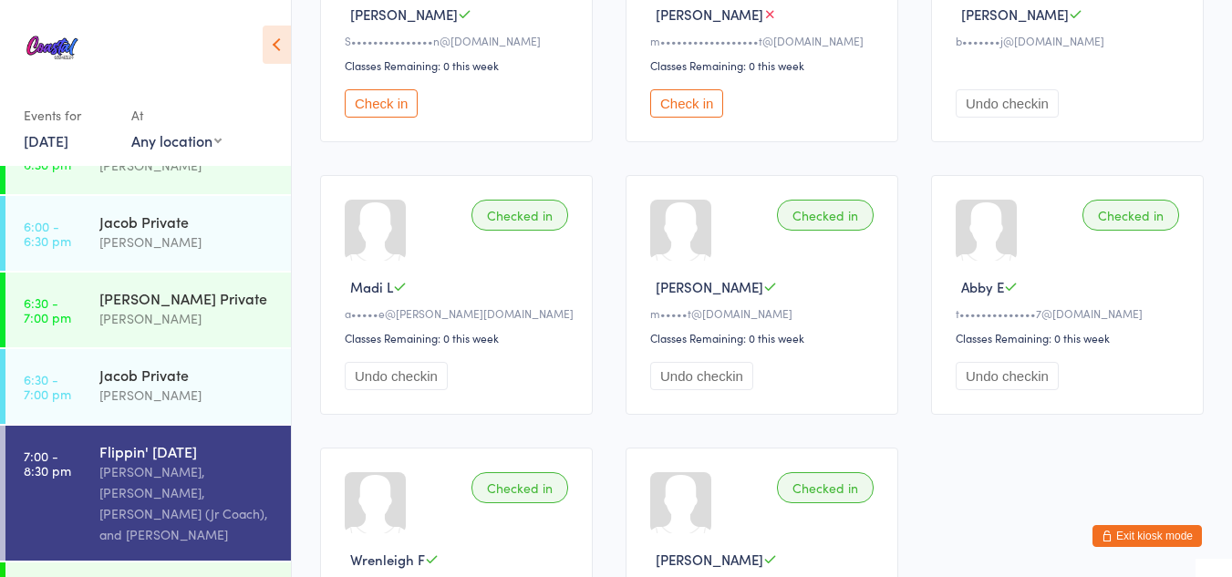
click at [172, 576] on div "Open Tumbling Clinic" at bounding box center [187, 588] width 176 height 20
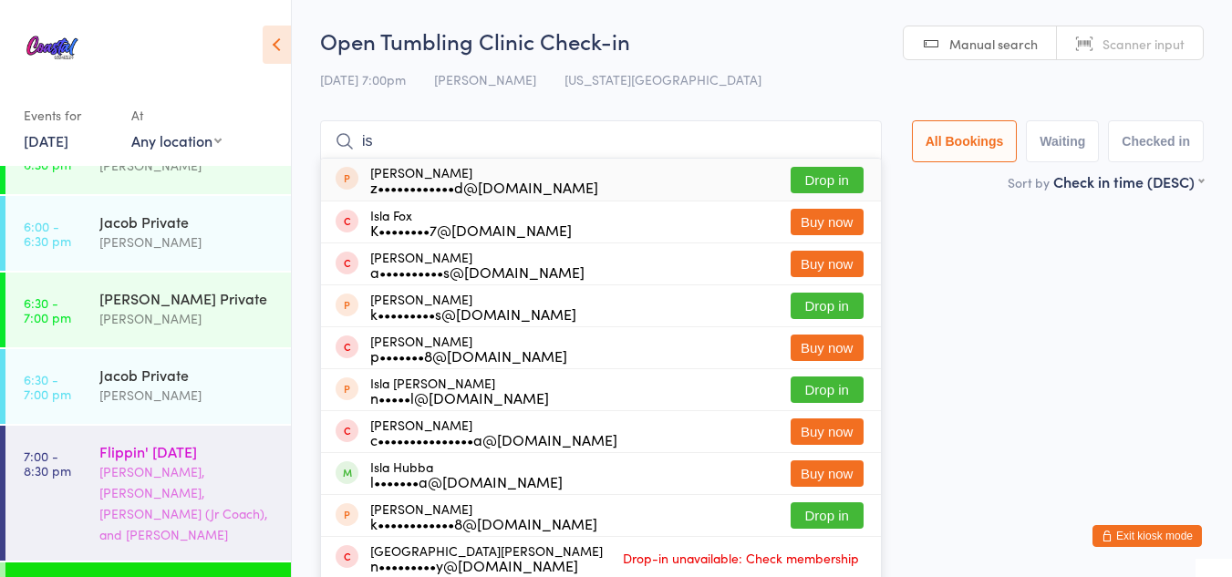
type input "is"
click at [186, 461] on div "[PERSON_NAME], [PERSON_NAME], [PERSON_NAME] (Jr Coach), and [PERSON_NAME]" at bounding box center [187, 503] width 176 height 84
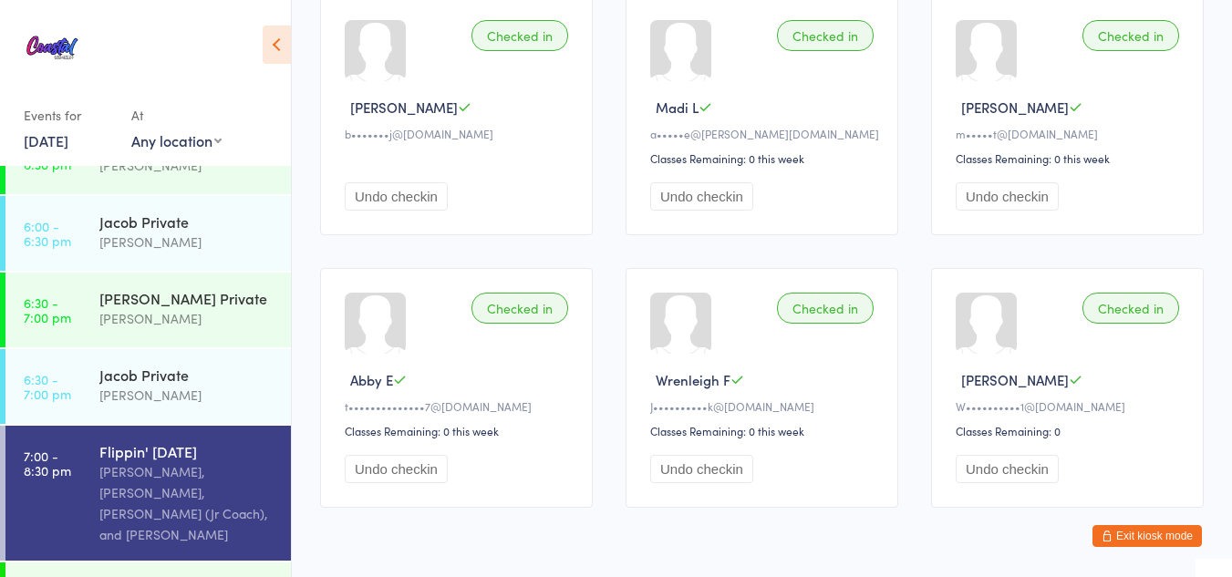
scroll to position [1324, 0]
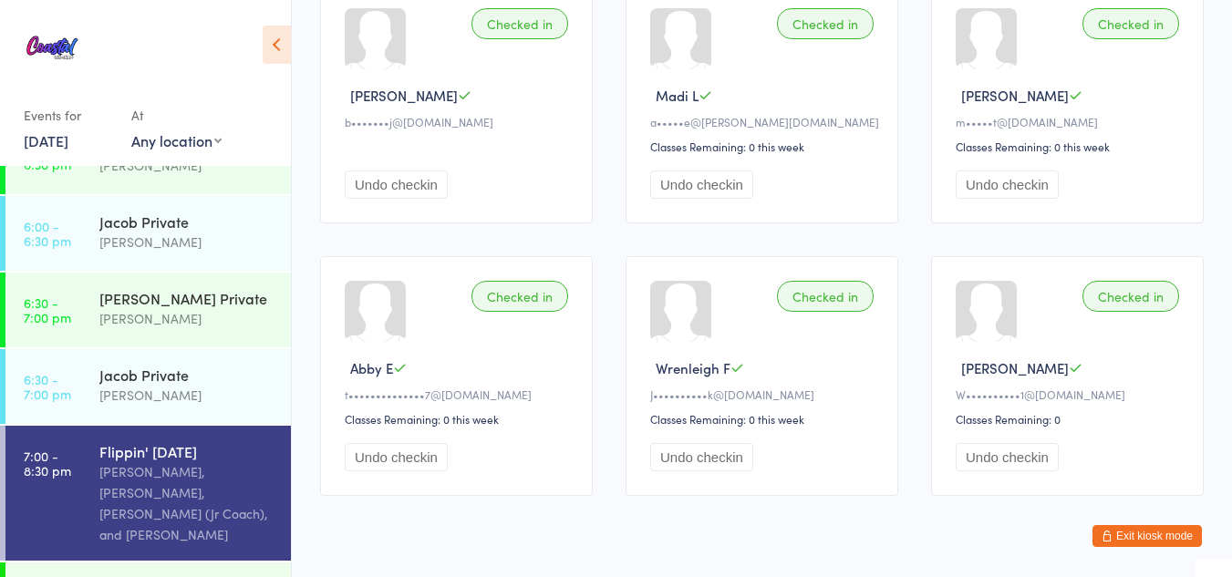
click at [168, 576] on div "Open Tumbling Clinic" at bounding box center [187, 588] width 176 height 20
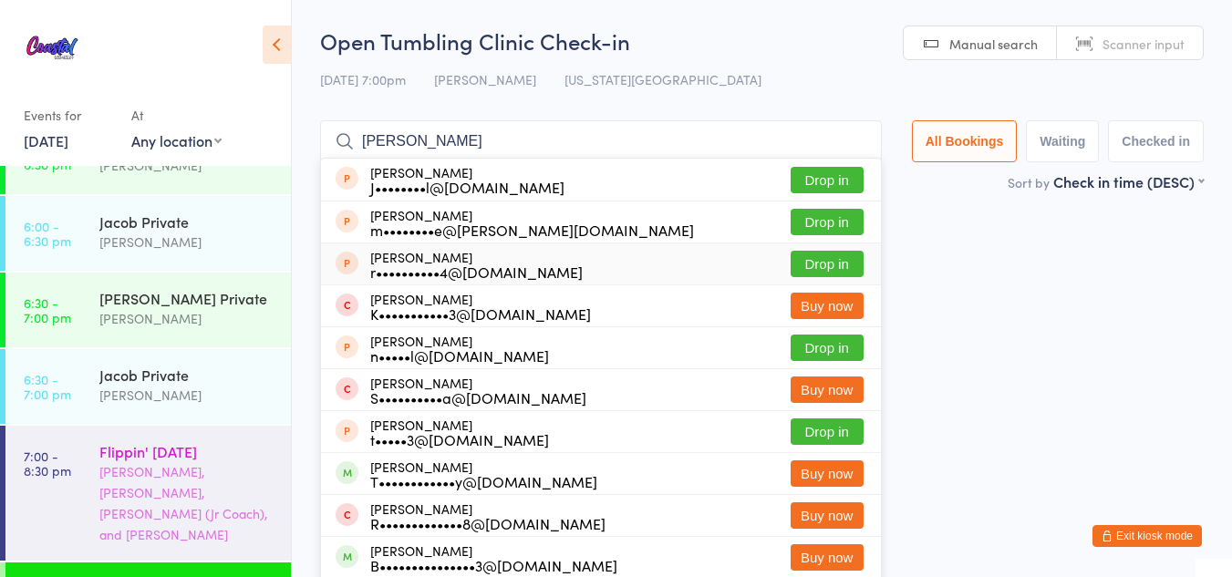
type input "[PERSON_NAME]"
click at [183, 472] on div "[PERSON_NAME], [PERSON_NAME], [PERSON_NAME] (Jr Coach), and [PERSON_NAME]" at bounding box center [187, 503] width 176 height 84
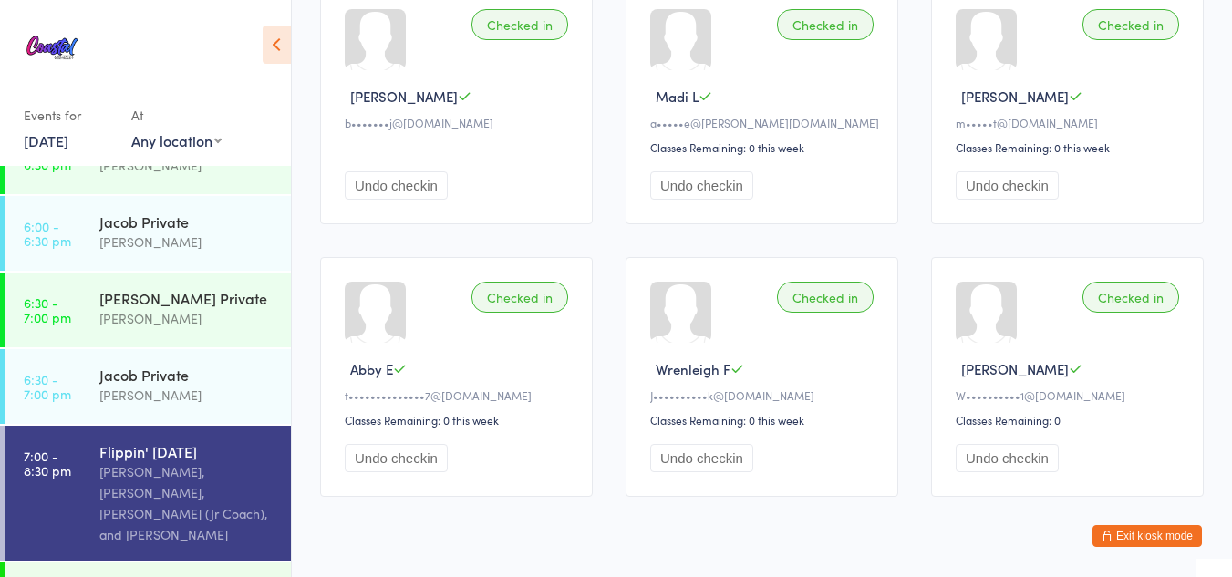
scroll to position [1322, 0]
click at [204, 576] on div "Open Tumbling Clinic" at bounding box center [187, 588] width 176 height 20
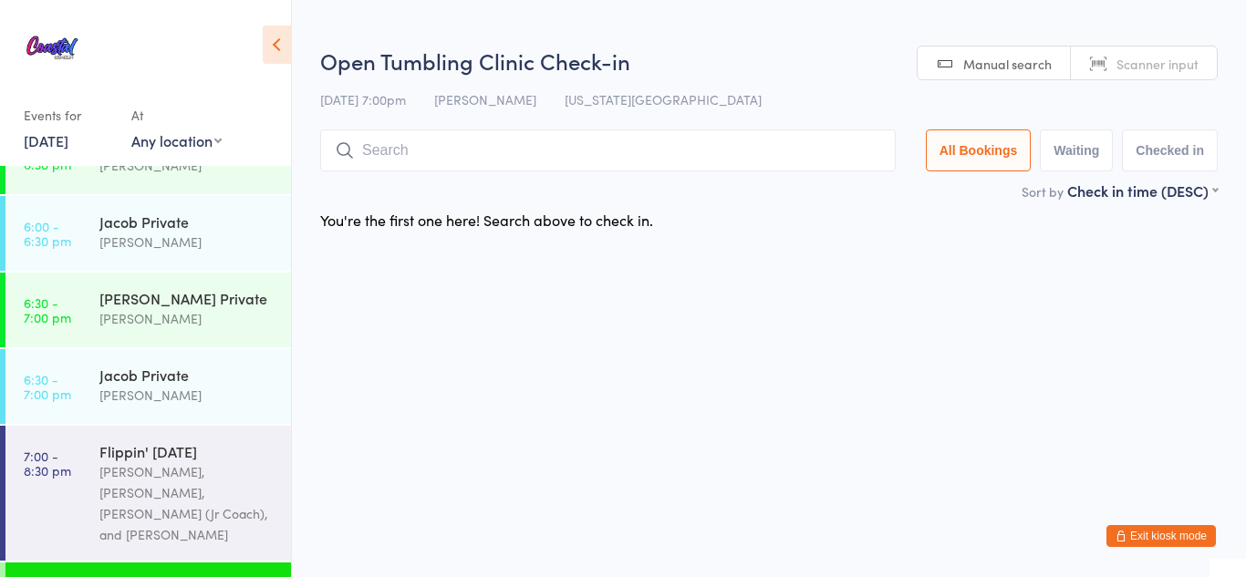
click at [404, 151] on input "search" at bounding box center [607, 151] width 575 height 42
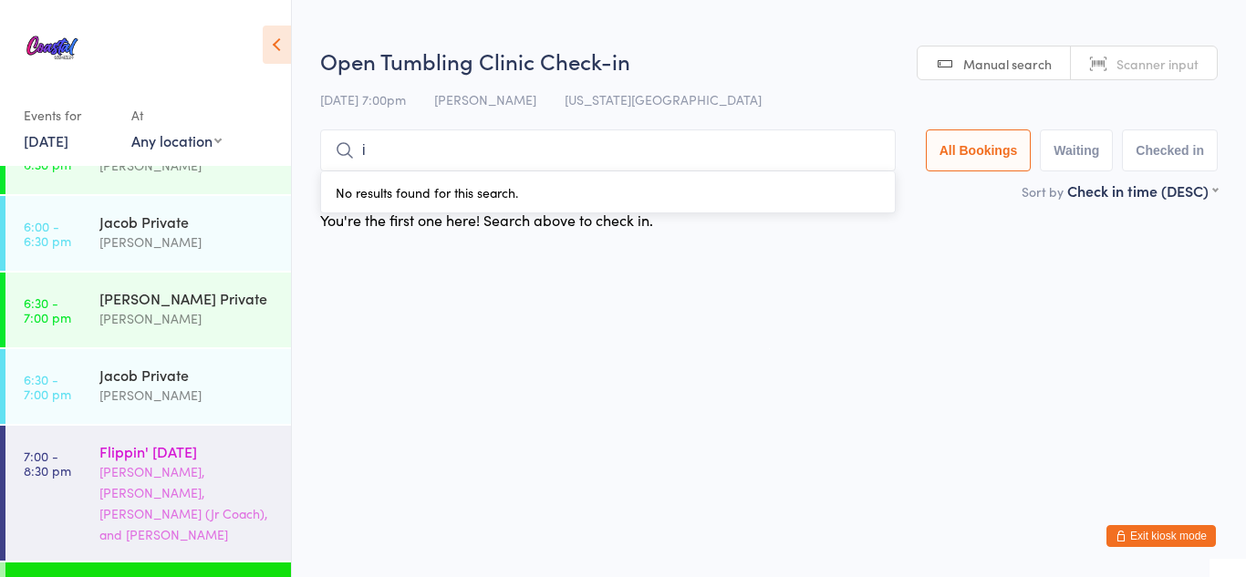
type input "i"
click at [186, 461] on div "Kat Timothy, Jacob Westbrooks, Kinshaia (Jr Coach), and Harper Webster" at bounding box center [187, 503] width 176 height 84
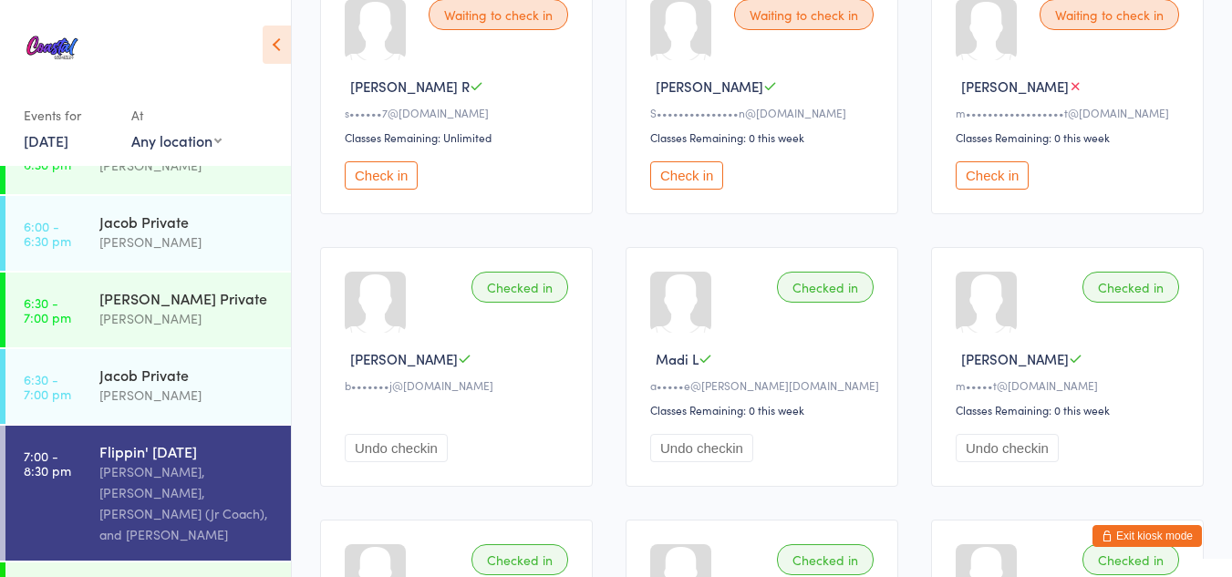
scroll to position [1370, 0]
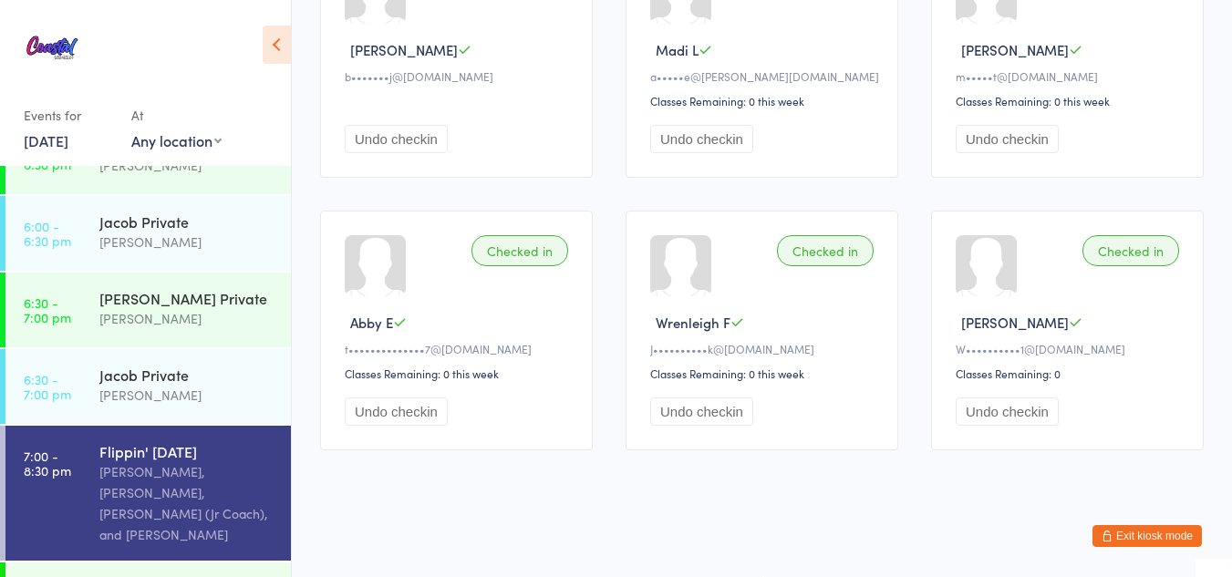
click at [382, 59] on div "Checked in isabella w b•••••••j@gmail.com Undo checkin" at bounding box center [456, 58] width 273 height 240
click at [461, 94] on div "Checked in isabella w b•••••••j@gmail.com Undo checkin" at bounding box center [456, 58] width 273 height 240
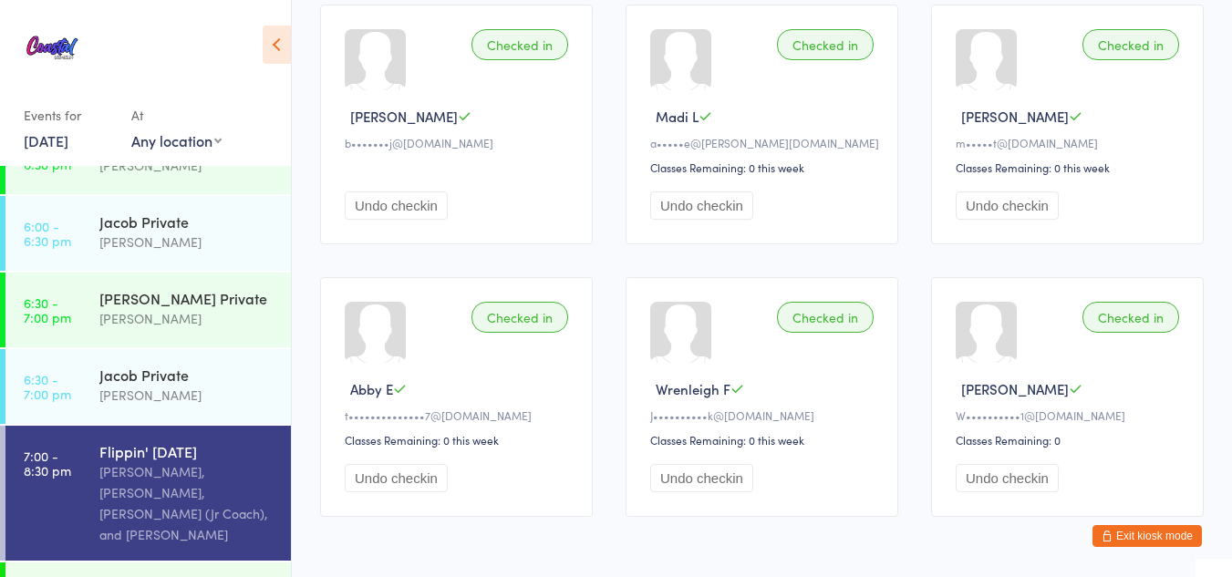
scroll to position [1300, 0]
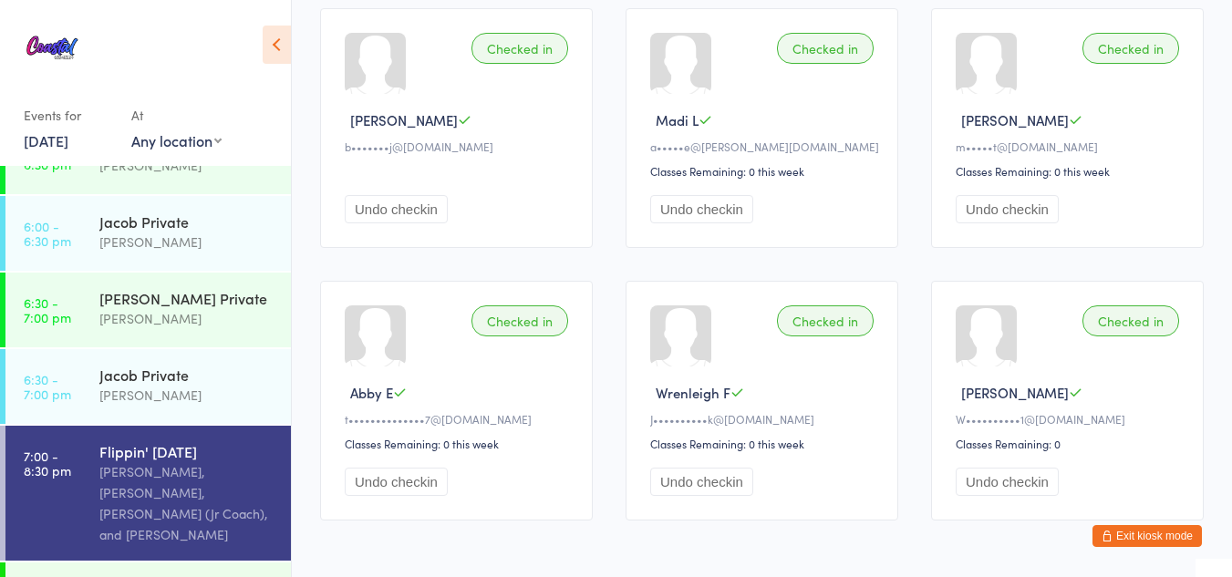
click at [378, 67] on div at bounding box center [375, 63] width 61 height 61
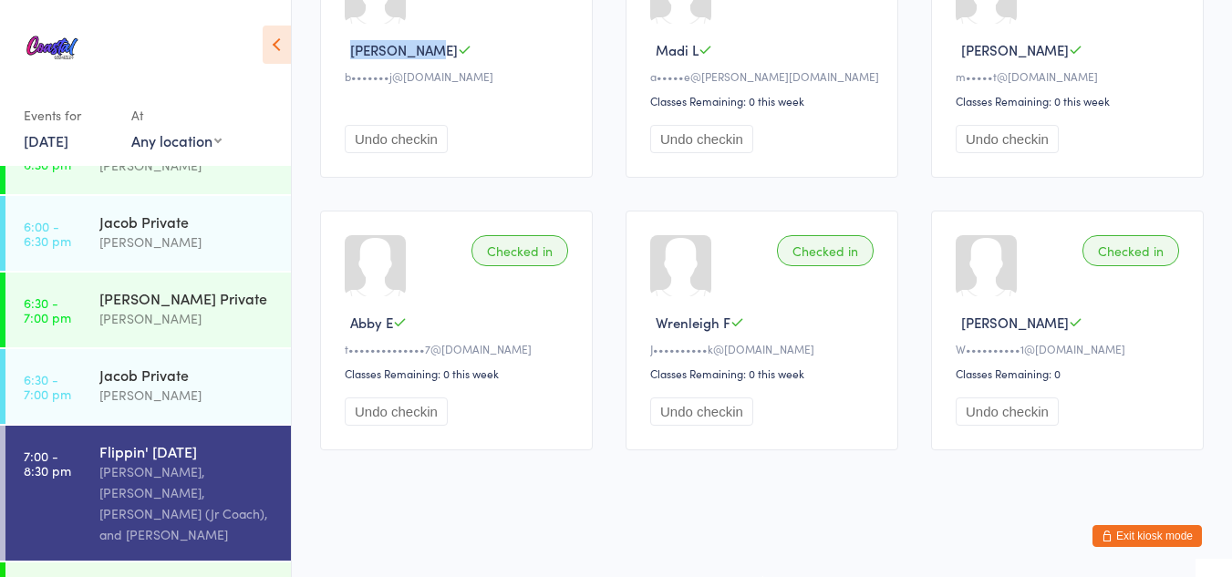
drag, startPoint x: 415, startPoint y: 49, endPoint x: 351, endPoint y: 55, distance: 64.1
click at [351, 55] on span "isabella w" at bounding box center [404, 49] width 108 height 19
copy span "isabella w"
click at [162, 576] on div "Open Tumbling Clinic" at bounding box center [187, 588] width 176 height 20
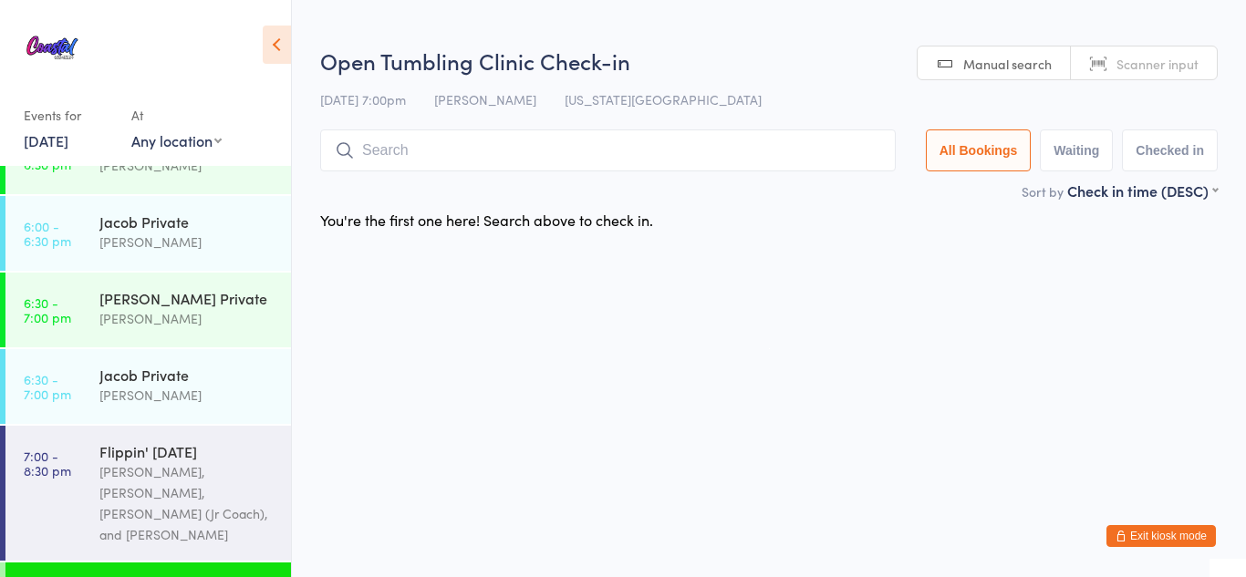
paste input "isabella w"
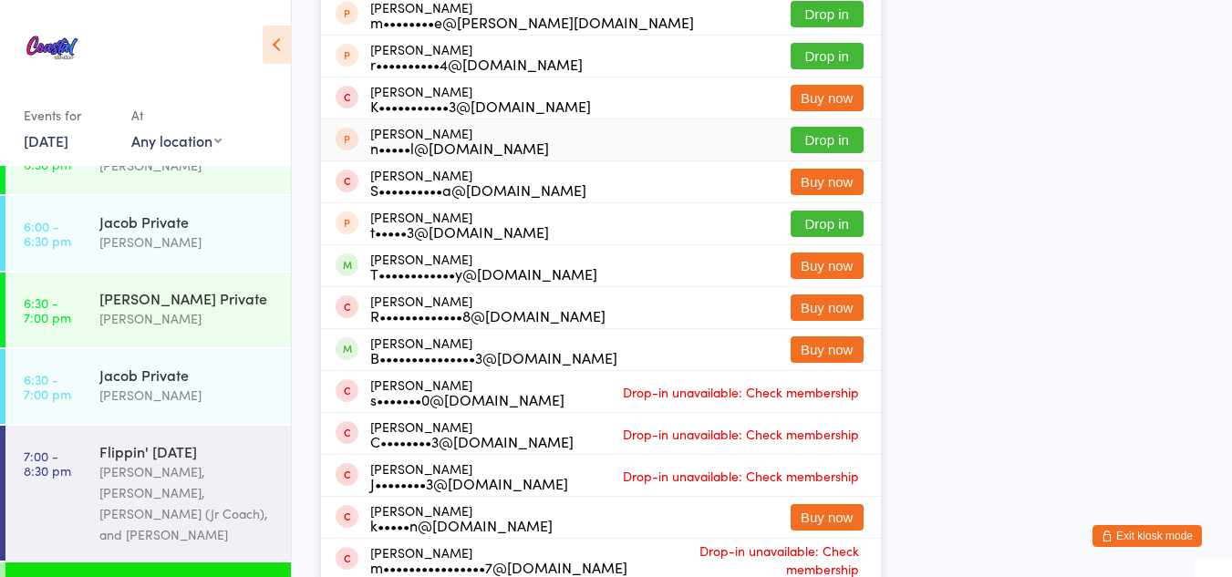
scroll to position [212, 0]
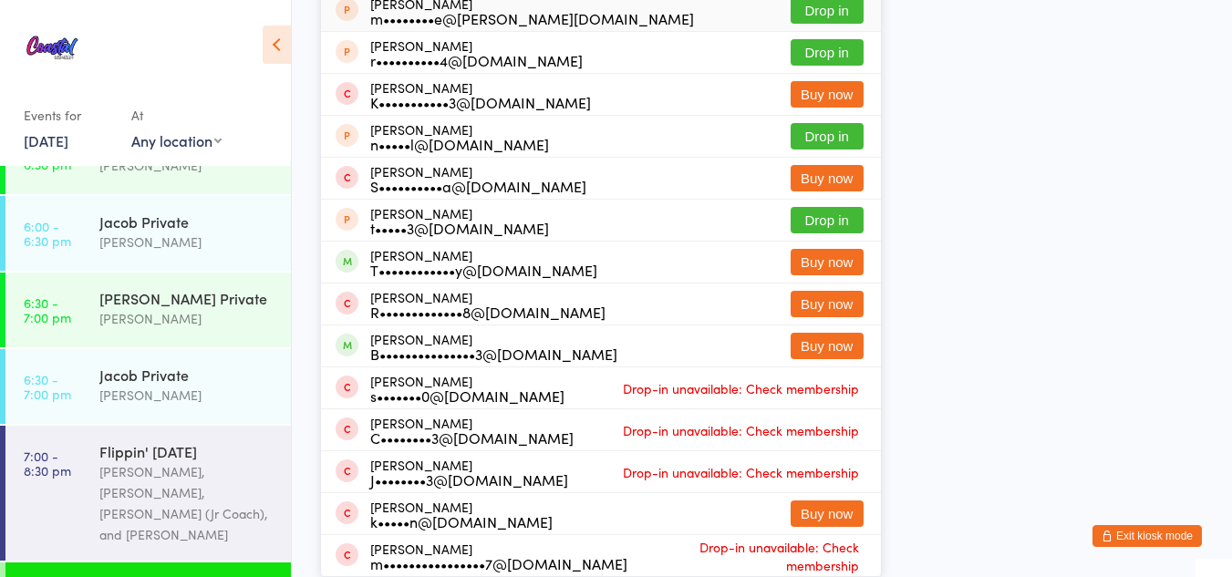
type input "isabella w"
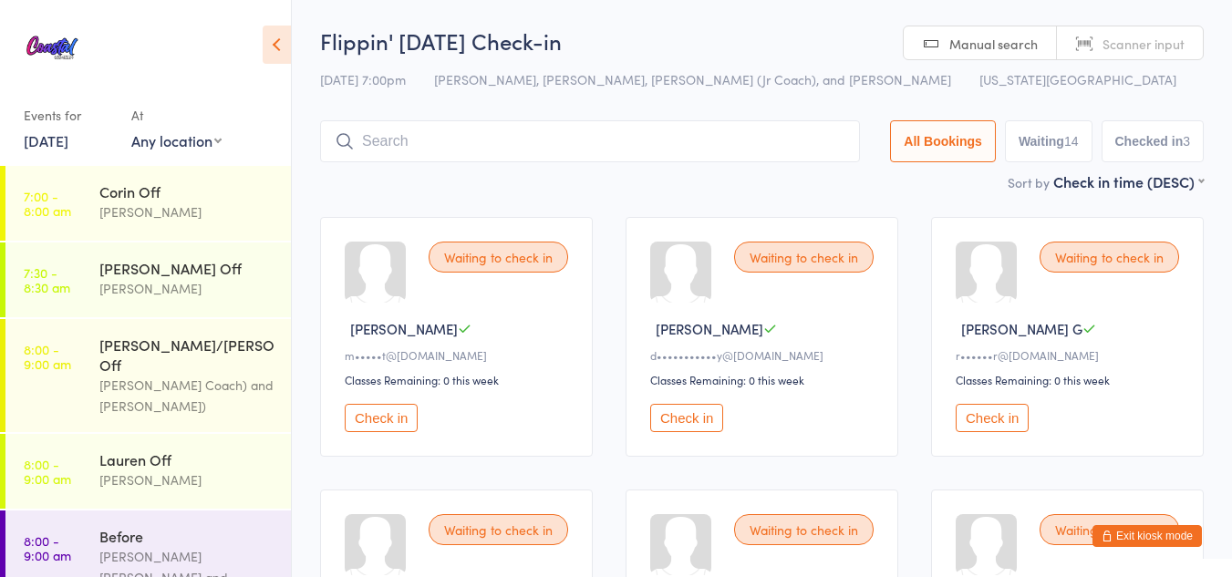
drag, startPoint x: 211, startPoint y: 11, endPoint x: 464, endPoint y: 205, distance: 319.4
drag, startPoint x: 464, startPoint y: 205, endPoint x: 1181, endPoint y: 529, distance: 786.6
click at [1181, 529] on button "Exit kiosk mode" at bounding box center [1147, 536] width 109 height 22
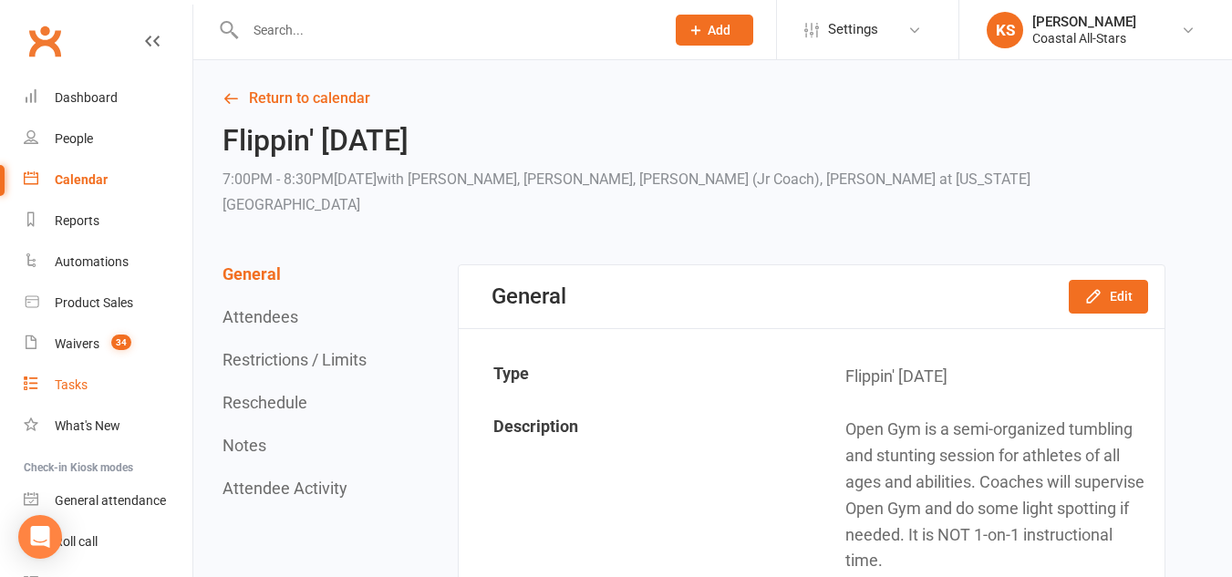
scroll to position [95, 0]
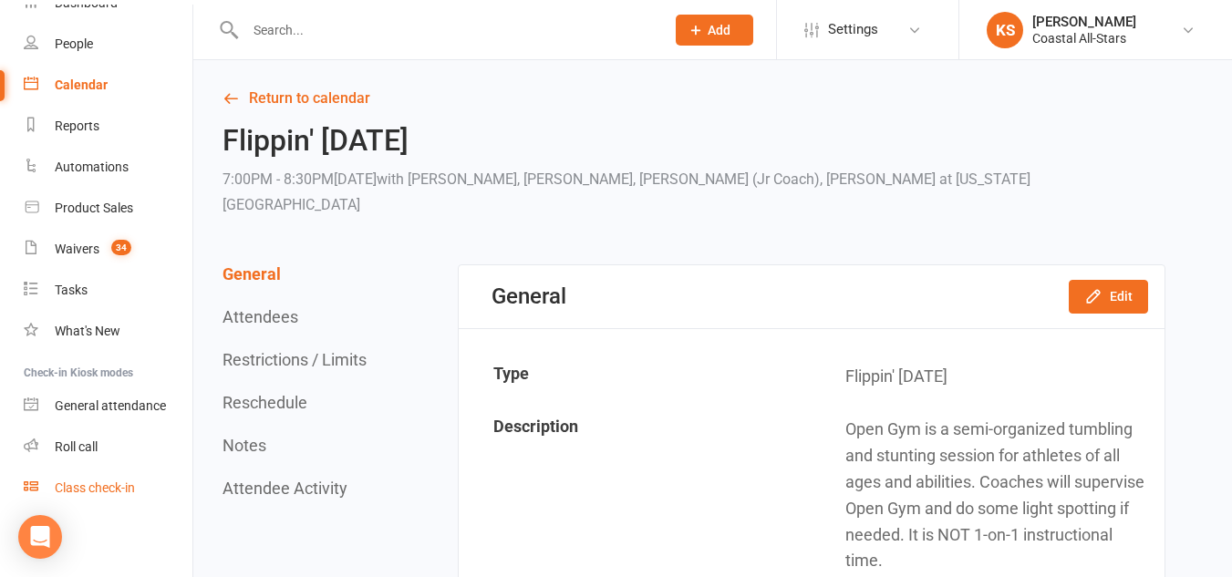
click at [98, 482] on div "Class check-in" at bounding box center [95, 488] width 80 height 15
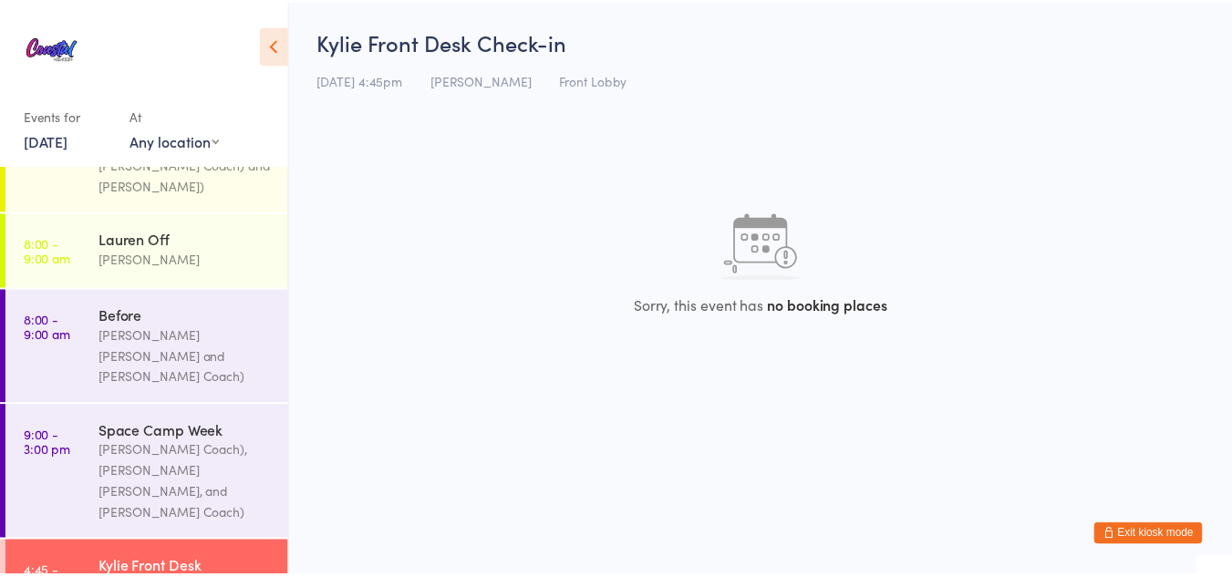
scroll to position [1238, 0]
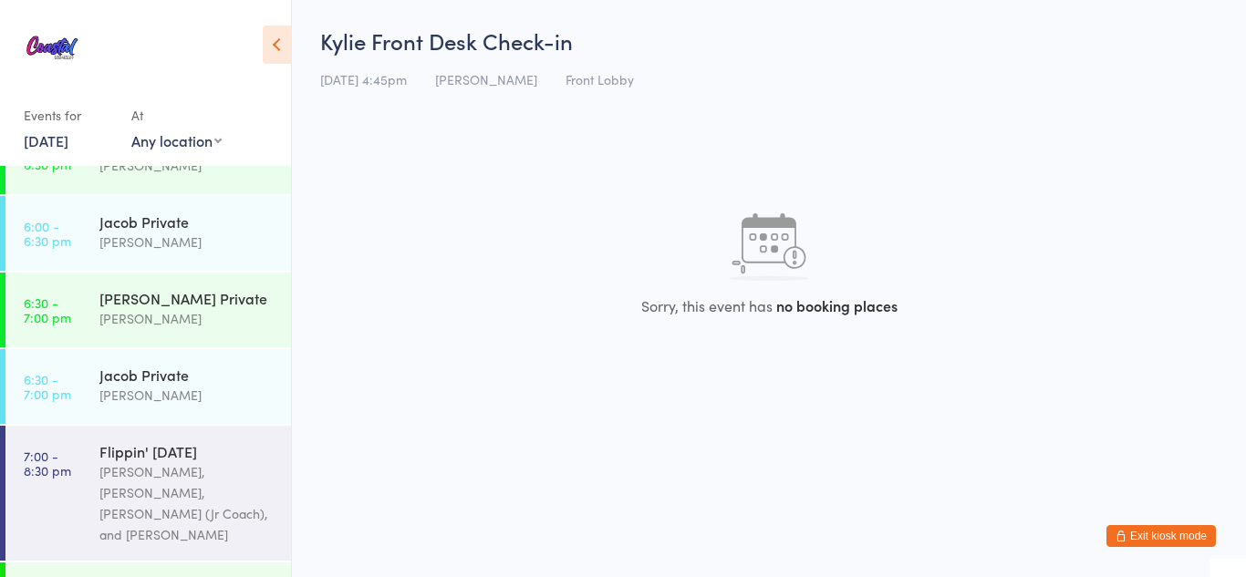
click at [98, 482] on link "7:00 - 8:30 pm Flippin' Friday Kat Timothy, Jacob Westbrooks, Kinshaia (Jr Coac…" at bounding box center [147, 493] width 285 height 135
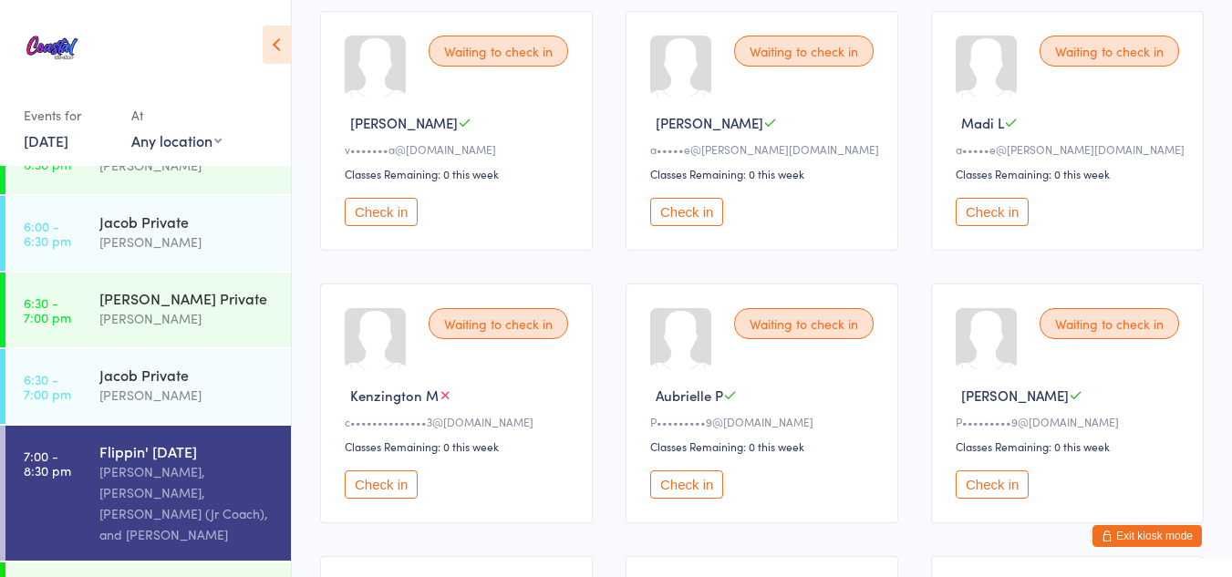
scroll to position [394, 0]
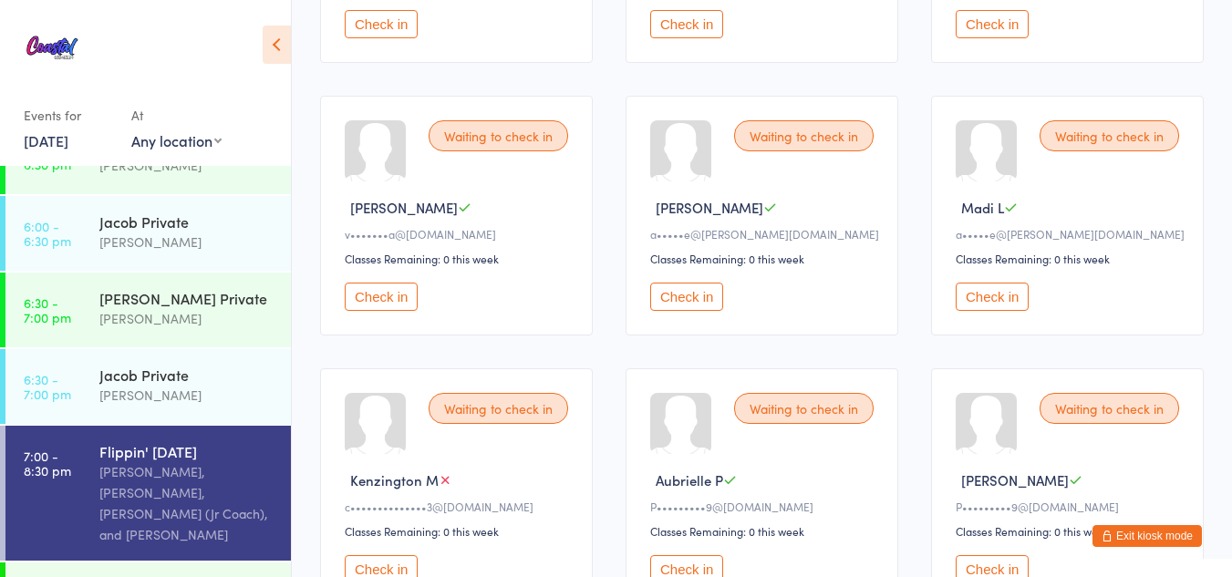
click at [1003, 299] on button "Check in" at bounding box center [992, 297] width 73 height 28
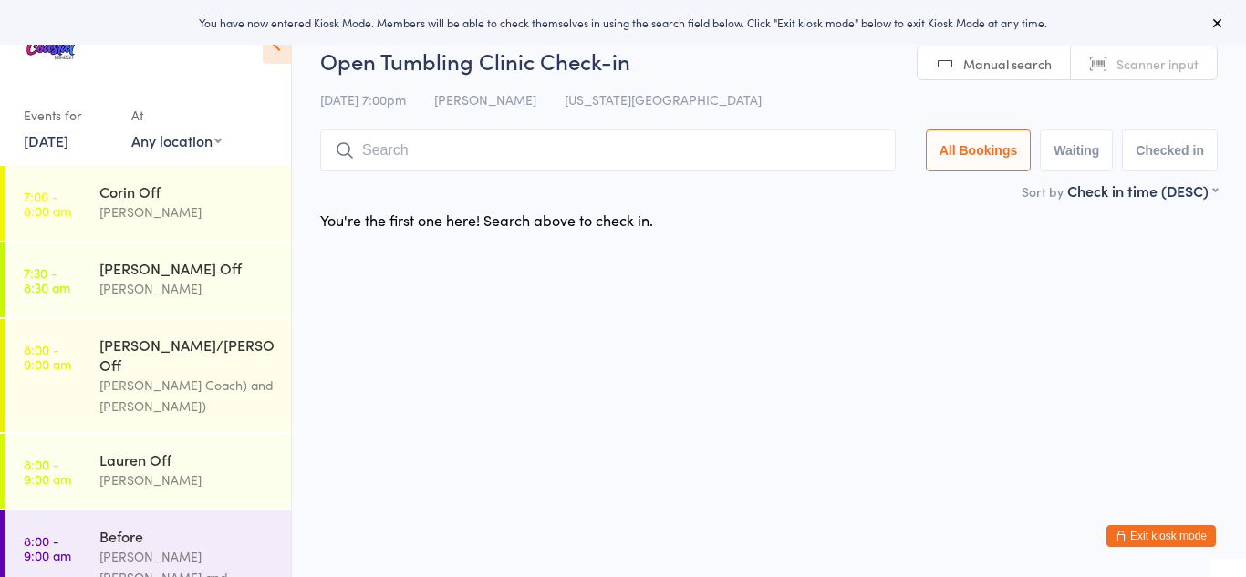
click at [1145, 538] on button "Exit kiosk mode" at bounding box center [1160, 536] width 109 height 22
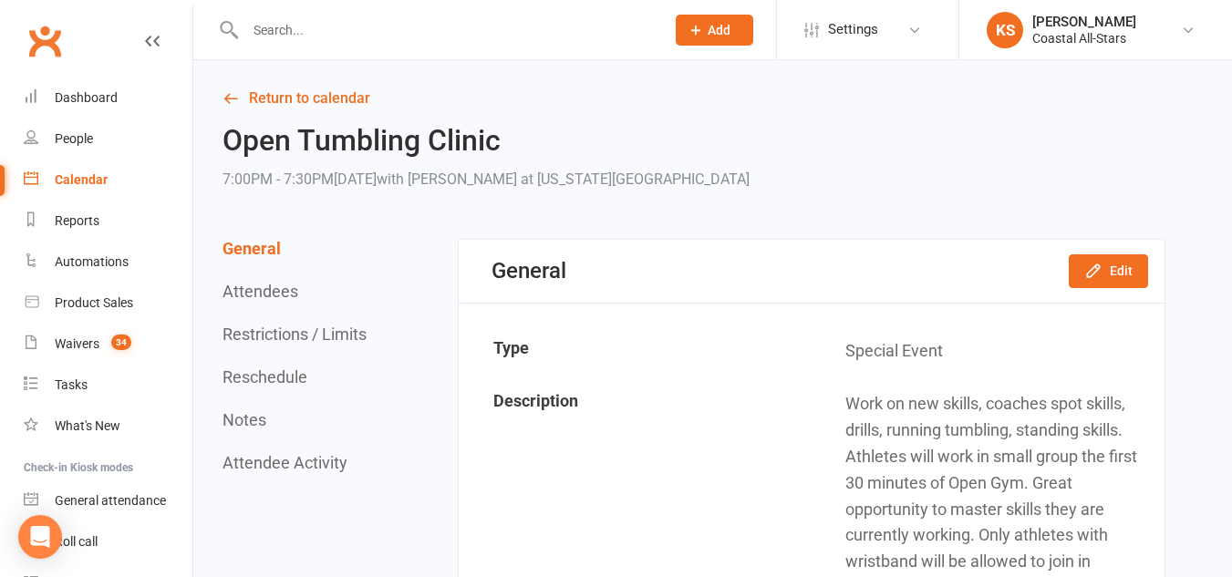
click at [95, 181] on div "Calendar" at bounding box center [81, 179] width 53 height 15
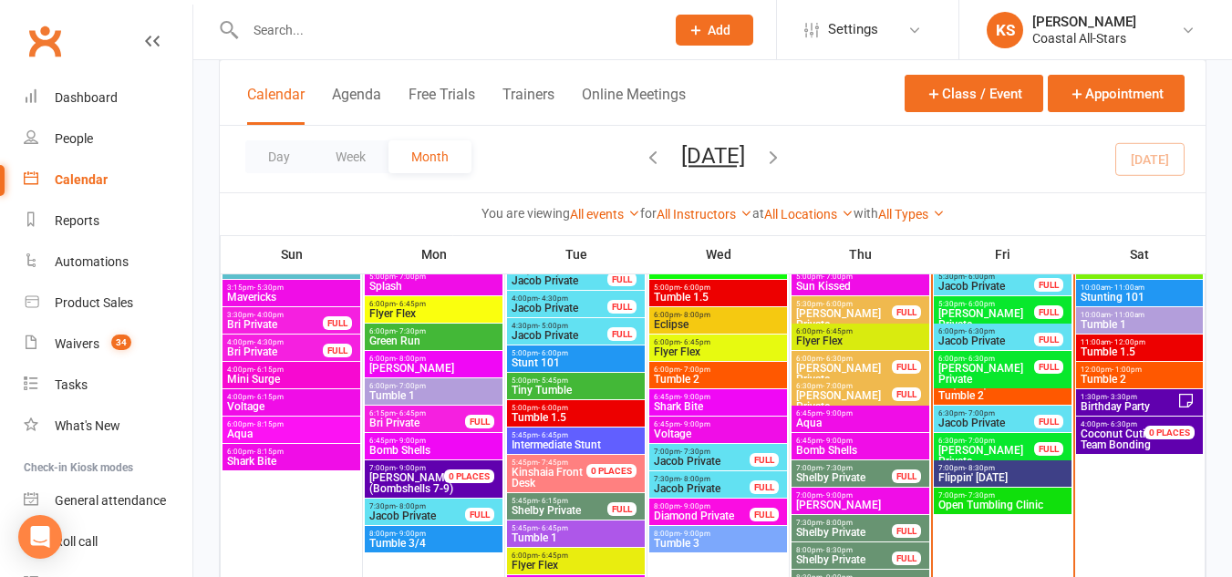
scroll to position [1947, 0]
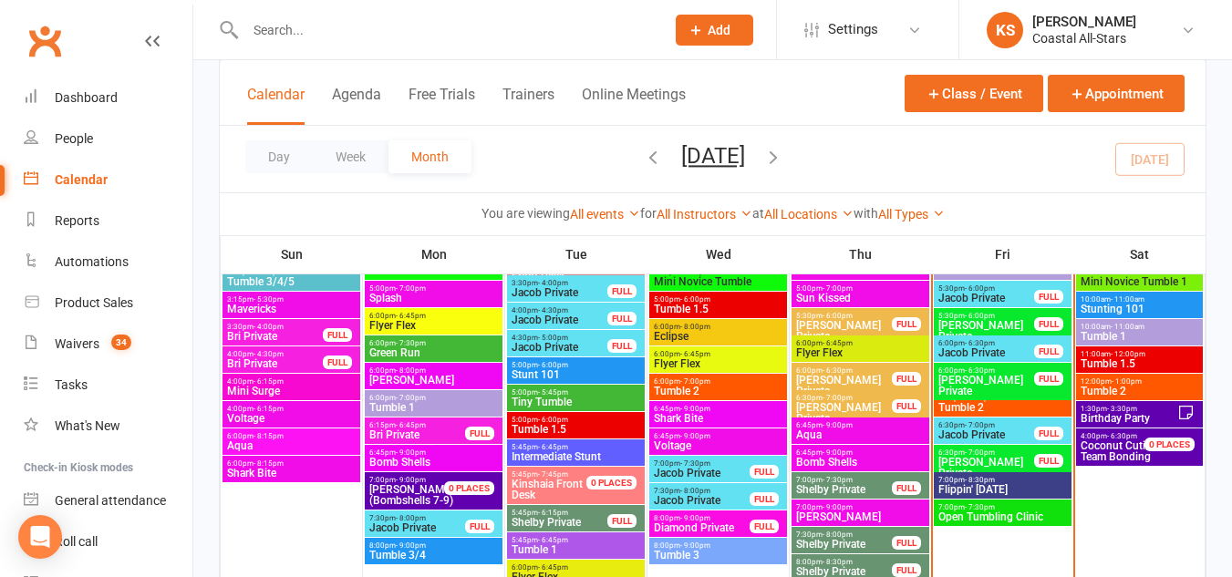
click at [1012, 479] on span "7:00pm - 8:30pm" at bounding box center [1003, 480] width 130 height 8
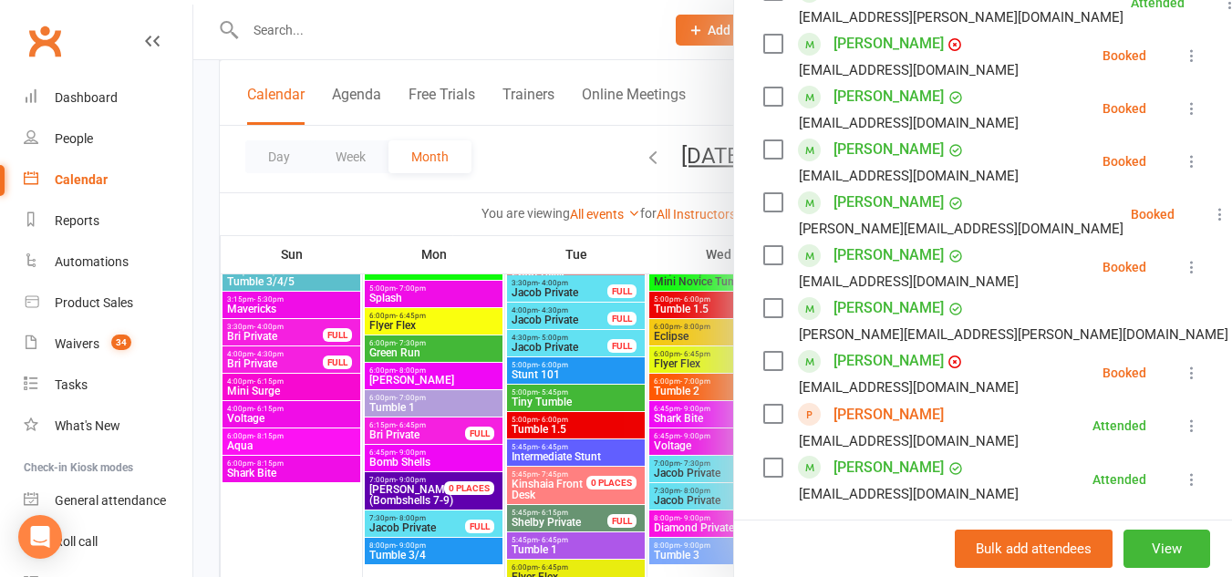
scroll to position [867, 0]
click at [912, 399] on link "[PERSON_NAME]" at bounding box center [889, 413] width 110 height 29
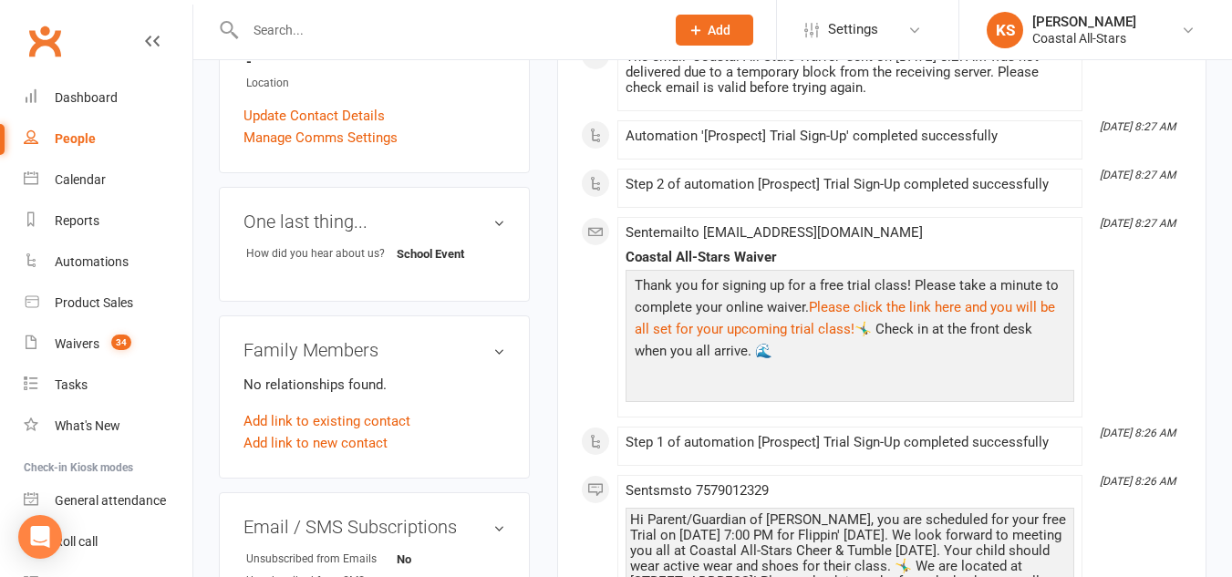
scroll to position [549, 0]
click at [315, 414] on link "Add link to existing contact" at bounding box center [327, 422] width 167 height 22
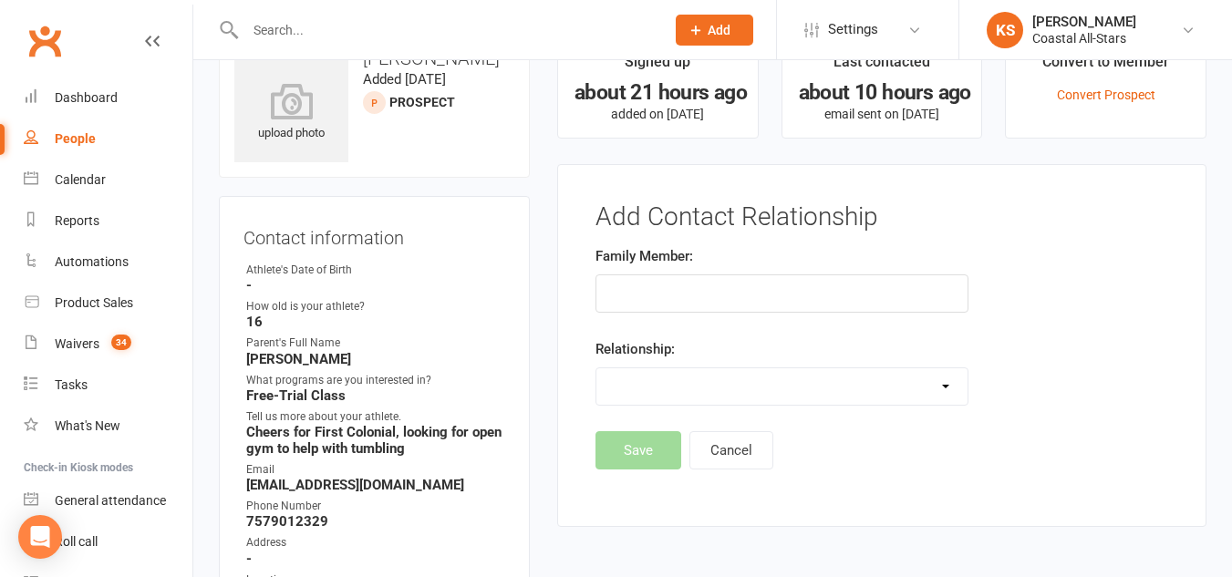
scroll to position [0, 0]
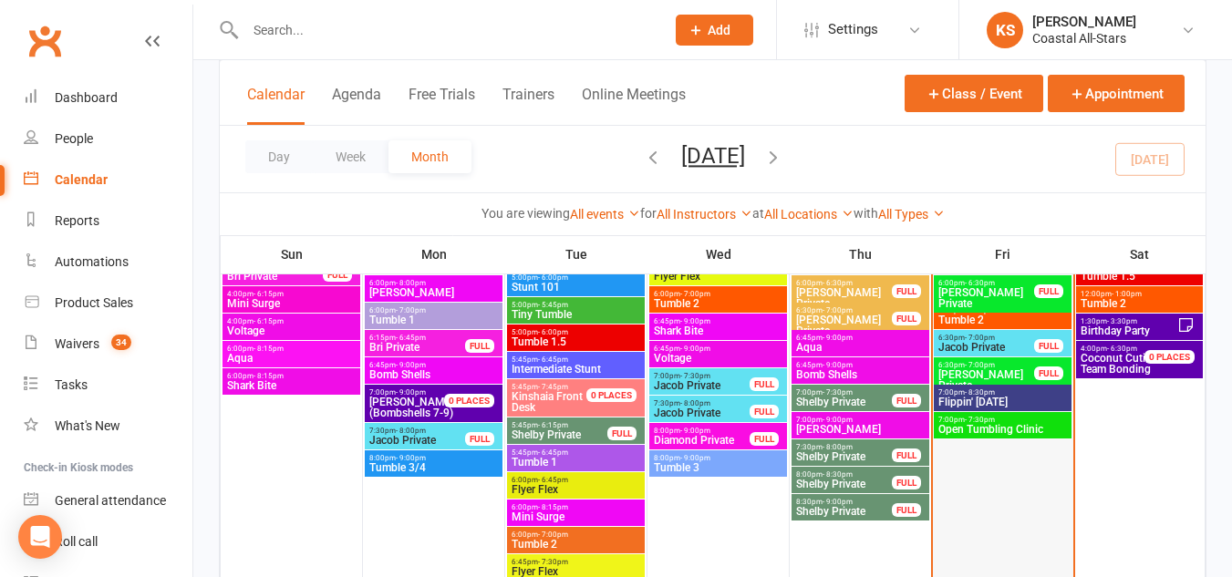
scroll to position [2036, 0]
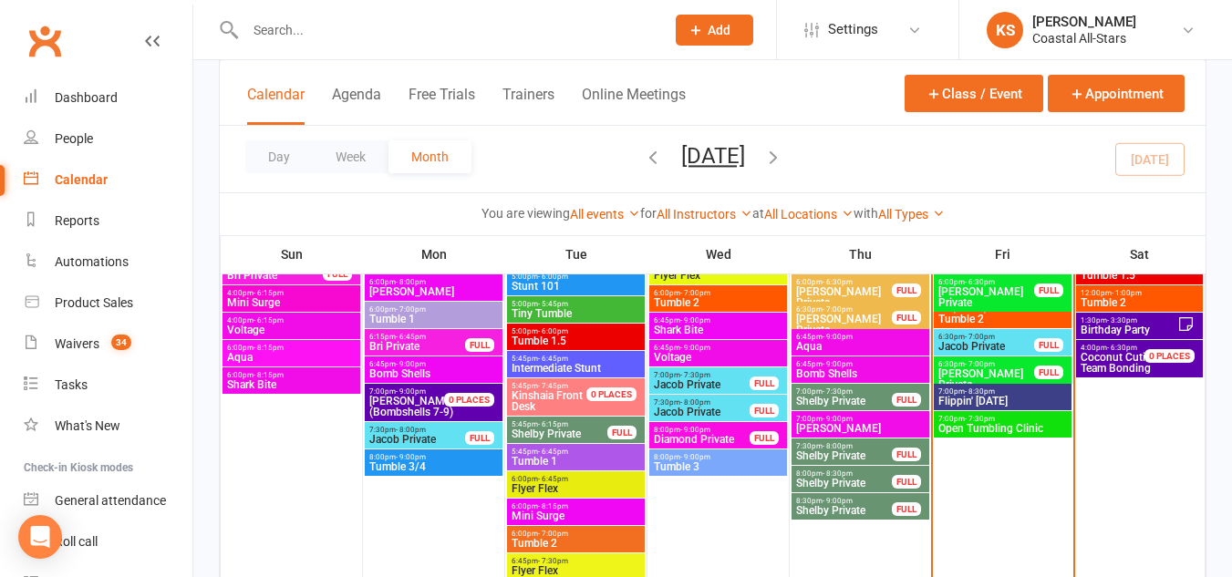
click at [1026, 388] on span "7:00pm - 8:30pm" at bounding box center [1003, 392] width 130 height 8
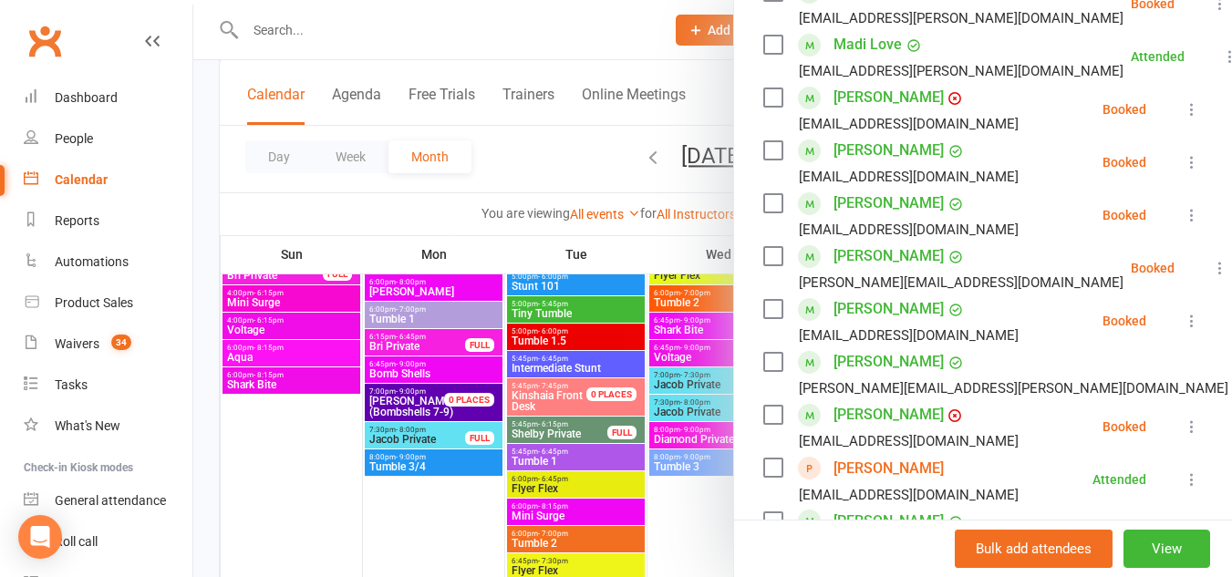
scroll to position [819, 0]
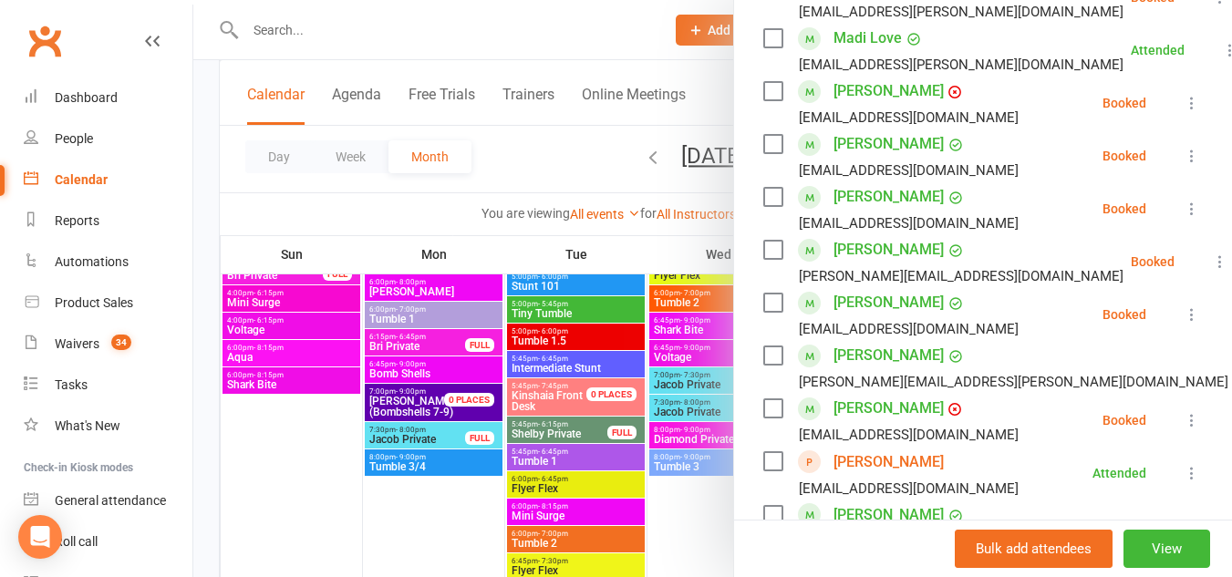
click at [864, 448] on link "[PERSON_NAME]" at bounding box center [889, 462] width 110 height 29
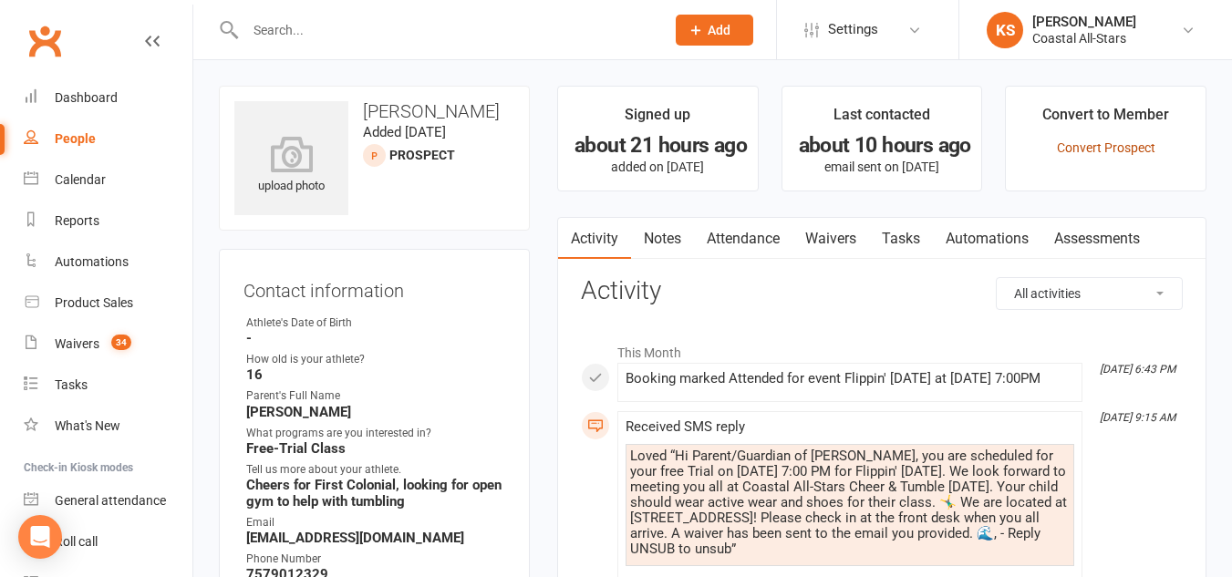
click at [1071, 144] on link "Convert Prospect" at bounding box center [1106, 147] width 98 height 15
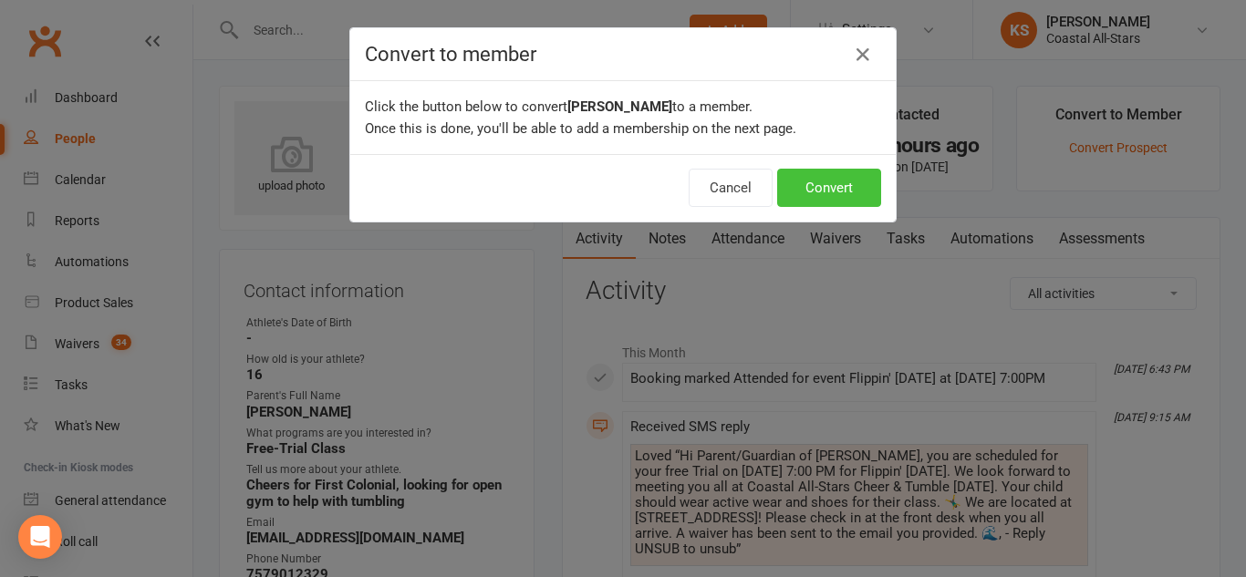
click at [817, 196] on button "Convert" at bounding box center [829, 188] width 104 height 38
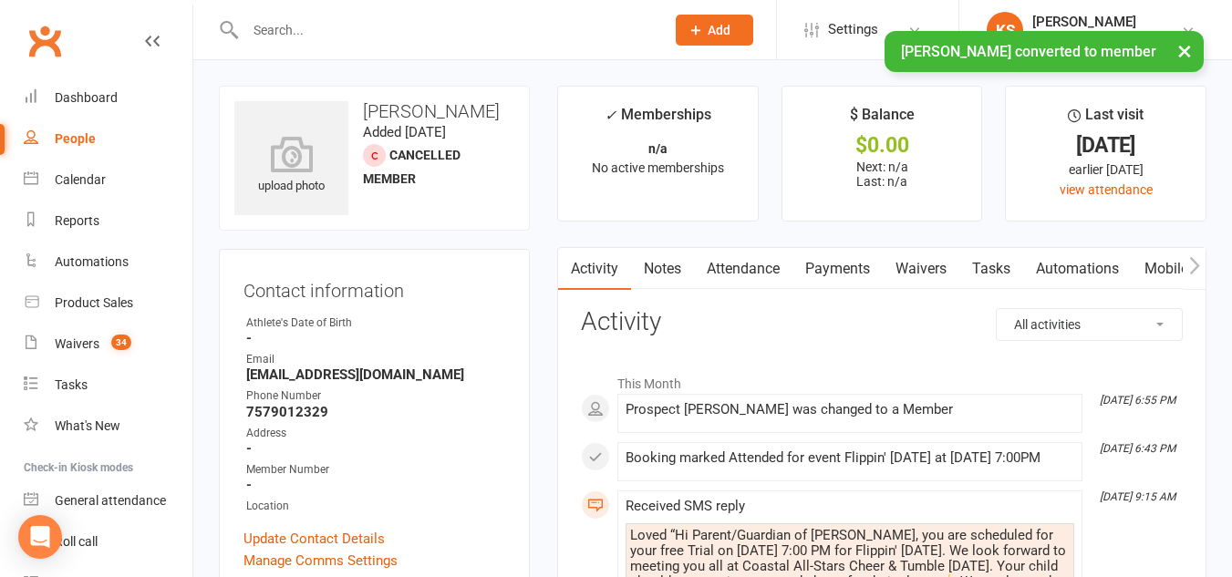
click at [382, 486] on strong "-" at bounding box center [375, 485] width 259 height 16
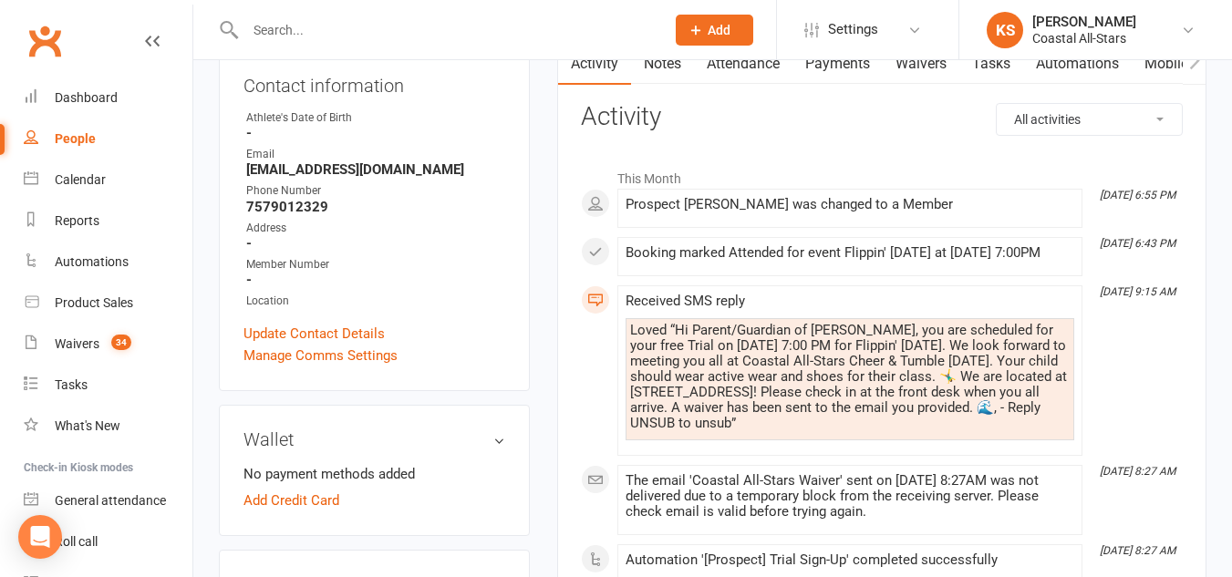
scroll to position [227, 0]
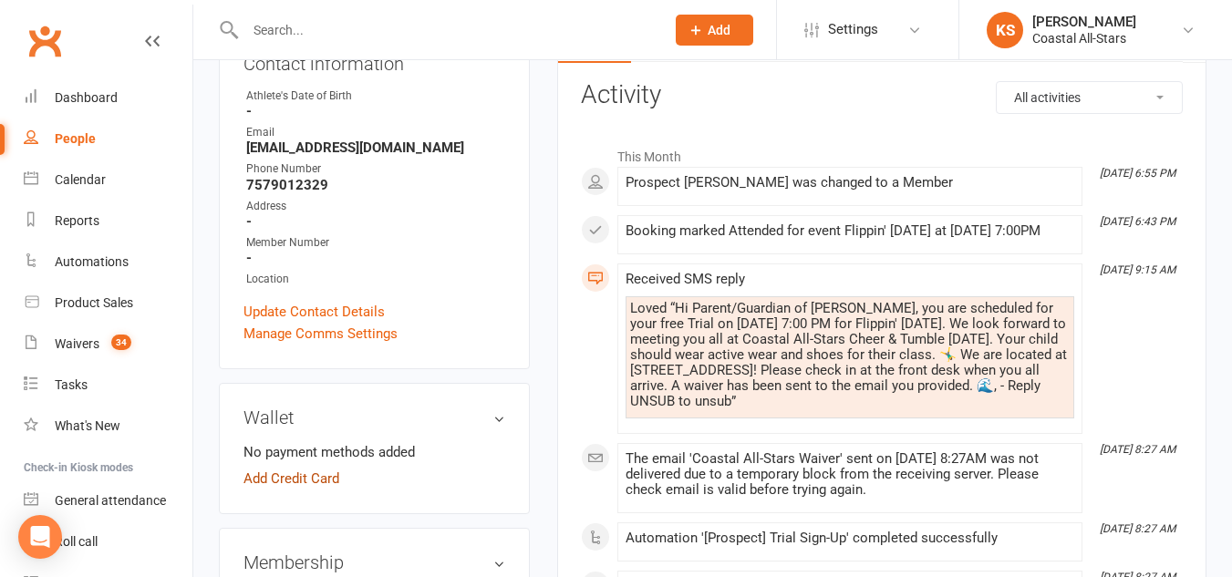
click at [316, 474] on link "Add Credit Card" at bounding box center [292, 479] width 96 height 22
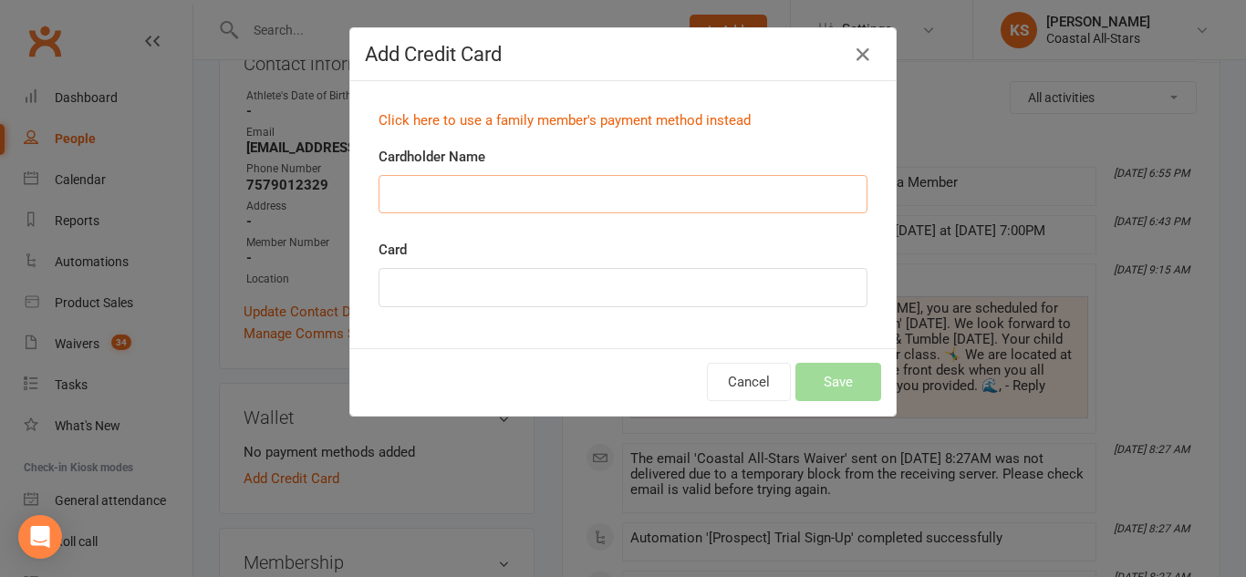
click at [461, 198] on input "Cardholder Name" at bounding box center [622, 194] width 489 height 38
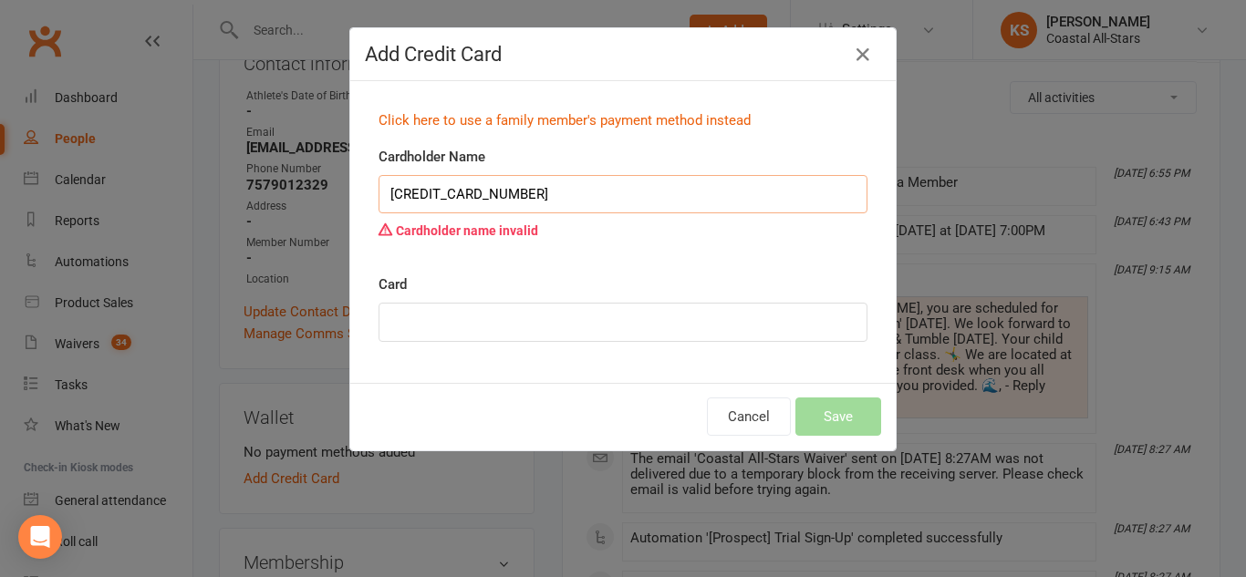
type input "4000 2232 7242 6263"
click at [472, 313] on div at bounding box center [622, 322] width 489 height 39
click at [507, 204] on input "4000 2232 7242 6263" at bounding box center [622, 194] width 489 height 38
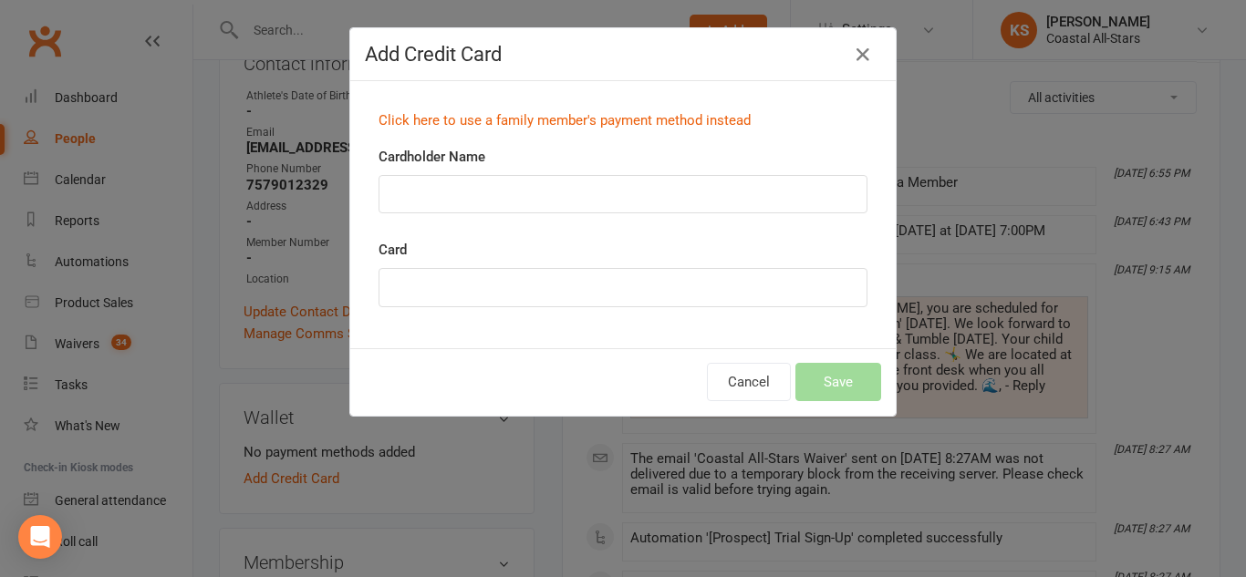
click at [422, 275] on div at bounding box center [622, 287] width 489 height 39
click at [513, 182] on input "Cardholder Name" at bounding box center [622, 194] width 489 height 38
type input "Isabella M Williams"
click at [813, 393] on button "Save" at bounding box center [838, 382] width 86 height 38
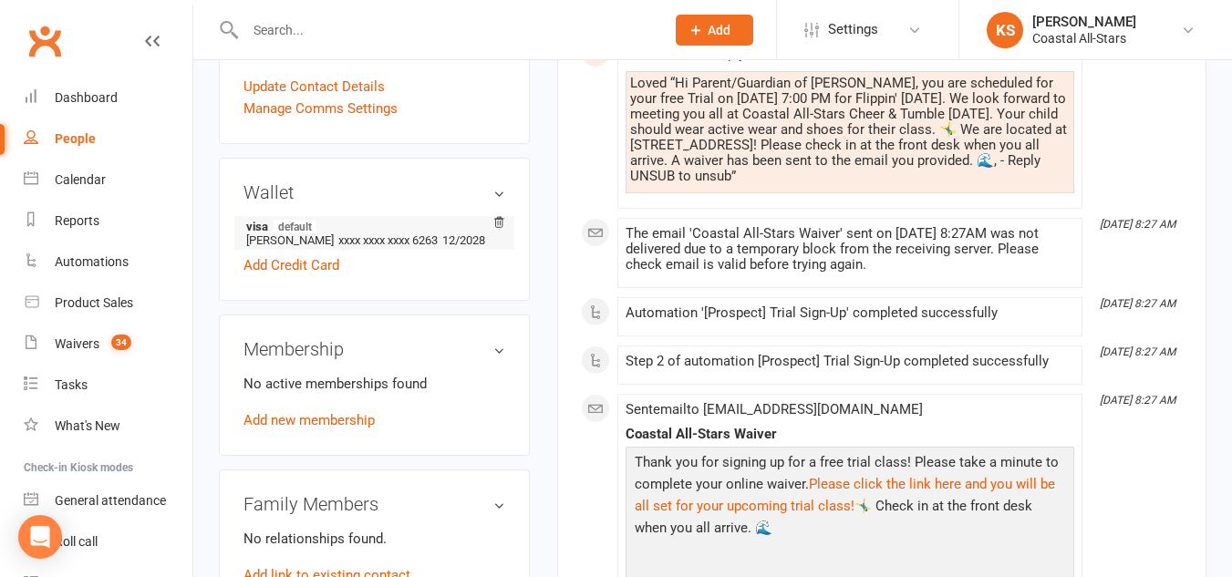
scroll to position [453, 0]
click at [287, 430] on div "No active memberships found Add new membership" at bounding box center [375, 401] width 262 height 58
click at [286, 422] on link "Add new membership" at bounding box center [309, 419] width 131 height 16
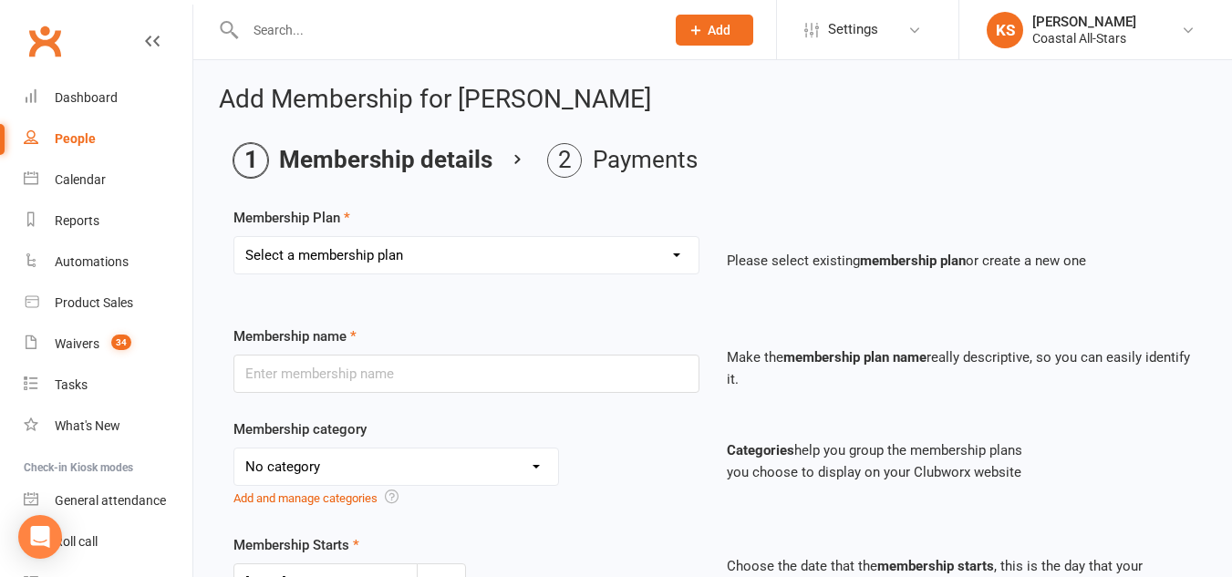
click at [308, 254] on select "Select a membership plan Trial Class Coastal Membership Fee Annual Registration…" at bounding box center [466, 255] width 464 height 36
select select "124"
click at [234, 237] on select "Select a membership plan Trial Class Coastal Membership Fee Annual Registration…" at bounding box center [466, 255] width 464 height 36
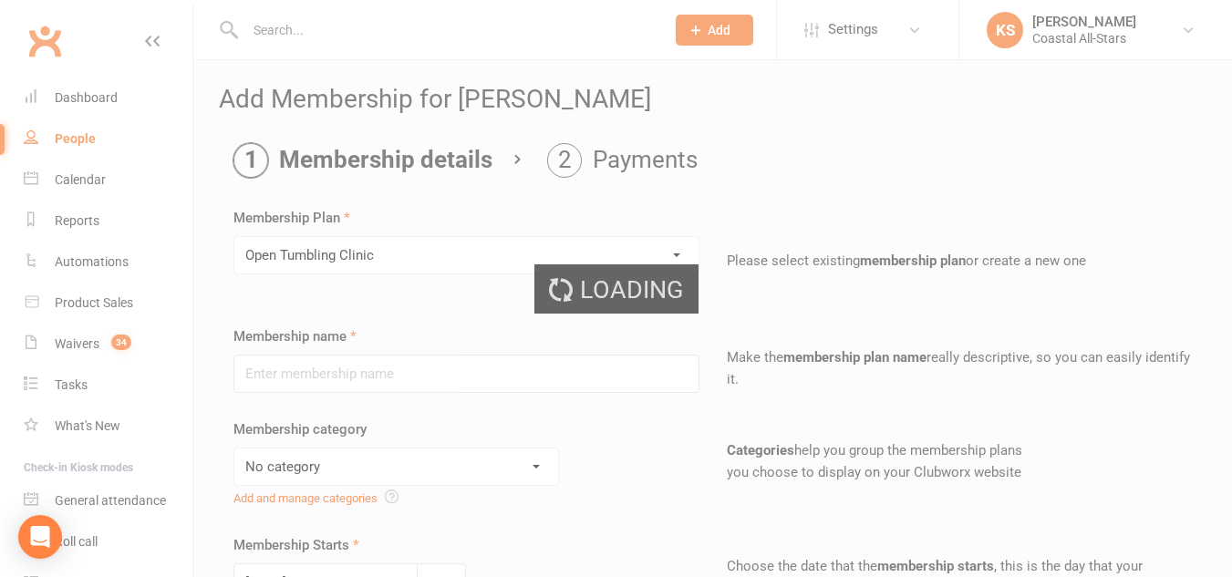
type input "Open Tumbling Clinic"
select select "3"
type input "1"
select select "2"
type input "1"
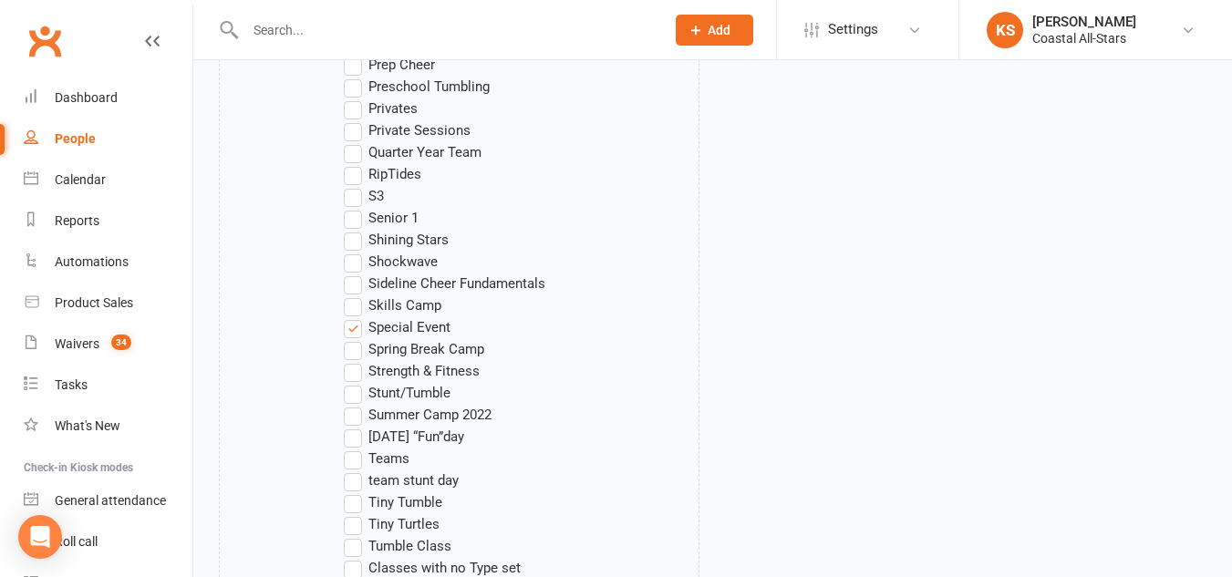
scroll to position [1889, 0]
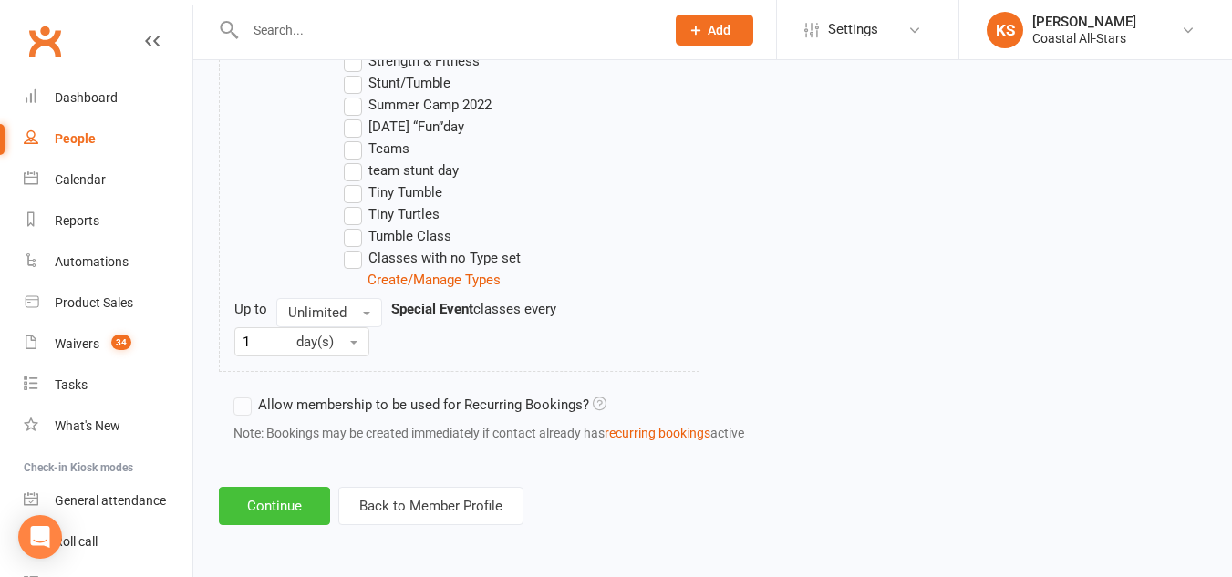
click at [258, 500] on button "Continue" at bounding box center [274, 506] width 111 height 38
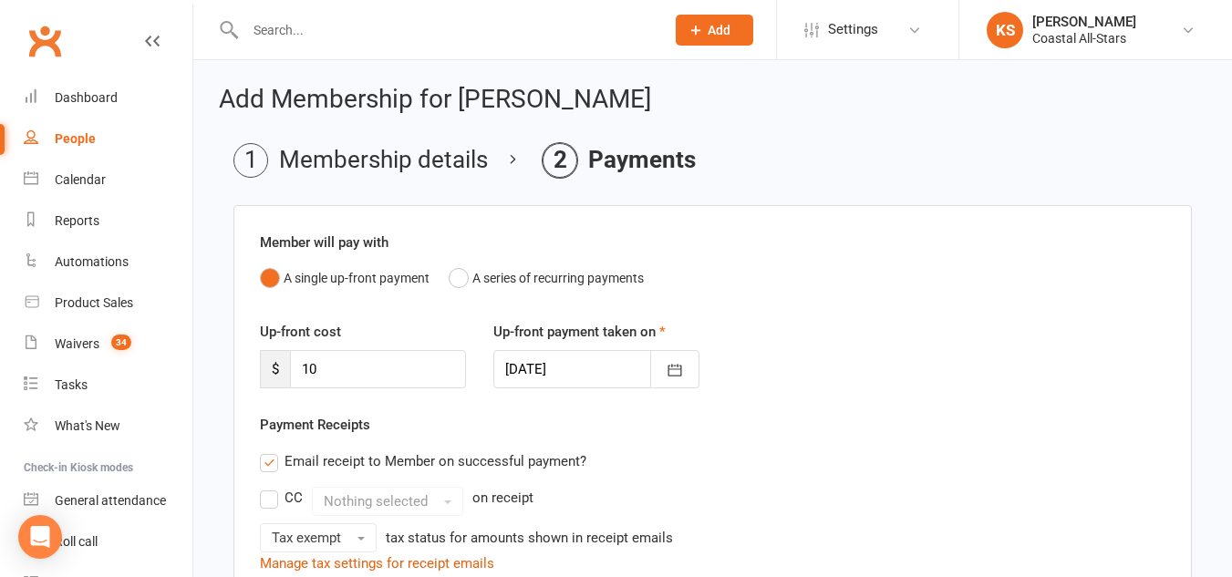
scroll to position [562, 0]
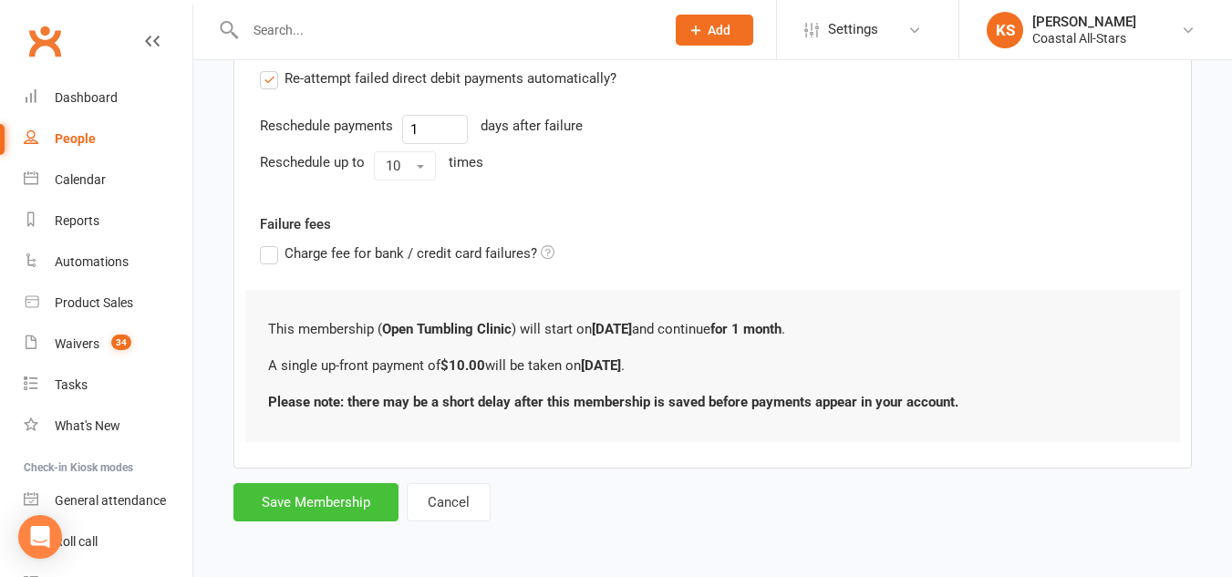
click at [287, 511] on button "Save Membership" at bounding box center [315, 502] width 165 height 38
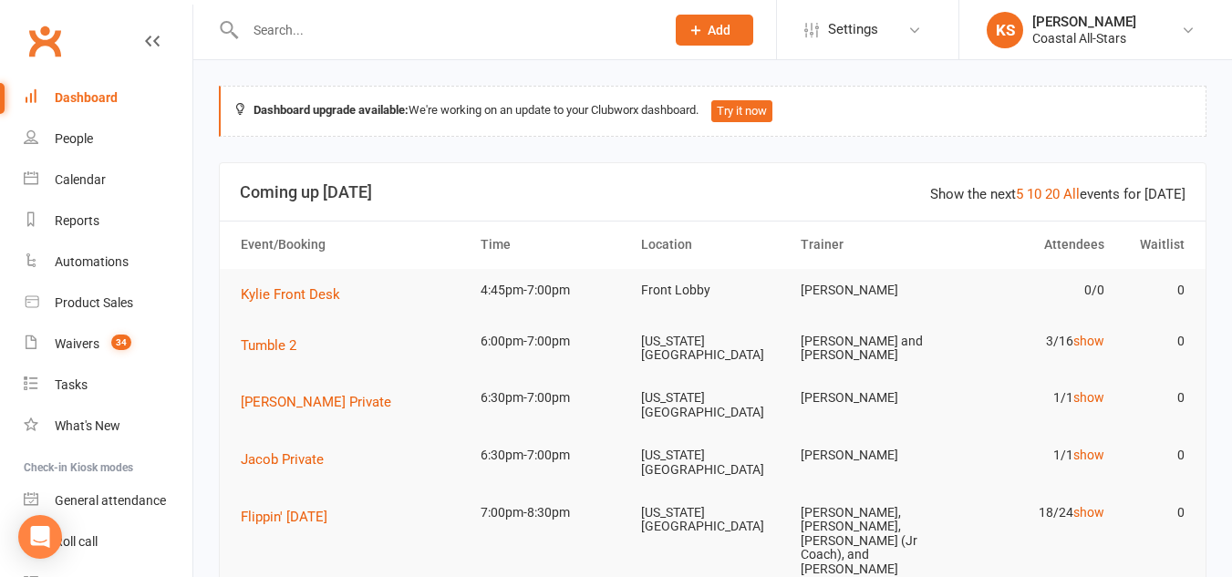
click at [502, 48] on div at bounding box center [435, 29] width 433 height 59
click at [430, 36] on input "text" at bounding box center [446, 30] width 412 height 26
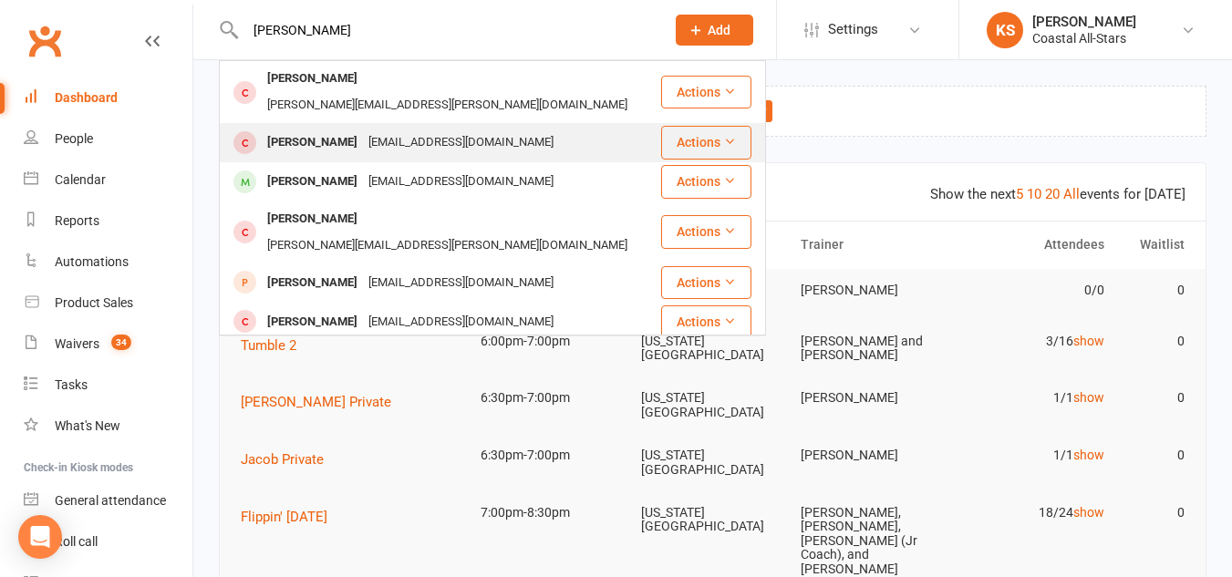
type input "[PERSON_NAME]"
click div "ambular2281@gmail.com"
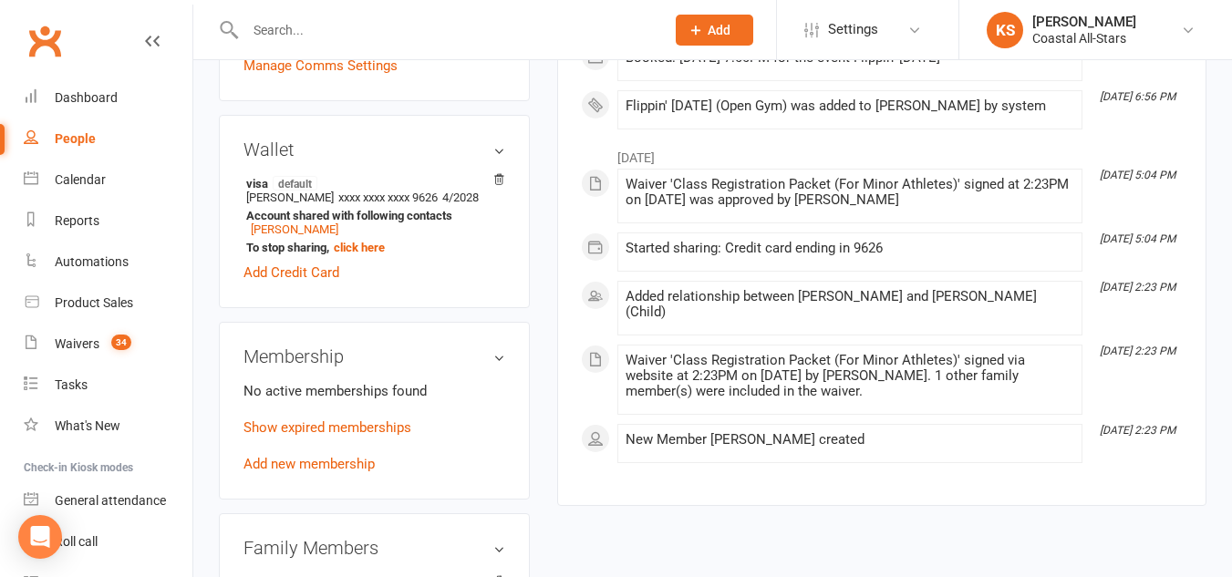
scroll to position [513, 0]
click link "Add new membership"
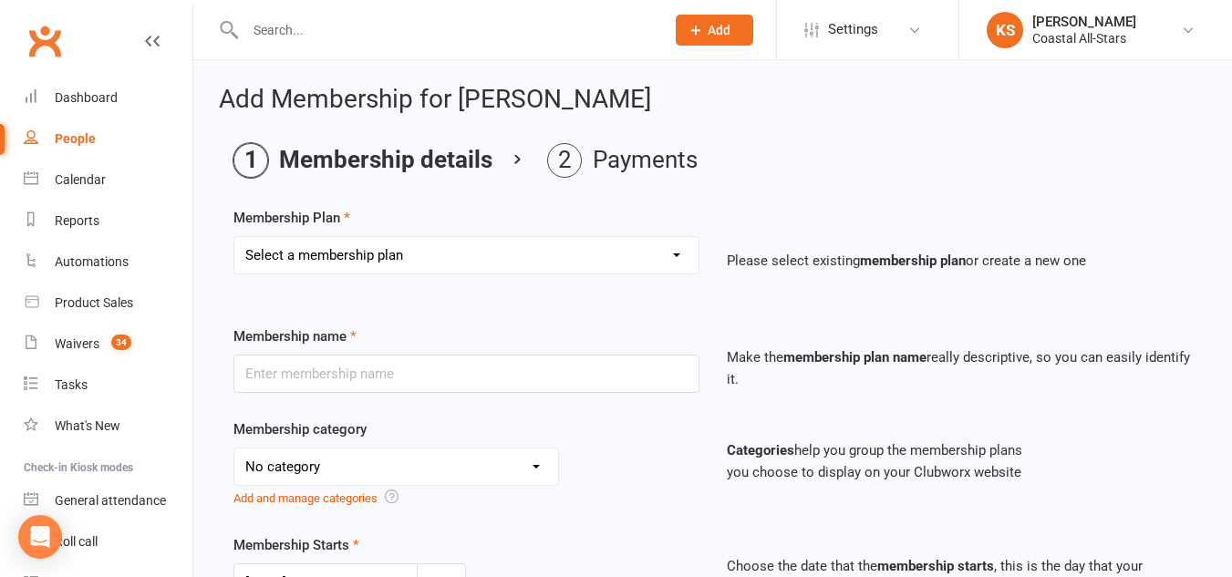
click select "Select a membership plan Trial Class Coastal Membership Fee Annual Registration…"
select select "14"
click select "Select a membership plan Trial Class Coastal Membership Fee Annual Registration…"
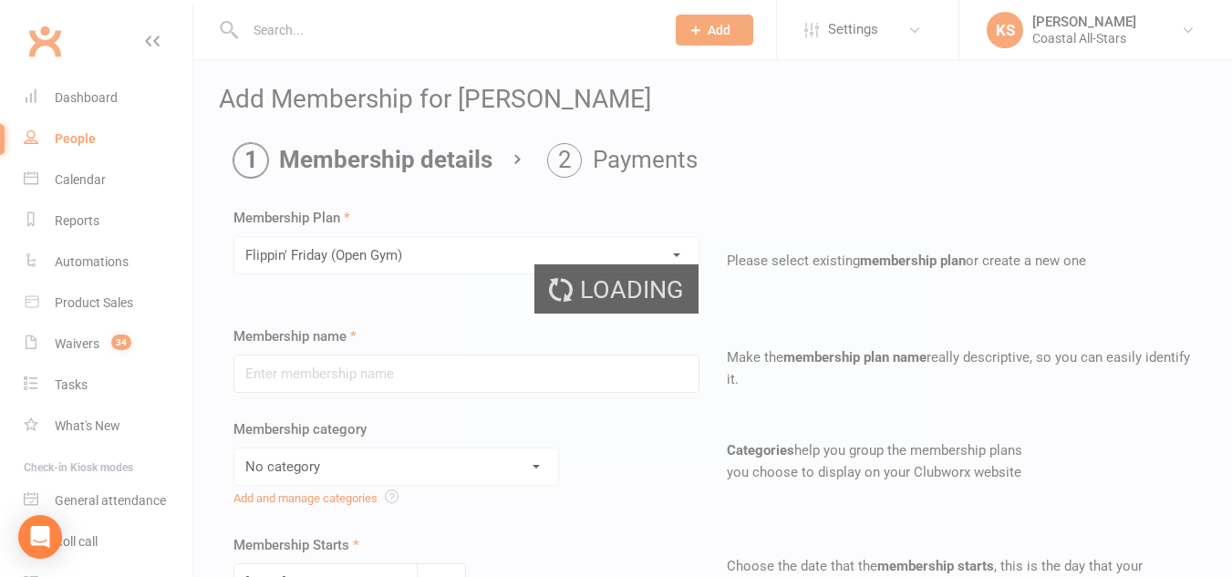
type input "Flippin' [DATE] (Open Gym)"
select select "3"
type input "1"
select select "2"
type input "1"
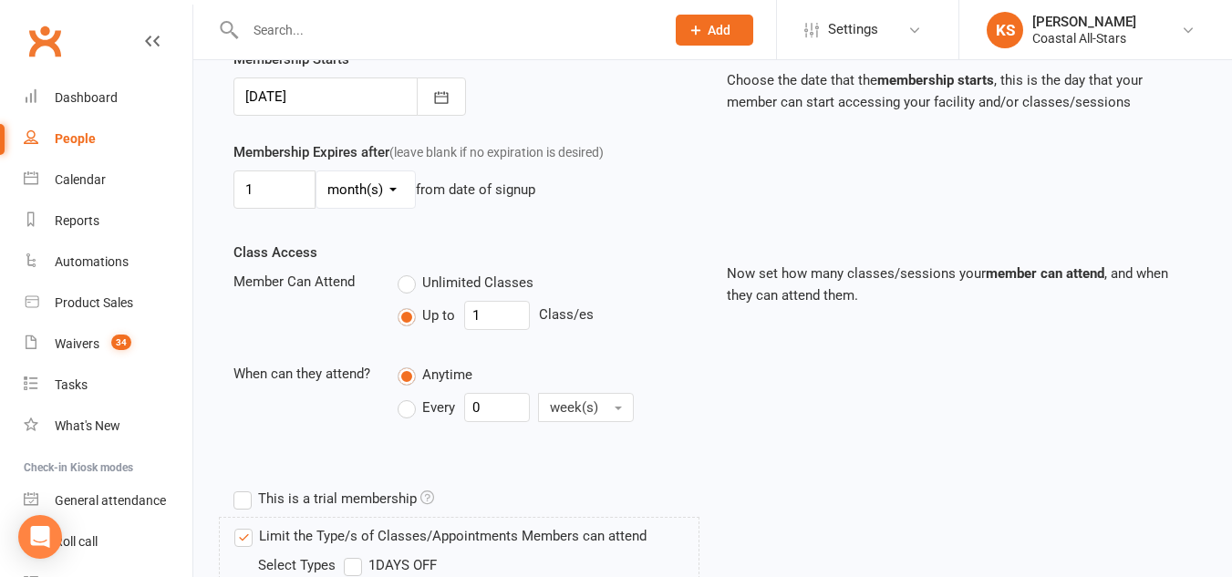
scroll to position [487, 0]
click select "day(s) week(s) month(s) year(s)"
select select "0"
click select "day(s) week(s) month(s) year(s)"
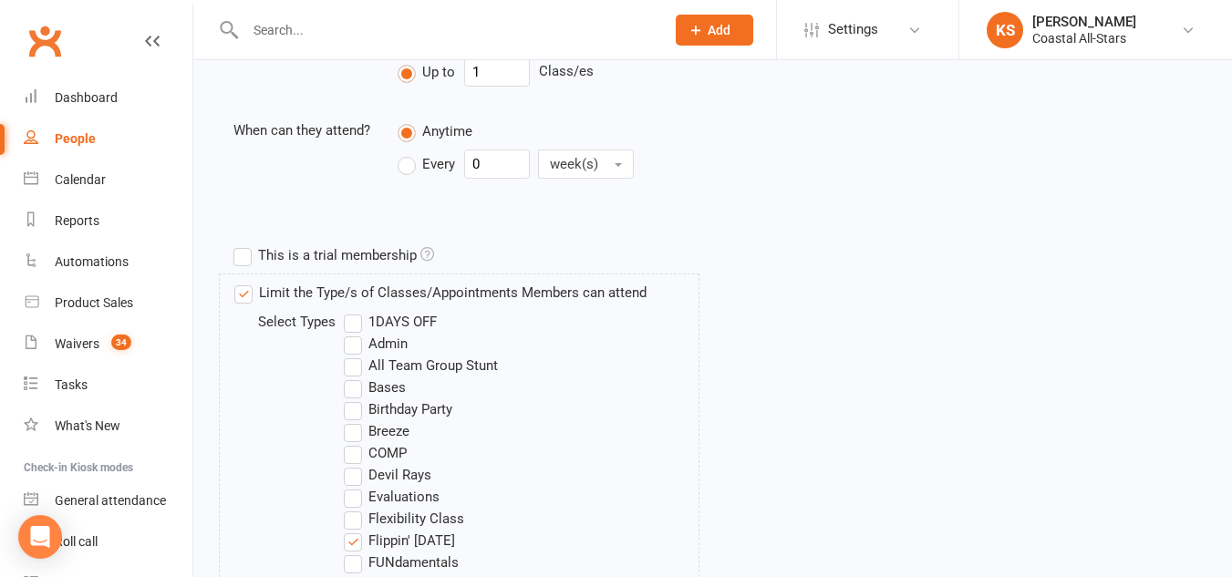
click div "Class Access Member Can Attend Unlimited Classes Up to 1 Class/es When can they…"
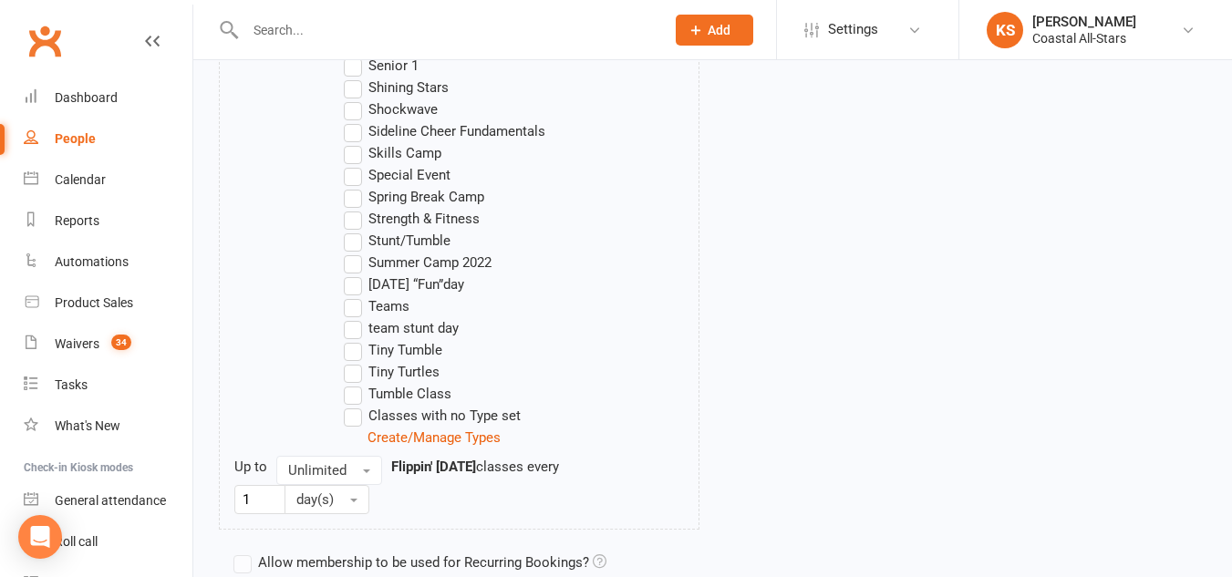
scroll to position [1889, 0]
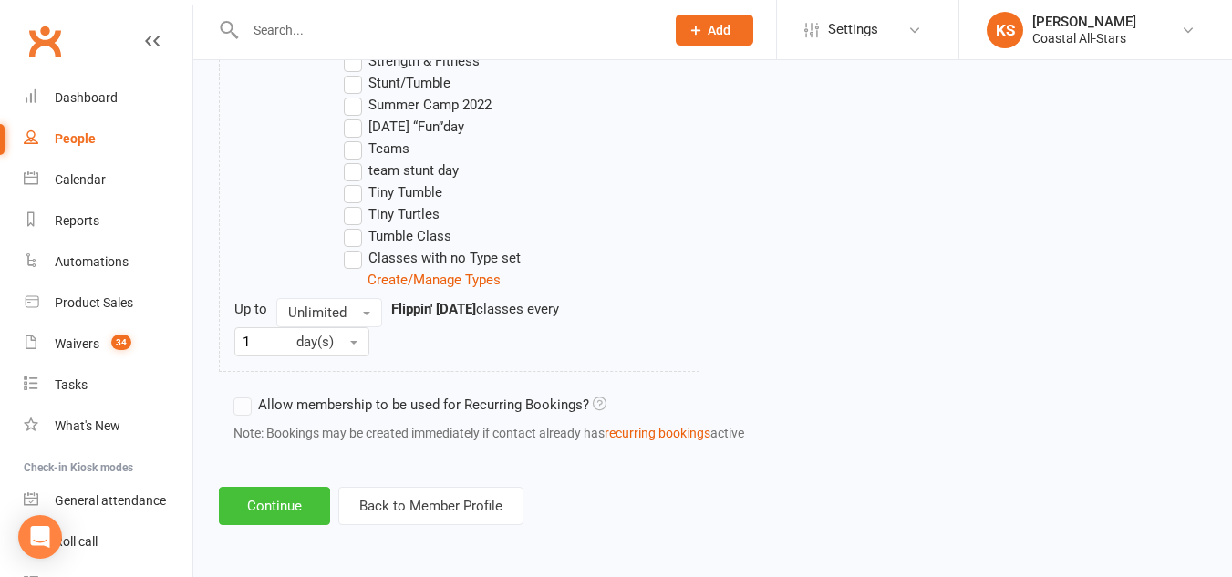
click button "Continue"
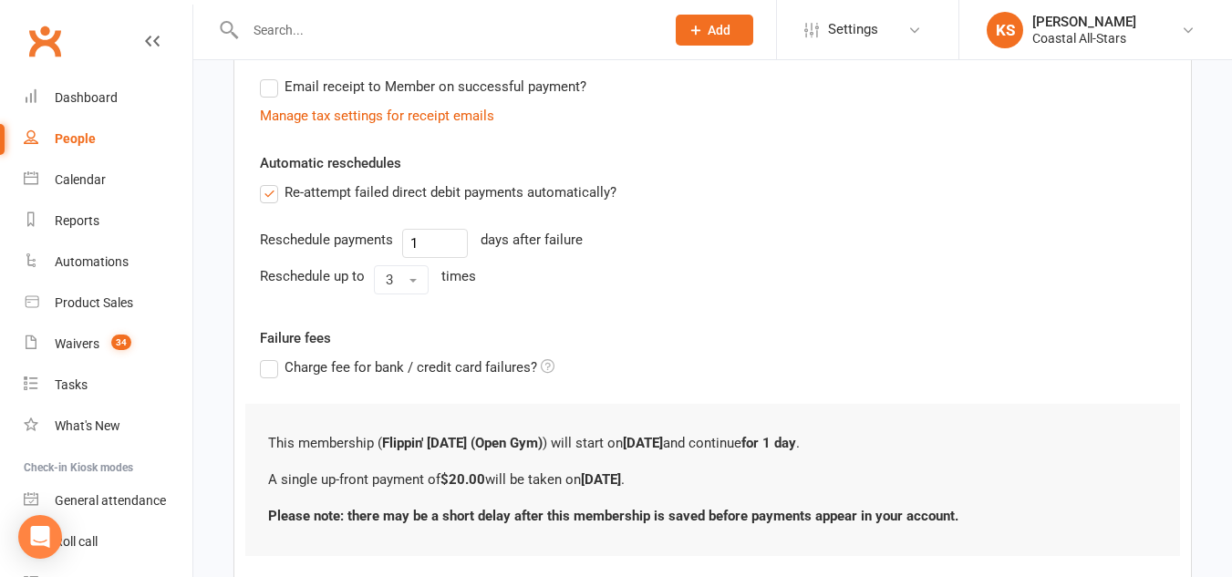
scroll to position [489, 0]
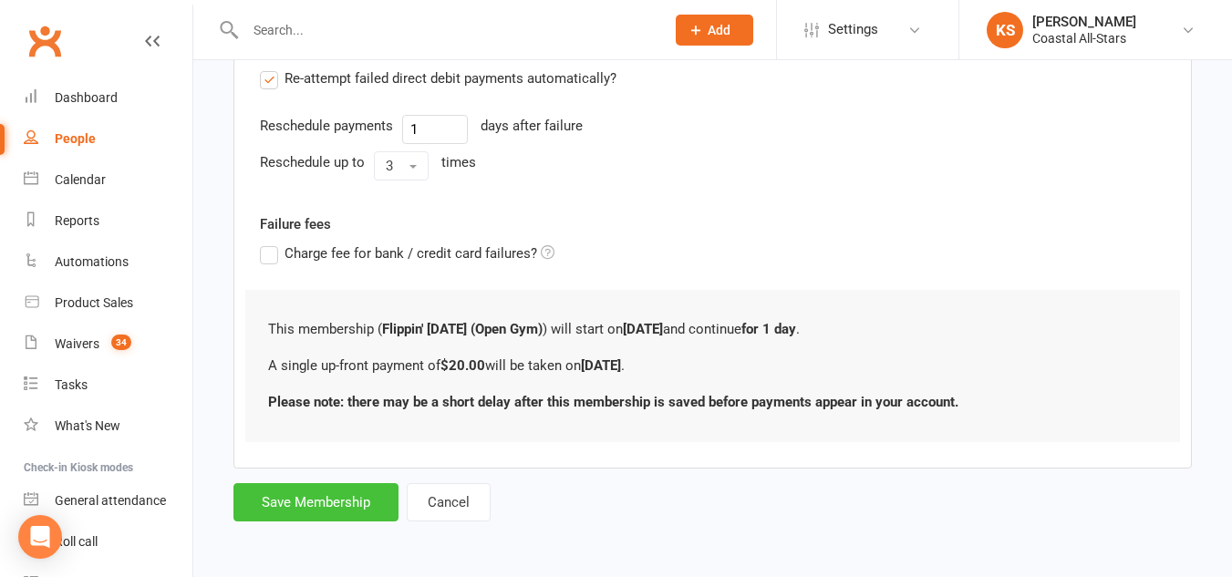
click button "Save Membership"
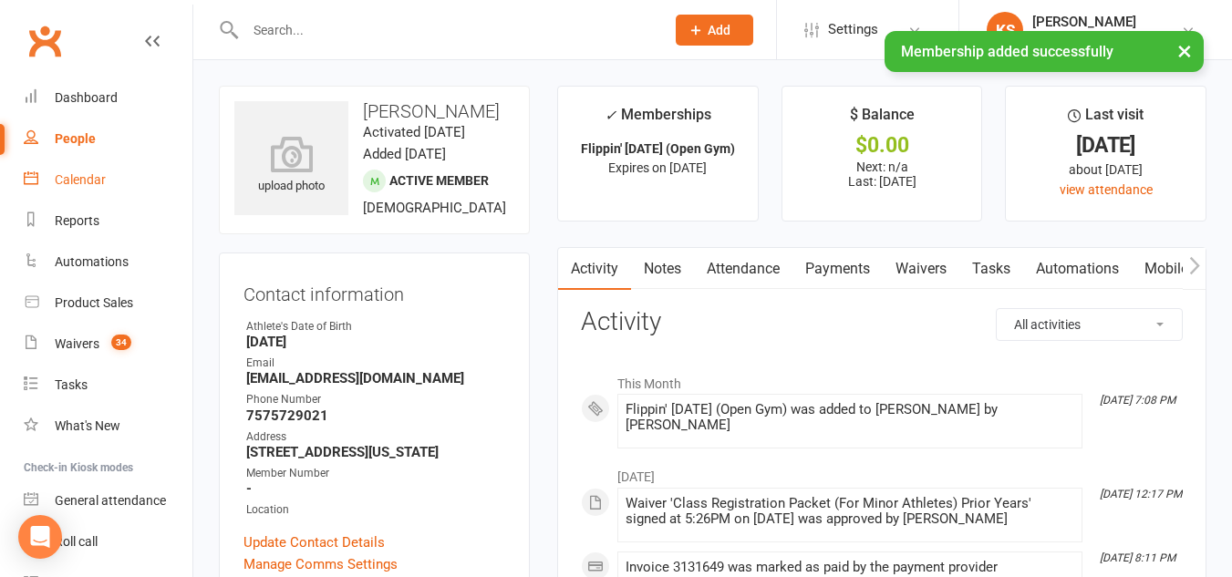
click link "Calendar"
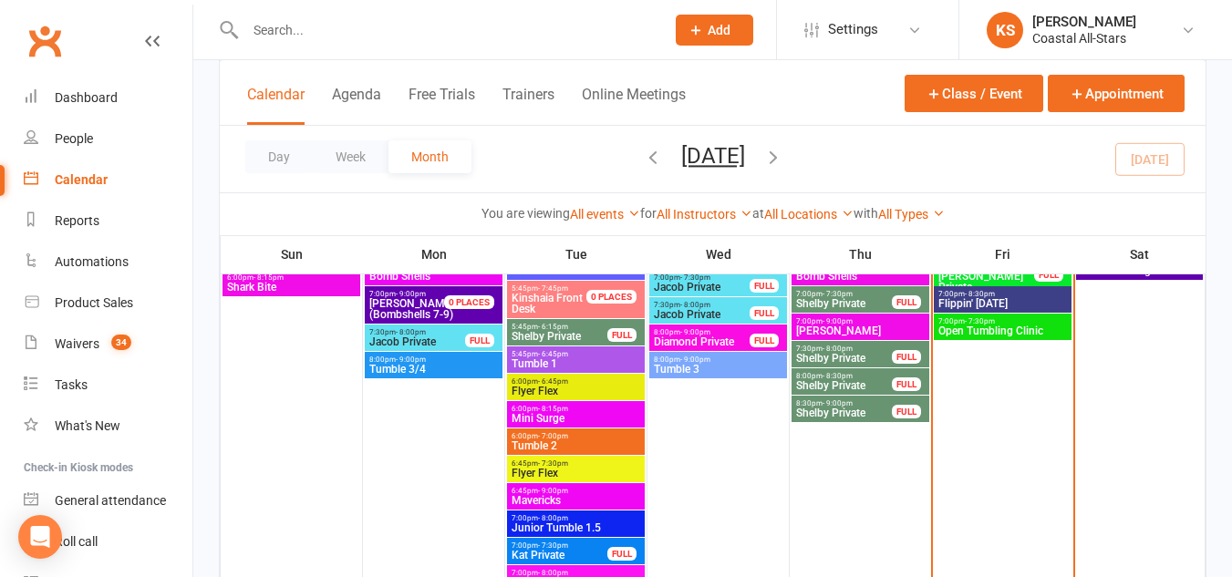
scroll to position [2099, 0]
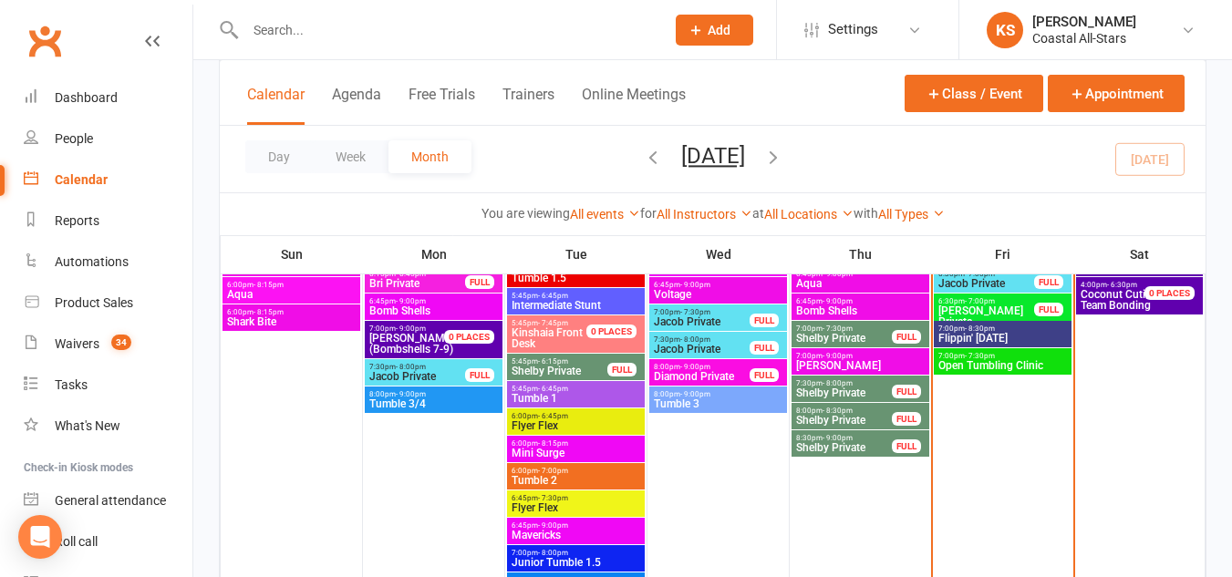
click span "7:00pm - 8:30pm"
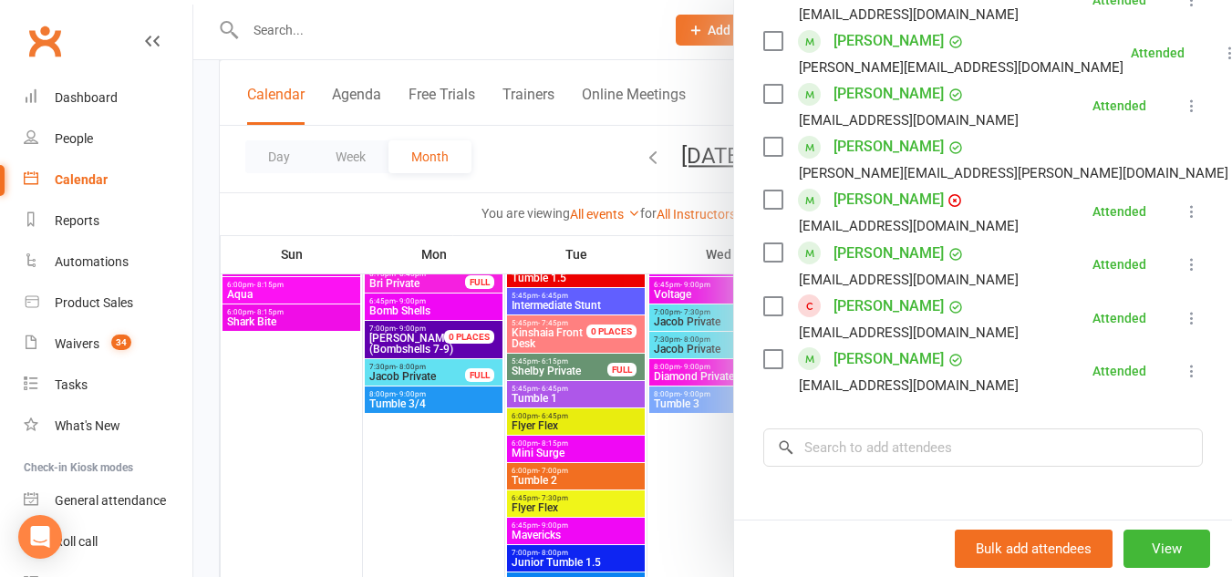
scroll to position [1036, 0]
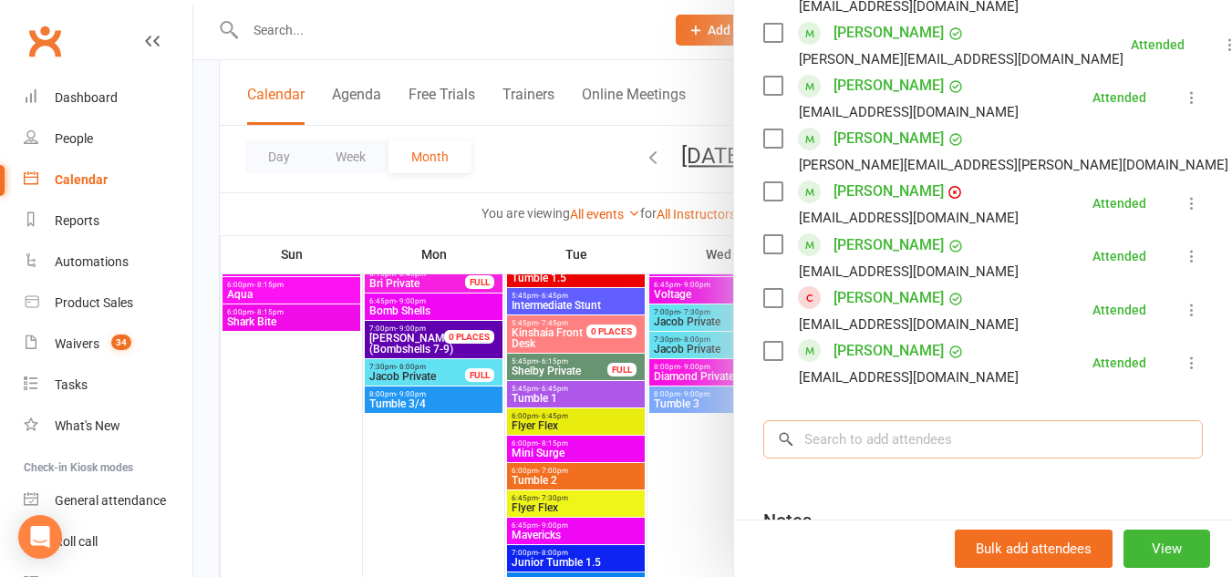
click input "search"
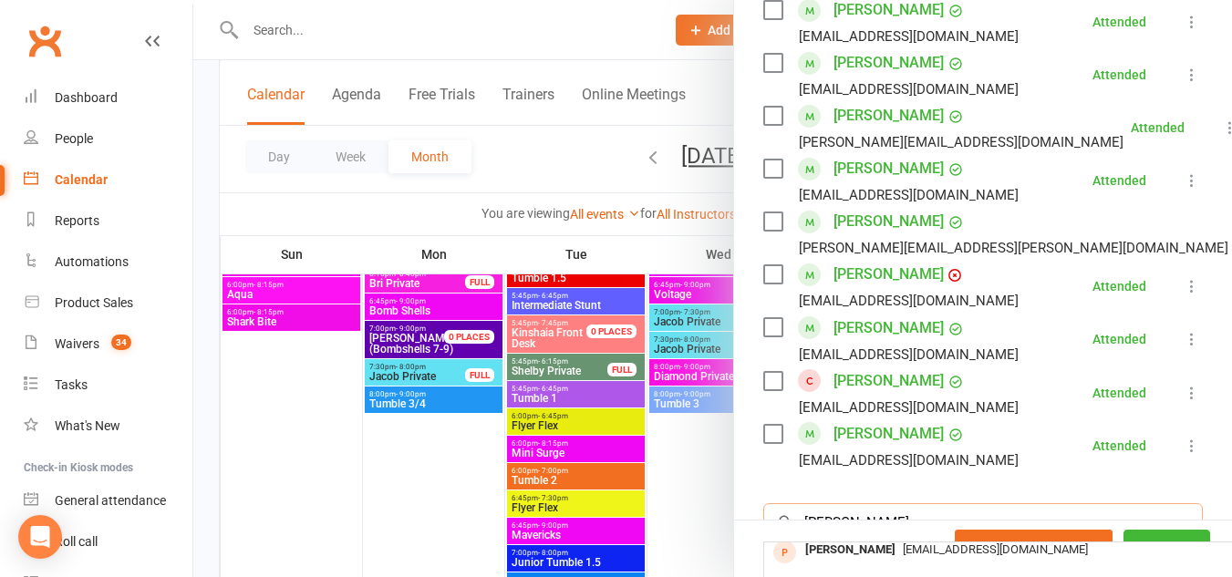
scroll to position [0, 0]
click input "[PERSON_NAME]"
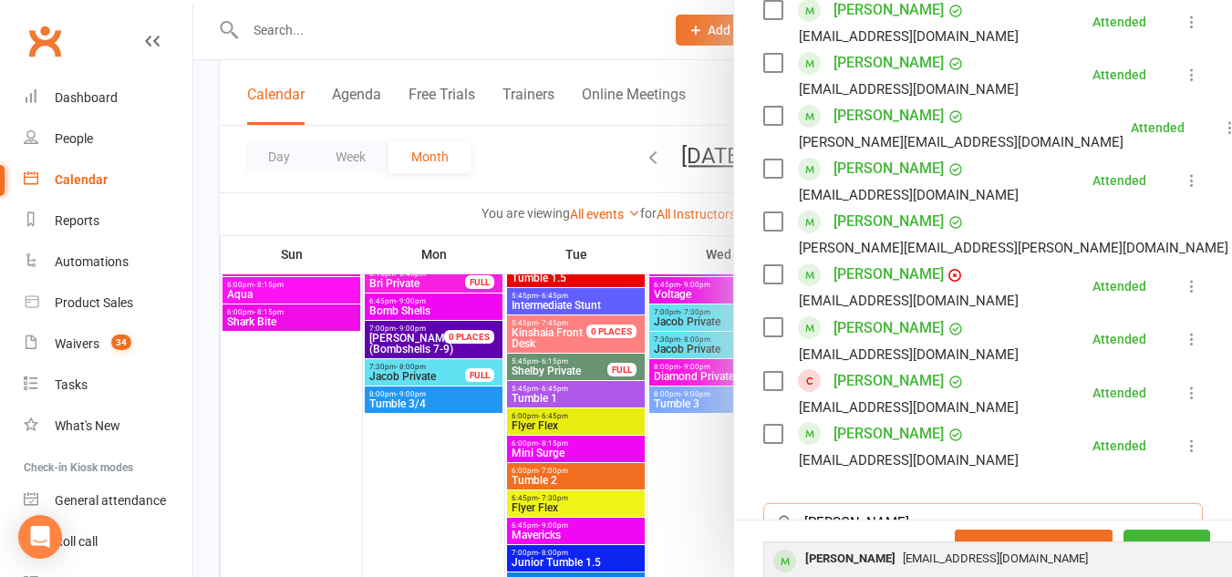
type input "aubrey smith"
click div "ambular2281@gmail.com"
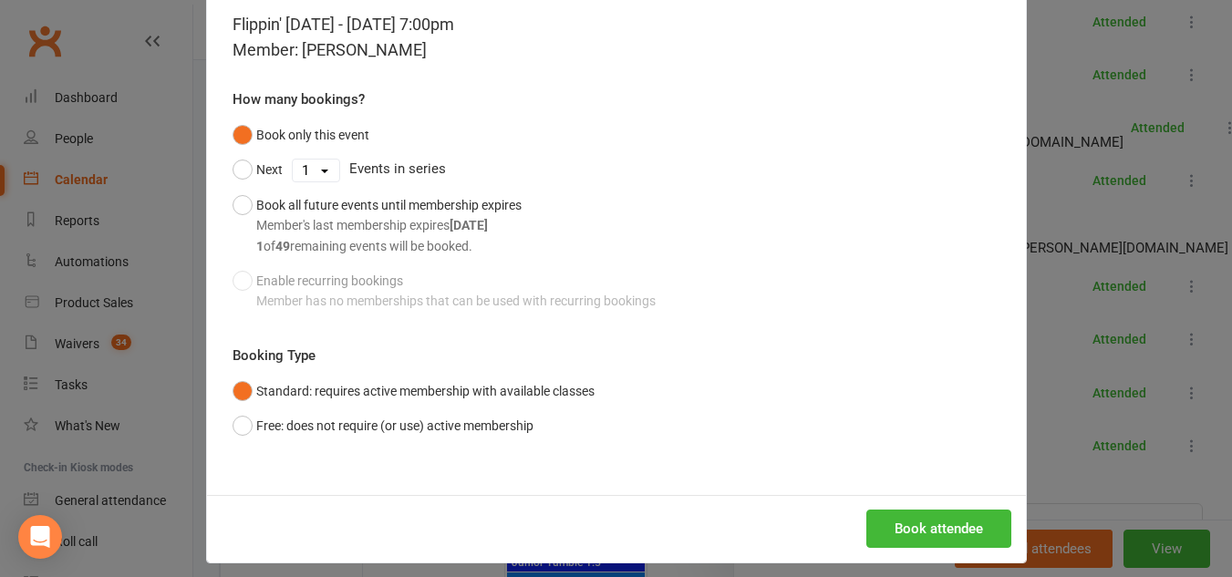
scroll to position [99, 0]
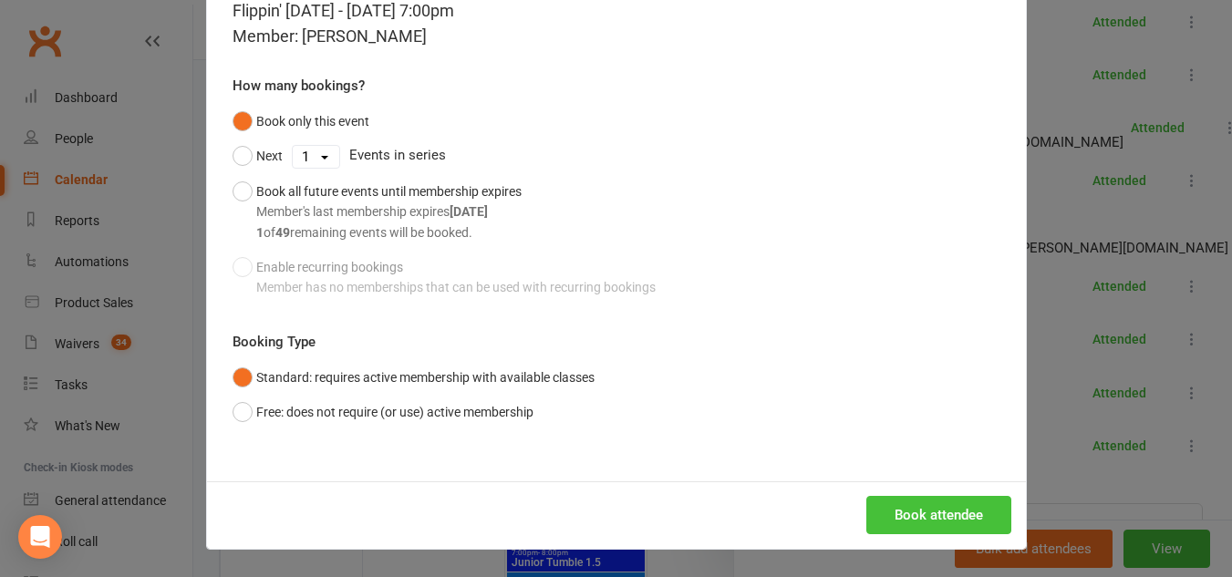
click button "Book attendee"
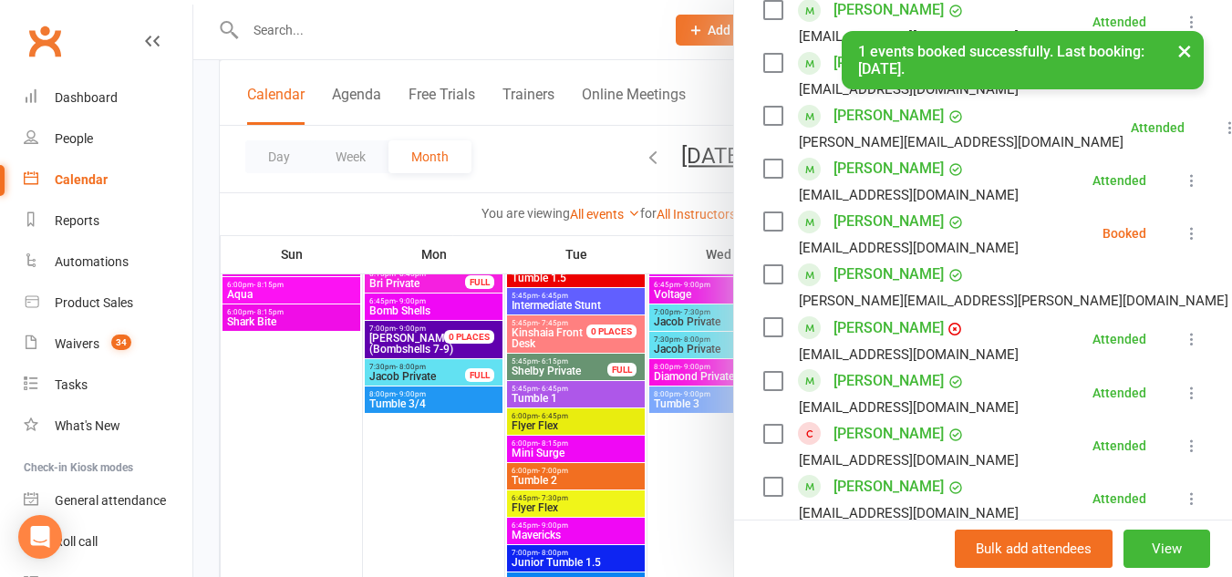
click icon
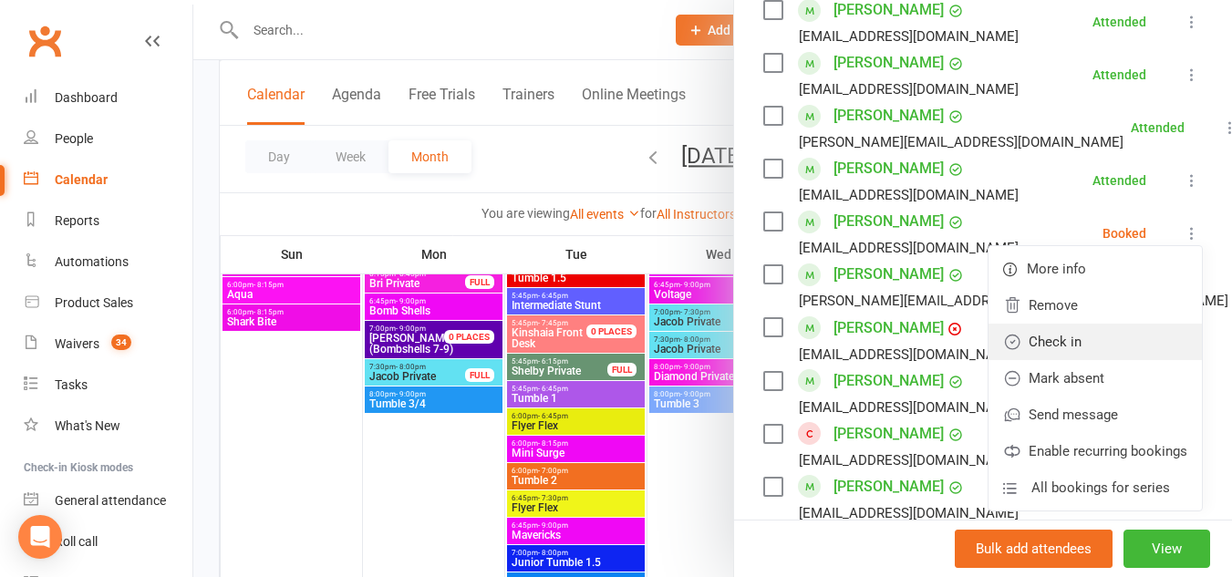
click link "Check in"
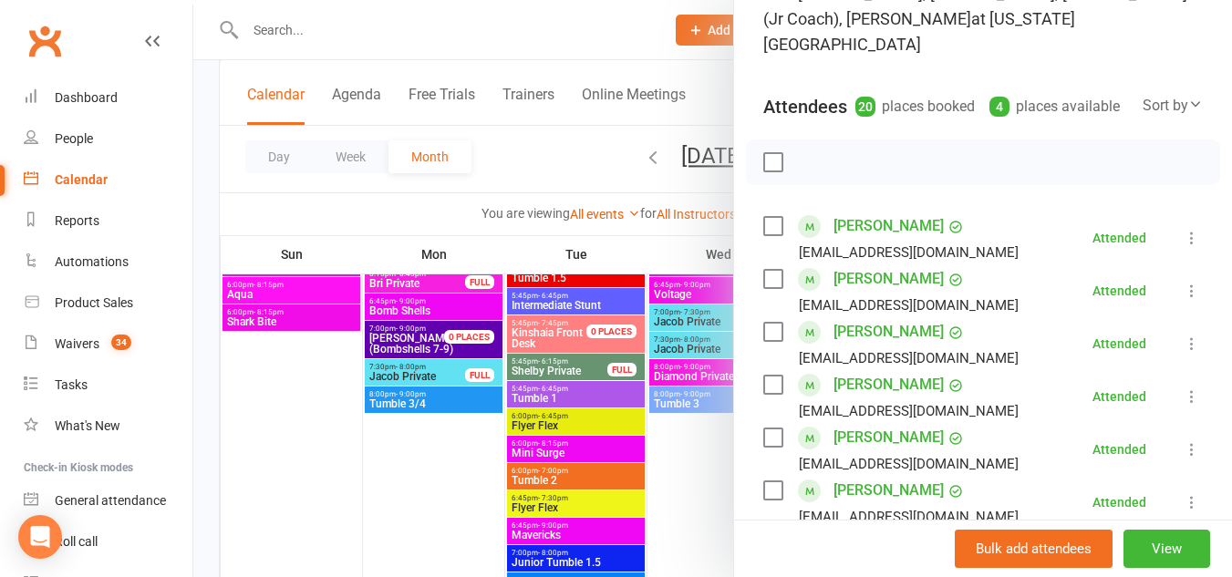
scroll to position [0, 0]
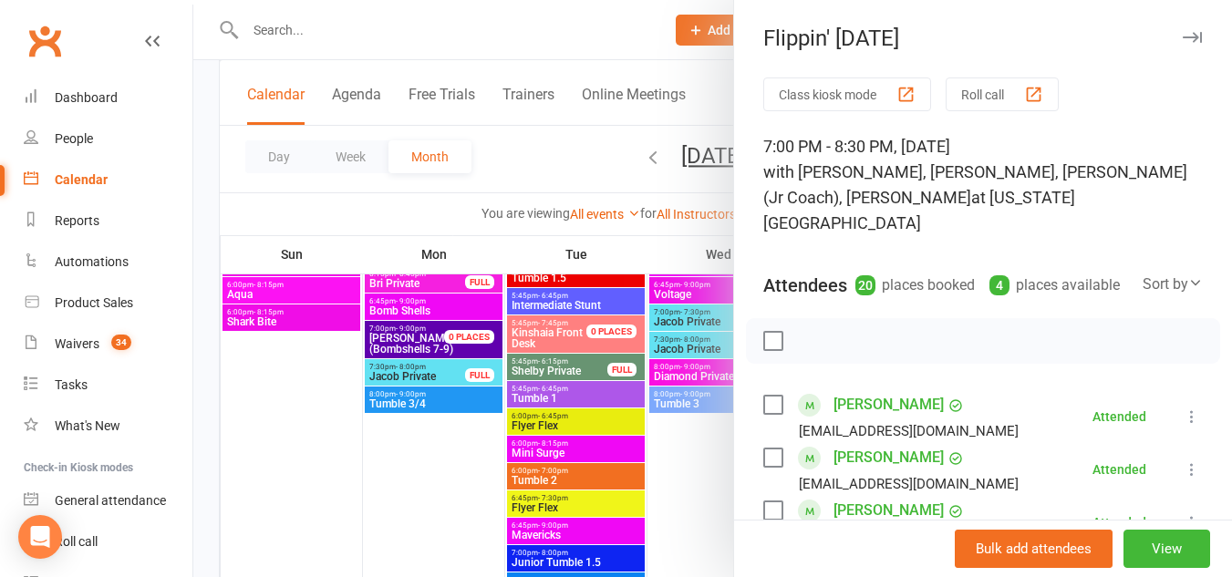
click icon "button"
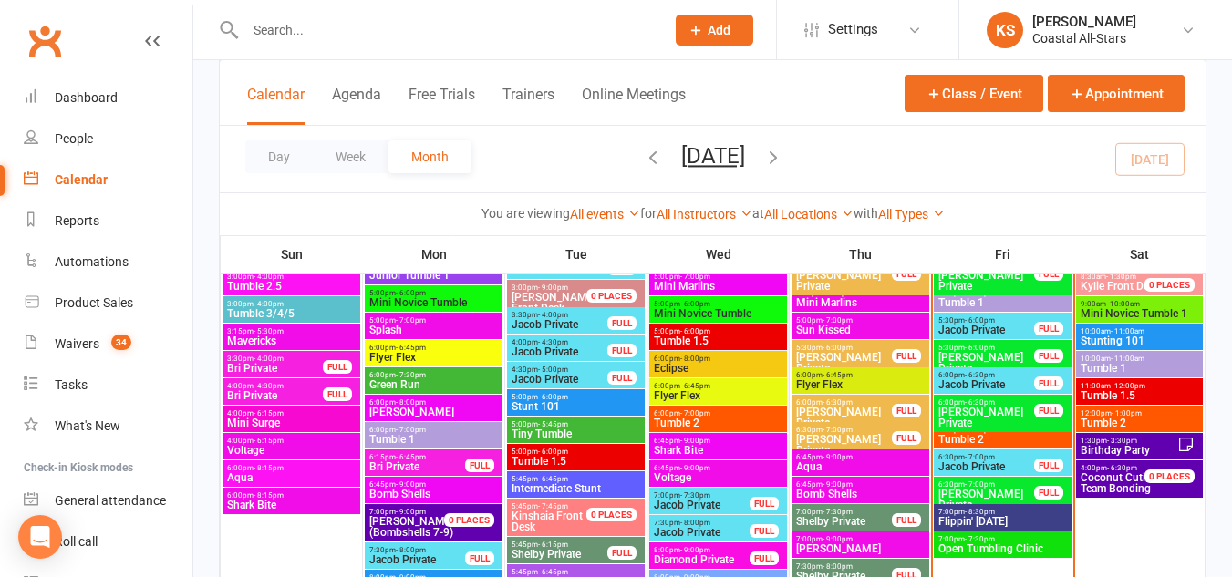
scroll to position [1913, 0]
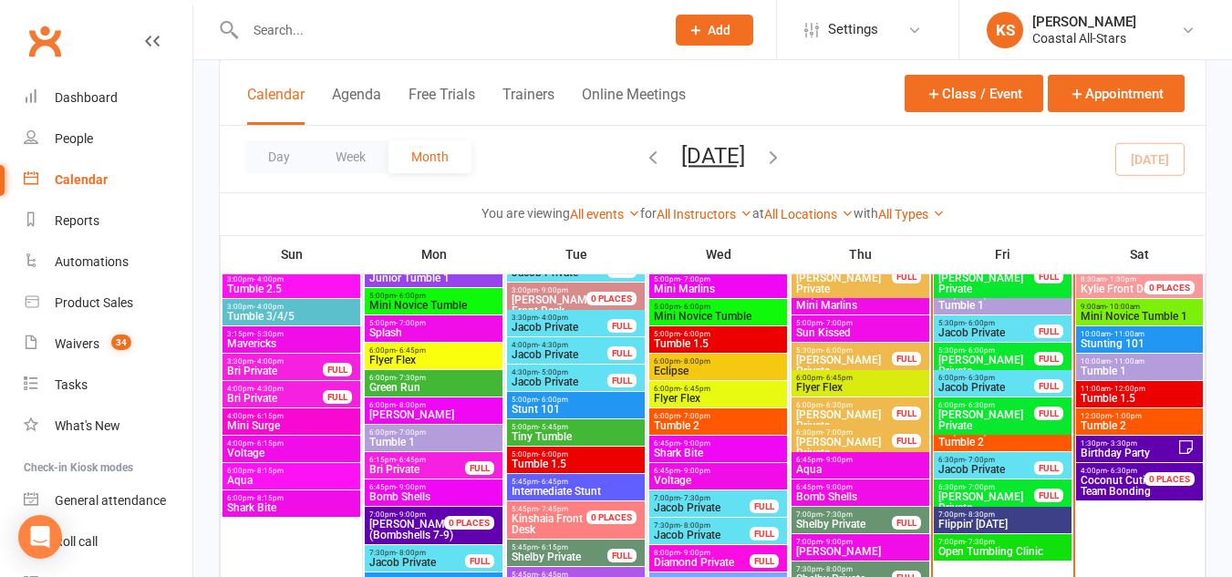
click span "Coconut Cuties"
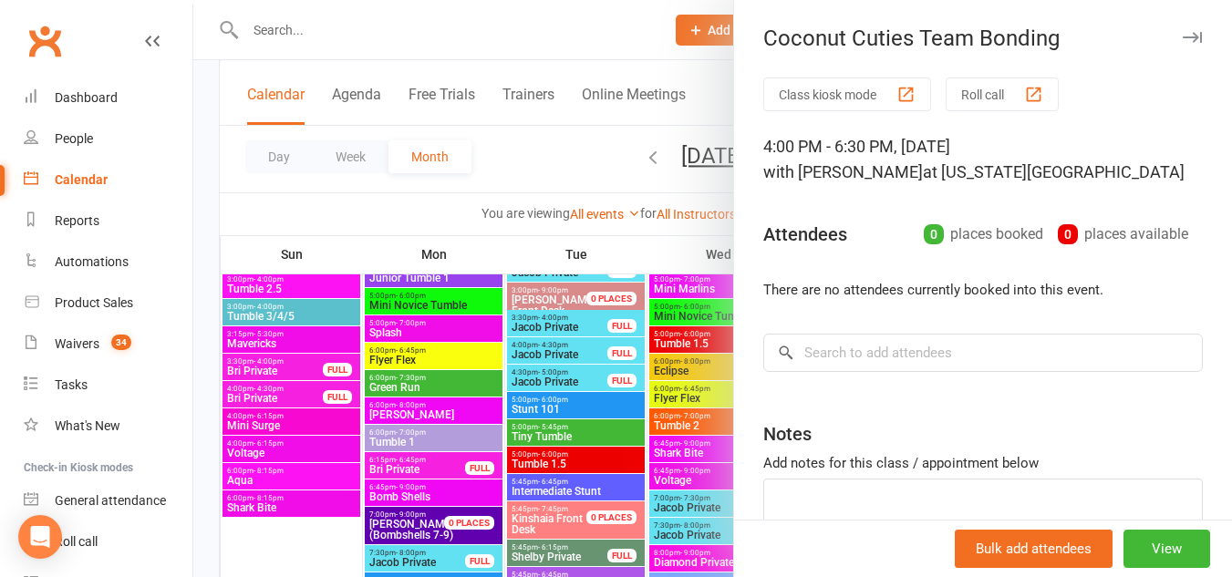
click icon "button"
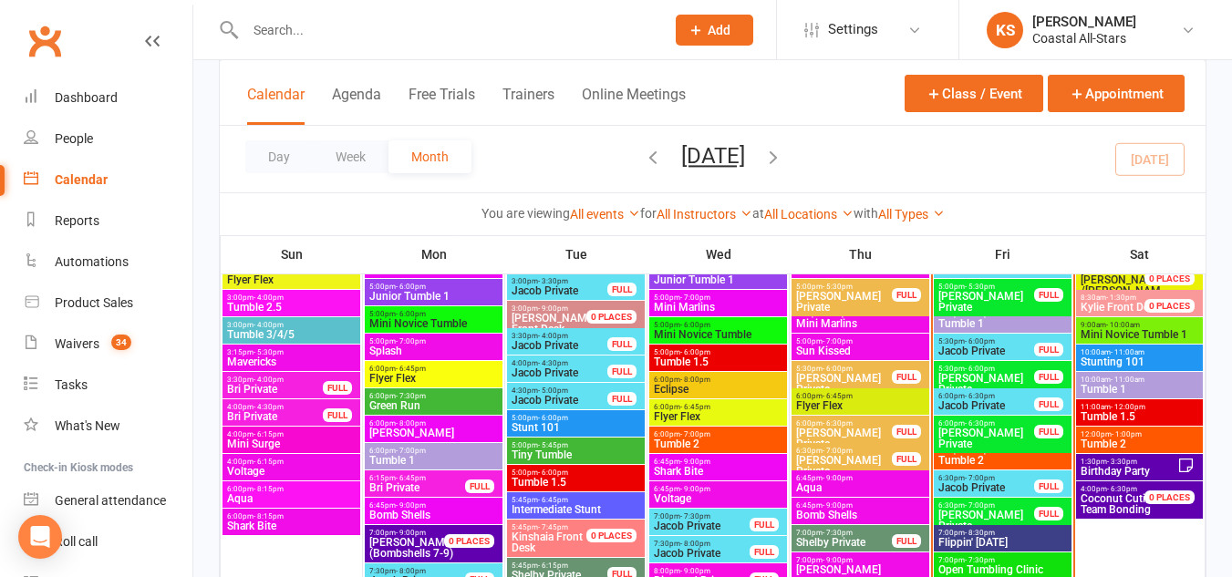
scroll to position [1895, 0]
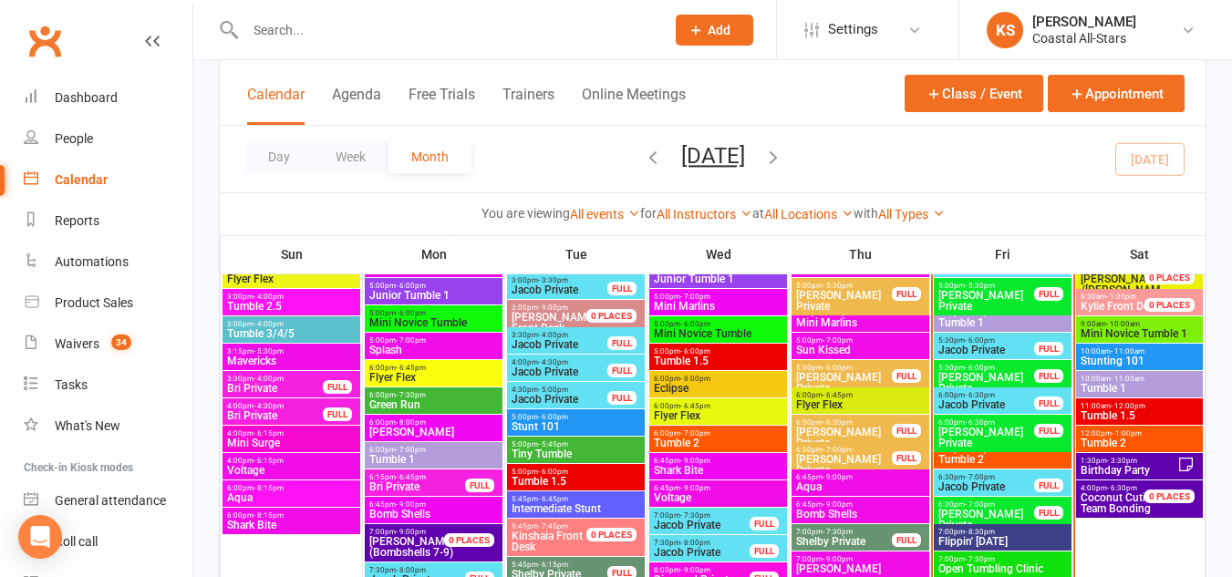
click span "1:30pm - 3:30pm"
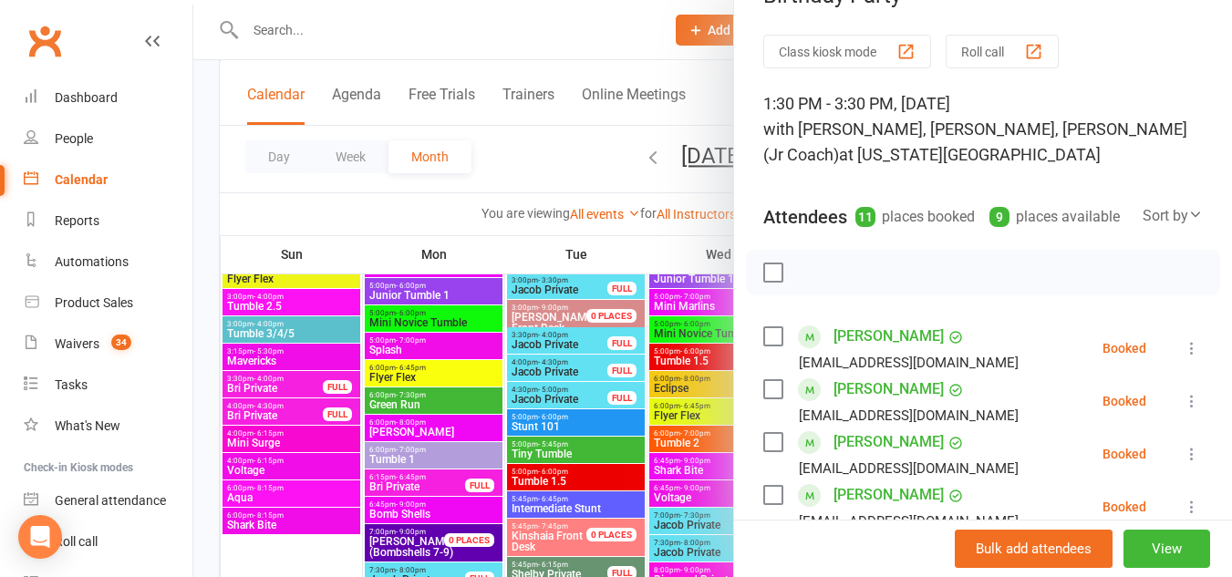
scroll to position [0, 0]
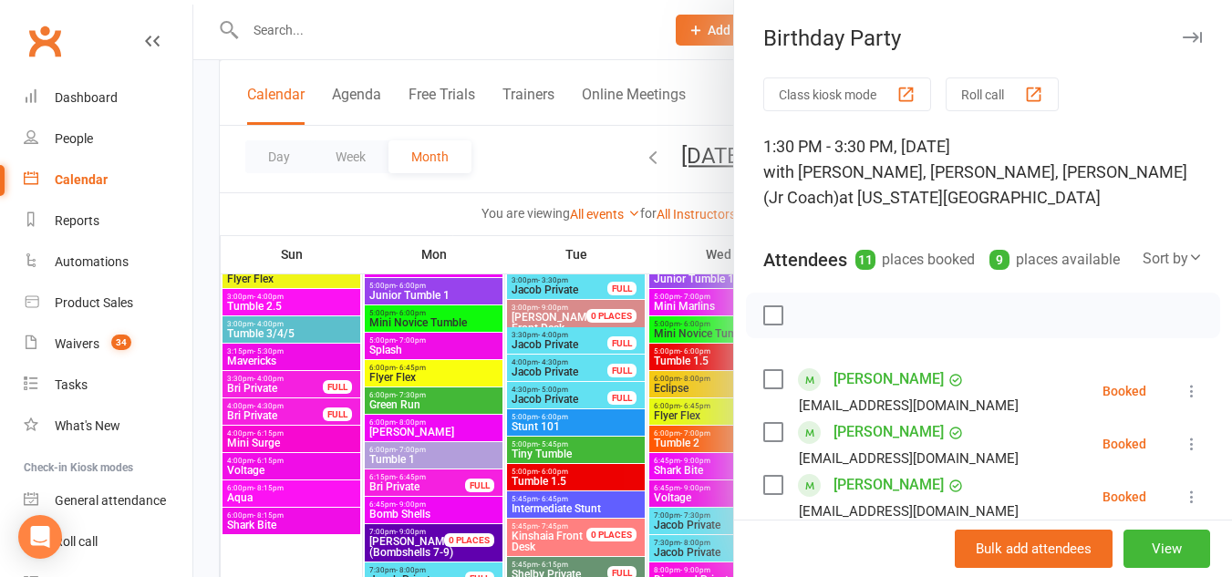
click icon "button"
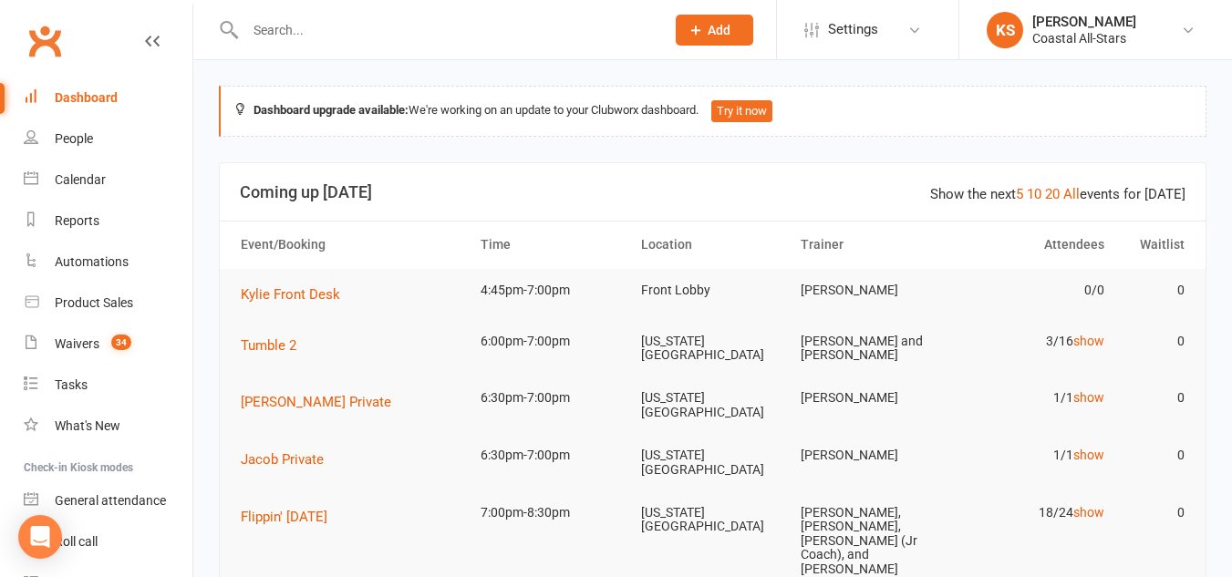
scroll to position [11, 0]
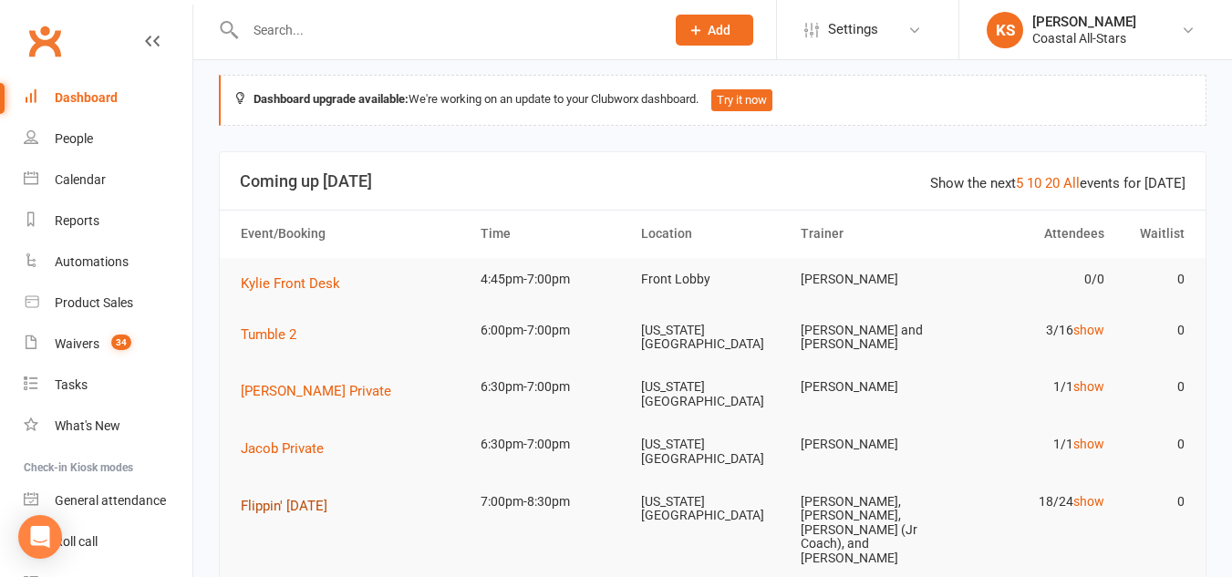
click at [262, 504] on button "Flippin' [DATE]" at bounding box center [290, 506] width 99 height 22
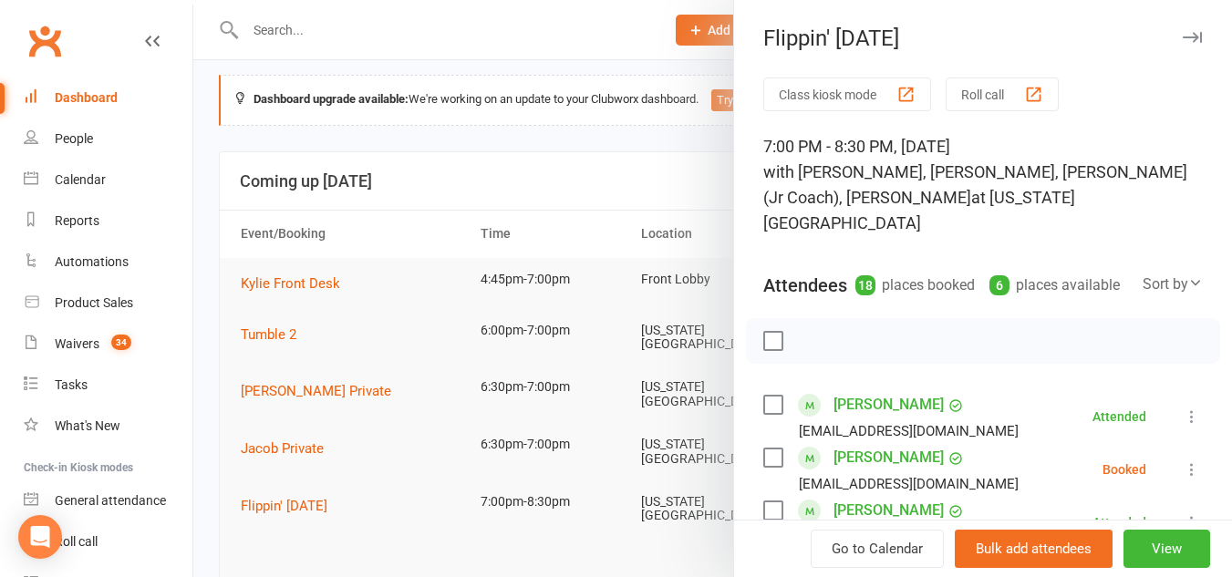
click at [990, 86] on button "Roll call" at bounding box center [1002, 95] width 113 height 34
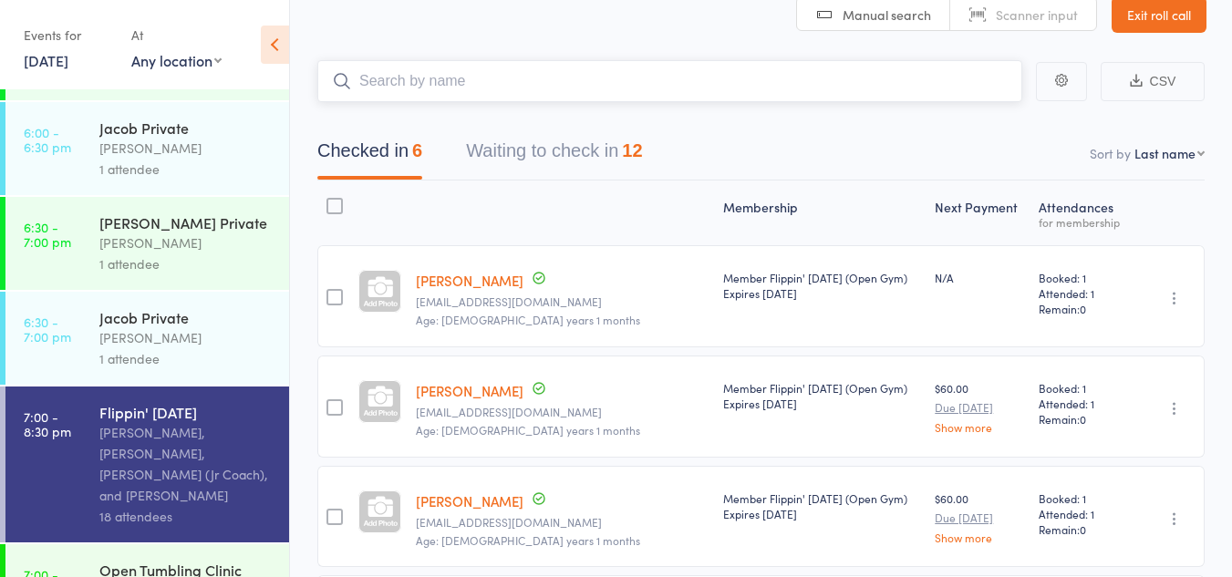
scroll to position [94, 0]
click at [154, 560] on div "Open Tumbling Clinic" at bounding box center [186, 570] width 174 height 20
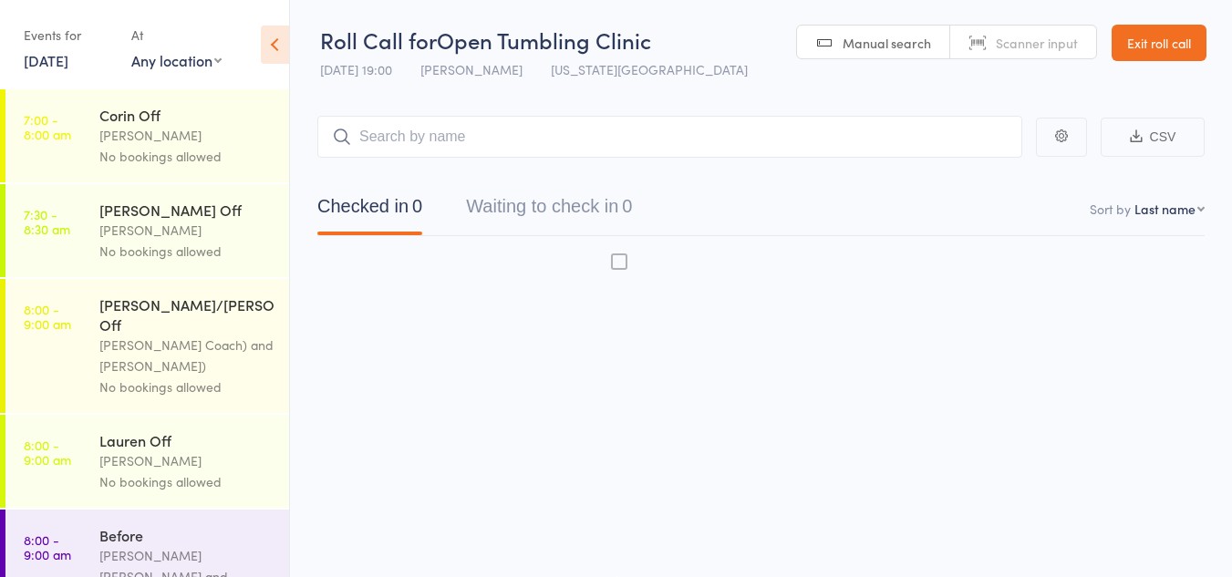
scroll to position [1, 0]
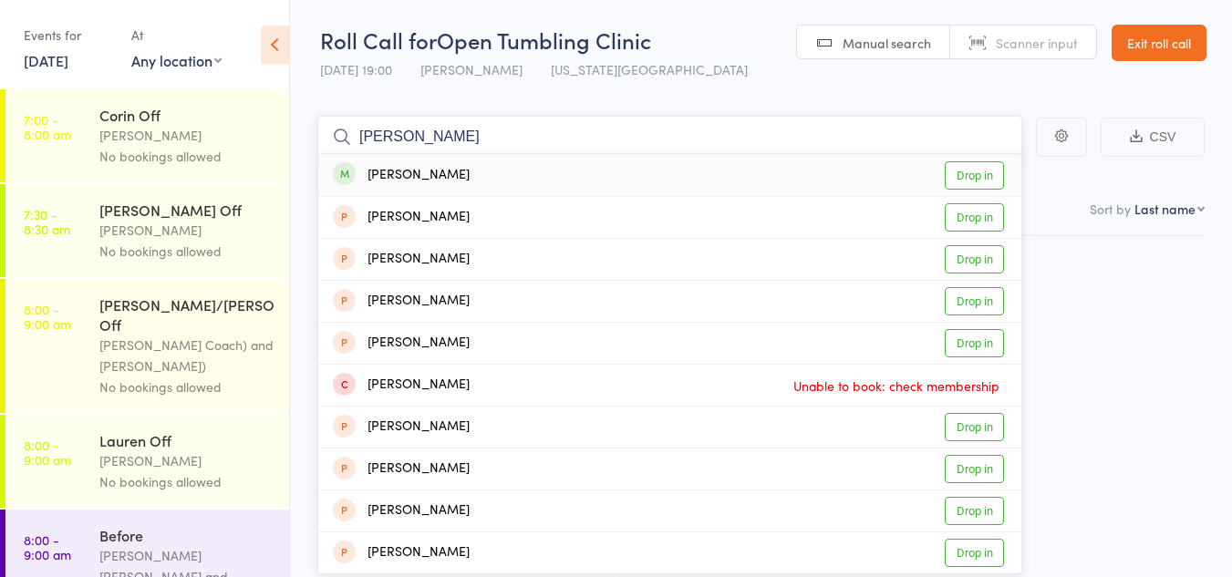
type input "[PERSON_NAME]"
click at [990, 174] on link "Drop in" at bounding box center [974, 175] width 59 height 28
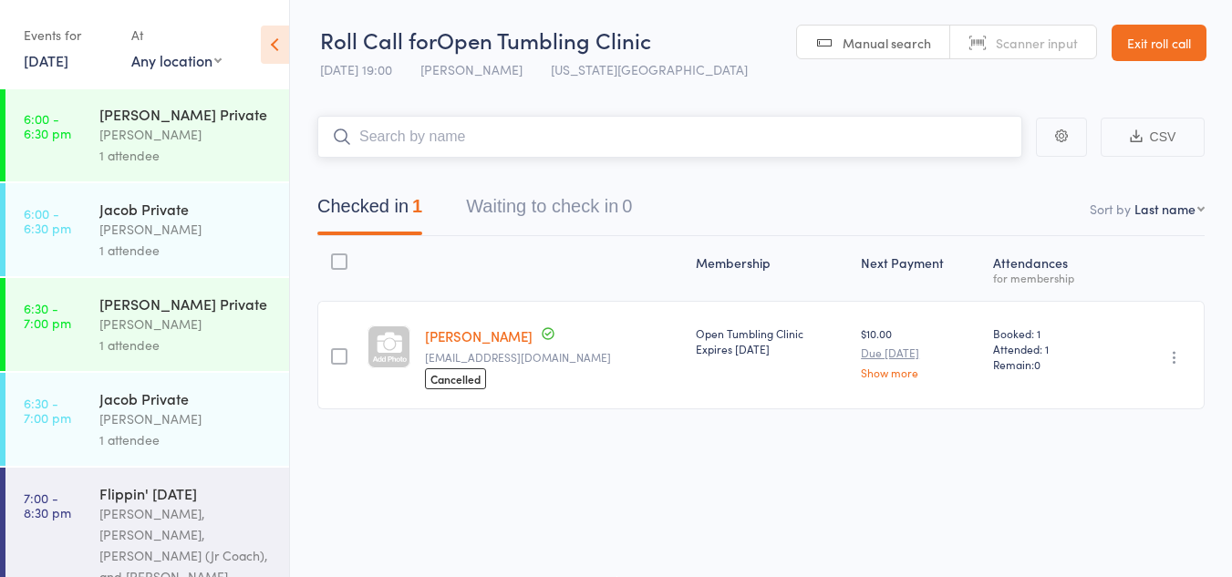
scroll to position [1524, 0]
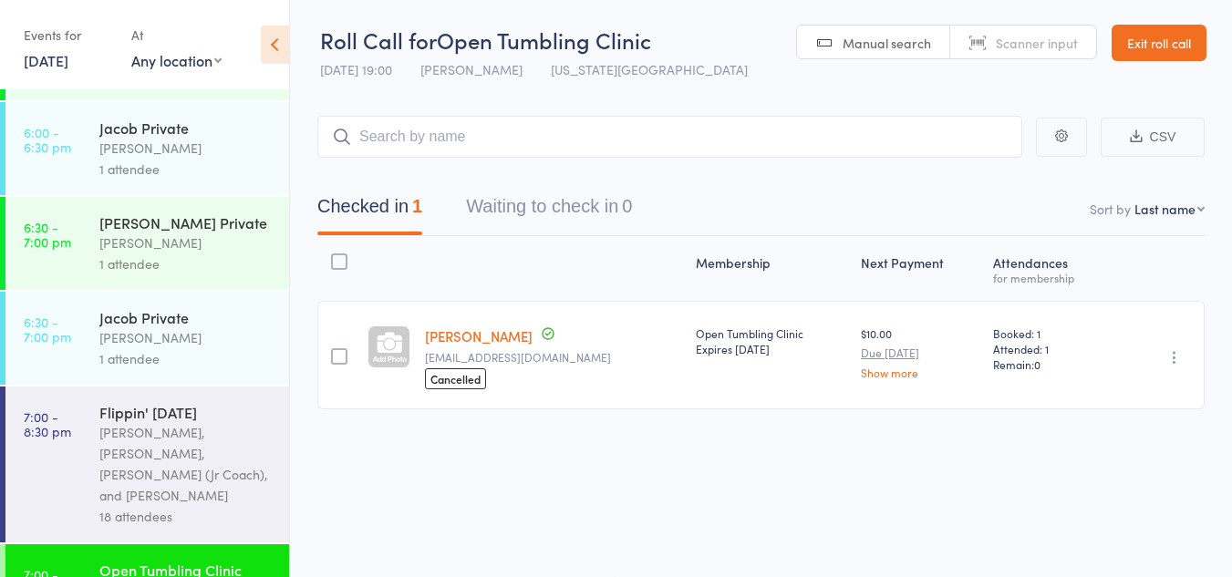
click at [192, 422] on div "[PERSON_NAME], [PERSON_NAME], [PERSON_NAME] (Jr Coach), and [PERSON_NAME]" at bounding box center [186, 464] width 174 height 84
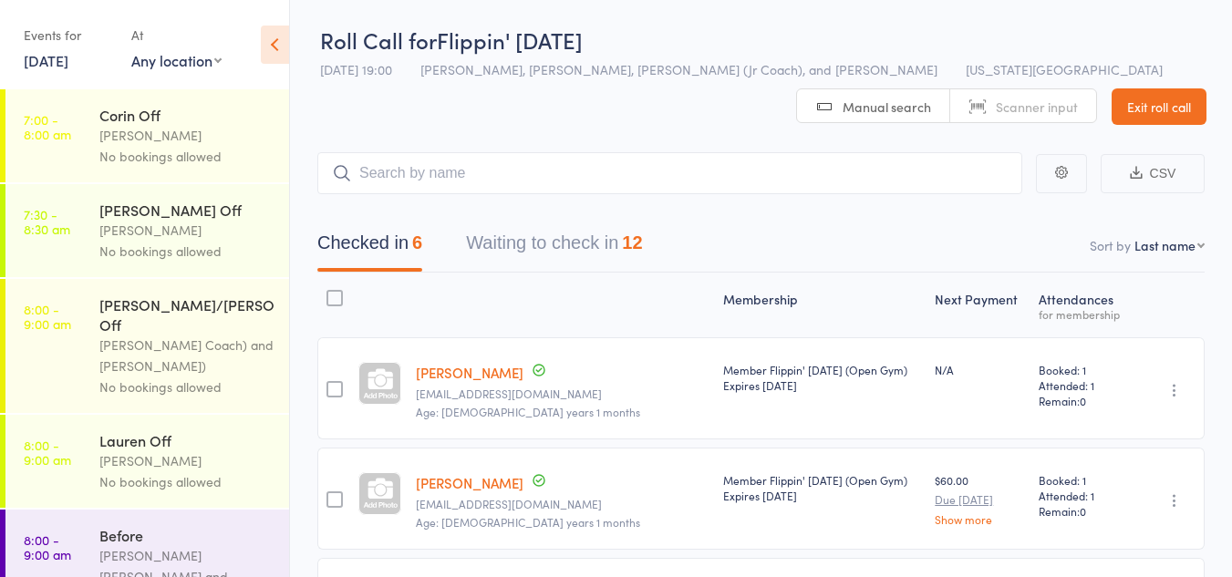
click at [524, 252] on button "Waiting to check in 12" at bounding box center [554, 247] width 176 height 48
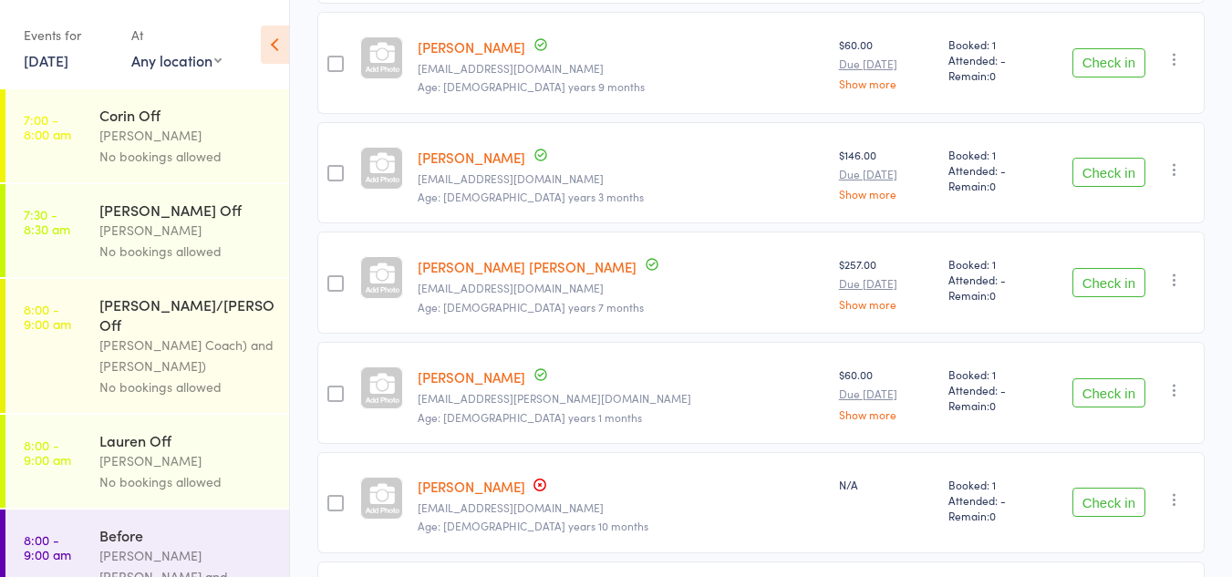
scroll to position [438, 0]
click at [1113, 278] on button "Check in" at bounding box center [1109, 281] width 73 height 29
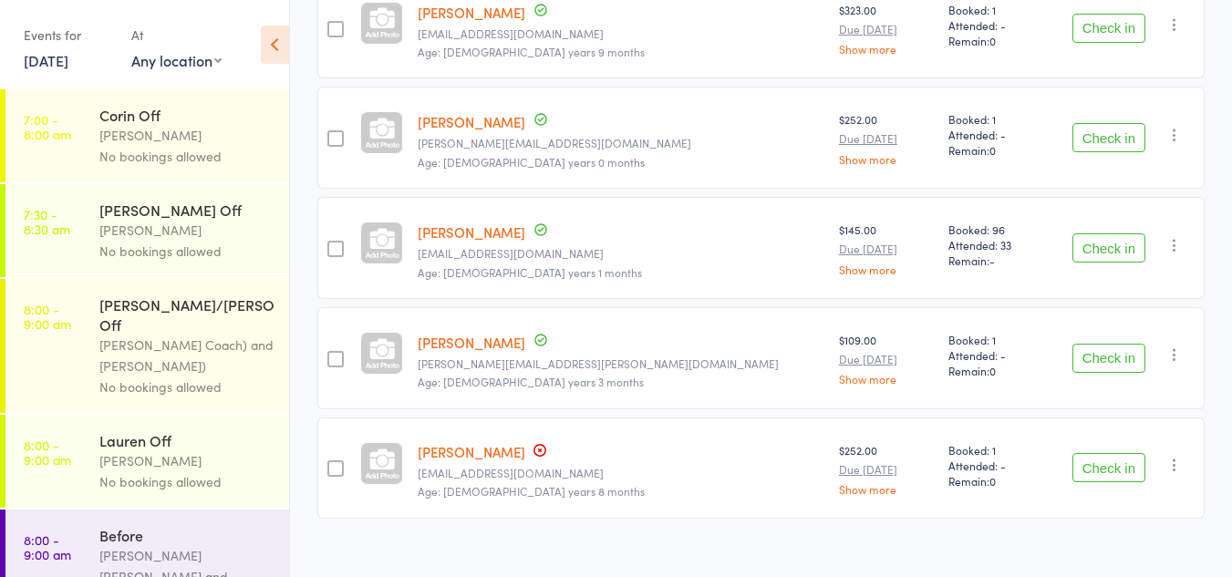
scroll to position [1044, 0]
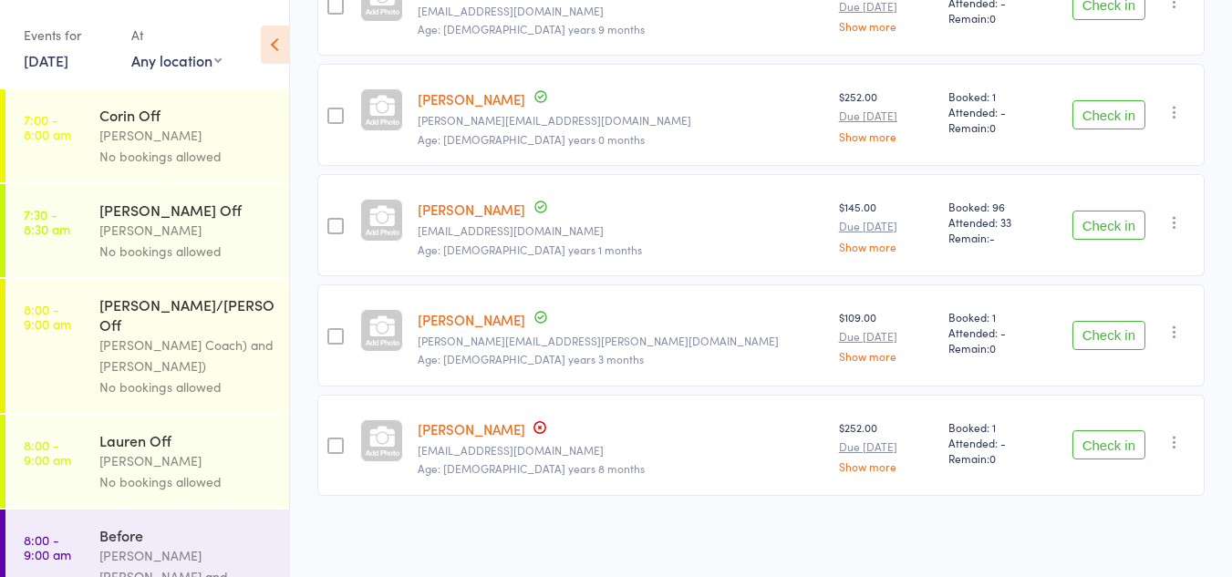
click at [1125, 219] on button "Check in" at bounding box center [1109, 225] width 73 height 29
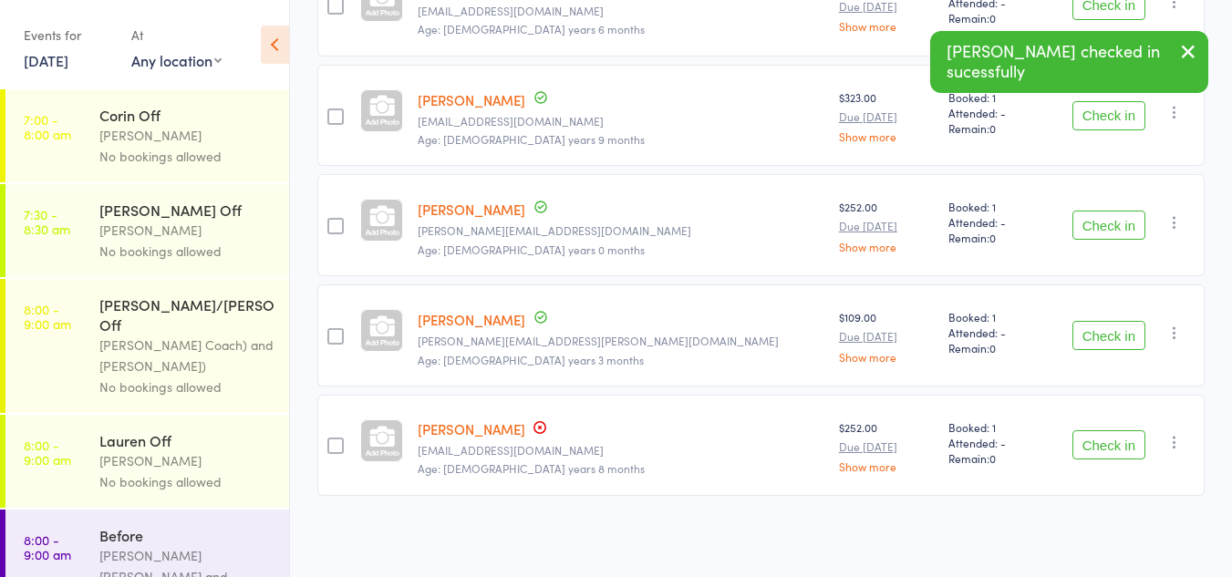
scroll to position [934, 0]
click at [1104, 338] on button "Check in" at bounding box center [1109, 335] width 73 height 29
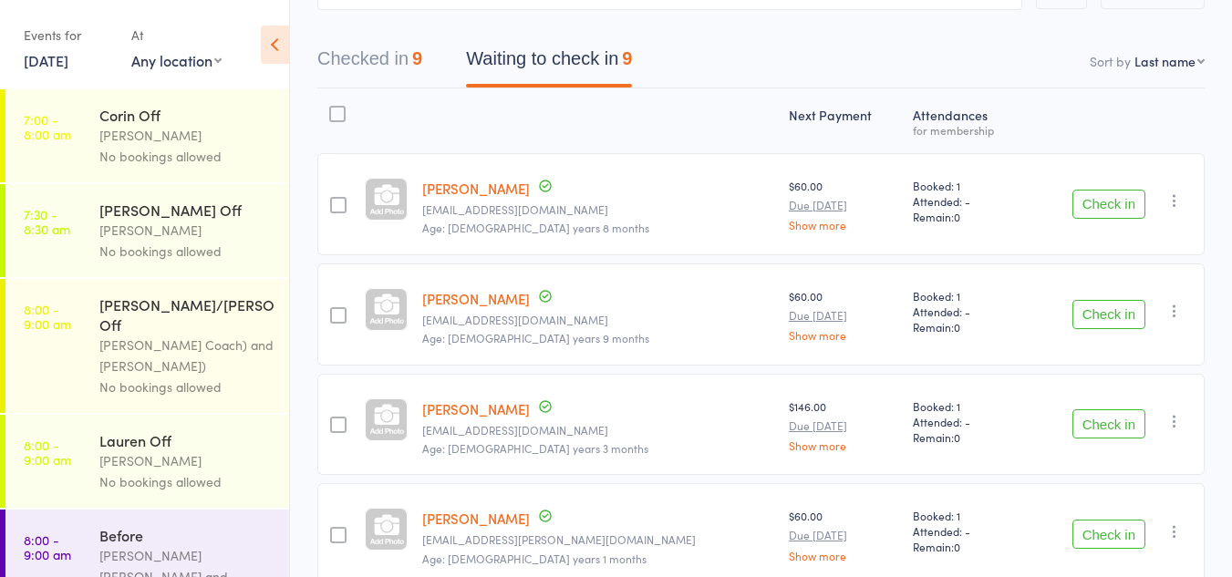
scroll to position [184, 0]
click at [1128, 201] on button "Check in" at bounding box center [1109, 205] width 73 height 29
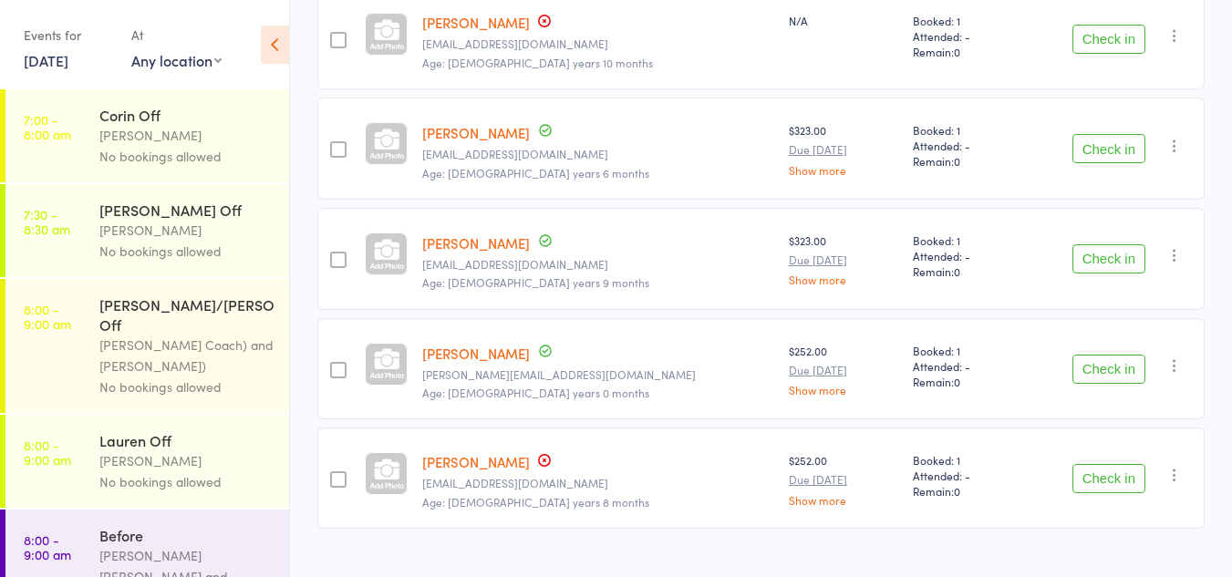
scroll to position [713, 0]
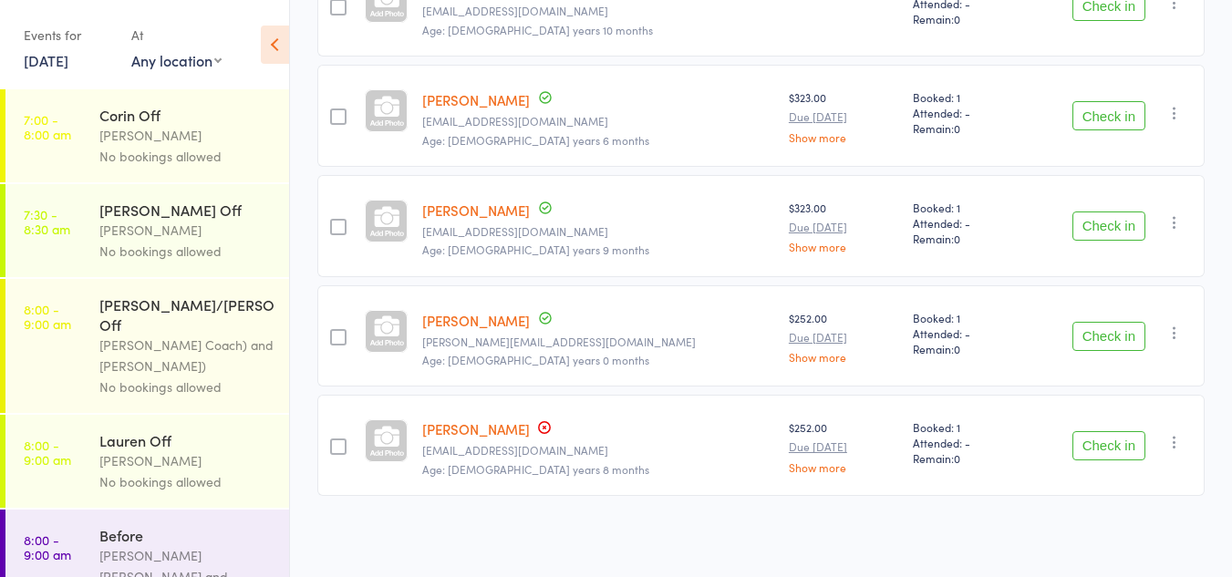
click at [1100, 112] on button "Check in" at bounding box center [1109, 115] width 73 height 29
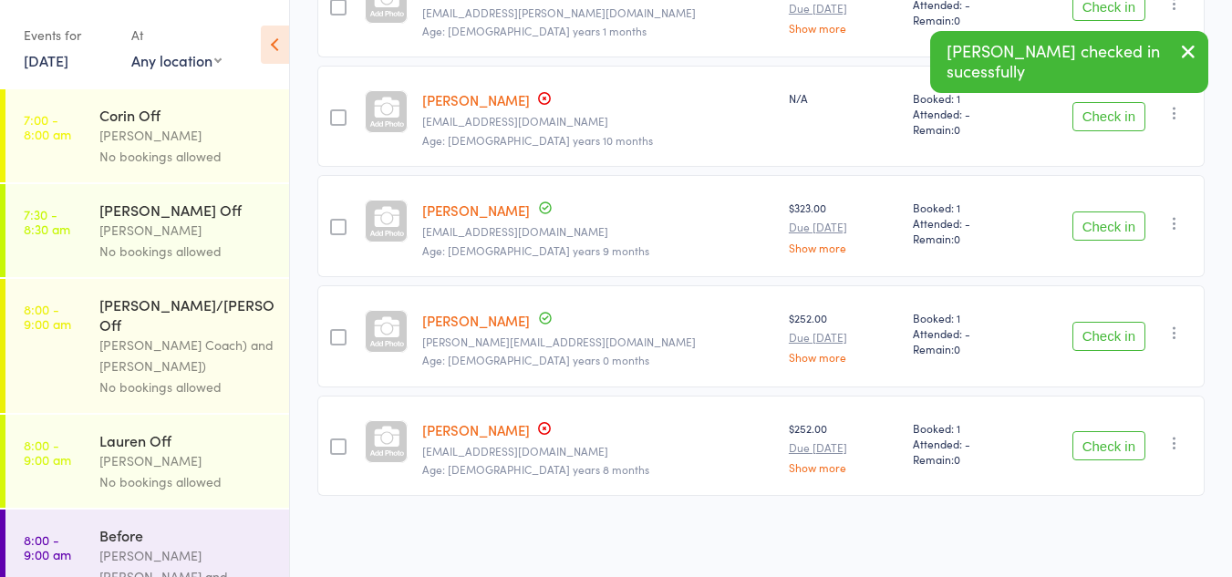
drag, startPoint x: 1100, startPoint y: 112, endPoint x: 1134, endPoint y: 111, distance: 33.8
click at [1134, 111] on button "Check in" at bounding box center [1109, 116] width 73 height 29
click at [1092, 235] on button "Check in" at bounding box center [1109, 225] width 73 height 29
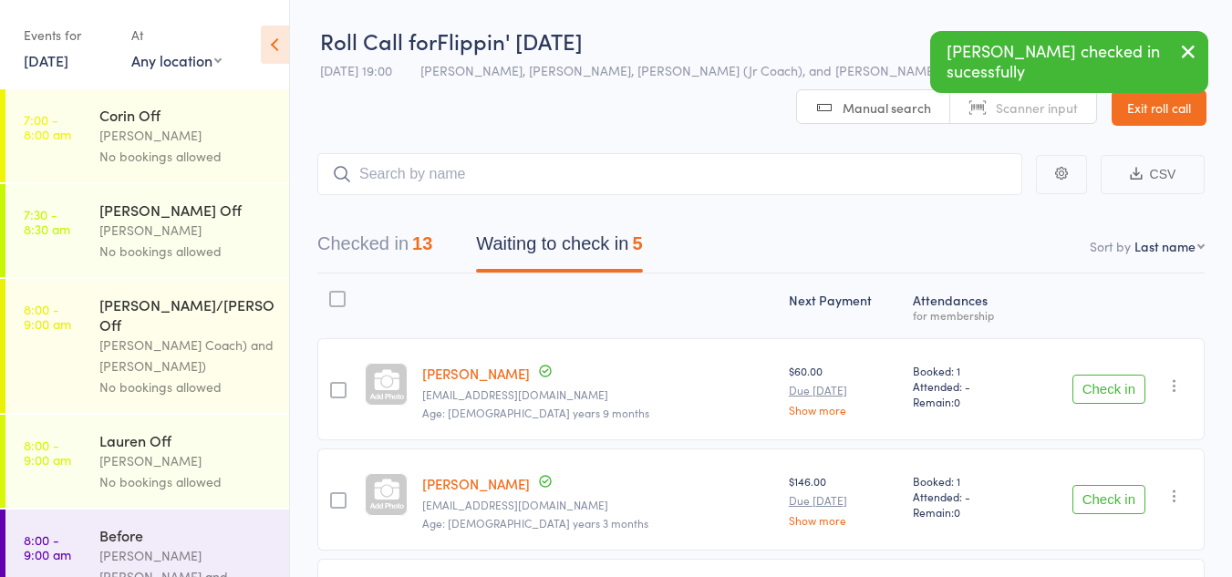
scroll to position [384, 0]
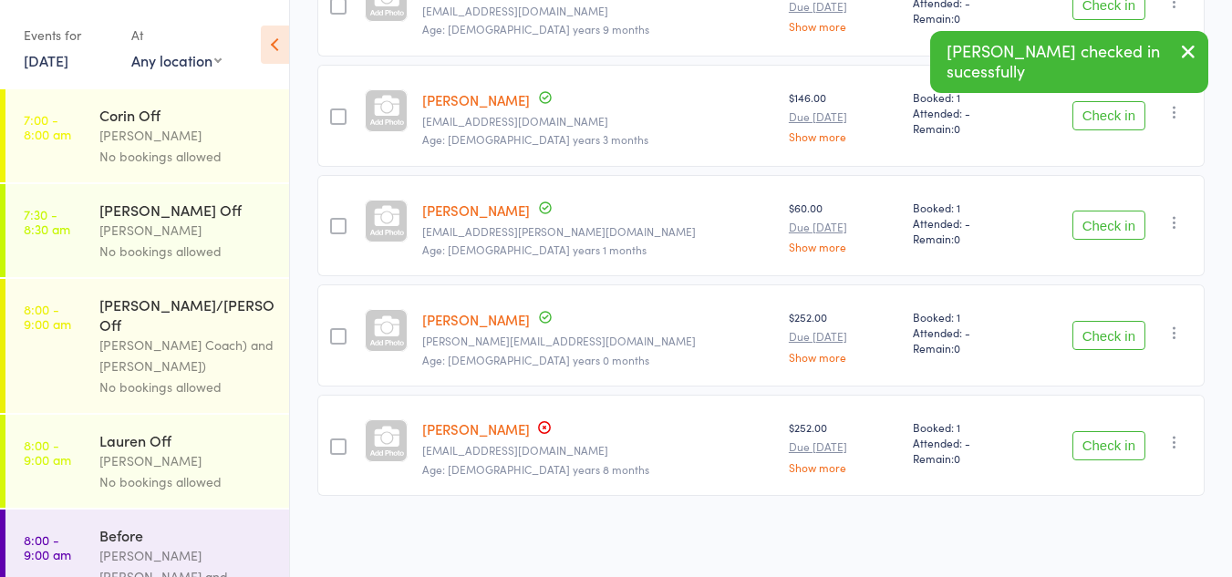
click at [1128, 234] on button "Check in" at bounding box center [1109, 225] width 73 height 29
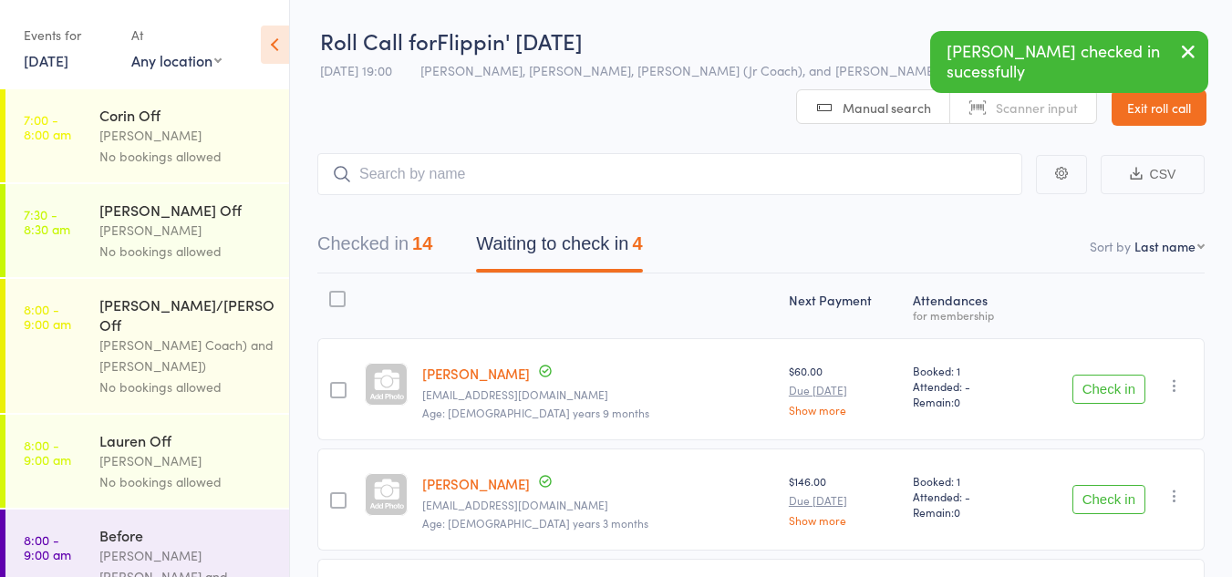
click at [376, 255] on button "Checked in 14" at bounding box center [374, 248] width 115 height 48
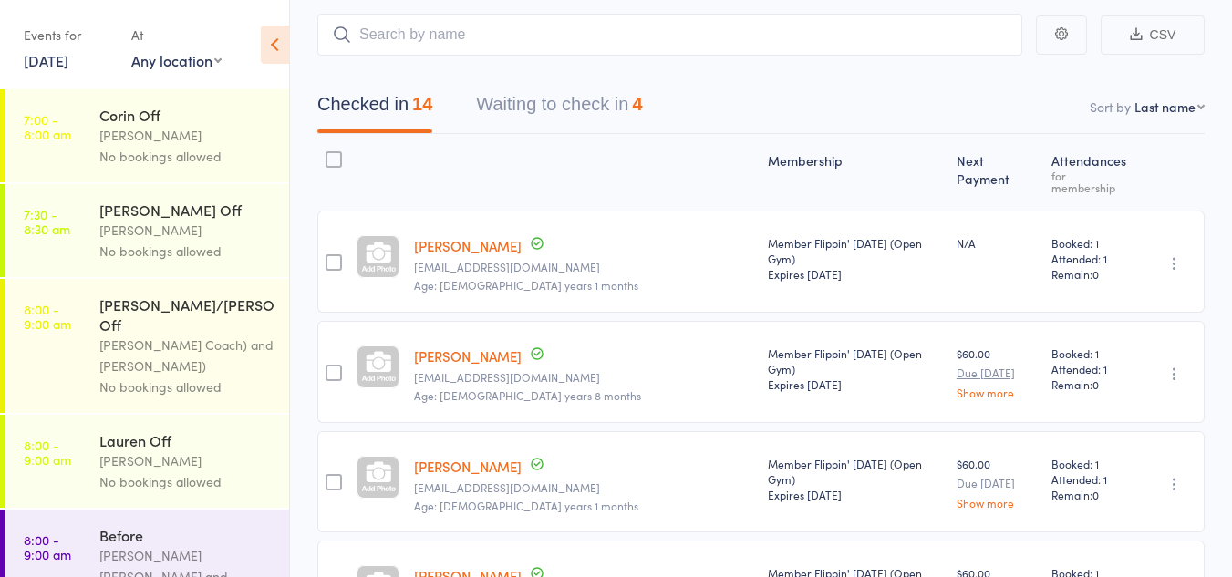
scroll to position [139, 0]
click at [540, 92] on button "Waiting to check in 4" at bounding box center [559, 110] width 166 height 48
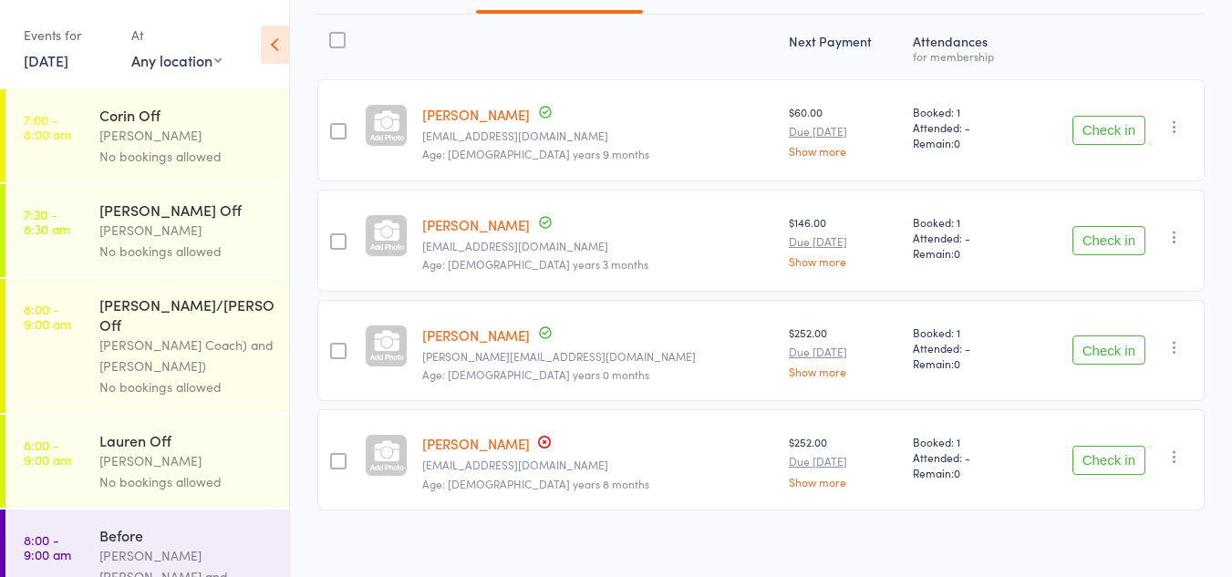
scroll to position [260, 0]
click at [1084, 457] on button "Check in" at bounding box center [1109, 459] width 73 height 29
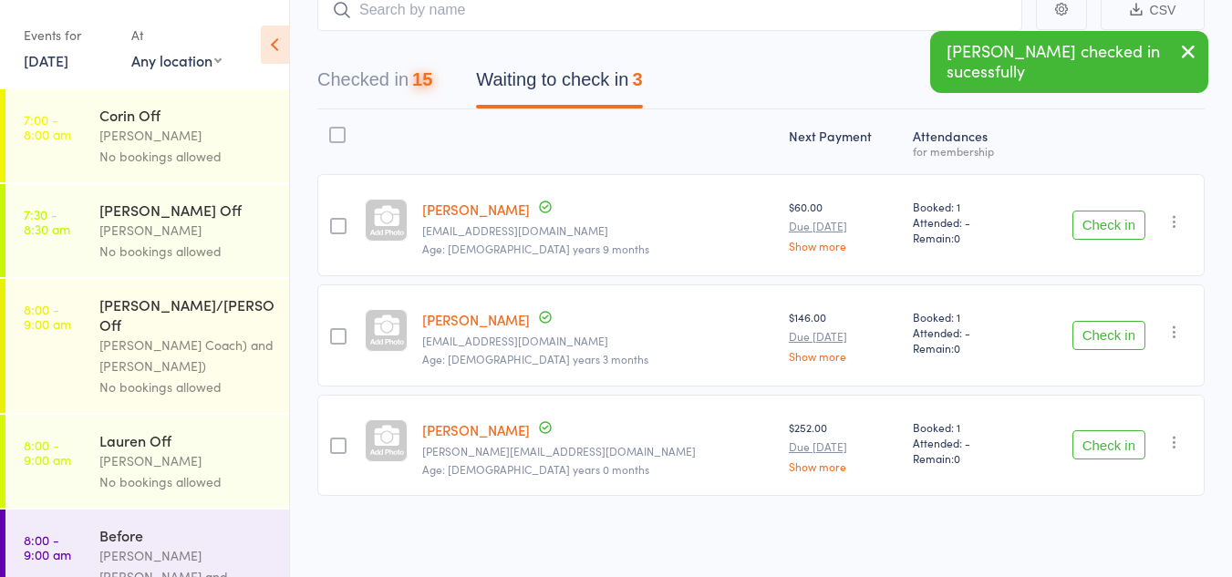
scroll to position [164, 0]
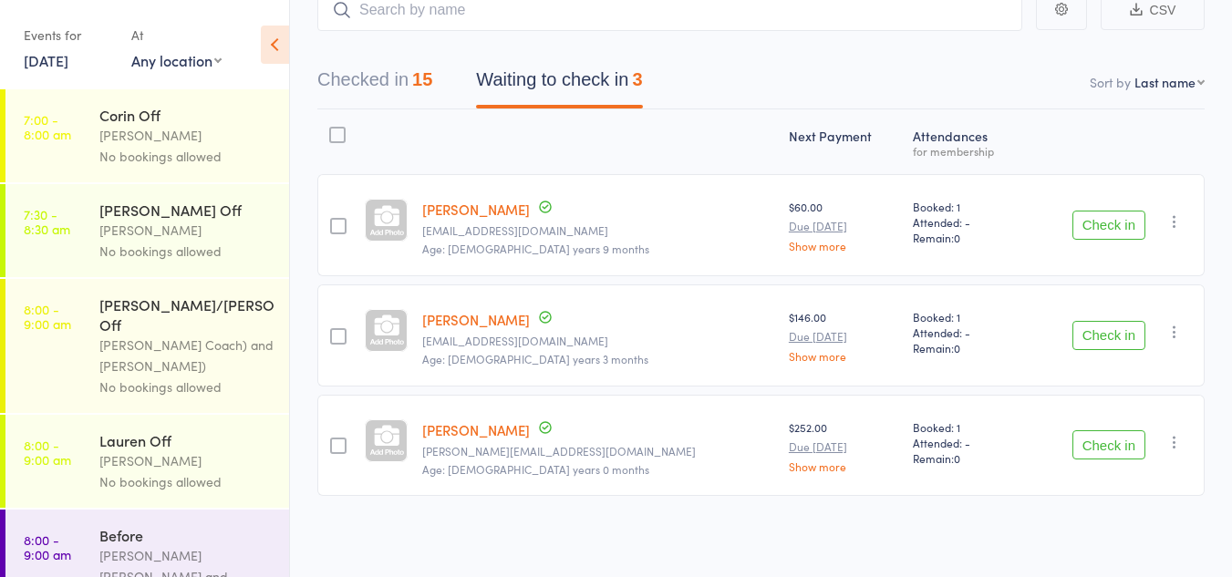
click at [1092, 222] on button "Check in" at bounding box center [1109, 225] width 73 height 29
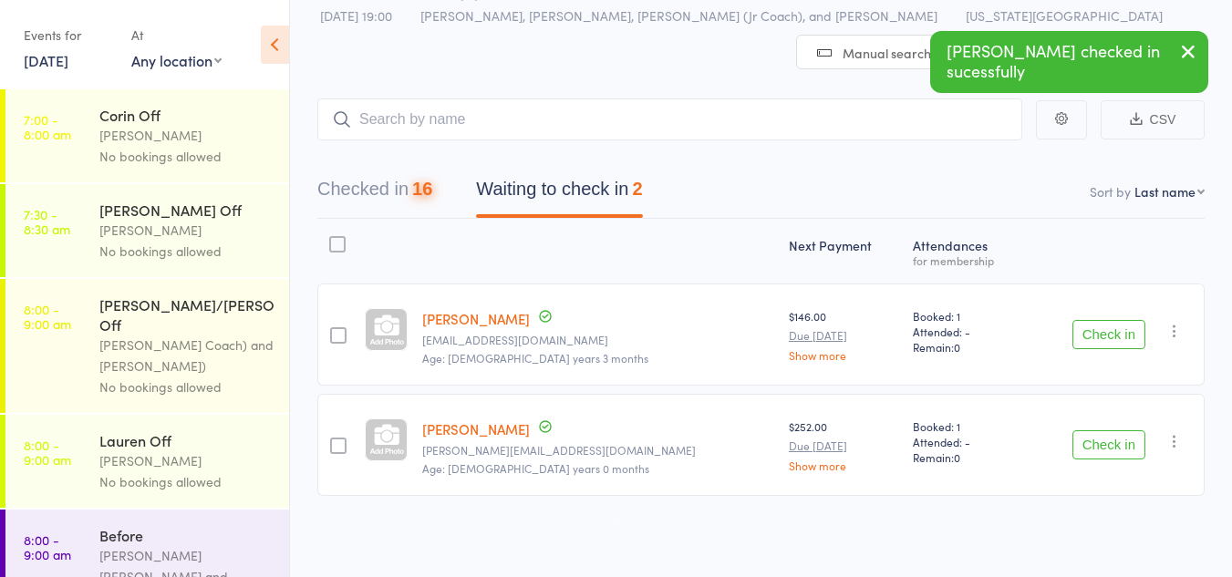
scroll to position [55, 0]
click at [1103, 327] on button "Check in" at bounding box center [1109, 334] width 73 height 29
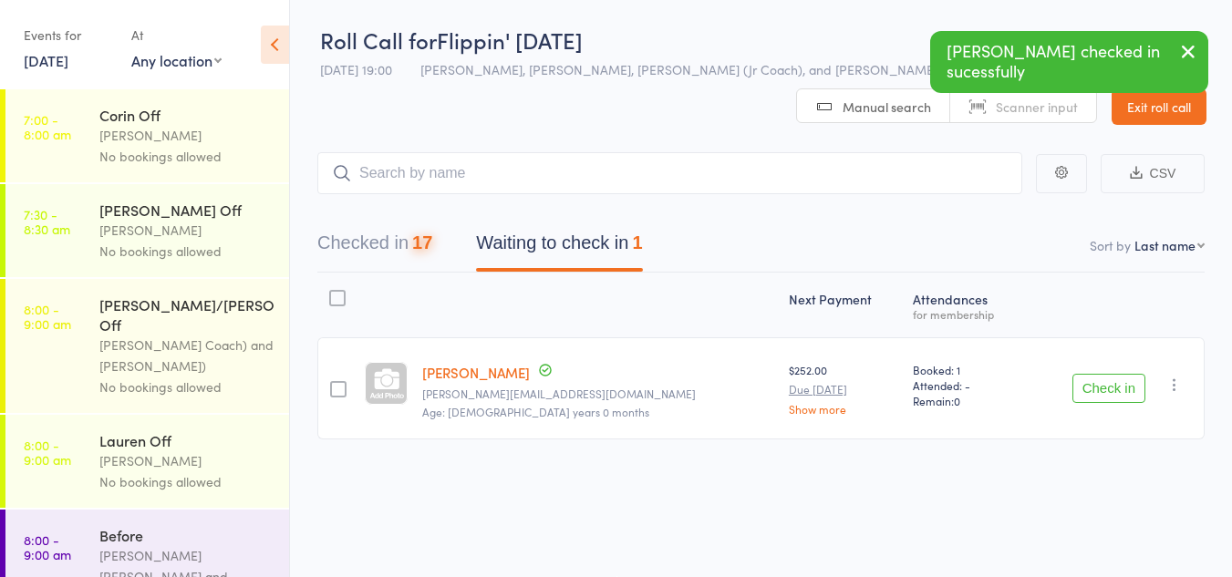
scroll to position [1, 0]
click at [1094, 387] on button "Check in" at bounding box center [1109, 388] width 73 height 29
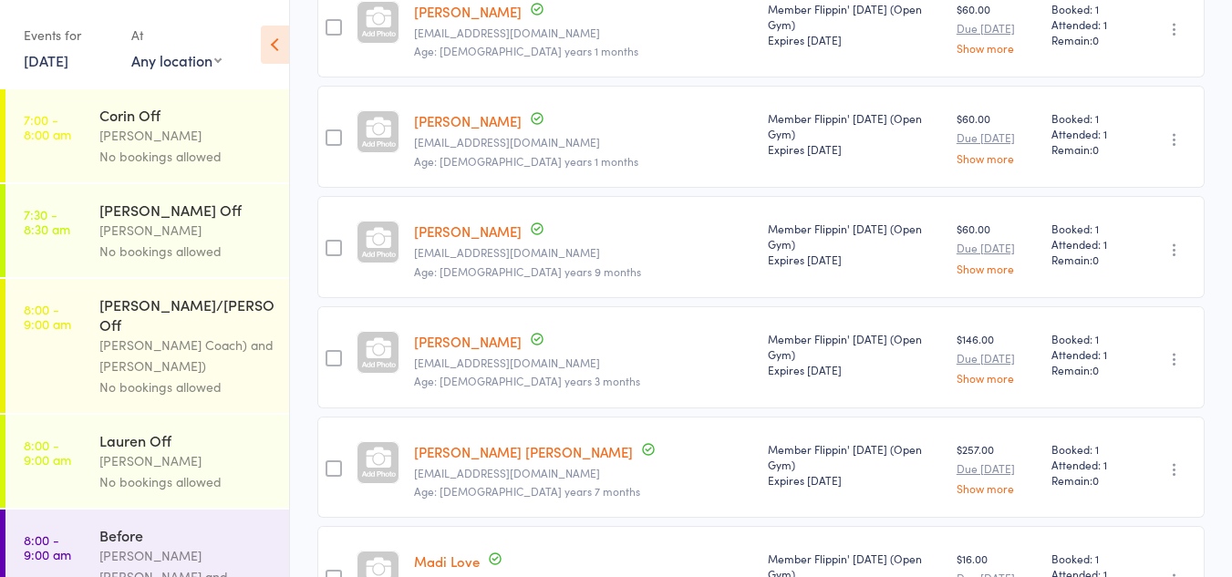
scroll to position [596, 0]
click at [223, 430] on div "Lauren Off" at bounding box center [186, 440] width 174 height 20
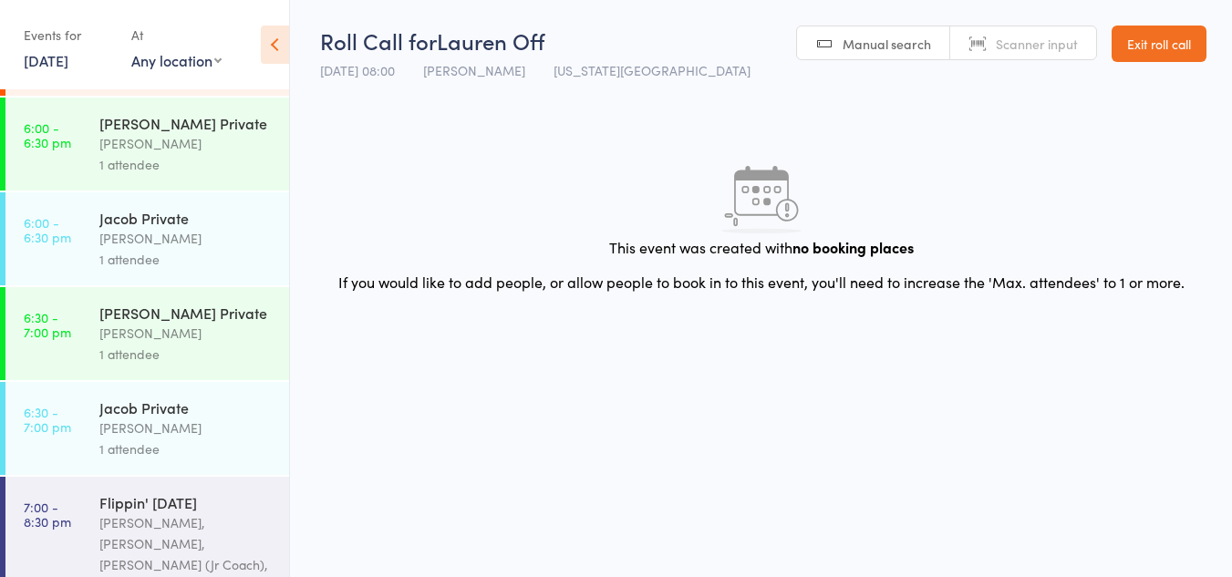
scroll to position [1524, 0]
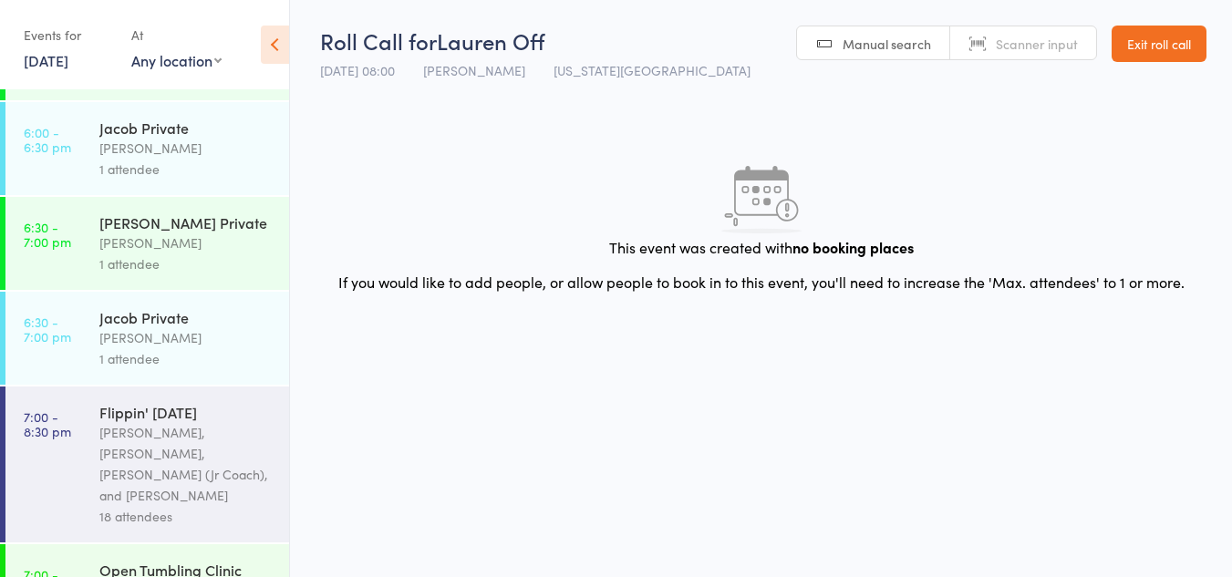
click at [207, 422] on div "[PERSON_NAME], [PERSON_NAME], [PERSON_NAME] (Jr Coach), and [PERSON_NAME]" at bounding box center [186, 464] width 174 height 84
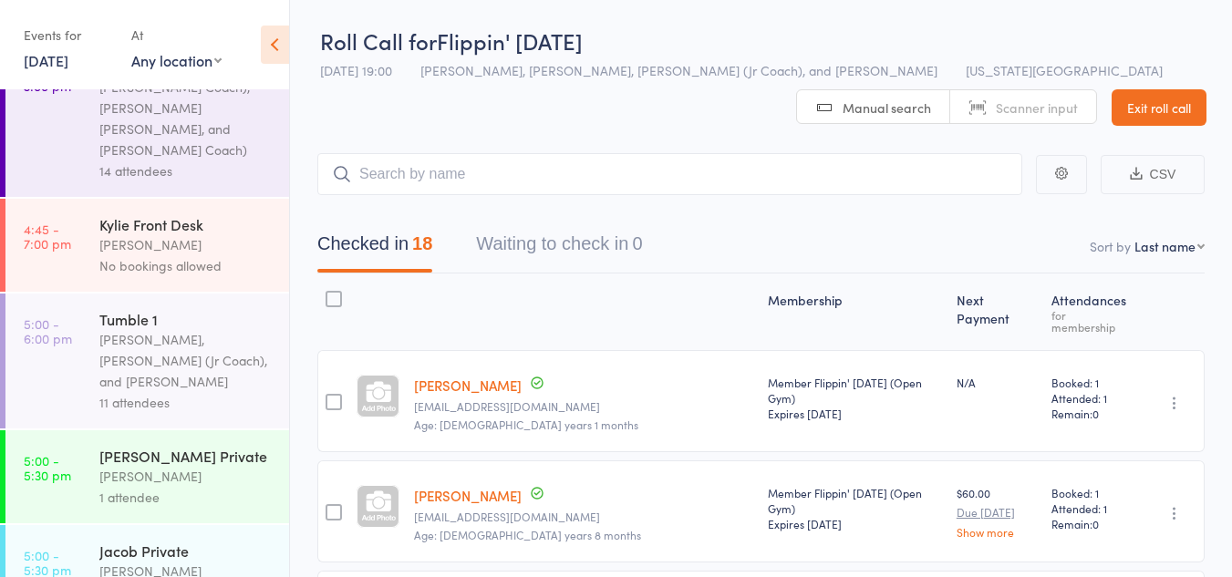
click at [409, 171] on input "search" at bounding box center [669, 174] width 705 height 42
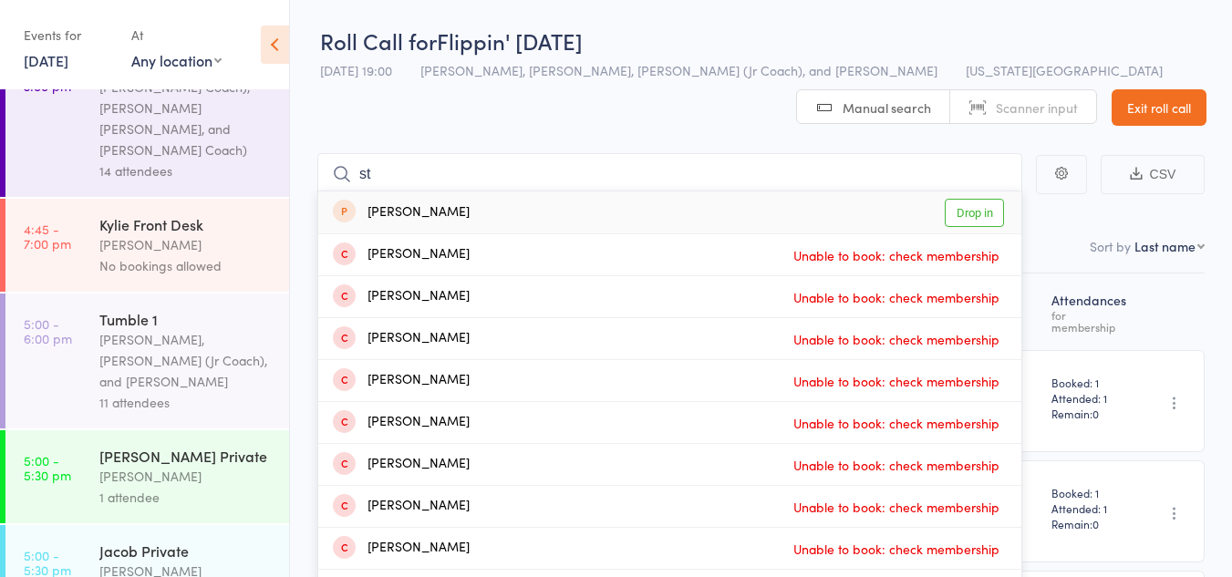
type input "s"
type input "astella"
click at [977, 216] on link "Drop in" at bounding box center [974, 213] width 59 height 28
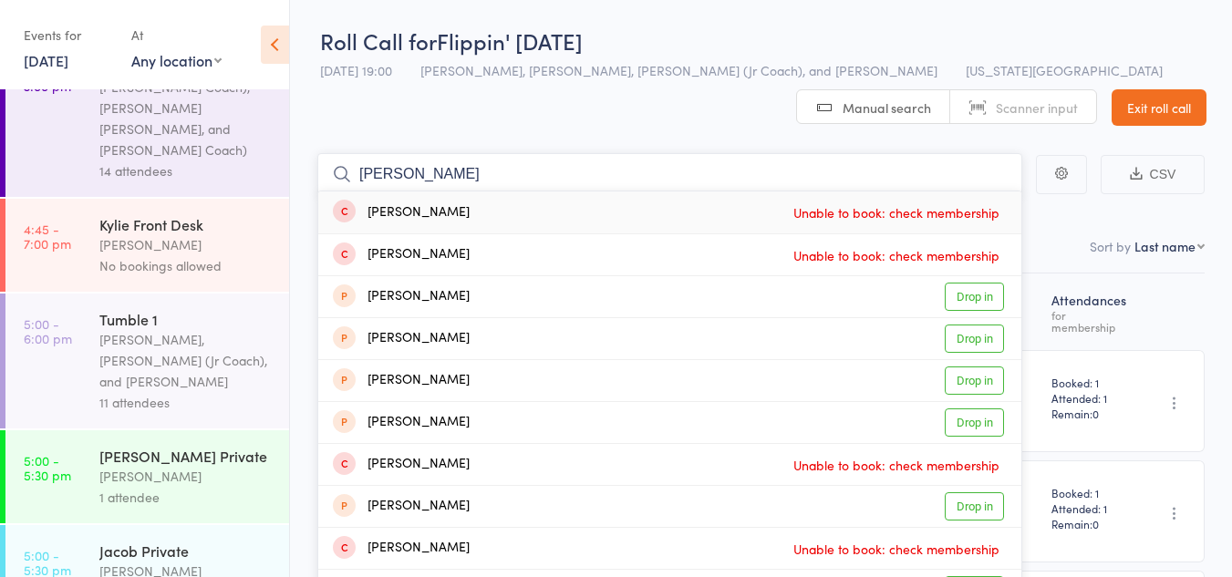
type input "aubry smith"
click at [539, 209] on div "Aubrey Smith Unable to book: check membership" at bounding box center [669, 213] width 703 height 42
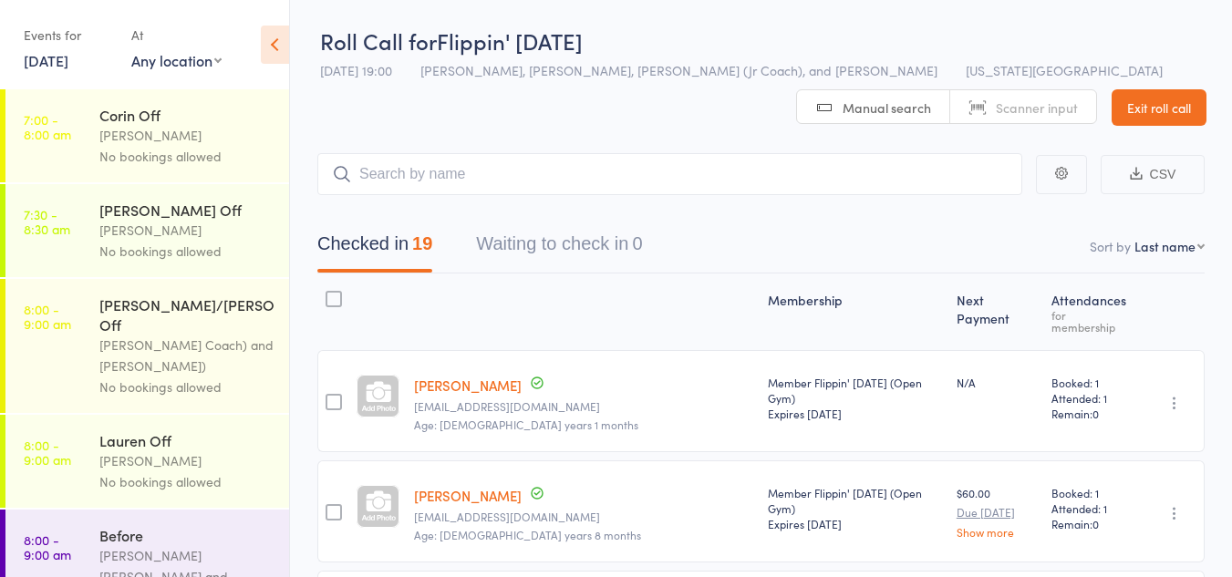
scroll to position [606, 0]
